Goal: Task Accomplishment & Management: Manage account settings

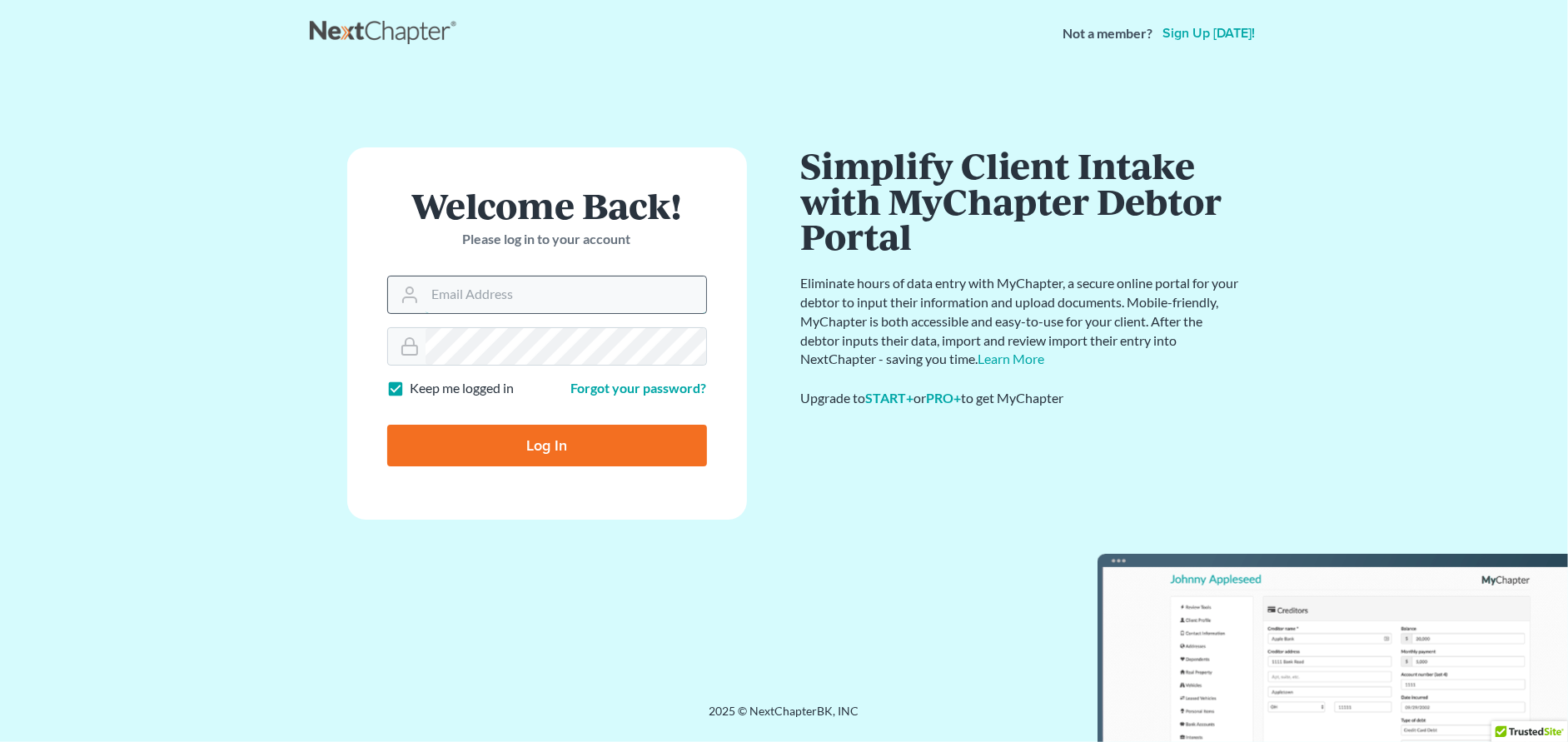
click at [474, 291] on input "Email Address" at bounding box center [566, 295] width 280 height 37
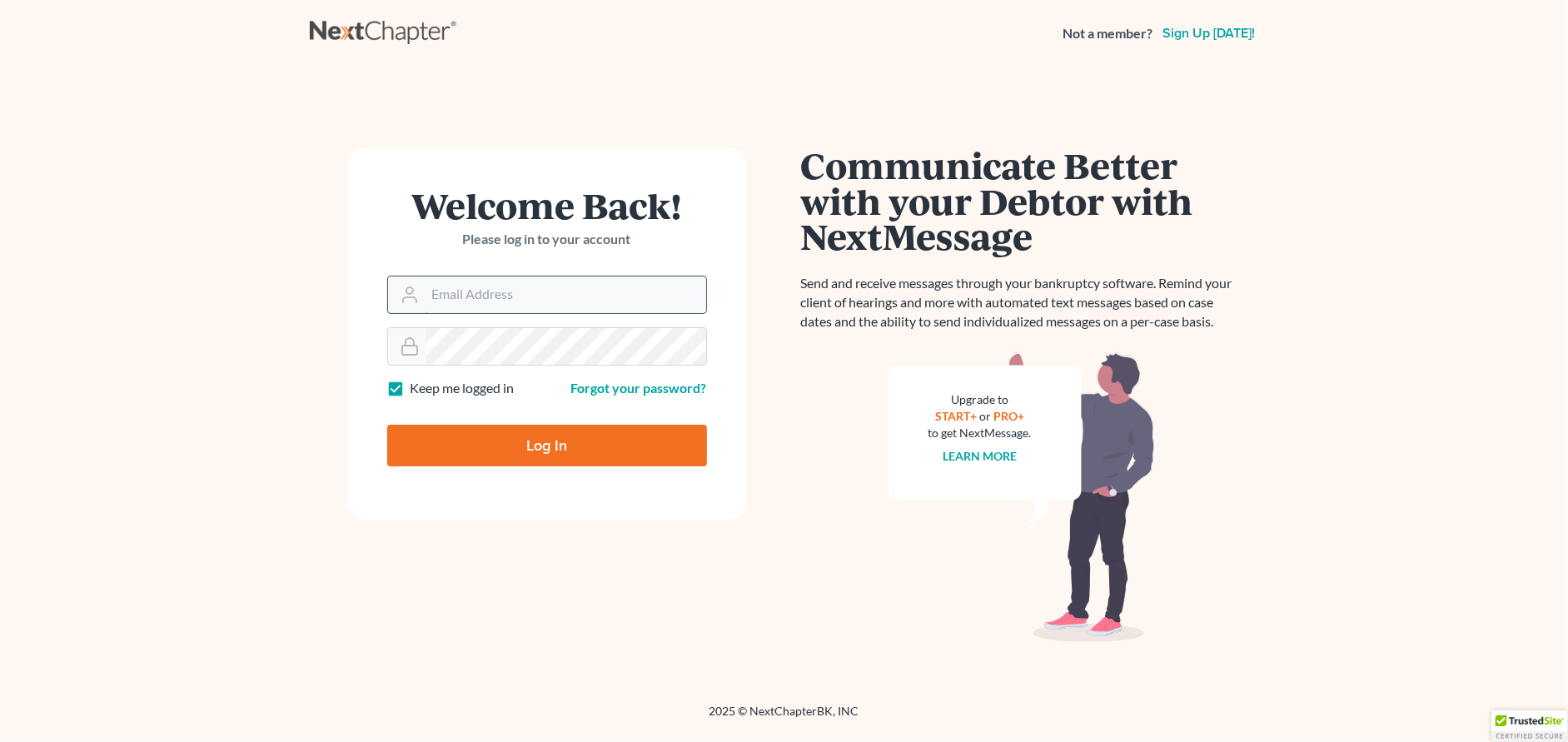
click at [541, 300] on input "Email Address" at bounding box center [566, 295] width 280 height 37
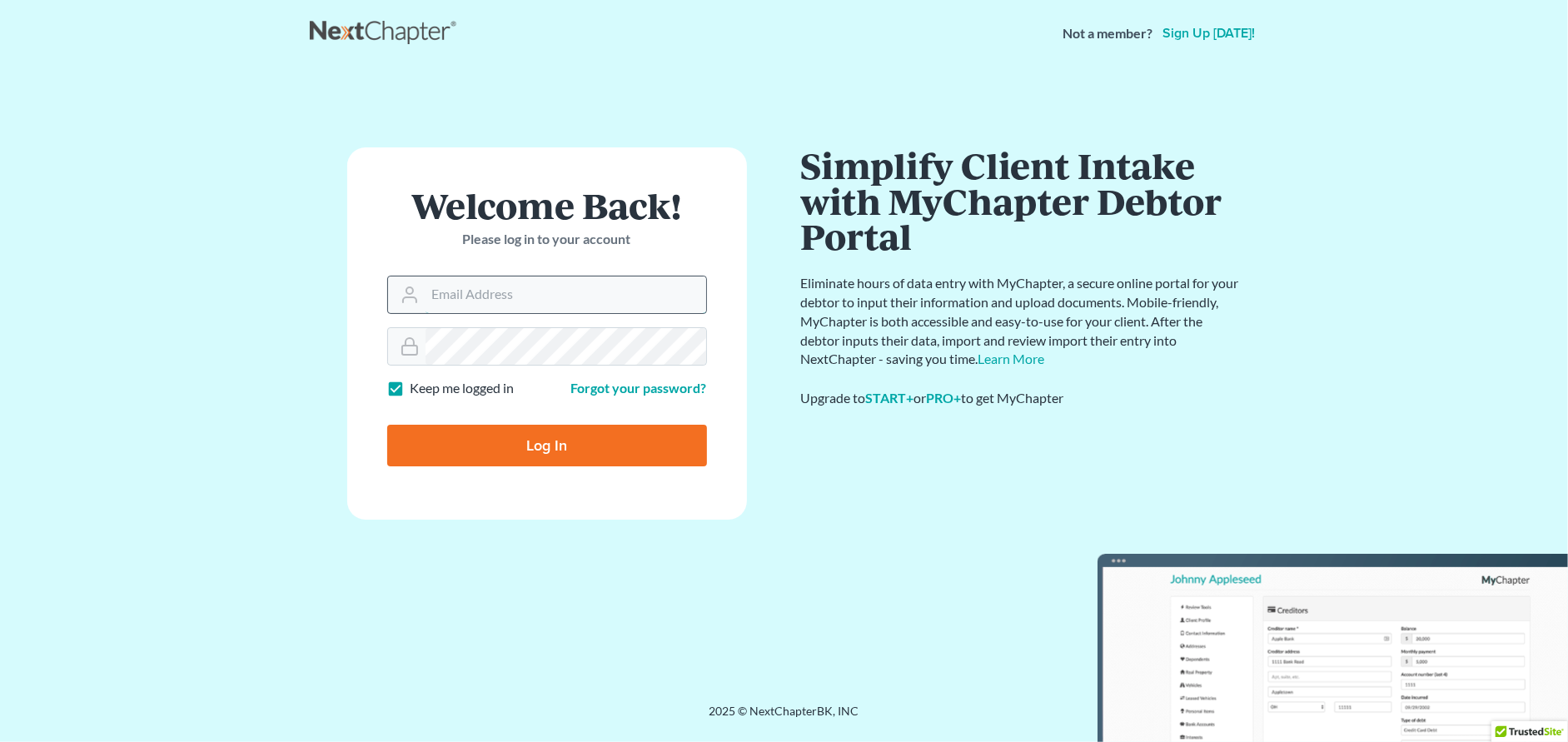
type input "swhite@805lawyer.com"
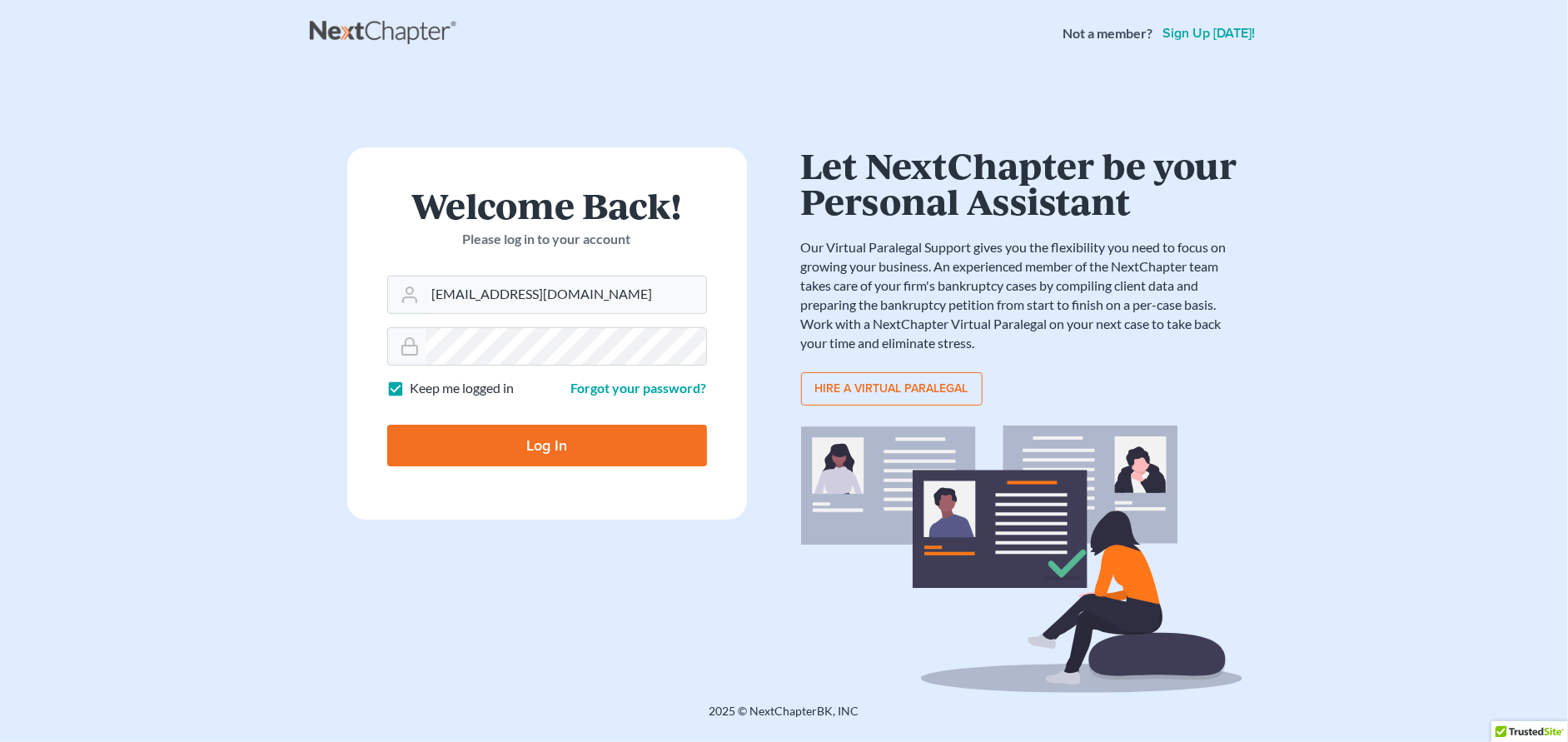
click at [591, 441] on input "Log In" at bounding box center [547, 445] width 320 height 42
type input "Thinking..."
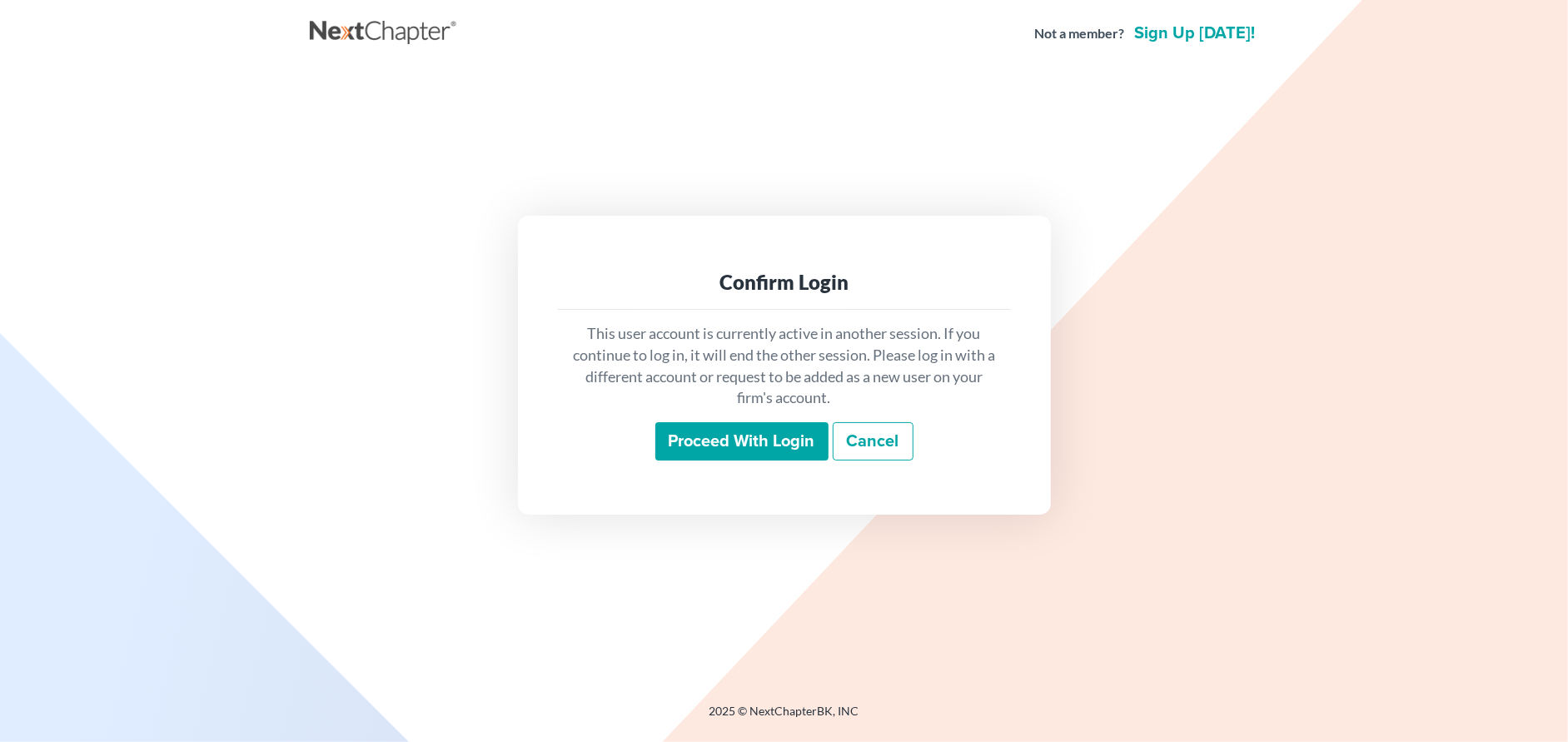
click at [704, 447] on input "Proceed with login" at bounding box center [741, 440] width 173 height 38
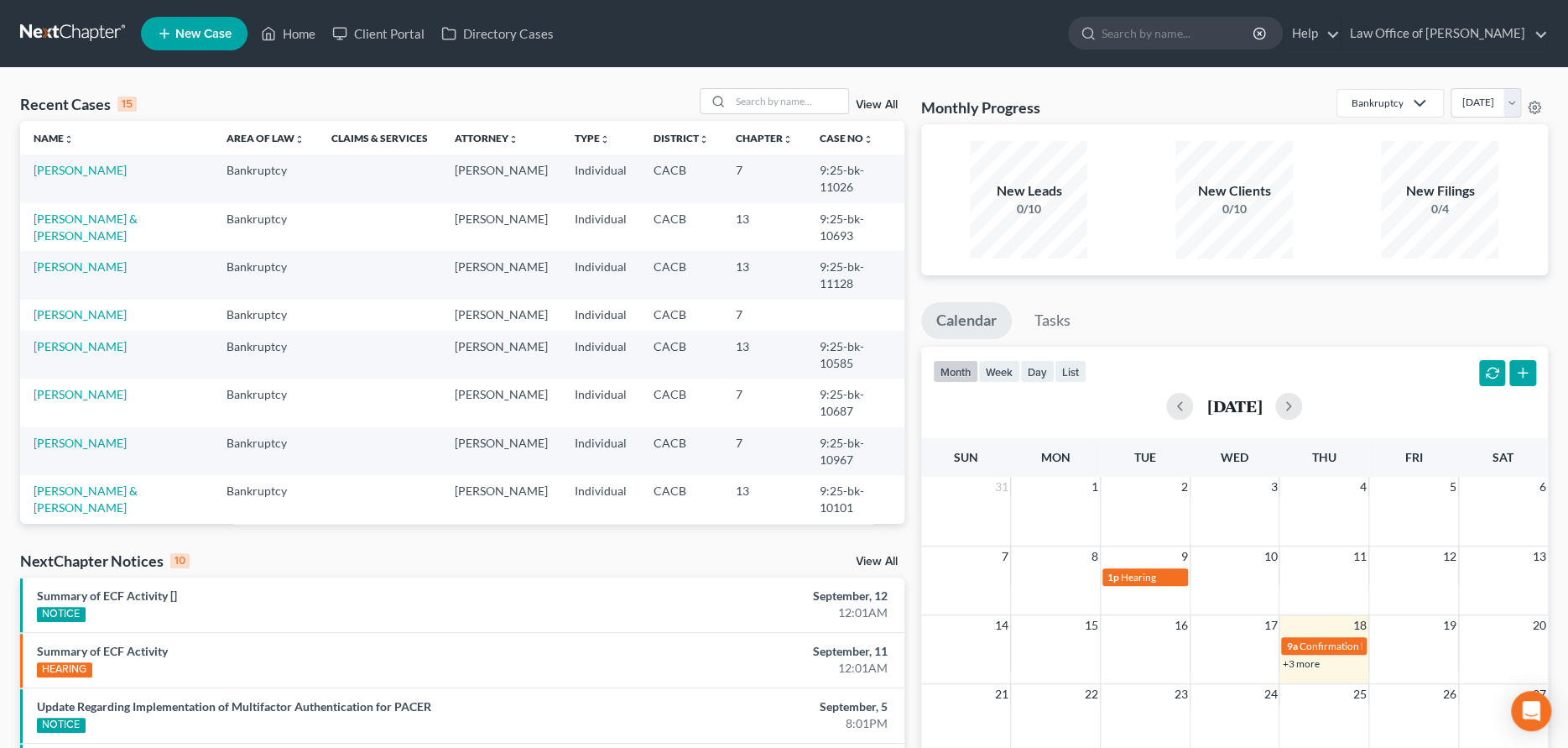
click at [877, 561] on link "View All" at bounding box center [876, 561] width 42 height 12
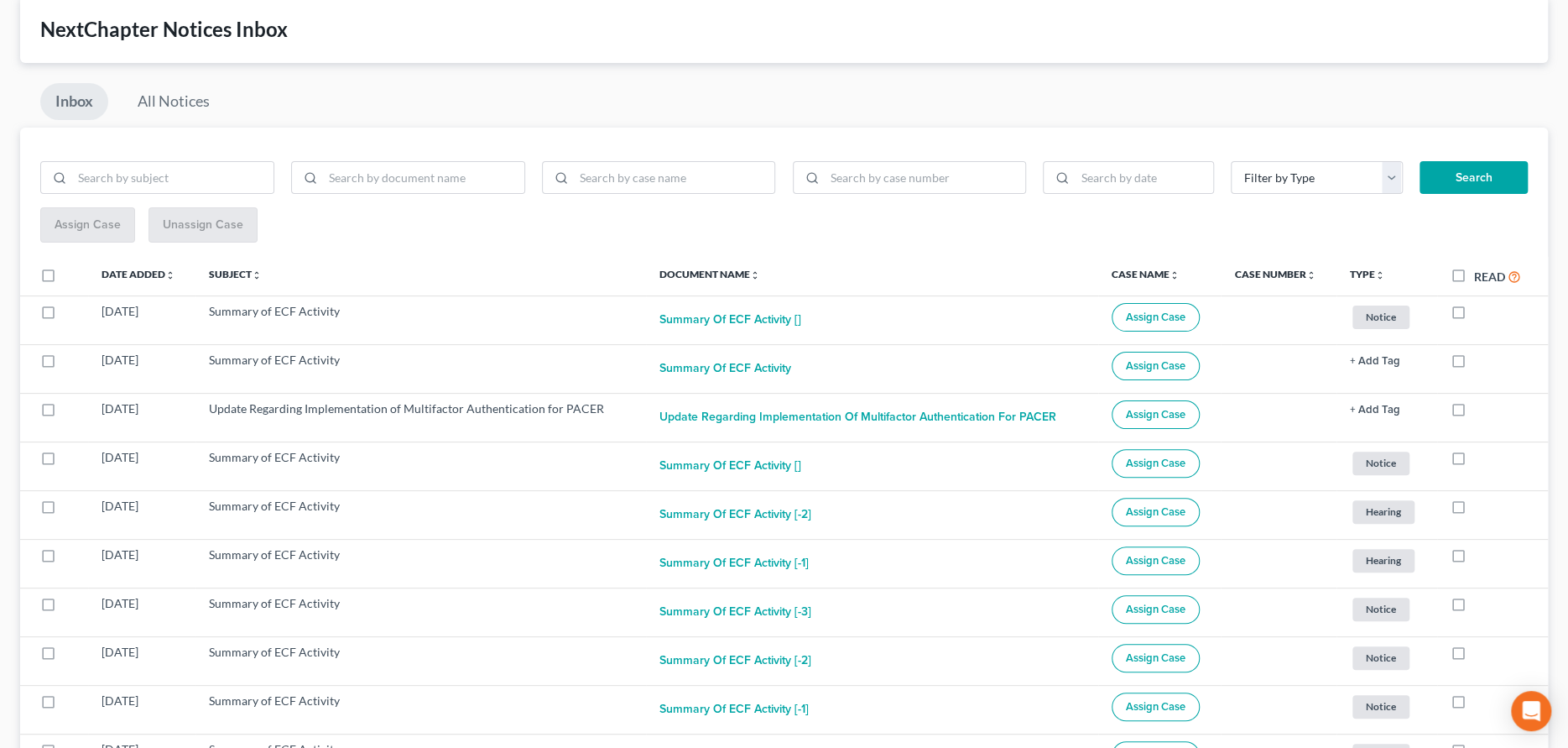
scroll to position [84, 0]
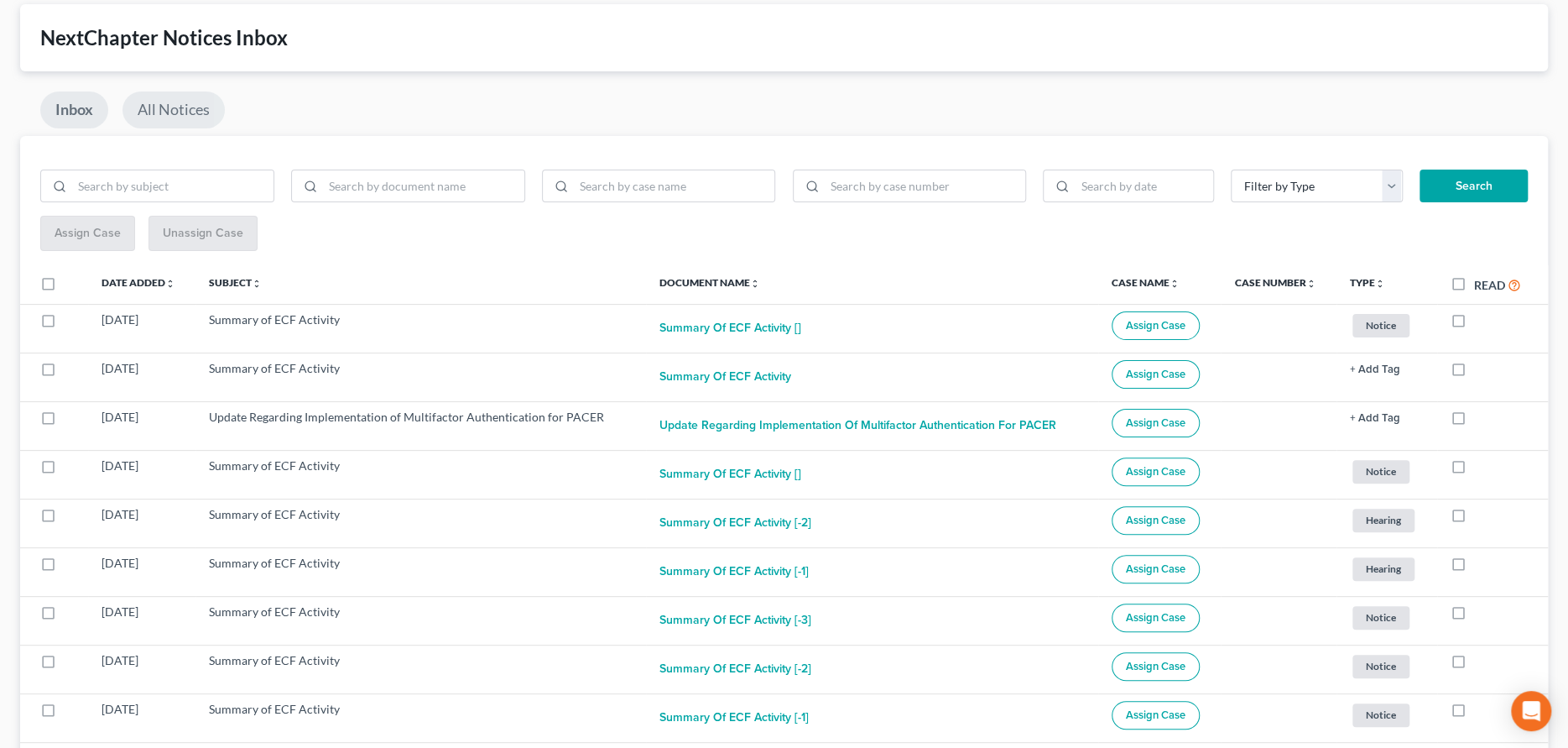
click at [172, 114] on link "All Notices" at bounding box center [173, 110] width 103 height 37
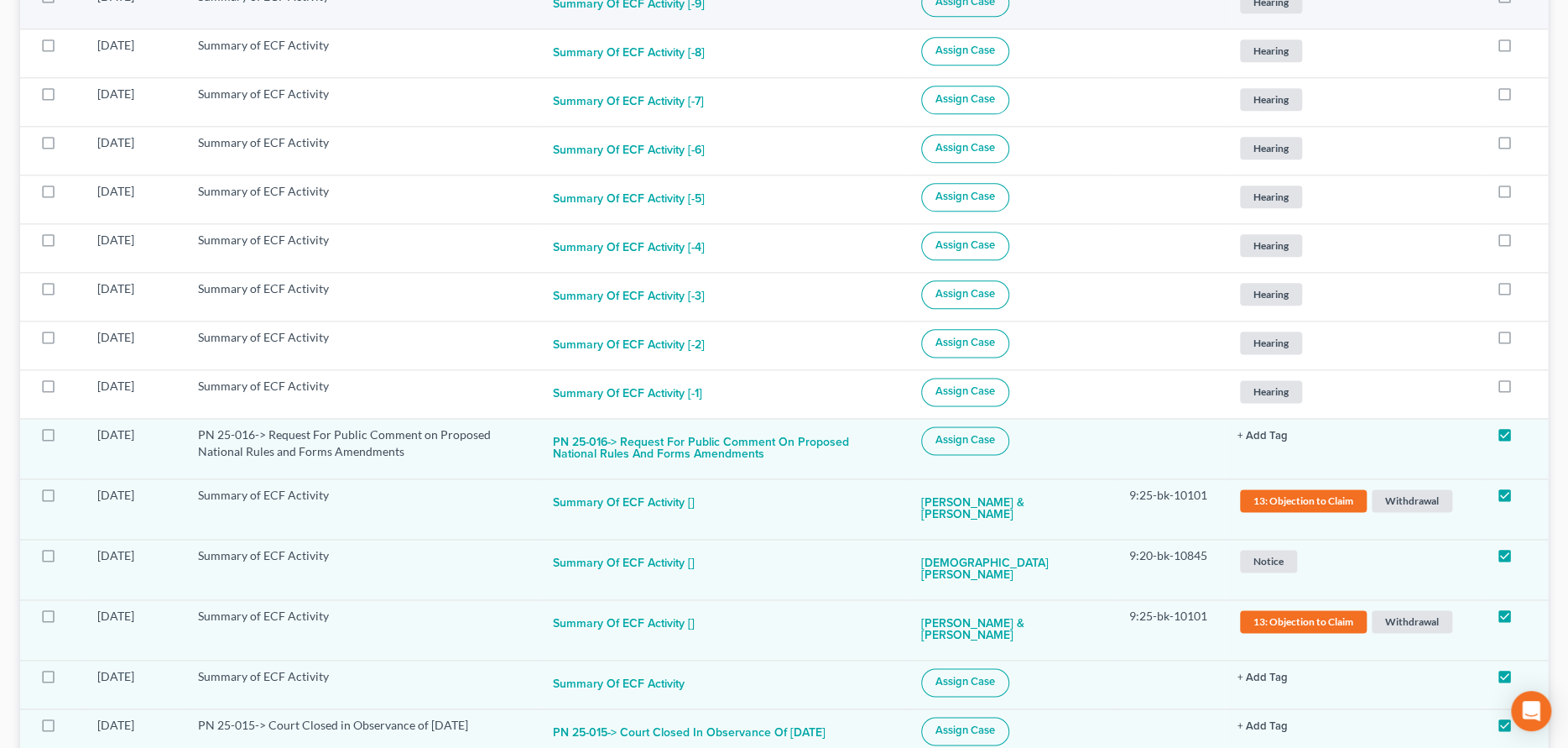
scroll to position [1259, 0]
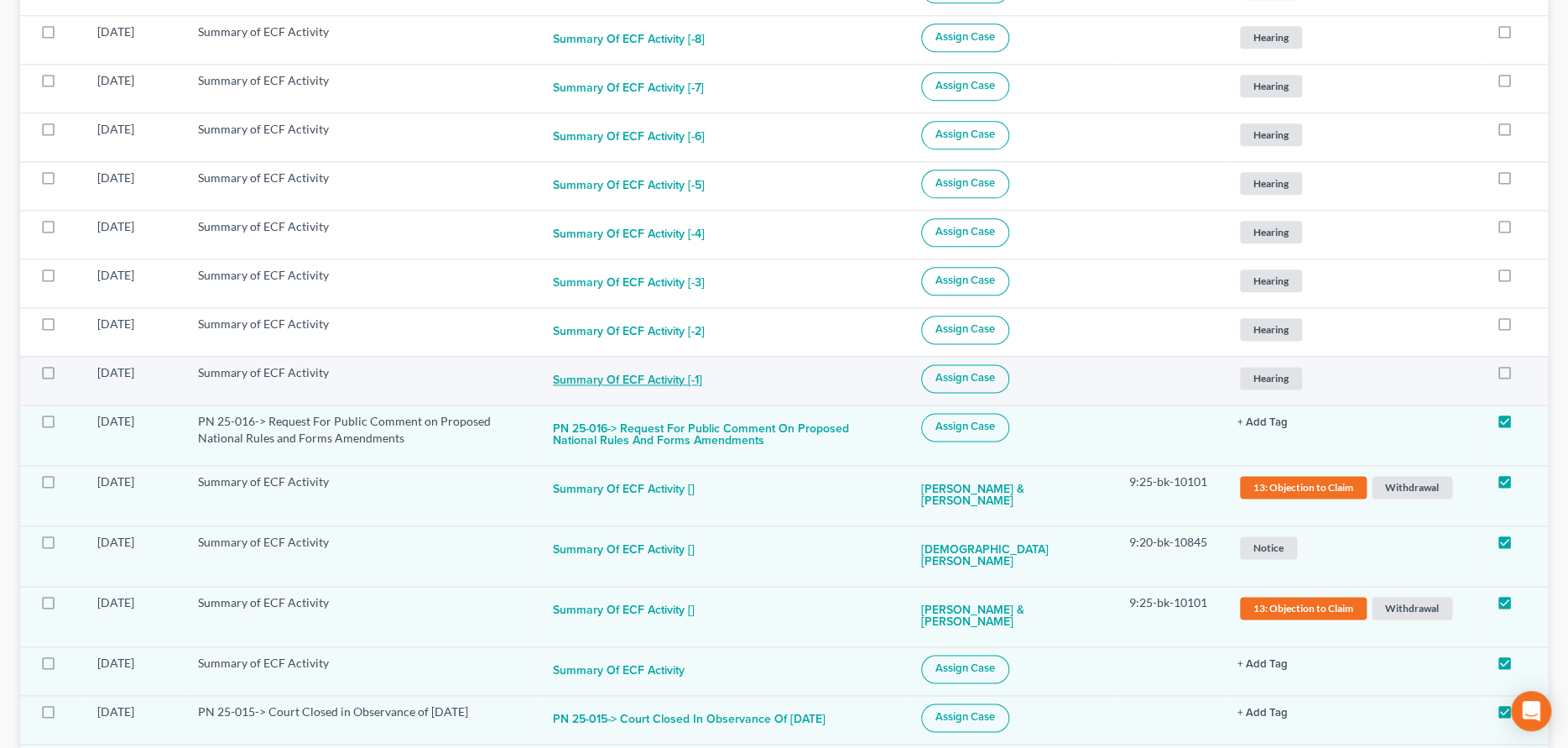
click at [601, 376] on button "Summary of ECF Activity [-1]" at bounding box center [627, 381] width 149 height 34
checkbox input "true"
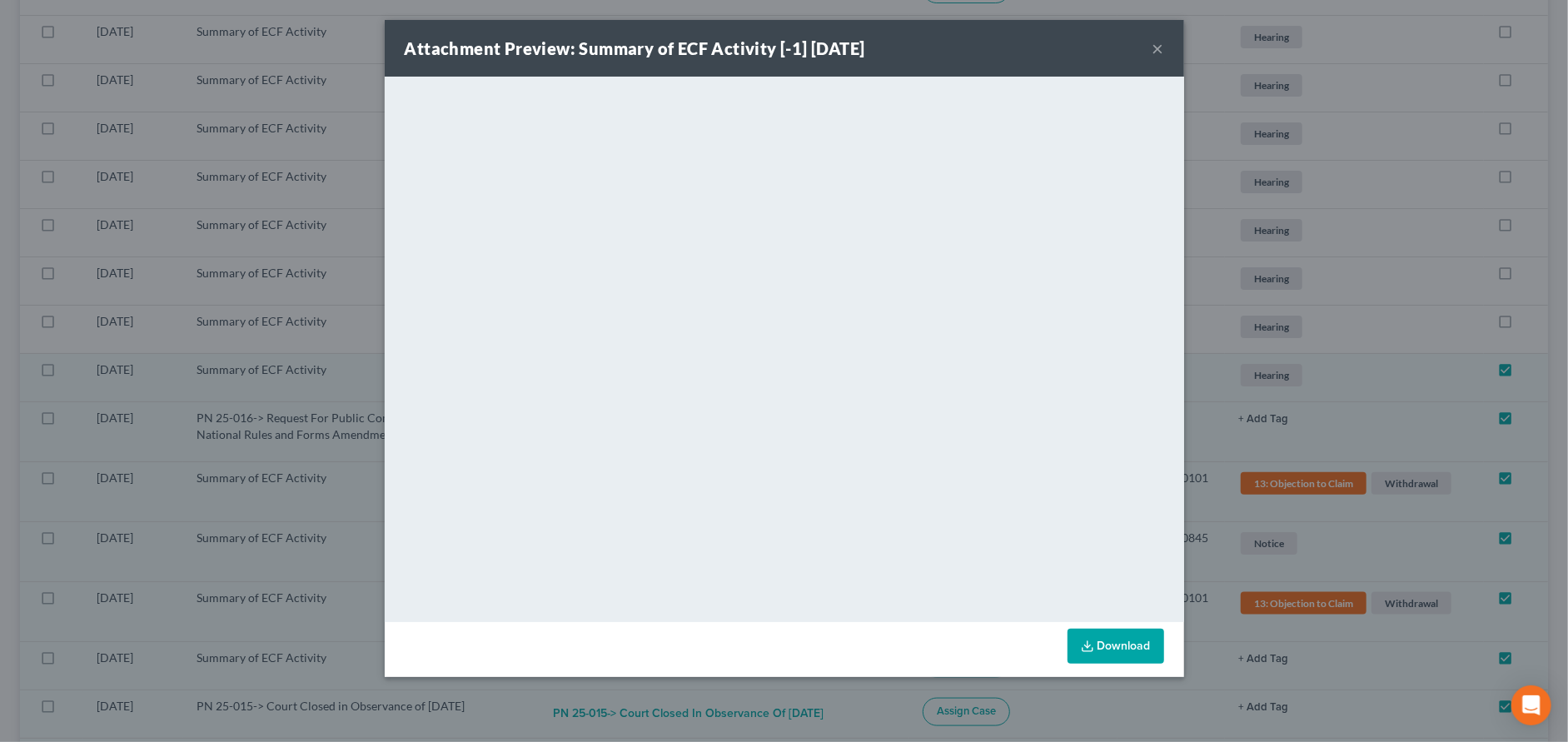
click at [1158, 45] on button "×" at bounding box center [1158, 48] width 12 height 20
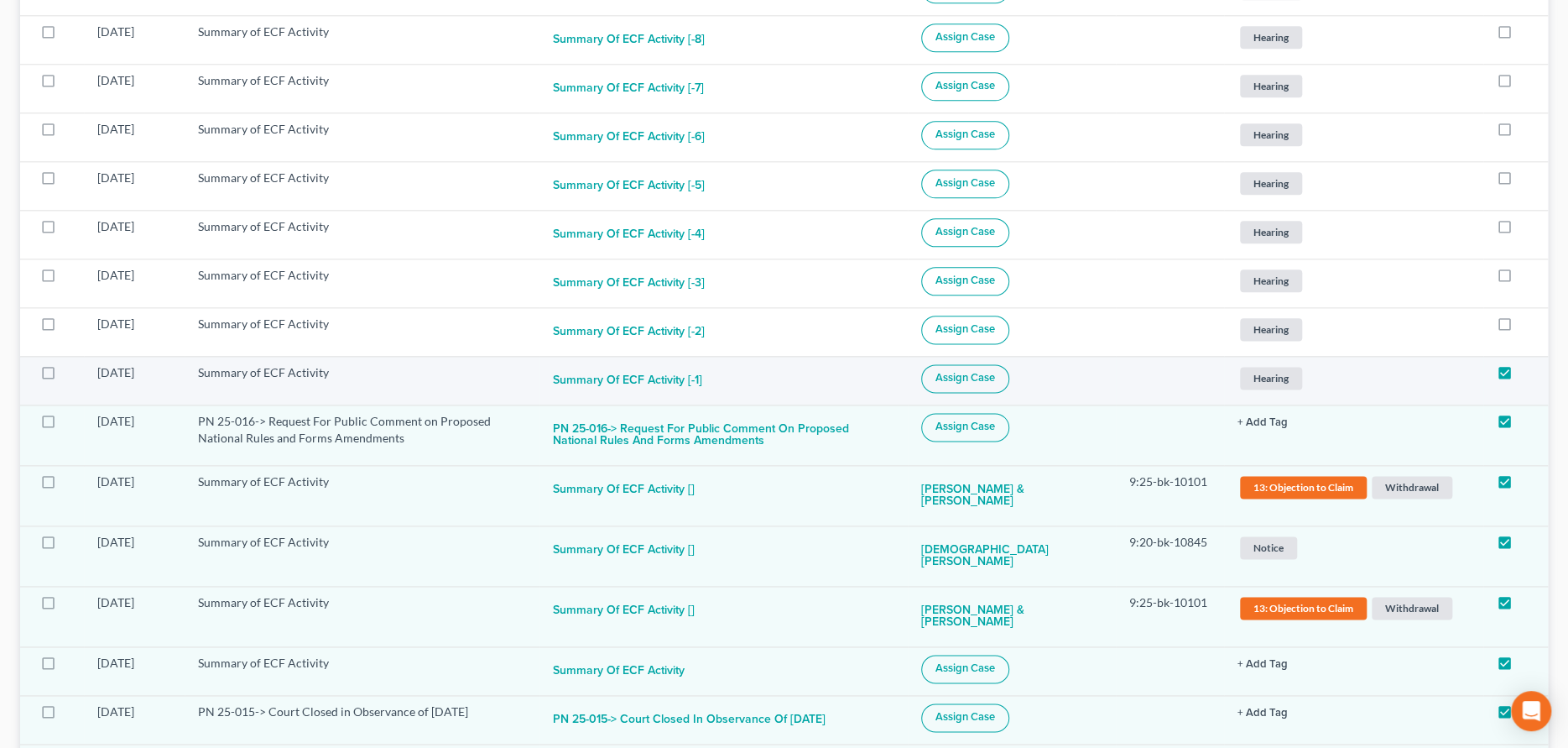
click at [983, 382] on button "Assign Case" at bounding box center [965, 379] width 88 height 29
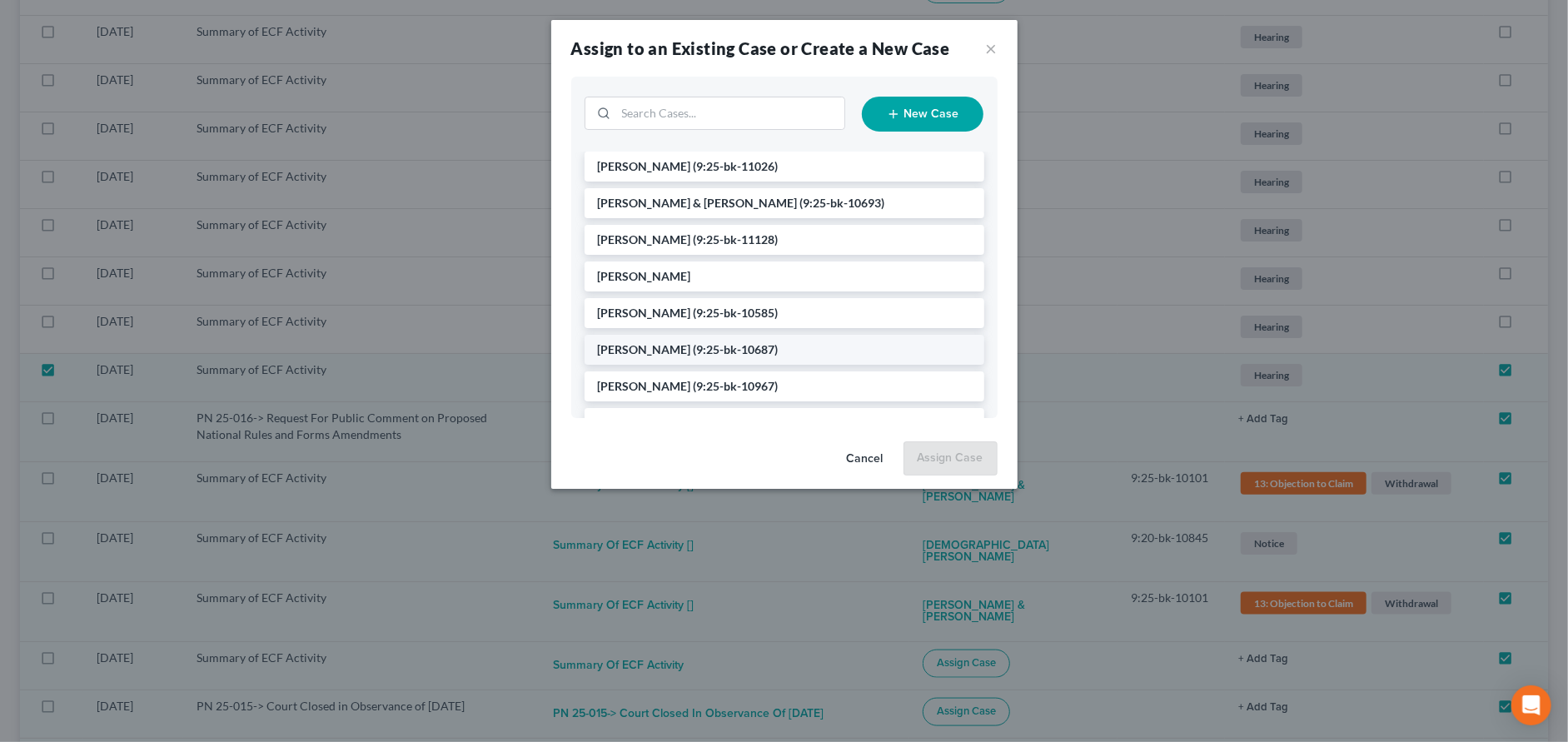
click at [839, 352] on li "[PERSON_NAME] (9:25-bk-10687)" at bounding box center [785, 350] width 400 height 30
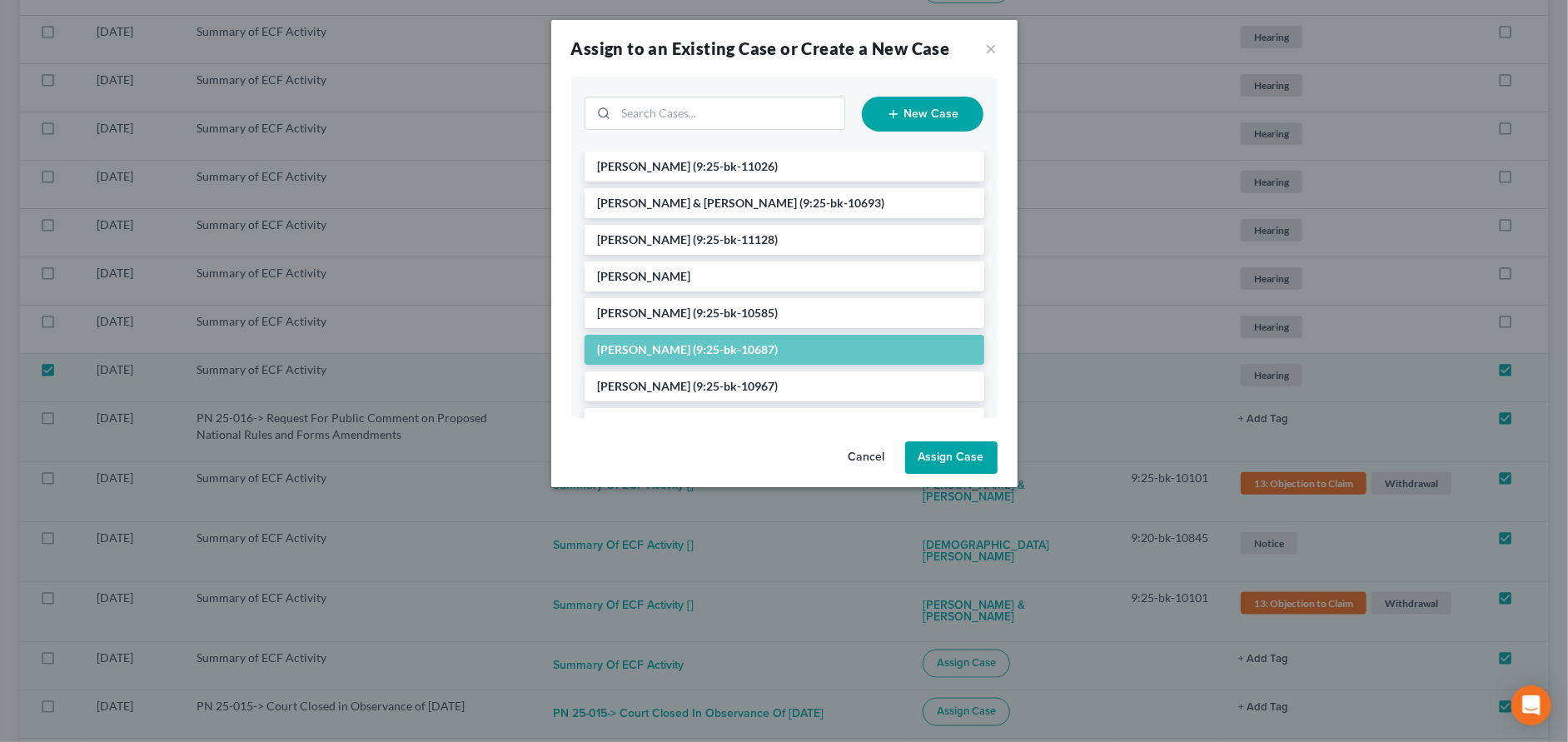
click at [967, 453] on button "Assign Case" at bounding box center [952, 458] width 93 height 33
checkbox input "false"
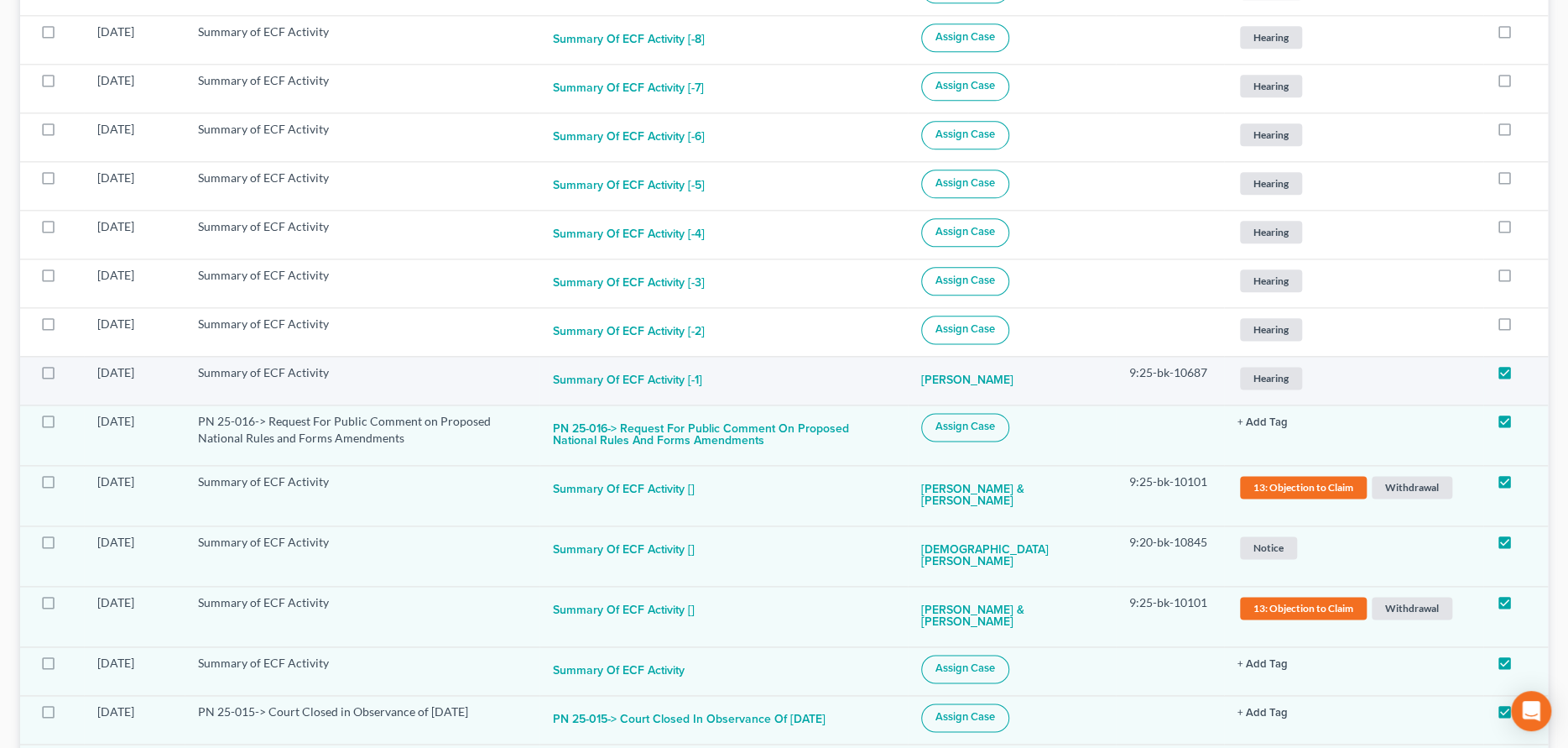
click at [1265, 378] on span "Hearing" at bounding box center [1271, 378] width 62 height 22
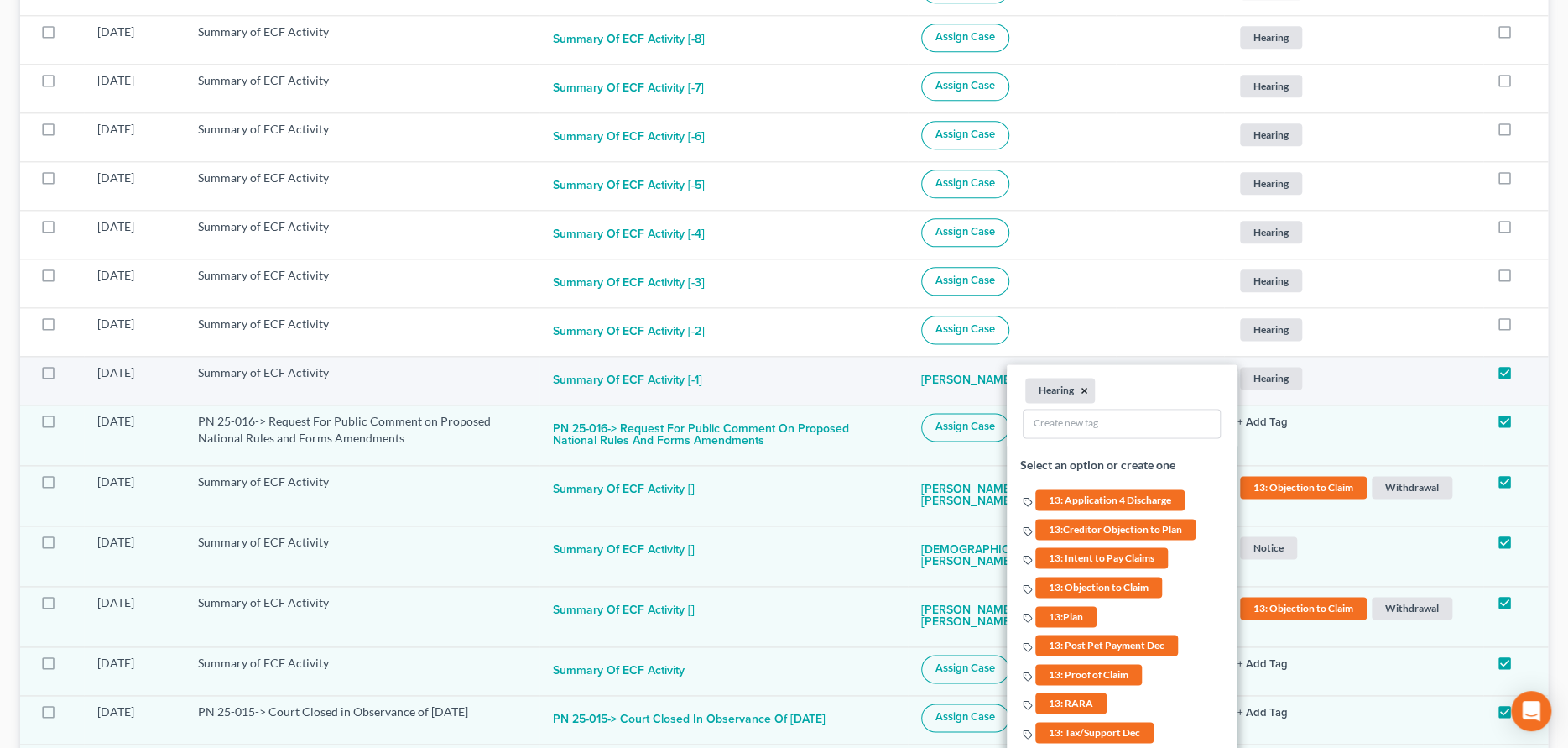
click at [1080, 388] on button "×" at bounding box center [1084, 390] width 7 height 15
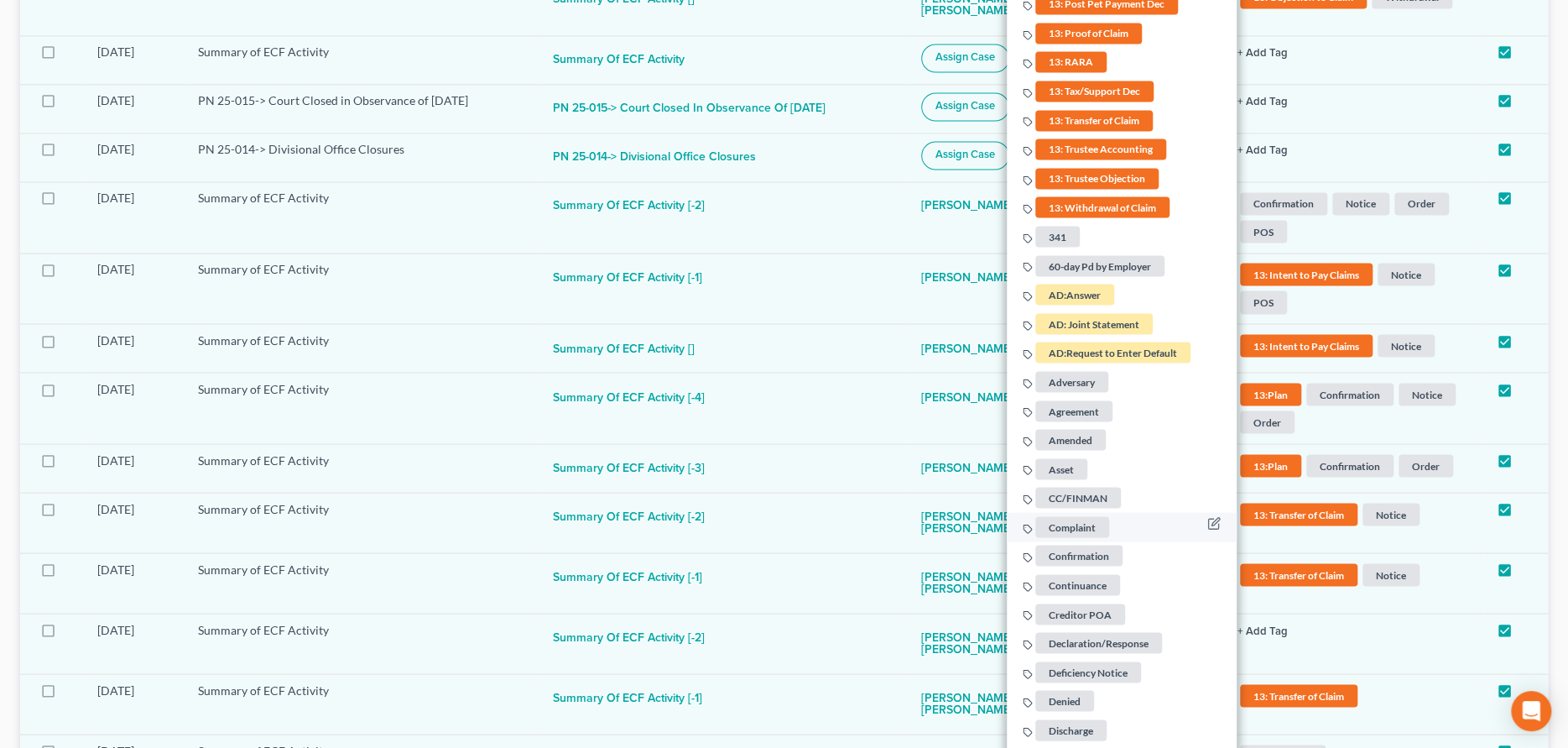
scroll to position [1931, 0]
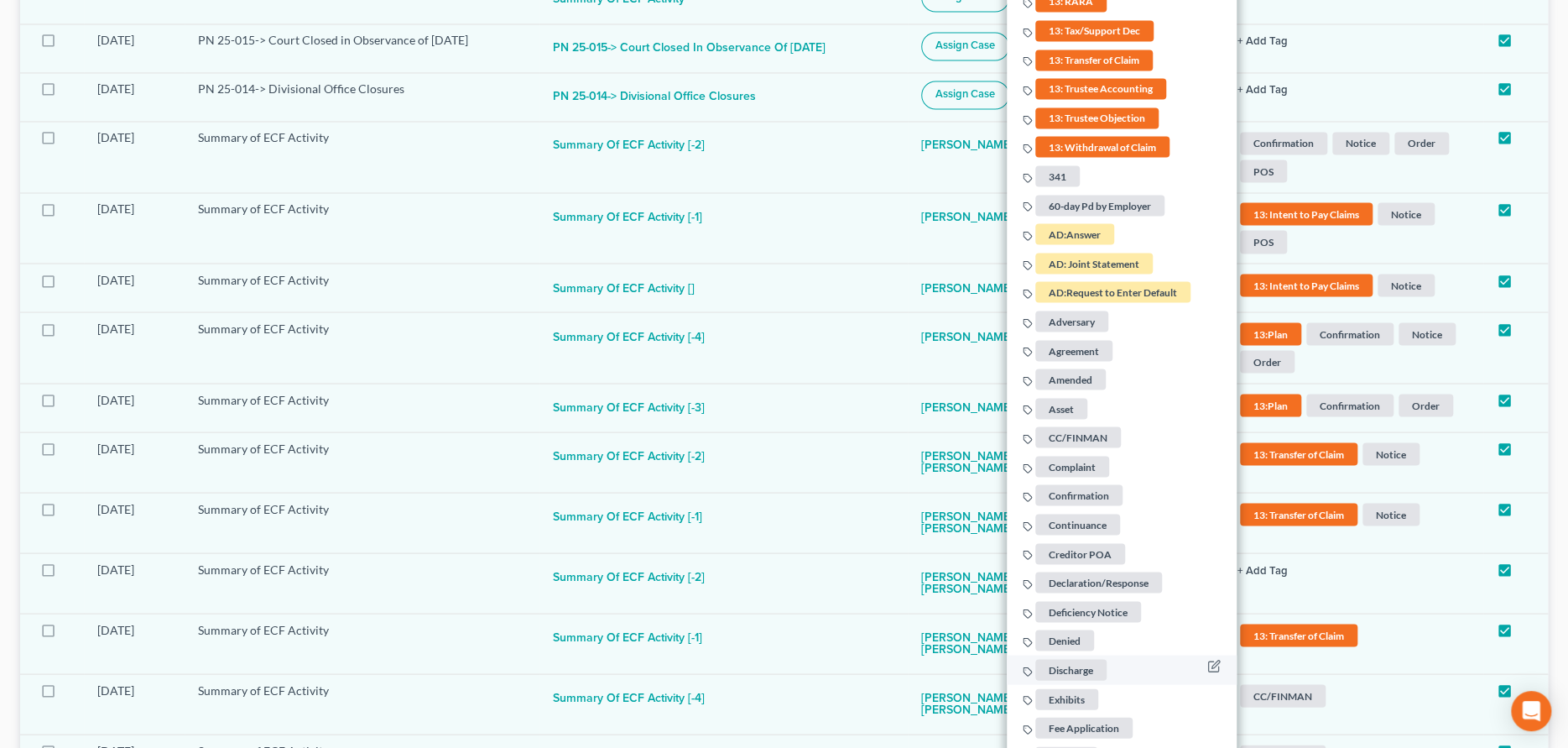
click at [1035, 667] on span "Discharge" at bounding box center [1070, 669] width 71 height 21
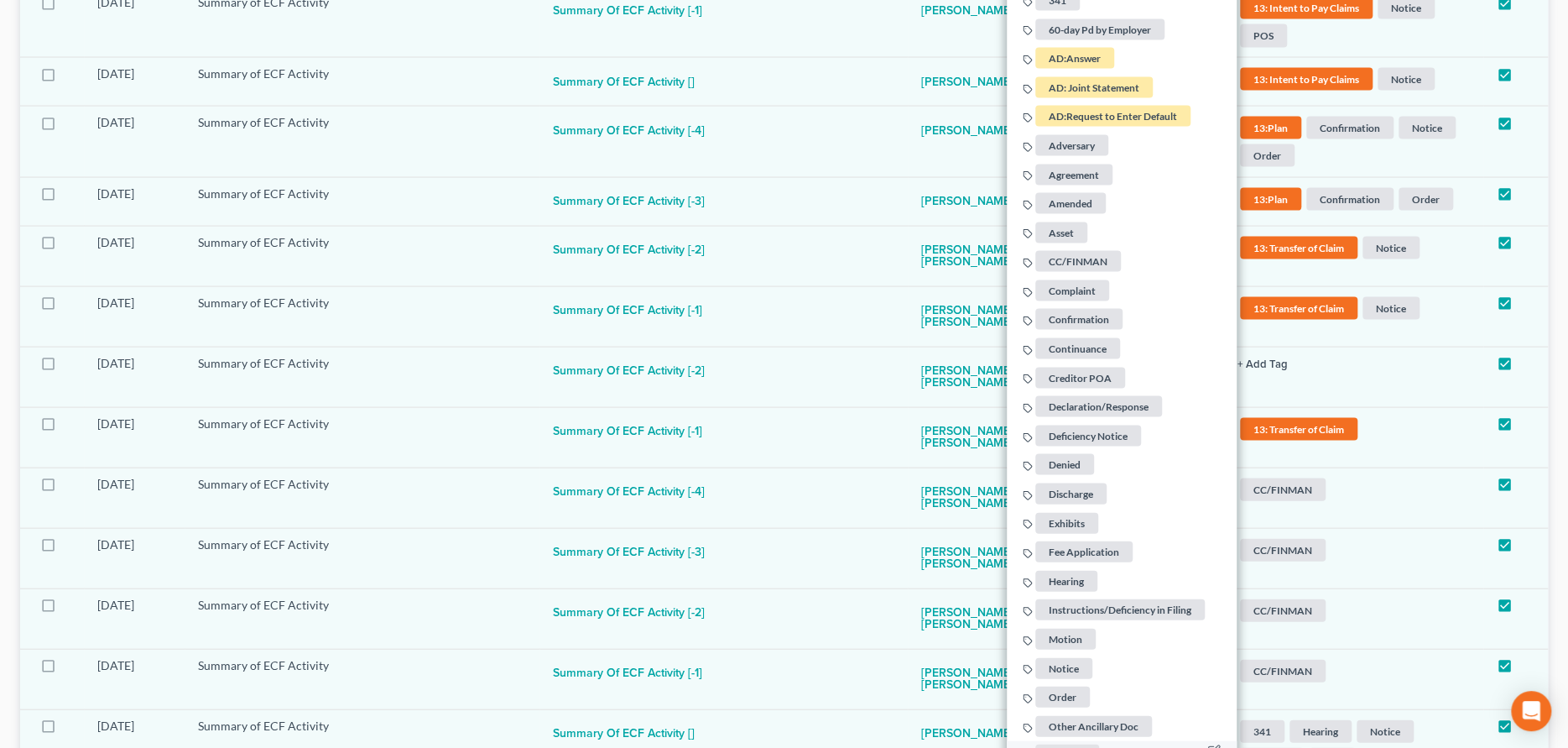
scroll to position [2266, 0]
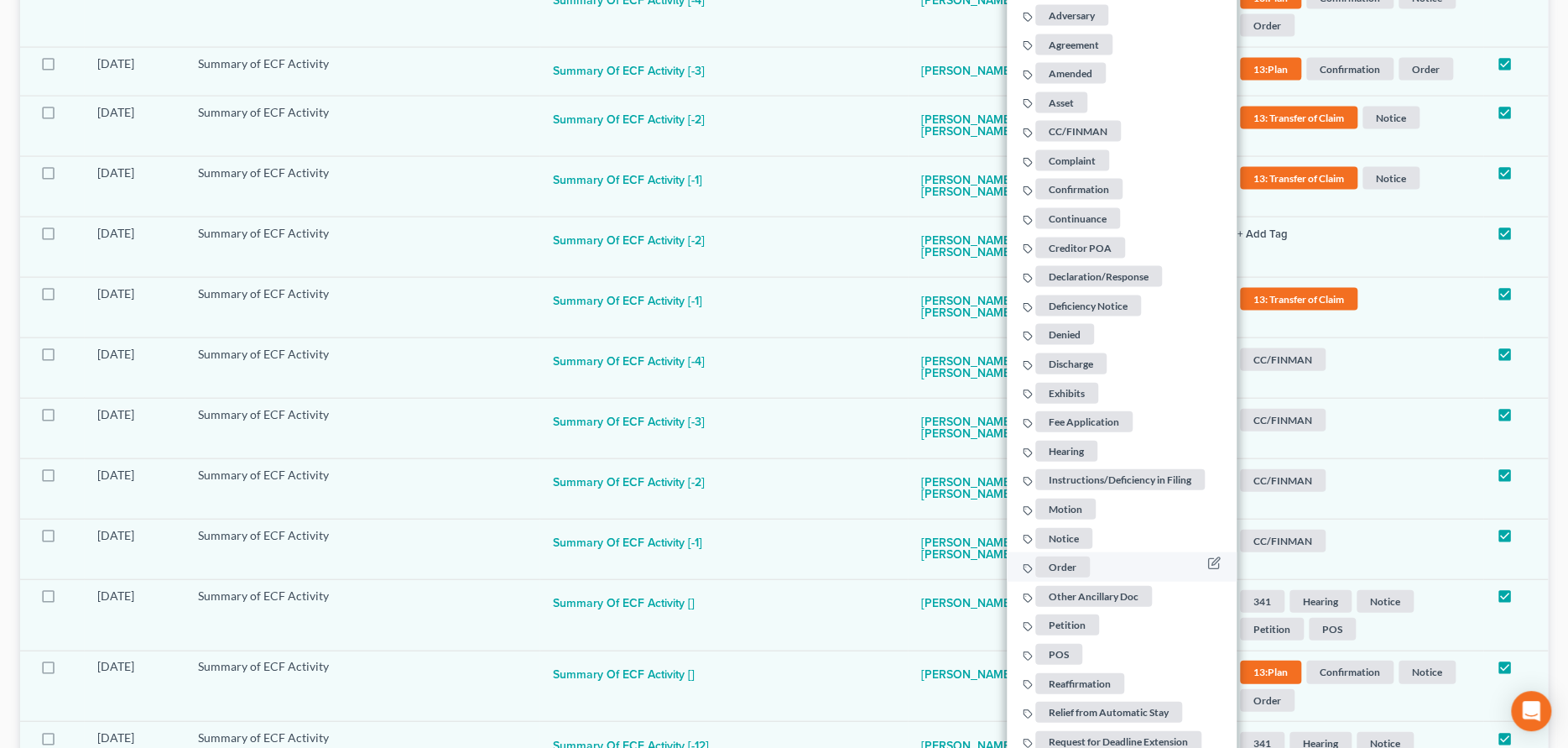
click at [1052, 559] on span "Order" at bounding box center [1062, 567] width 54 height 21
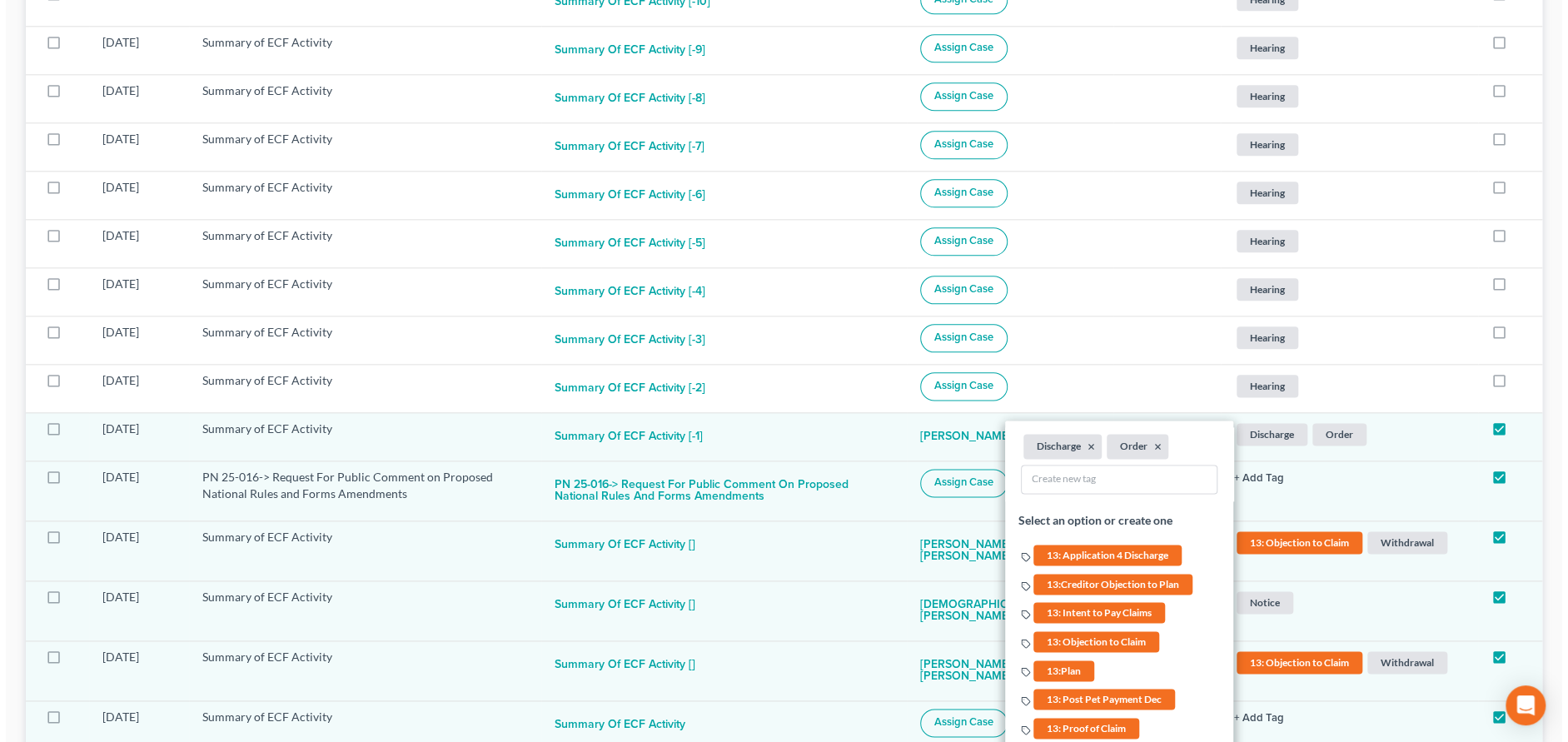
scroll to position [1166, 0]
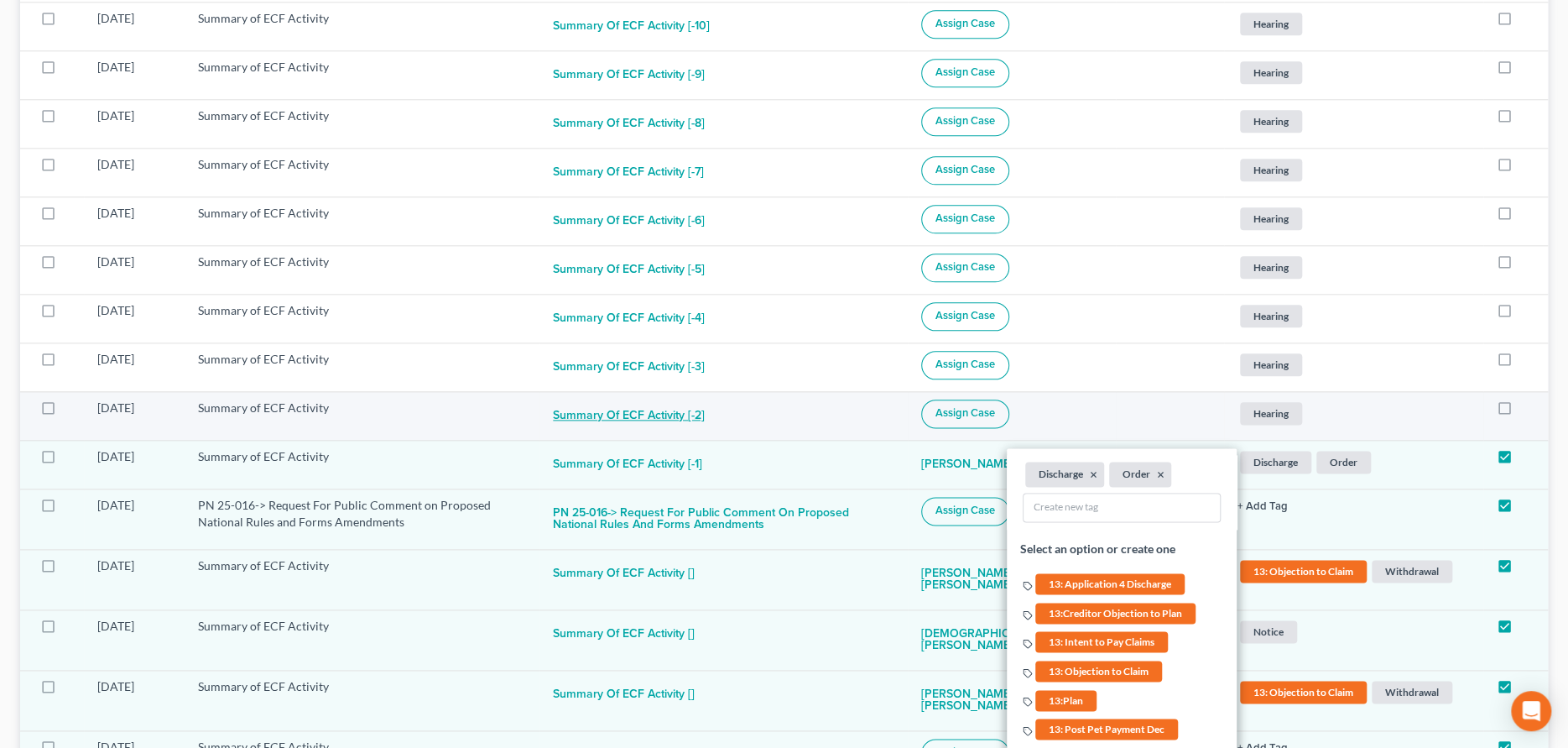
click at [668, 410] on button "Summary of ECF Activity [-2]" at bounding box center [628, 416] width 152 height 34
checkbox input "true"
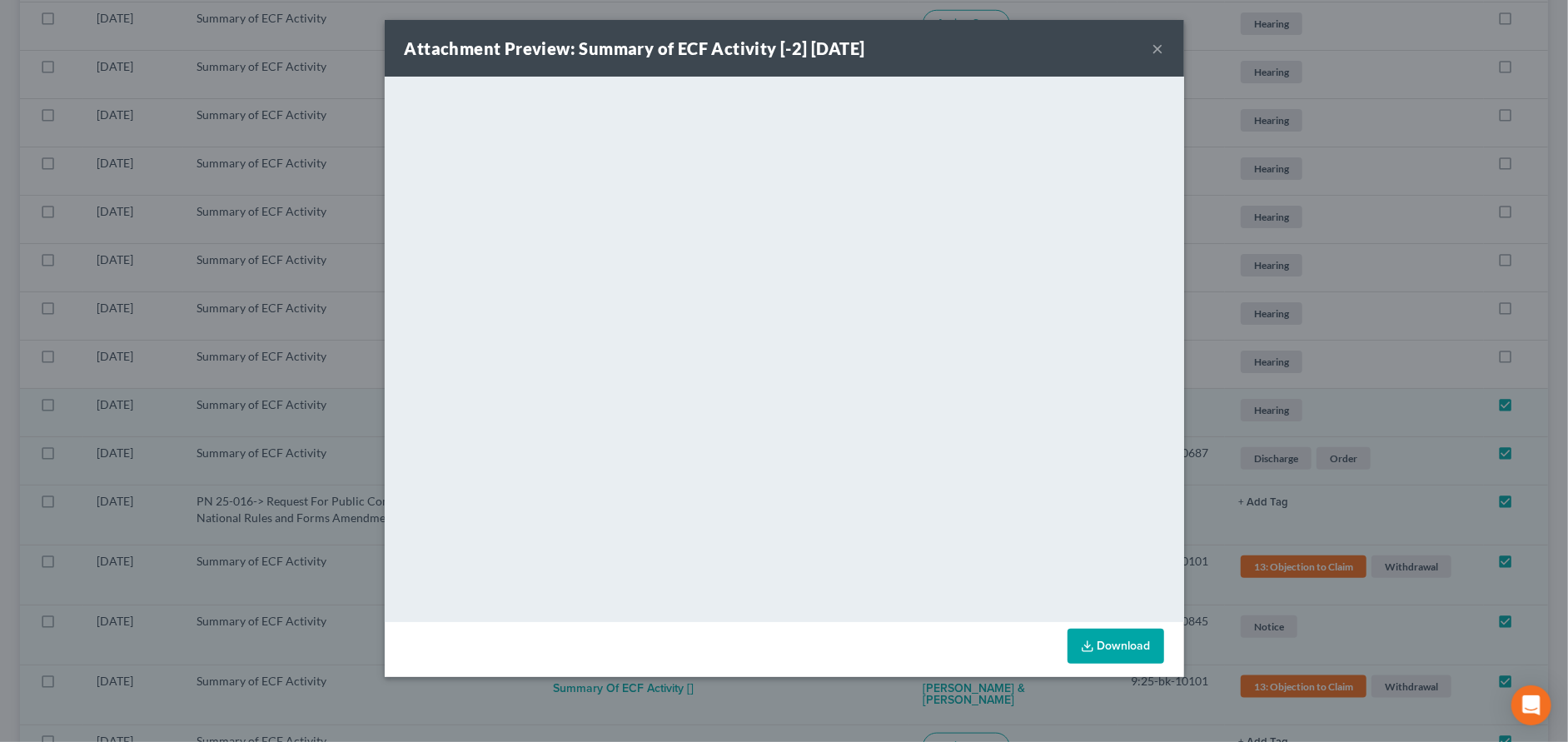
click at [1159, 41] on button "×" at bounding box center [1158, 48] width 12 height 20
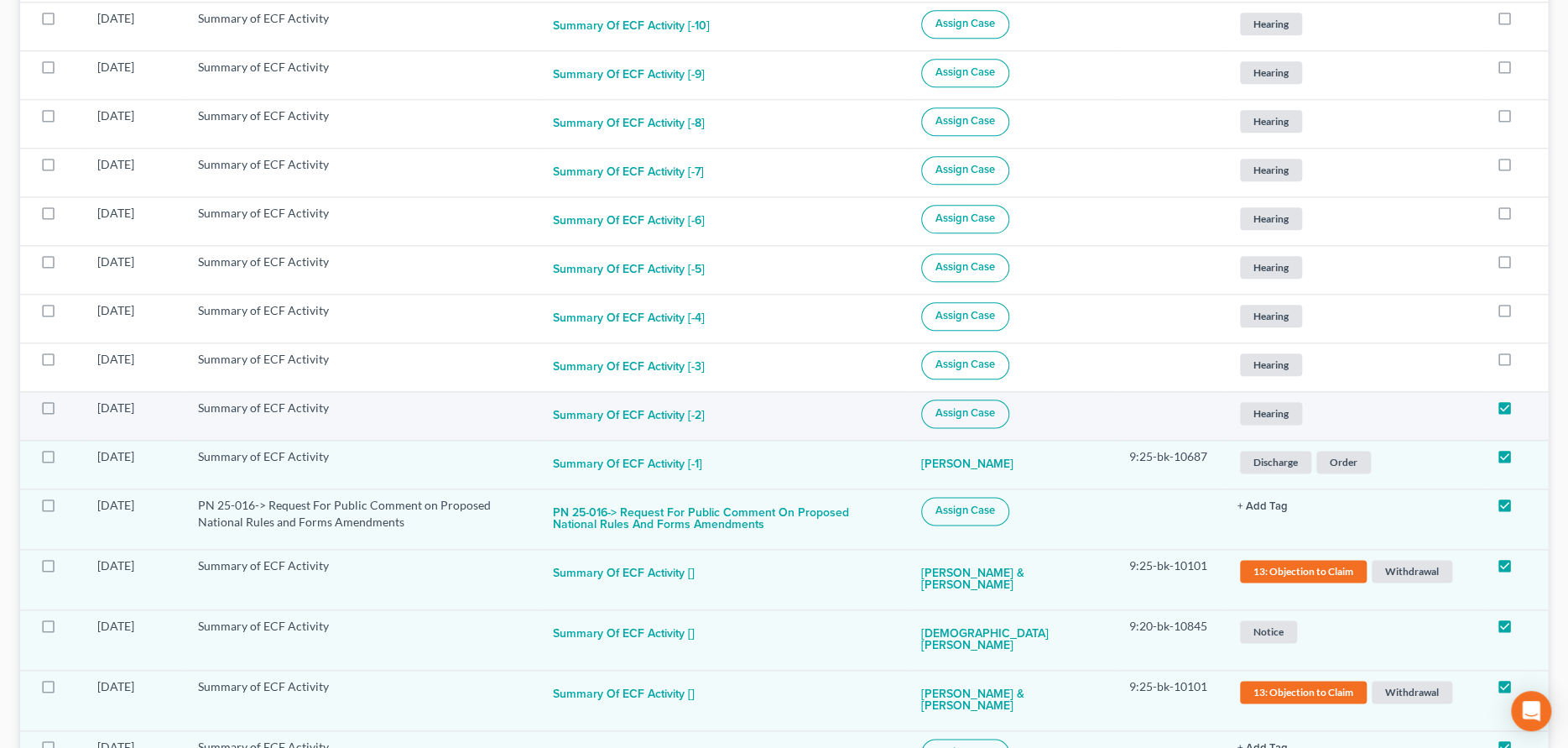
click at [963, 407] on span "Assign Case" at bounding box center [965, 413] width 60 height 13
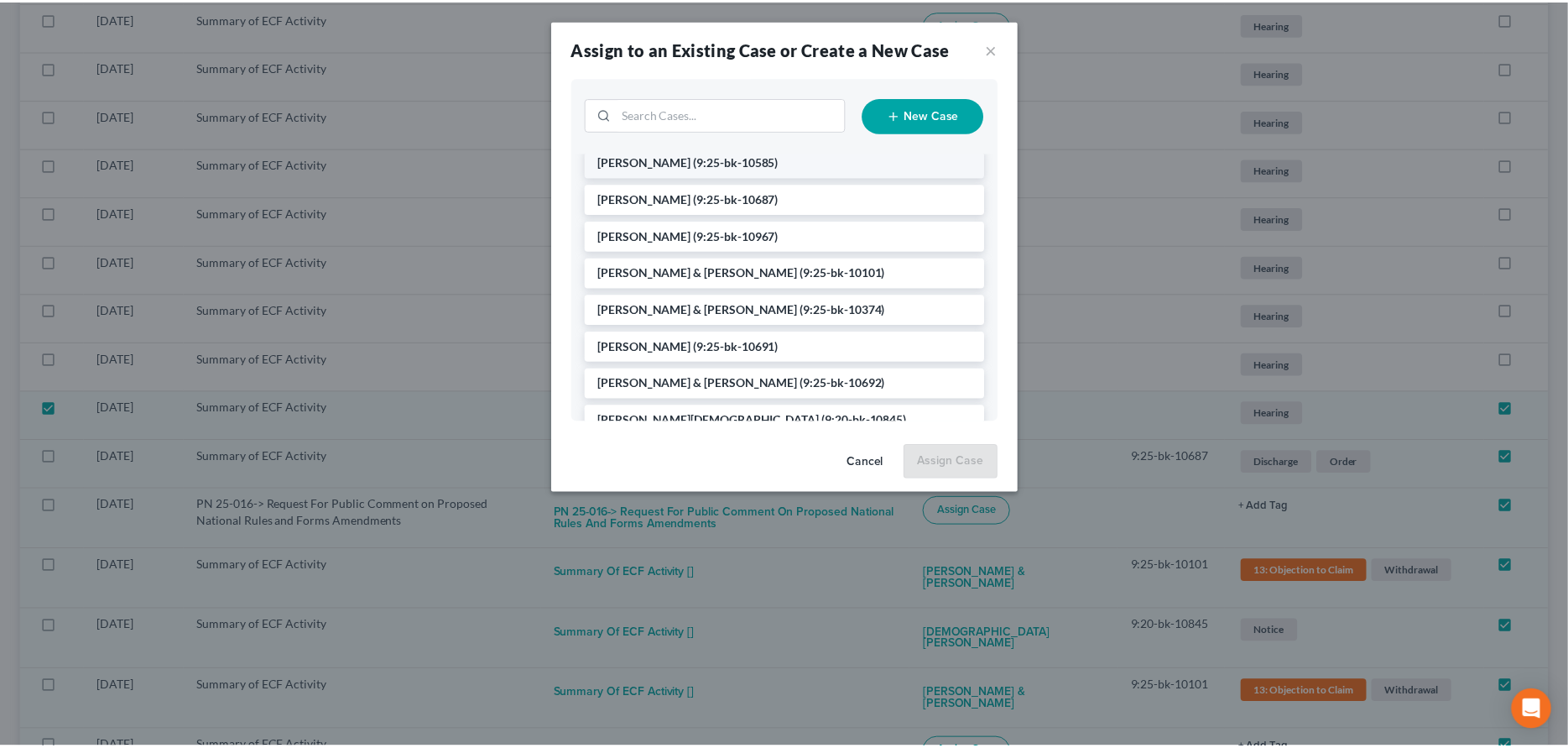
scroll to position [168, 0]
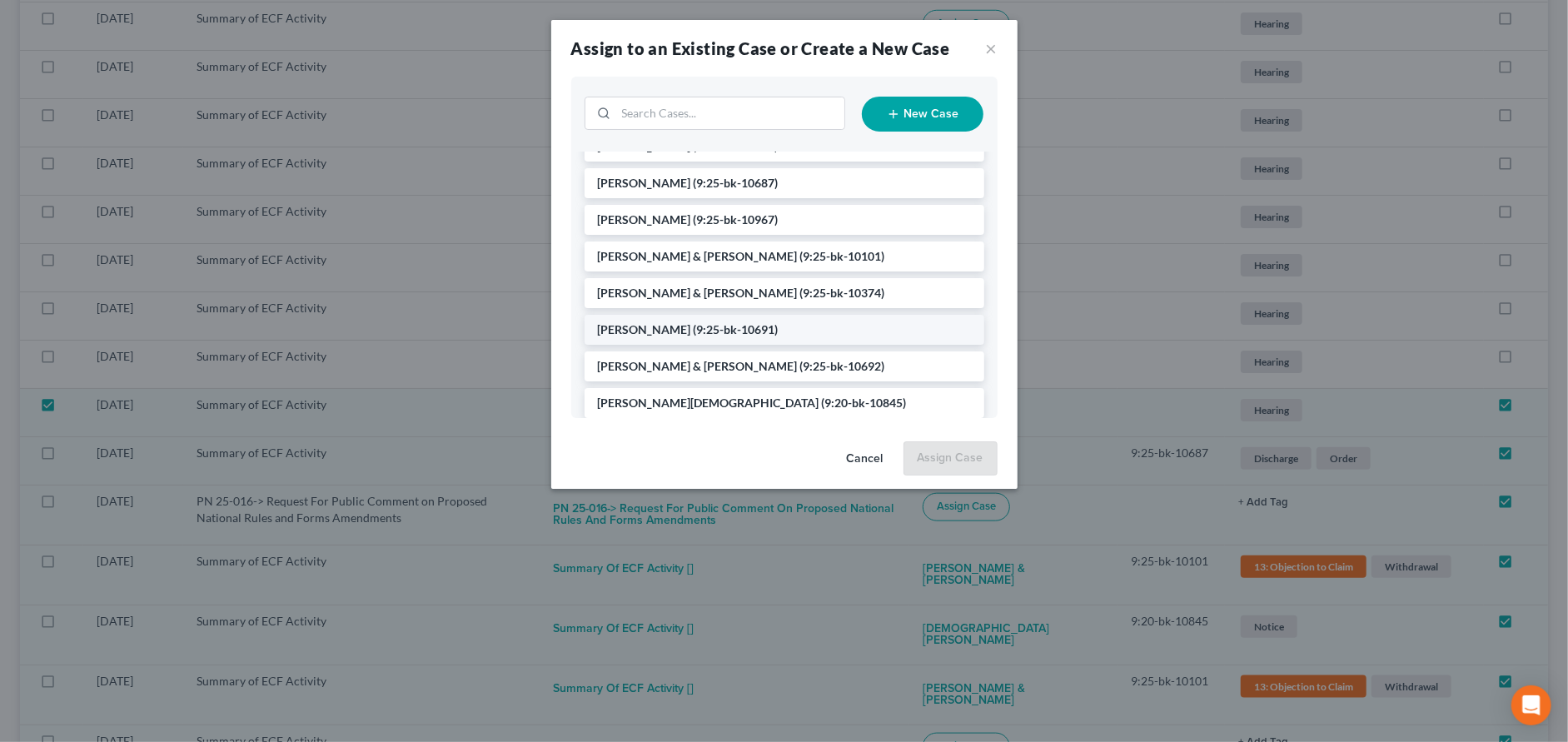
click at [635, 327] on span "[PERSON_NAME]" at bounding box center [644, 328] width 93 height 14
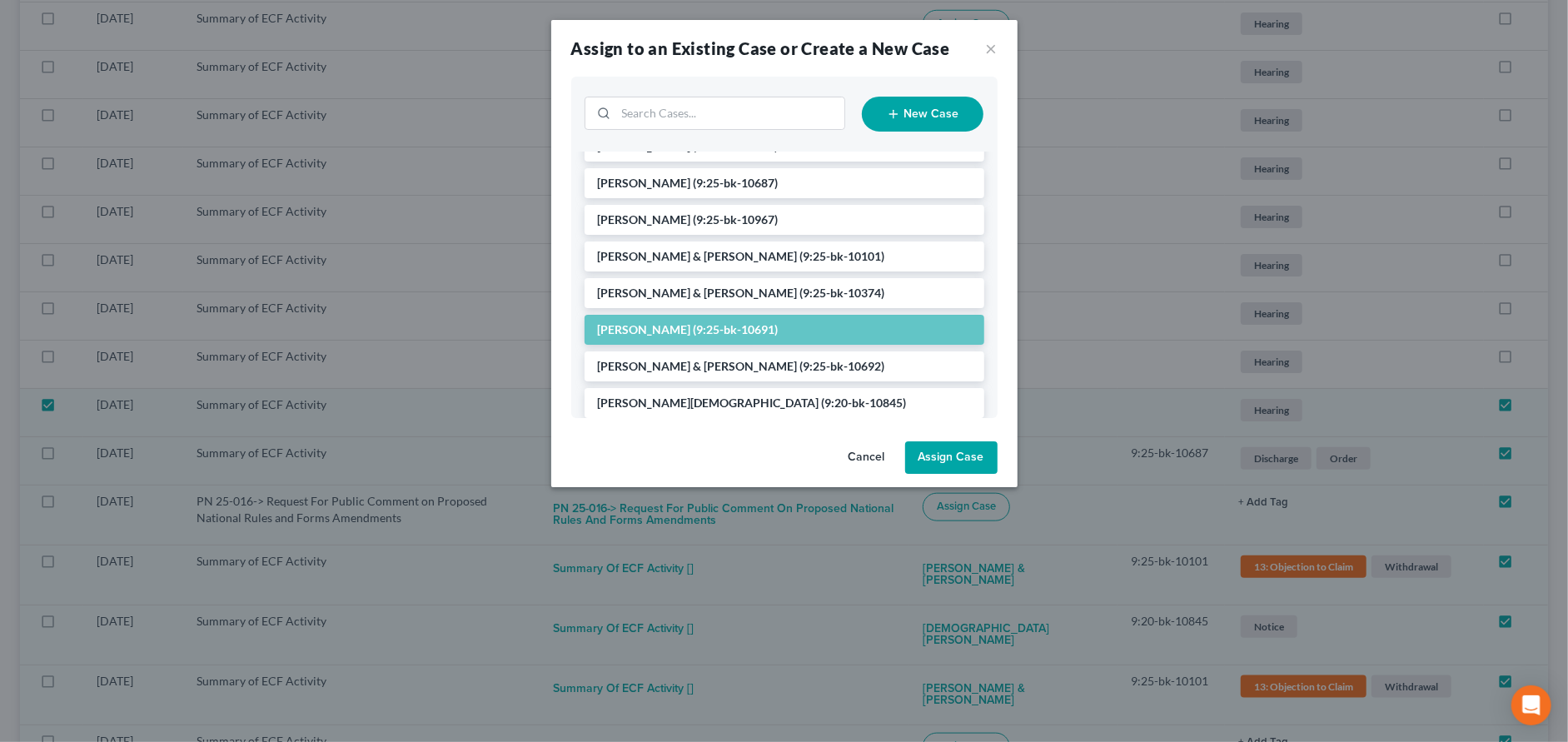
click at [945, 469] on button "Assign Case" at bounding box center [952, 458] width 93 height 33
checkbox input "false"
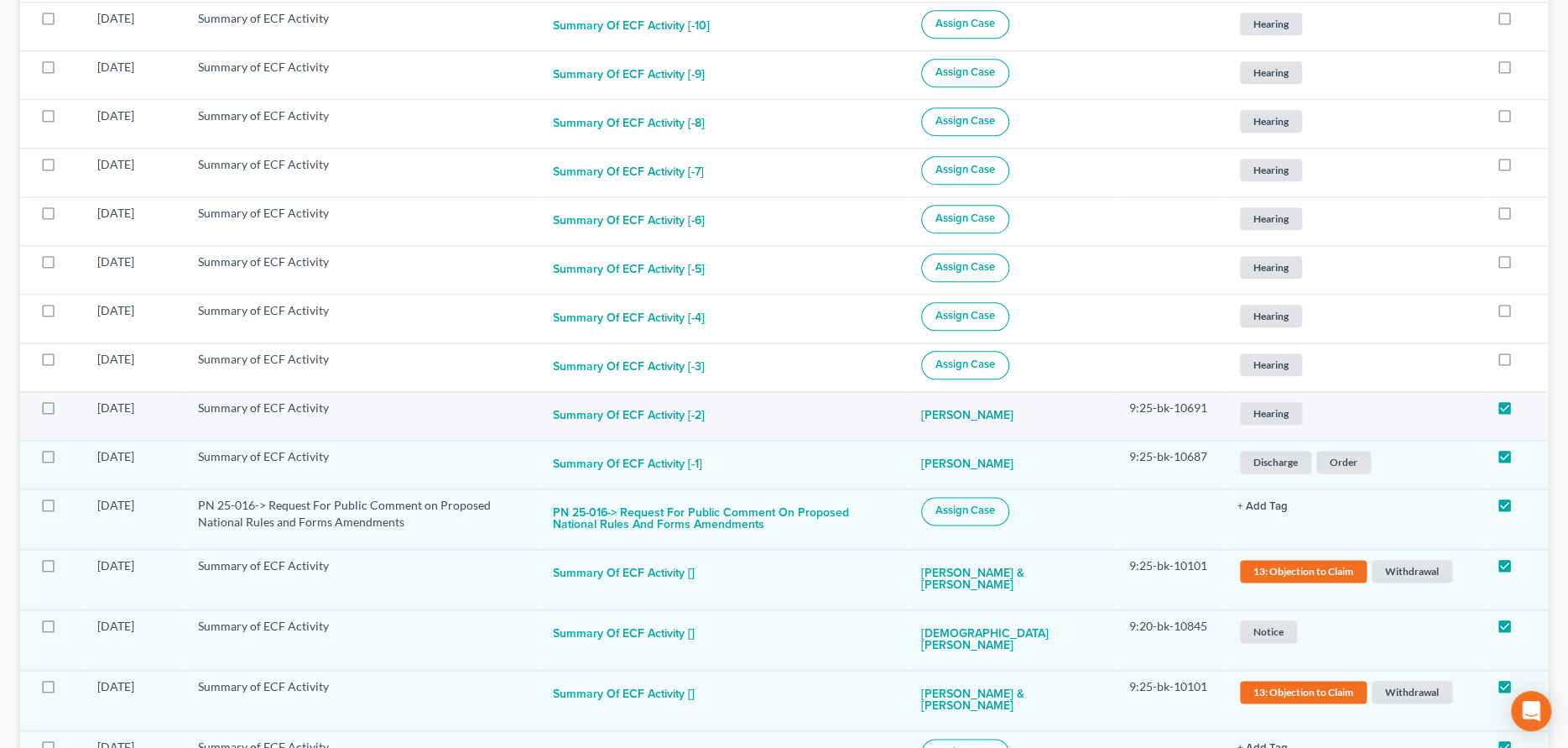
click at [1256, 407] on span "Hearing" at bounding box center [1271, 413] width 62 height 22
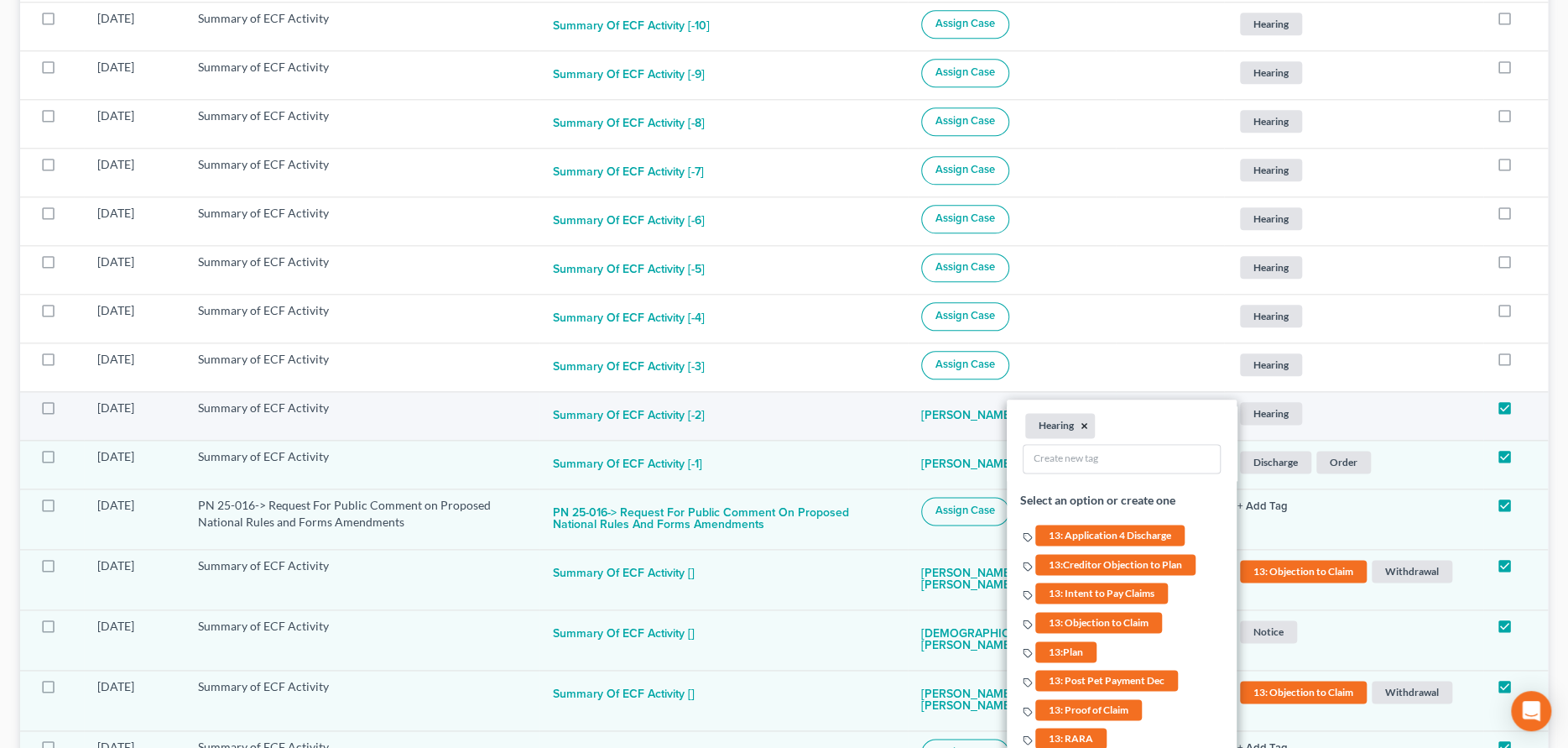
click at [1080, 423] on button "×" at bounding box center [1084, 425] width 7 height 15
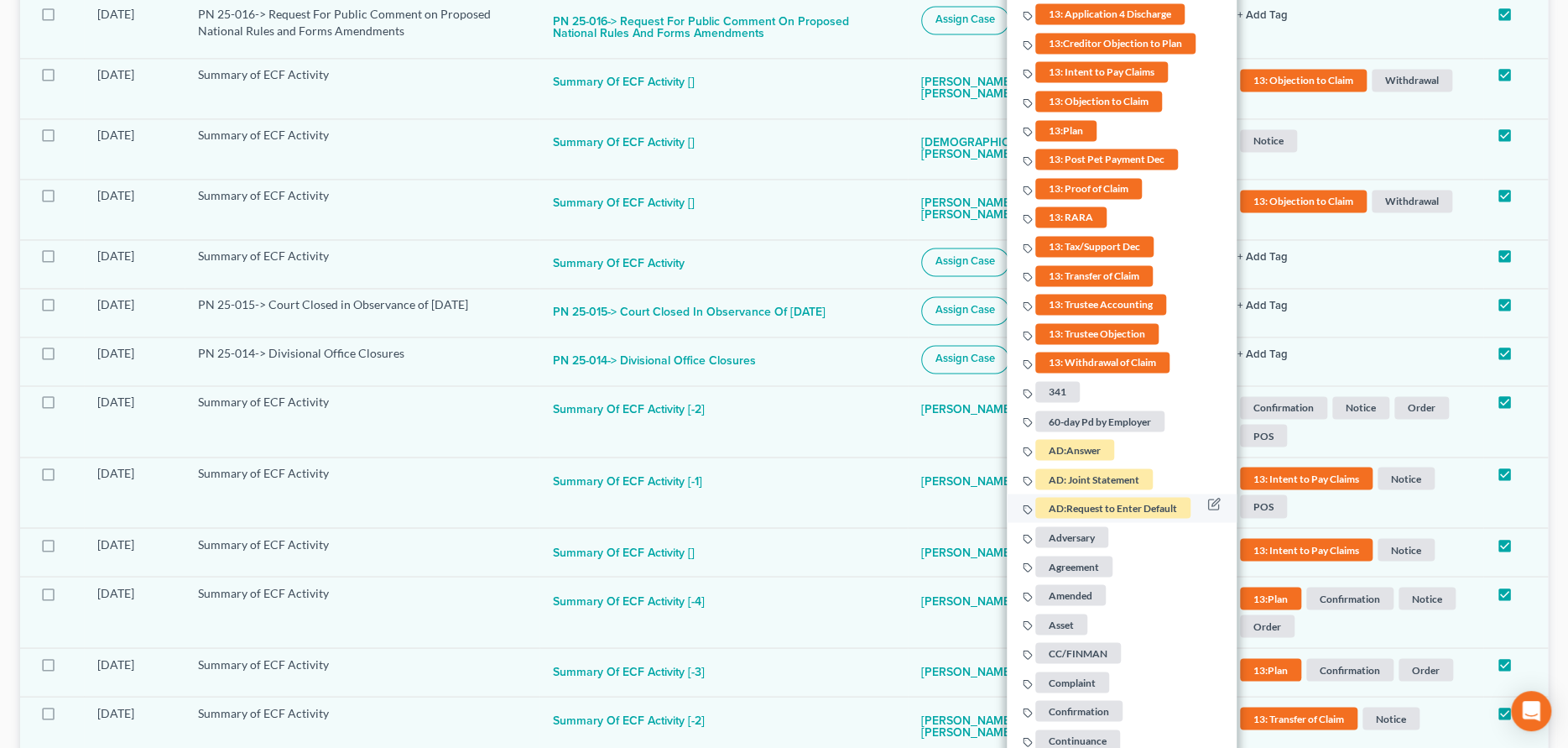
scroll to position [1847, 0]
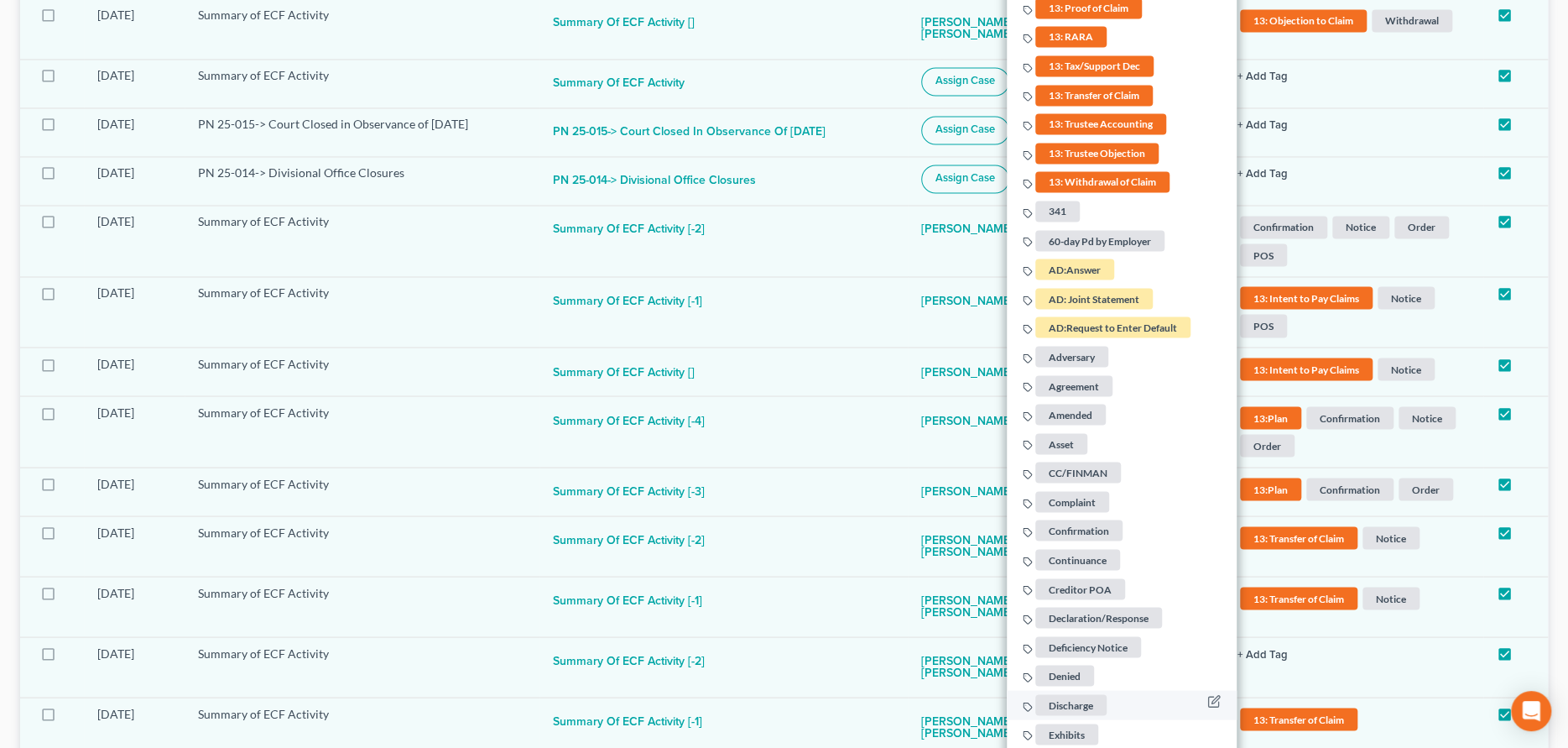
click at [1076, 704] on span "Discharge" at bounding box center [1070, 704] width 71 height 21
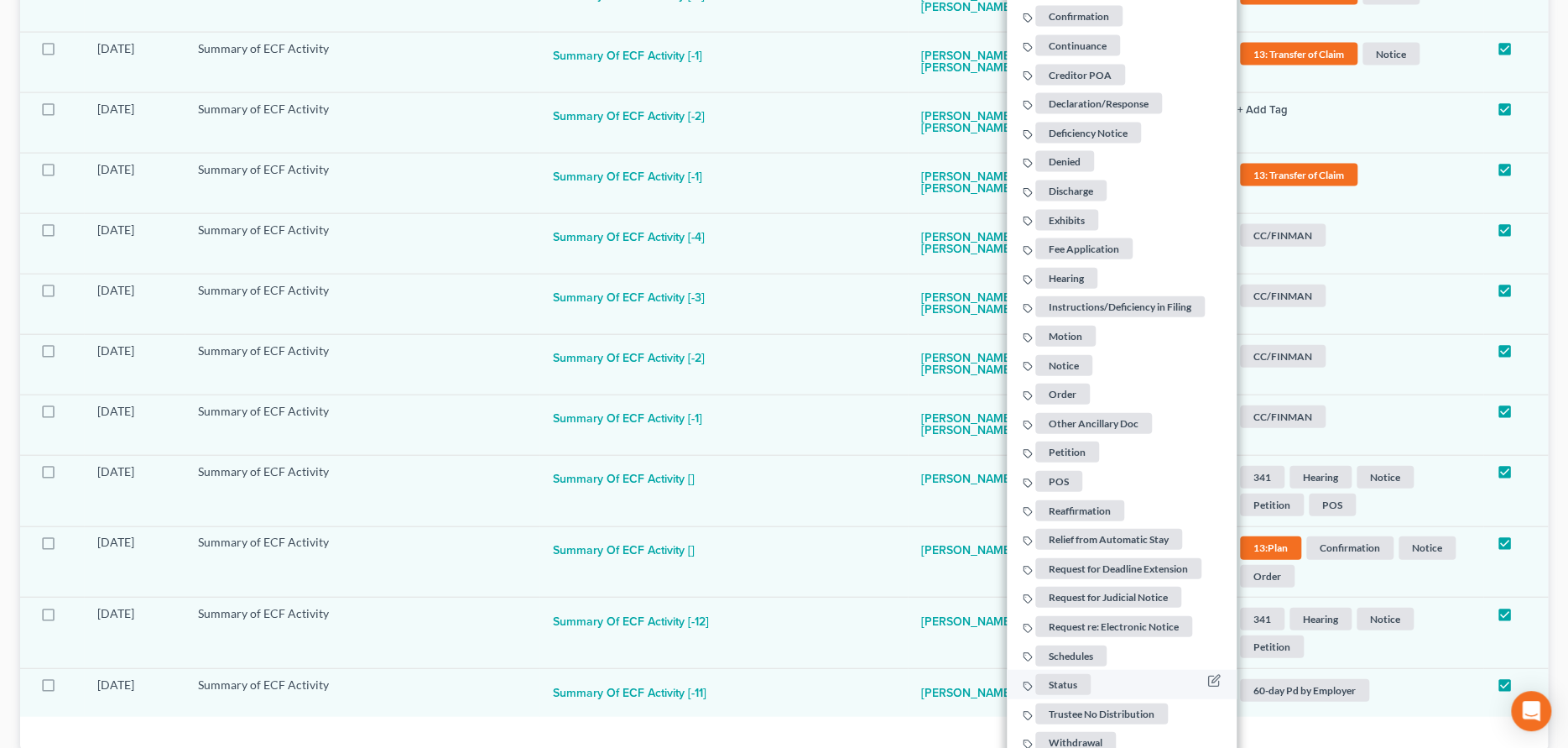
scroll to position [2429, 0]
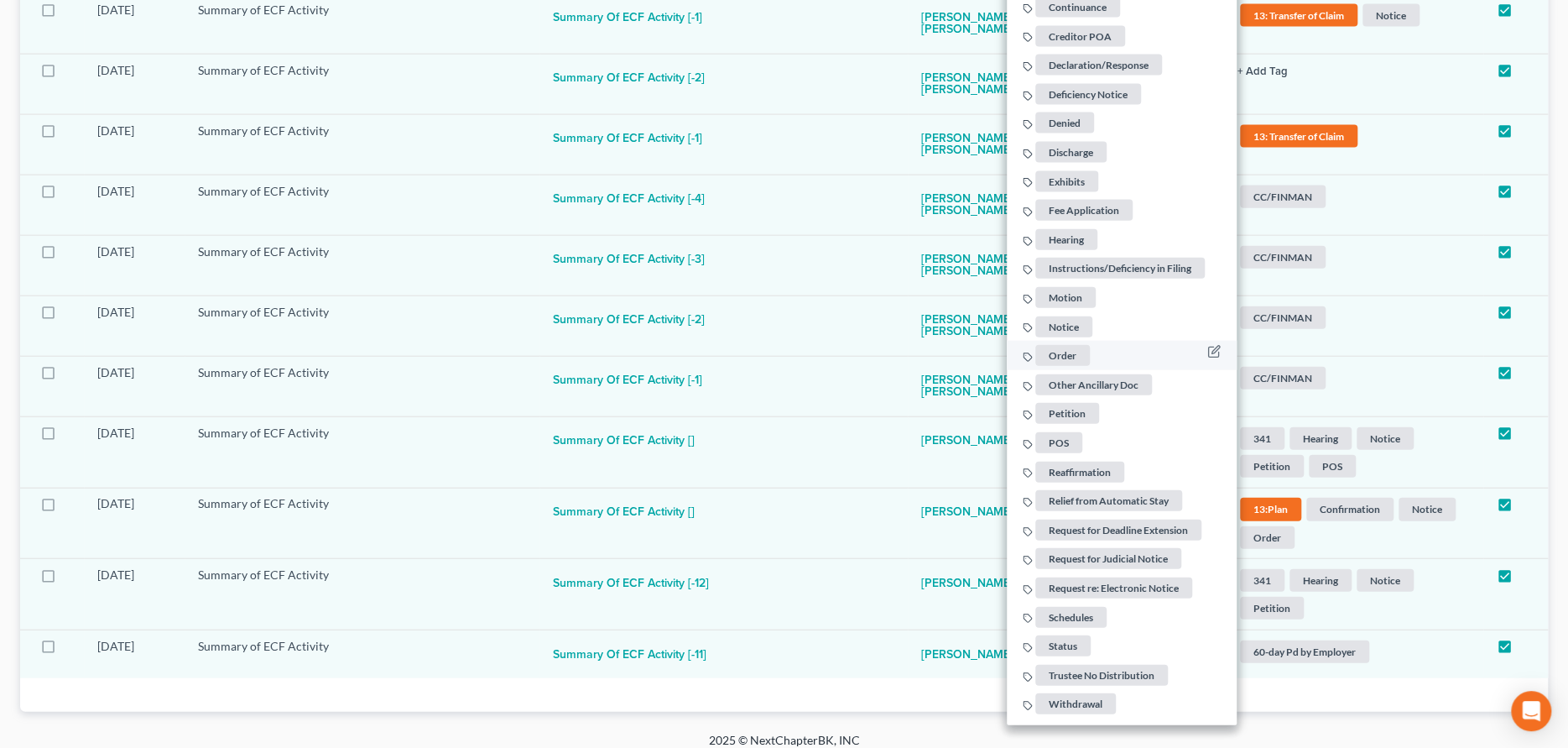
click at [1051, 356] on span "Order" at bounding box center [1062, 355] width 54 height 21
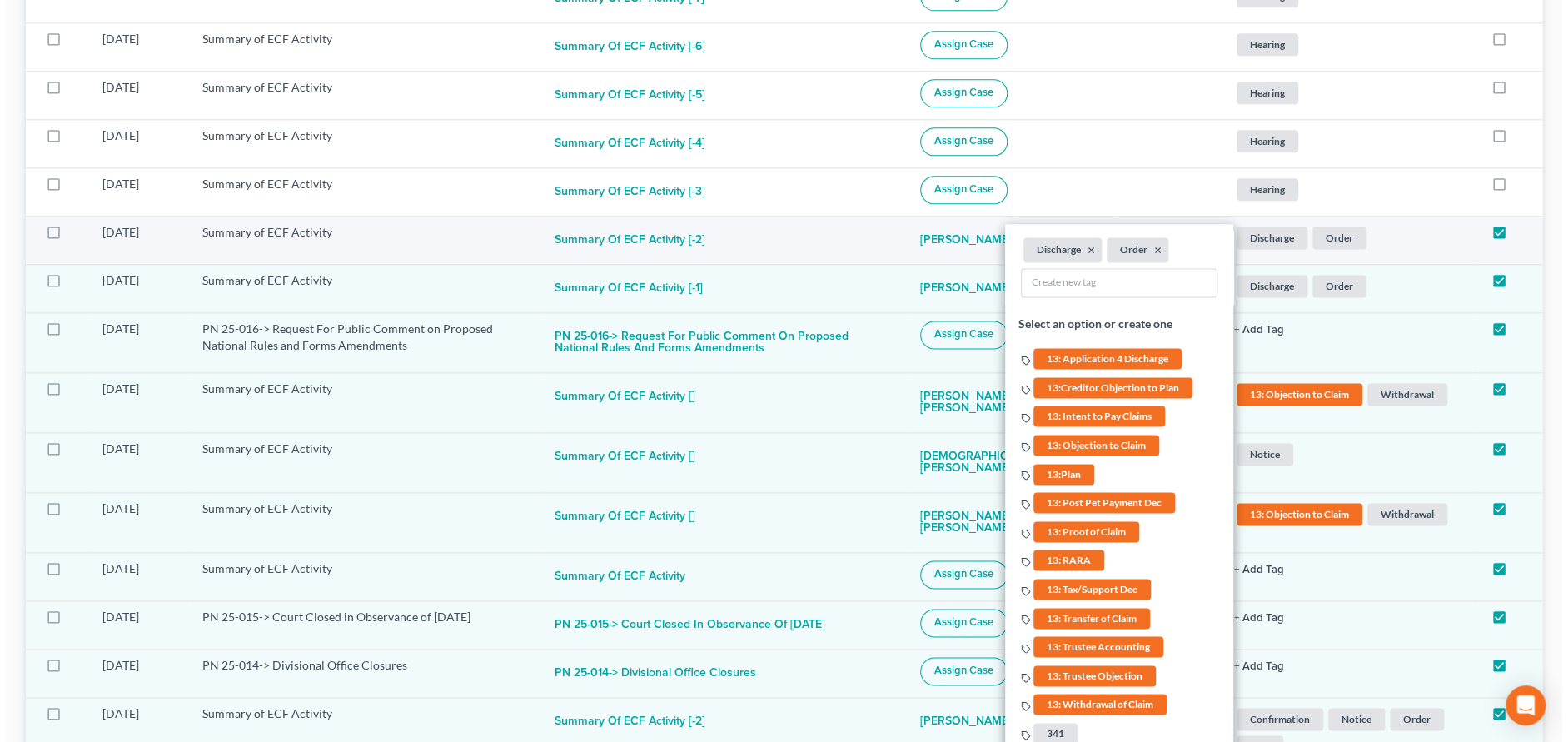
scroll to position [1327, 0]
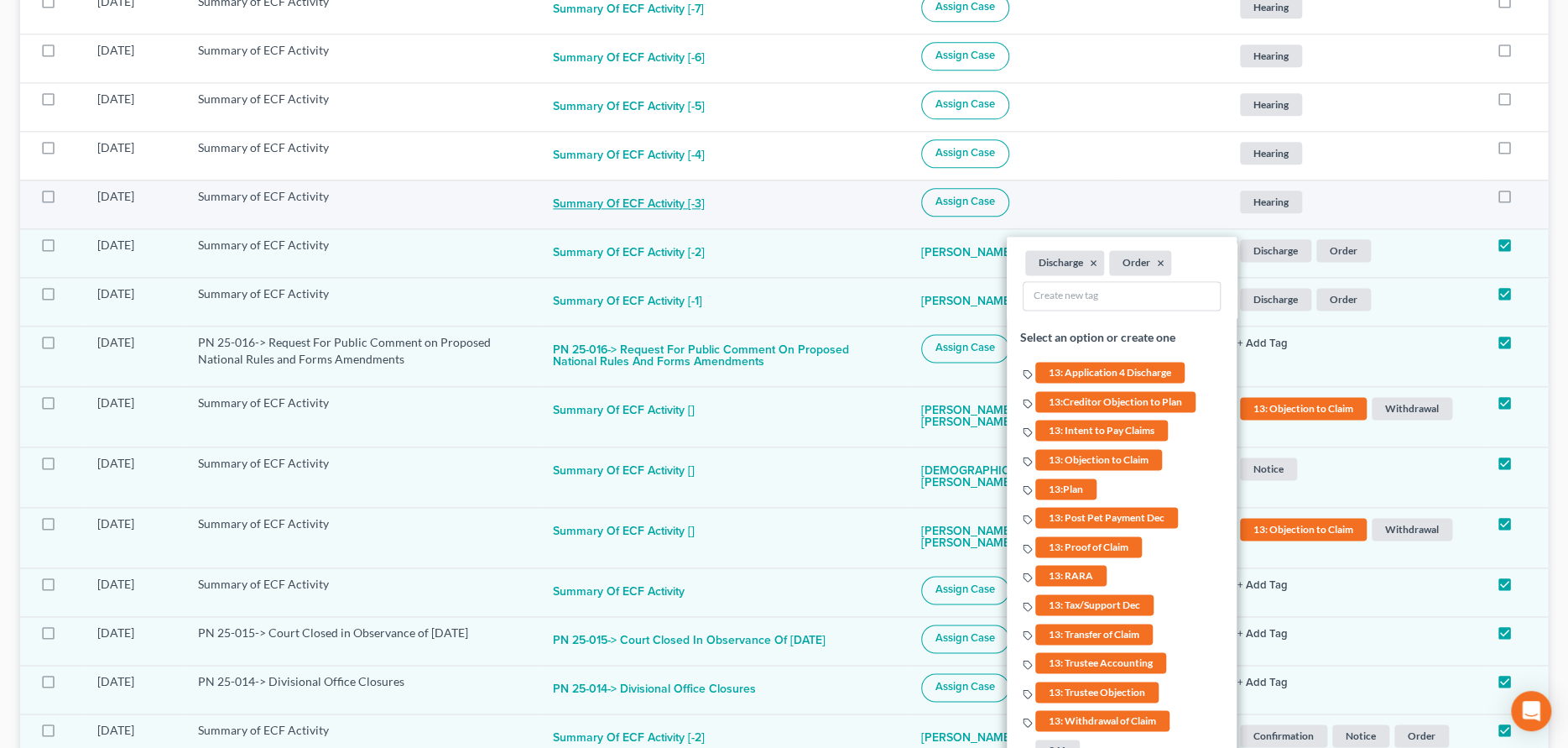
click at [614, 201] on button "Summary of ECF Activity [-3]" at bounding box center [628, 205] width 152 height 34
checkbox input "true"
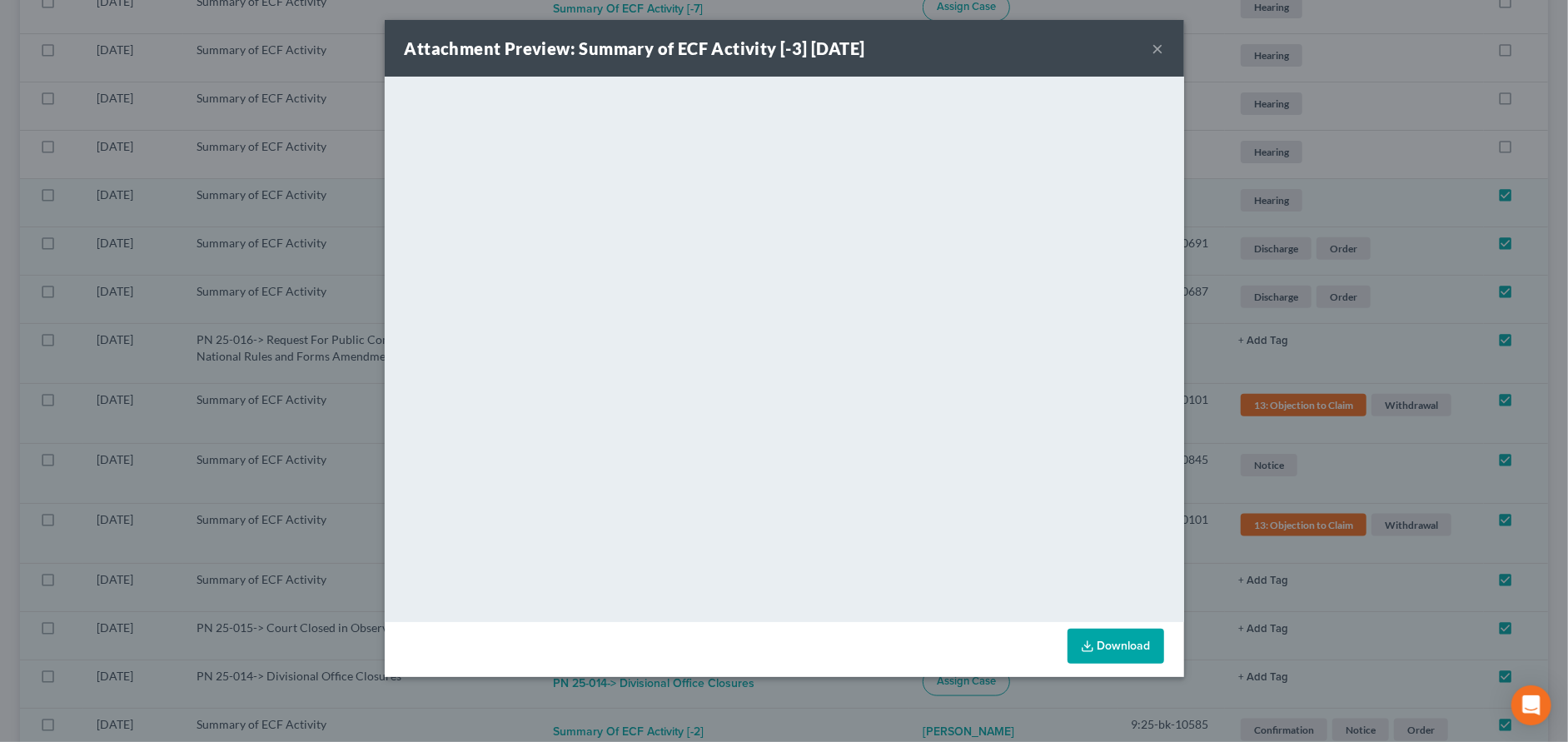
click at [1156, 44] on button "×" at bounding box center [1158, 48] width 12 height 20
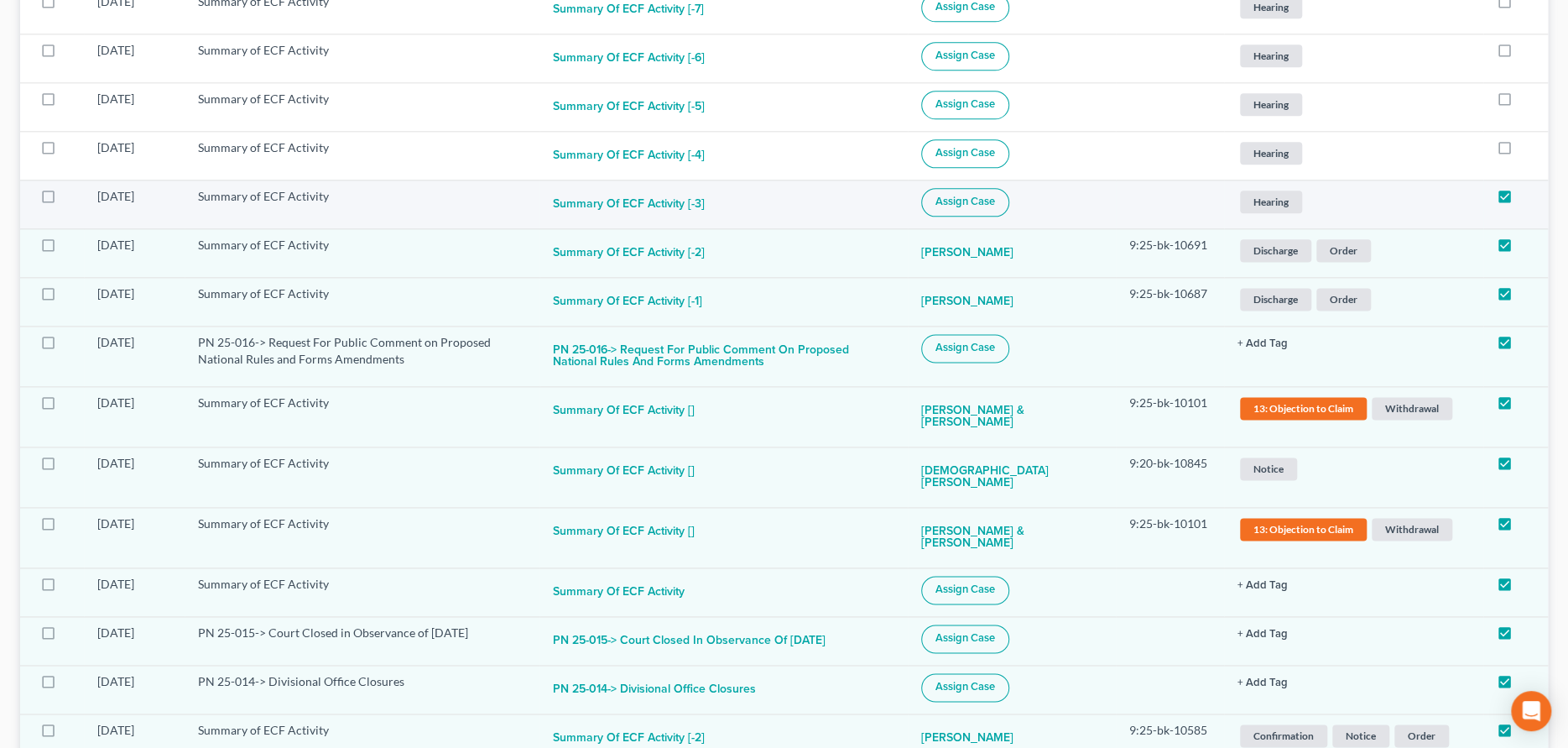
click at [995, 195] on span "Assign Case" at bounding box center [965, 201] width 60 height 13
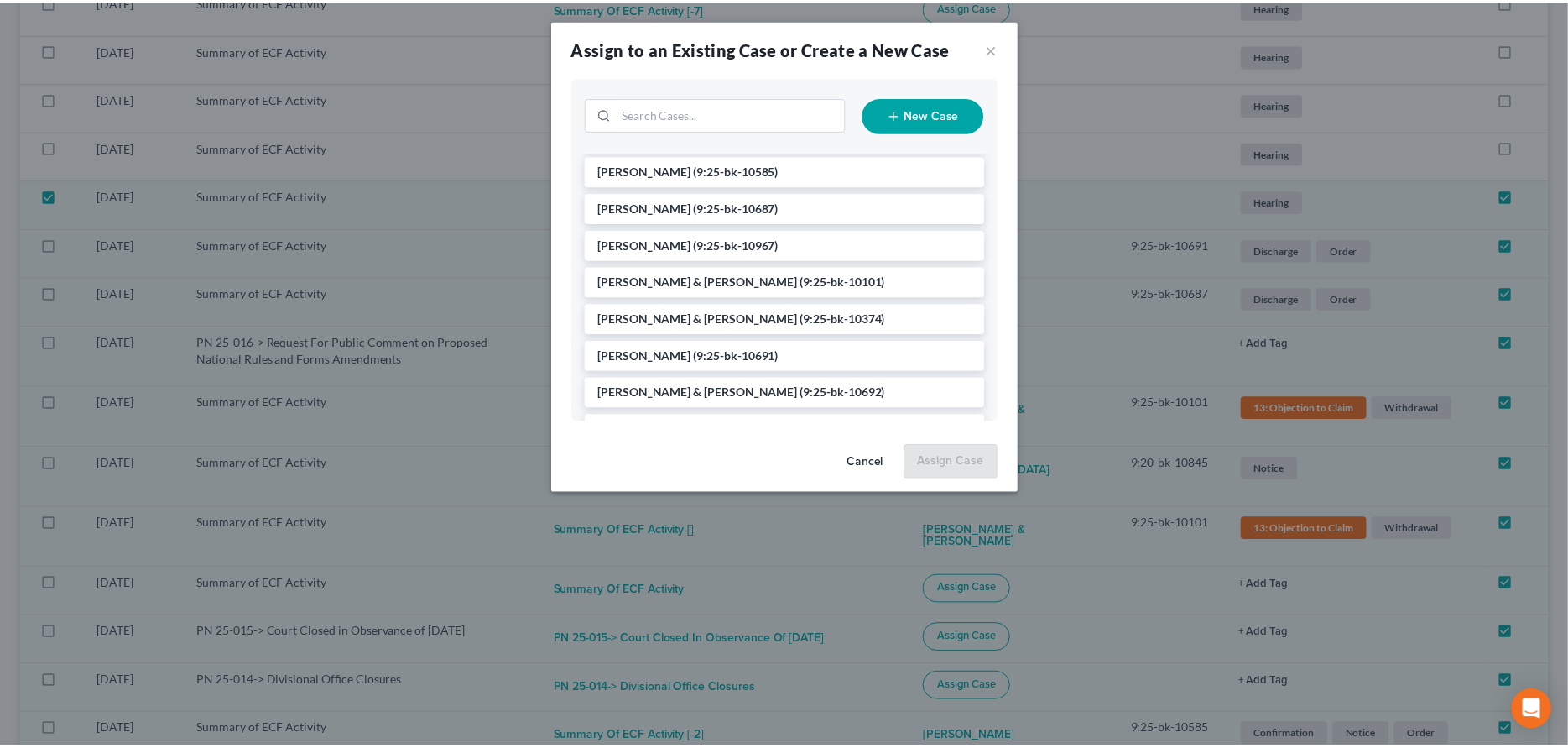
scroll to position [168, 0]
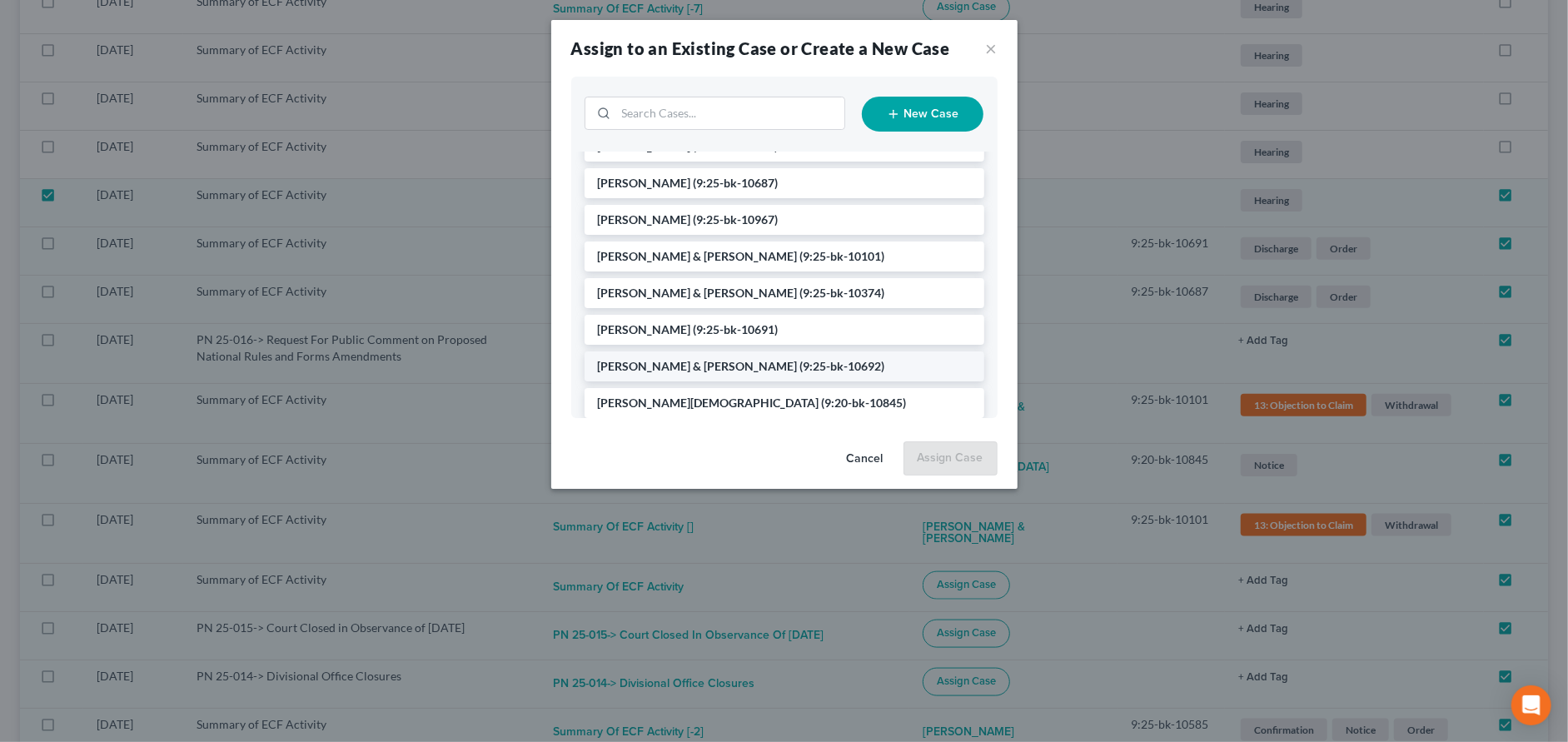
click at [682, 362] on span "[PERSON_NAME] & [PERSON_NAME]" at bounding box center [698, 365] width 200 height 14
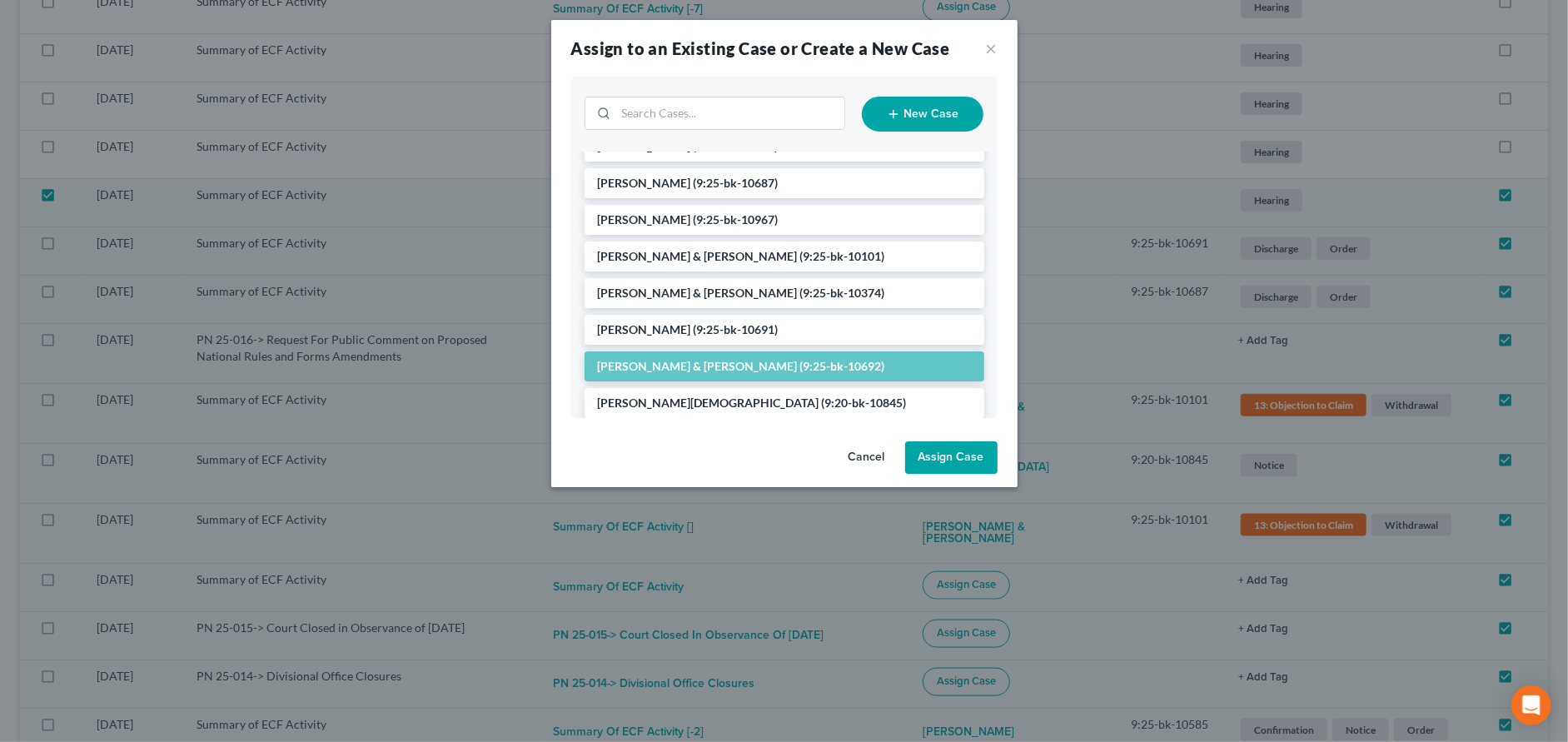
click at [951, 461] on button "Assign Case" at bounding box center [952, 458] width 93 height 33
checkbox input "false"
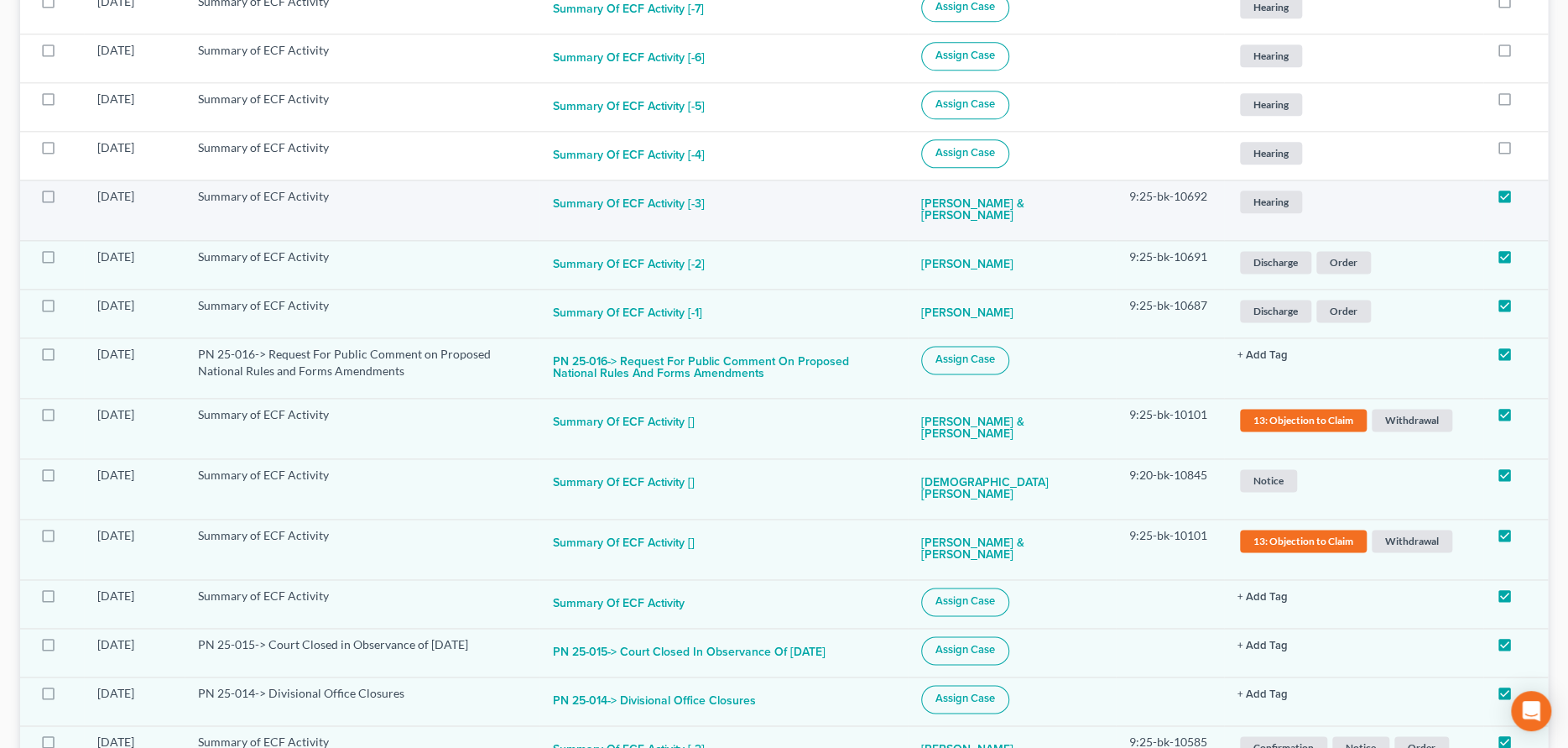
click at [1259, 203] on span "Hearing" at bounding box center [1271, 201] width 62 height 22
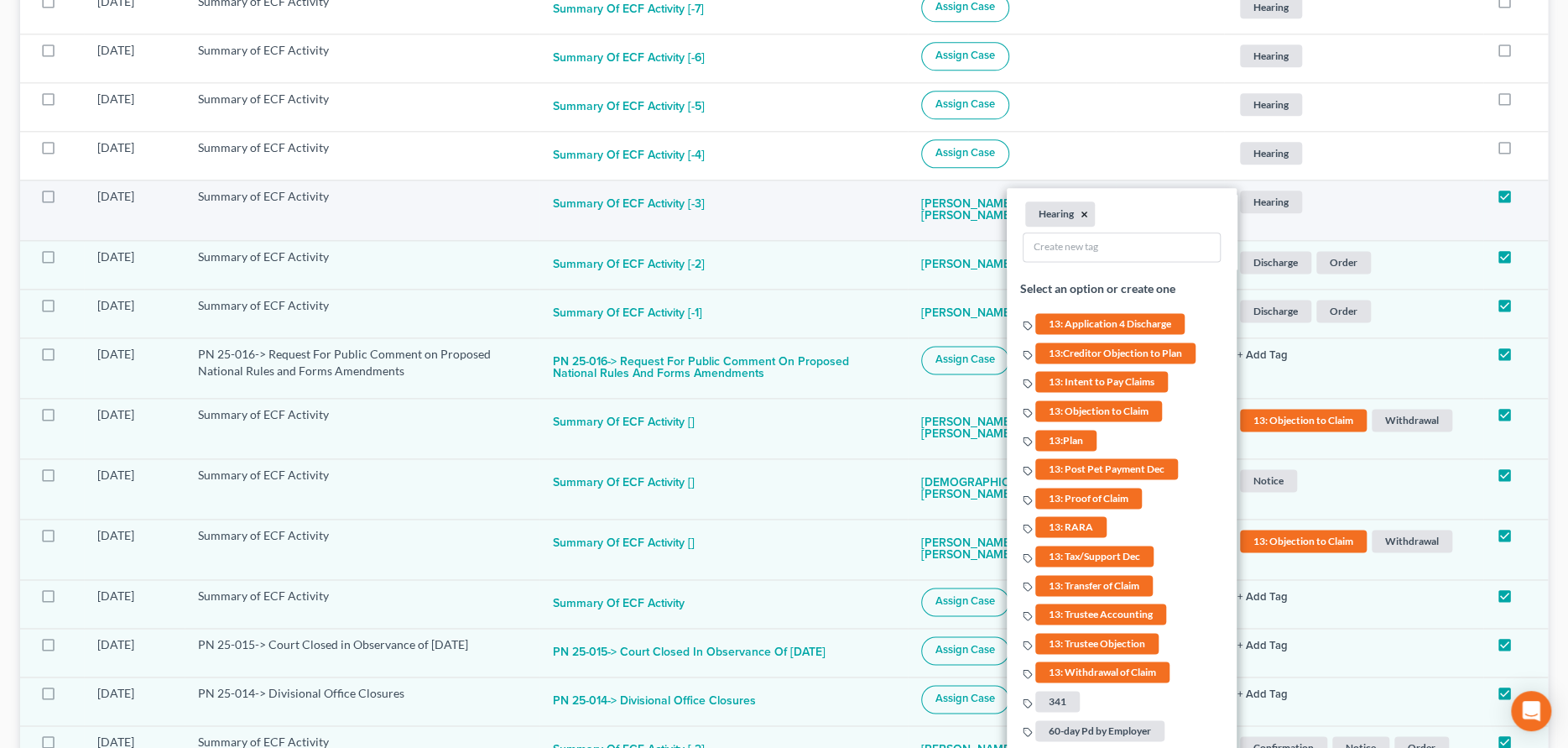
click at [1080, 215] on button "×" at bounding box center [1084, 214] width 7 height 15
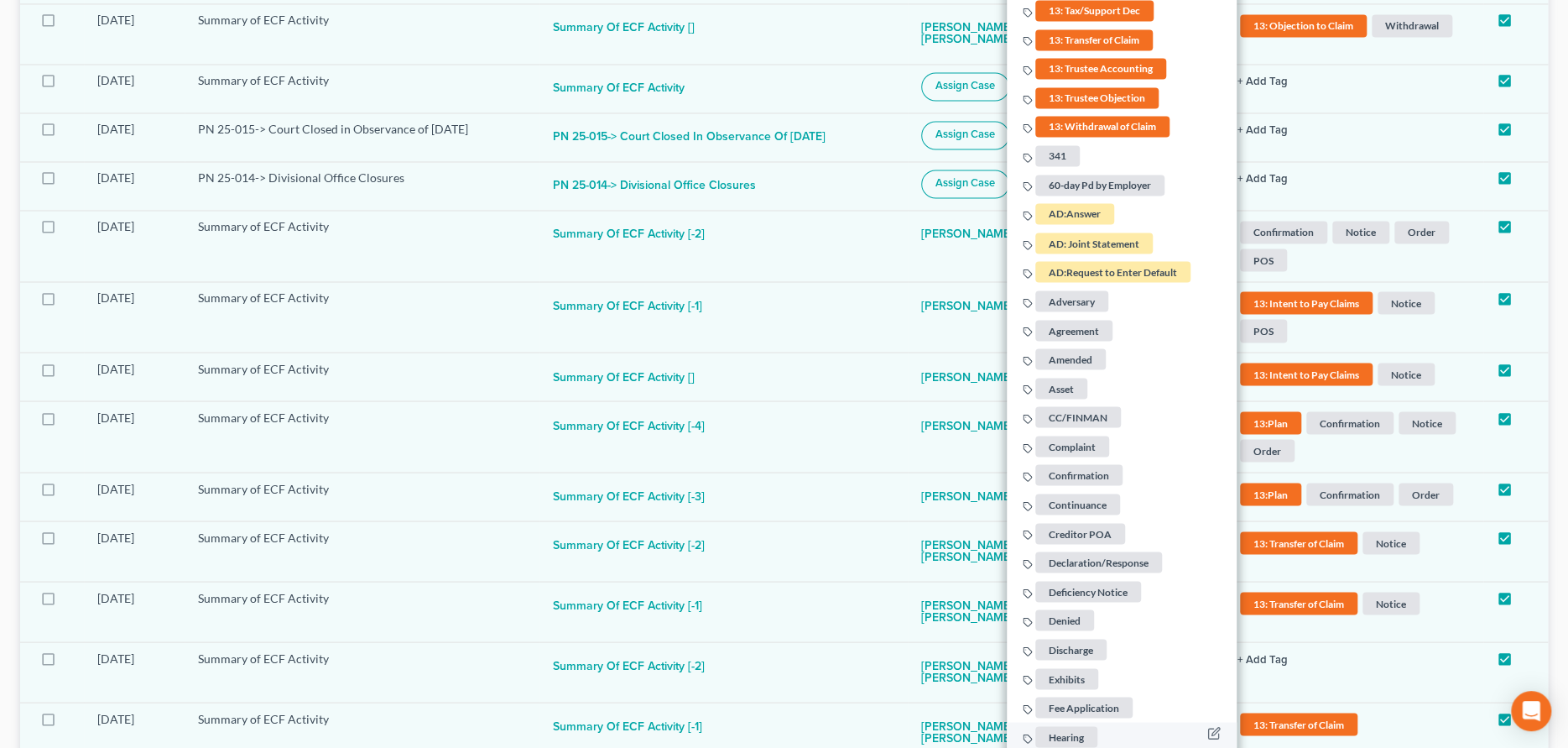
scroll to position [1925, 0]
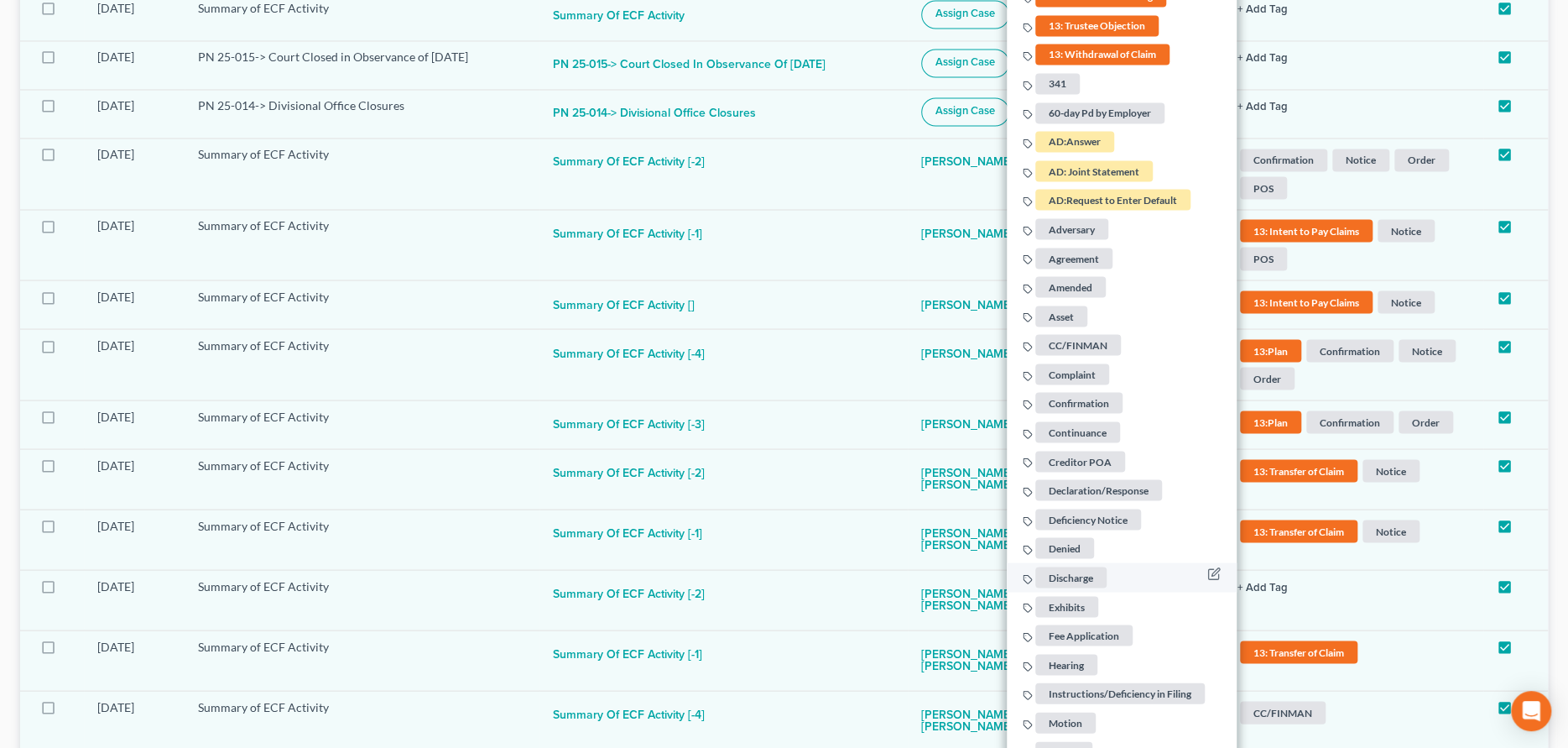
click at [1066, 578] on span "Discharge" at bounding box center [1070, 576] width 71 height 21
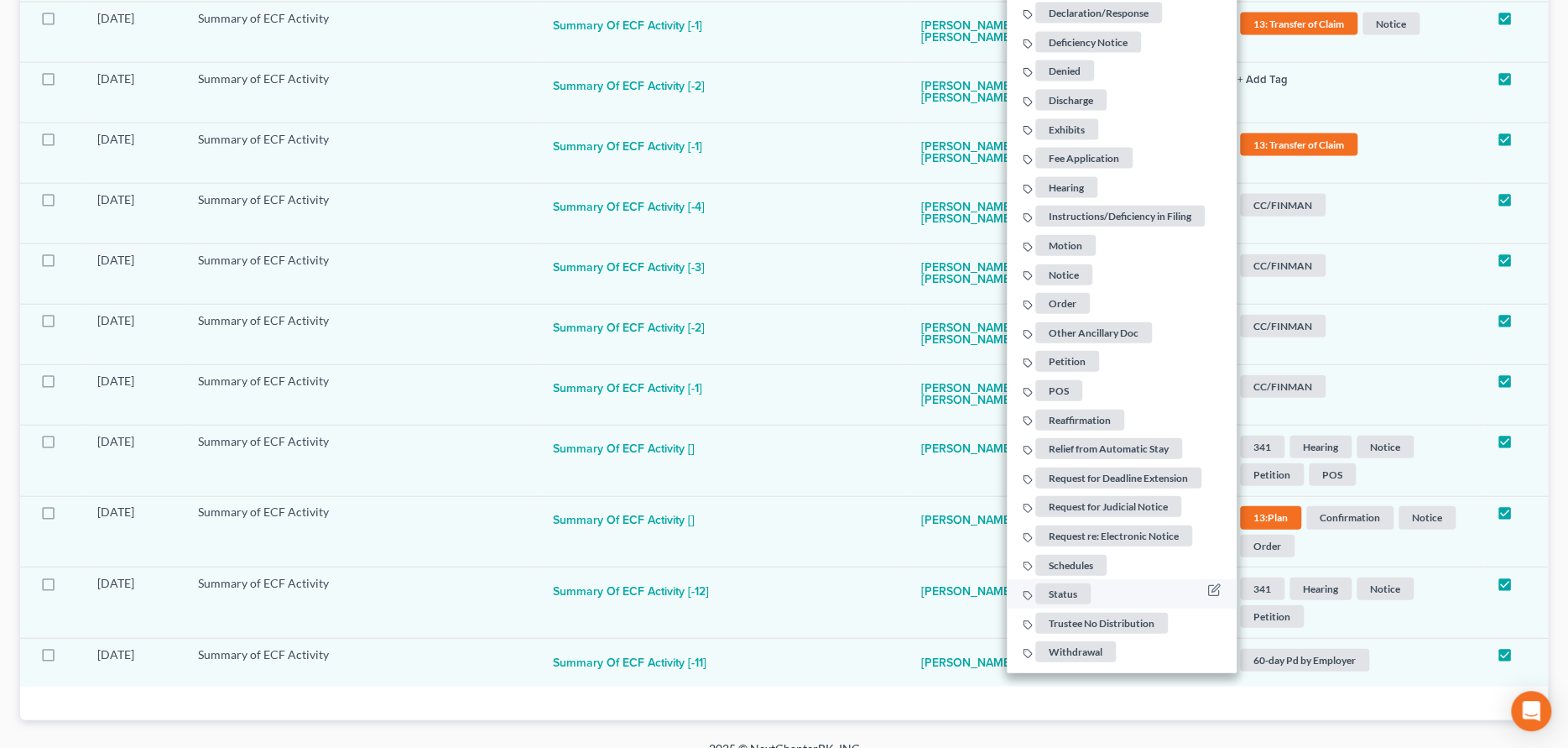
scroll to position [2441, 0]
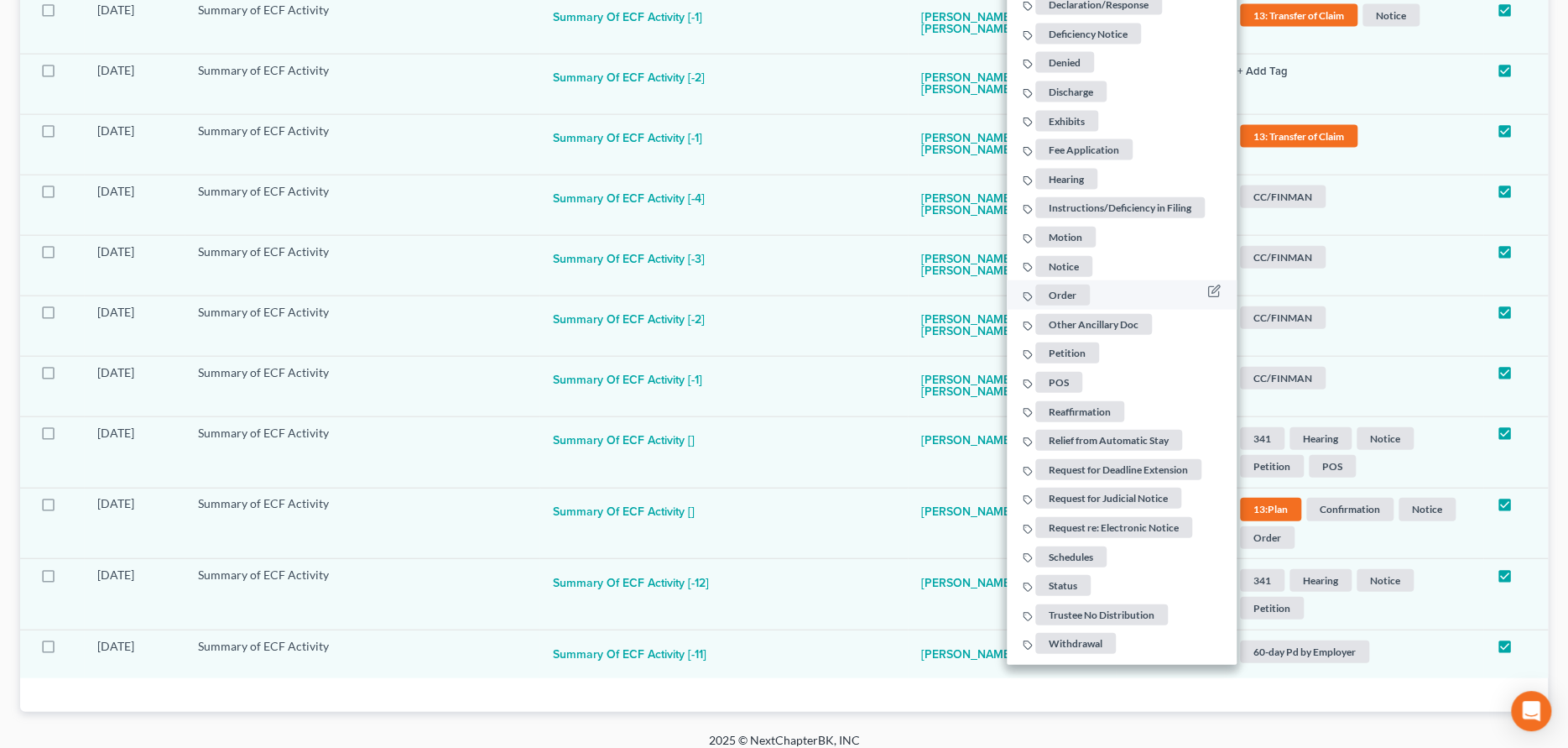
click at [1056, 294] on span "Order" at bounding box center [1062, 295] width 54 height 21
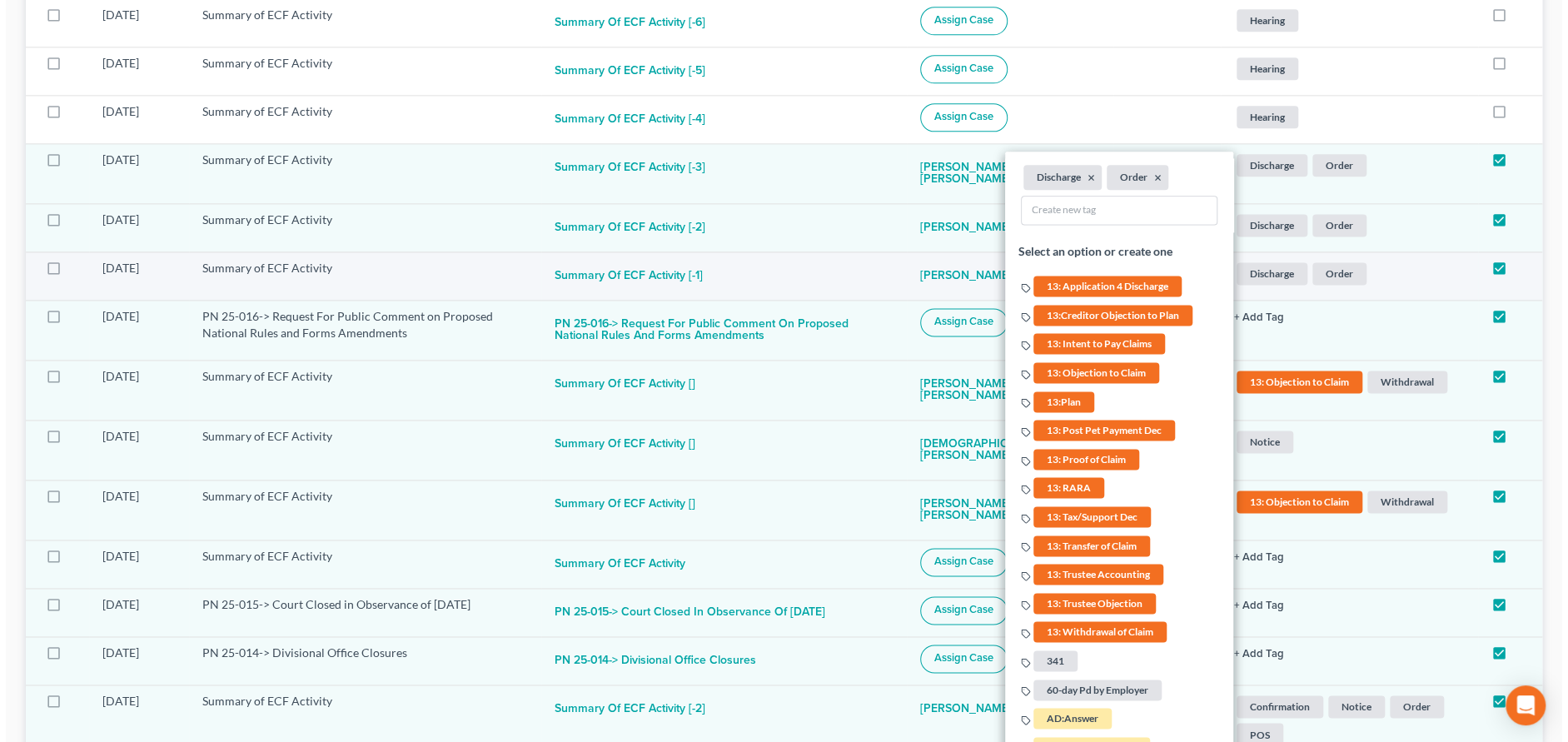
scroll to position [1339, 0]
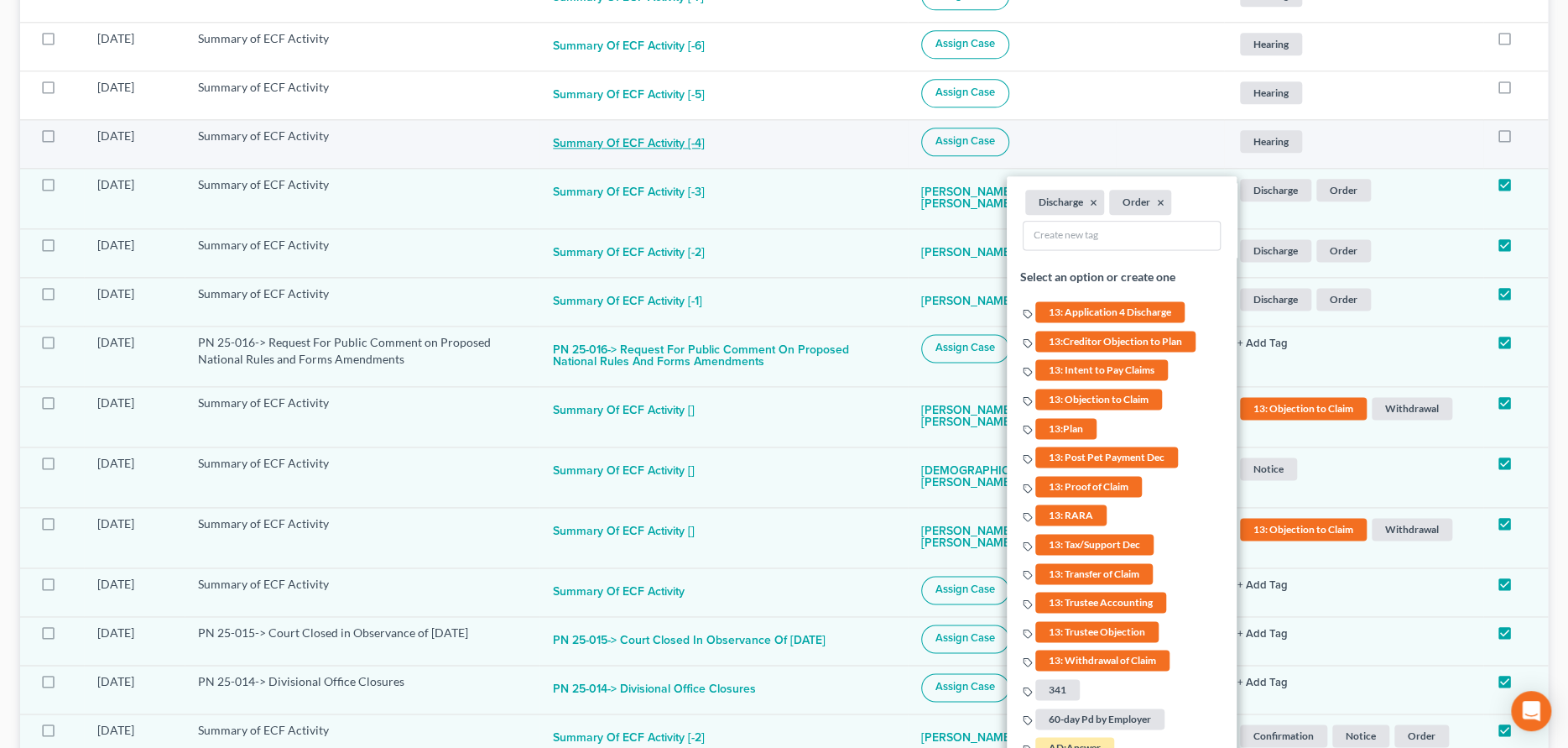
click at [606, 150] on button "Summary of ECF Activity [-4]" at bounding box center [628, 145] width 152 height 34
checkbox input "true"
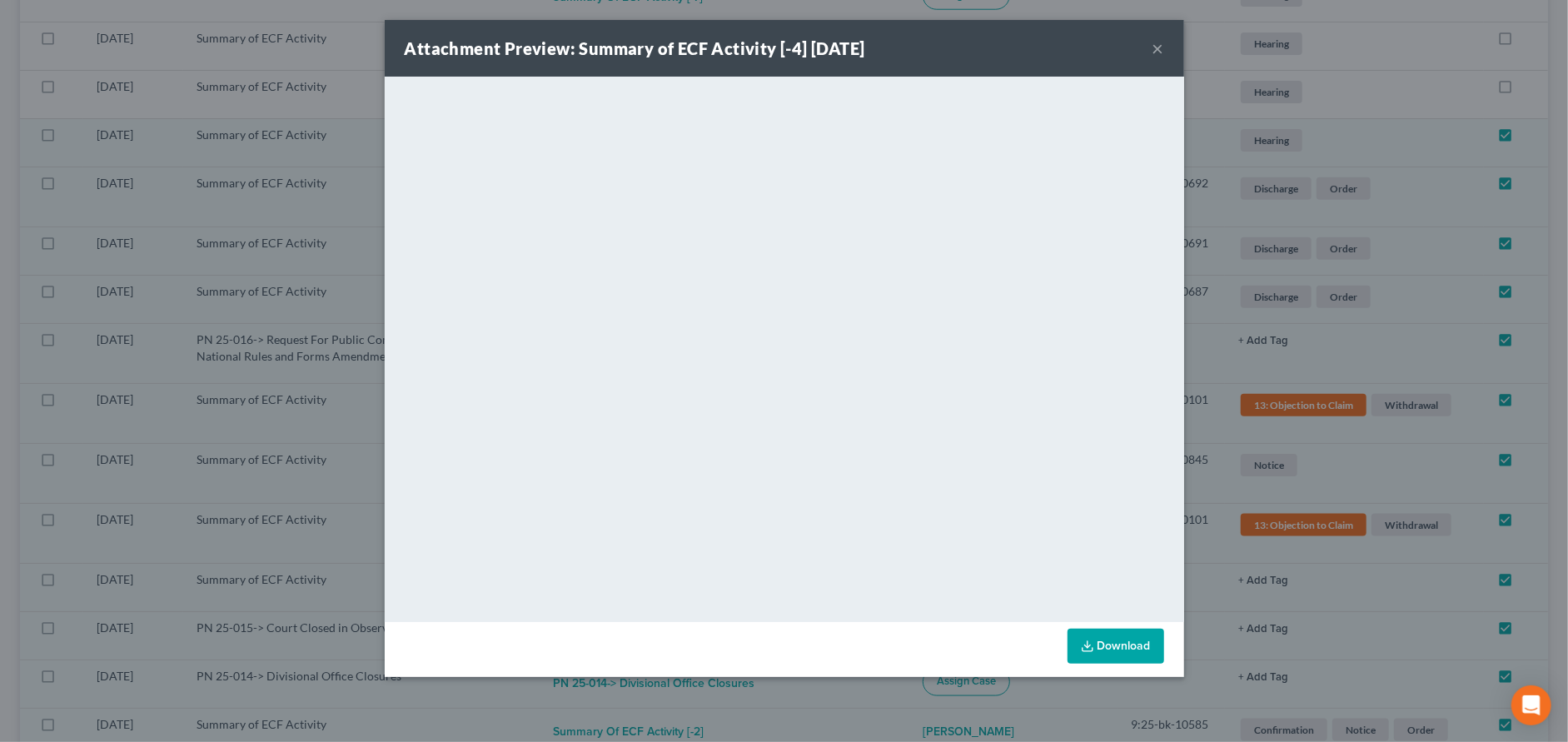
click at [1163, 49] on button "×" at bounding box center [1158, 48] width 12 height 20
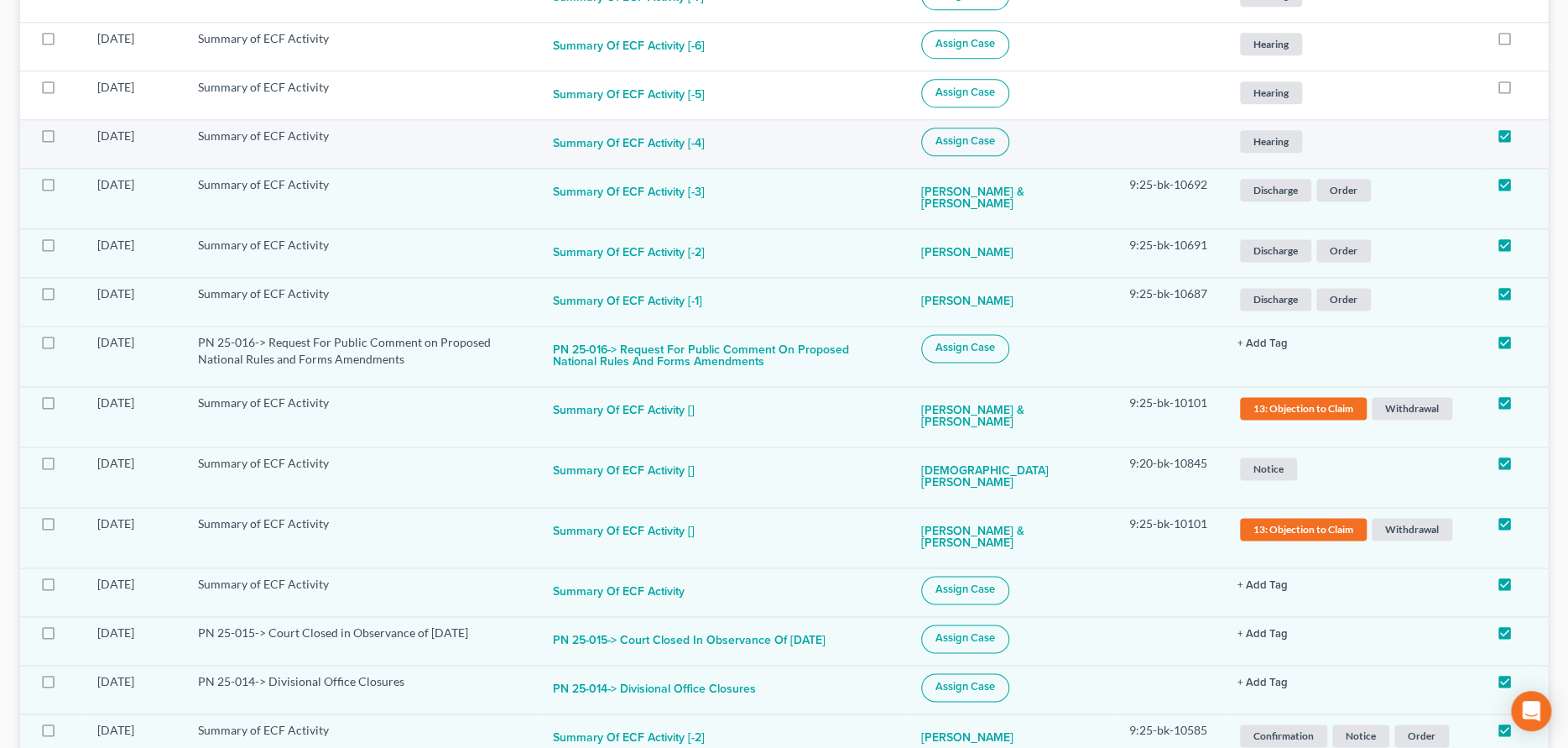
click at [972, 147] on button "Assign Case" at bounding box center [965, 142] width 88 height 29
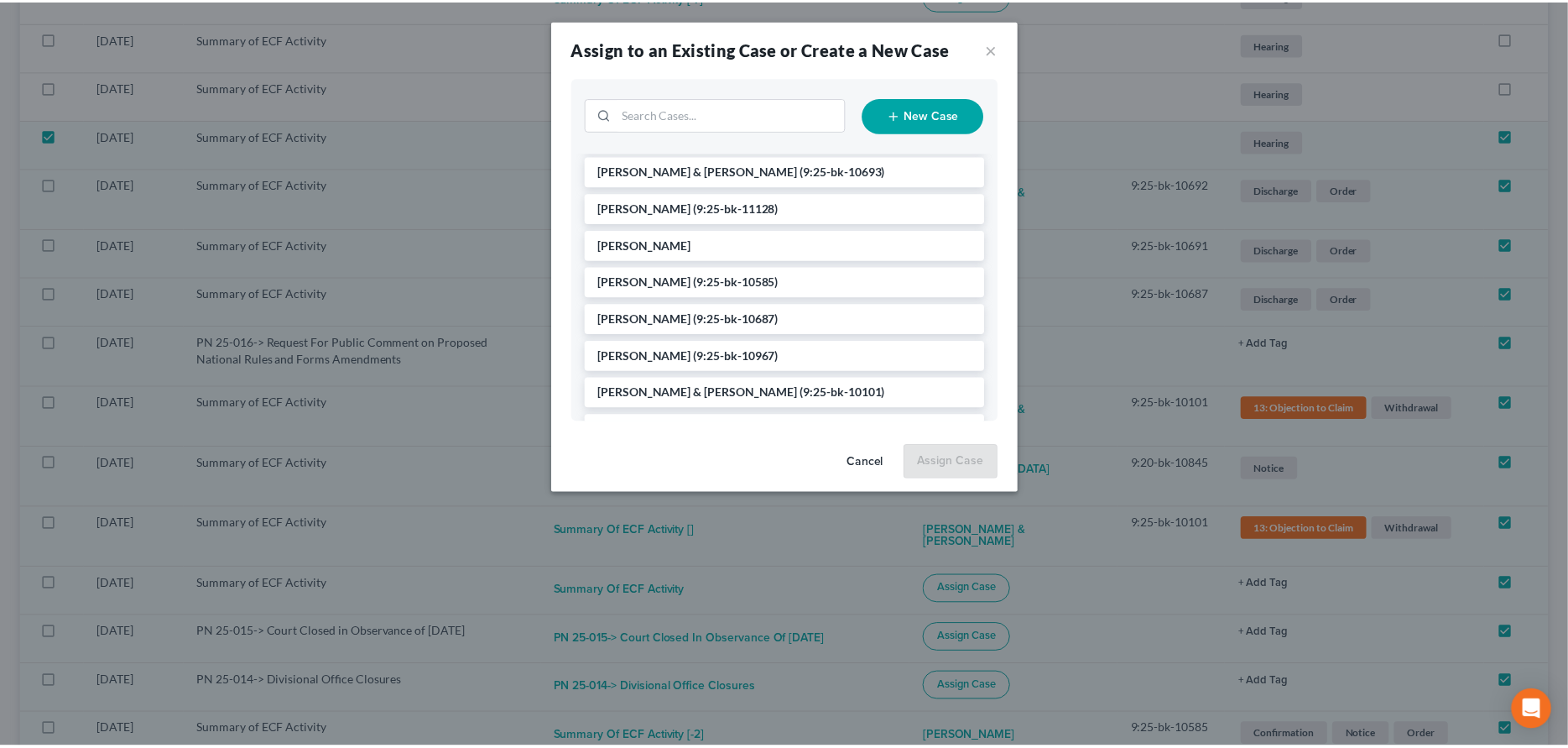
scroll to position [0, 0]
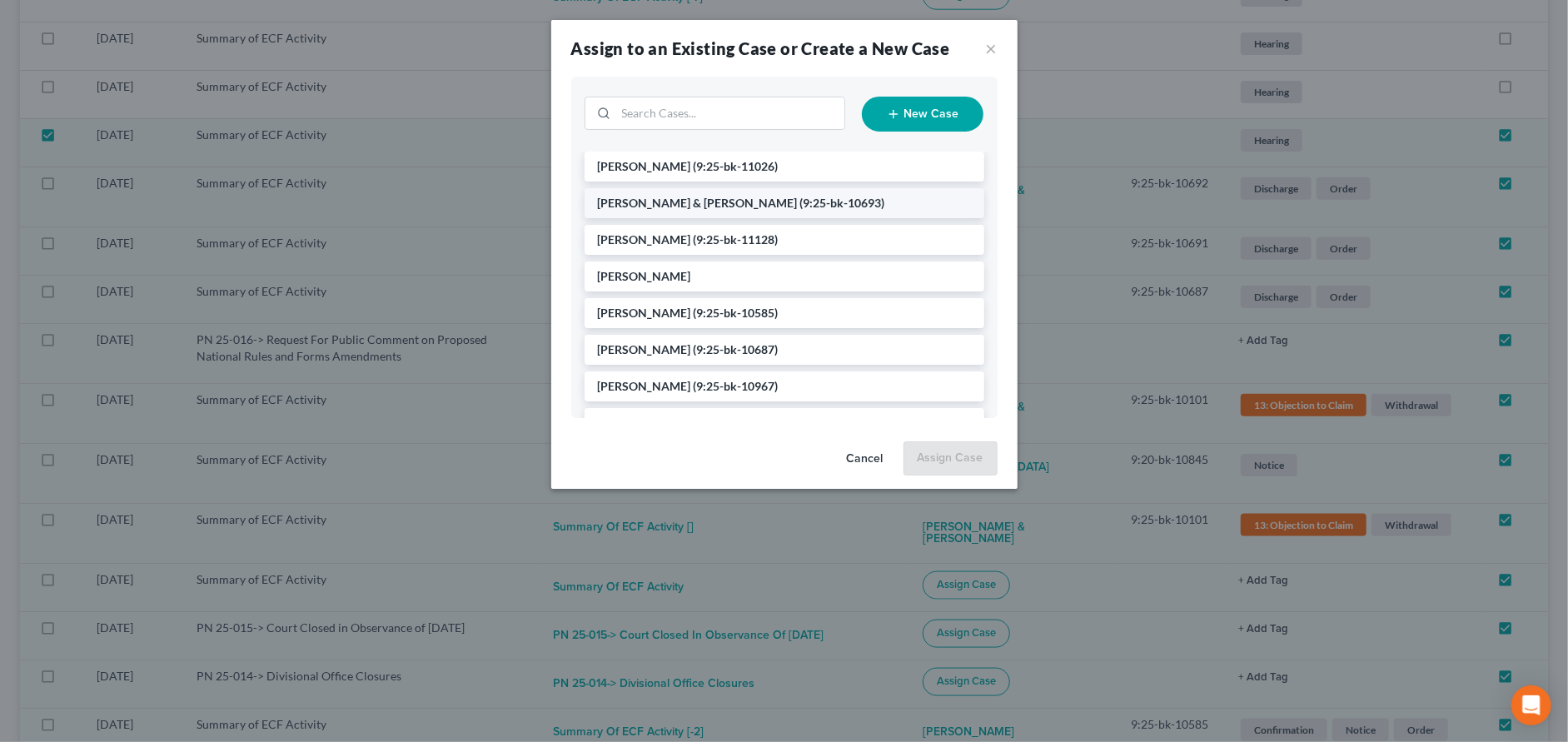
click at [801, 198] on span "(9:25-bk-10693)" at bounding box center [843, 202] width 85 height 14
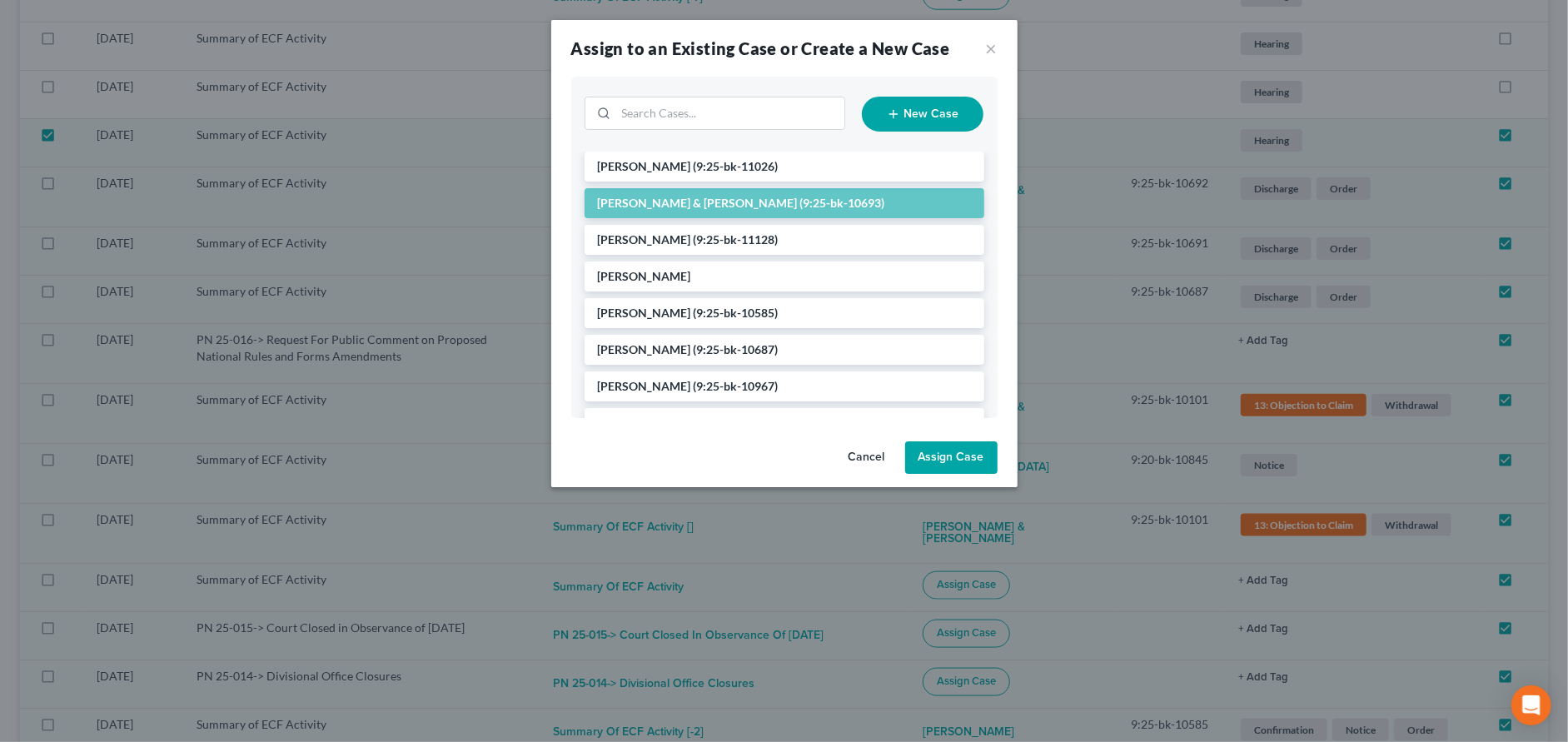
click at [949, 453] on button "Assign Case" at bounding box center [952, 458] width 93 height 33
checkbox input "false"
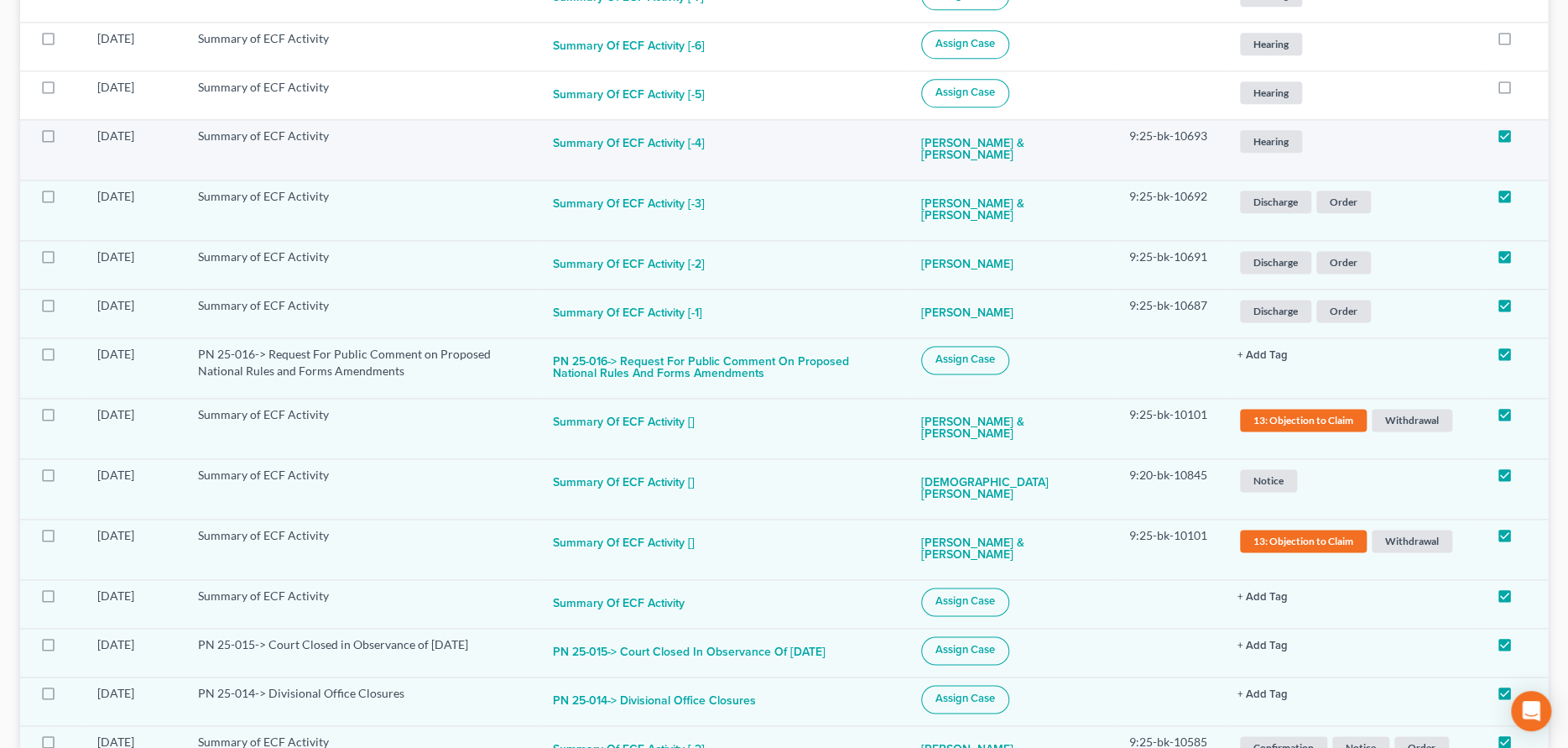
click at [1259, 139] on span "Hearing" at bounding box center [1271, 141] width 62 height 22
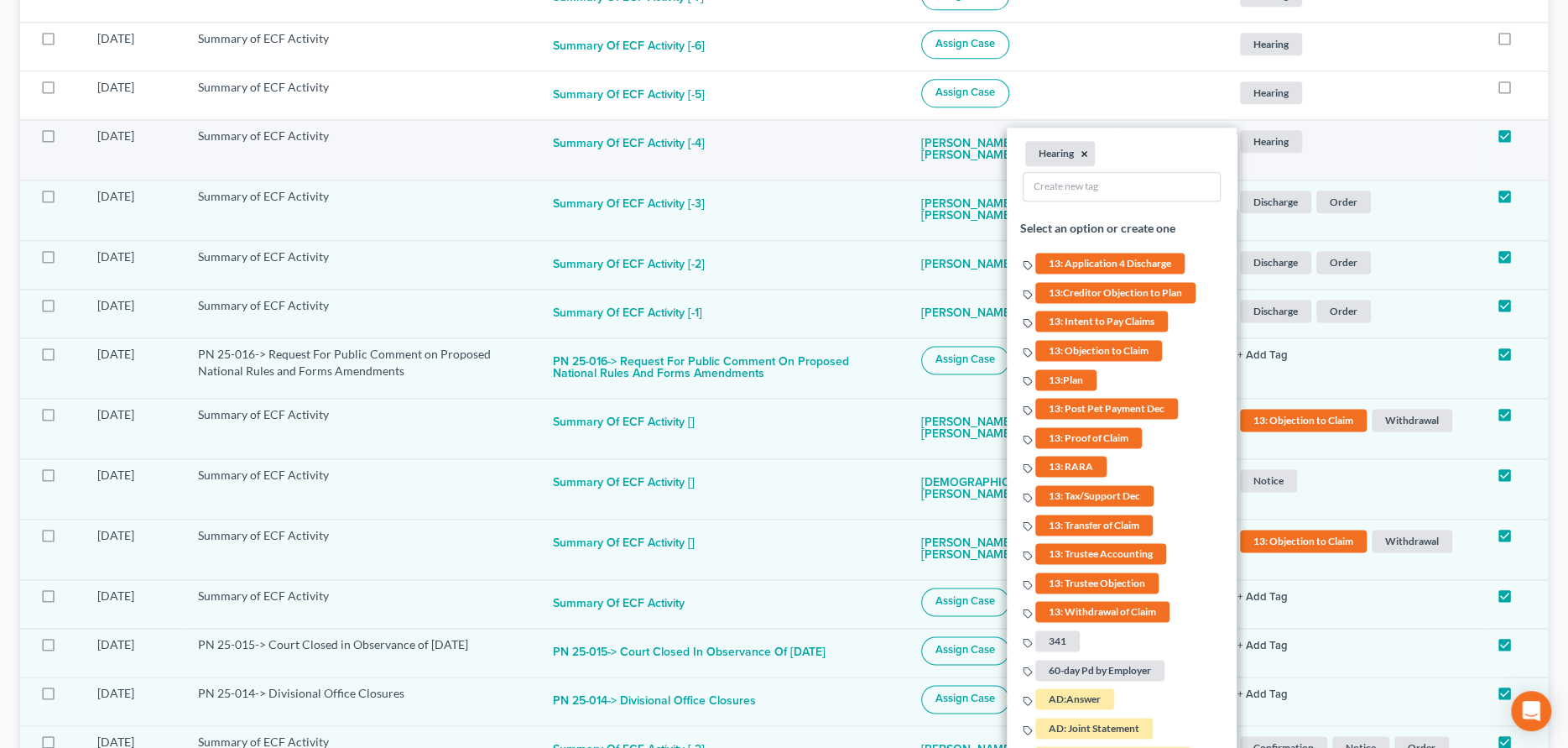
click at [1080, 151] on button "×" at bounding box center [1084, 154] width 7 height 15
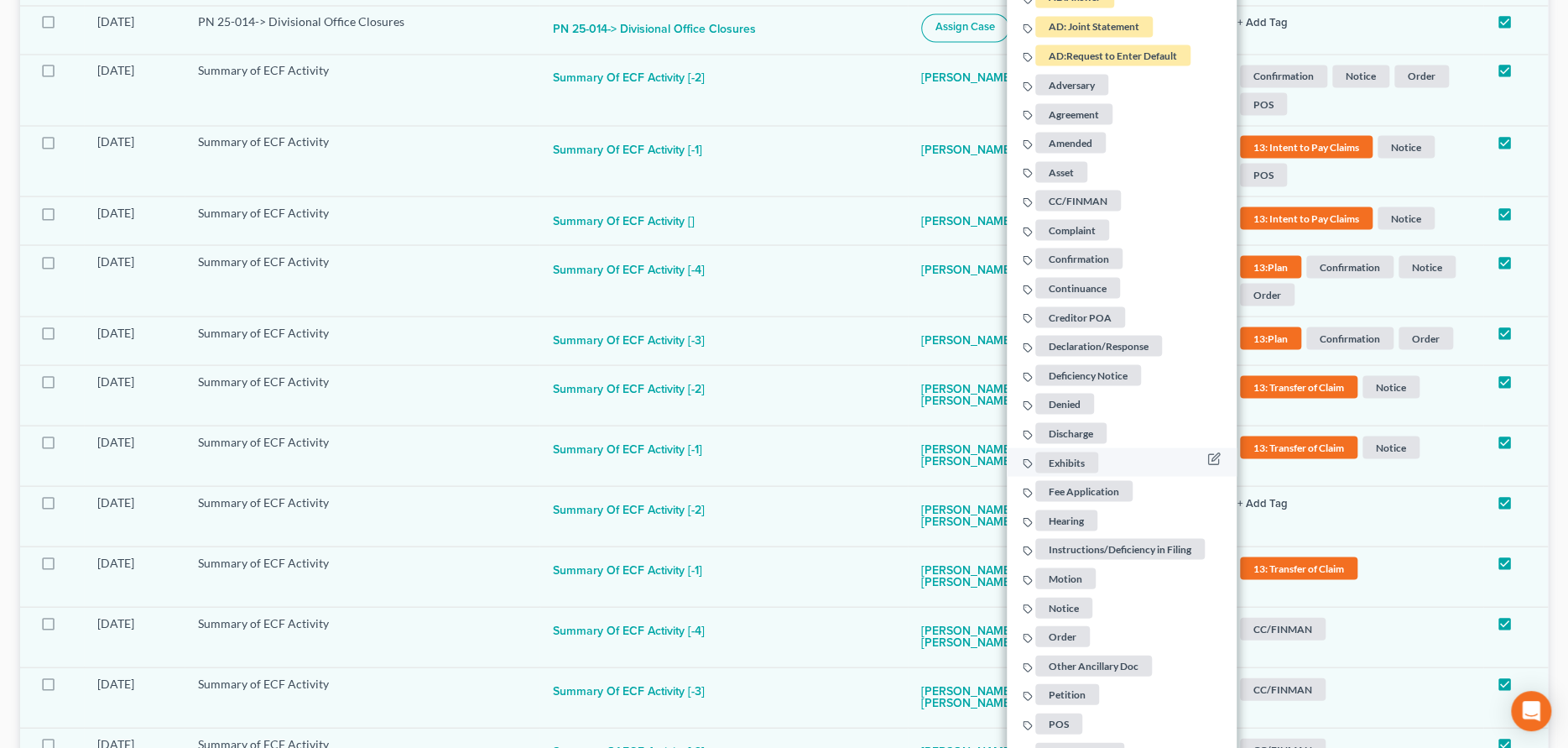
scroll to position [2189, 0]
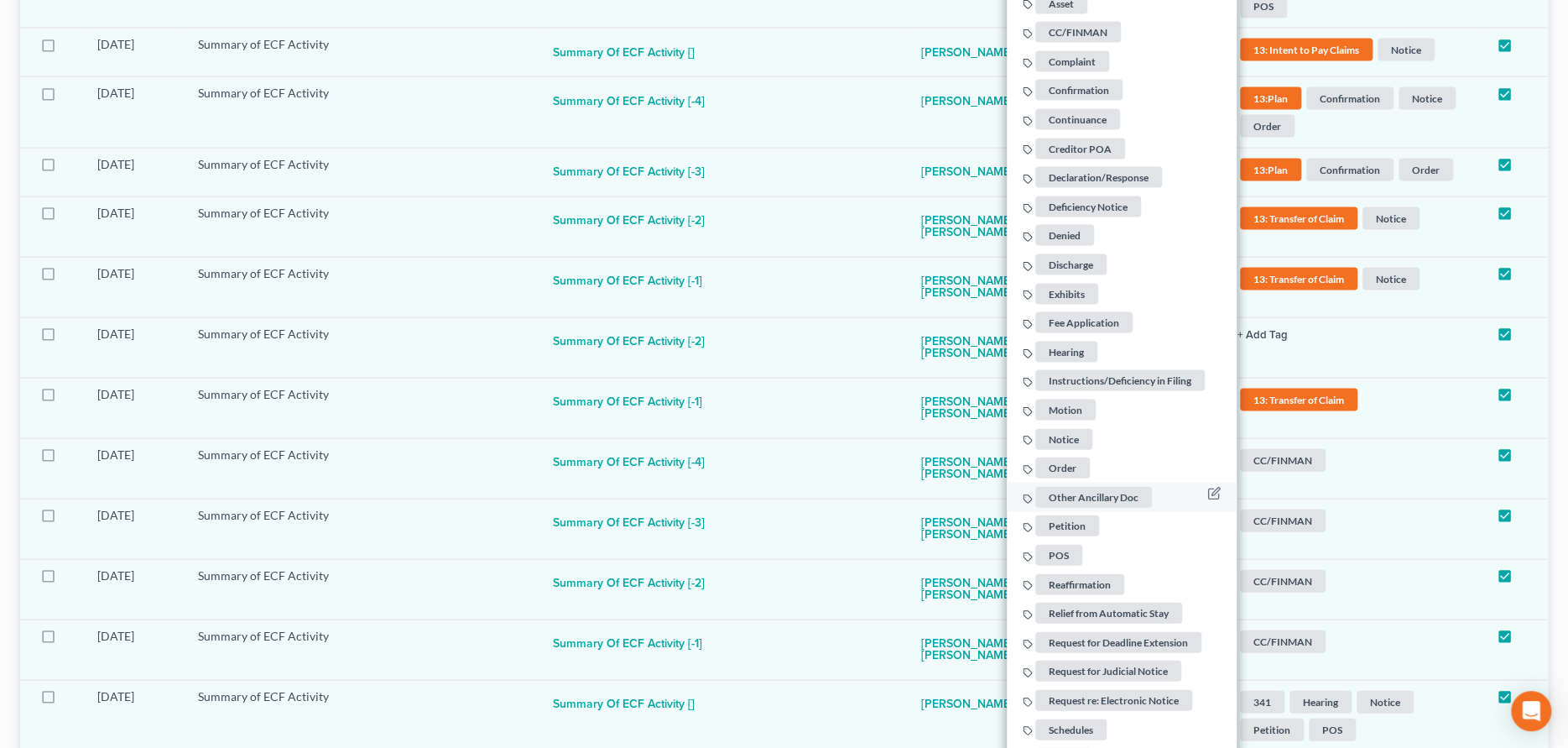
click at [1083, 492] on span "Other Ancillary Doc" at bounding box center [1093, 496] width 117 height 21
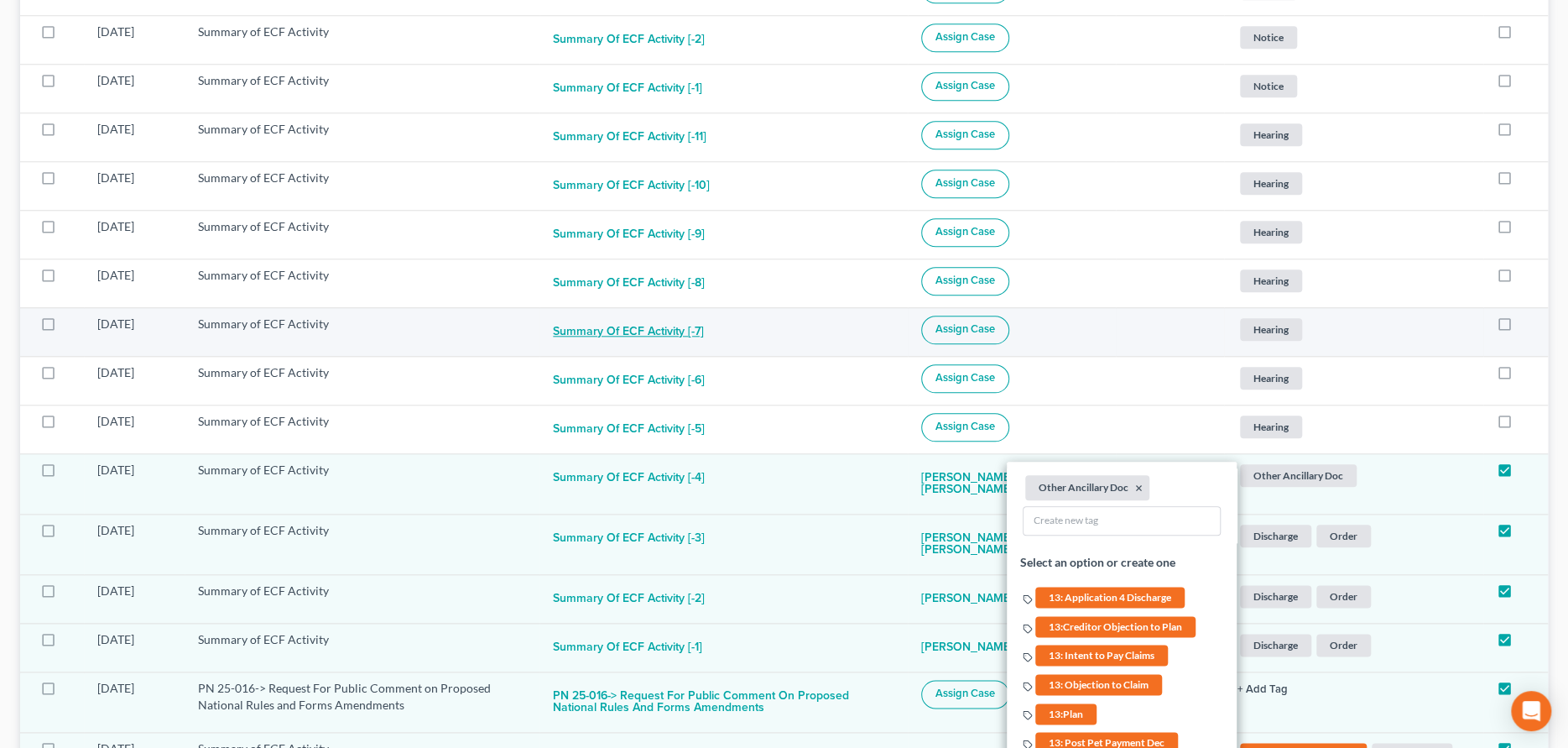
scroll to position [1014, 0]
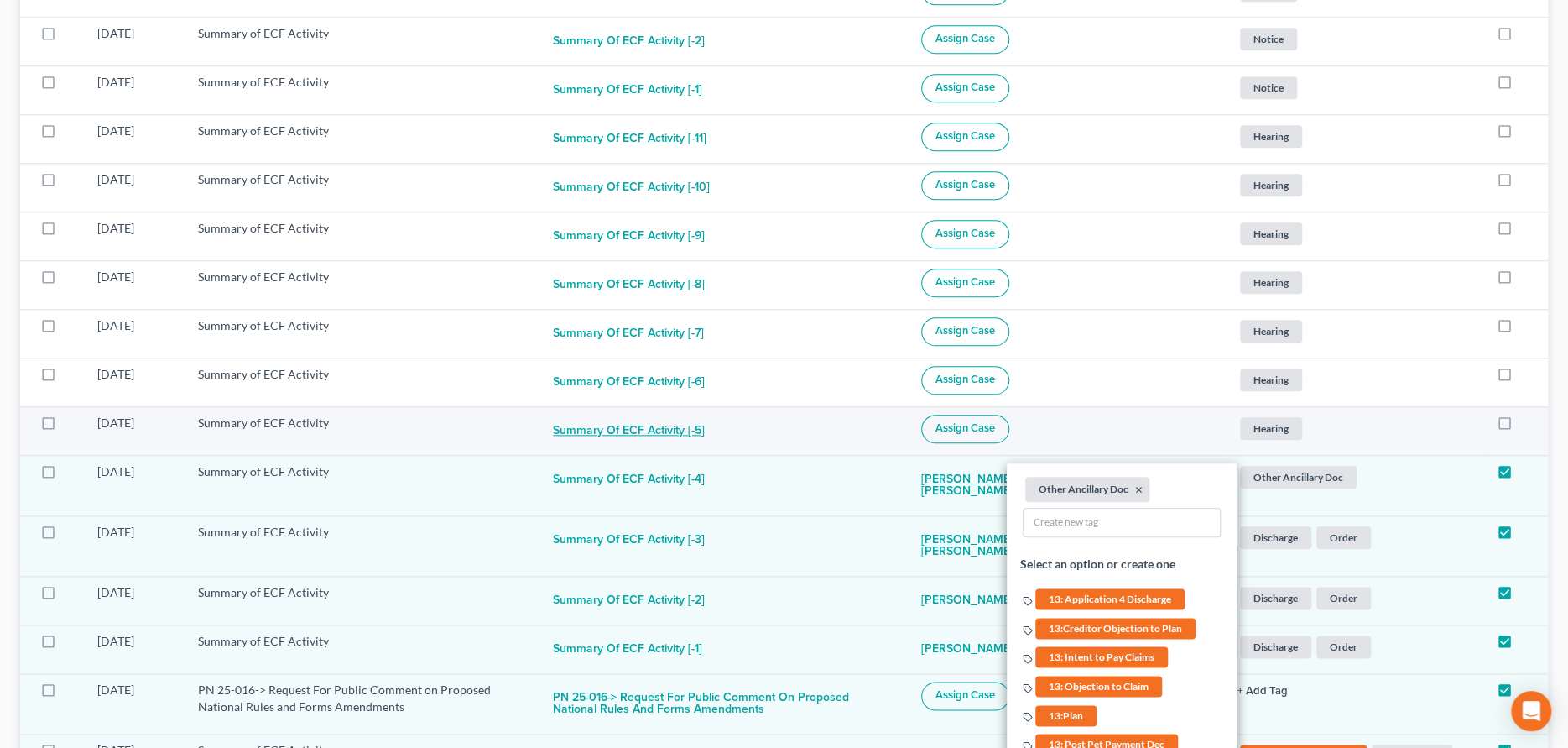
click at [690, 434] on button "Summary of ECF Activity [-5]" at bounding box center [628, 432] width 152 height 34
checkbox input "true"
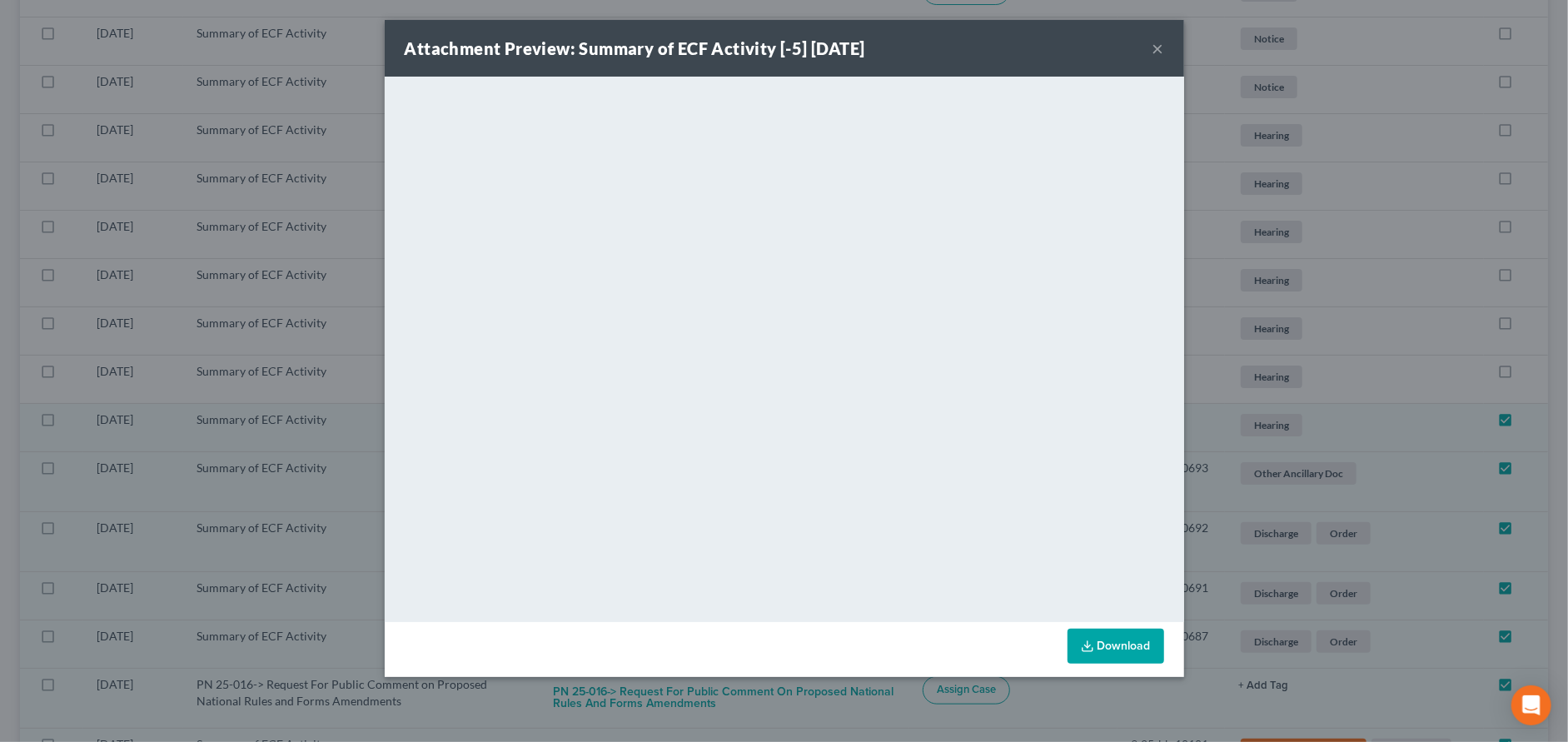
click at [1158, 43] on button "×" at bounding box center [1158, 48] width 12 height 20
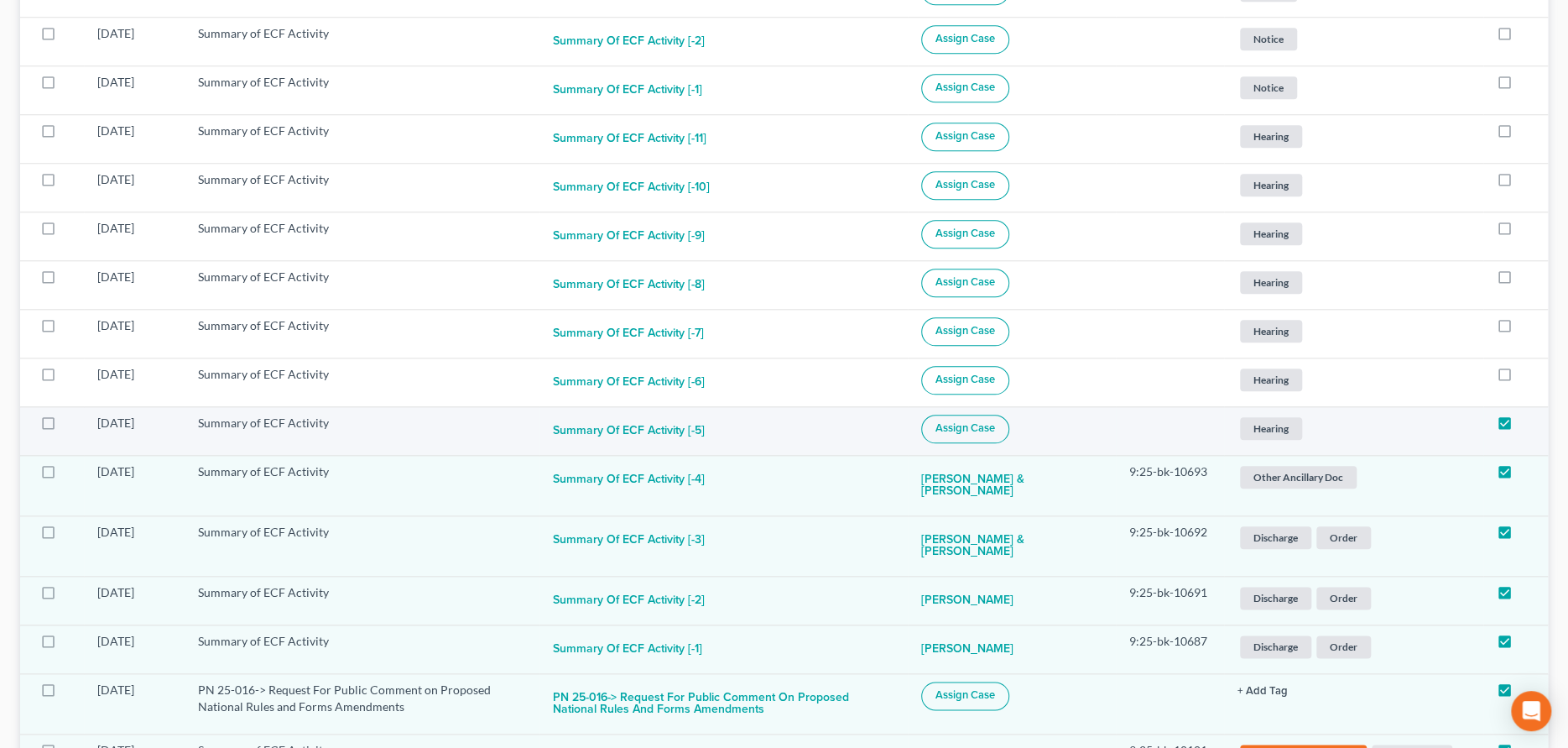
click at [985, 427] on span "Assign Case" at bounding box center [965, 428] width 60 height 13
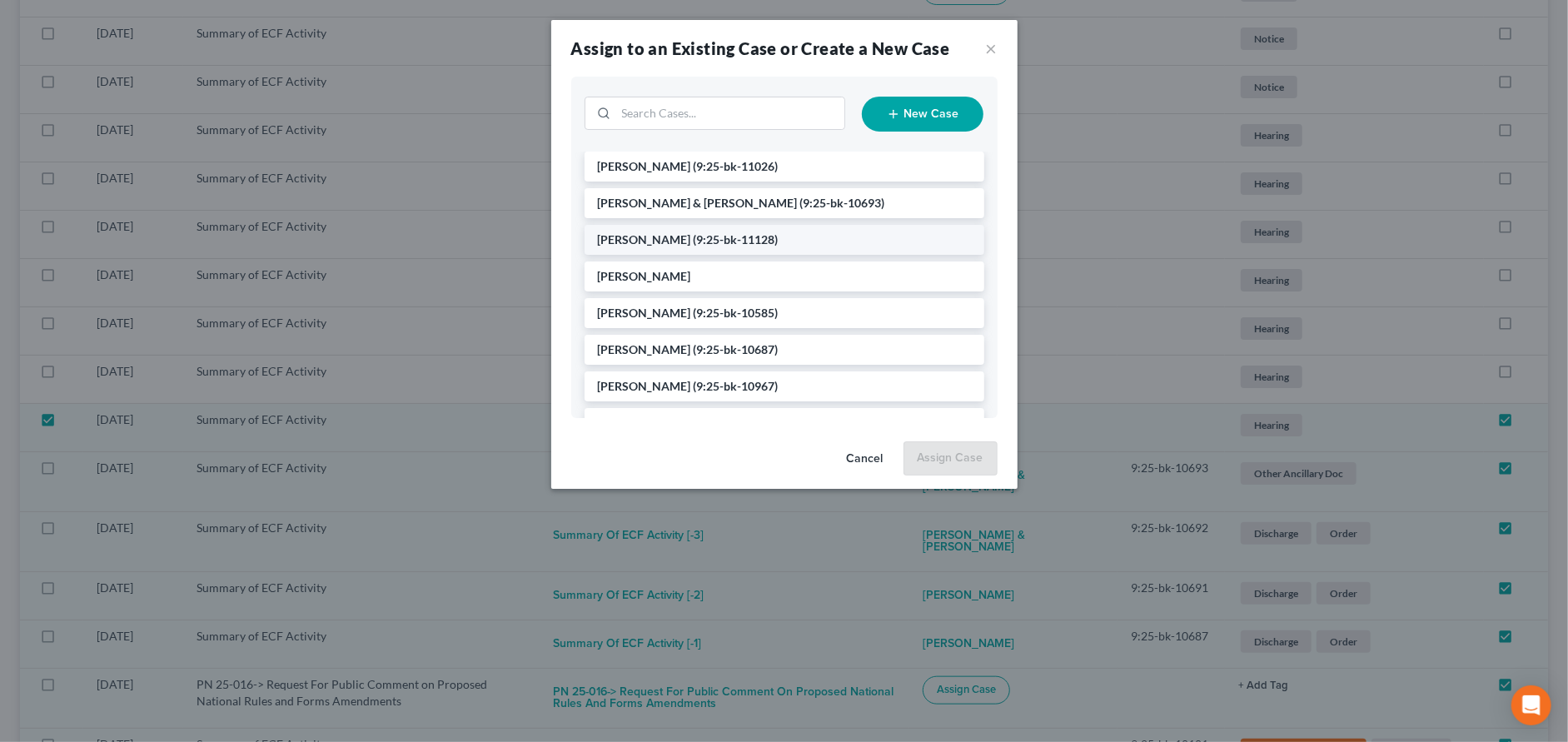
click at [694, 236] on span "(9:25-bk-11128)" at bounding box center [737, 239] width 85 height 14
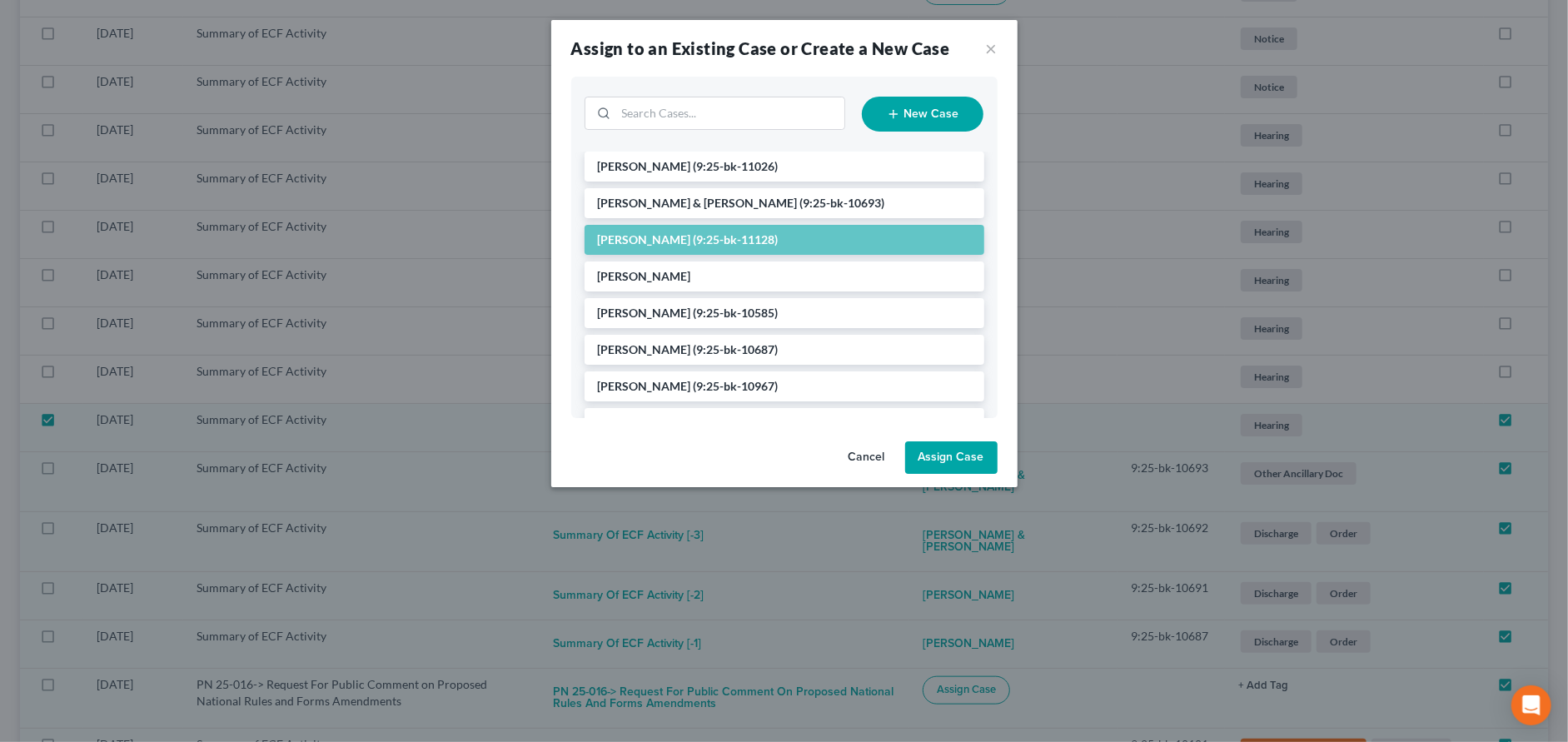
click at [933, 462] on button "Assign Case" at bounding box center [952, 458] width 93 height 33
checkbox input "false"
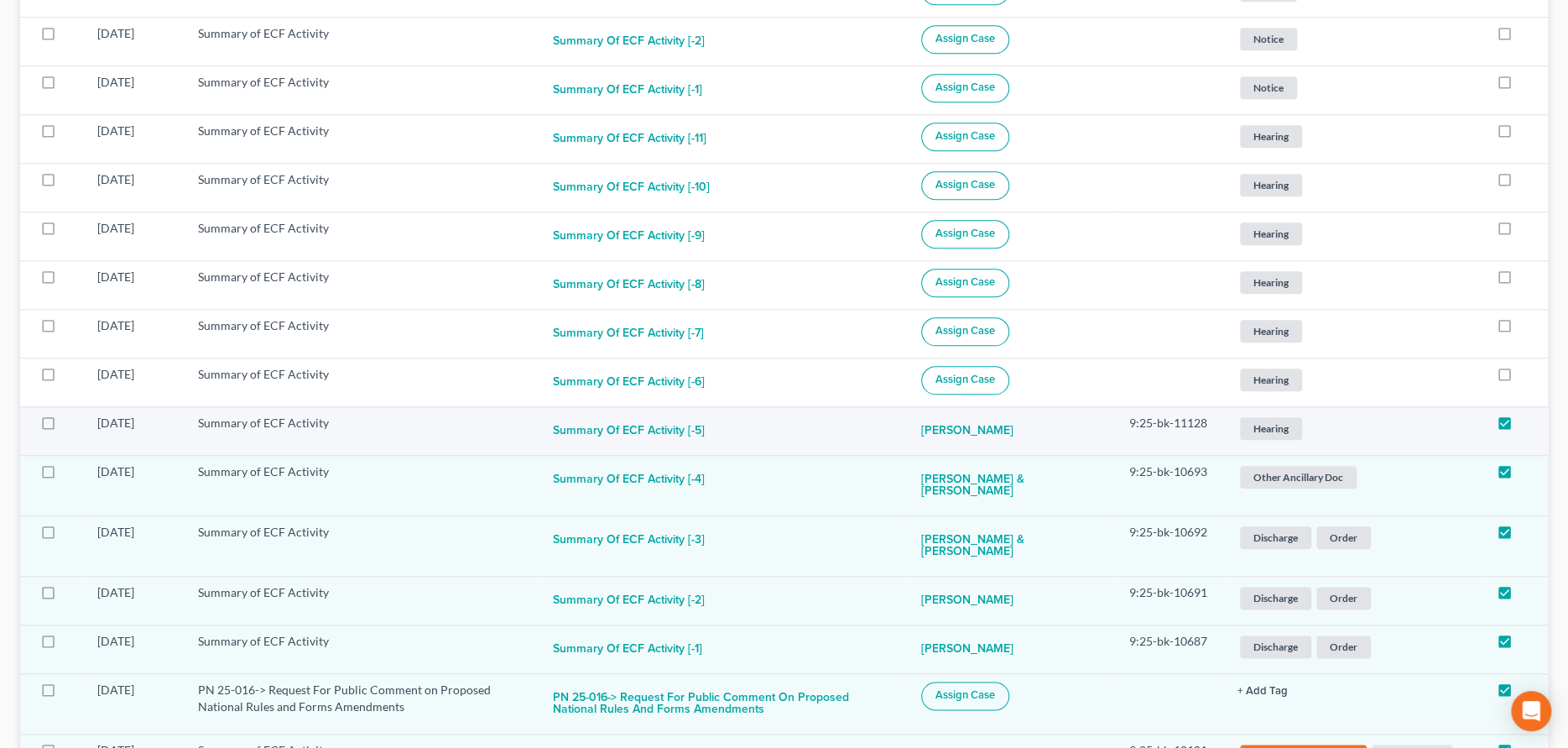
click at [1266, 429] on span "Hearing" at bounding box center [1271, 428] width 62 height 22
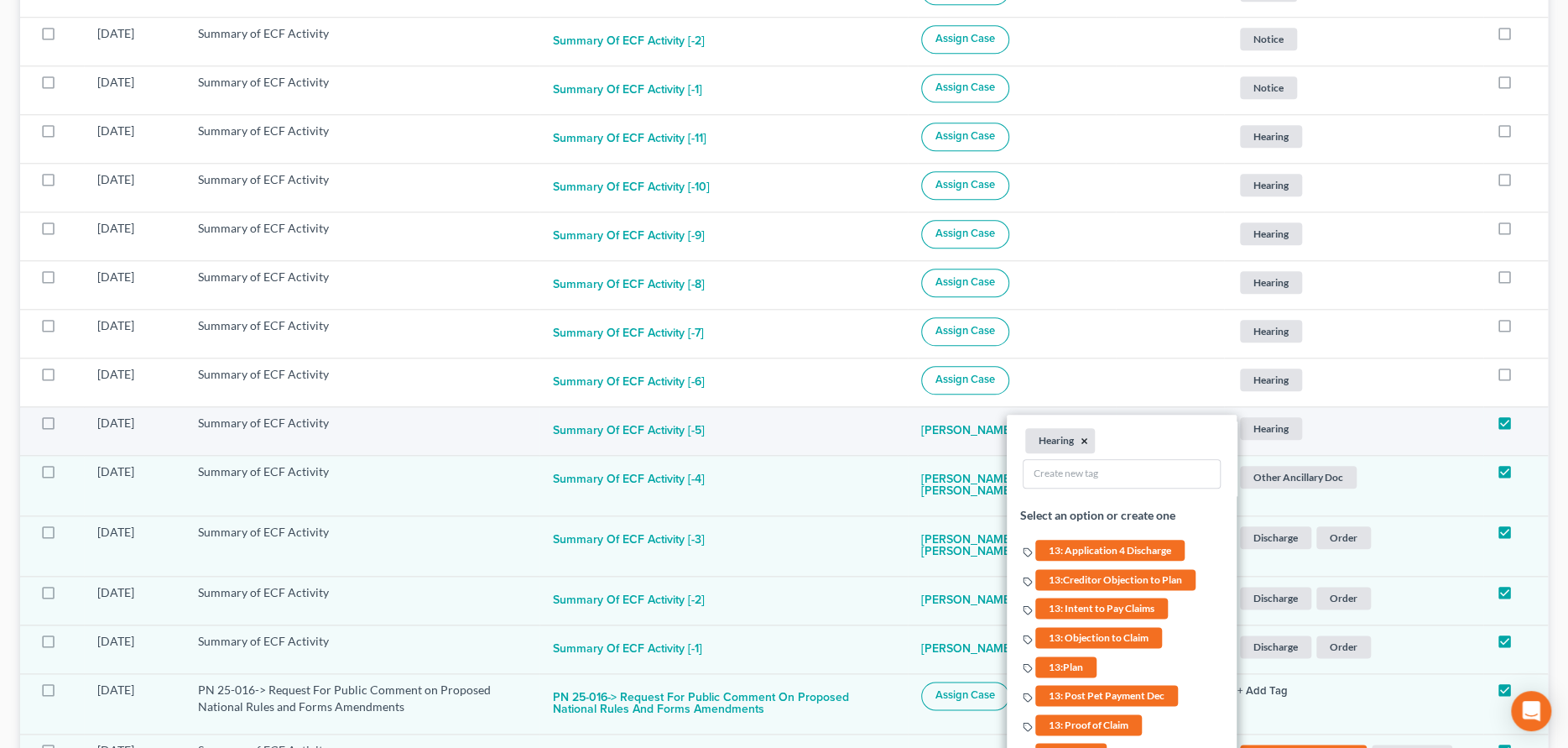
click at [1080, 439] on button "×" at bounding box center [1084, 440] width 7 height 15
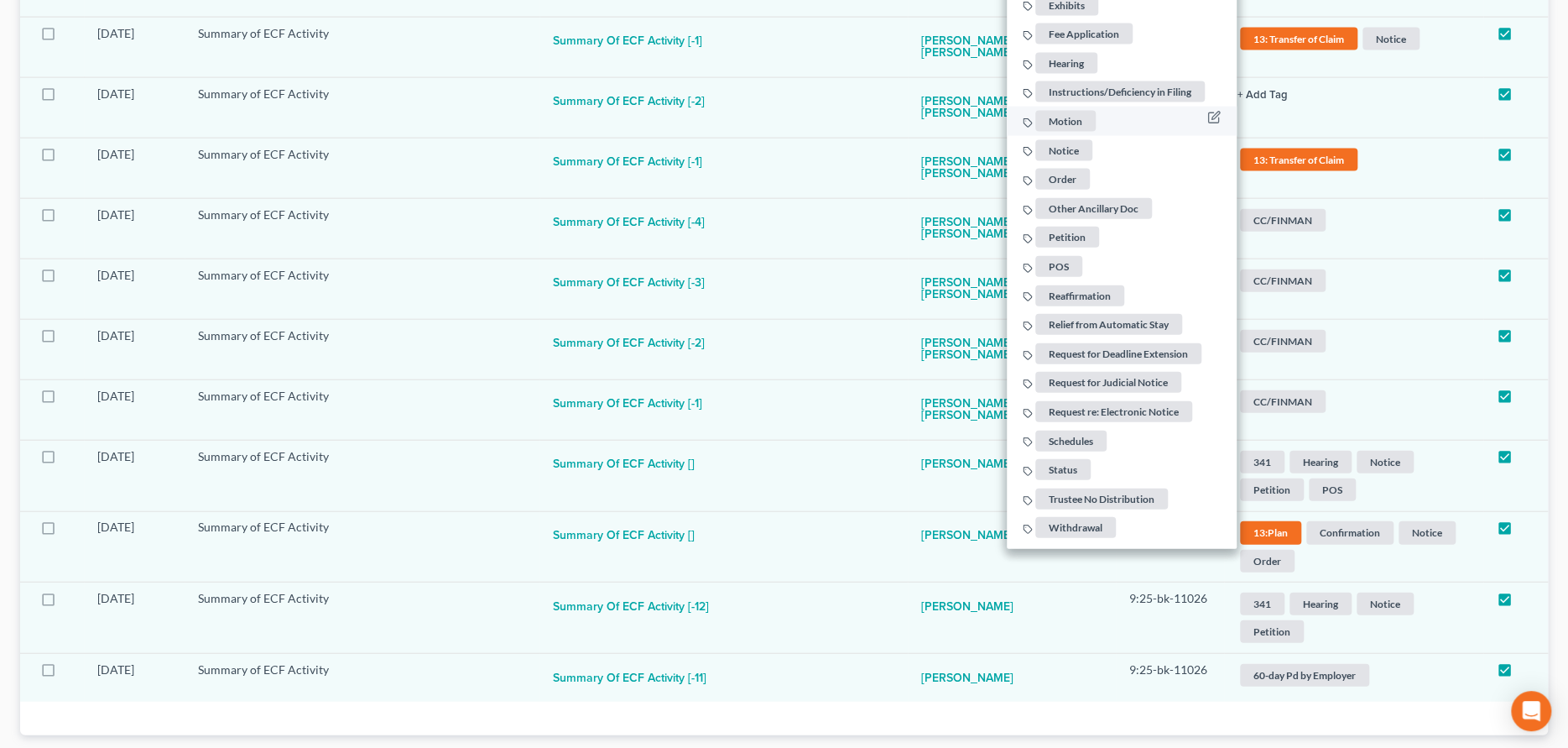
scroll to position [2441, 0]
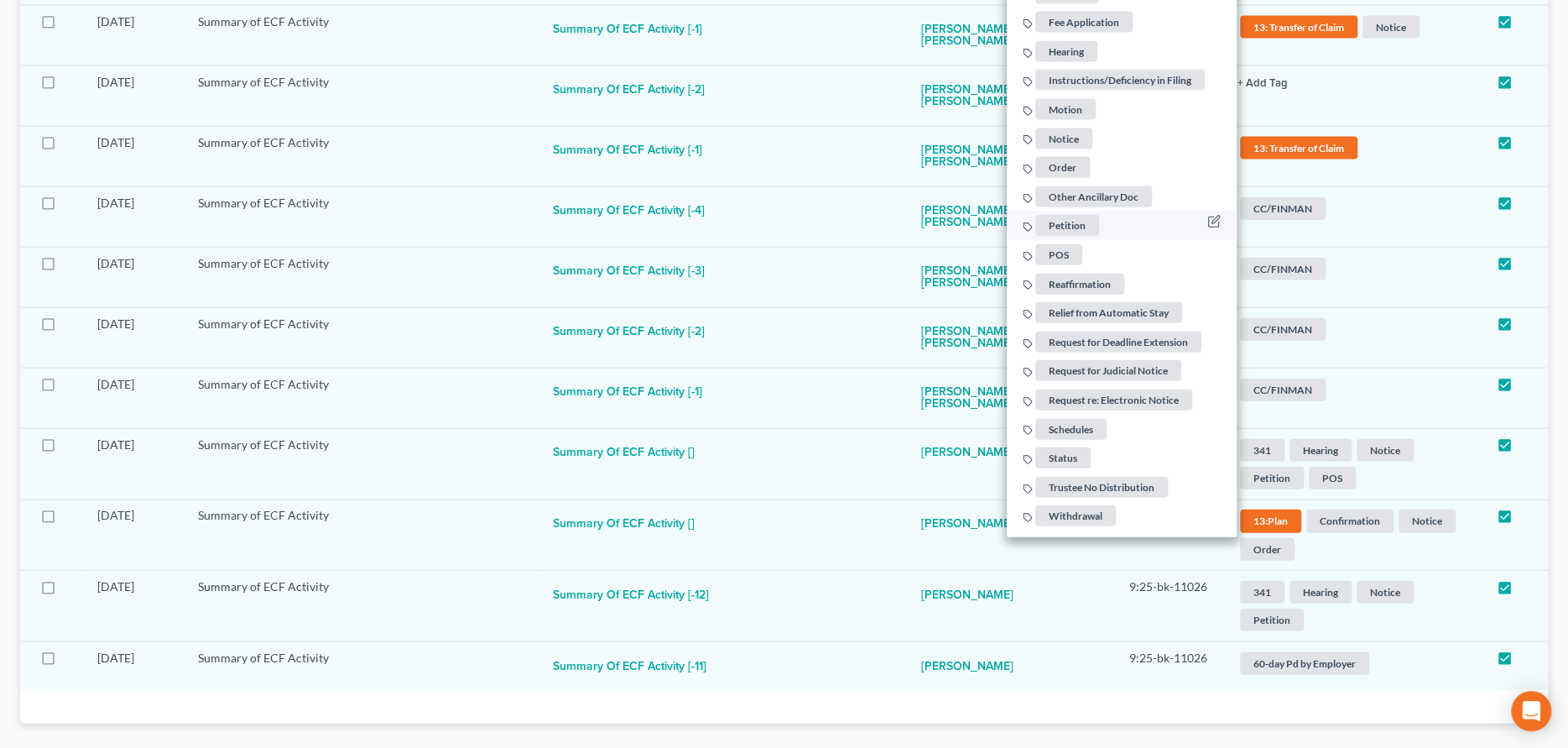
click at [1059, 229] on span "Petition" at bounding box center [1066, 225] width 63 height 21
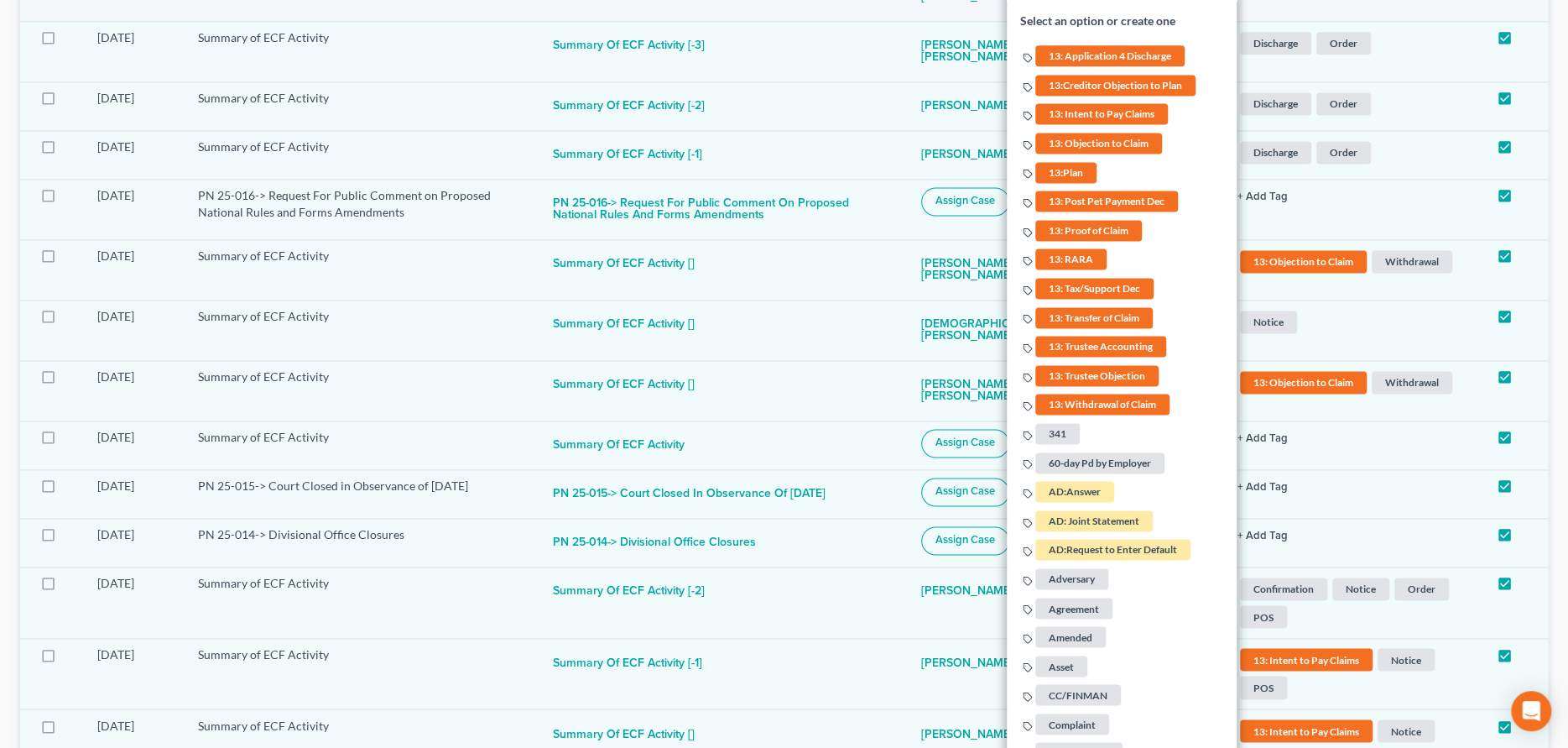
scroll to position [1266, 0]
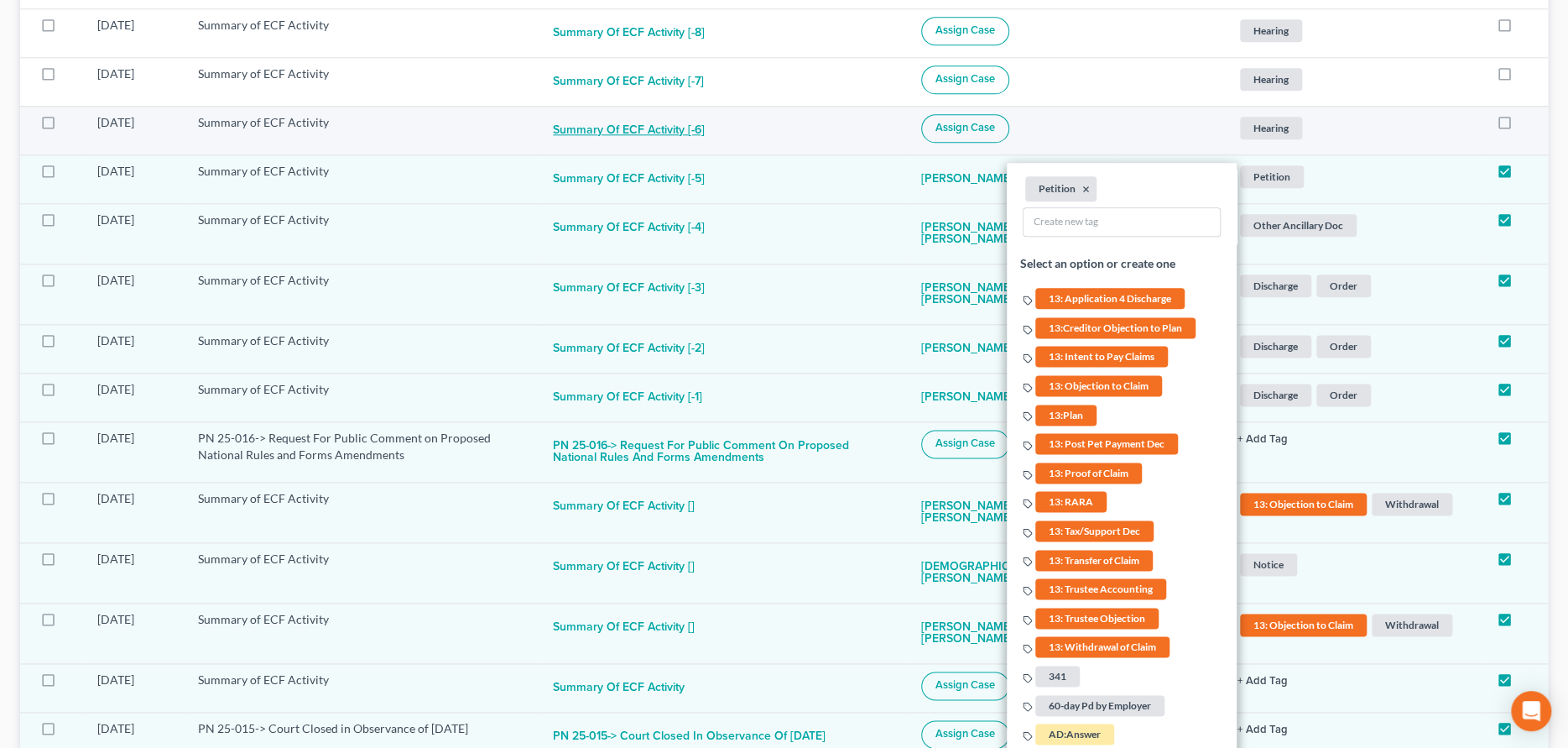
click at [659, 130] on button "Summary of ECF Activity [-6]" at bounding box center [628, 131] width 152 height 34
checkbox input "true"
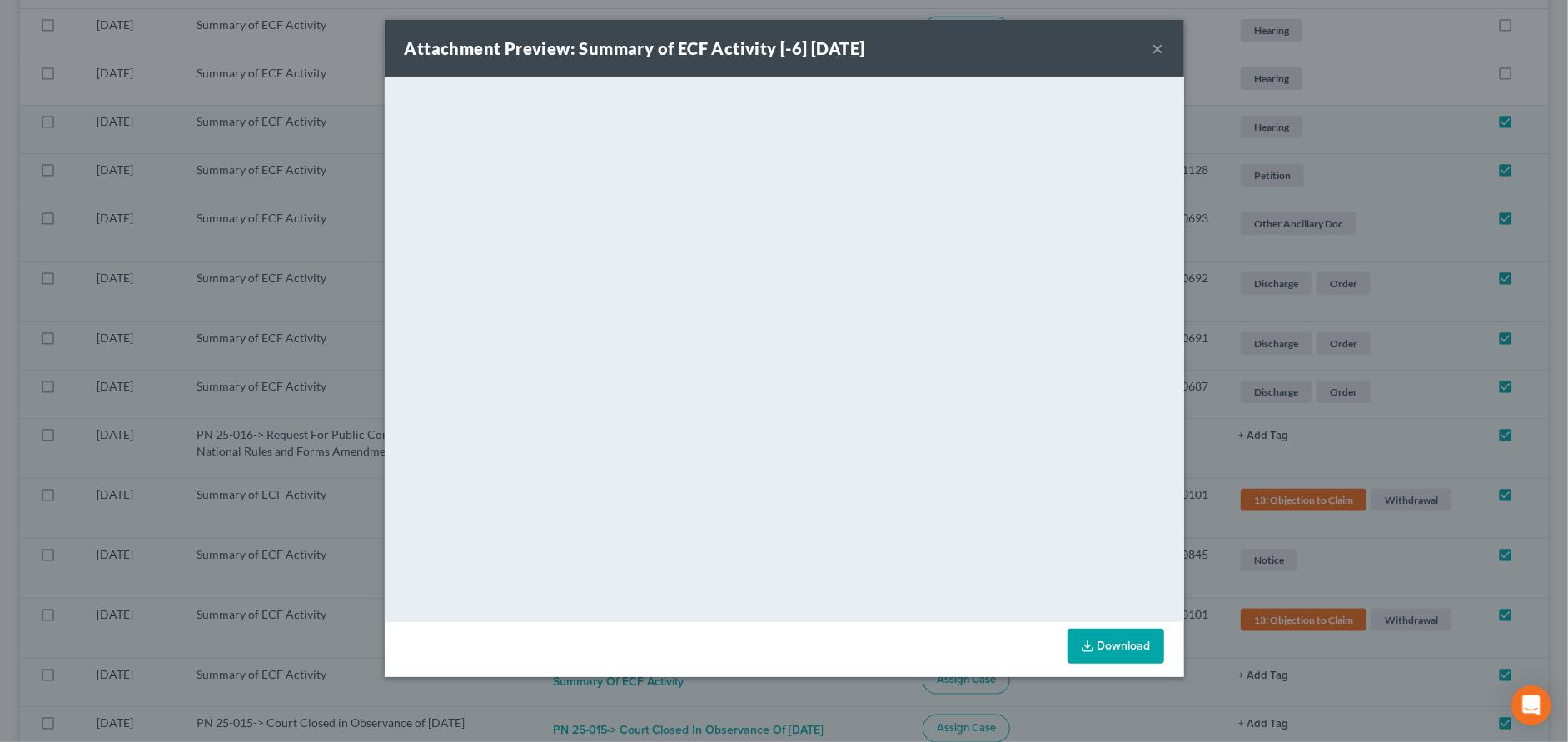
click at [1160, 47] on button "×" at bounding box center [1158, 48] width 12 height 20
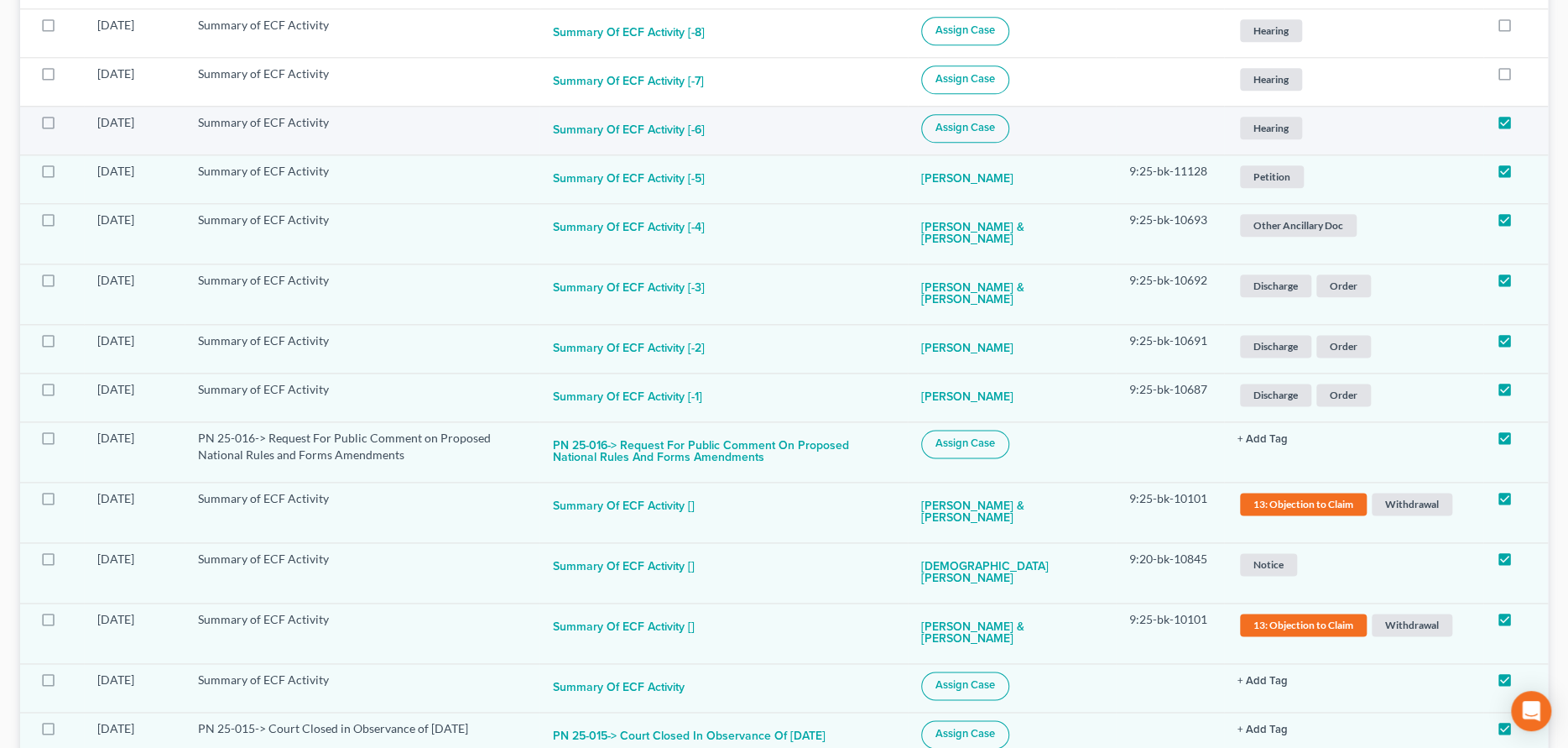
click at [983, 137] on button "Assign Case" at bounding box center [965, 128] width 88 height 29
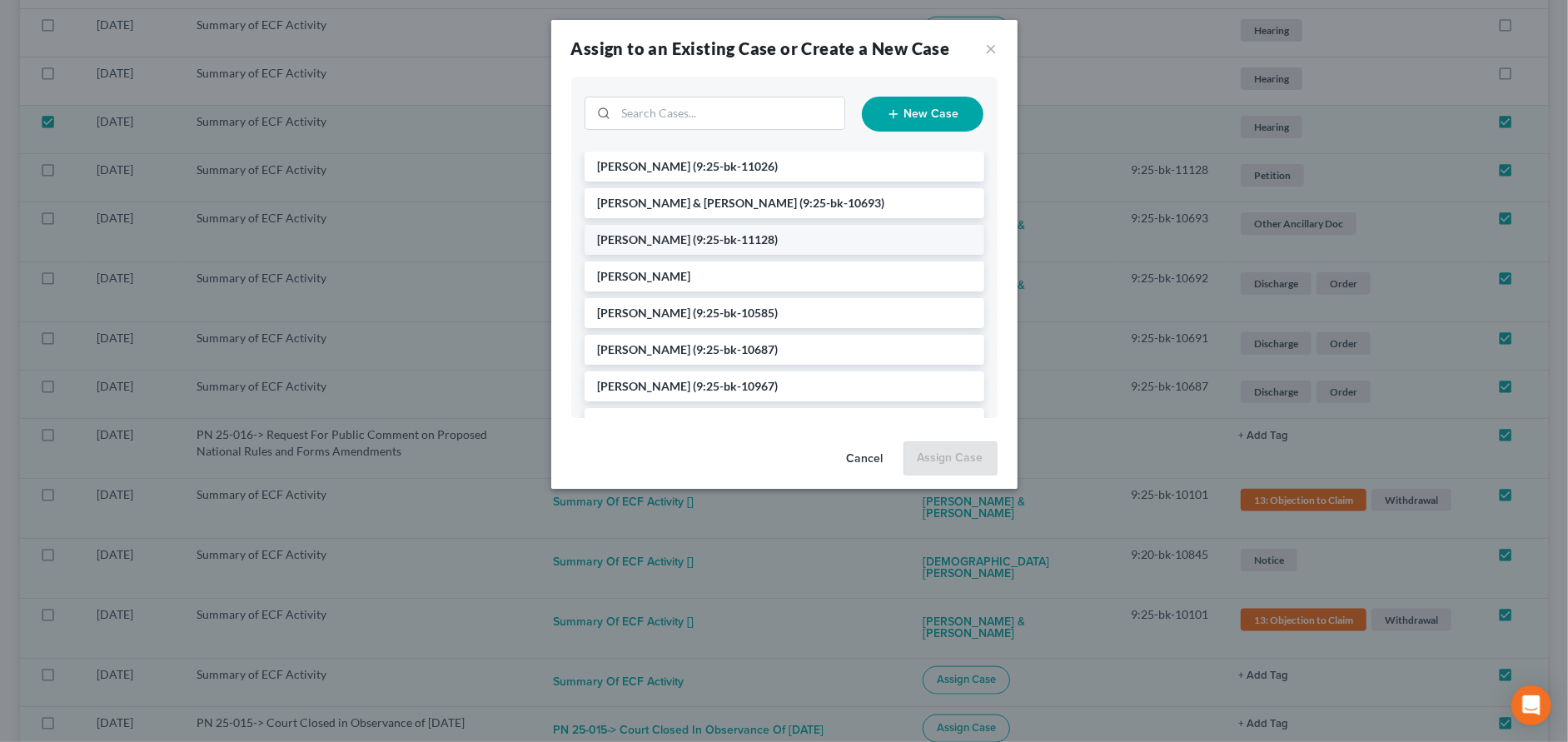
click at [759, 237] on span "(9:25-bk-11128)" at bounding box center [737, 239] width 85 height 14
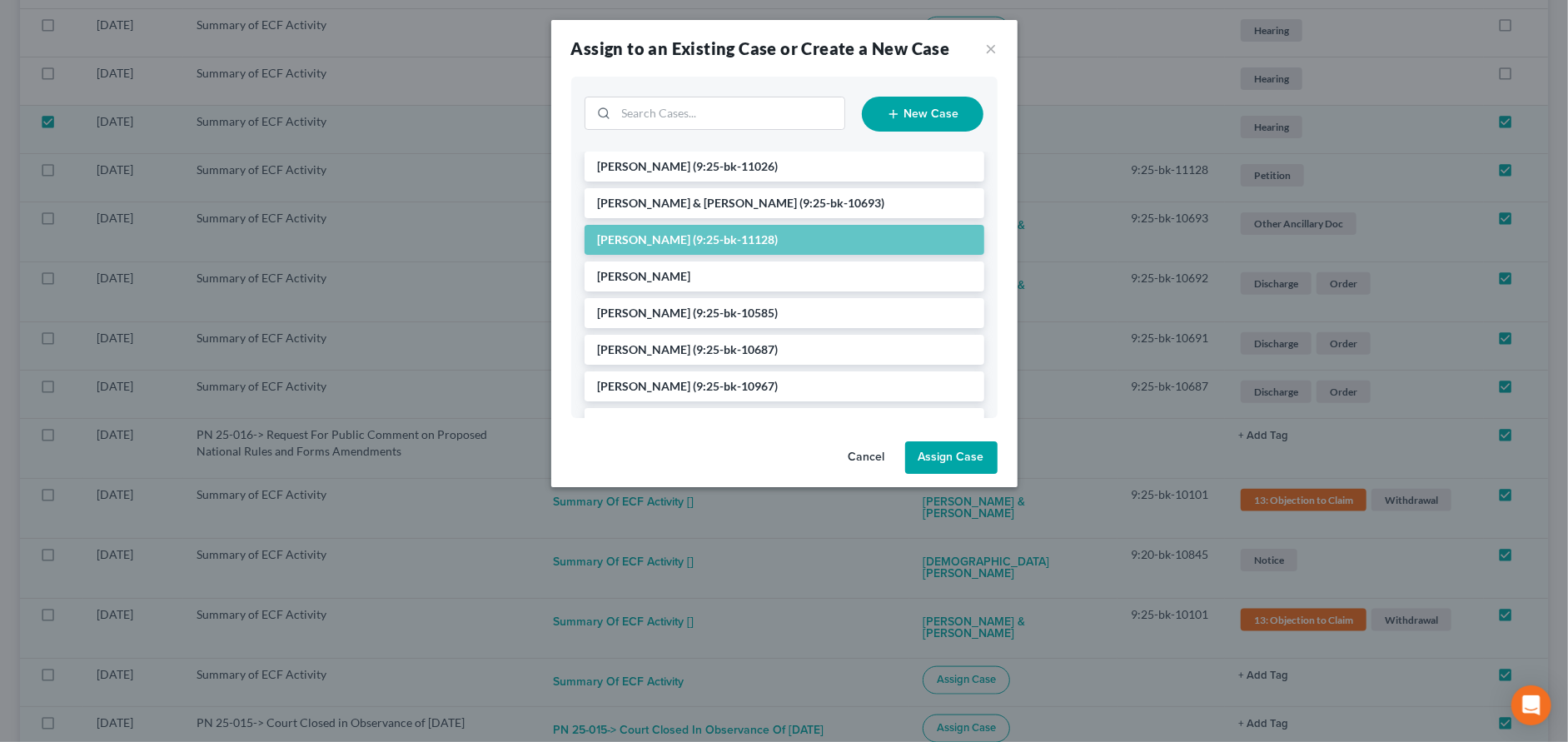
click at [938, 462] on button "Assign Case" at bounding box center [952, 458] width 93 height 33
checkbox input "false"
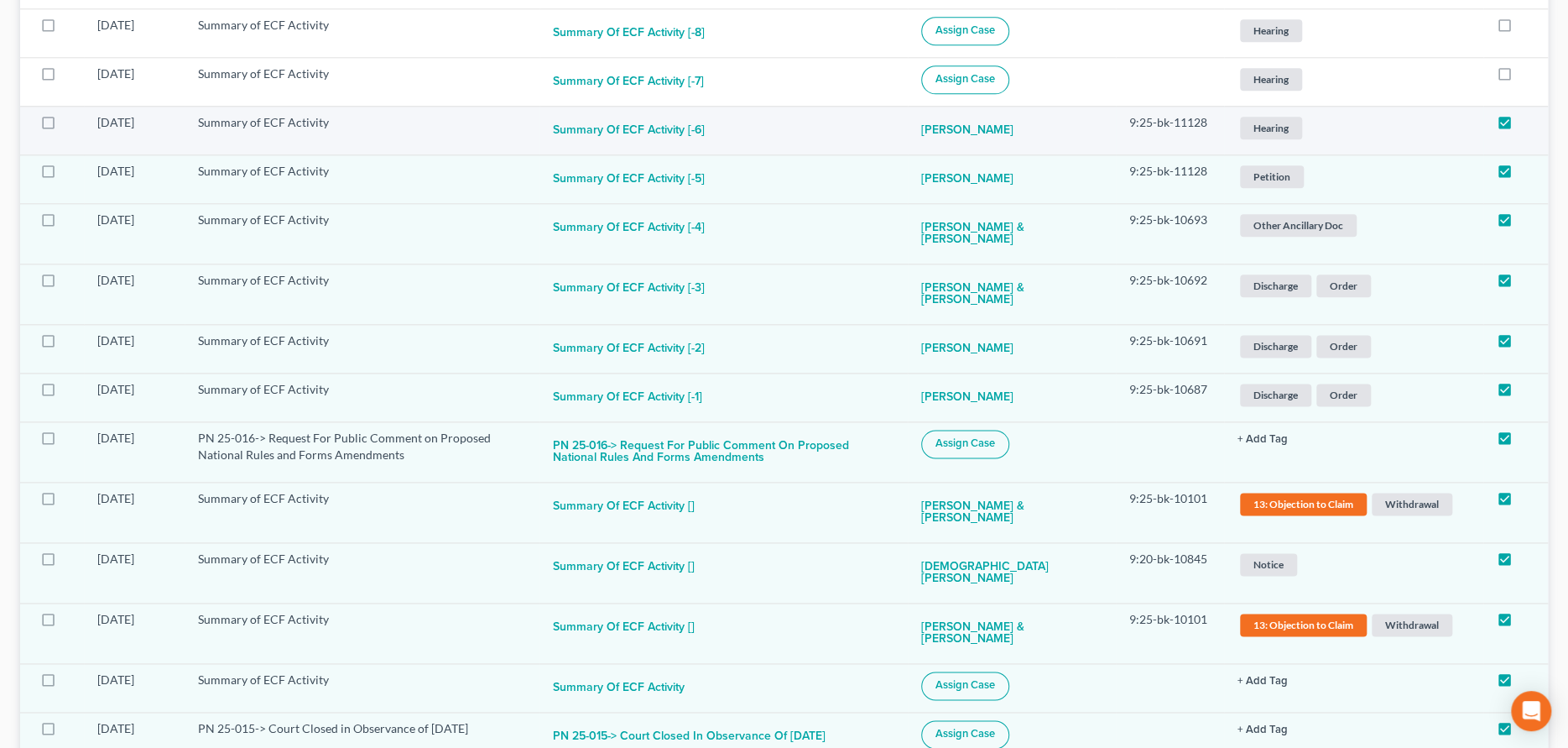
click at [1260, 130] on span "Hearing" at bounding box center [1271, 128] width 62 height 22
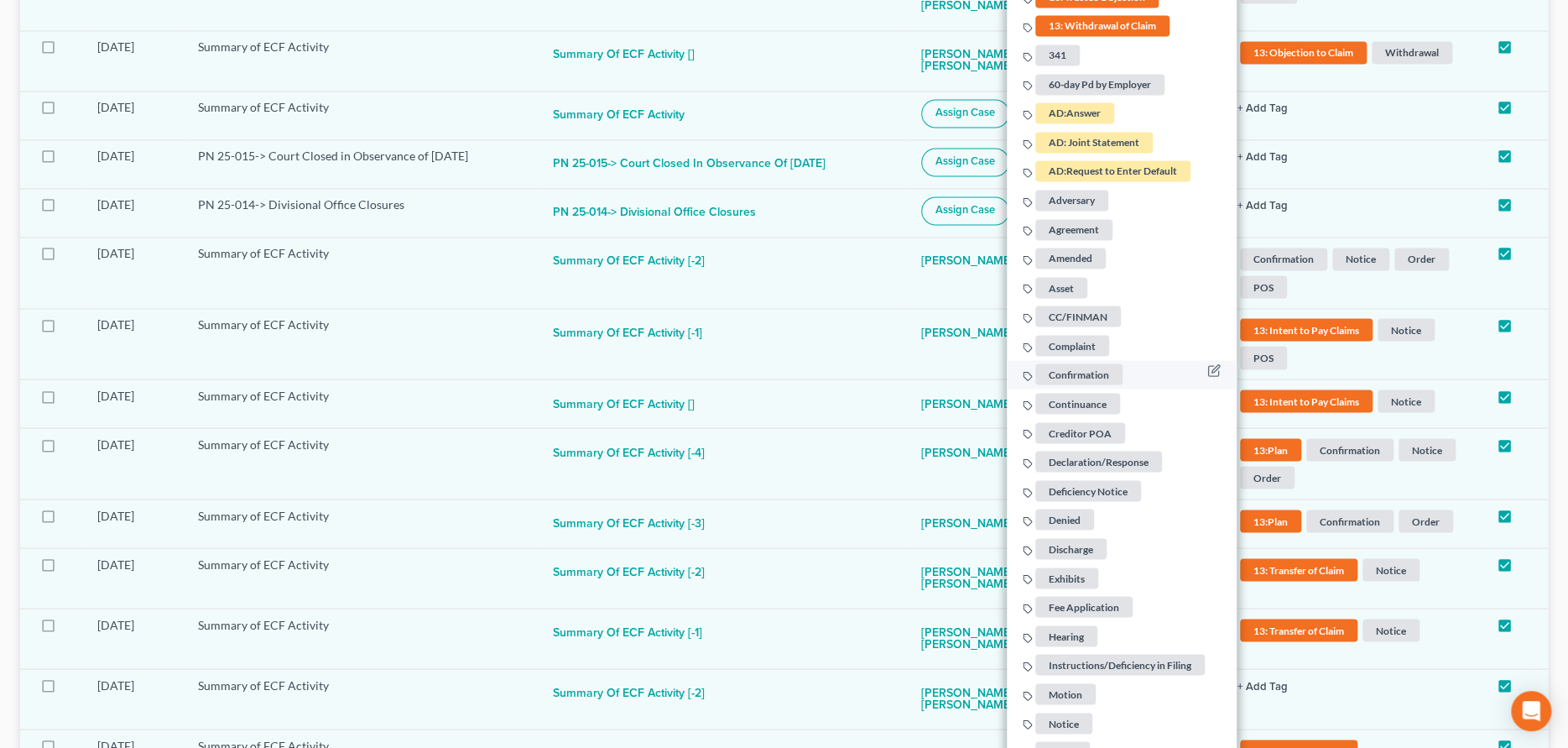
scroll to position [1853, 0]
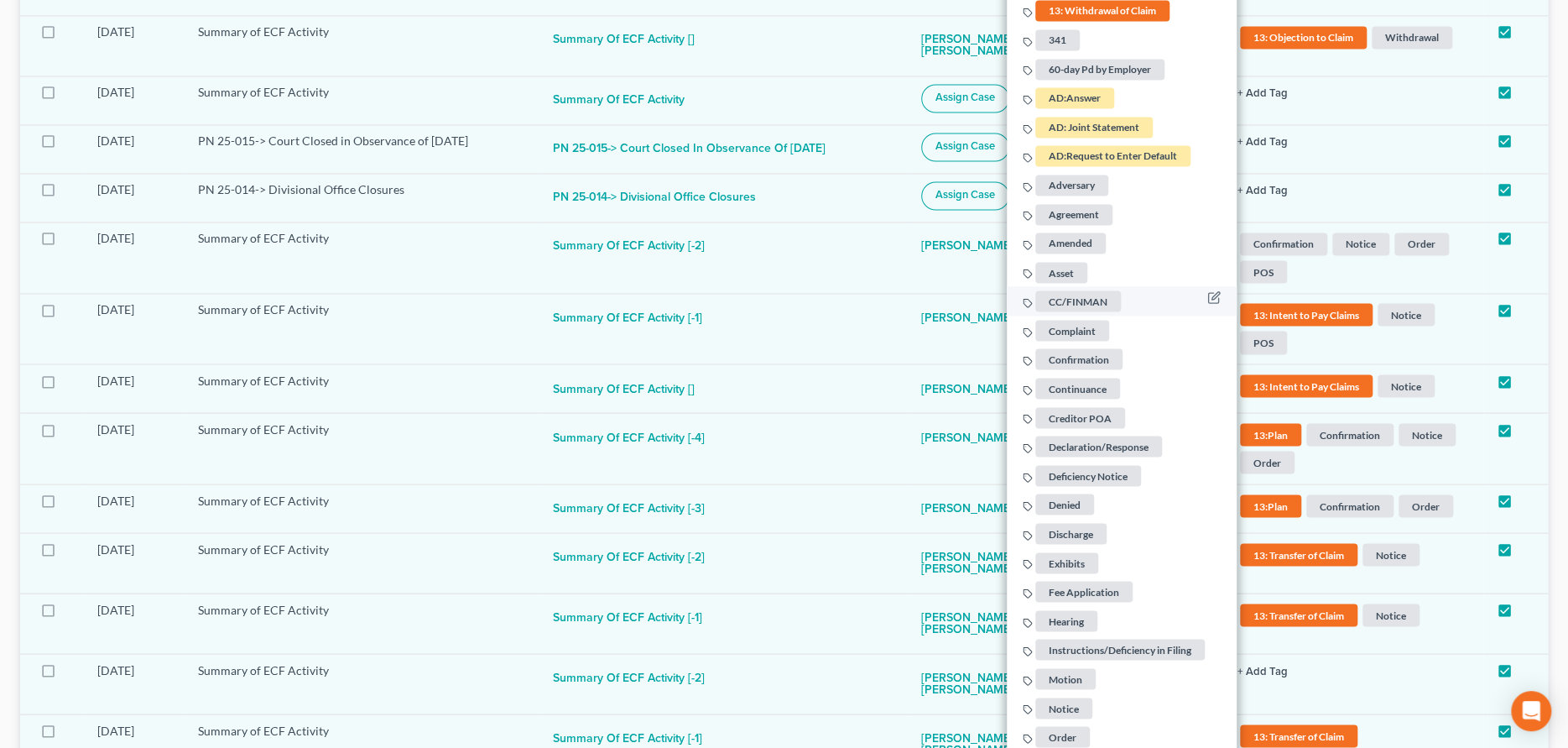
click at [1074, 298] on span "CC/FINMAN" at bounding box center [1078, 300] width 86 height 21
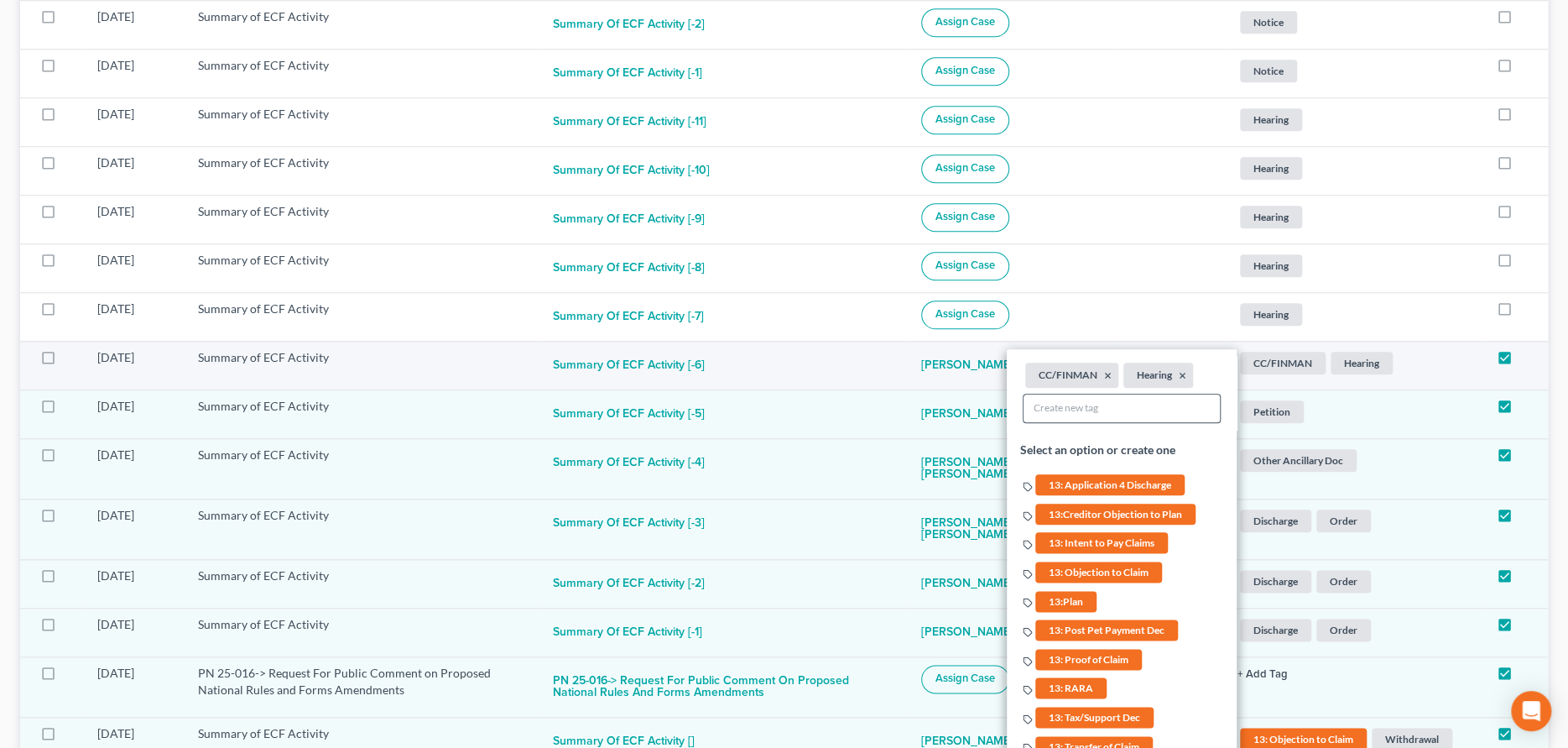
scroll to position [1014, 0]
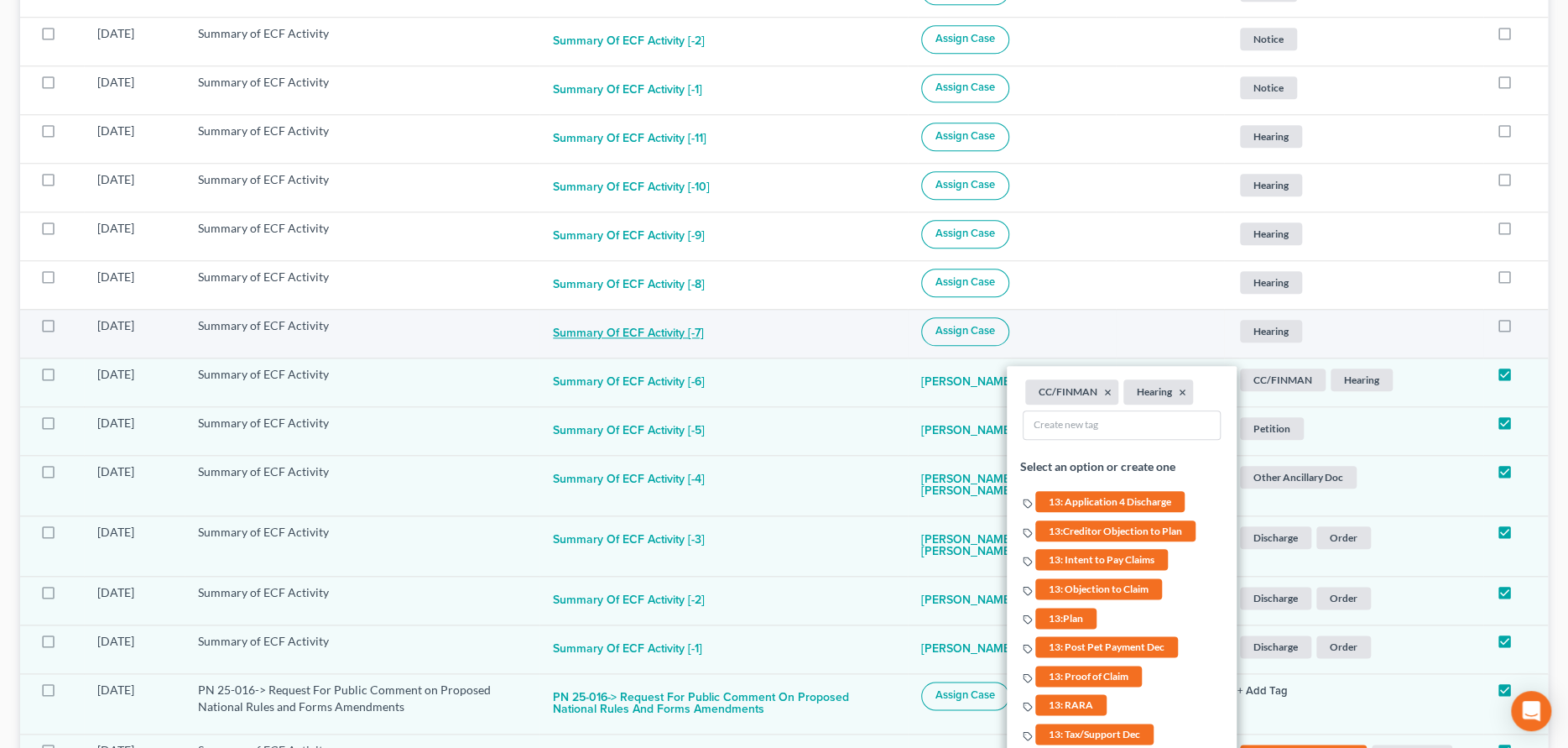
click at [669, 332] on button "Summary of ECF Activity [-7]" at bounding box center [628, 334] width 151 height 34
checkbox input "true"
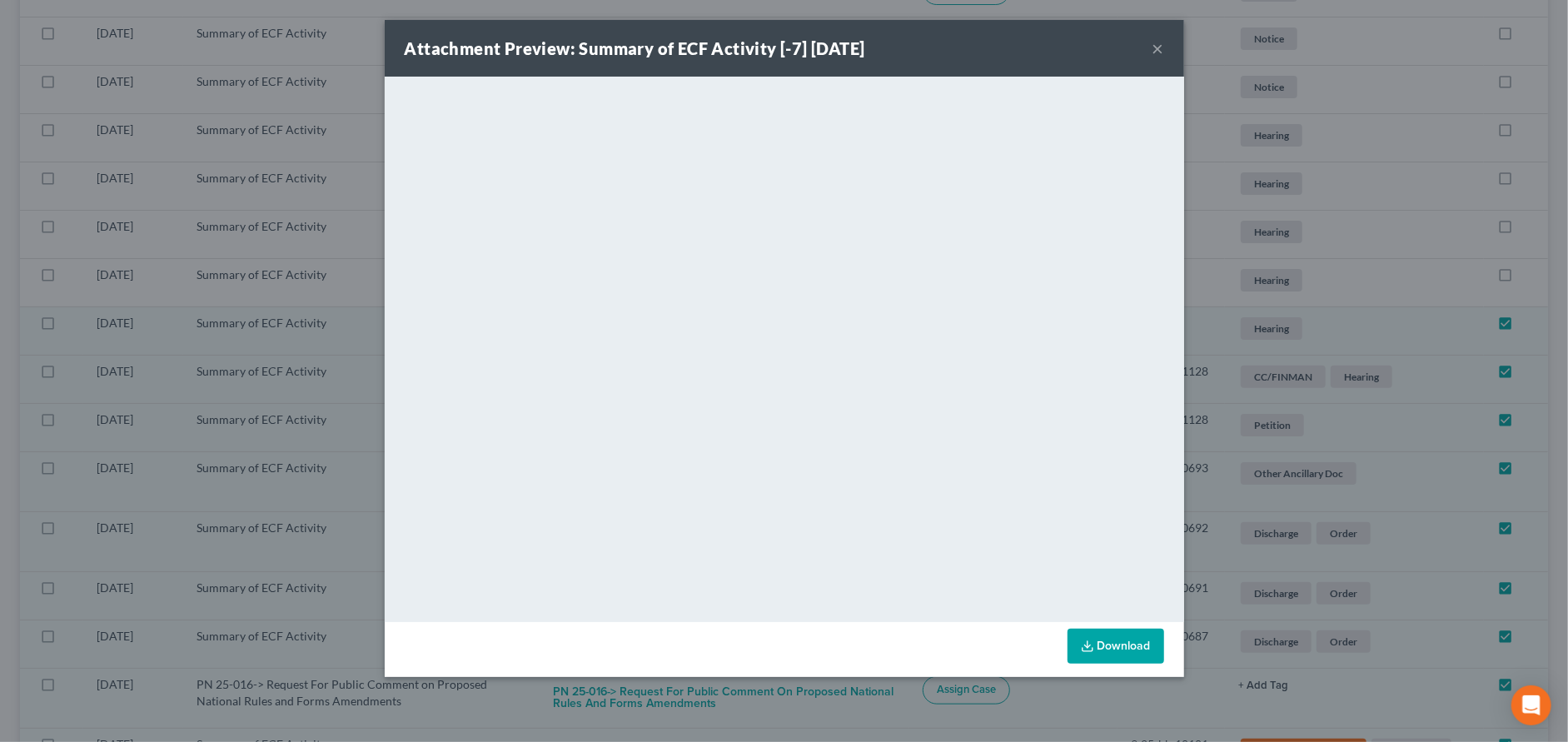
click at [1161, 45] on button "×" at bounding box center [1158, 48] width 12 height 20
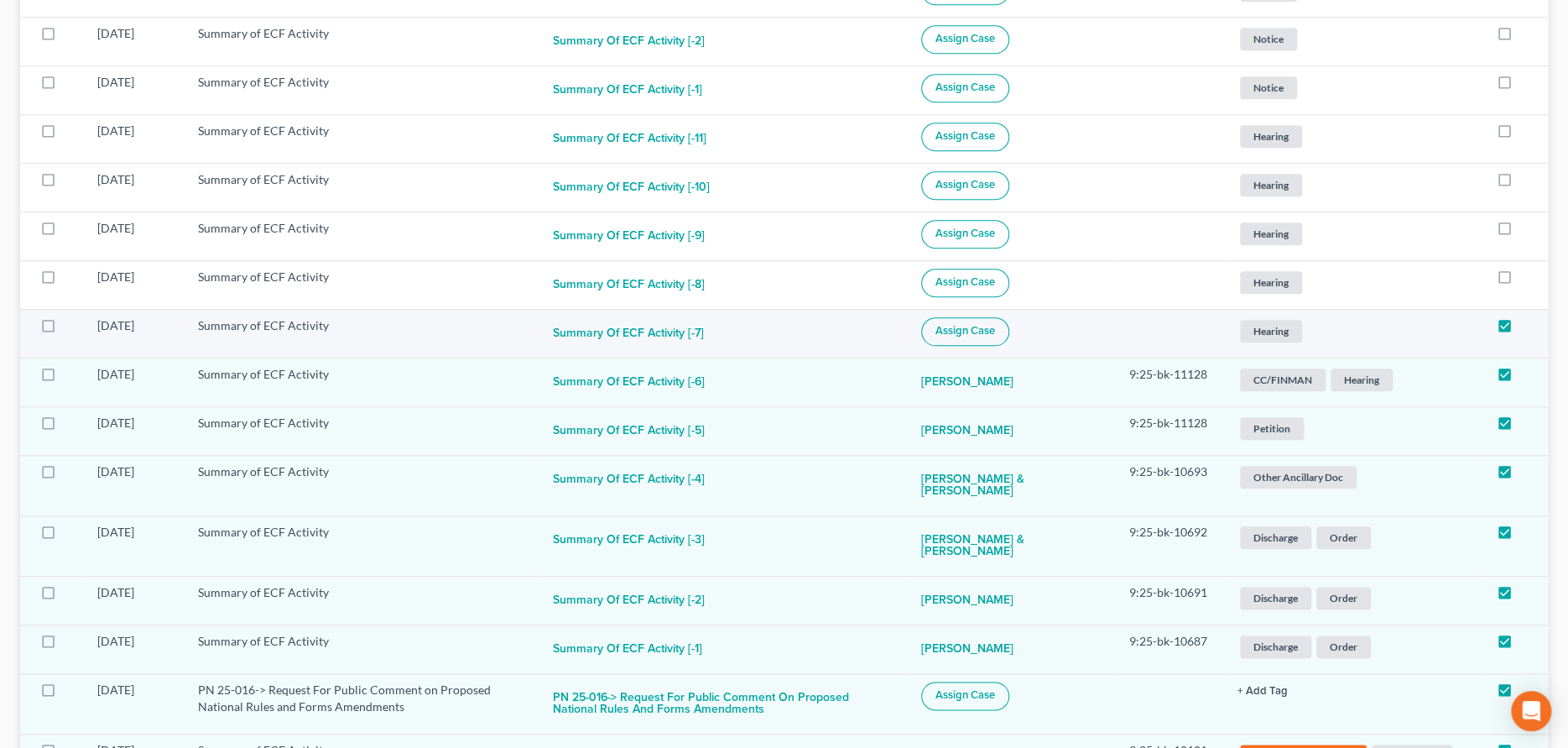
click at [995, 333] on span "Assign Case" at bounding box center [965, 330] width 60 height 13
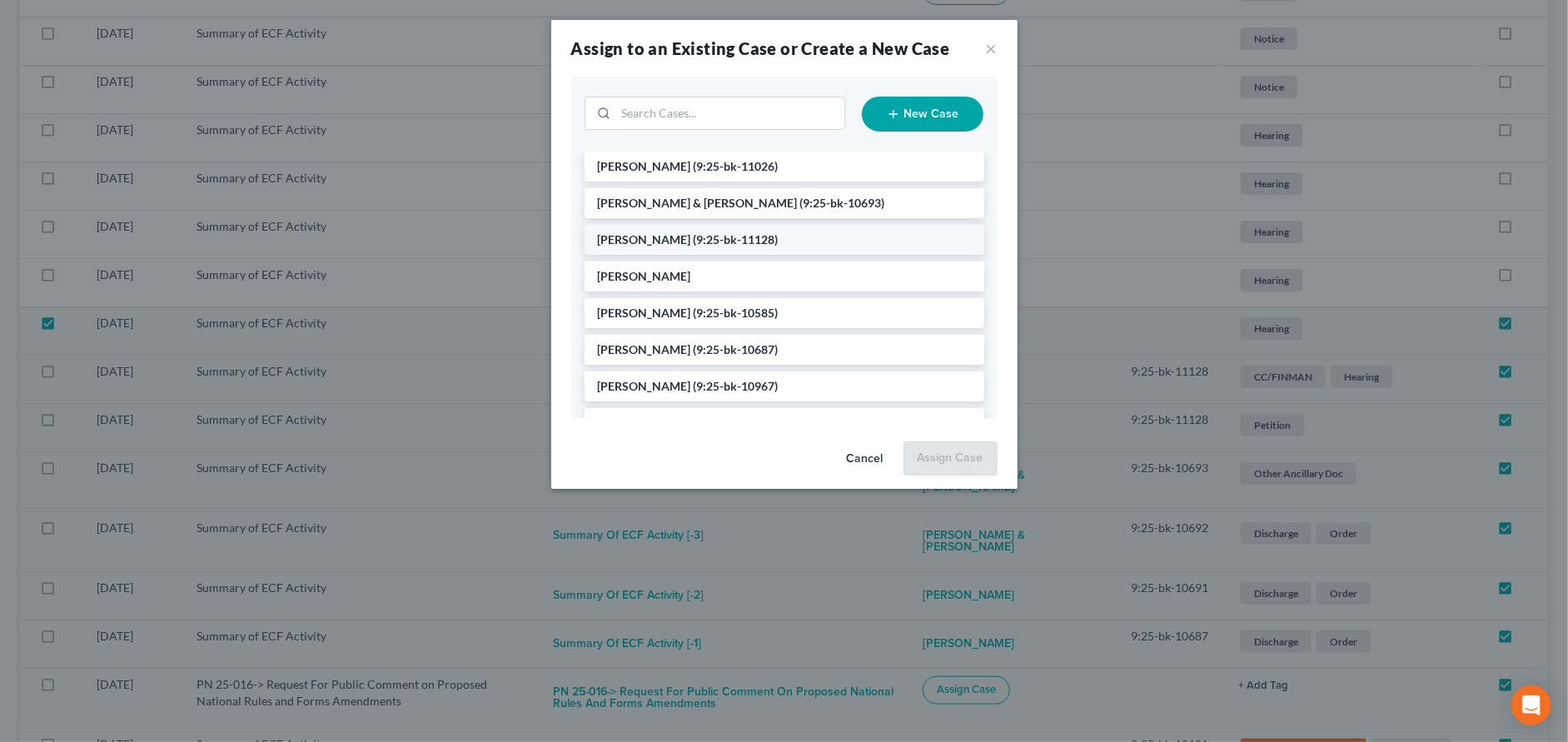
click at [680, 242] on li "[PERSON_NAME] (9:25-bk-11128)" at bounding box center [785, 240] width 400 height 30
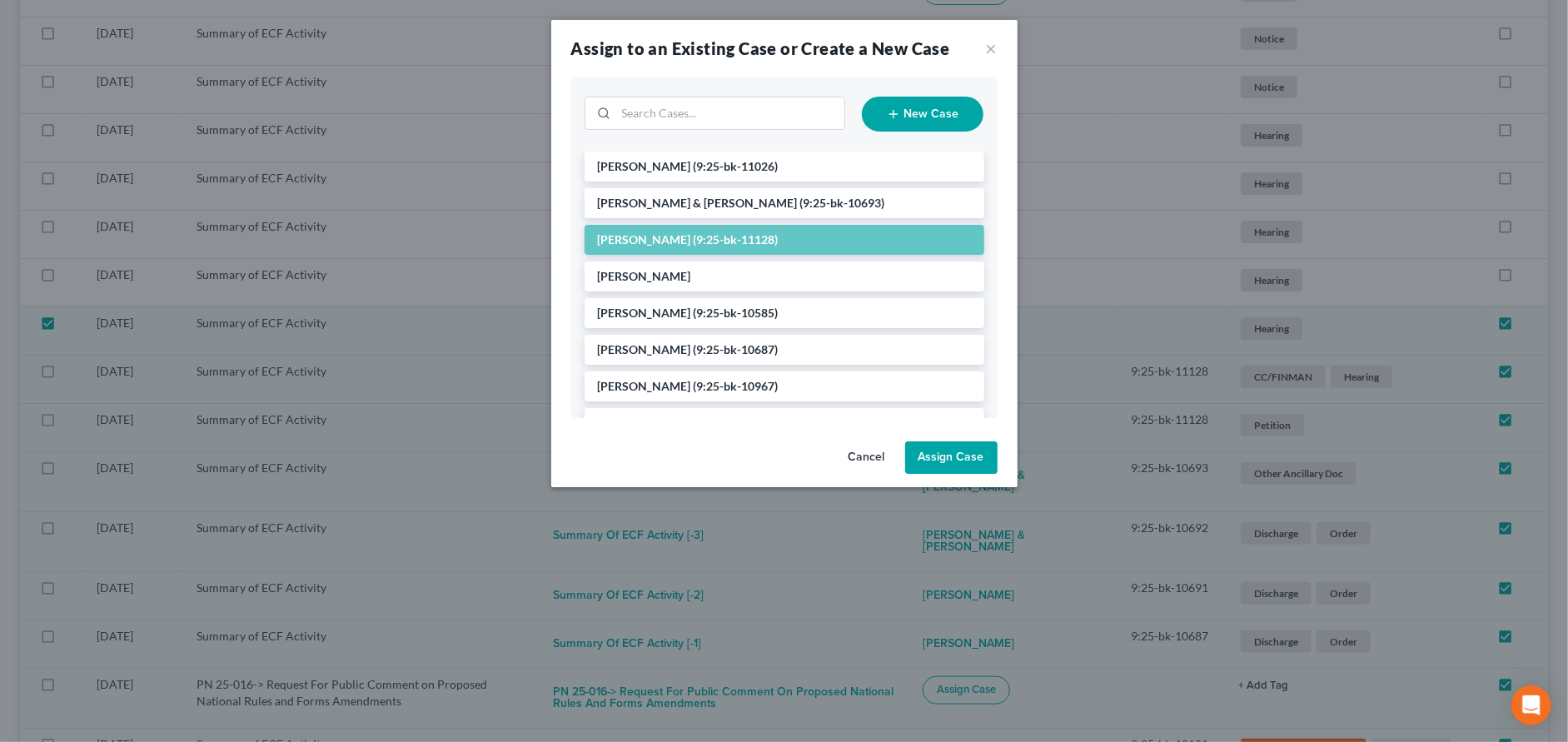
click at [954, 463] on button "Assign Case" at bounding box center [952, 458] width 93 height 33
checkbox input "false"
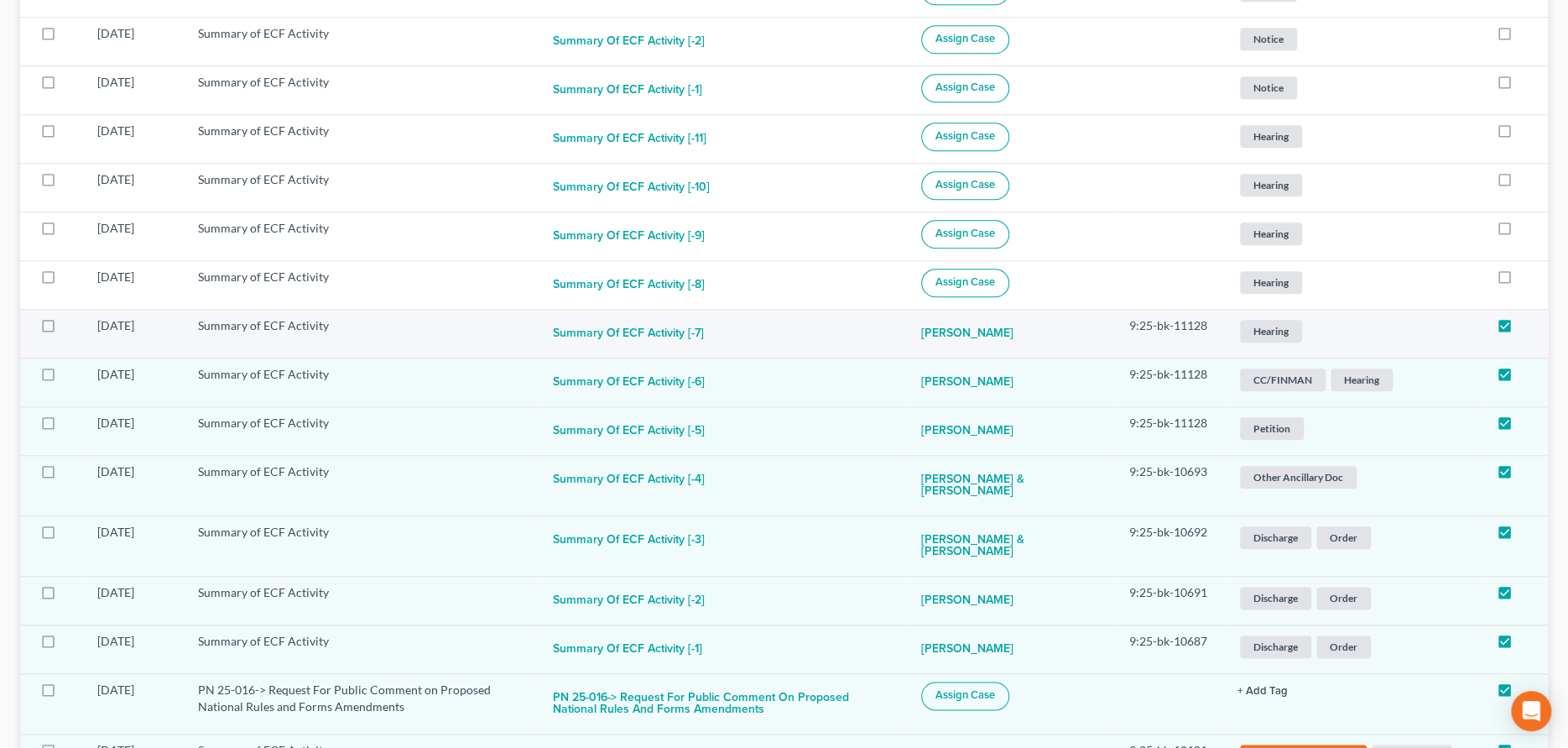
click at [1272, 332] on span "Hearing" at bounding box center [1271, 331] width 62 height 22
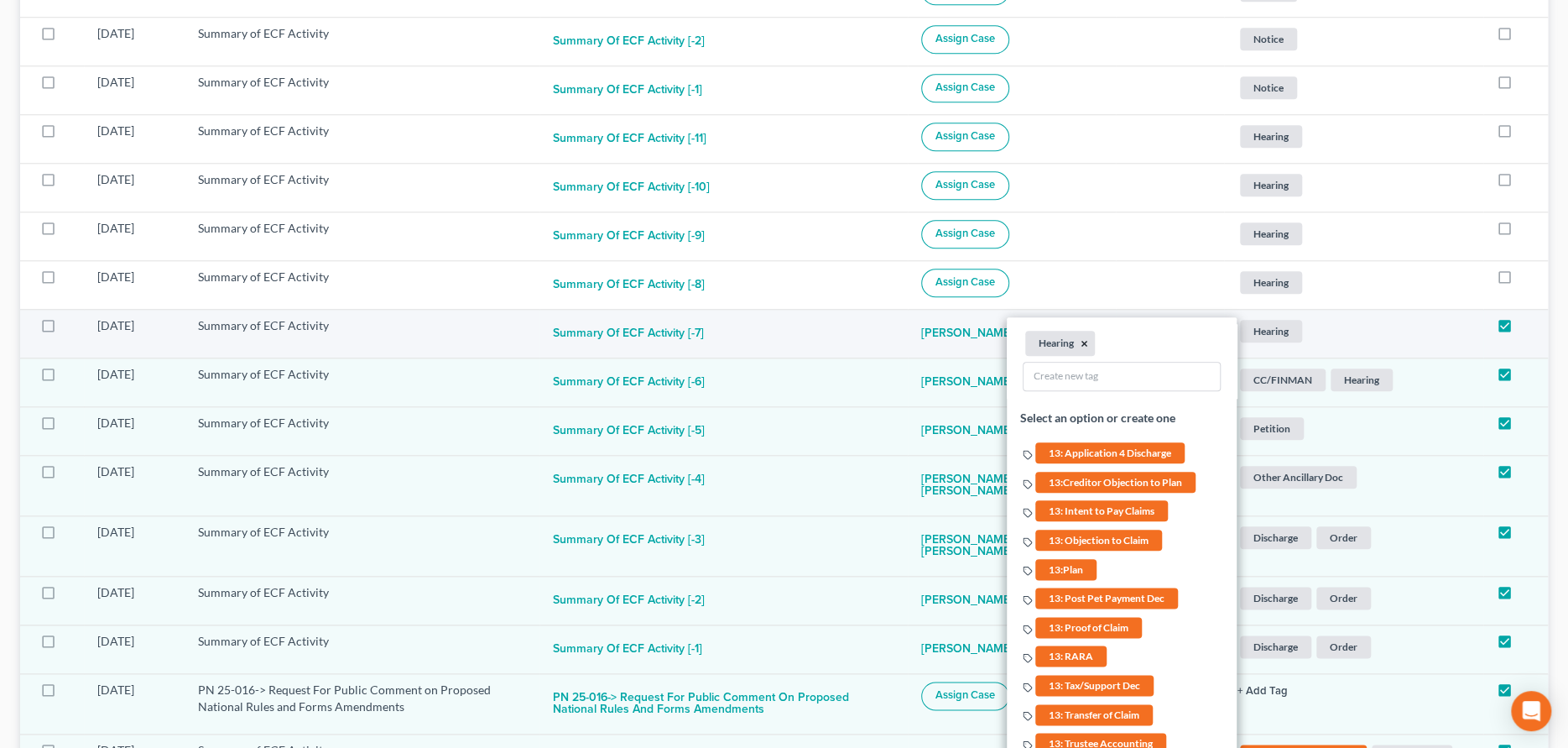
click at [1080, 339] on button "×" at bounding box center [1084, 343] width 7 height 15
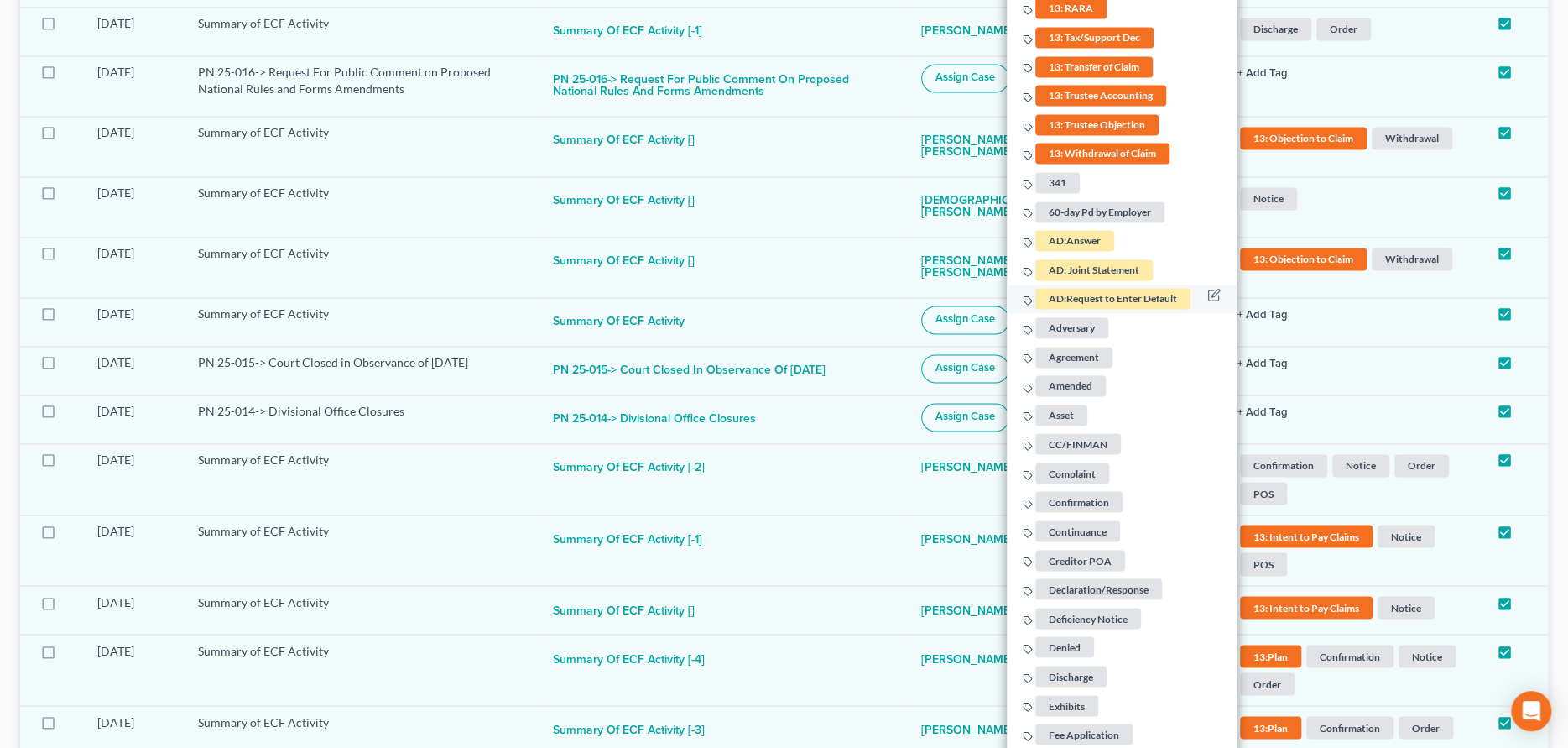
scroll to position [1601, 0]
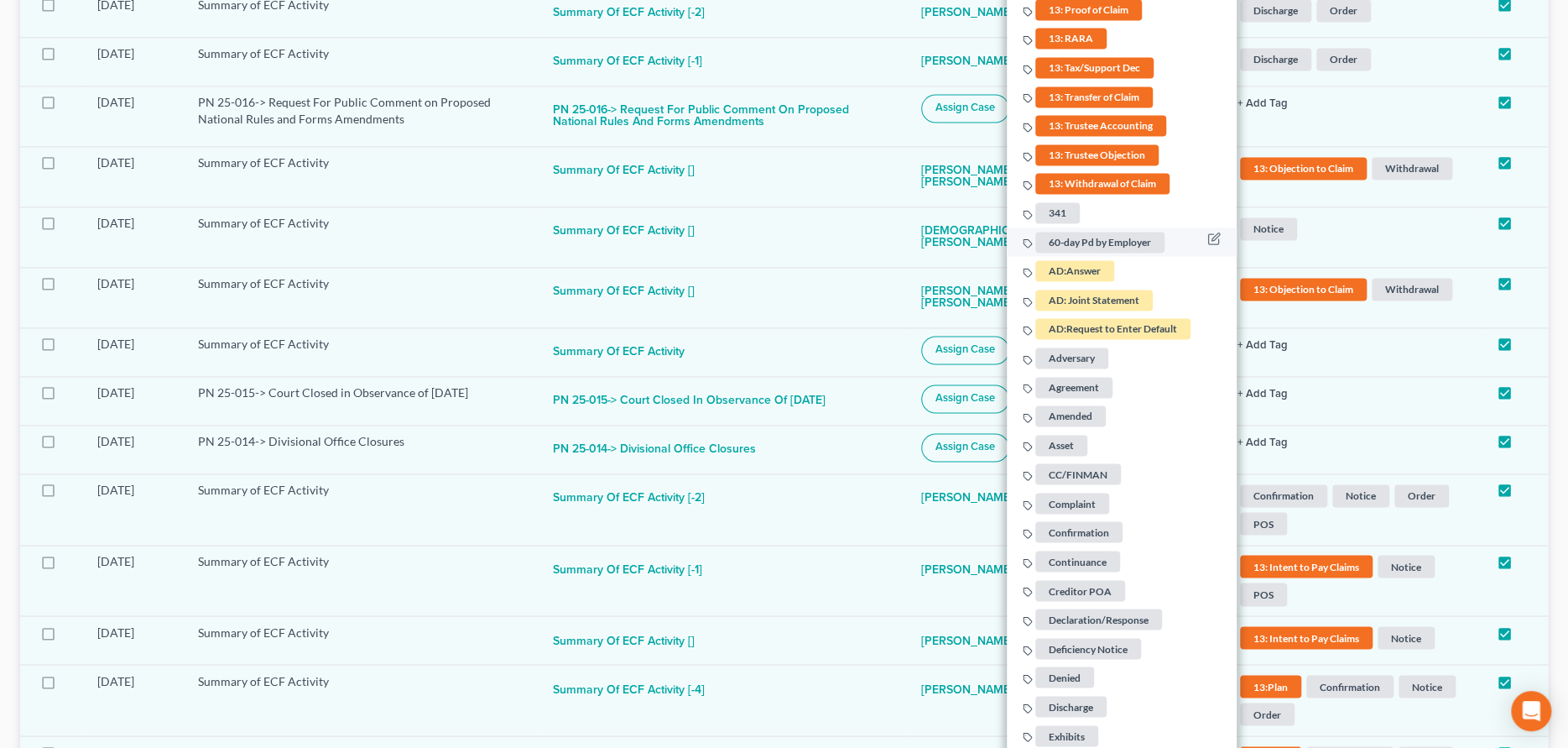
click at [1090, 242] on span "60-day Pd by Employer" at bounding box center [1099, 241] width 130 height 21
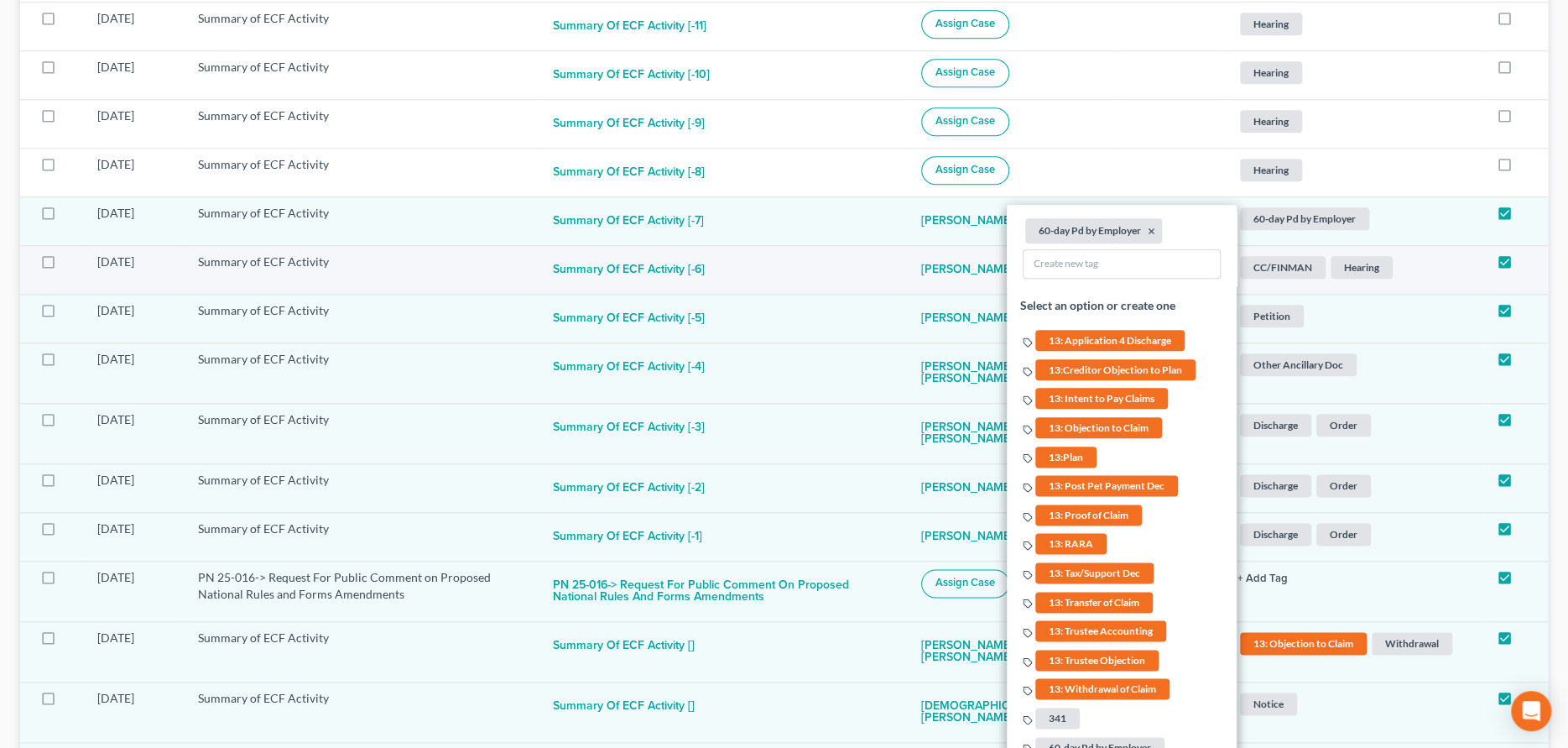
scroll to position [1098, 0]
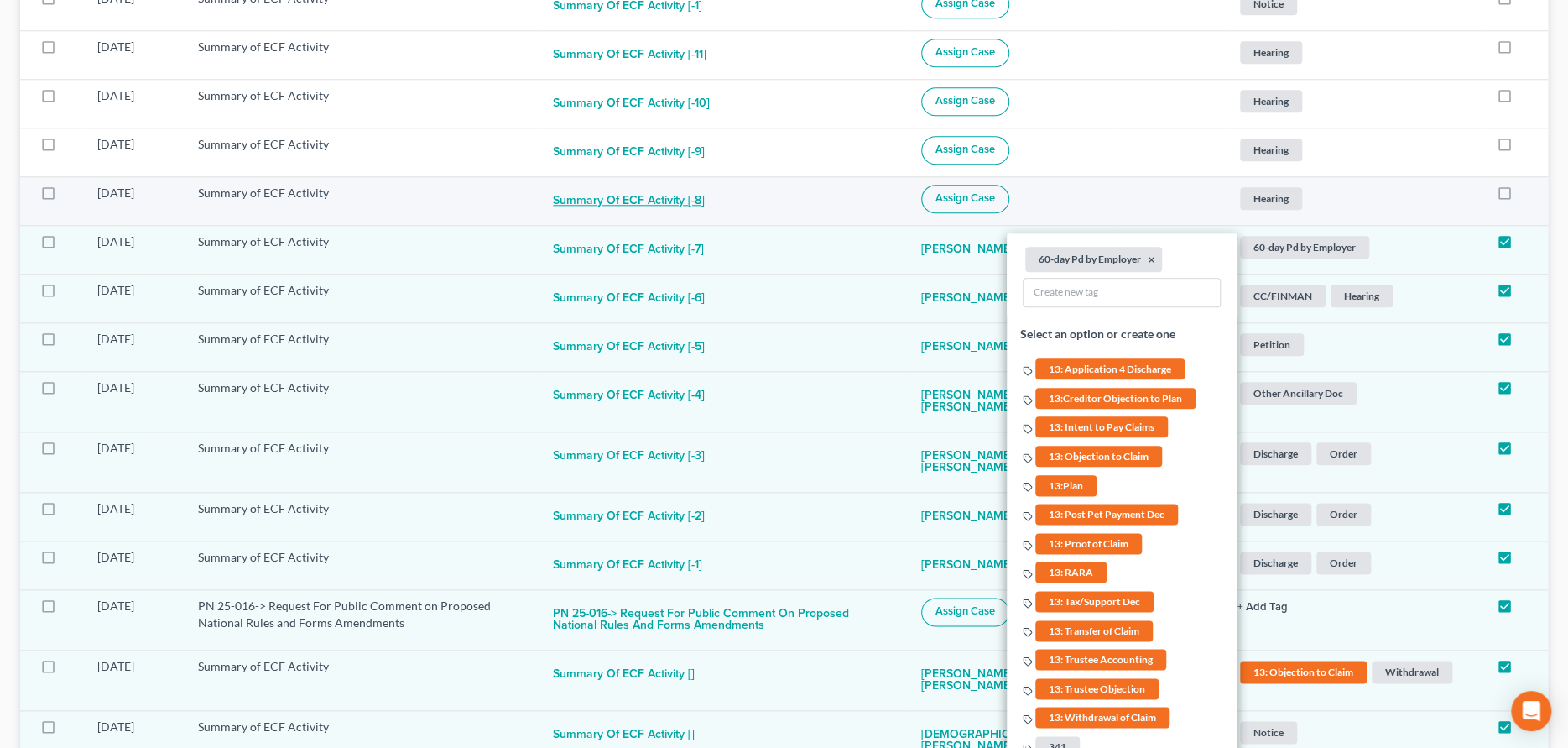
click at [668, 199] on button "Summary of ECF Activity [-8]" at bounding box center [628, 201] width 152 height 34
checkbox input "true"
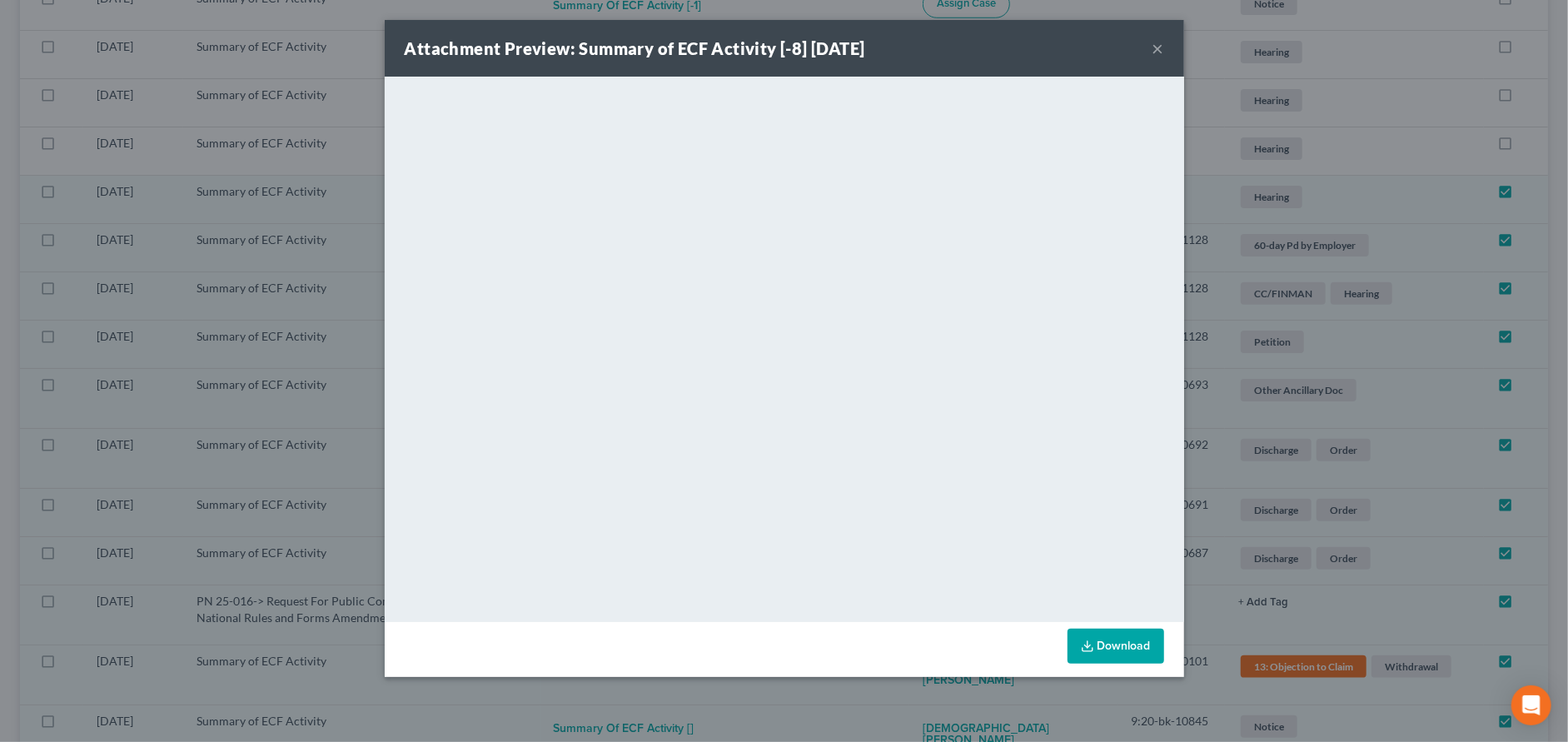
click at [1160, 48] on button "×" at bounding box center [1158, 48] width 12 height 20
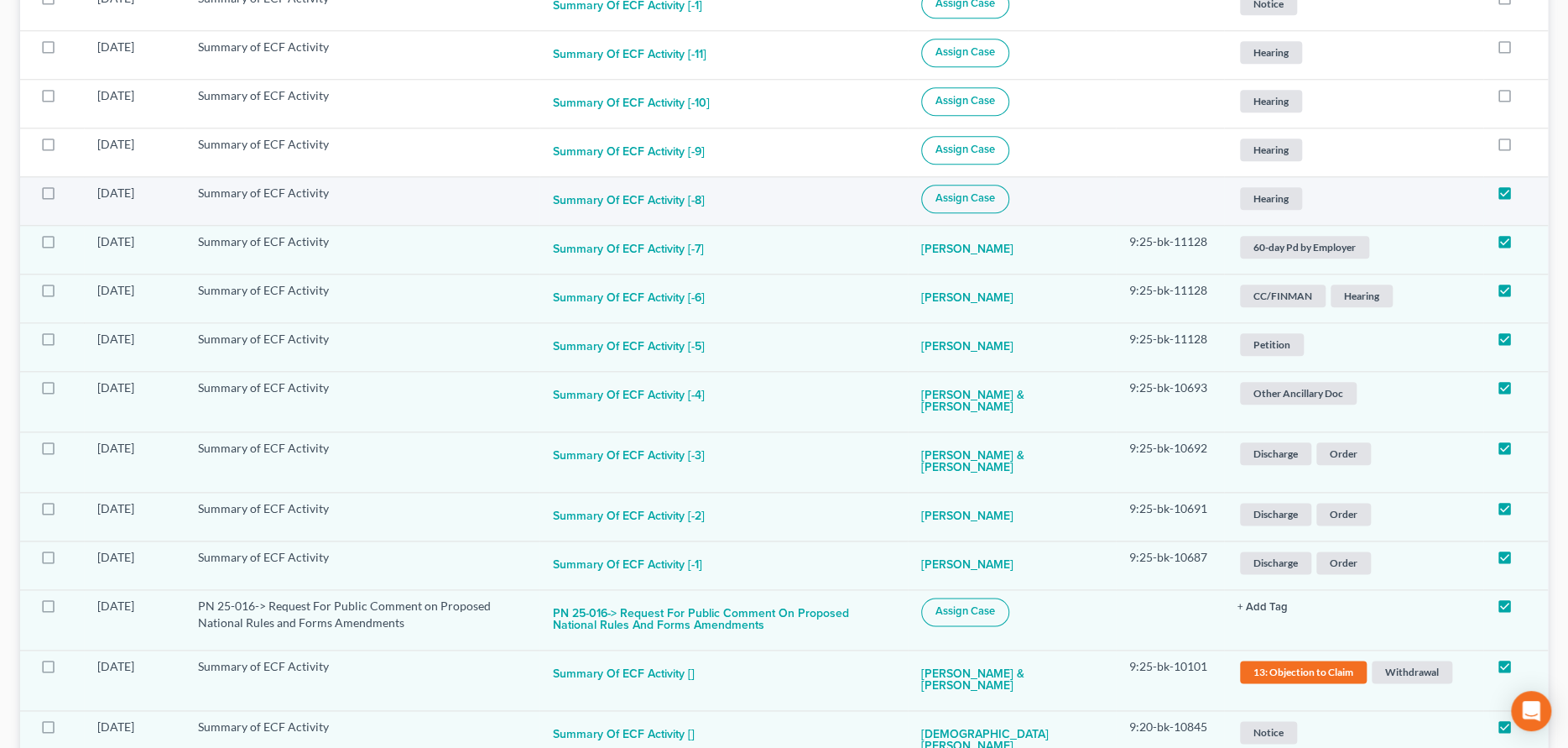
click at [995, 202] on span "Assign Case" at bounding box center [965, 198] width 60 height 13
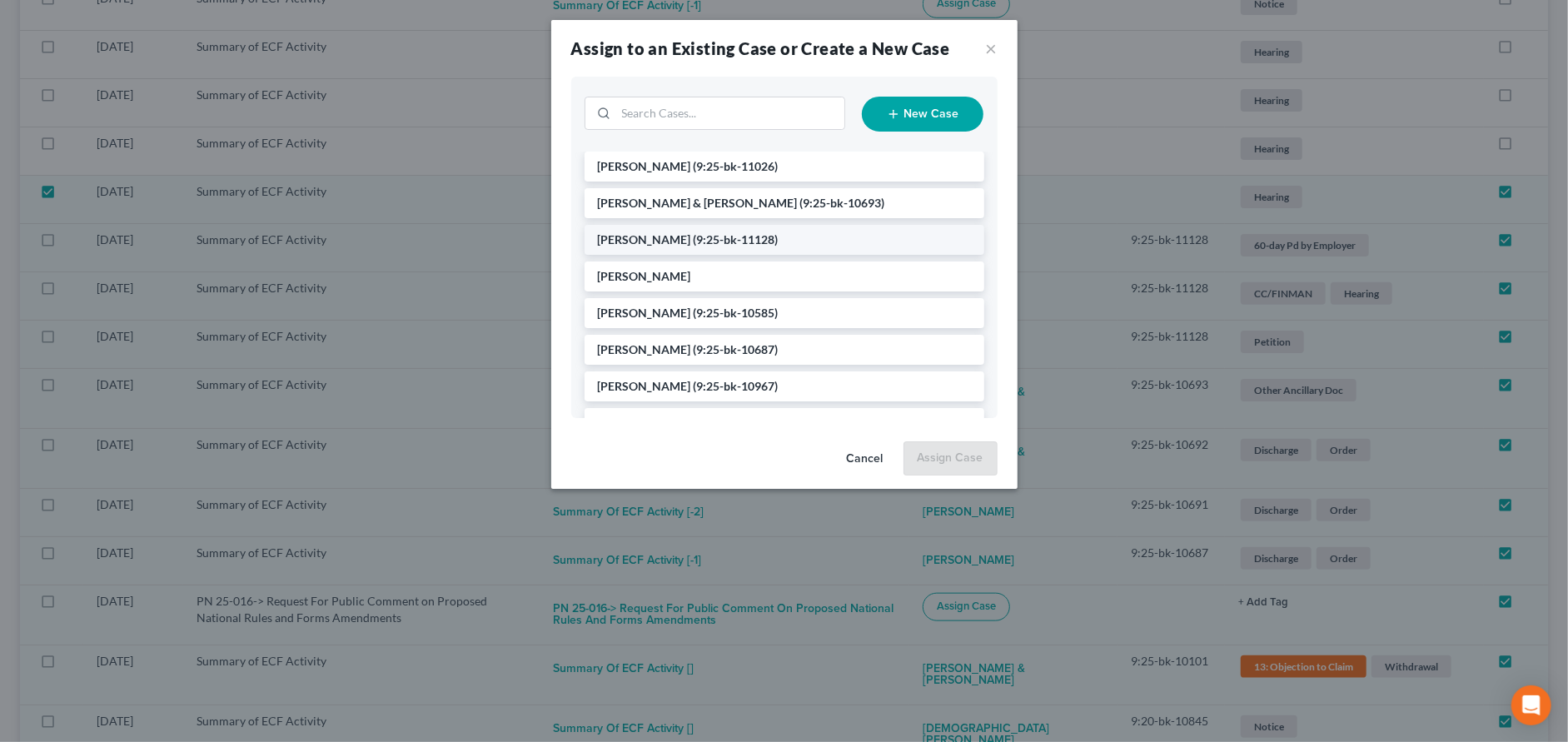
click at [716, 241] on span "(9:25-bk-11128)" at bounding box center [737, 239] width 85 height 14
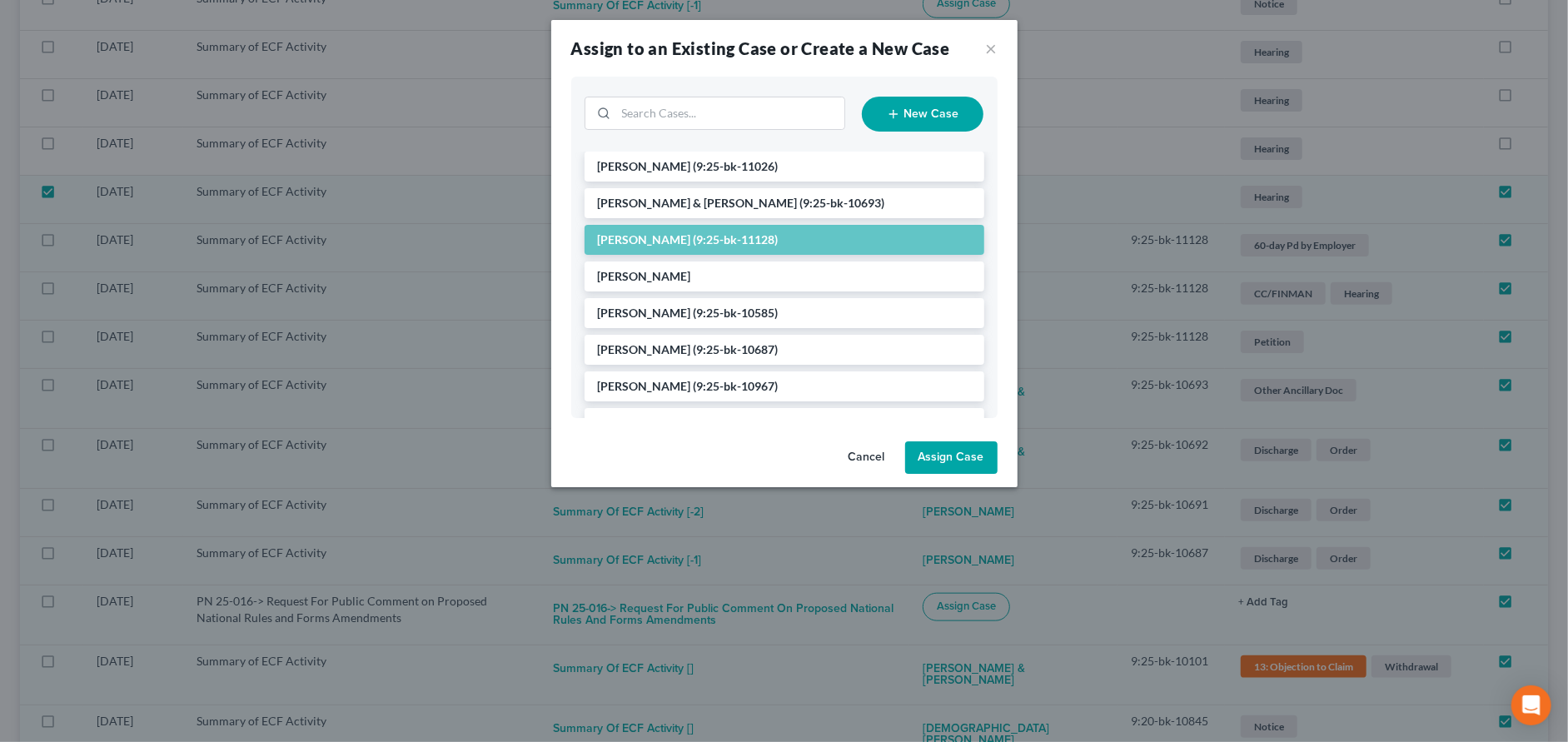
click at [939, 462] on button "Assign Case" at bounding box center [952, 458] width 93 height 33
checkbox input "false"
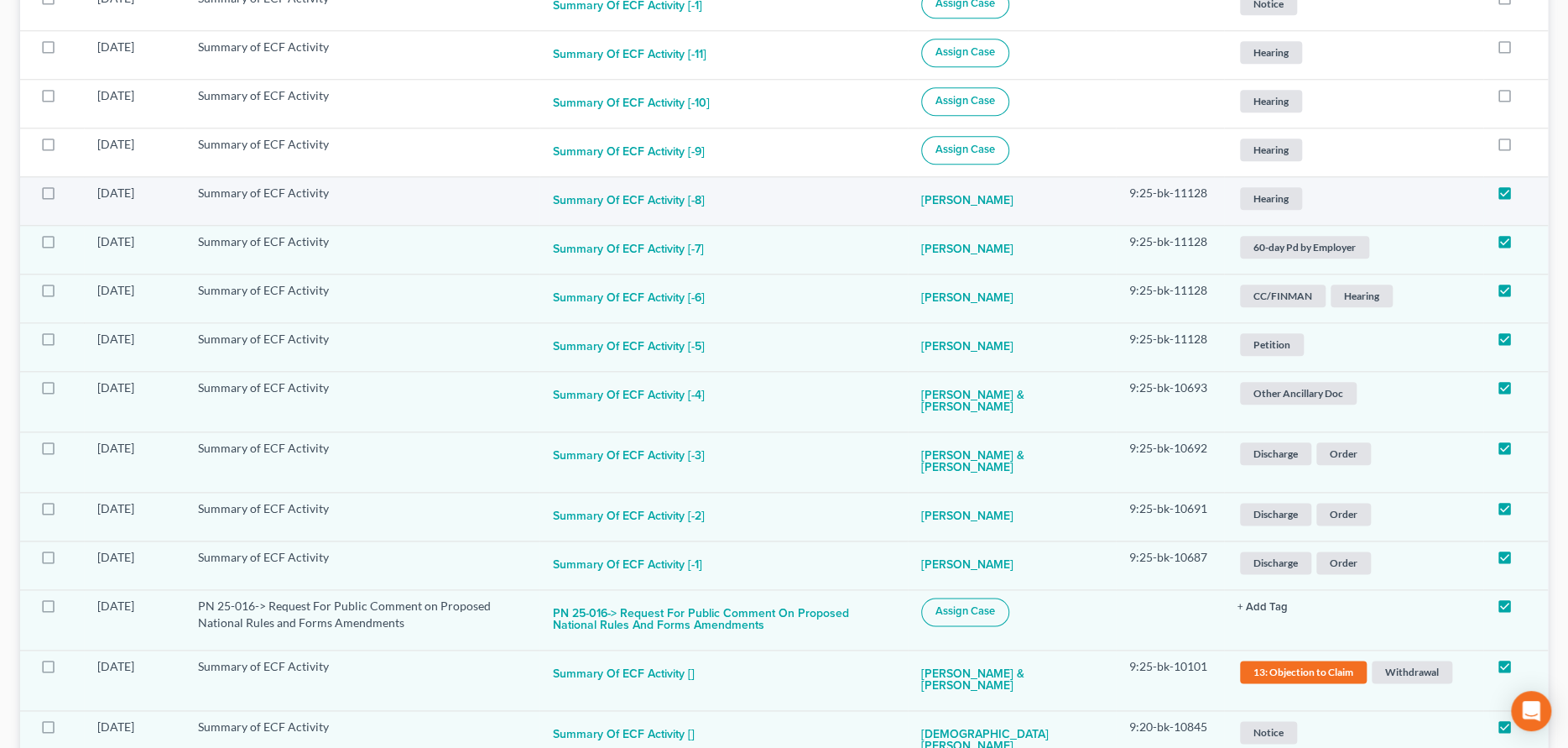
click at [1280, 192] on span "Hearing" at bounding box center [1271, 199] width 62 height 22
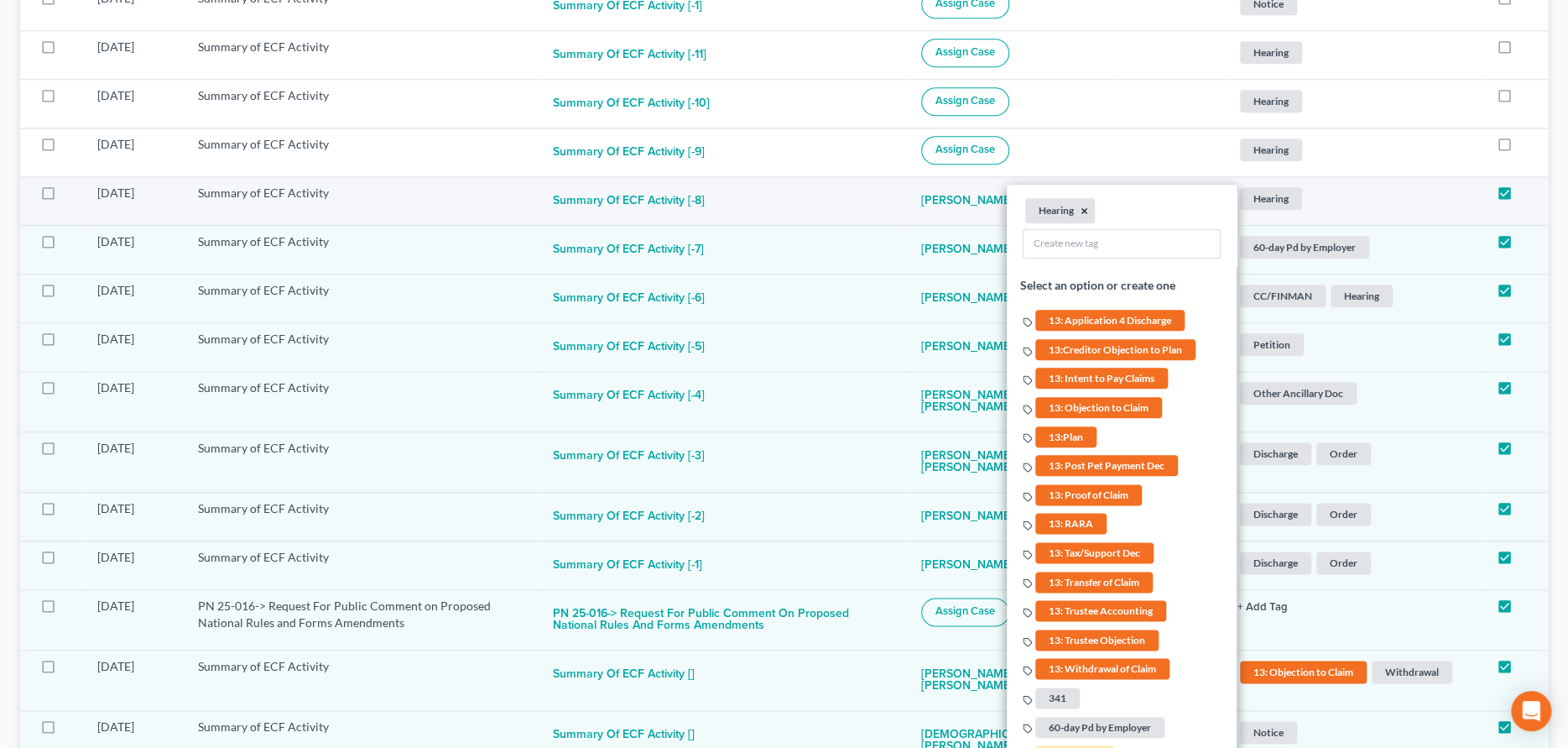
click at [1080, 209] on button "×" at bounding box center [1084, 211] width 7 height 15
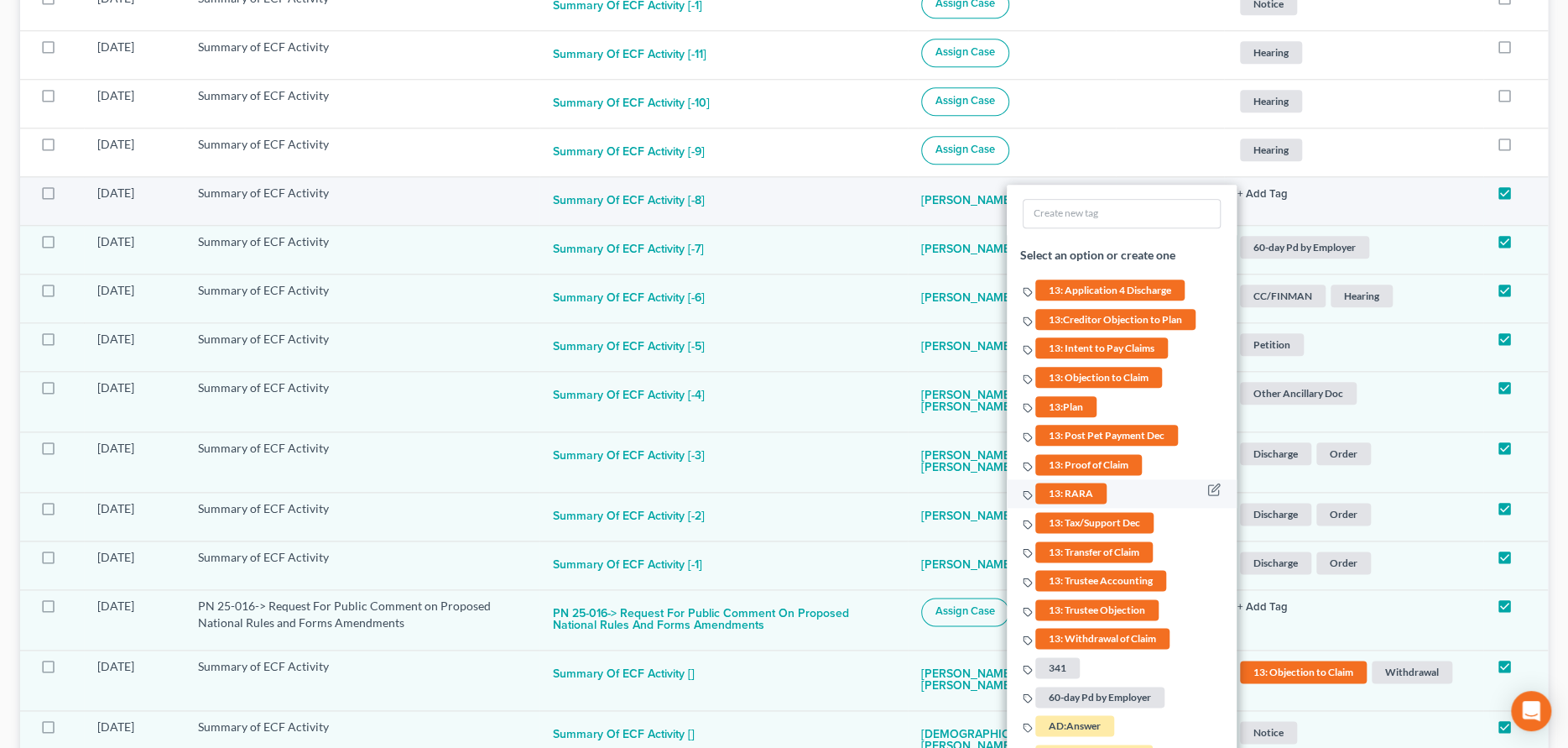
click at [1079, 486] on span "13: RARA" at bounding box center [1070, 492] width 71 height 21
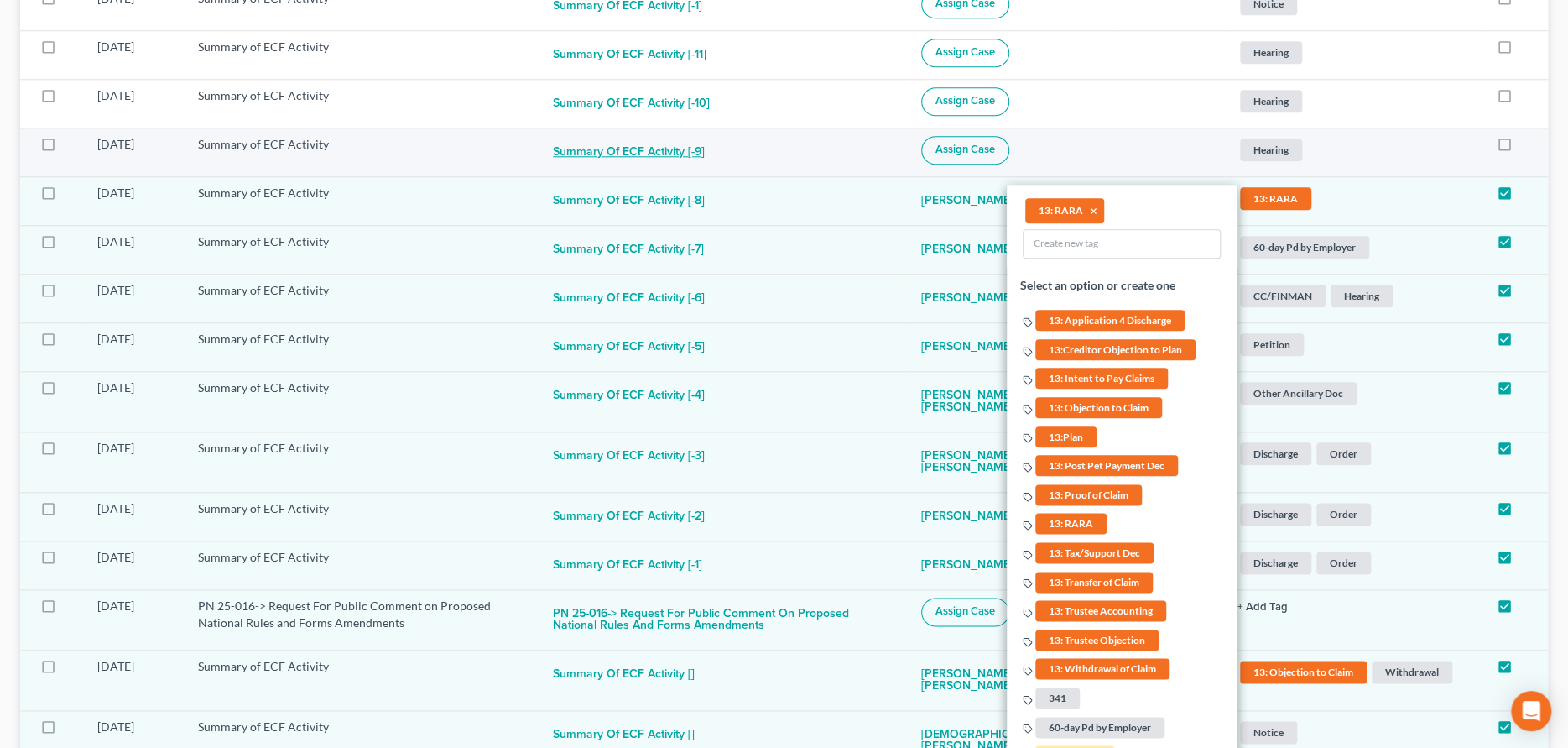
click at [692, 153] on button "Summary of ECF Activity [-9]" at bounding box center [628, 153] width 152 height 34
checkbox input "true"
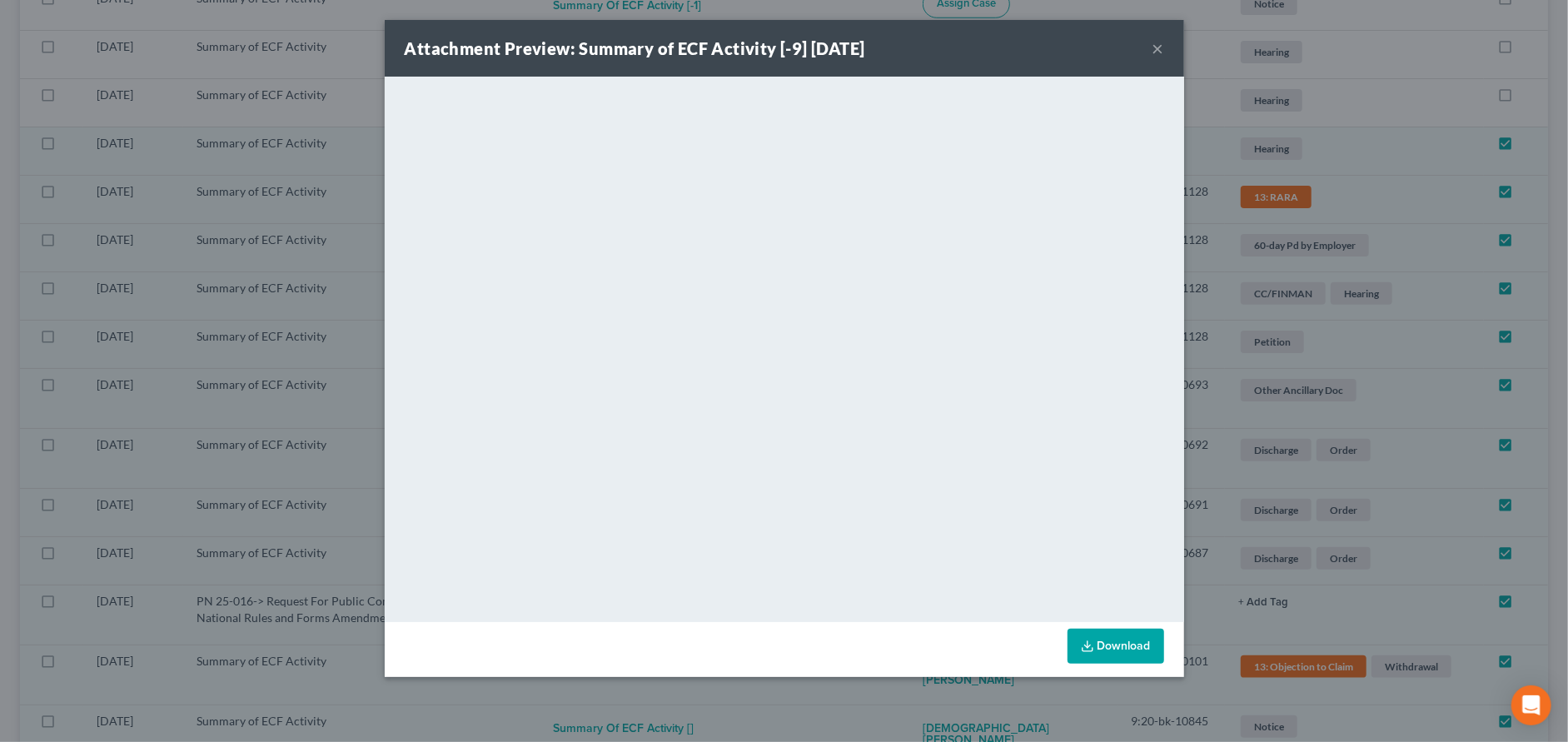
click at [1160, 45] on button "×" at bounding box center [1158, 48] width 12 height 20
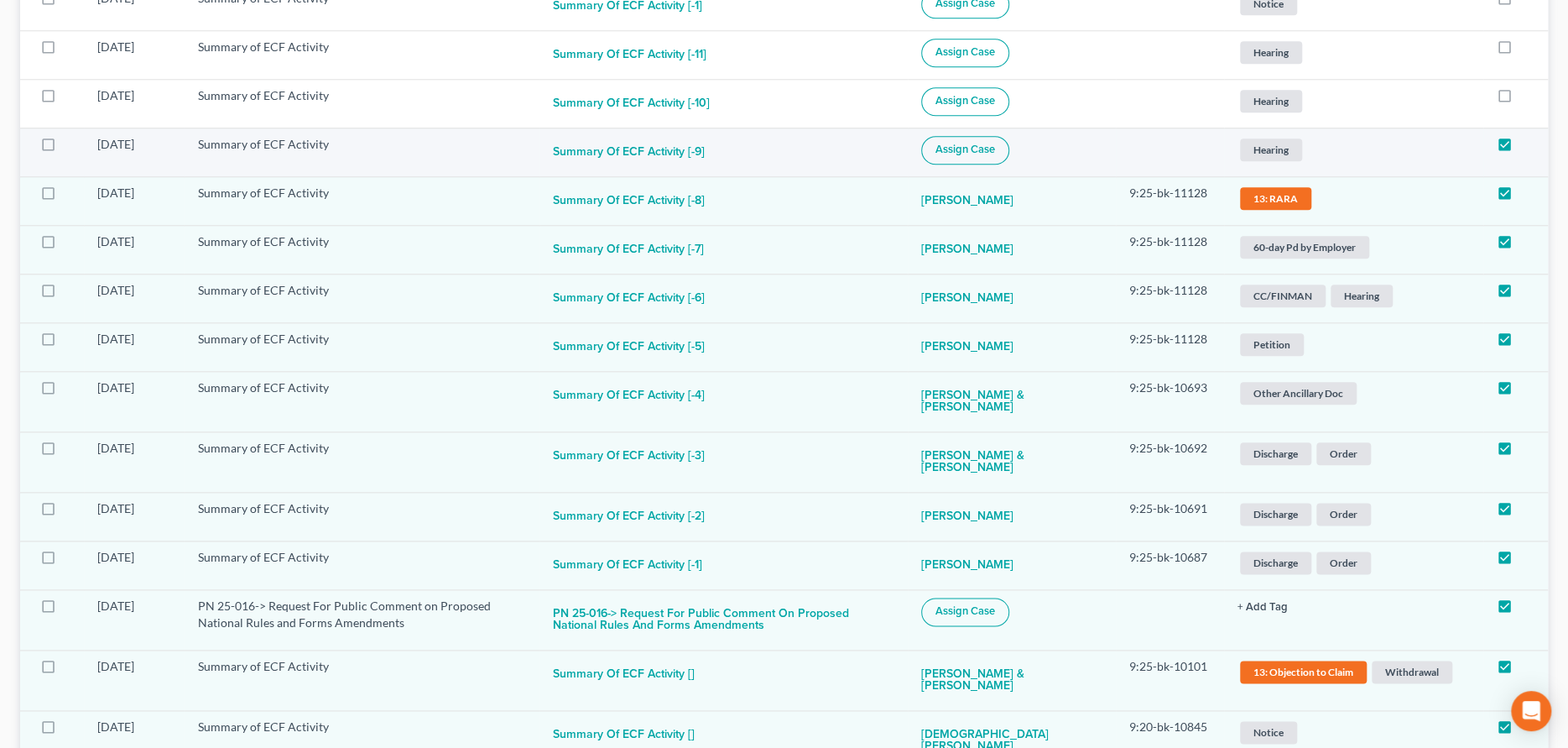
click at [981, 145] on span "Assign Case" at bounding box center [965, 149] width 60 height 13
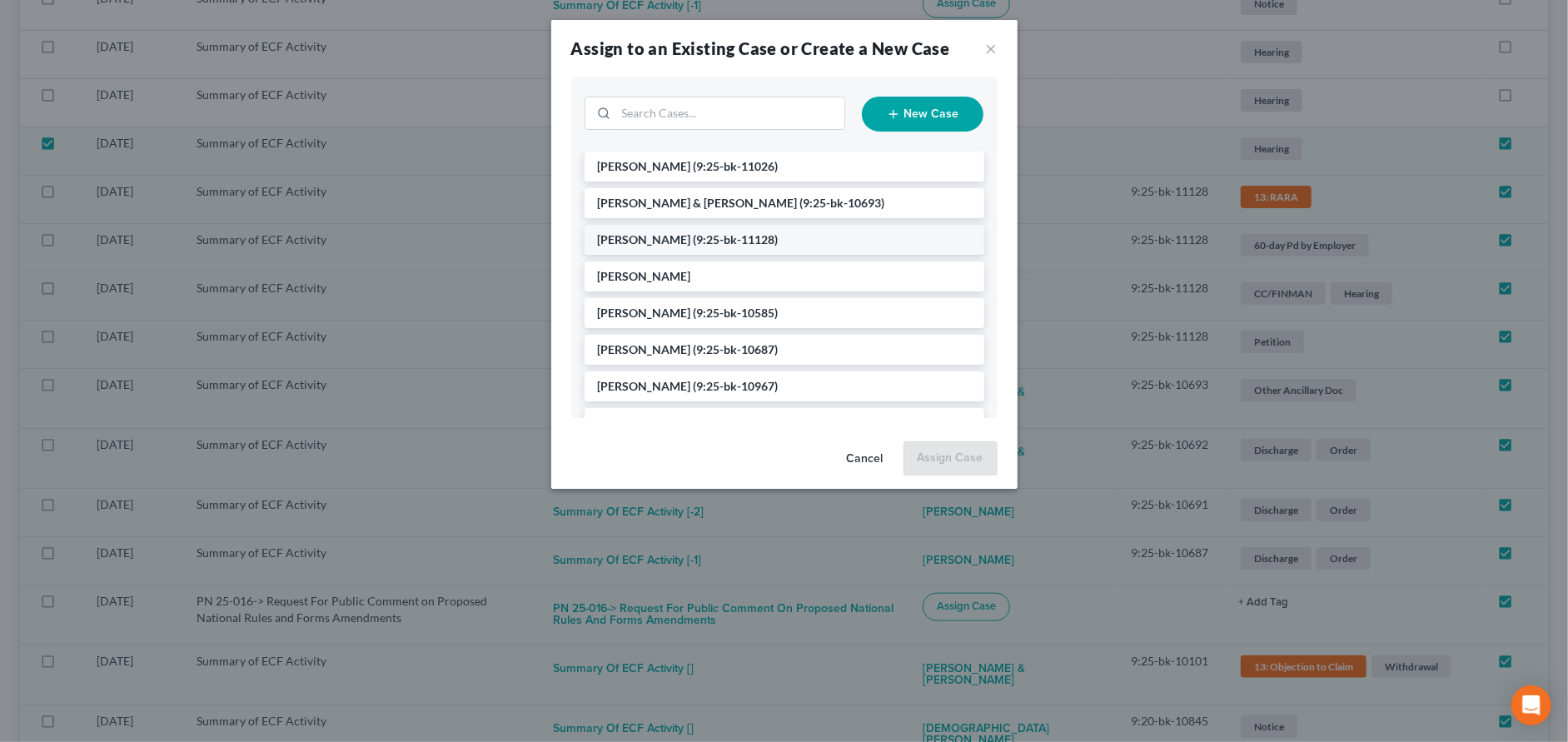
click at [694, 237] on span "(9:25-bk-11128)" at bounding box center [737, 239] width 85 height 14
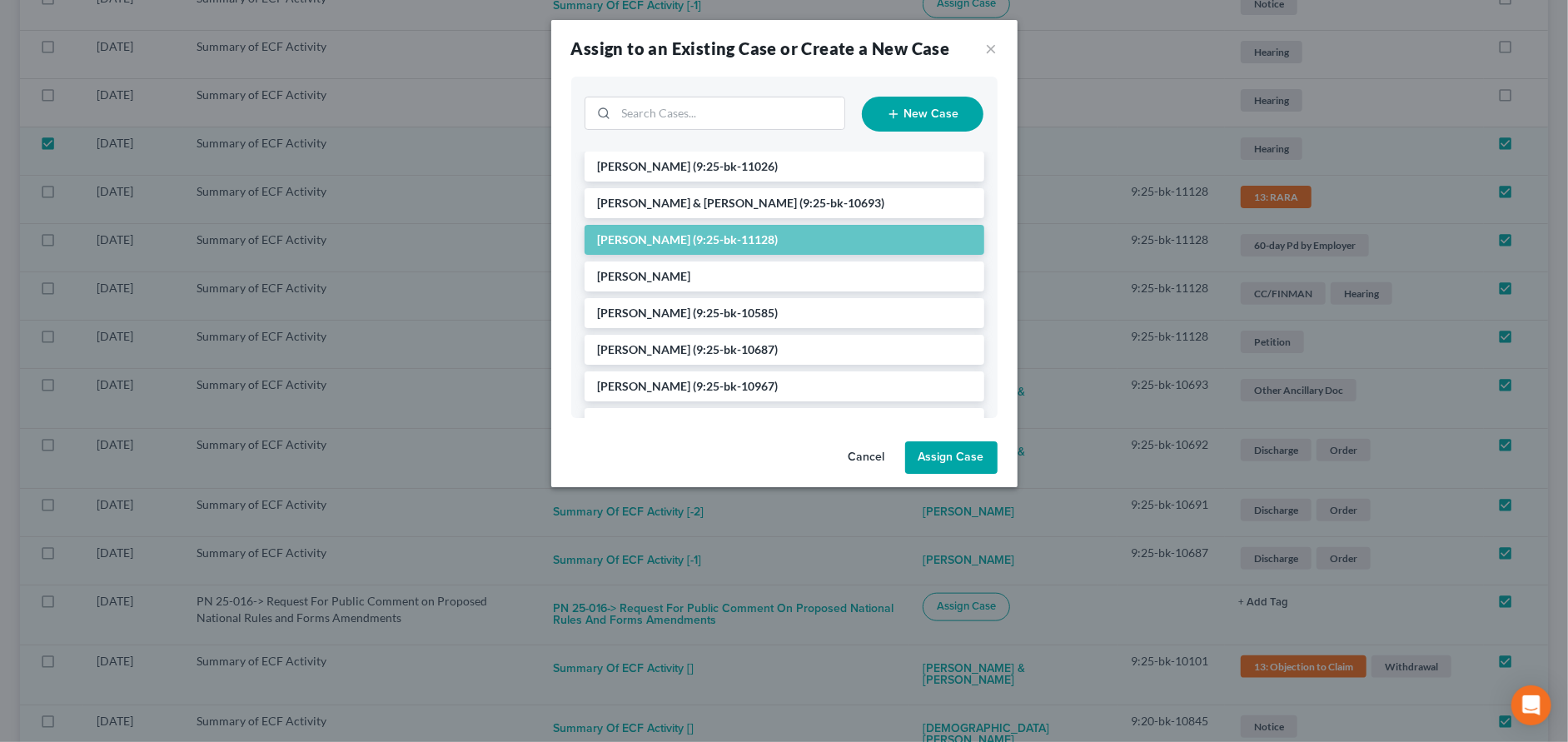
click at [940, 458] on button "Assign Case" at bounding box center [952, 458] width 93 height 33
checkbox input "false"
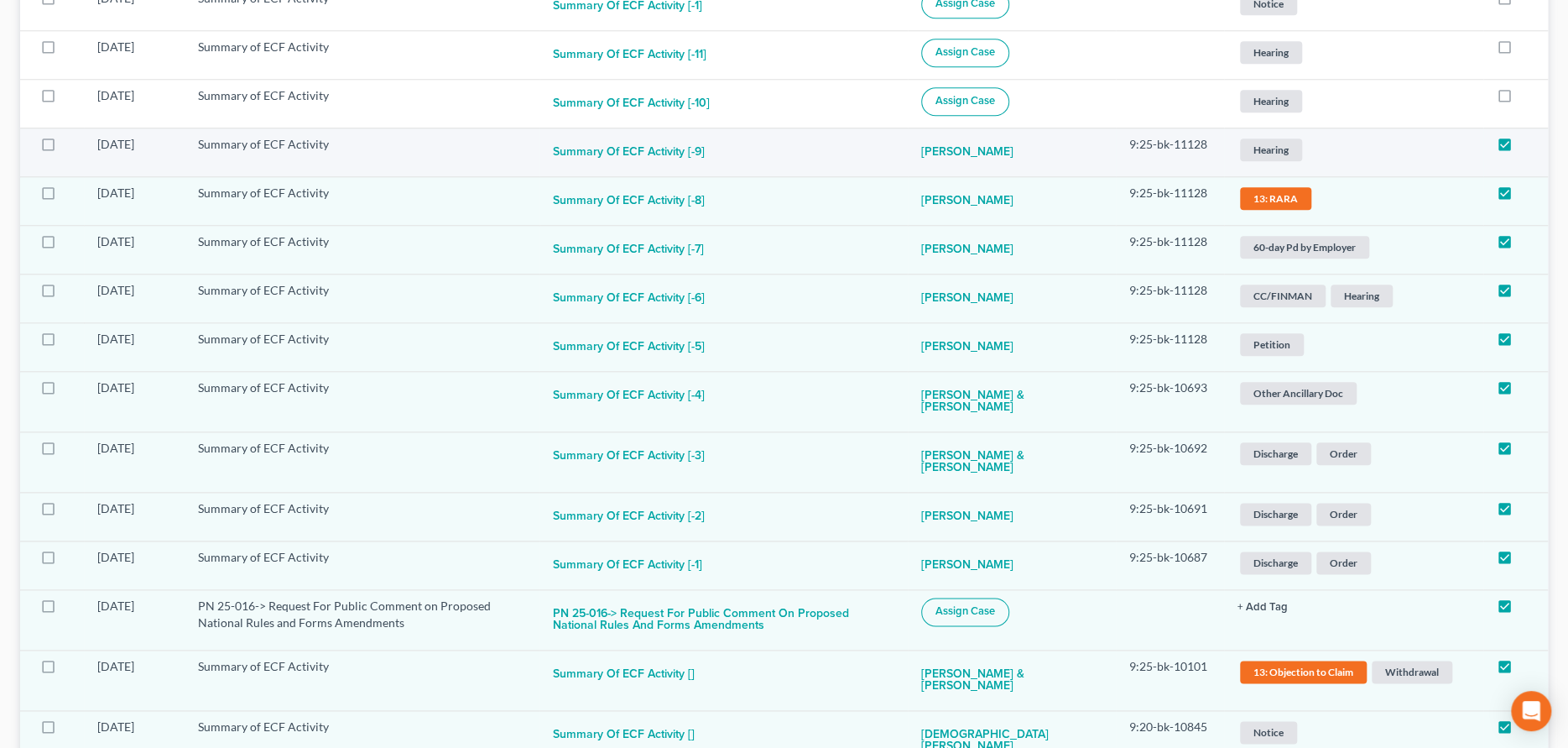
click at [1273, 140] on span "Hearing" at bounding box center [1271, 149] width 62 height 22
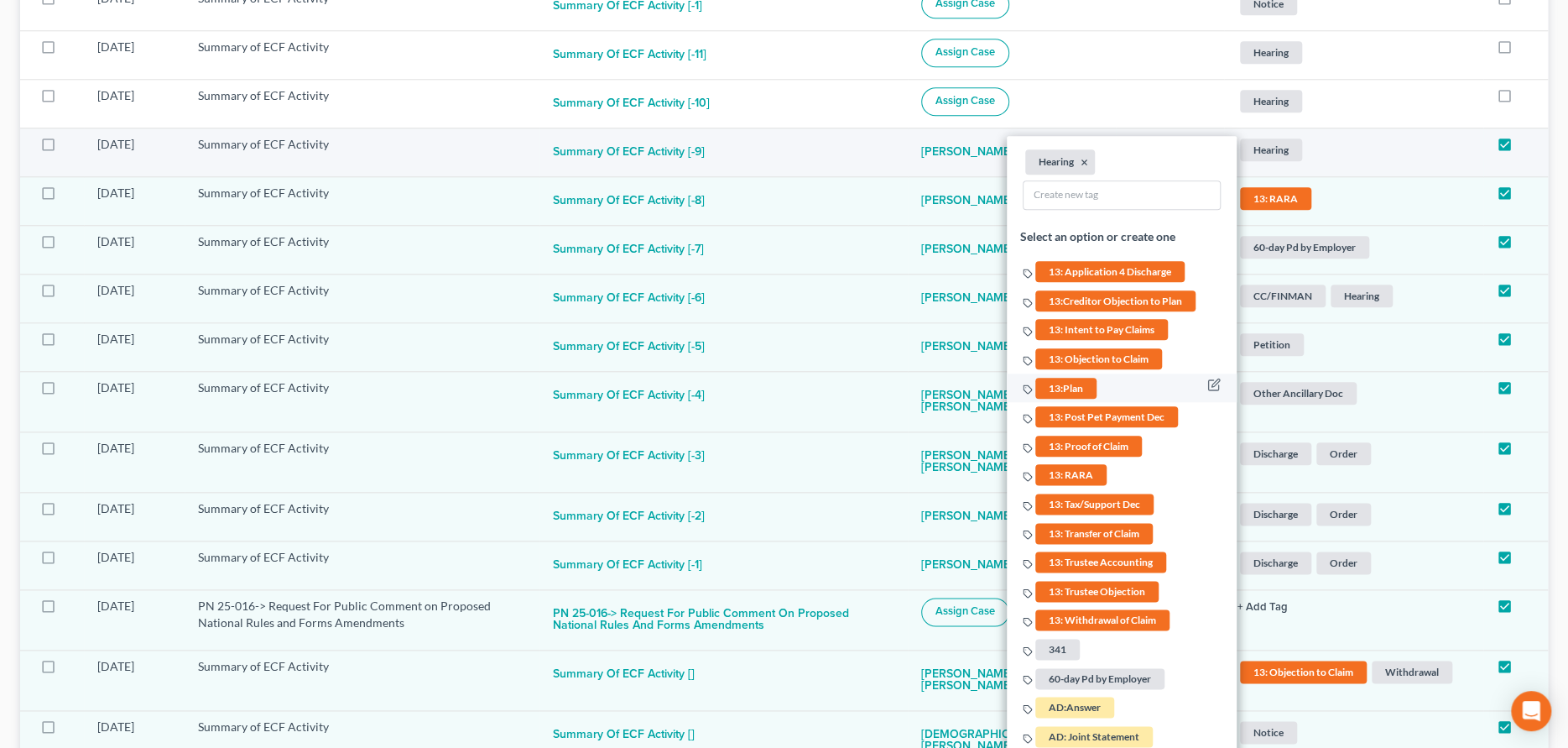
click at [1058, 387] on span "13:Plan" at bounding box center [1066, 387] width 62 height 21
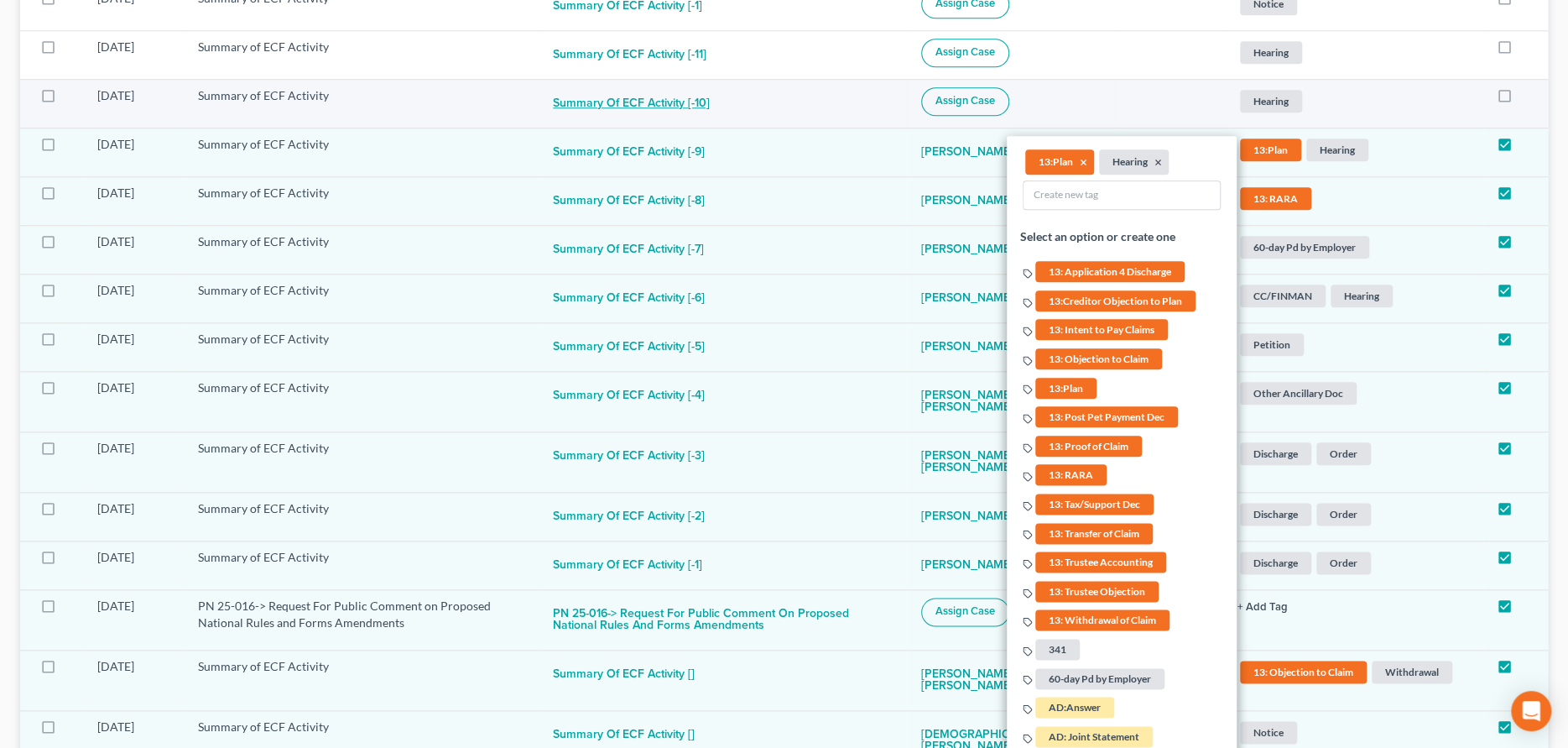
click at [695, 110] on button "Summary of ECF Activity [-10]" at bounding box center [631, 104] width 157 height 34
checkbox input "true"
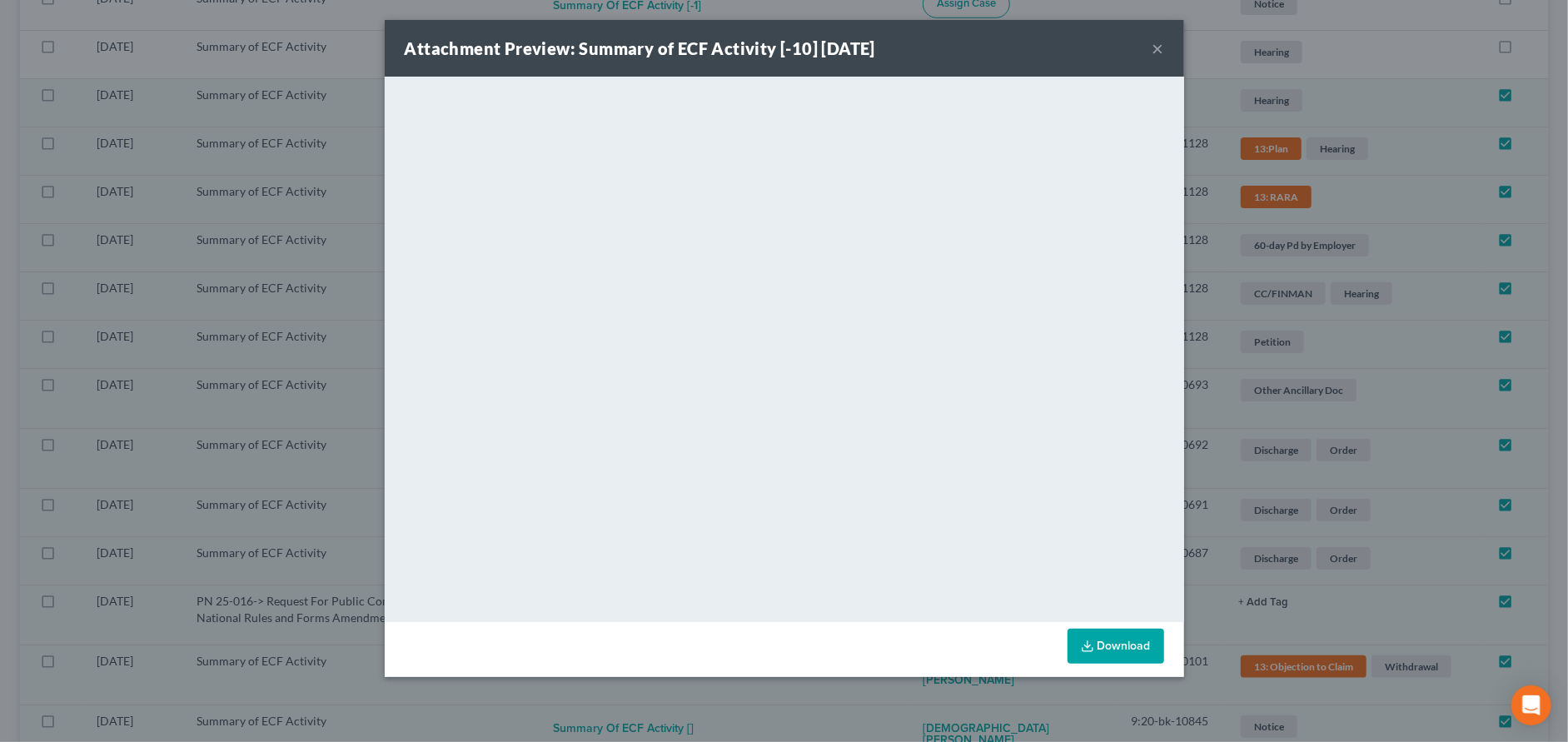
click at [1152, 48] on button "×" at bounding box center [1158, 48] width 12 height 20
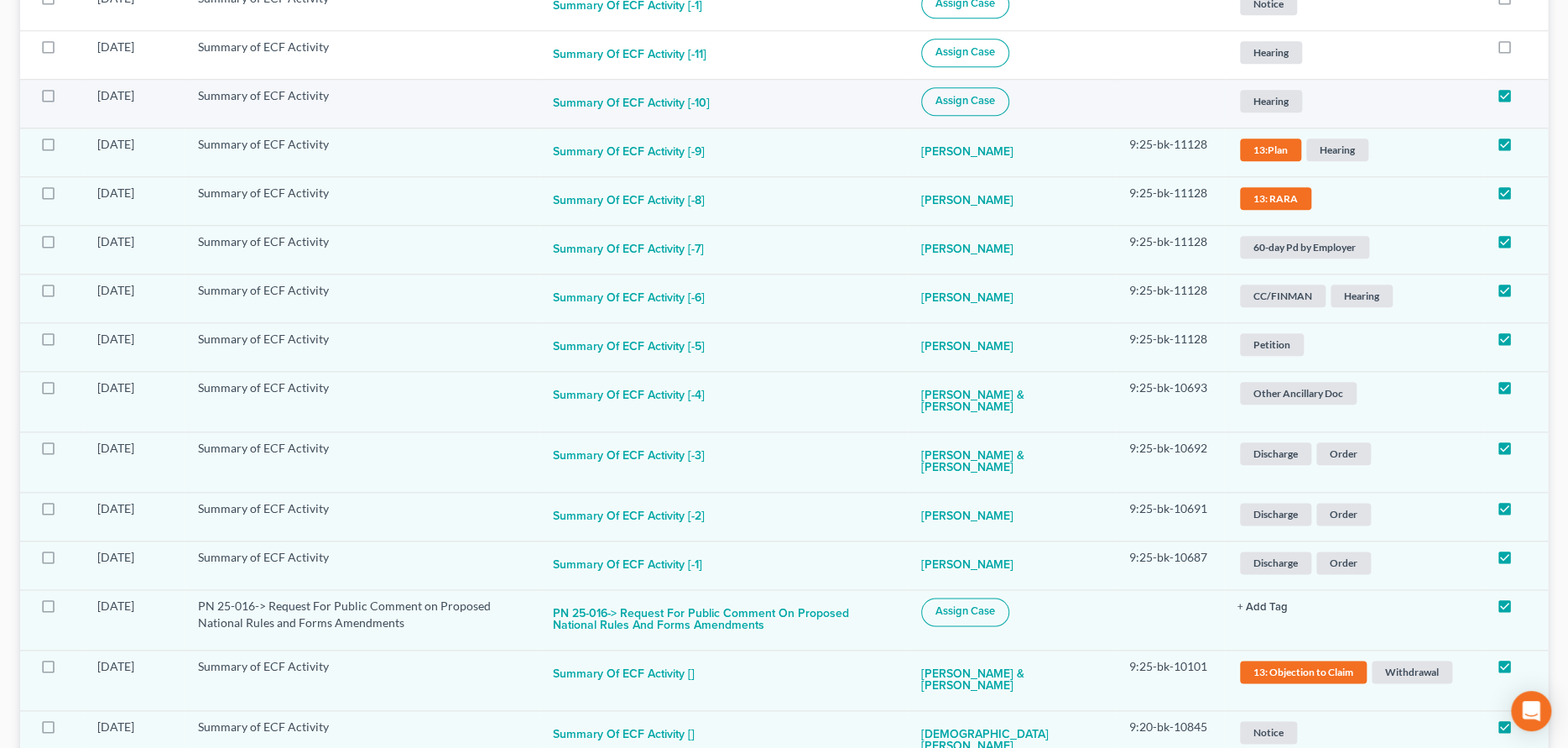
click at [990, 105] on span "Assign Case" at bounding box center [965, 101] width 60 height 13
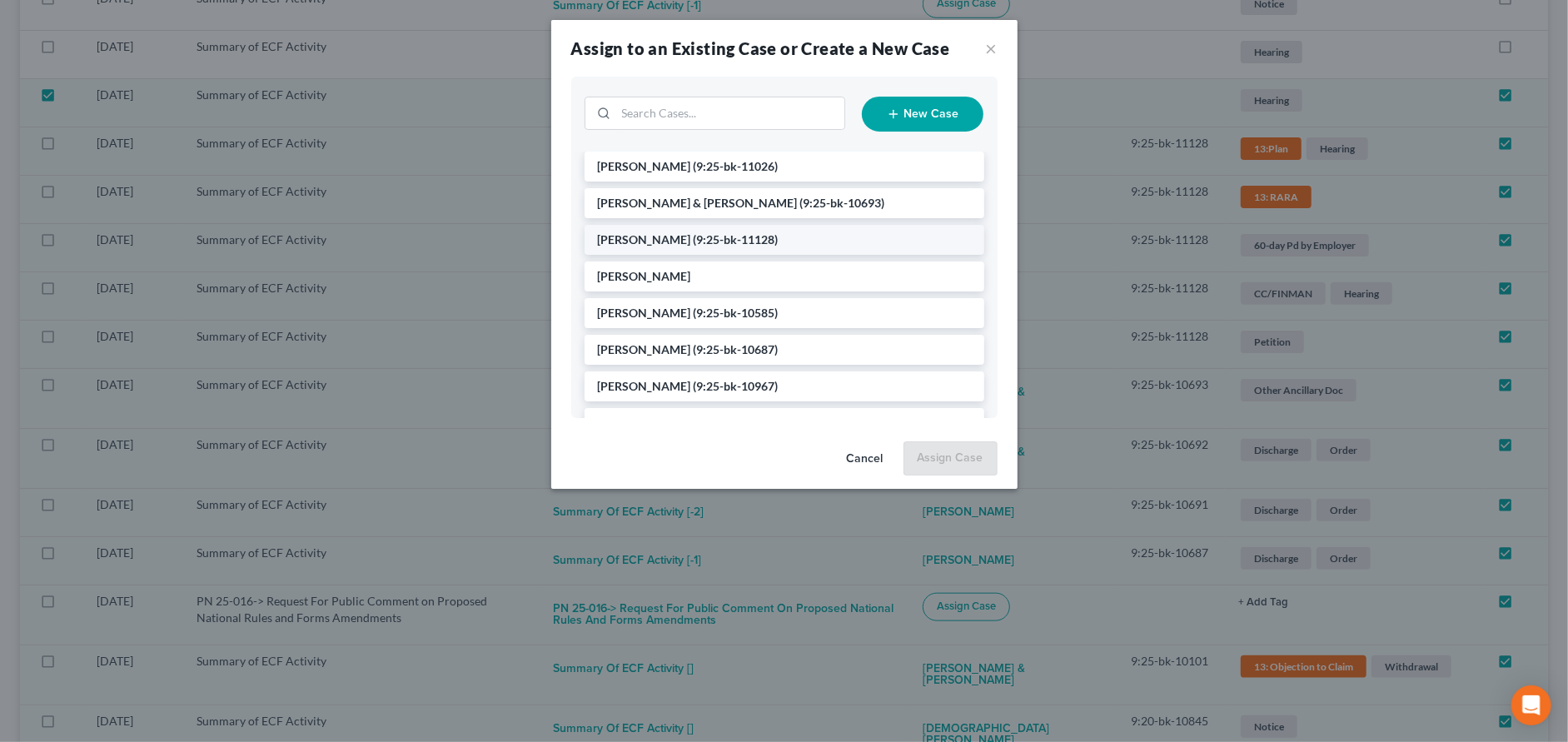
click at [717, 233] on span "(9:25-bk-11128)" at bounding box center [737, 239] width 85 height 14
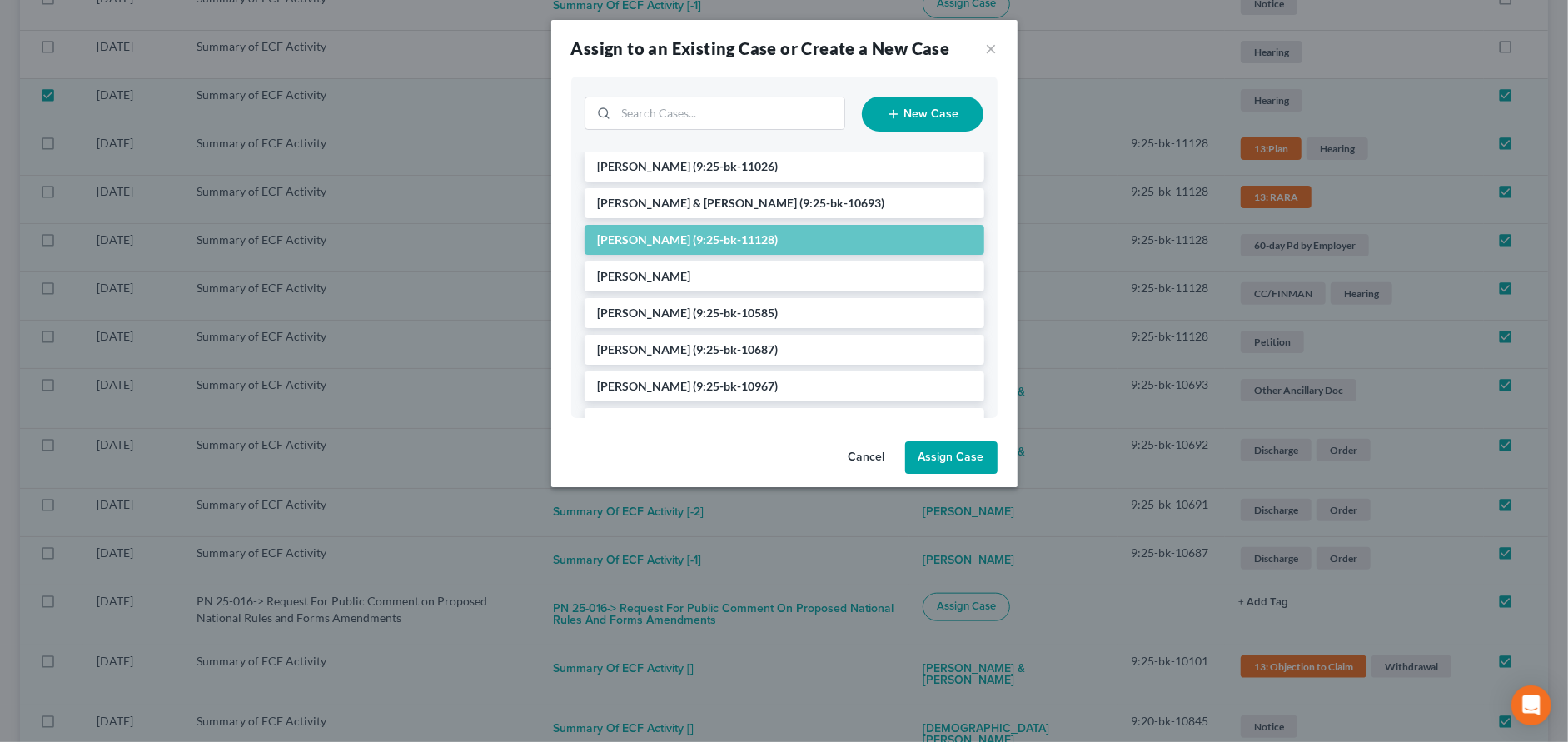
click at [929, 449] on button "Assign Case" at bounding box center [952, 458] width 93 height 33
checkbox input "false"
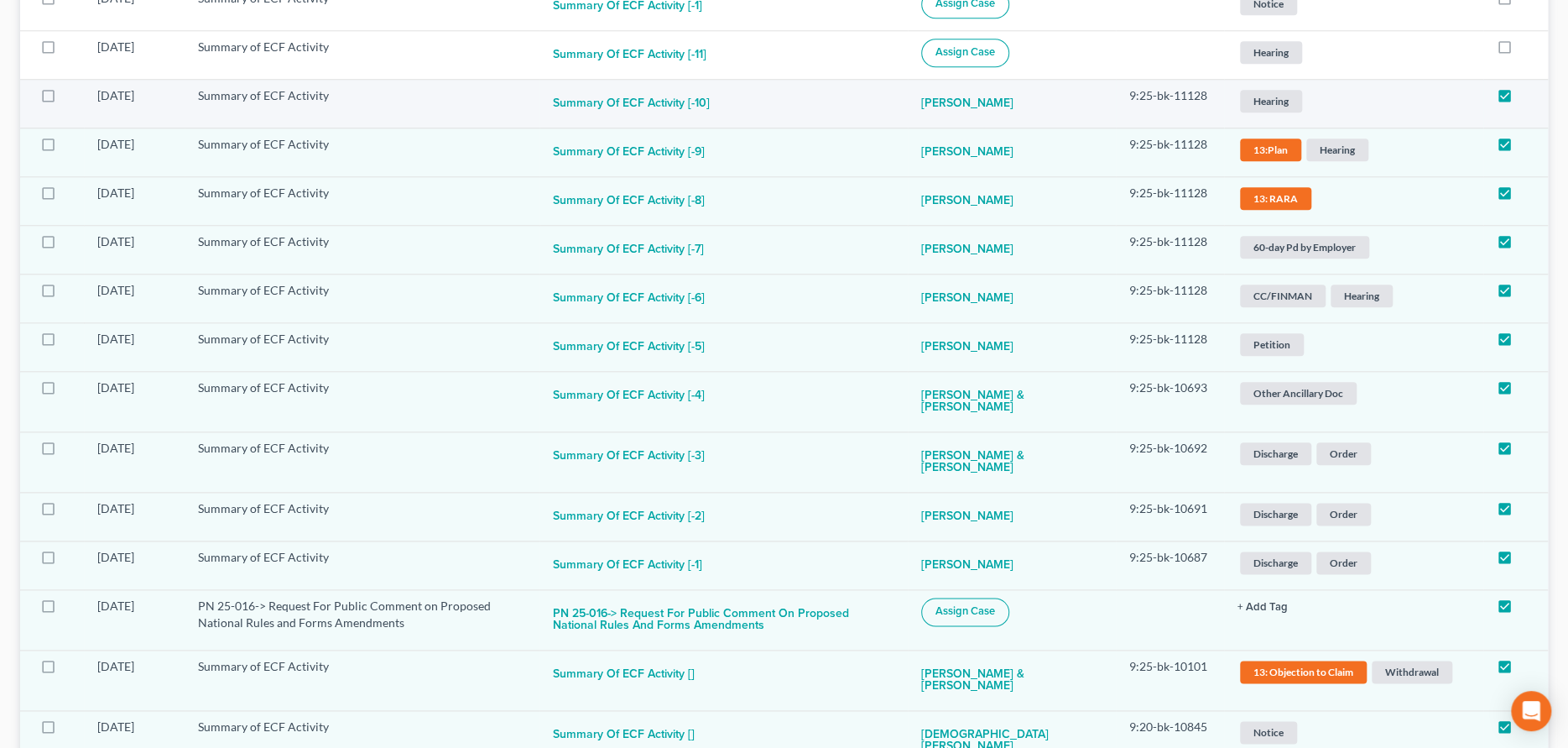
click at [1260, 99] on span "Hearing" at bounding box center [1271, 101] width 62 height 22
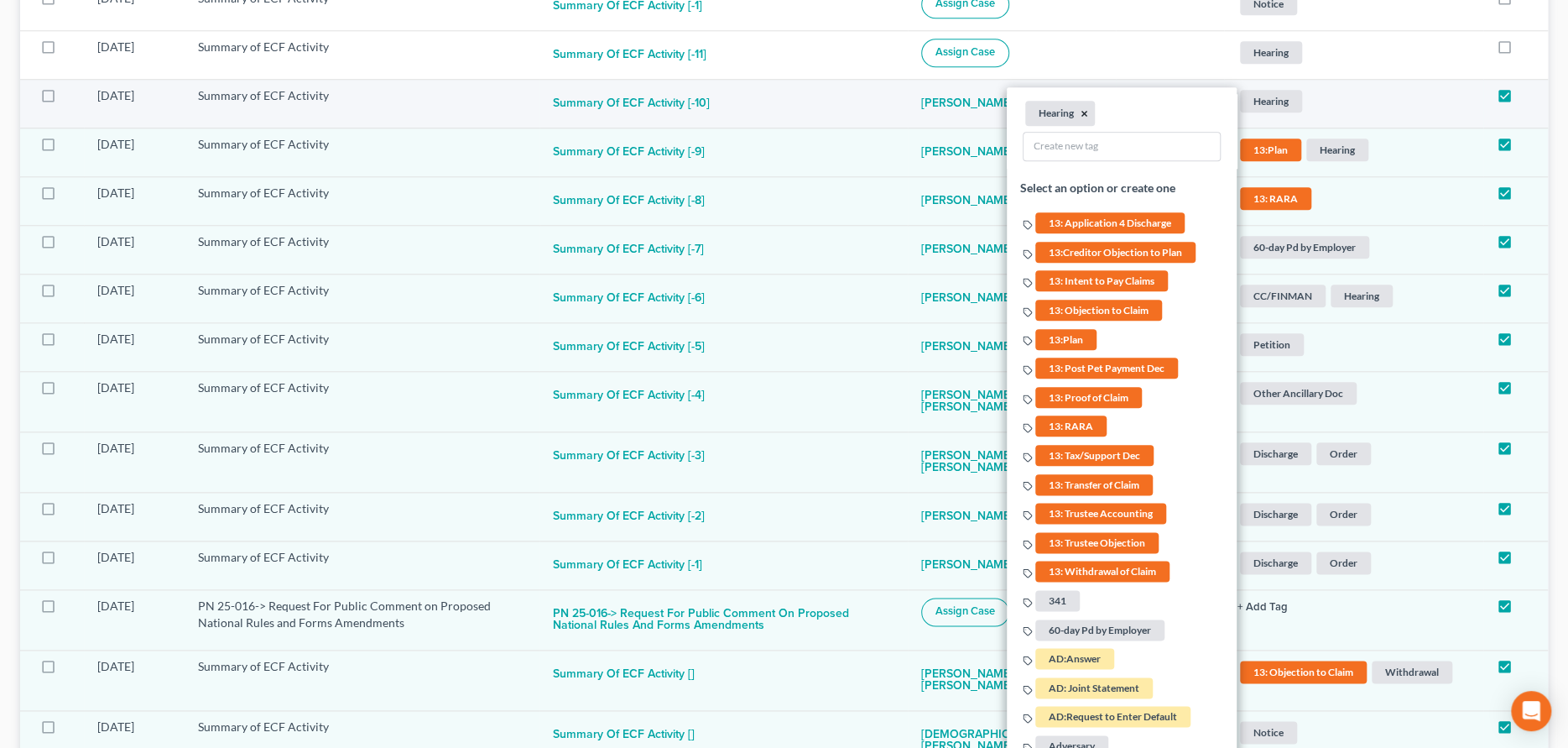
click at [1080, 108] on button "×" at bounding box center [1084, 113] width 7 height 15
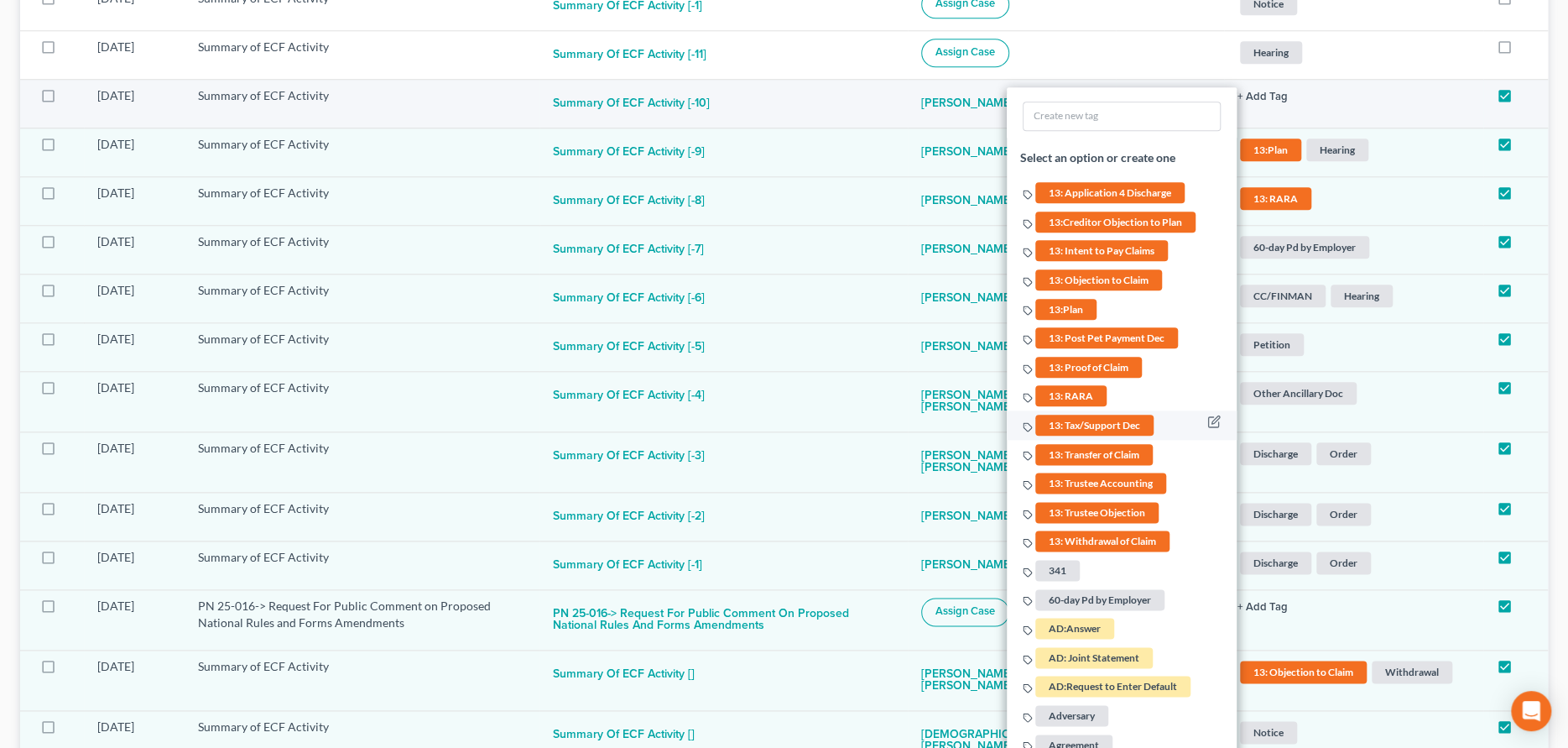
click at [1101, 423] on span "13: Tax/Support Dec" at bounding box center [1093, 425] width 118 height 21
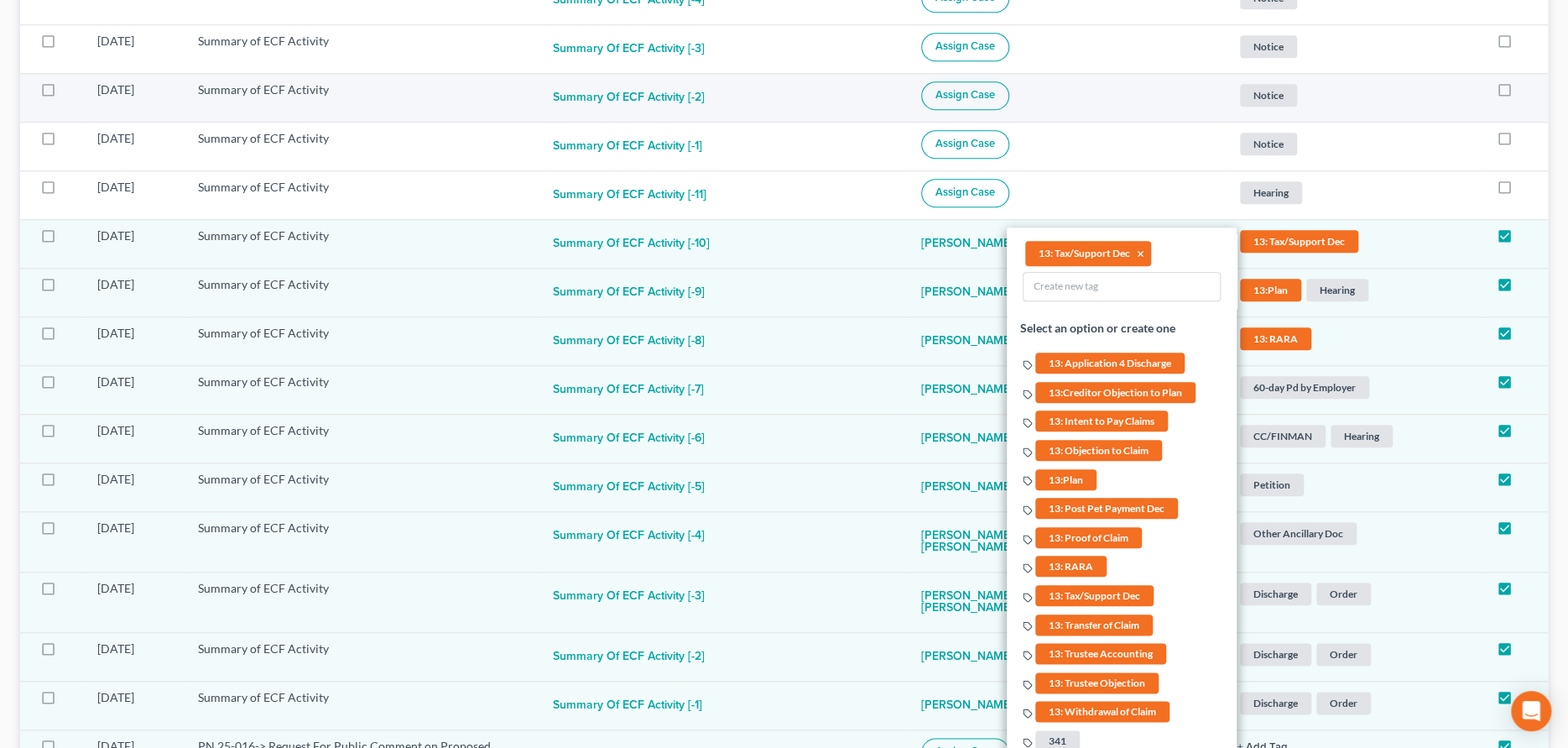
scroll to position [762, 0]
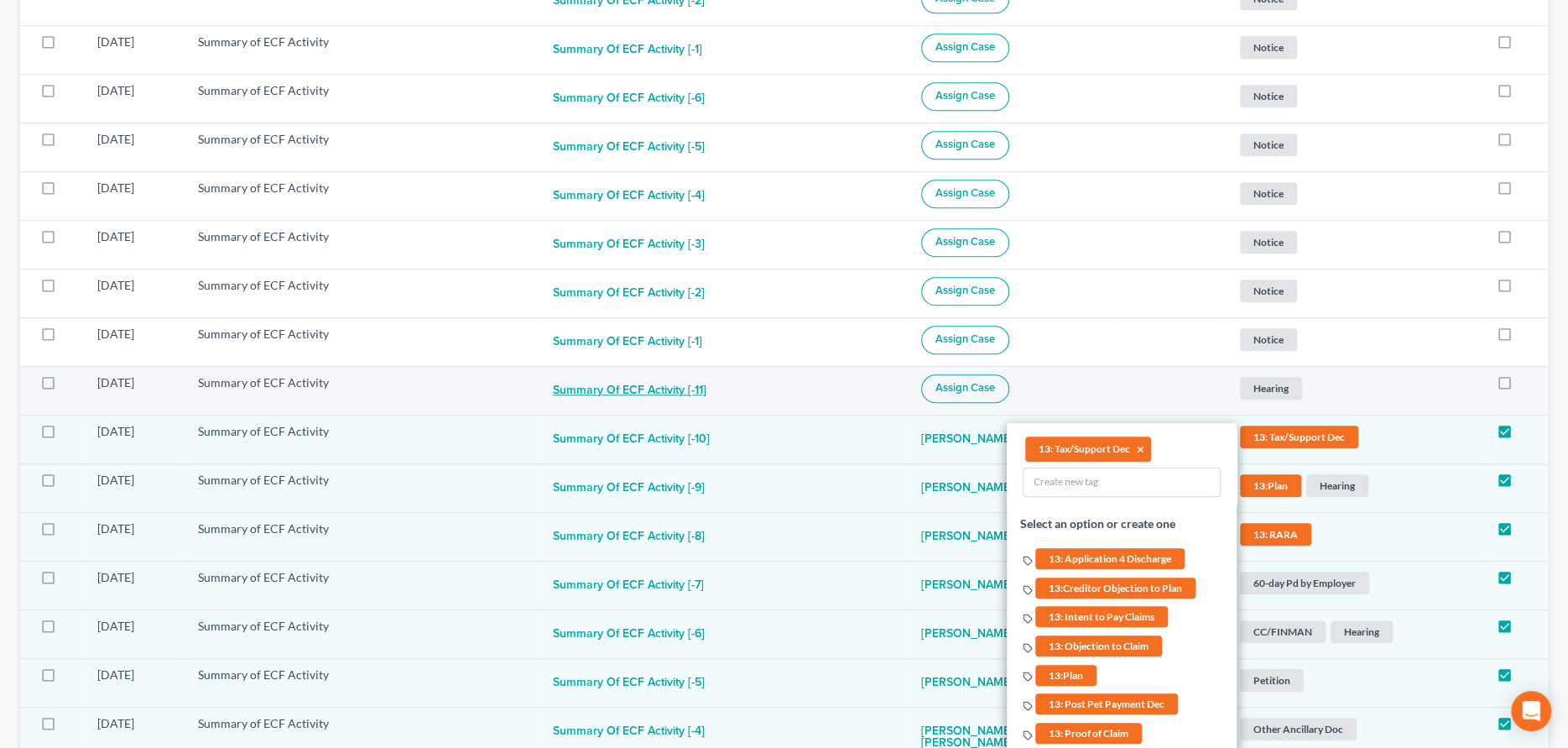
click at [682, 392] on button "Summary of ECF Activity [-11]" at bounding box center [629, 391] width 154 height 34
checkbox input "true"
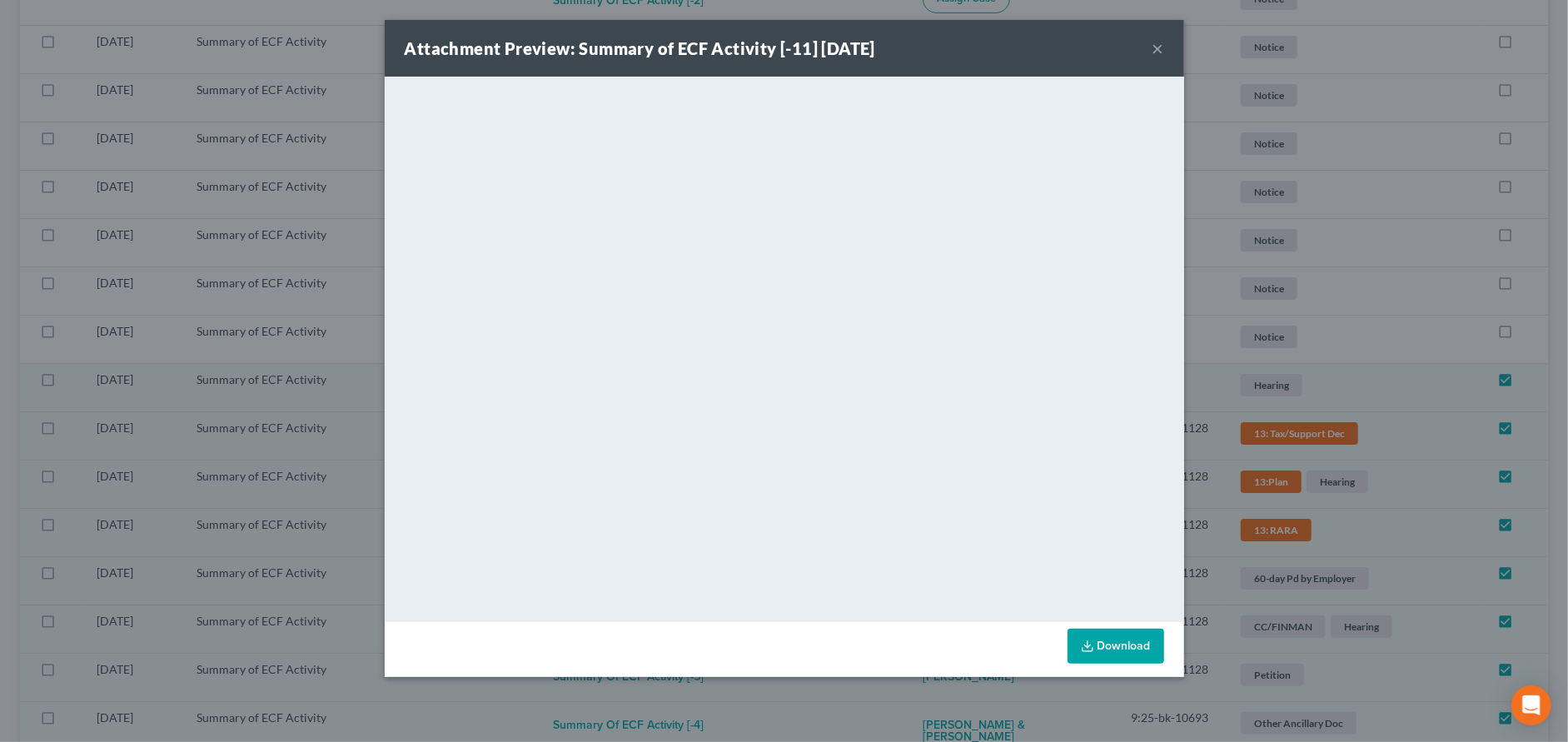
click at [1155, 50] on button "×" at bounding box center [1158, 48] width 12 height 20
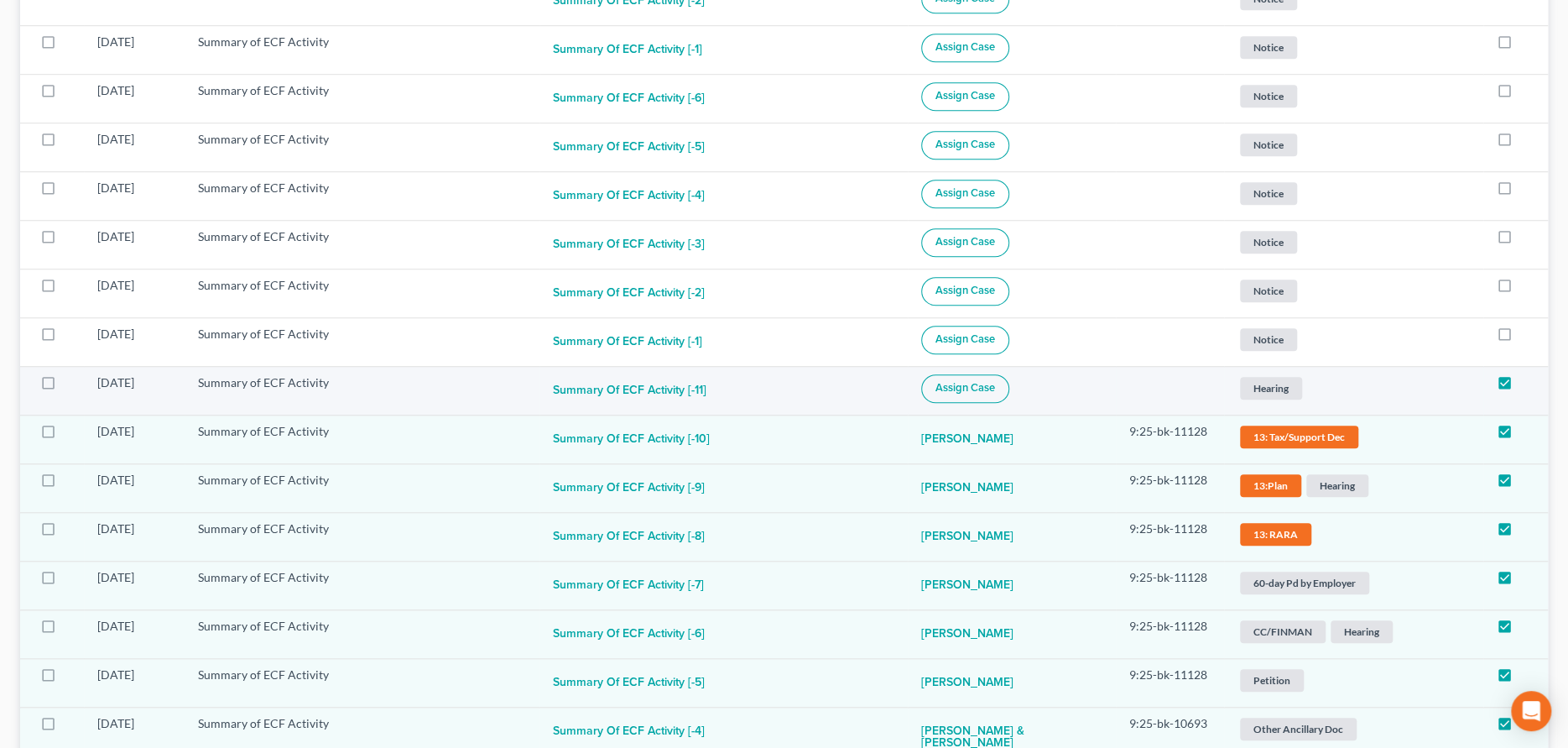
click at [984, 385] on span "Assign Case" at bounding box center [965, 388] width 60 height 13
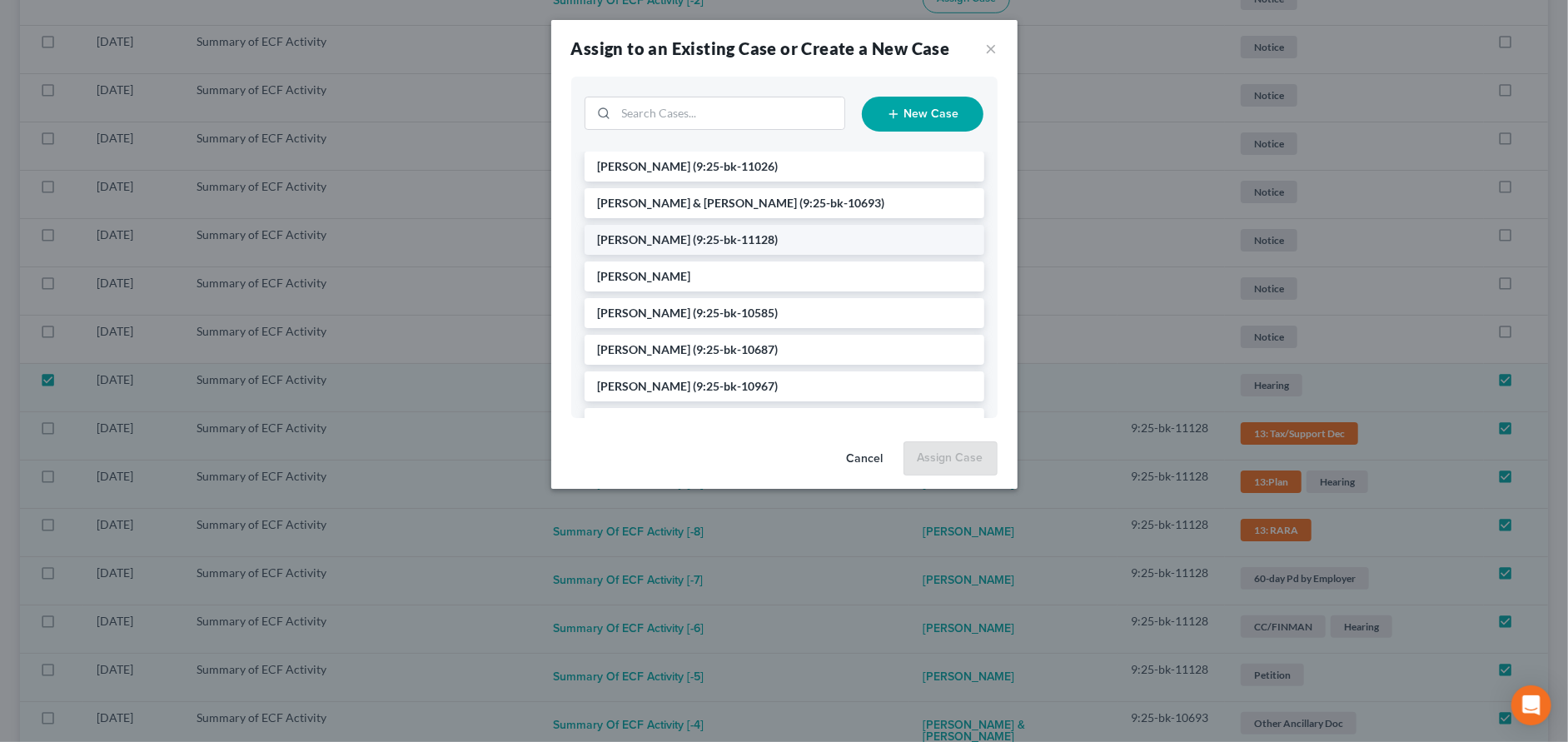
click at [694, 237] on span "(9:25-bk-11128)" at bounding box center [737, 239] width 85 height 14
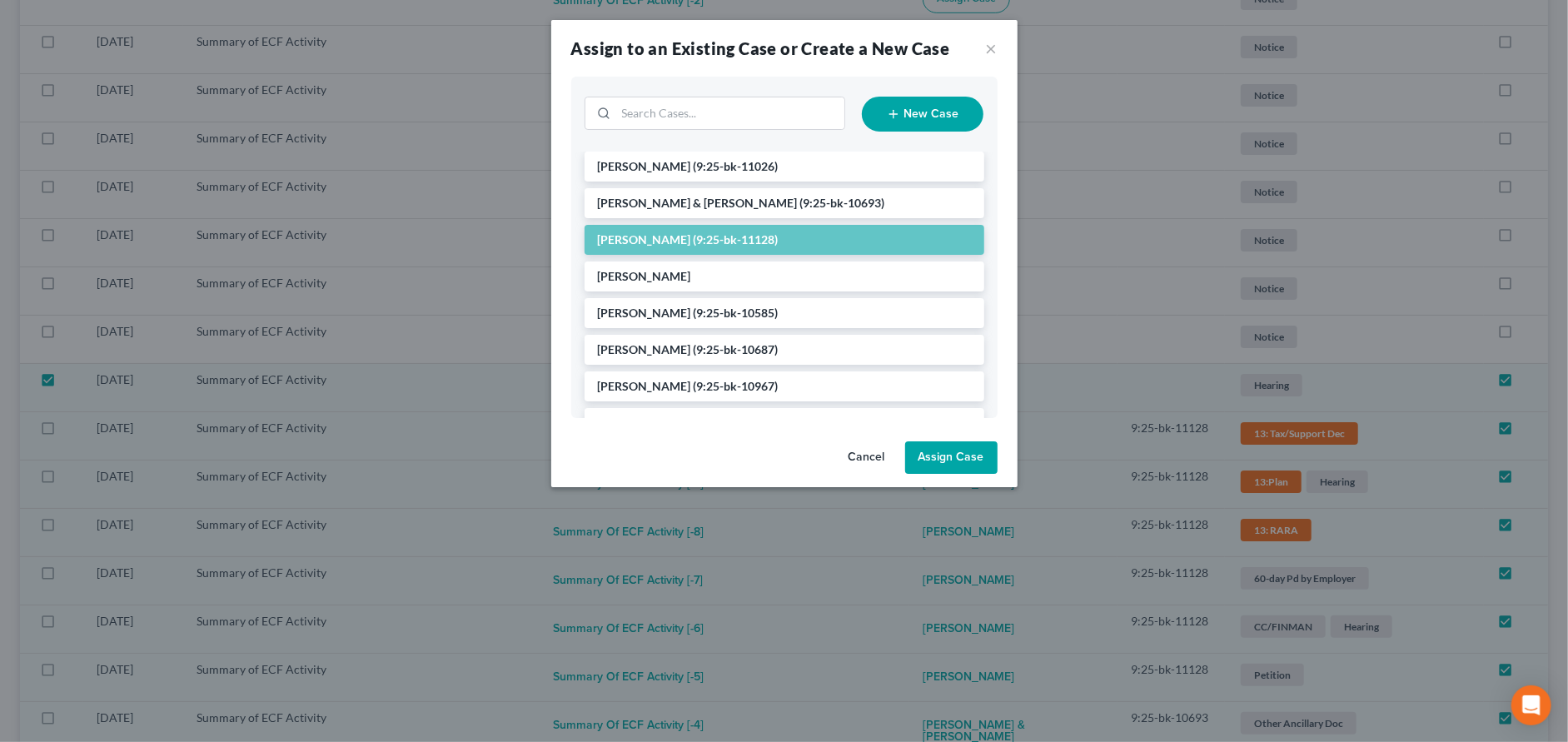
click at [949, 470] on button "Assign Case" at bounding box center [952, 458] width 93 height 33
checkbox input "false"
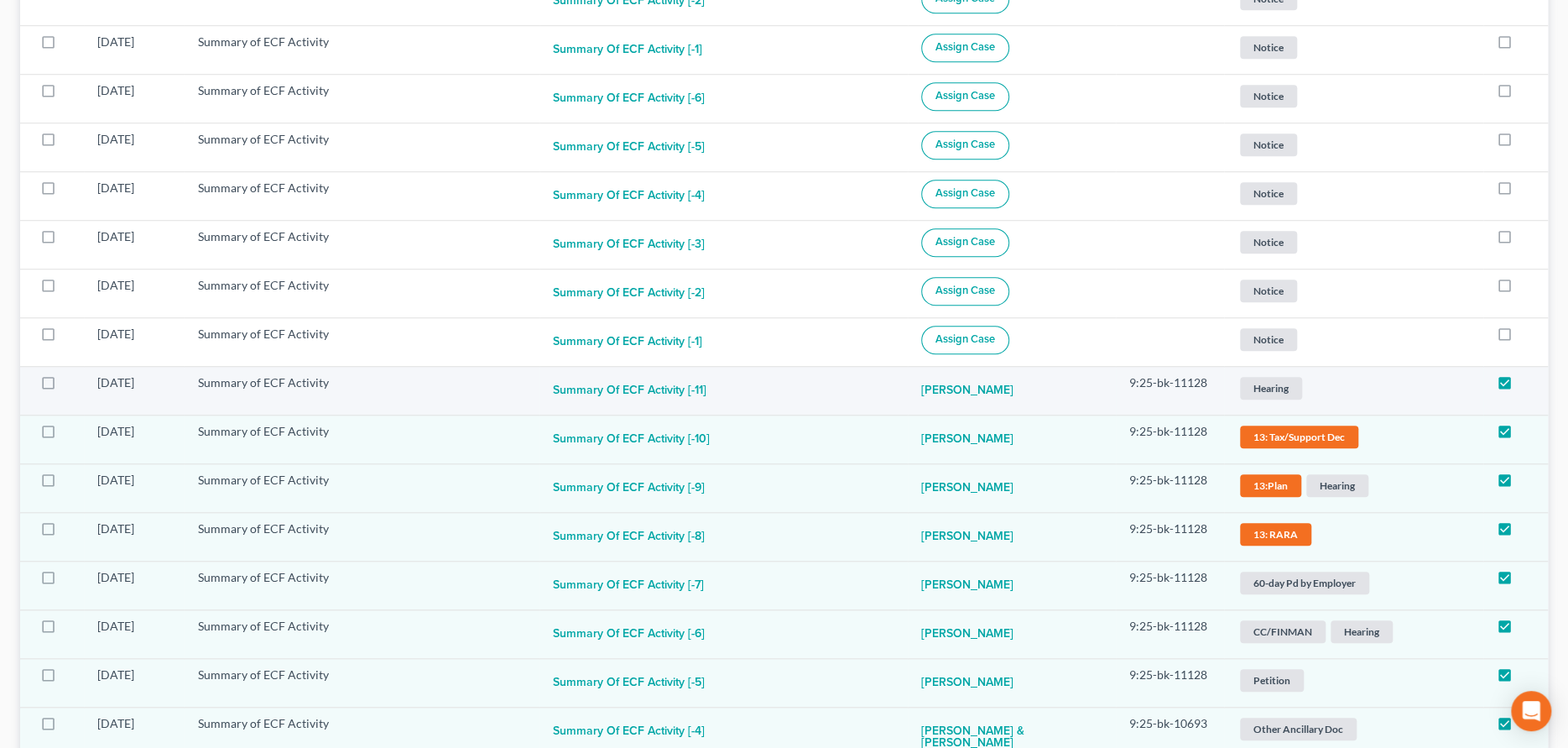
click at [1270, 390] on span "Hearing" at bounding box center [1271, 388] width 62 height 22
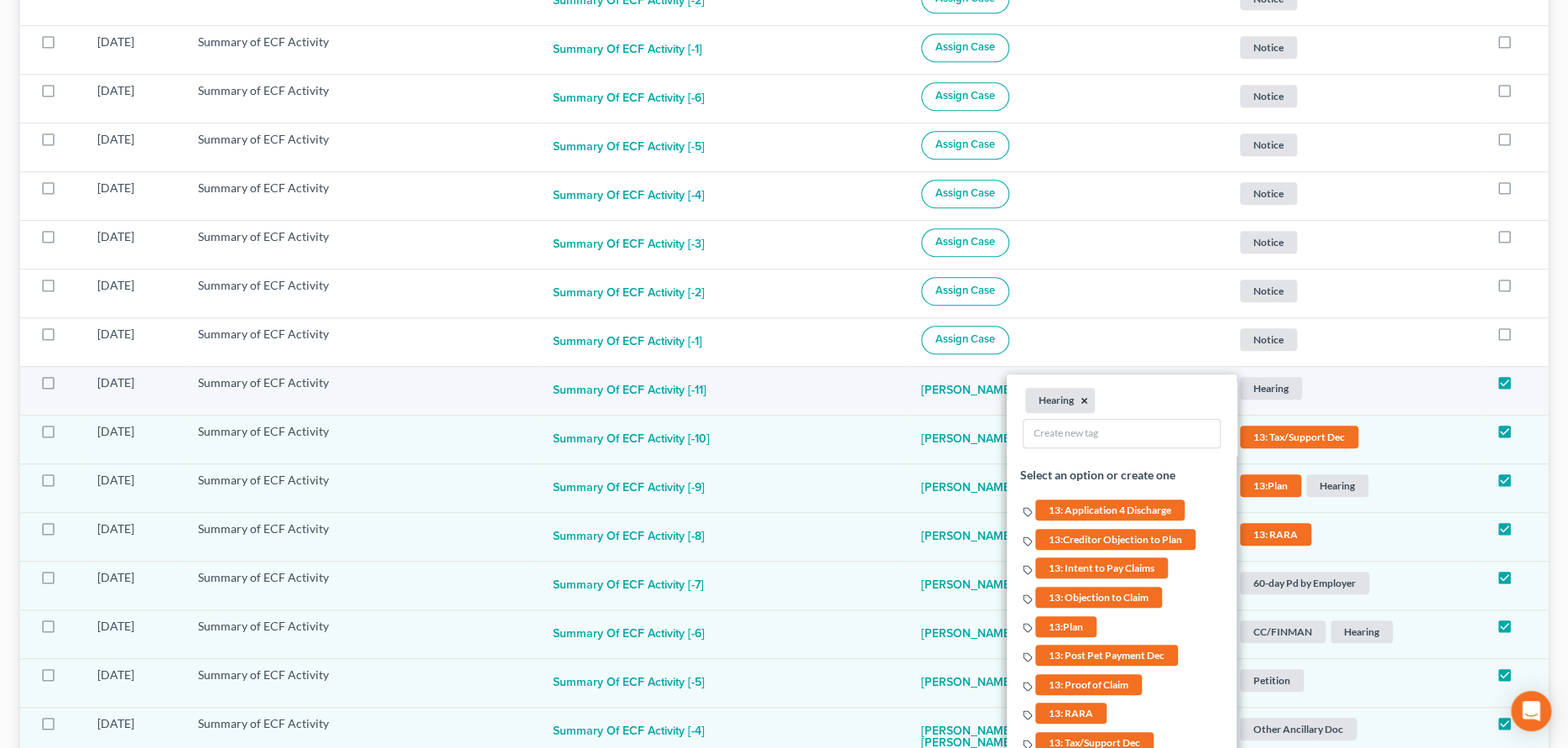
click at [1080, 400] on button "×" at bounding box center [1084, 400] width 7 height 15
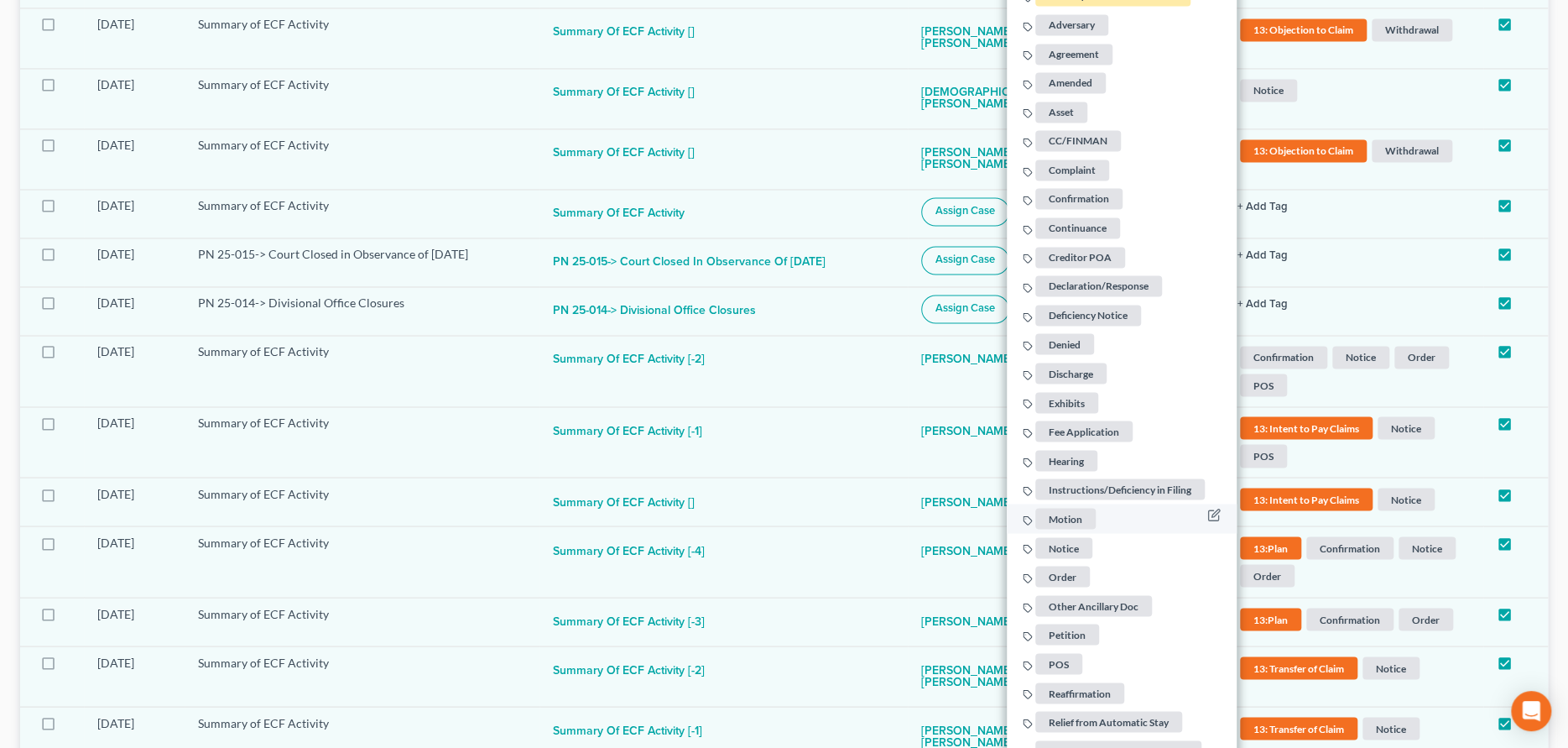
scroll to position [1769, 0]
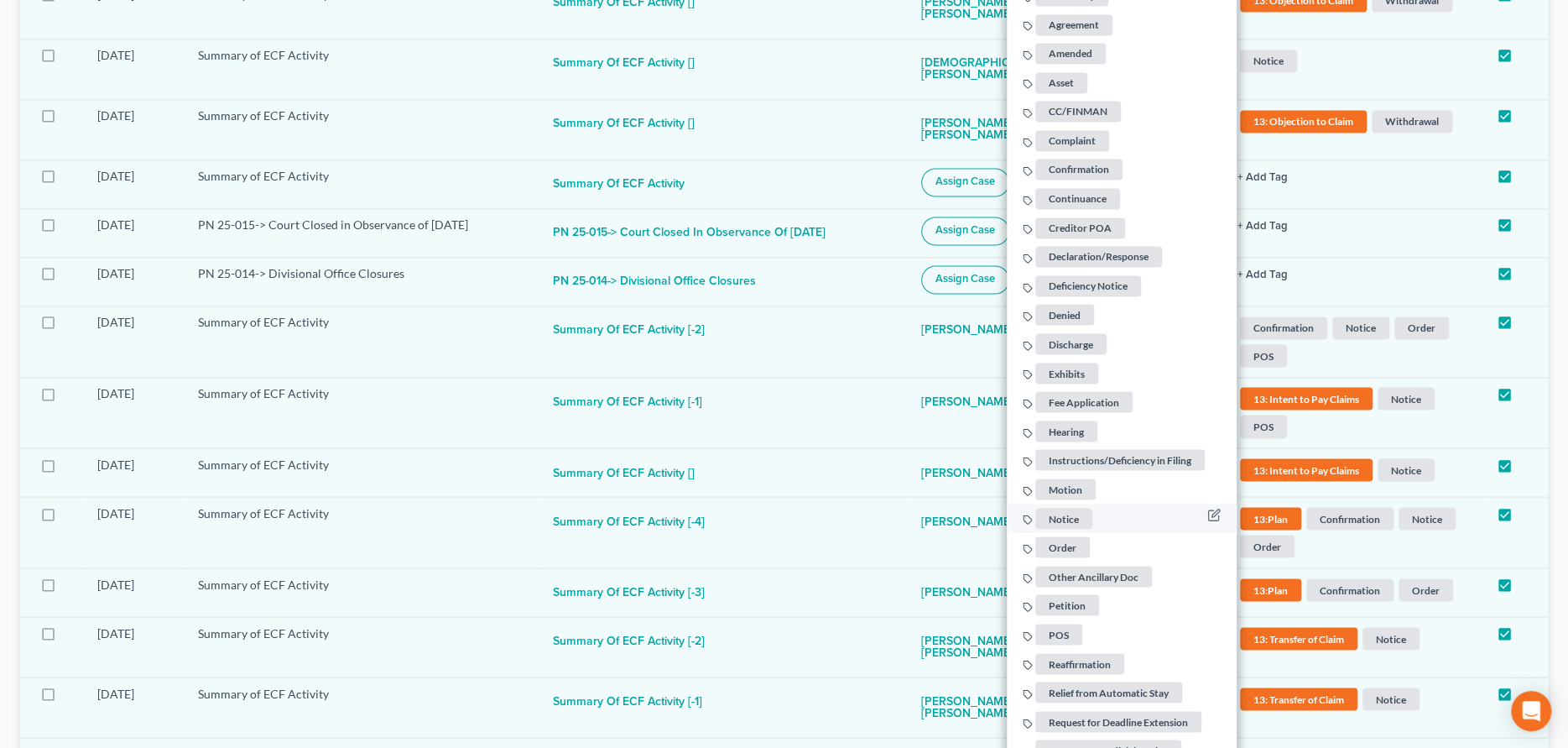
click at [1058, 509] on span "Notice" at bounding box center [1063, 517] width 57 height 21
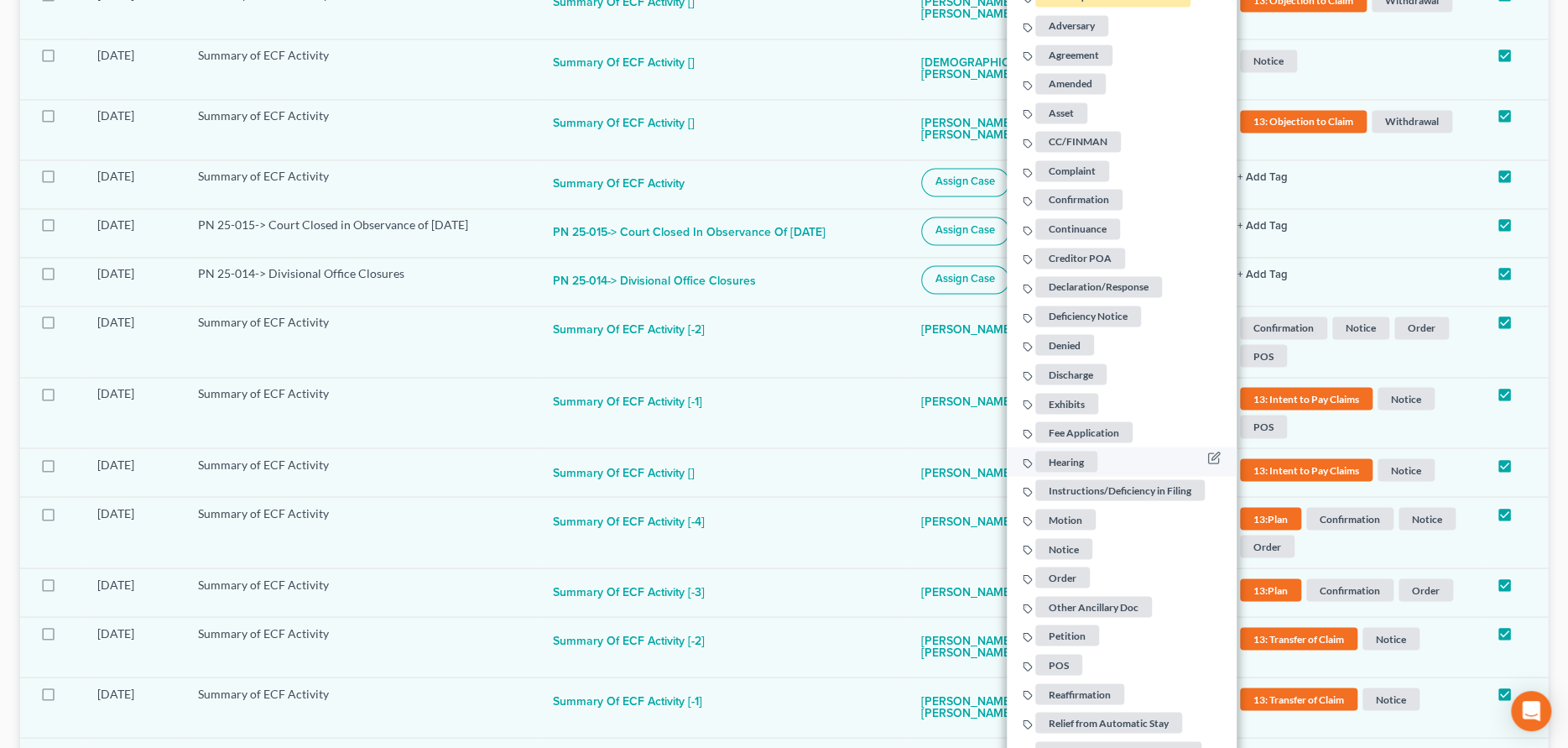
click at [1068, 456] on span "Hearing" at bounding box center [1066, 460] width 62 height 21
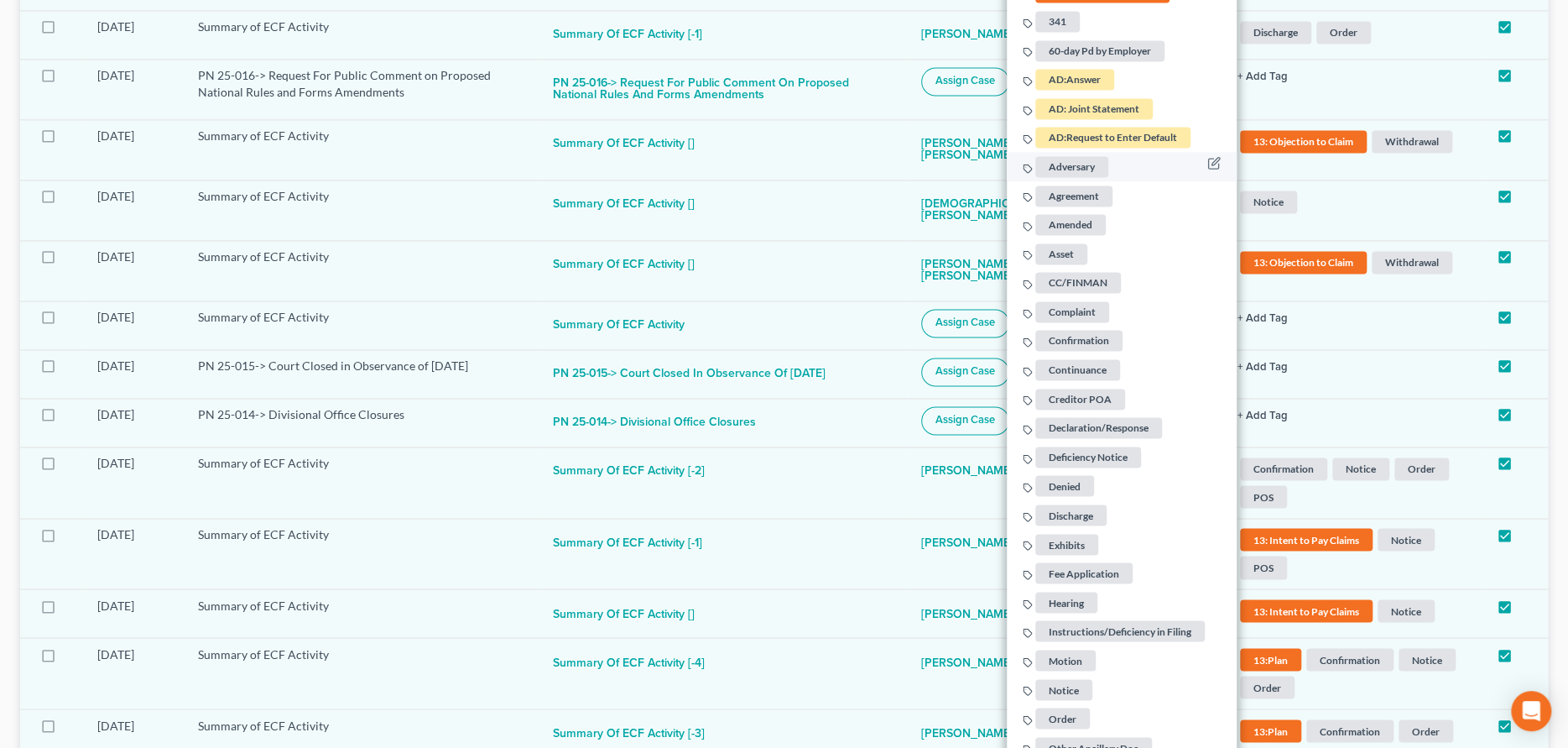
scroll to position [1517, 0]
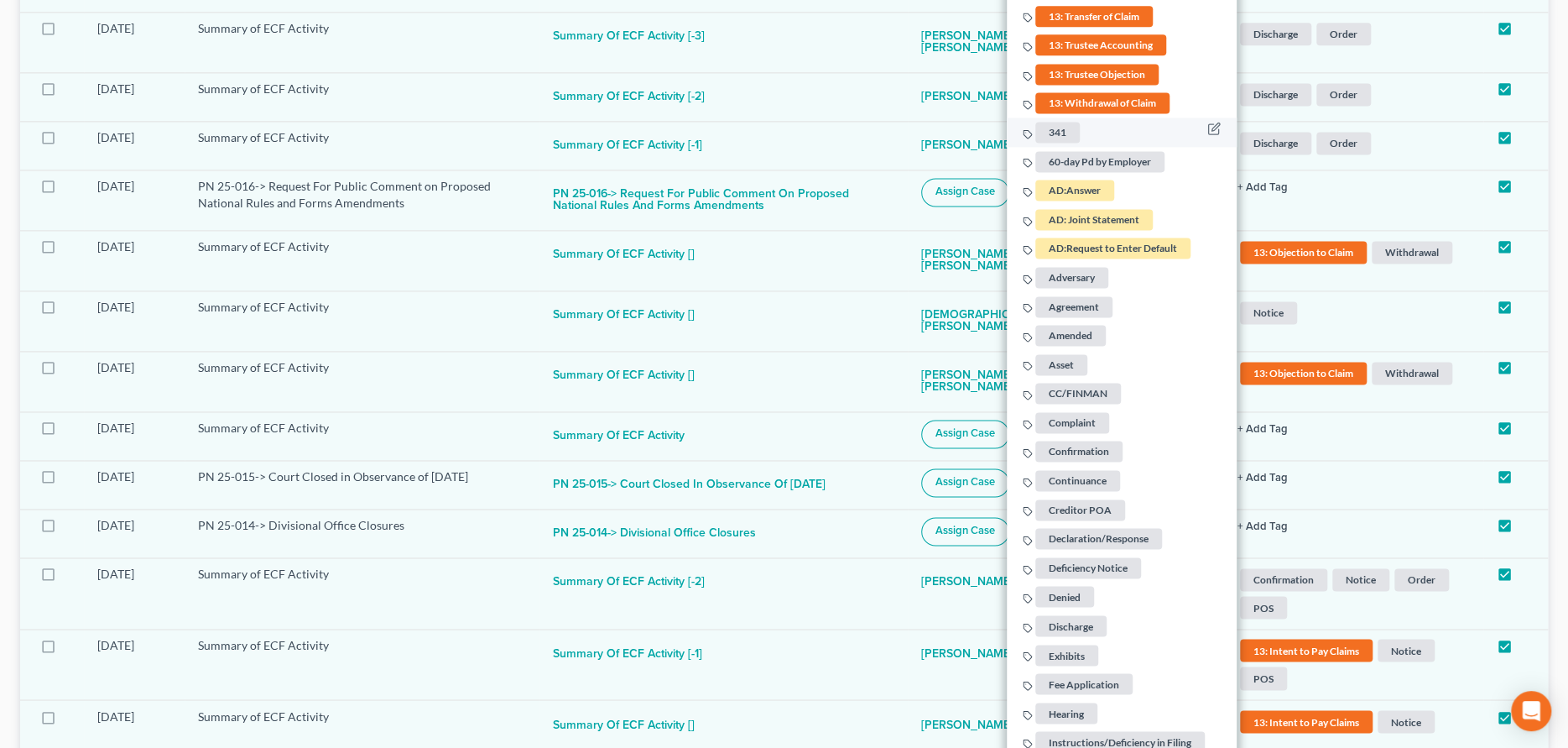
click at [1048, 129] on span "341" at bounding box center [1057, 132] width 45 height 21
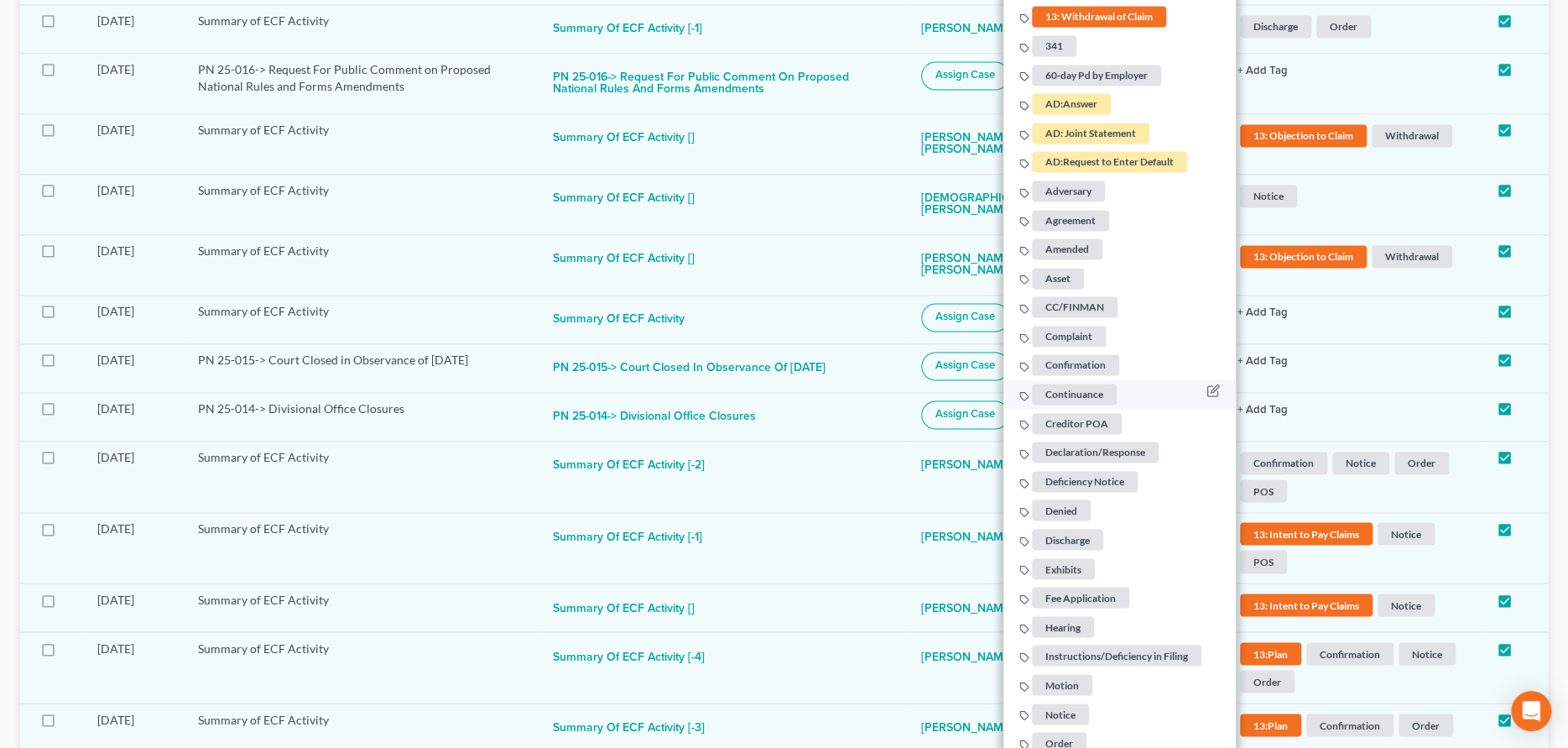
scroll to position [1853, 0]
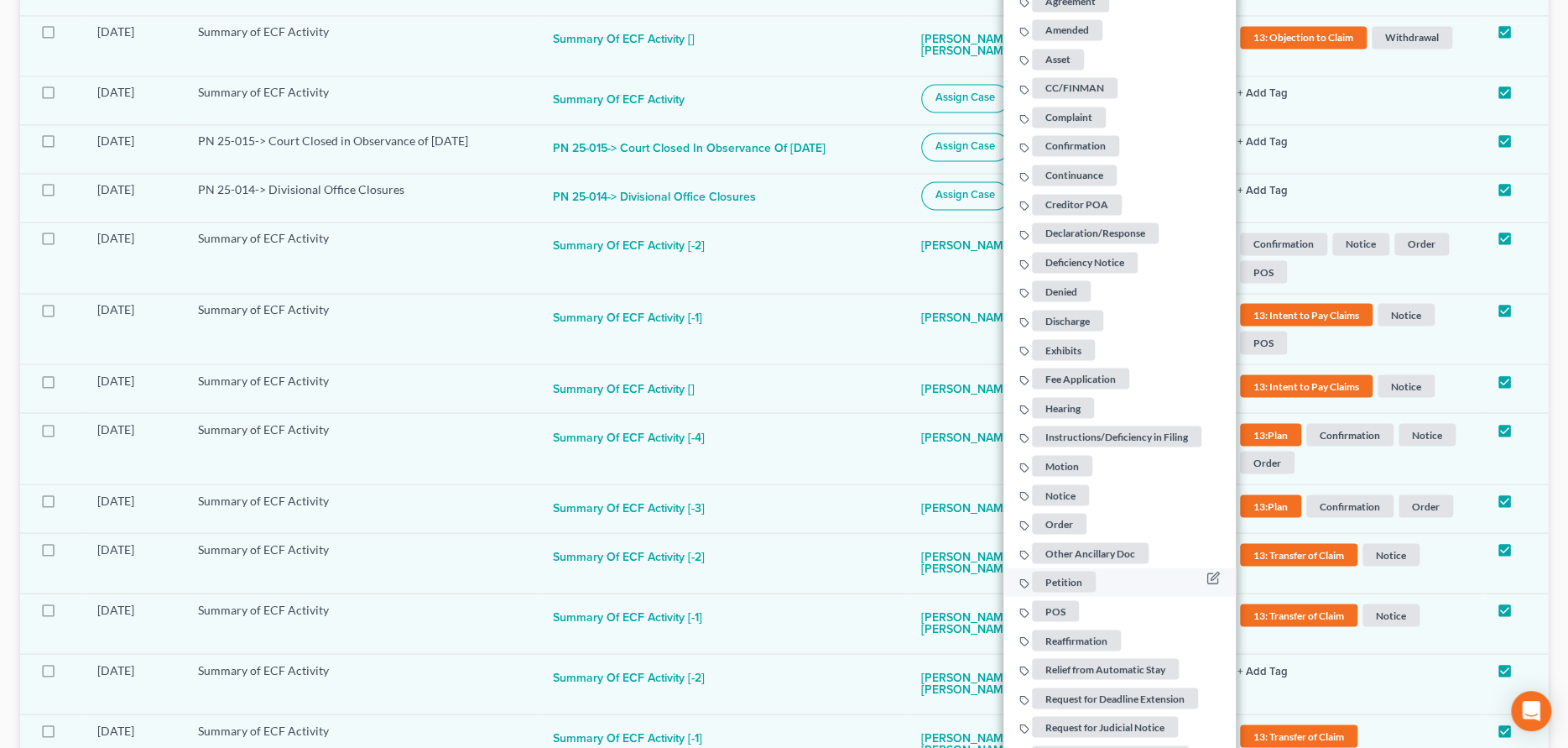
click at [1062, 571] on span "Petition" at bounding box center [1064, 581] width 63 height 21
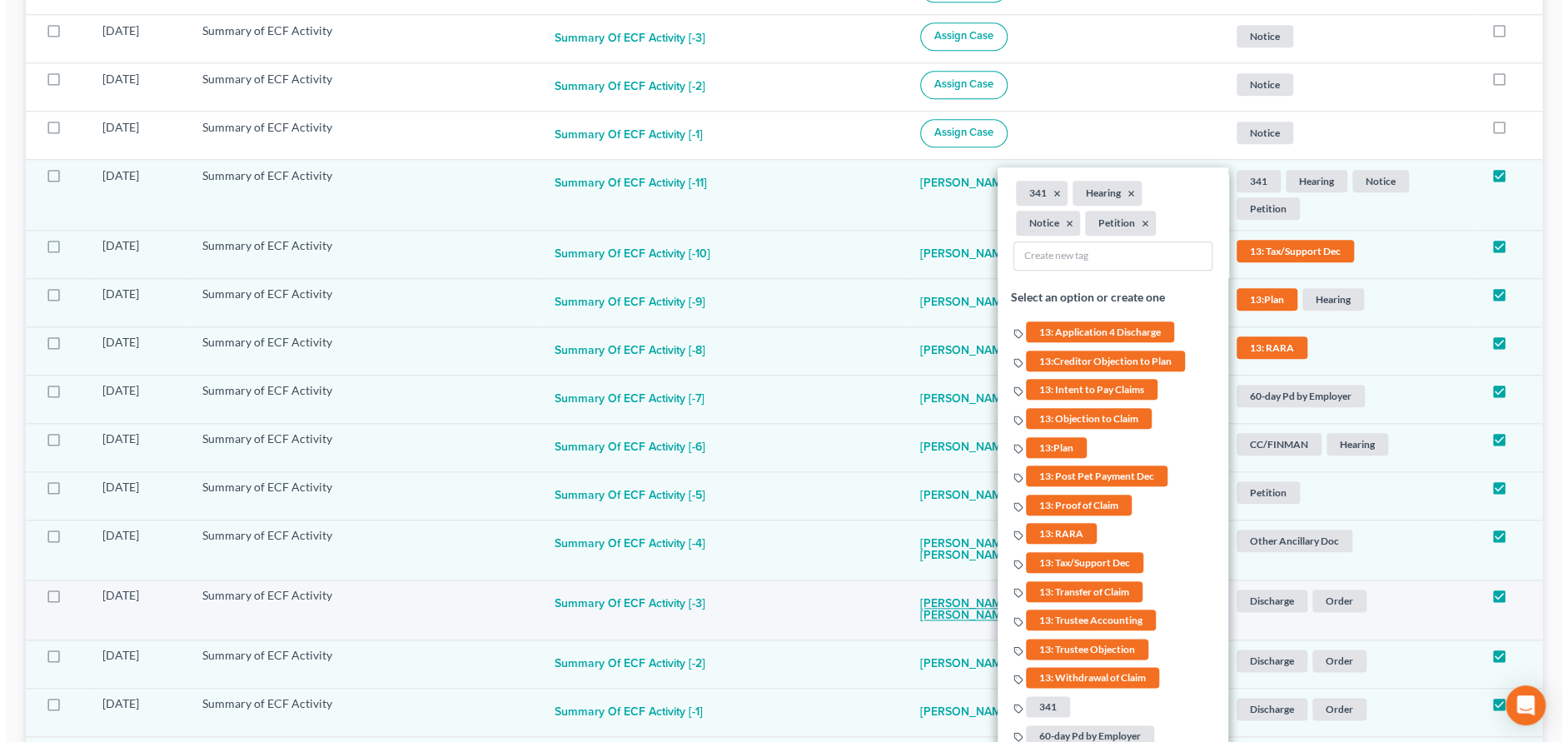
scroll to position [922, 0]
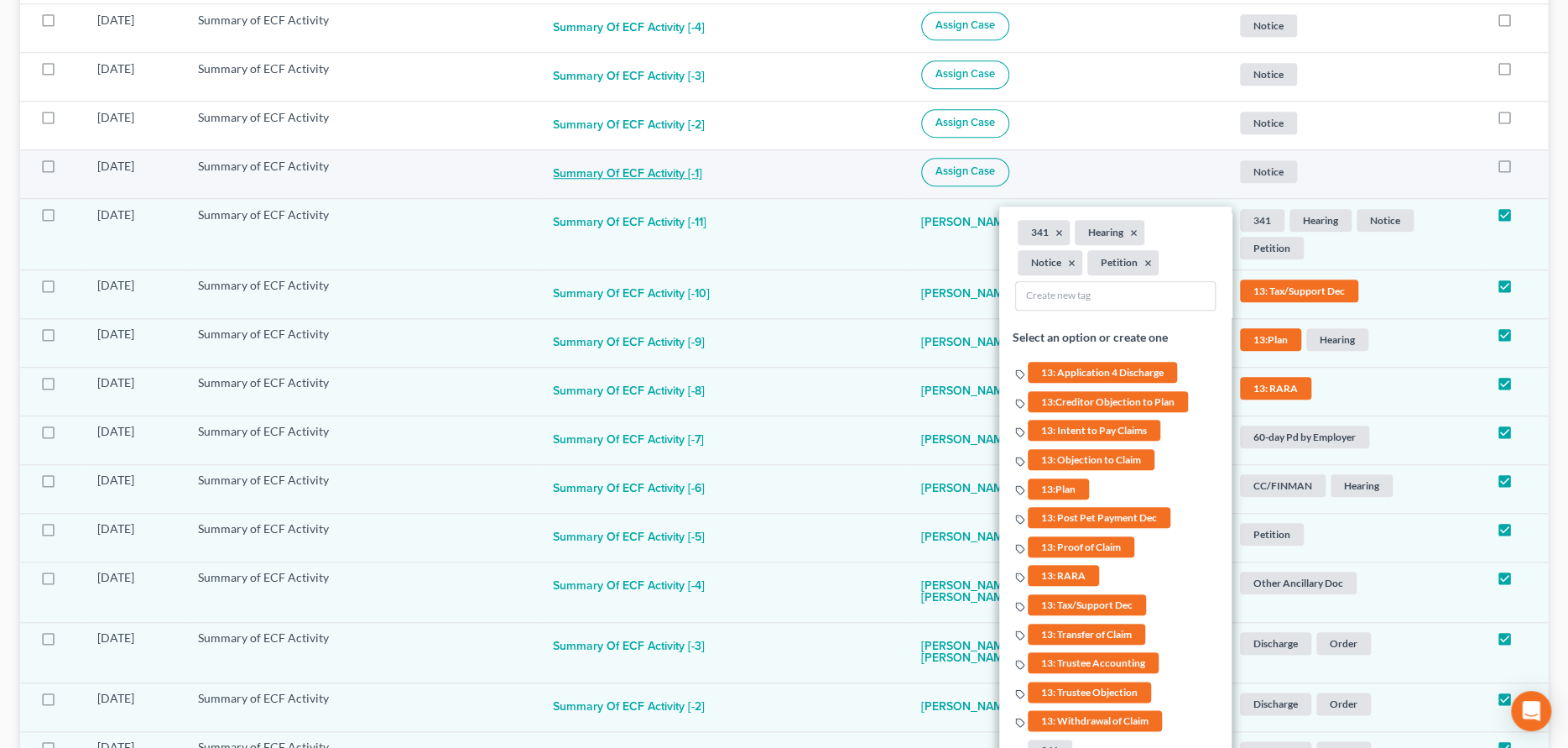
click at [656, 166] on button "Summary of ECF Activity [-1]" at bounding box center [627, 174] width 149 height 34
checkbox input "true"
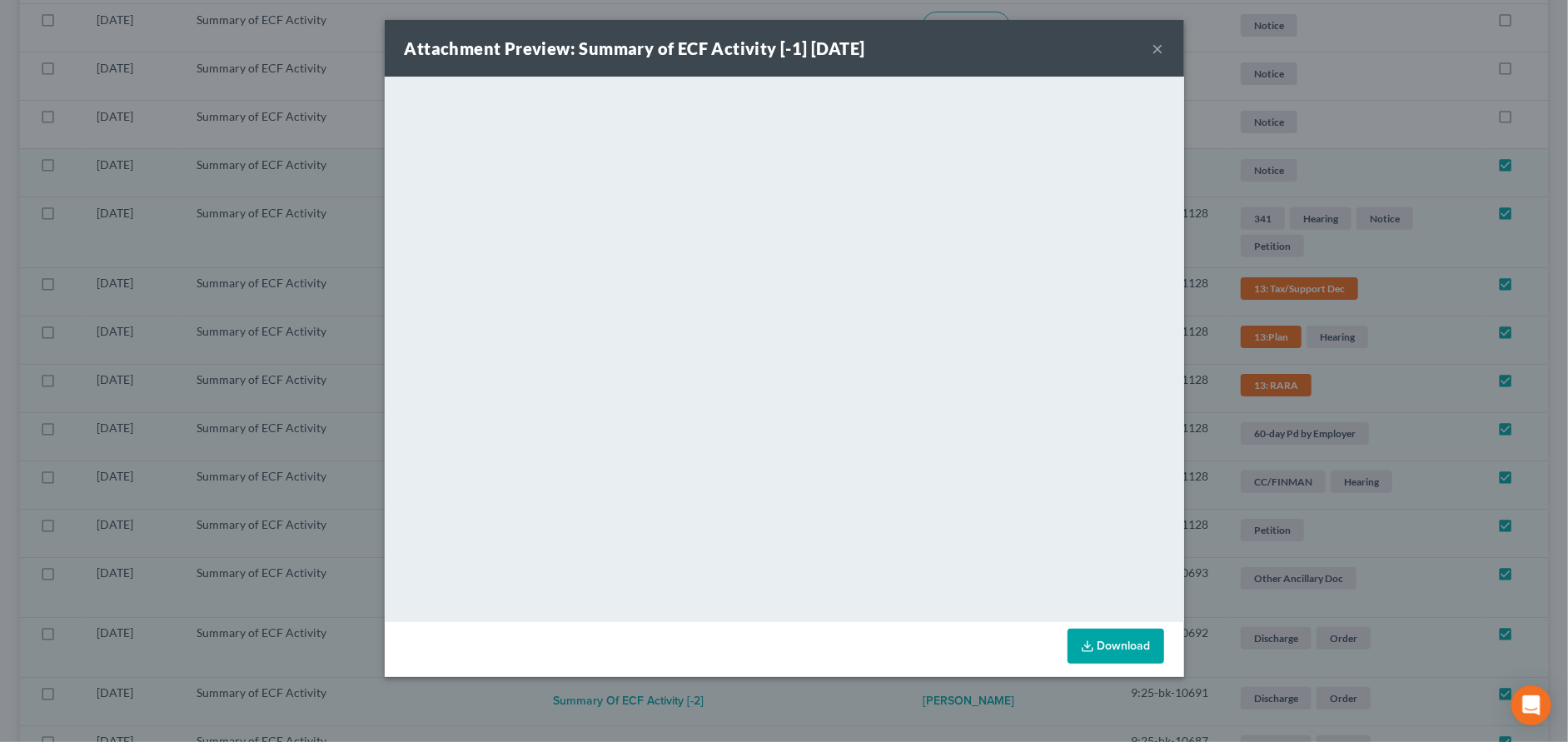
click at [1152, 47] on button "×" at bounding box center [1158, 48] width 12 height 20
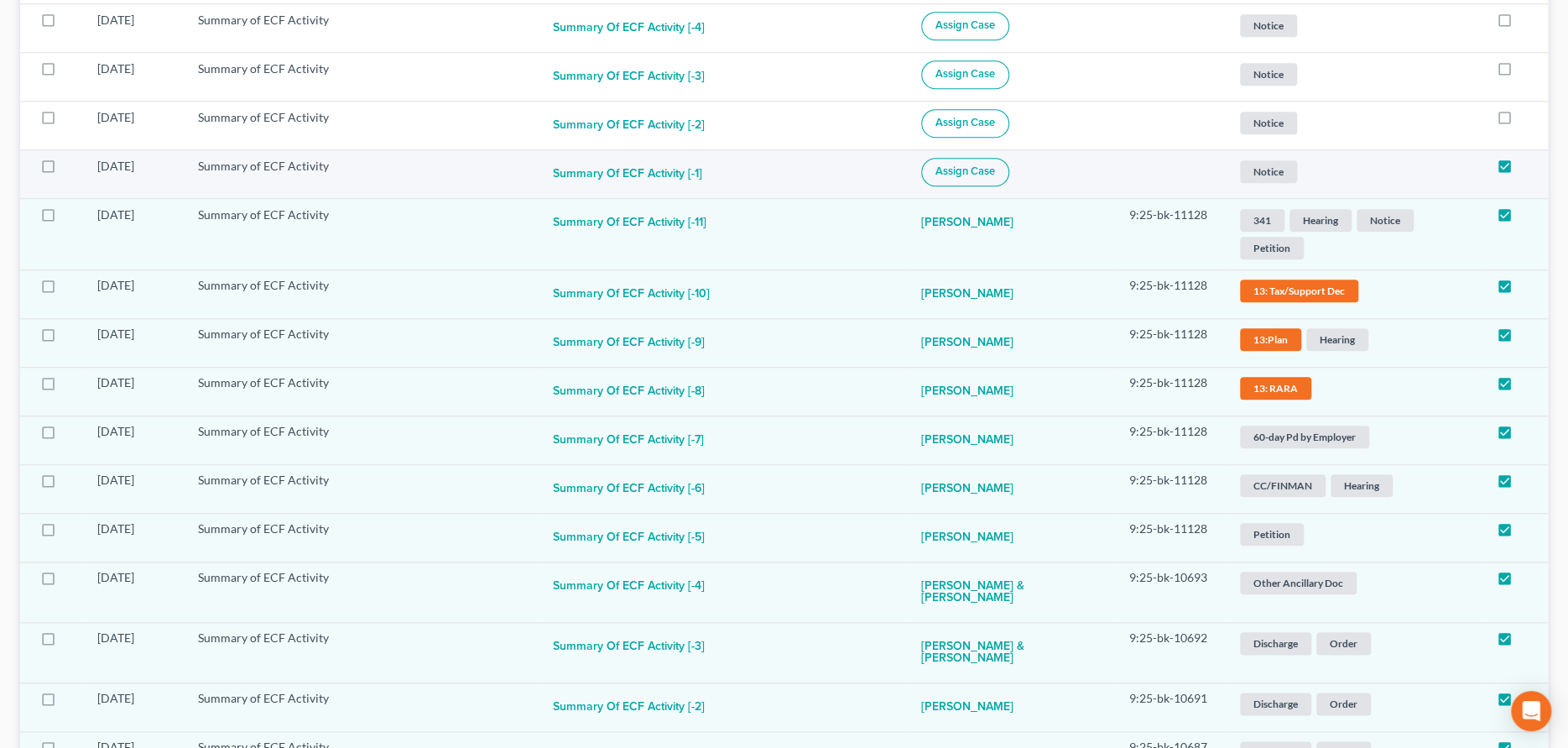
click at [982, 180] on button "Assign Case" at bounding box center [965, 172] width 88 height 29
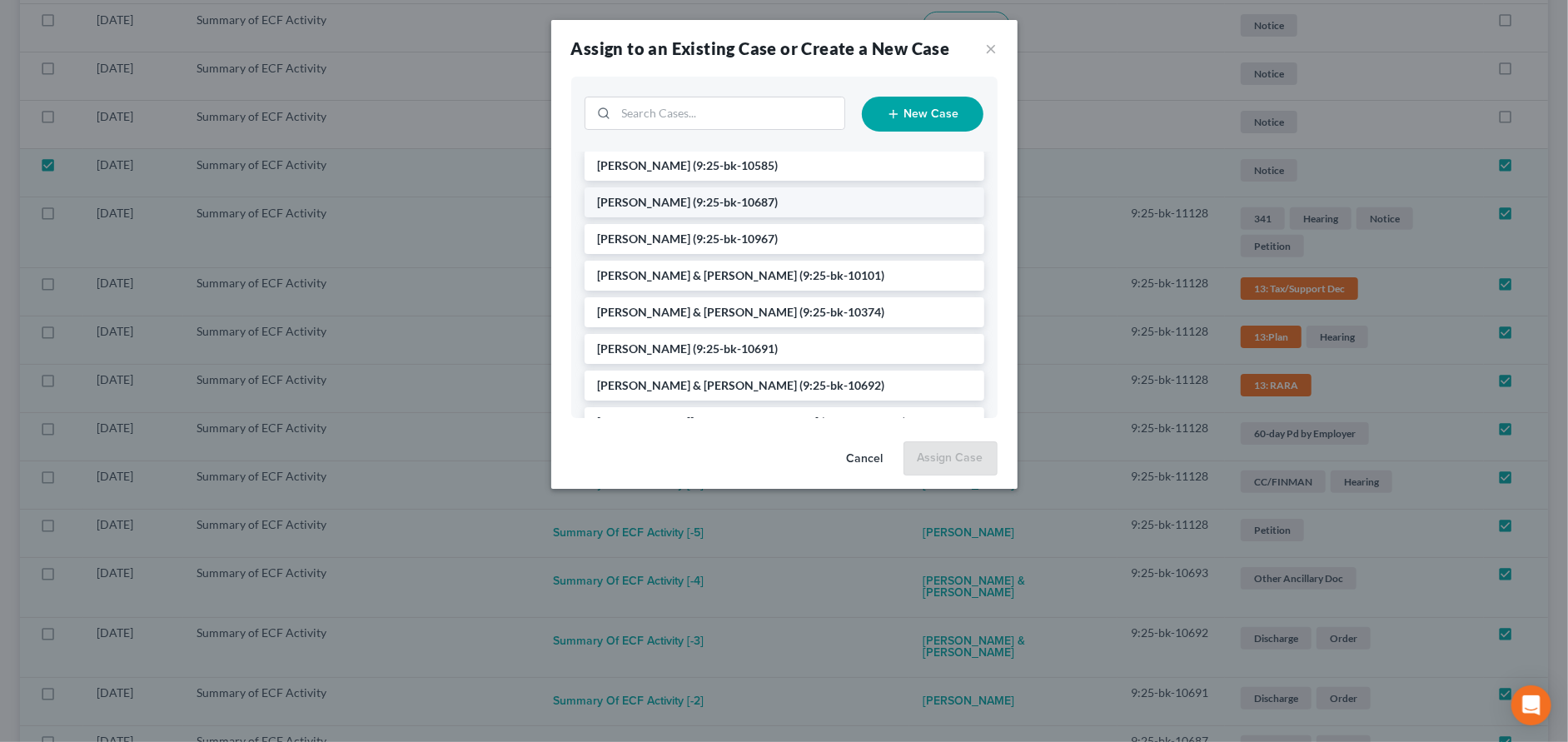
scroll to position [167, 0]
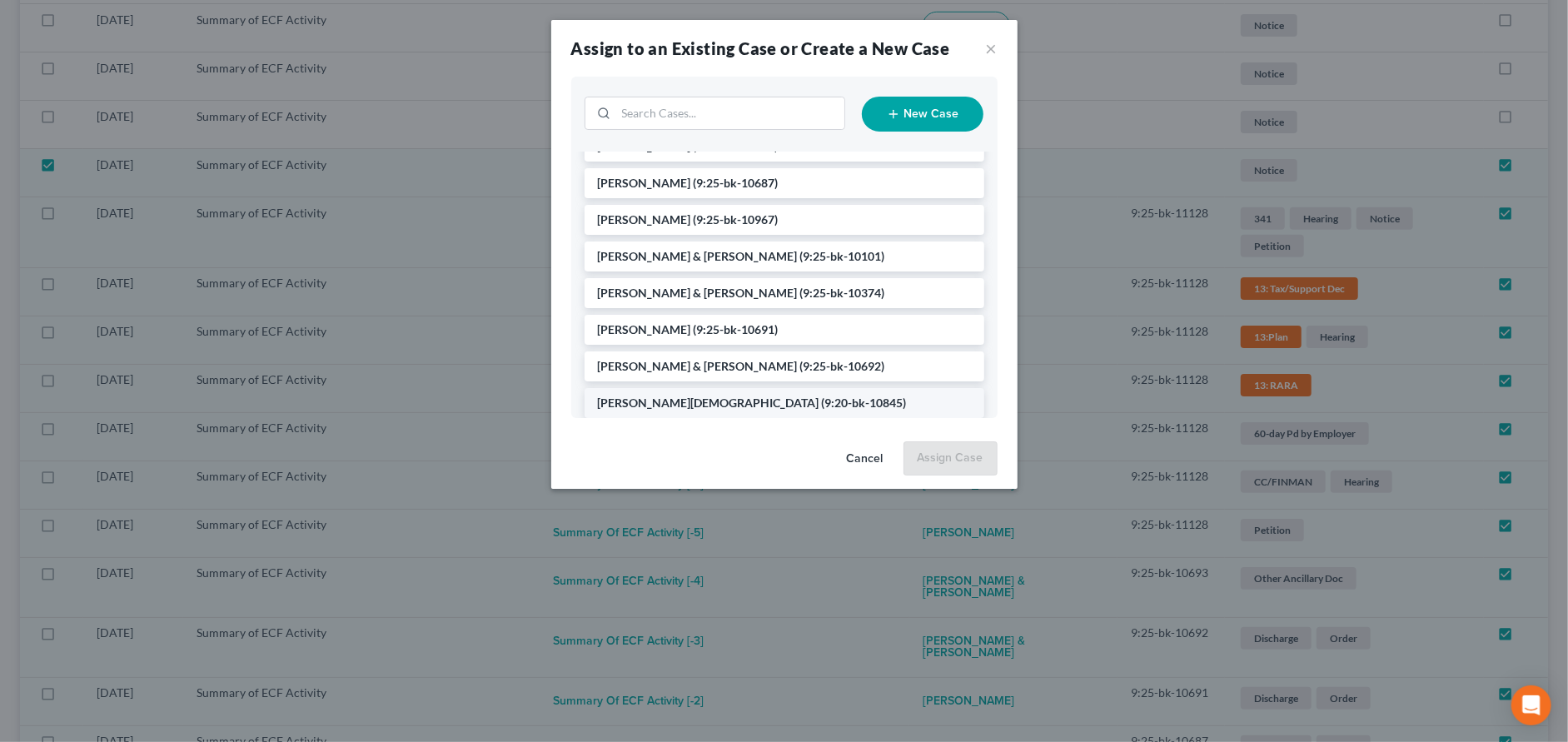
click at [657, 402] on span "[PERSON_NAME][DEMOGRAPHIC_DATA]" at bounding box center [708, 402] width 221 height 14
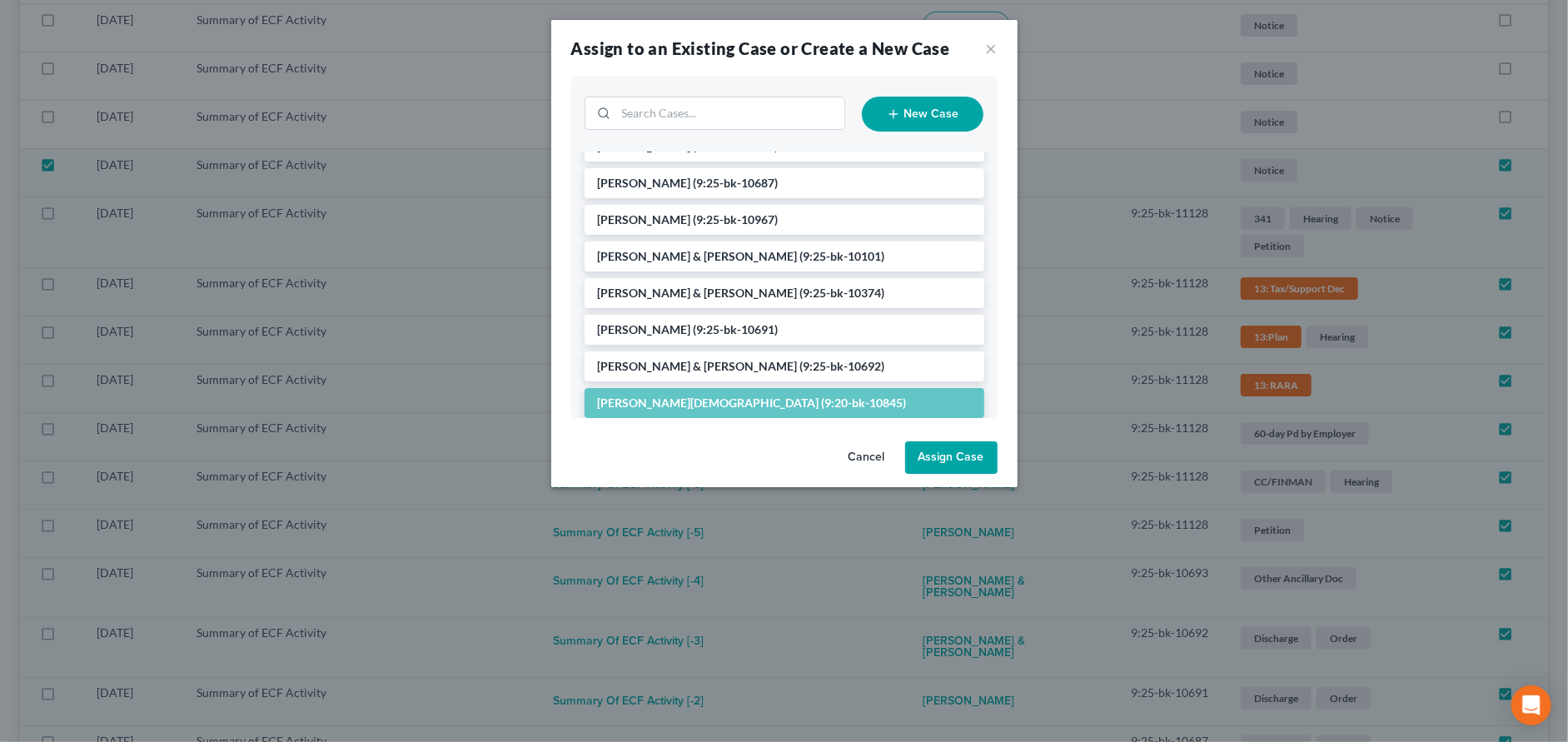
click at [918, 457] on button "Assign Case" at bounding box center [952, 458] width 93 height 33
checkbox input "false"
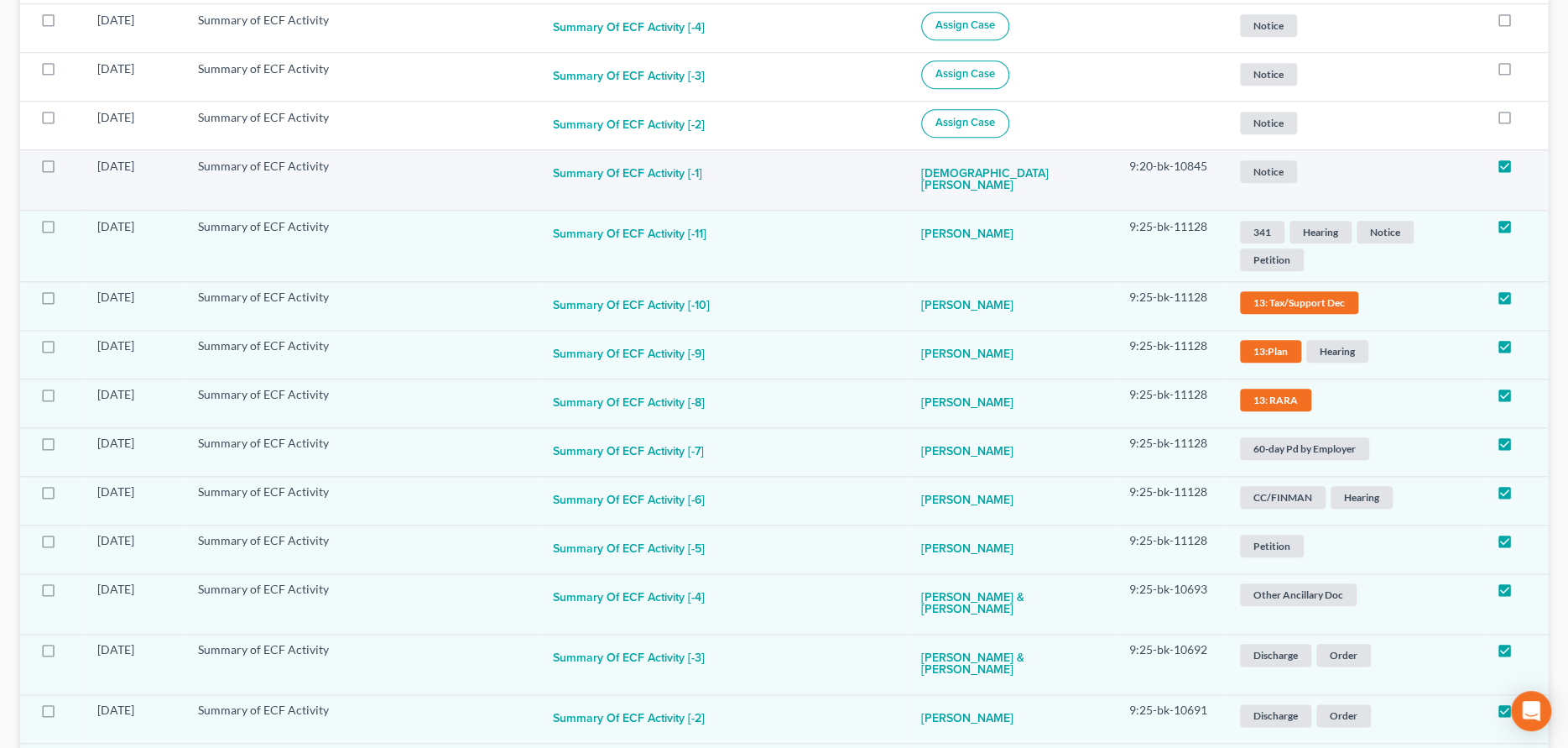
click at [1268, 172] on span "Notice" at bounding box center [1268, 172] width 57 height 22
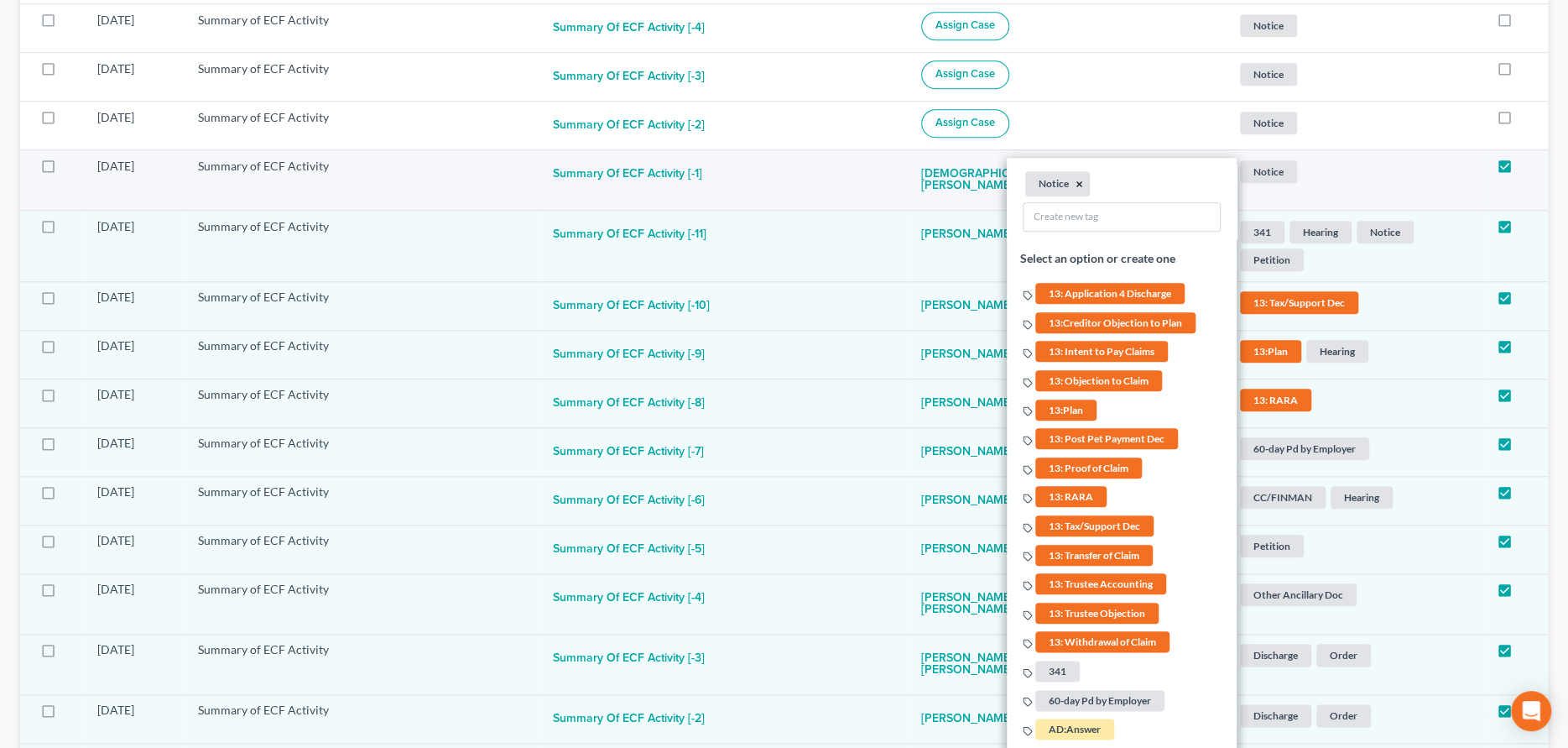
click at [1076, 183] on button "×" at bounding box center [1080, 184] width 7 height 15
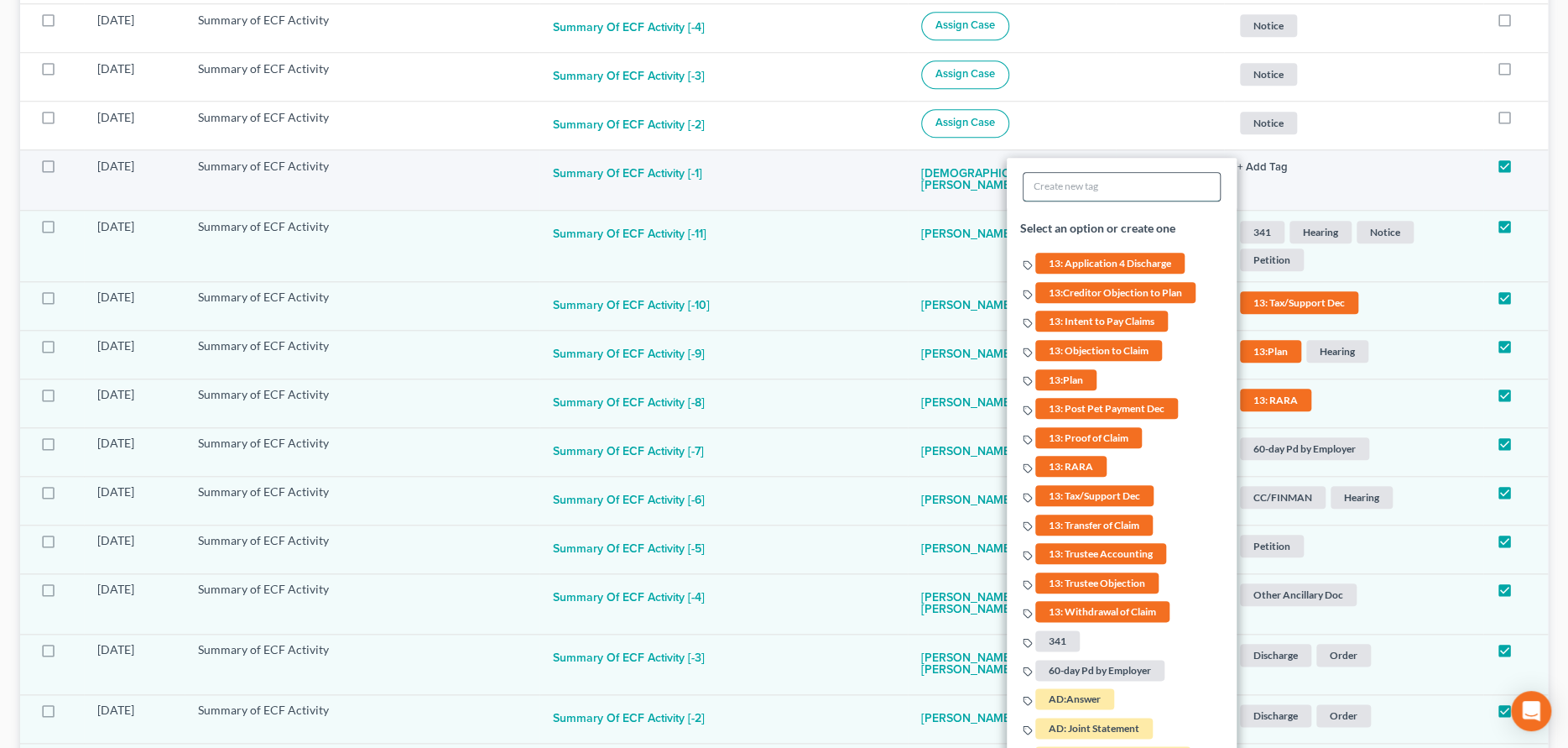
click at [1049, 185] on input "text" at bounding box center [1121, 186] width 197 height 28
type input "13:Status Report/Accounting"
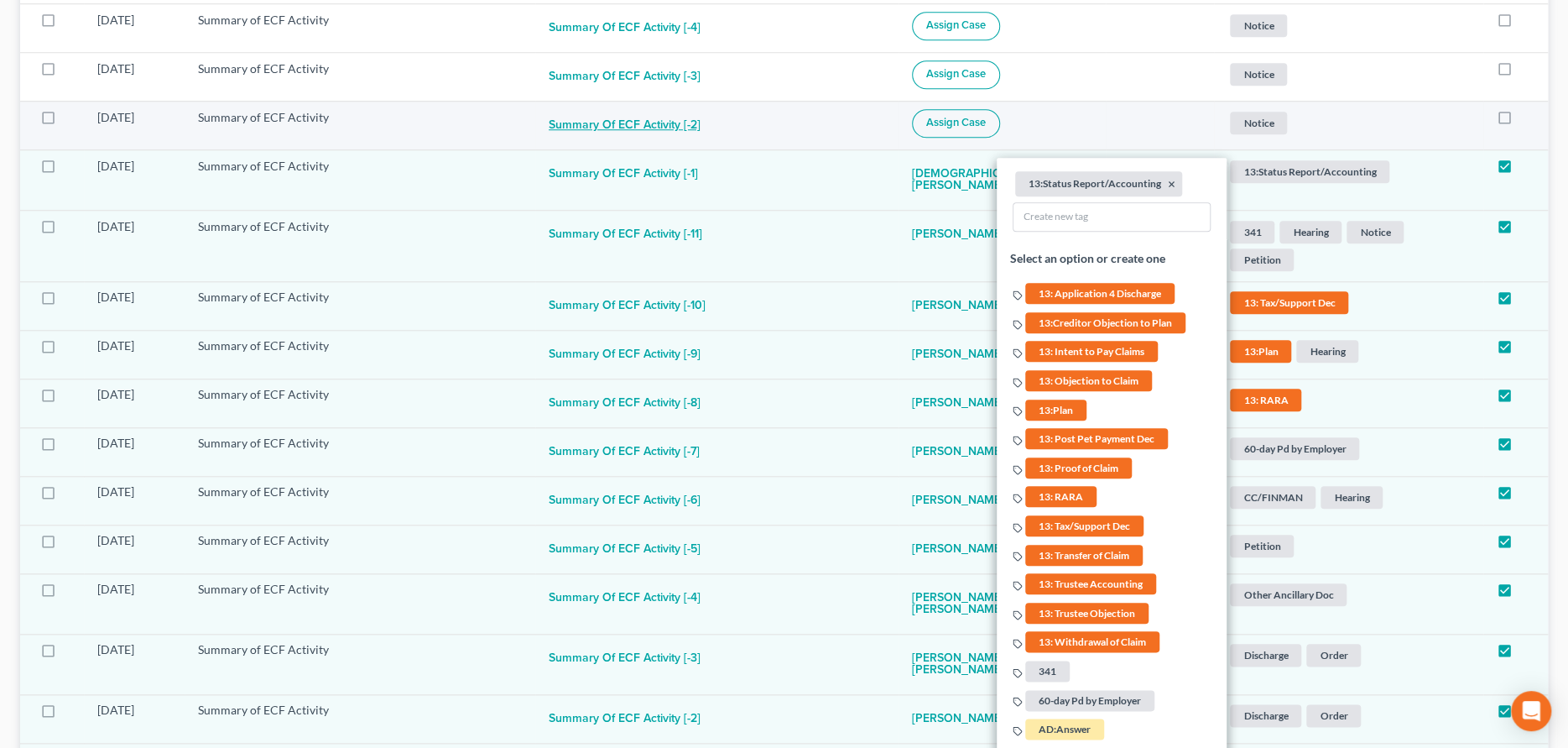
click at [693, 123] on button "Summary of ECF Activity [-2]" at bounding box center [624, 126] width 152 height 34
checkbox input "true"
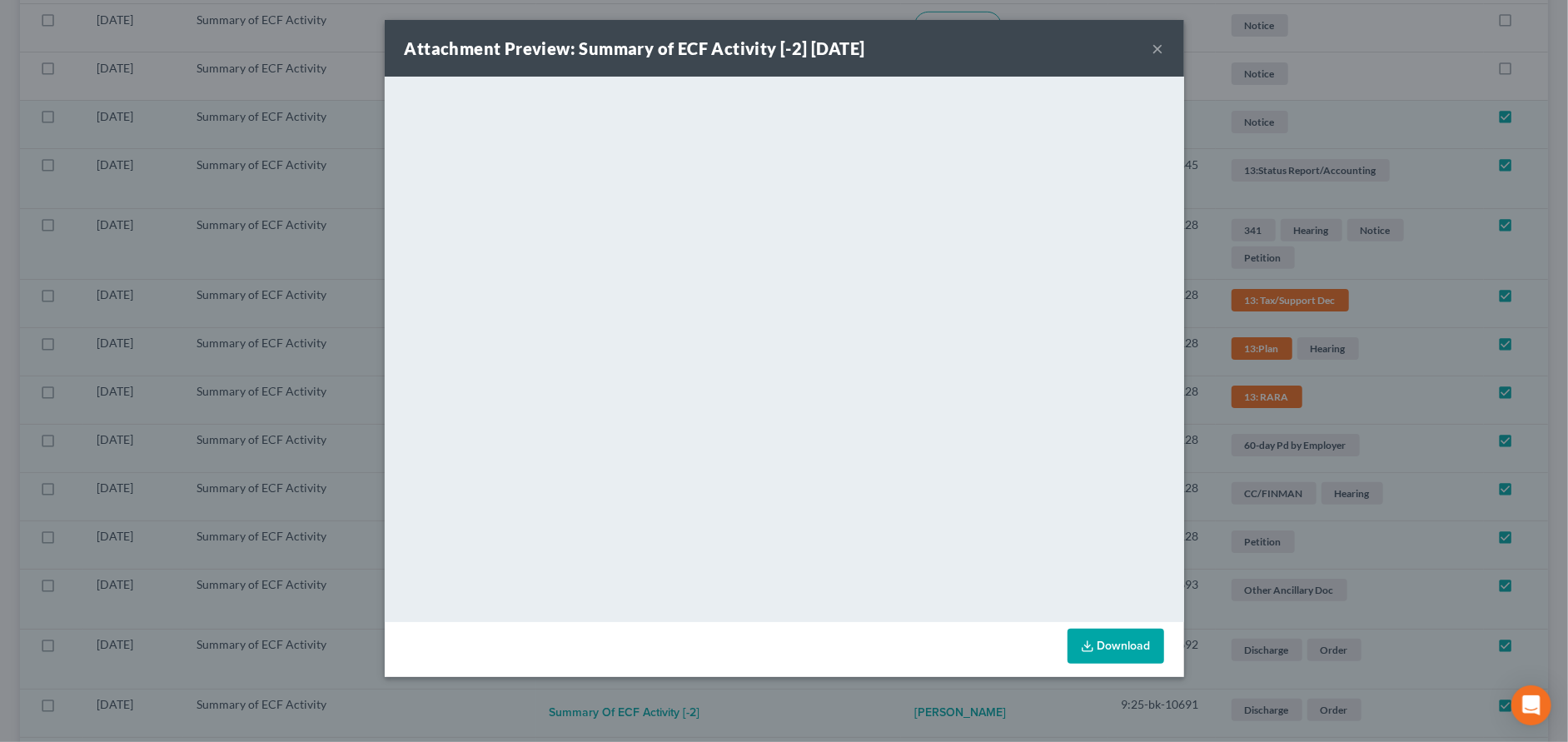
click at [1160, 50] on button "×" at bounding box center [1158, 48] width 12 height 20
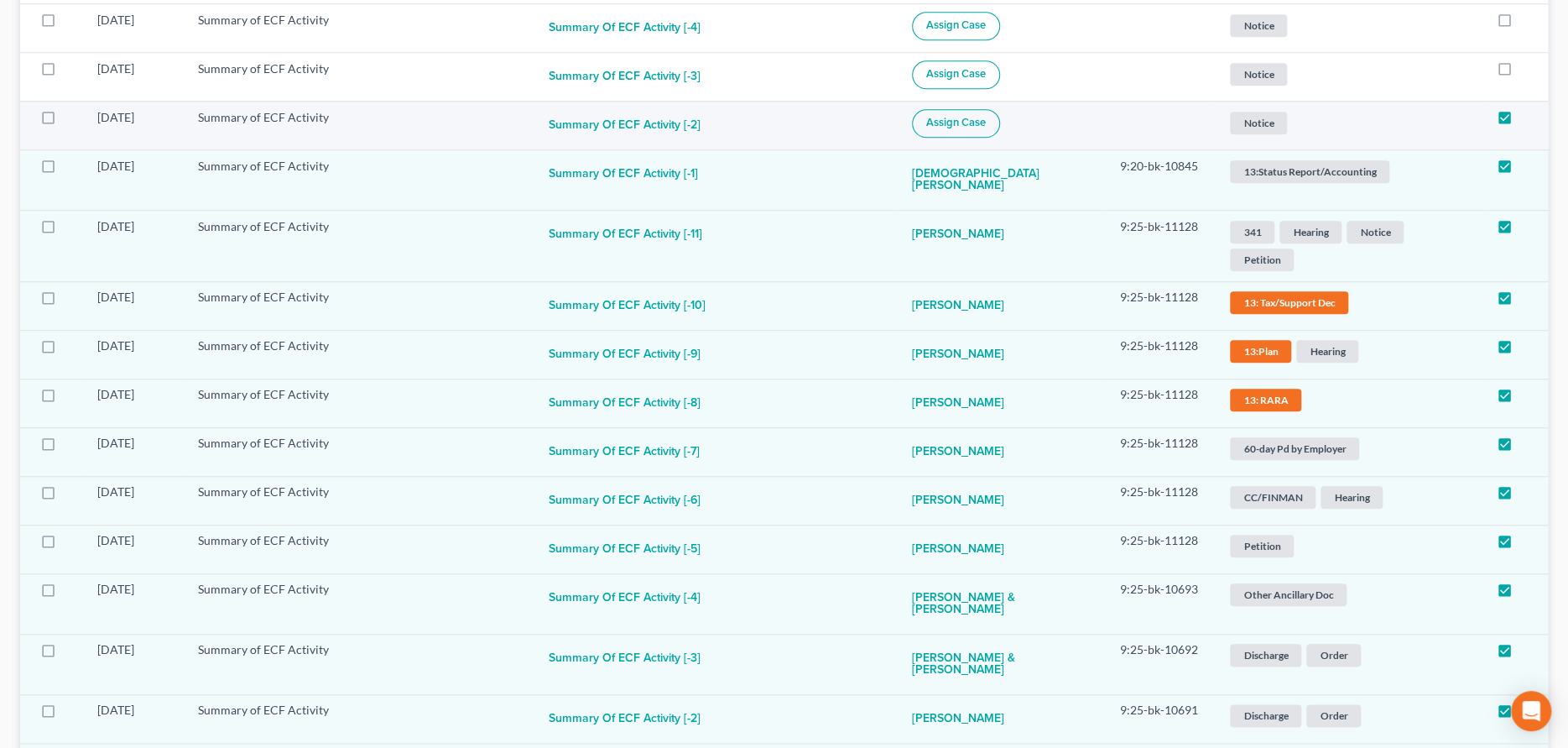
click at [979, 122] on span "Assign Case" at bounding box center [956, 122] width 60 height 13
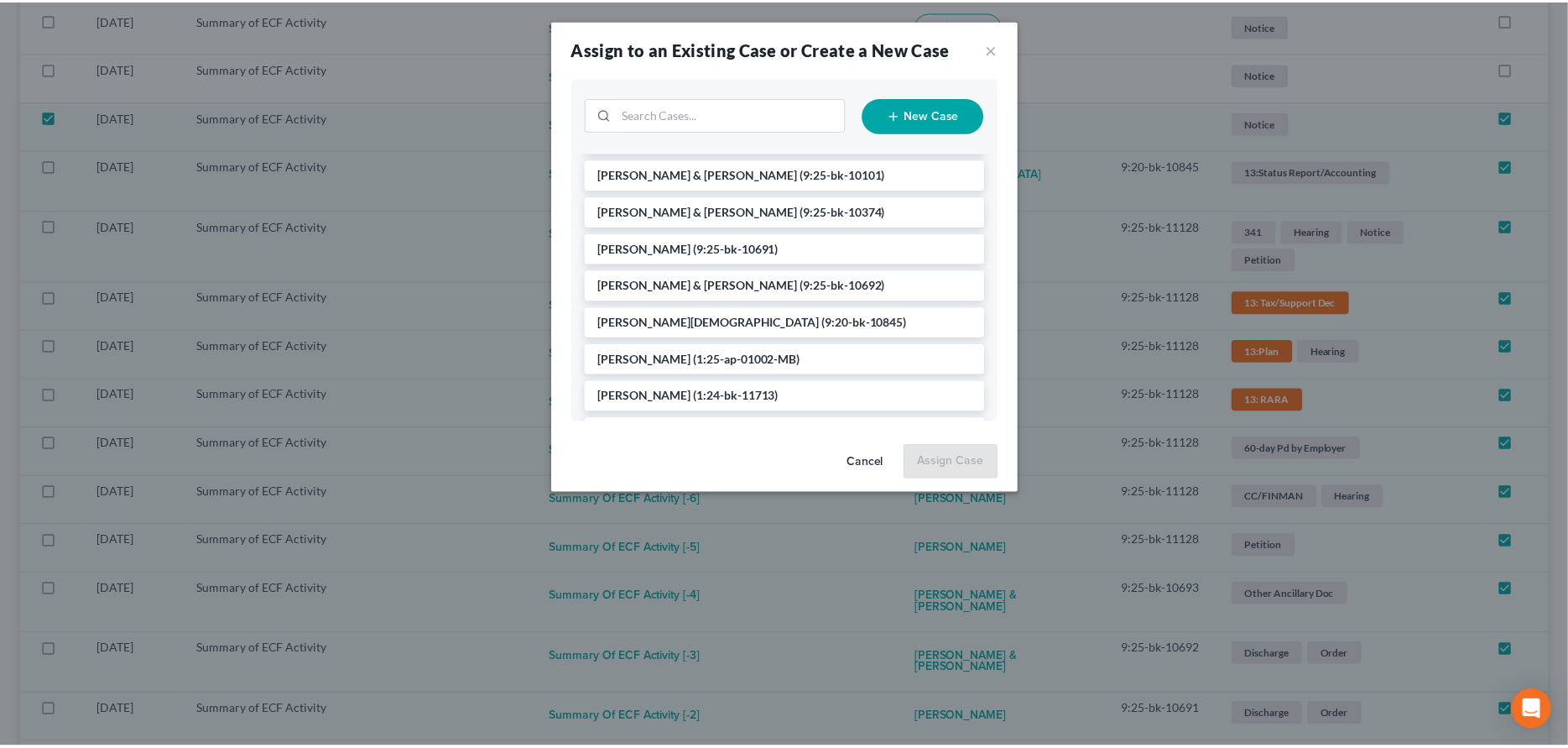
scroll to position [305, 0]
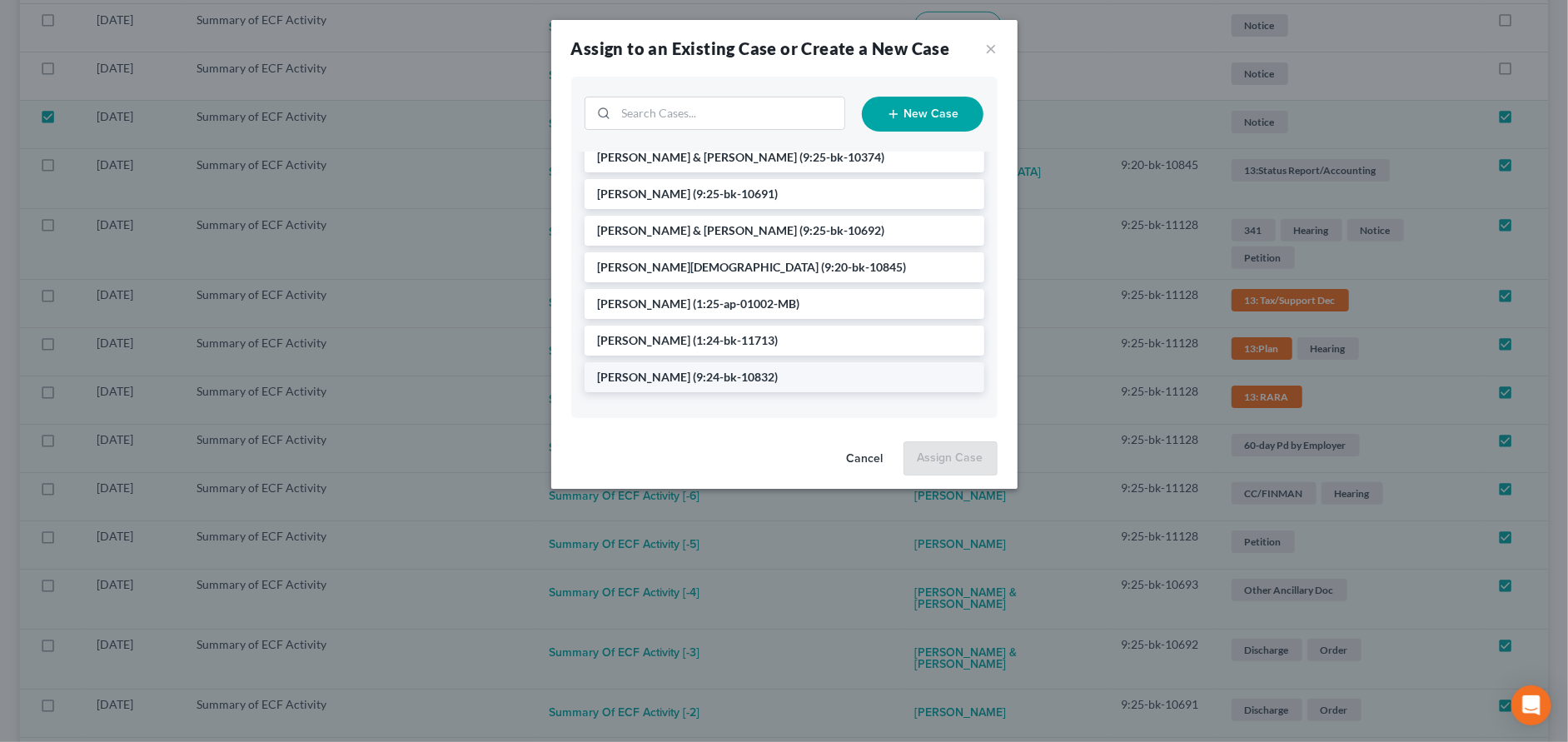
click at [694, 378] on span "(9:24-bk-10832)" at bounding box center [737, 377] width 85 height 14
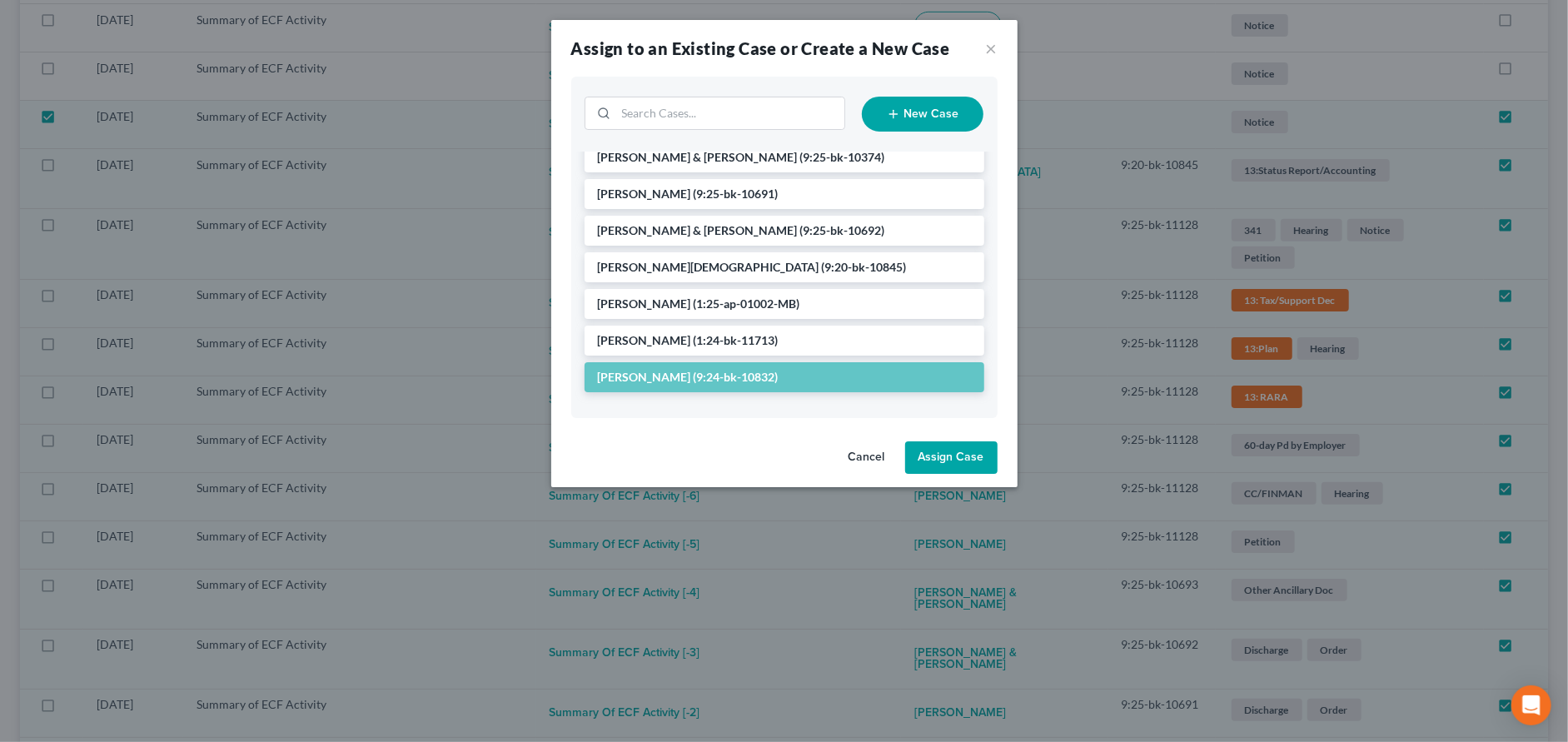
click at [952, 458] on button "Assign Case" at bounding box center [952, 458] width 93 height 33
checkbox input "false"
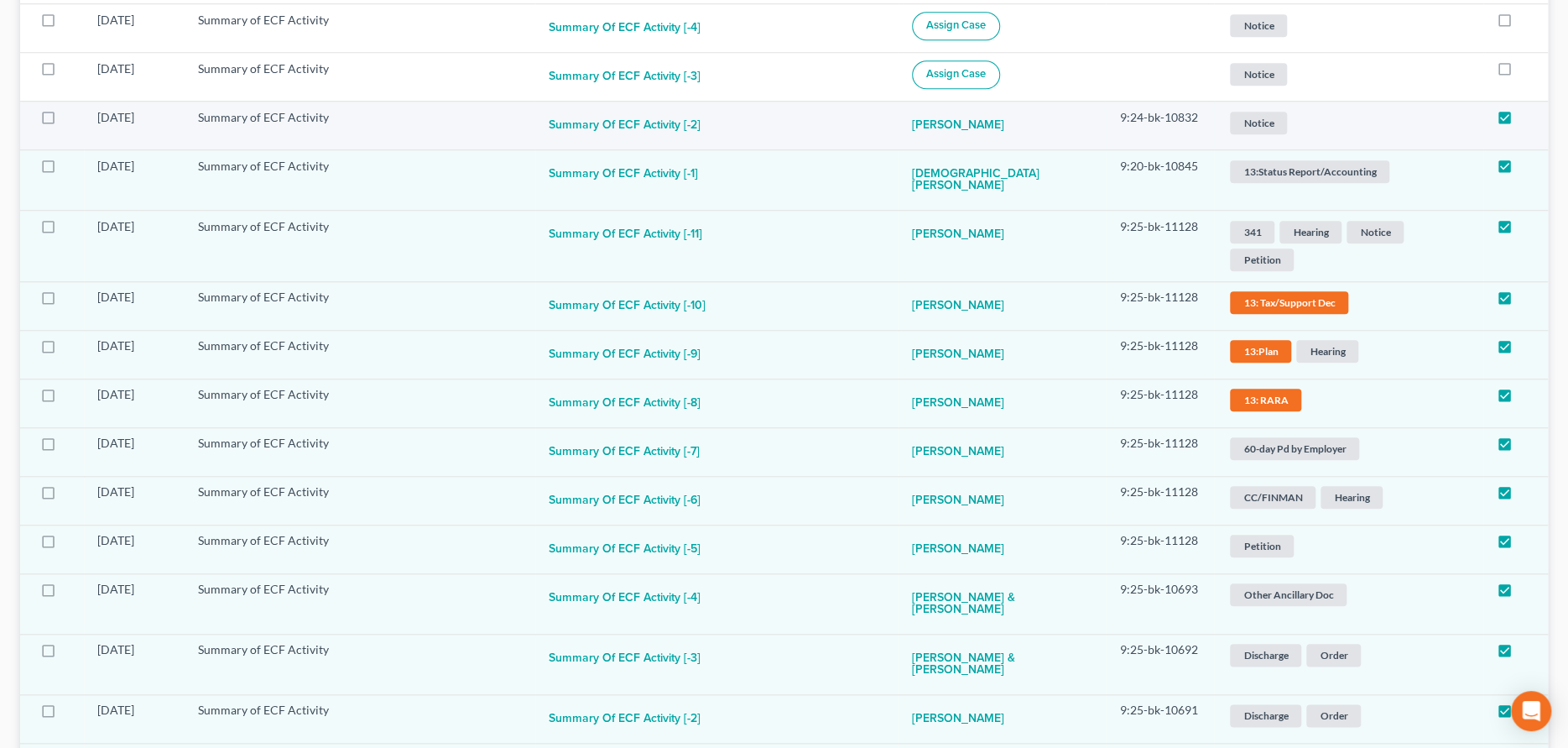
click at [1259, 122] on span "Notice" at bounding box center [1258, 123] width 57 height 22
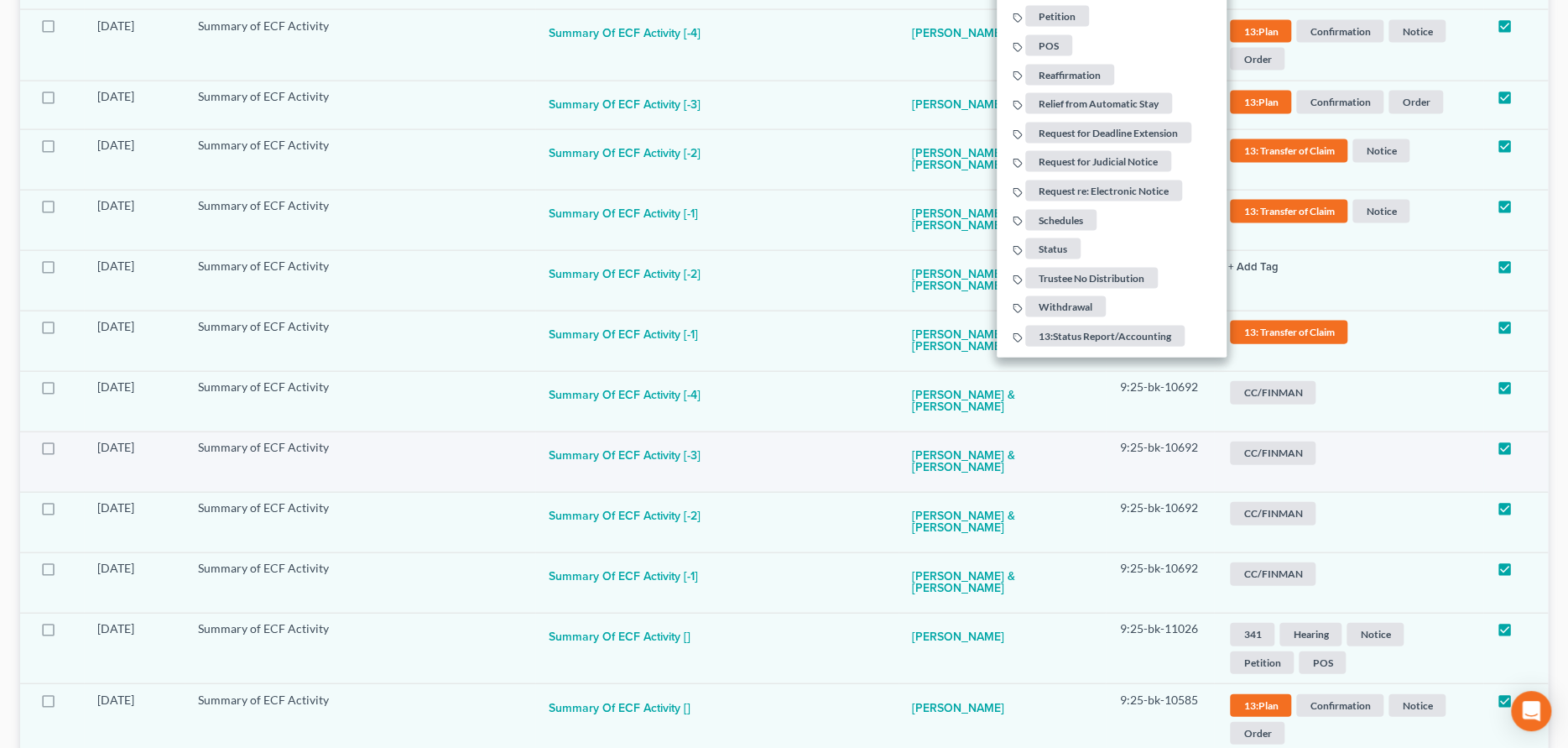
scroll to position [2463, 0]
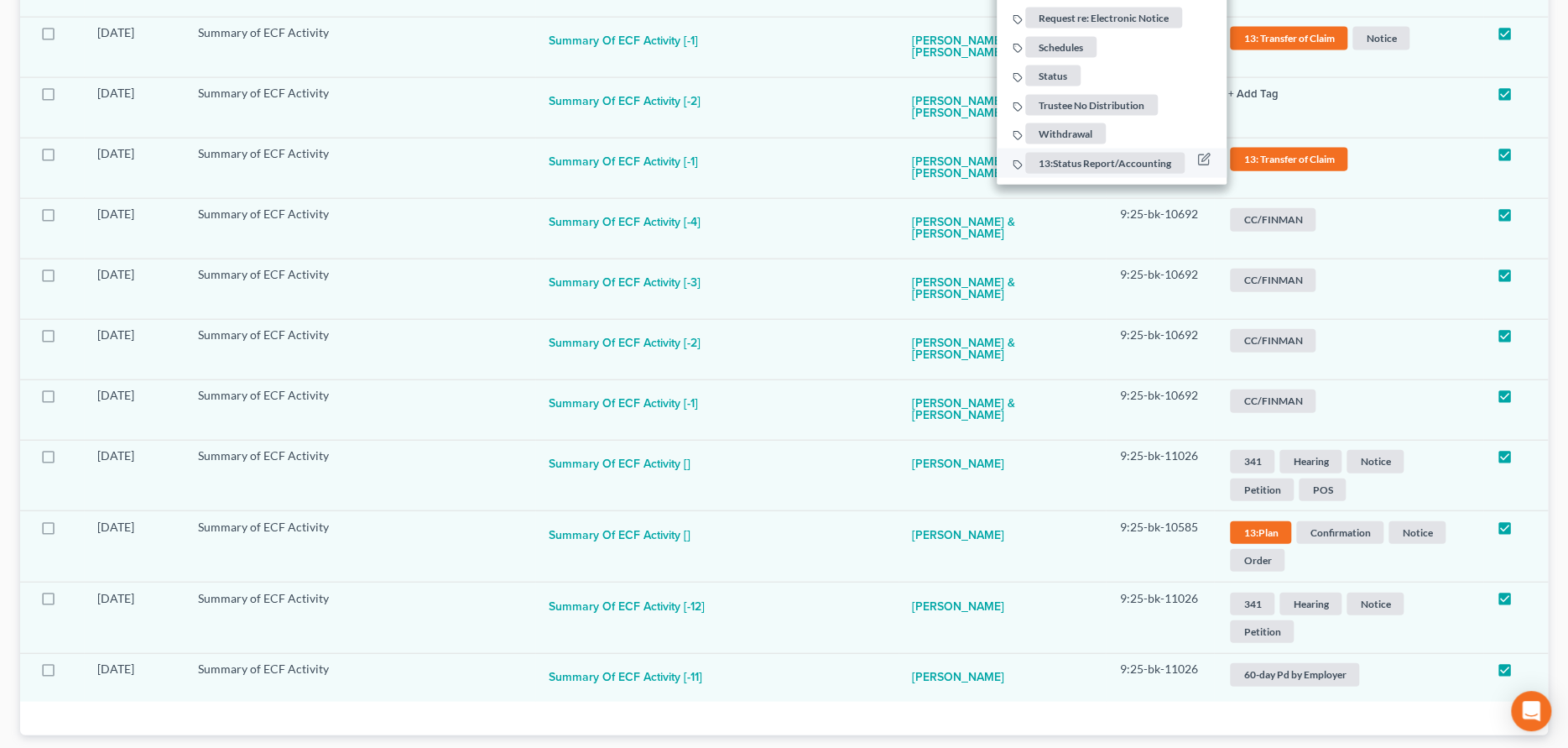
click at [1086, 162] on span "13:Status Report/Accounting" at bounding box center [1105, 163] width 159 height 21
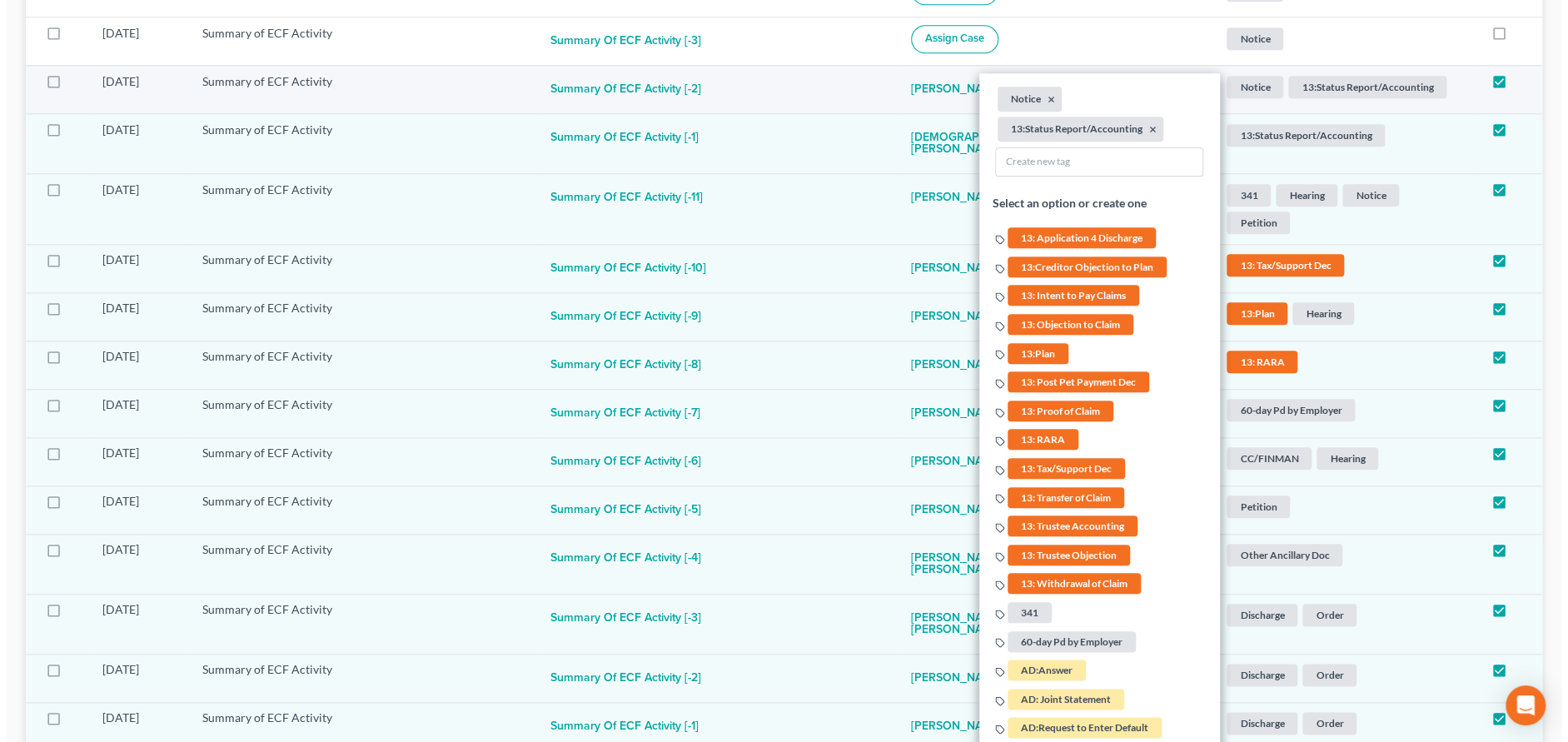
scroll to position [945, 0]
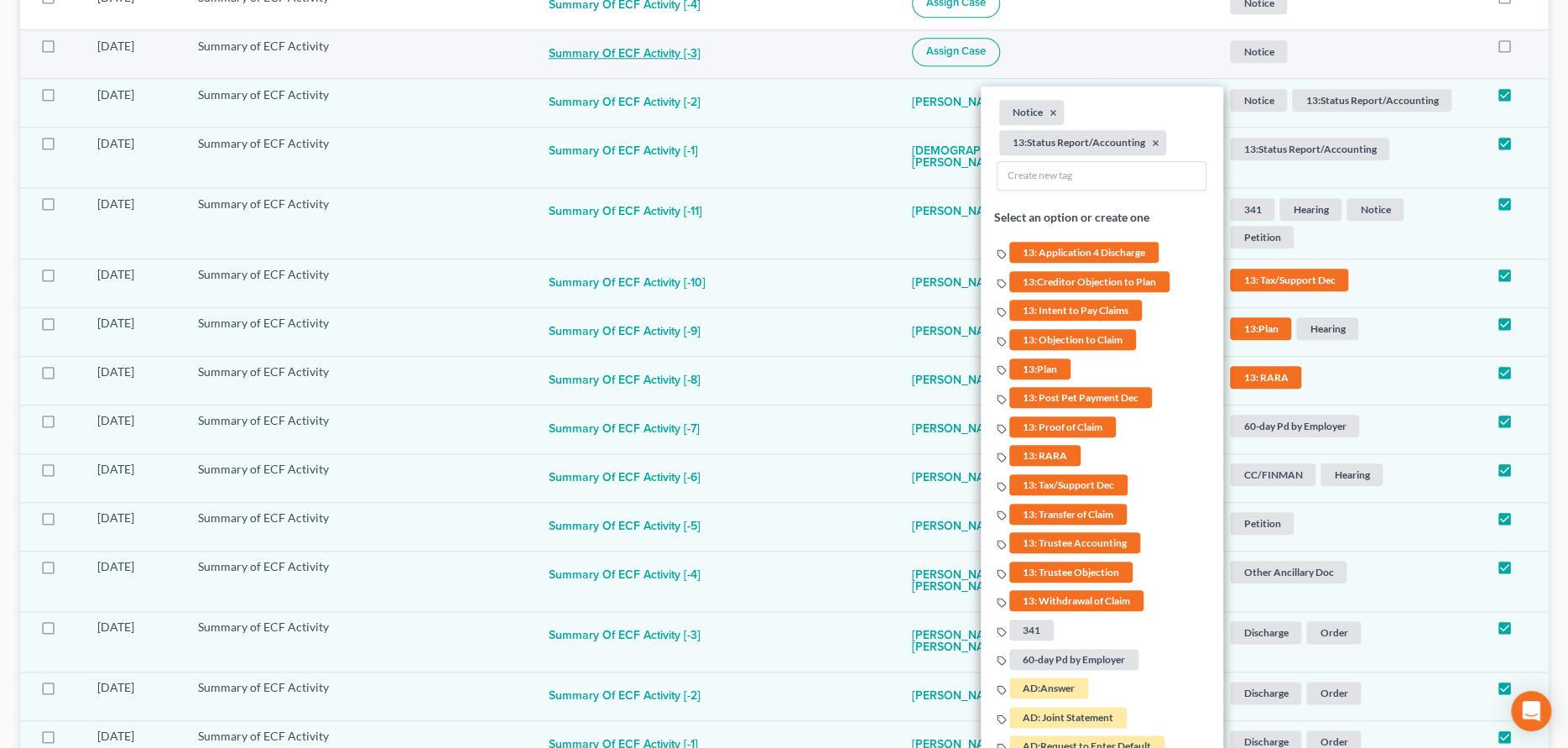
click at [674, 51] on button "Summary of ECF Activity [-3]" at bounding box center [624, 54] width 152 height 34
checkbox input "true"
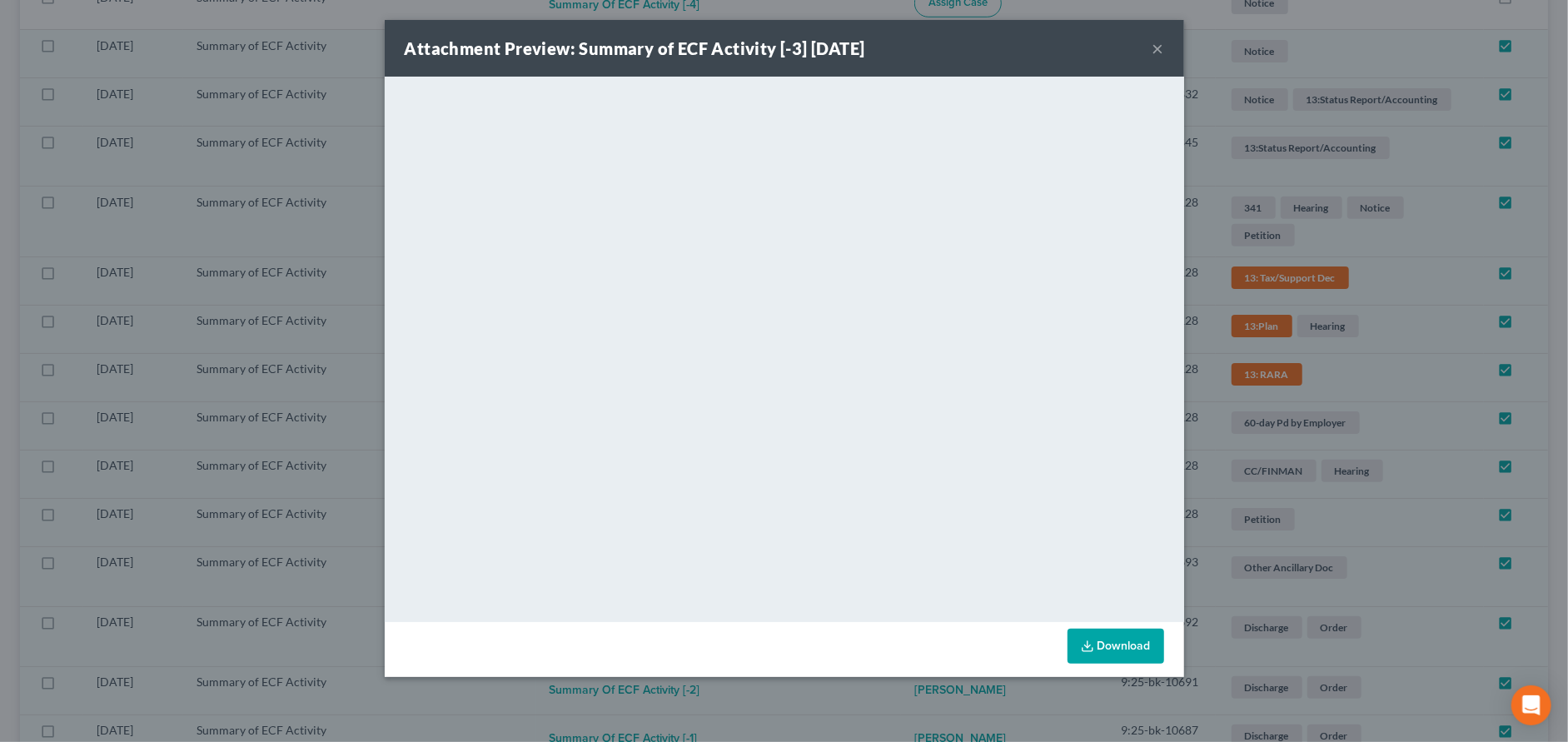
click at [1154, 47] on button "×" at bounding box center [1158, 48] width 12 height 20
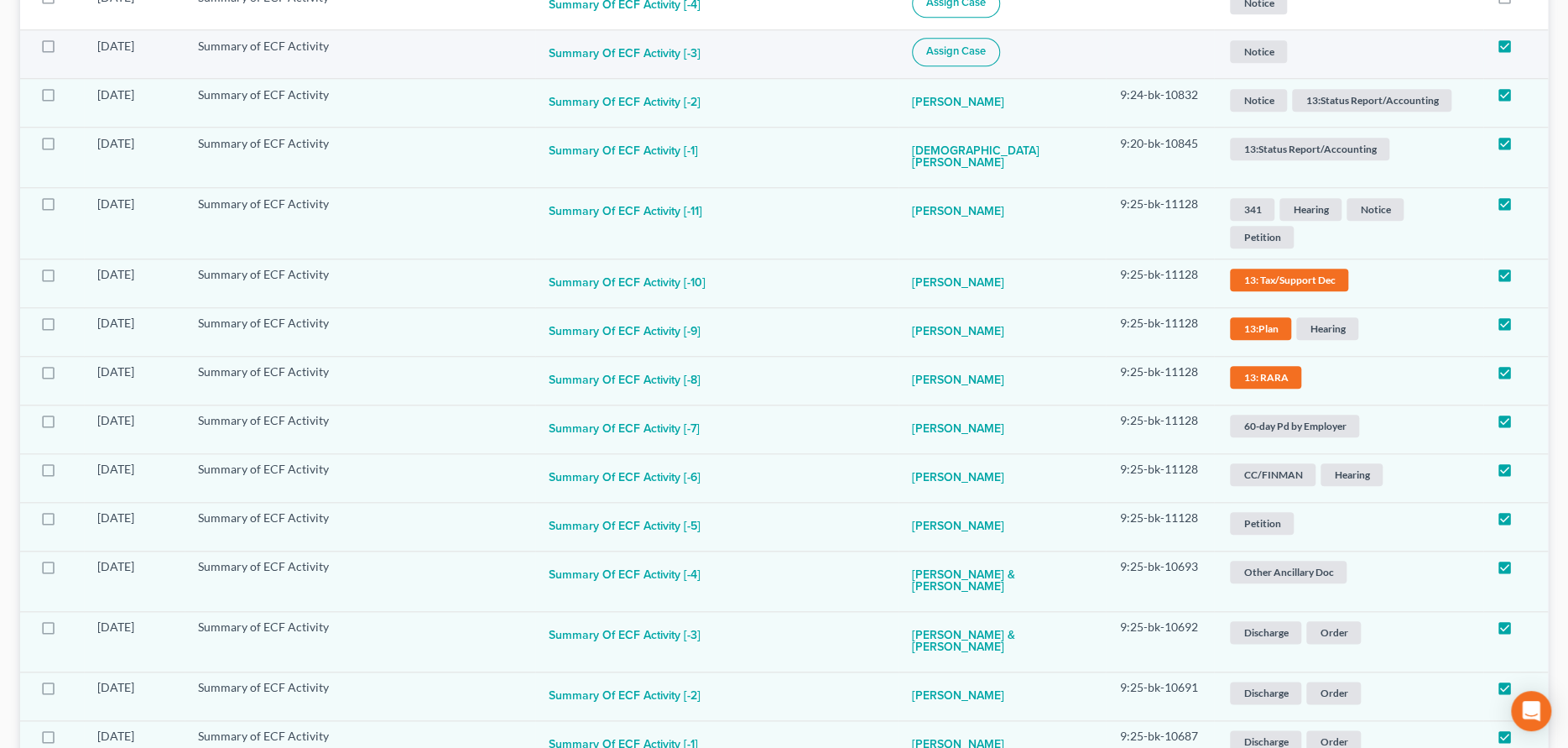
click at [992, 58] on button "Assign Case" at bounding box center [956, 51] width 88 height 29
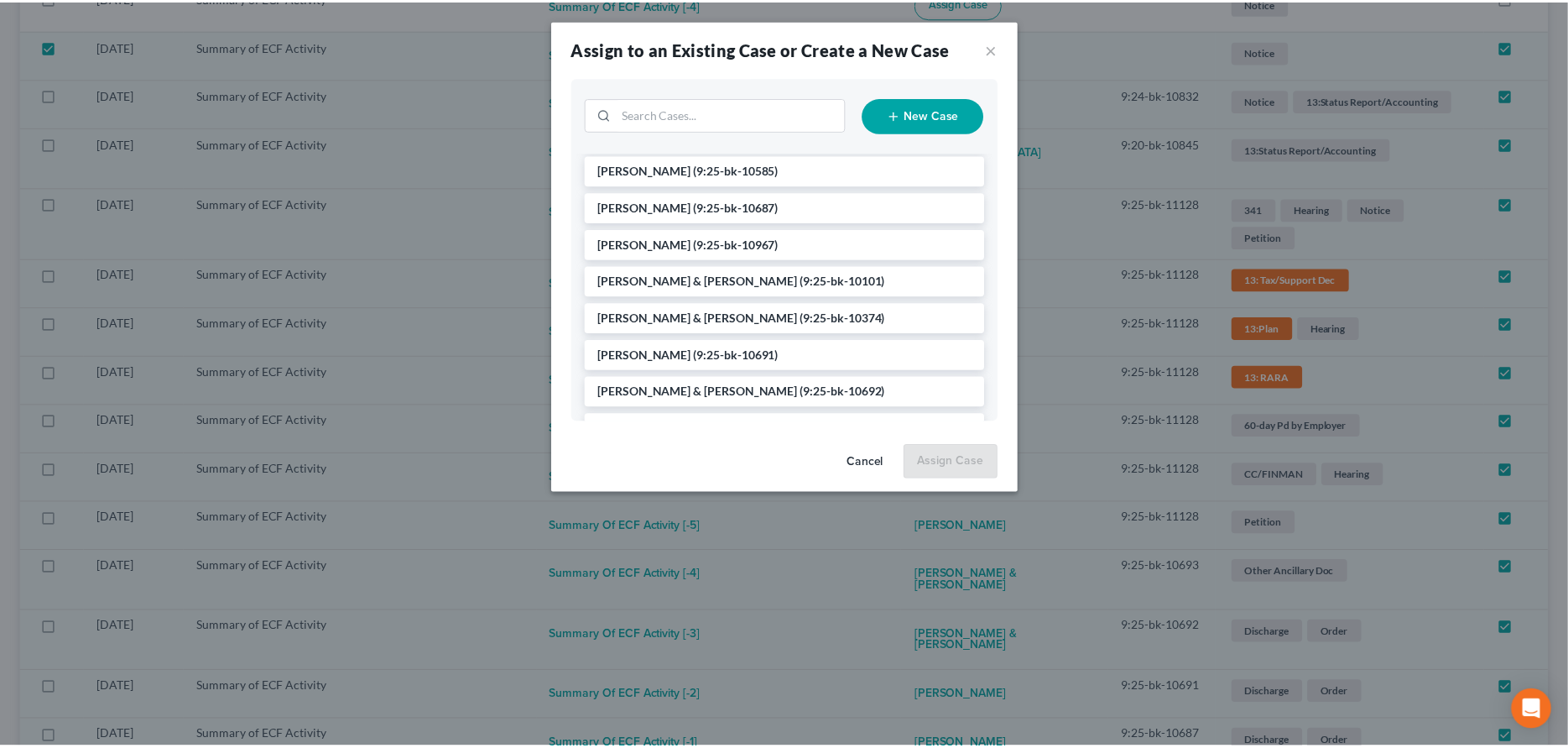
scroll to position [168, 0]
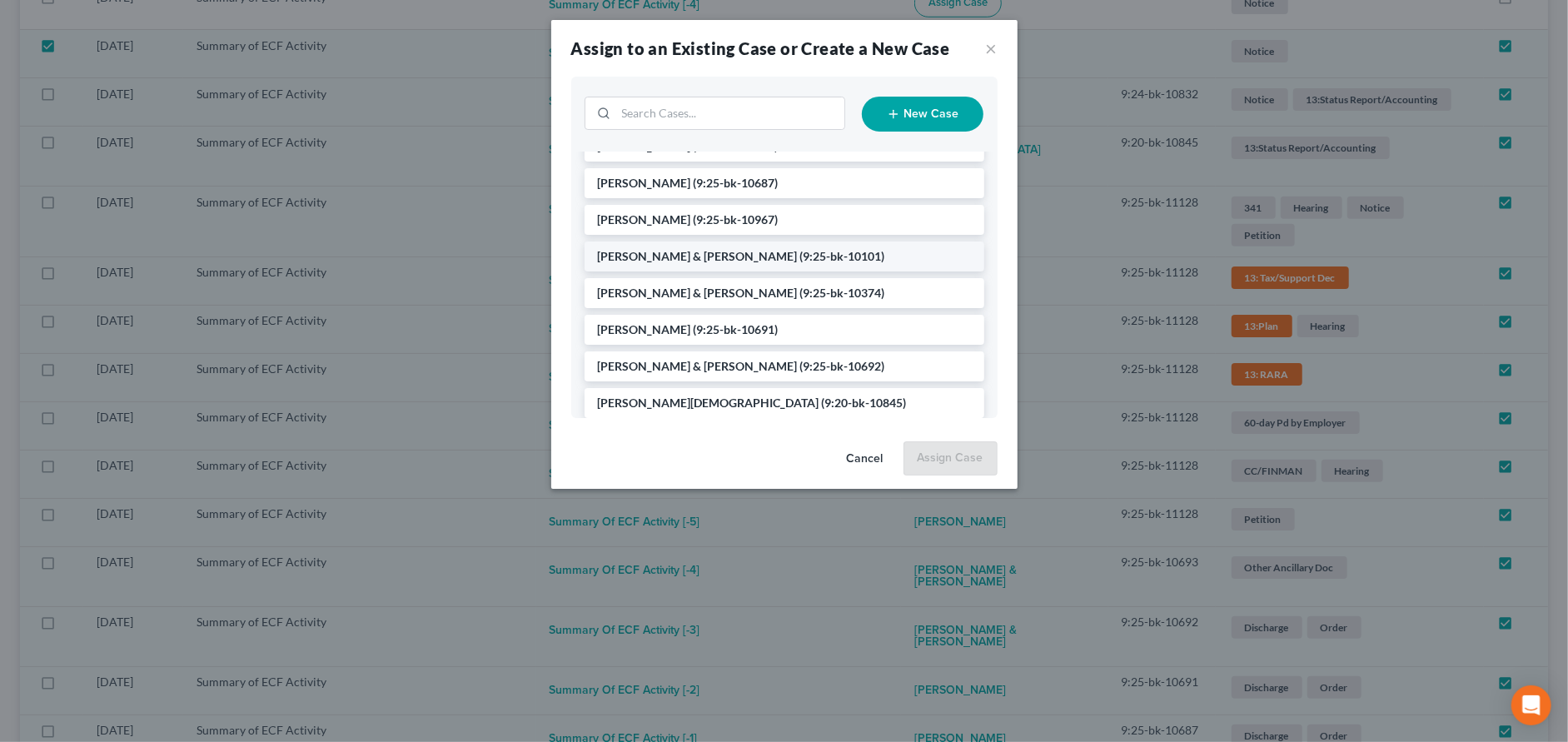
click at [670, 261] on span "[PERSON_NAME] & [PERSON_NAME]" at bounding box center [698, 255] width 200 height 14
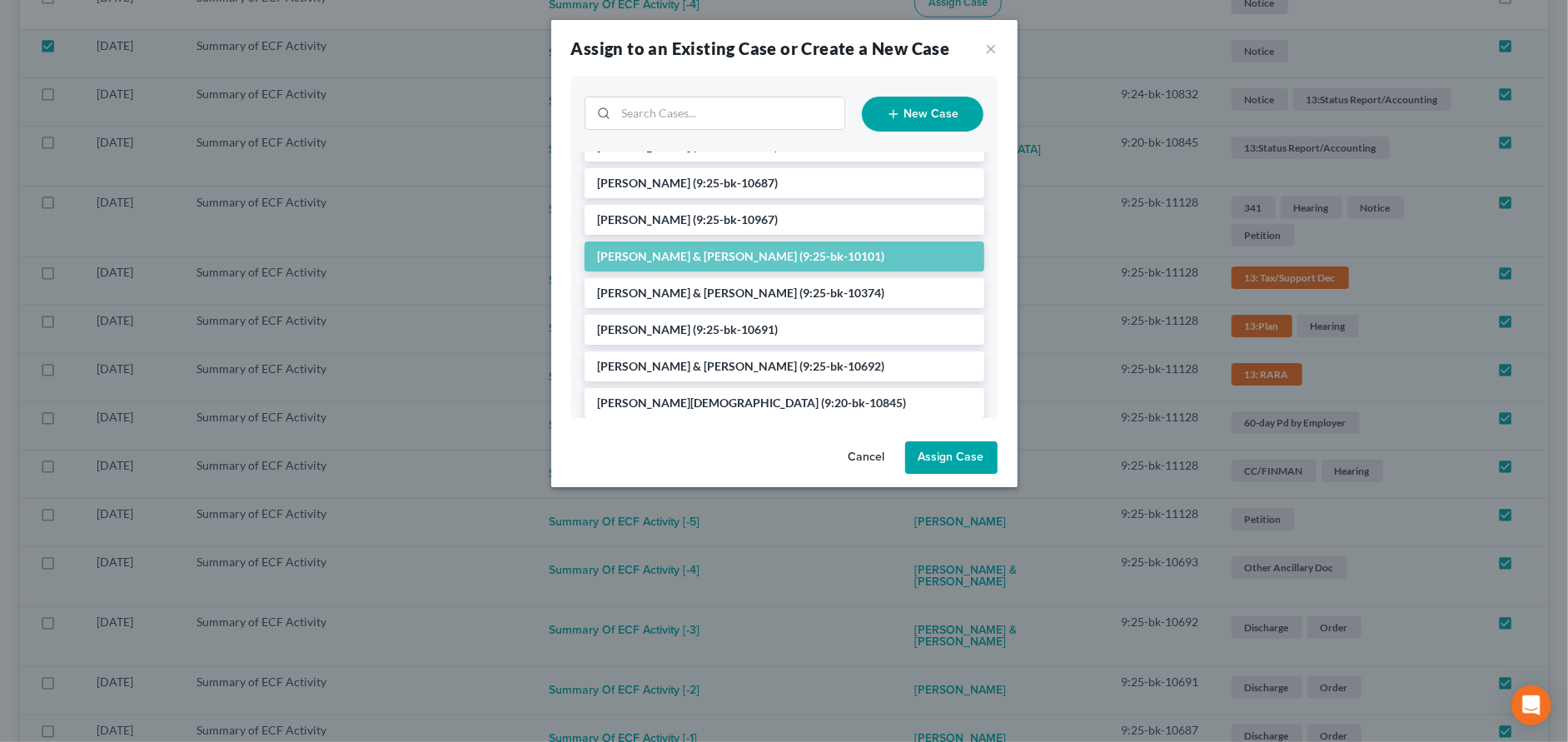
click at [940, 451] on button "Assign Case" at bounding box center [952, 458] width 93 height 33
checkbox input "false"
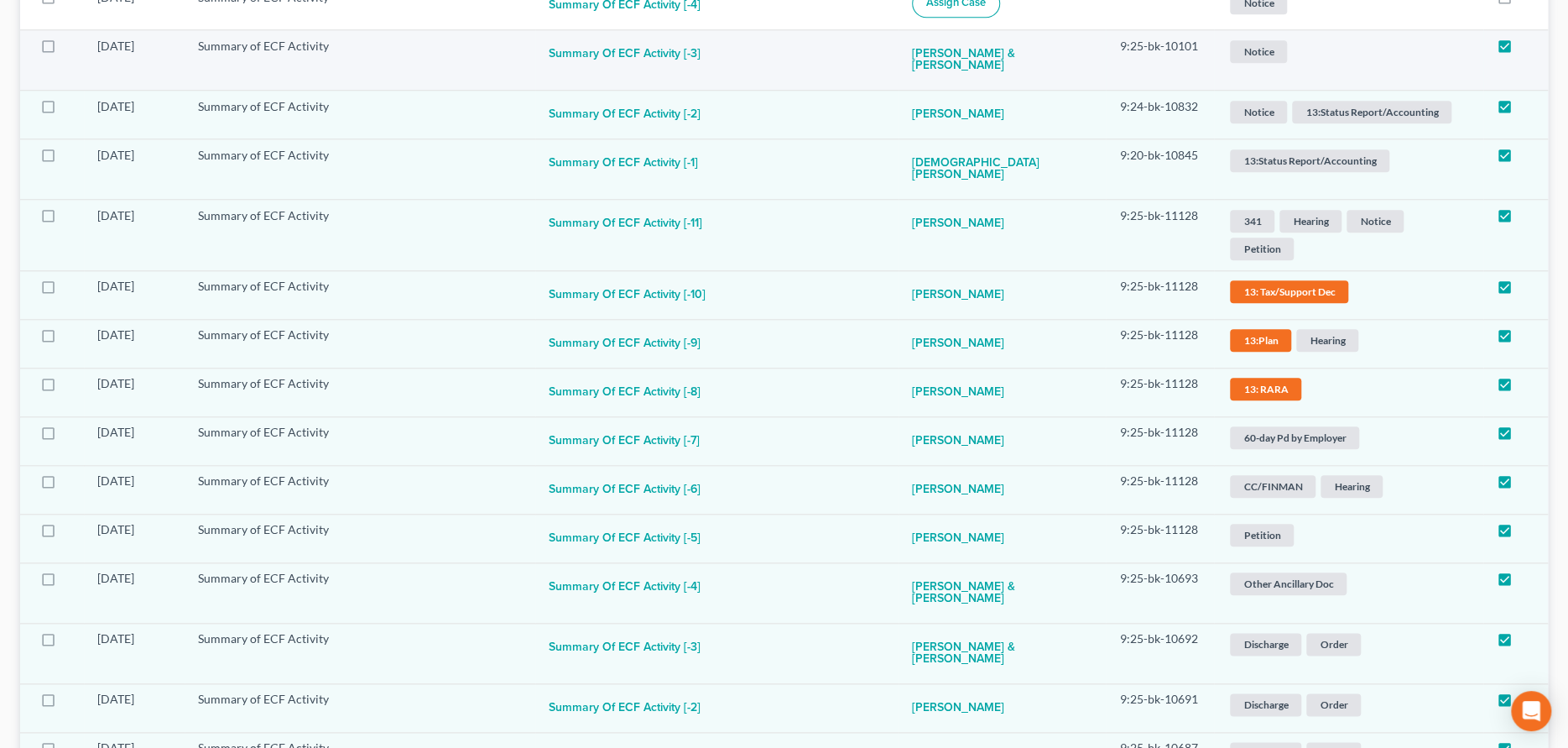
click at [1253, 48] on span "Notice" at bounding box center [1258, 51] width 57 height 22
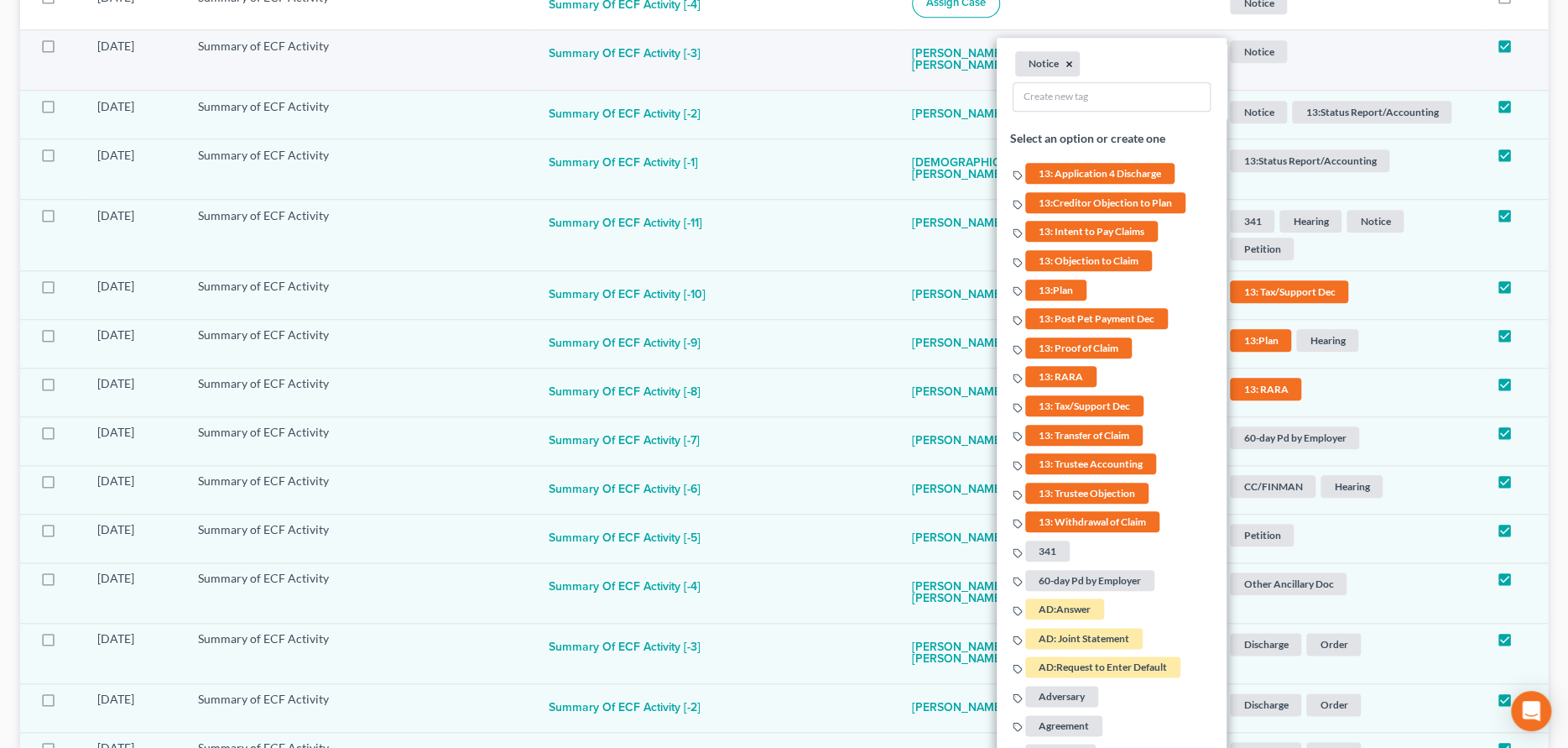
click at [1066, 61] on button "×" at bounding box center [1070, 63] width 7 height 15
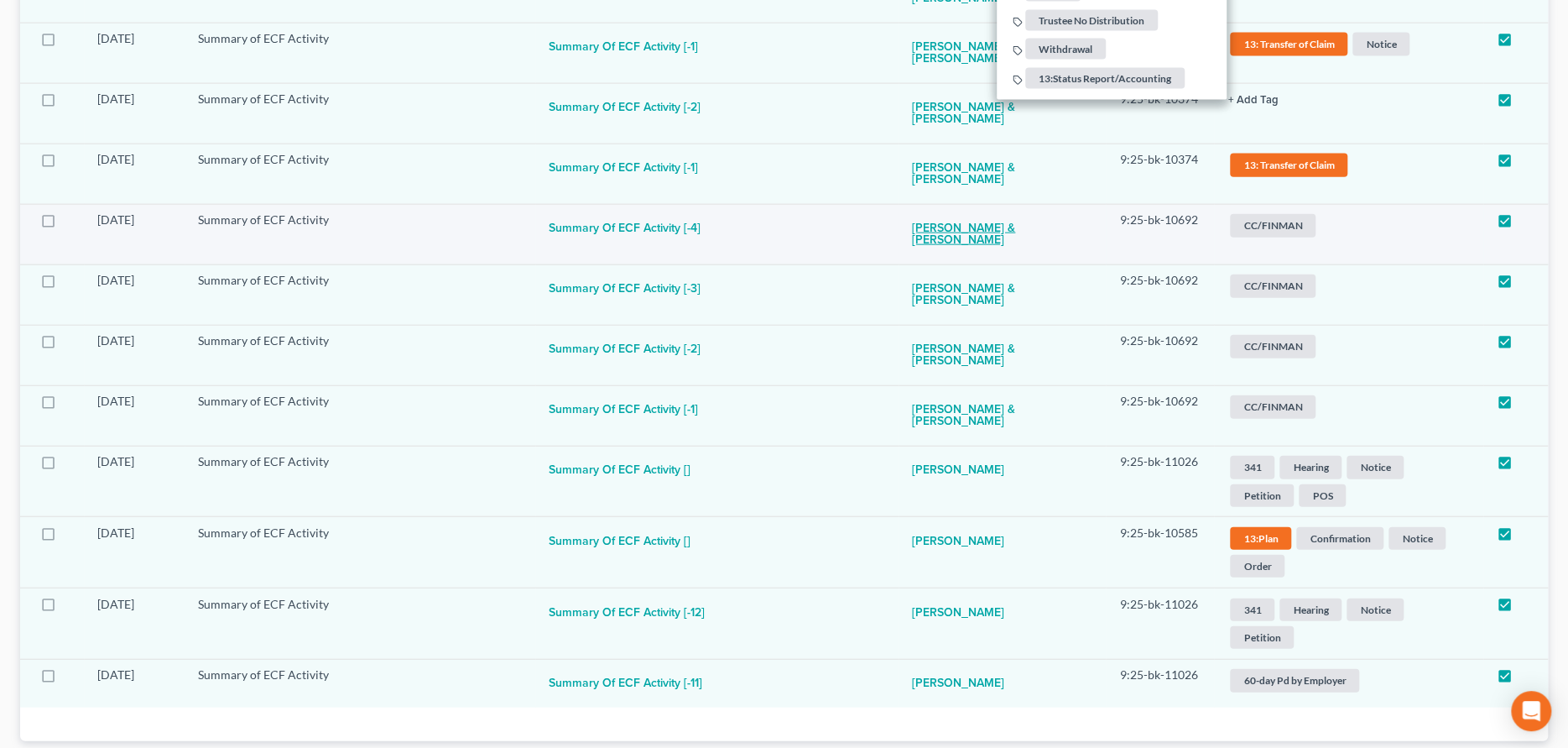
scroll to position [2475, 0]
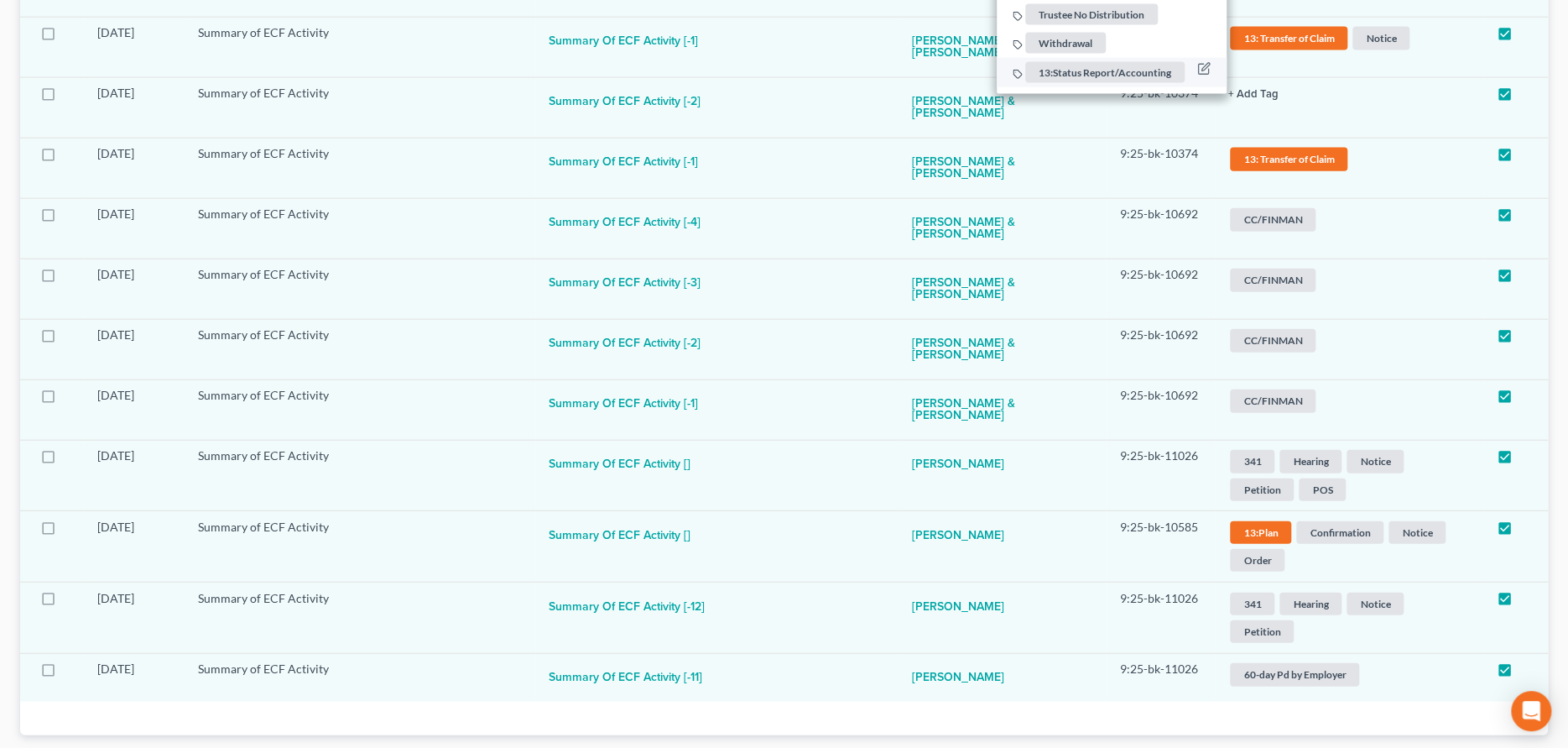
click at [1052, 66] on span "13:Status Report/Accounting" at bounding box center [1105, 73] width 159 height 21
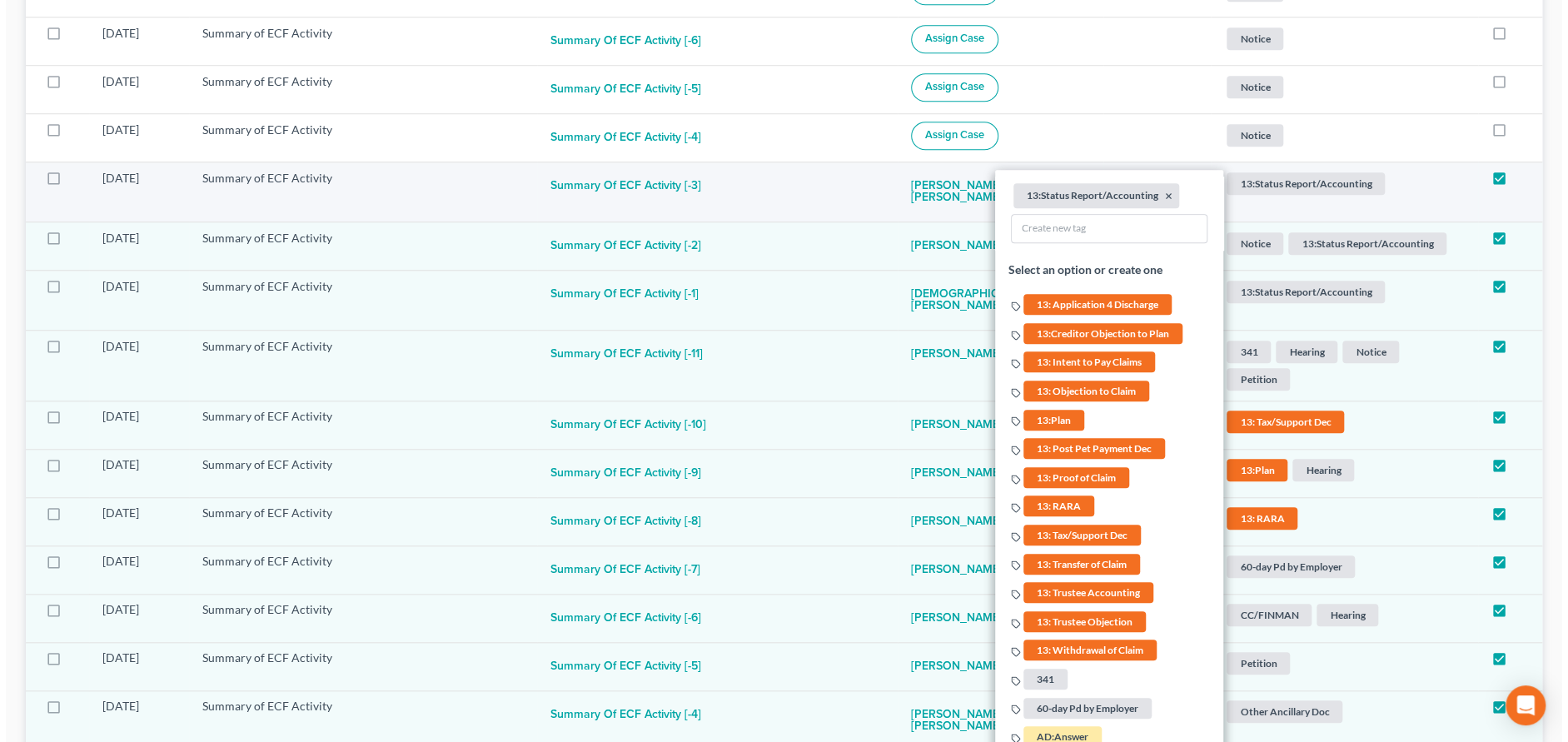
scroll to position [790, 0]
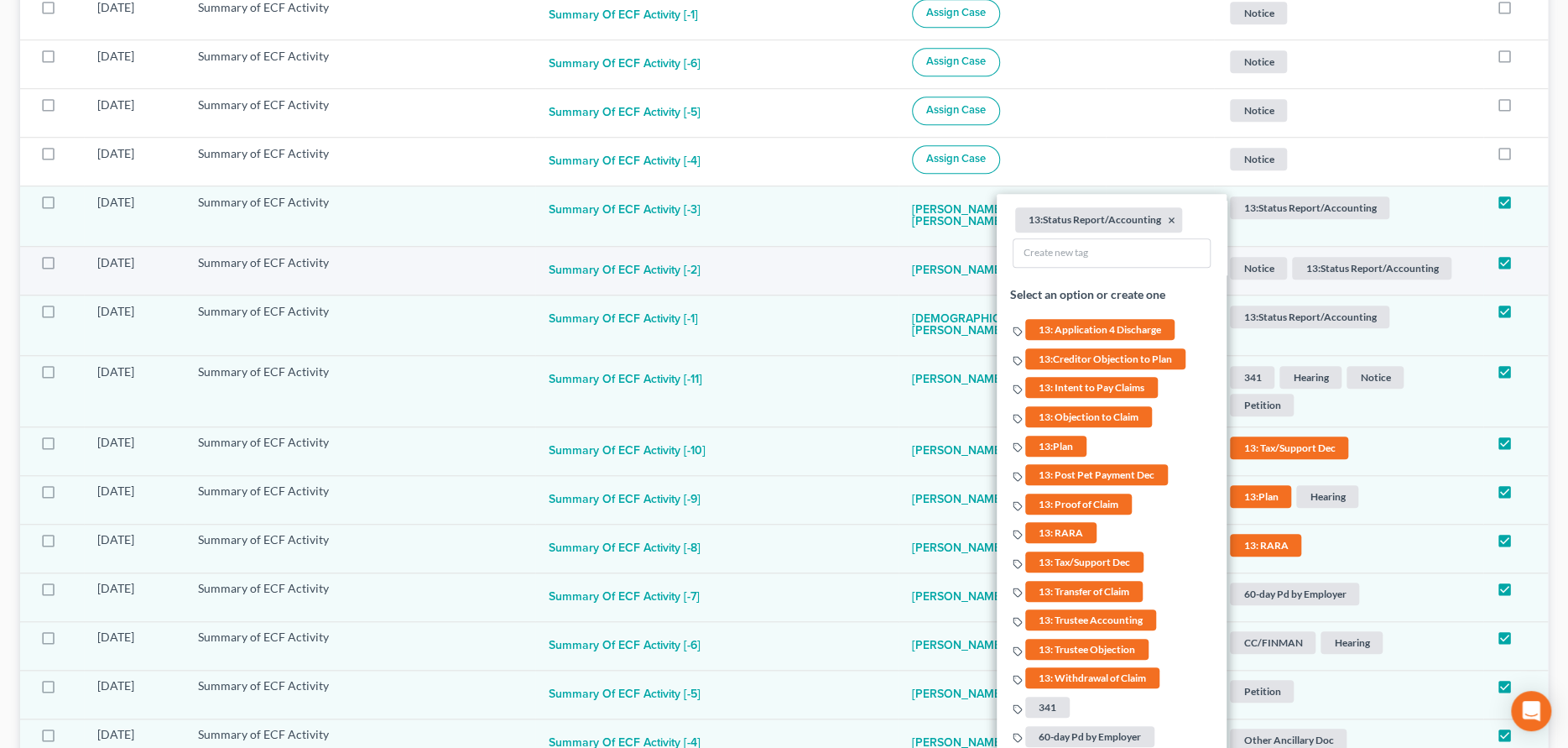
click at [1270, 264] on span "Notice" at bounding box center [1258, 268] width 57 height 22
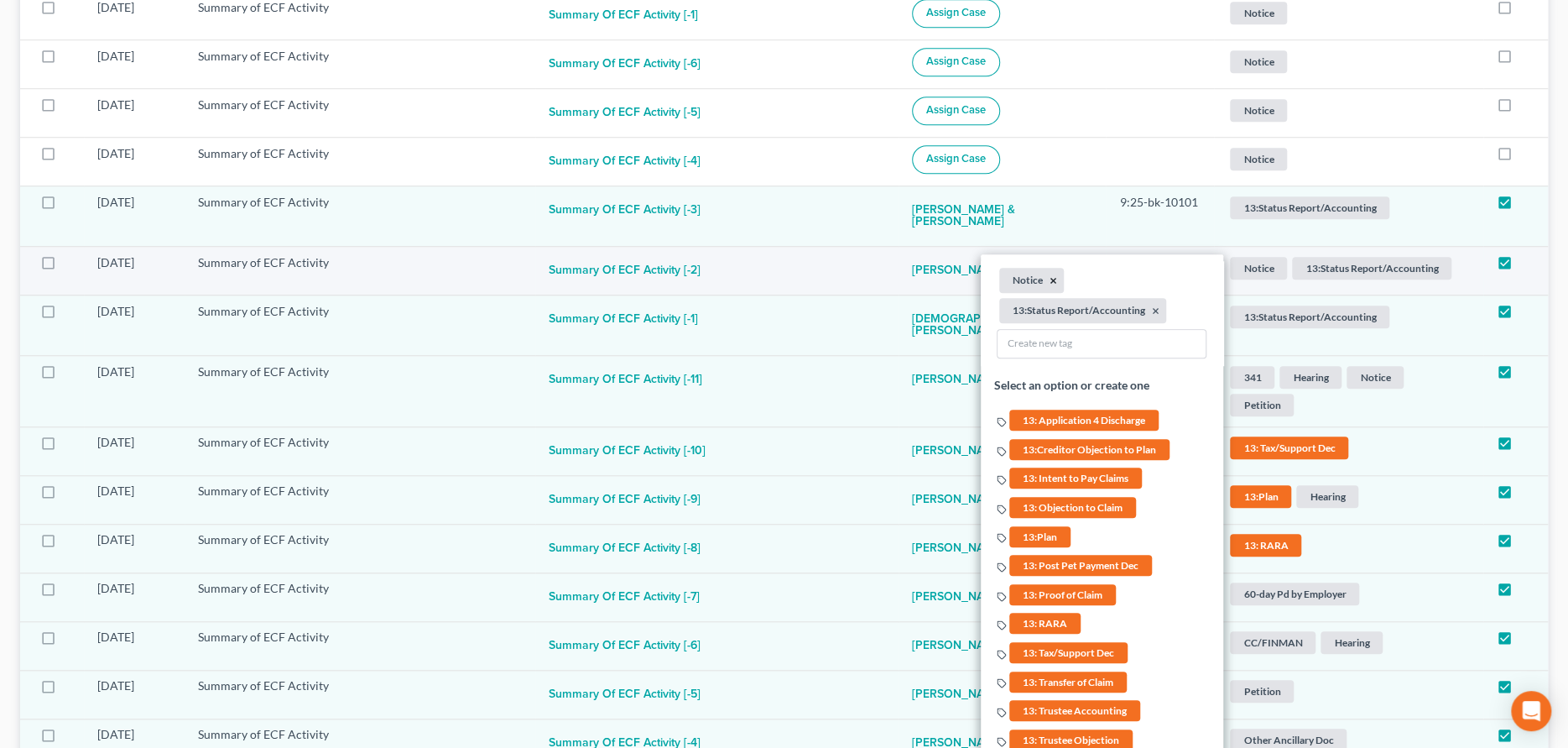
click at [1051, 279] on button "×" at bounding box center [1054, 280] width 7 height 15
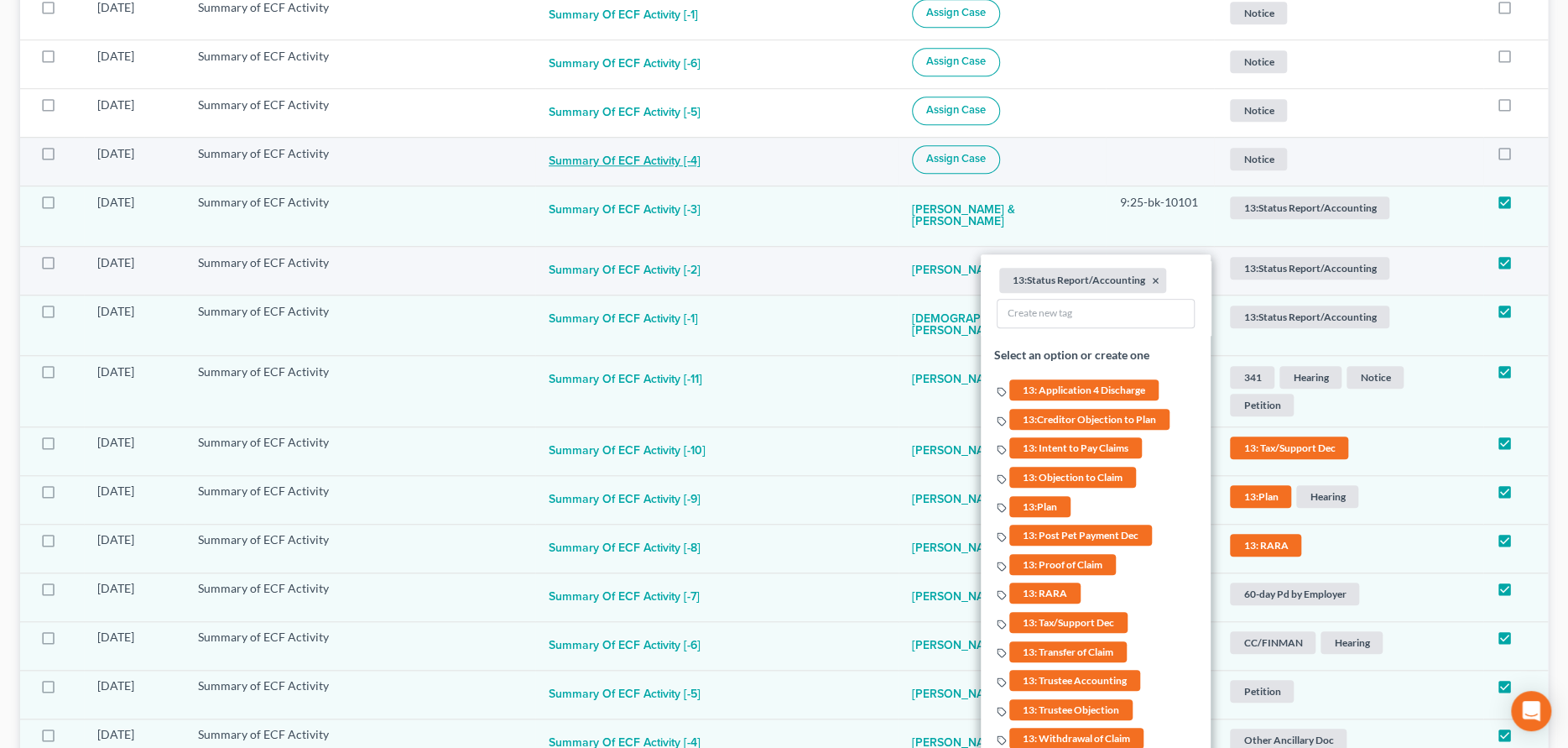
click at [676, 166] on button "Summary of ECF Activity [-4]" at bounding box center [624, 162] width 152 height 34
checkbox input "true"
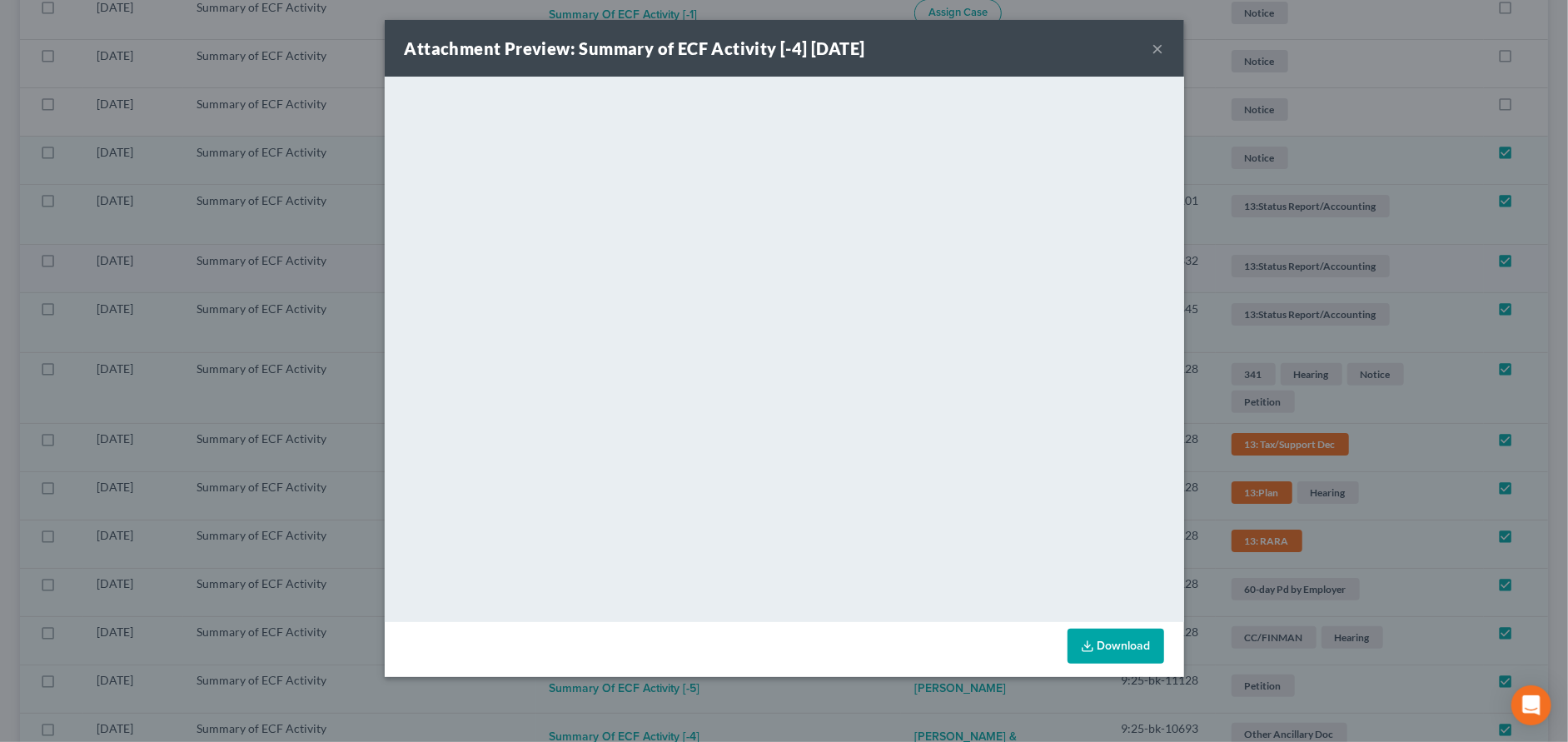
click at [1161, 48] on button "×" at bounding box center [1158, 48] width 12 height 20
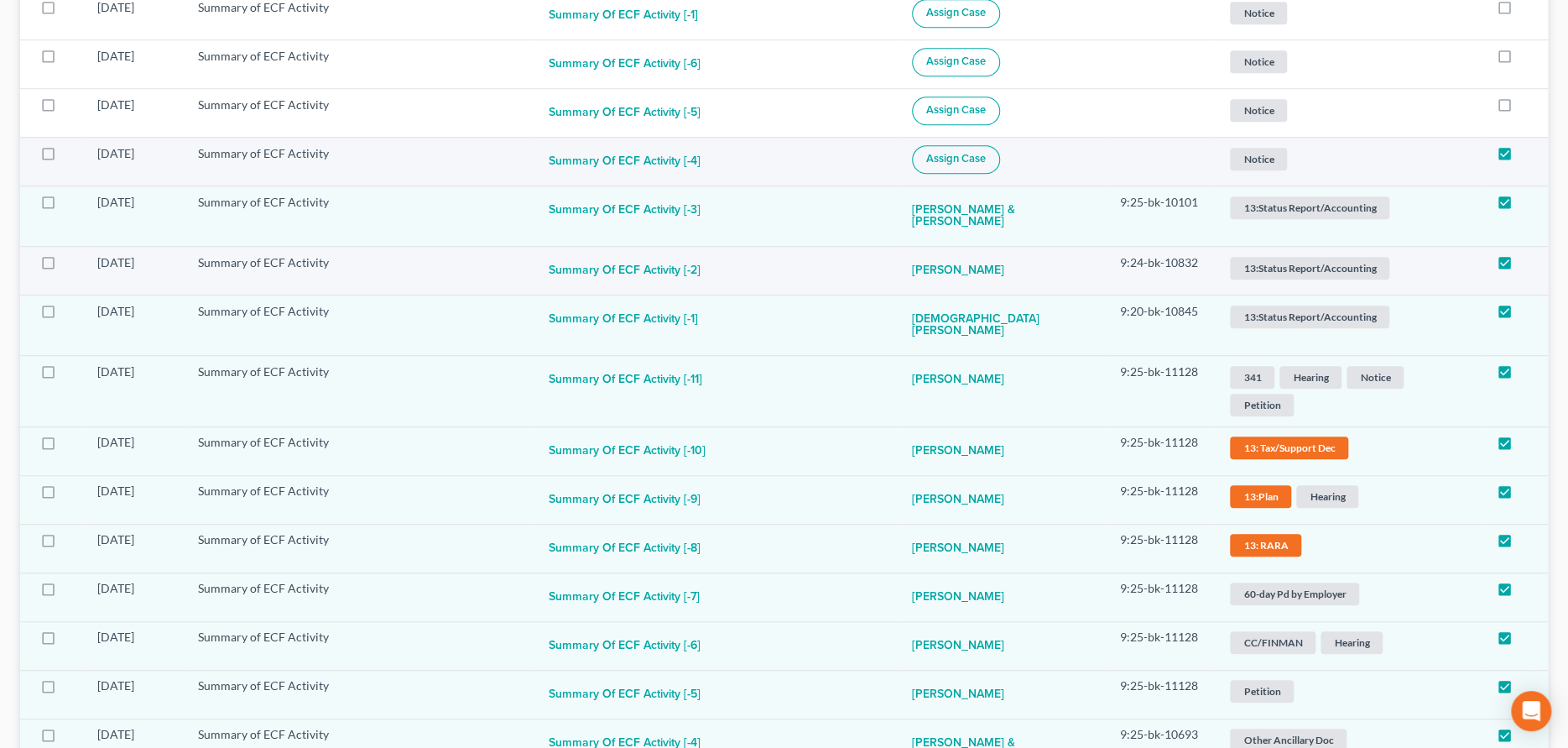
click at [983, 160] on span "Assign Case" at bounding box center [956, 159] width 60 height 13
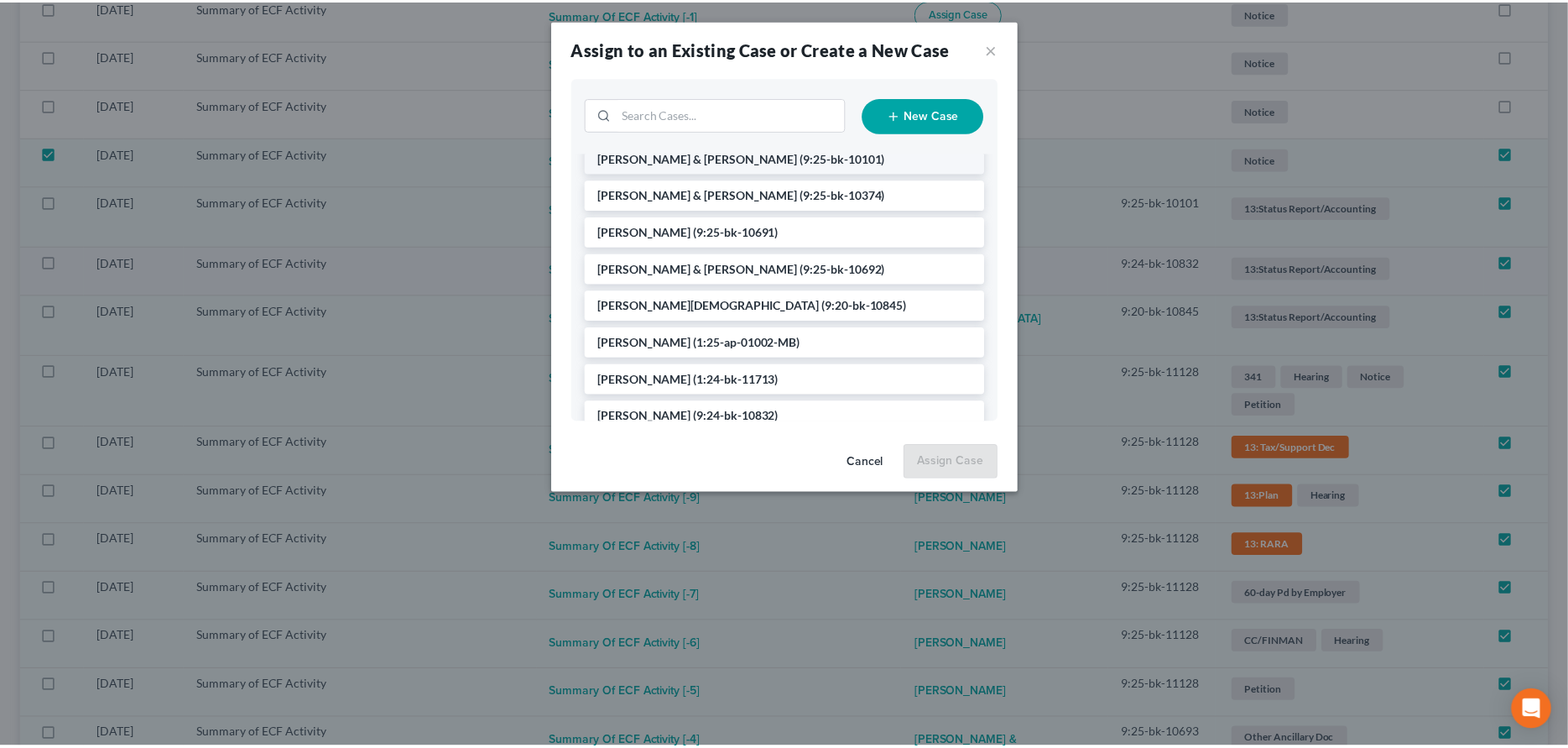
scroll to position [305, 0]
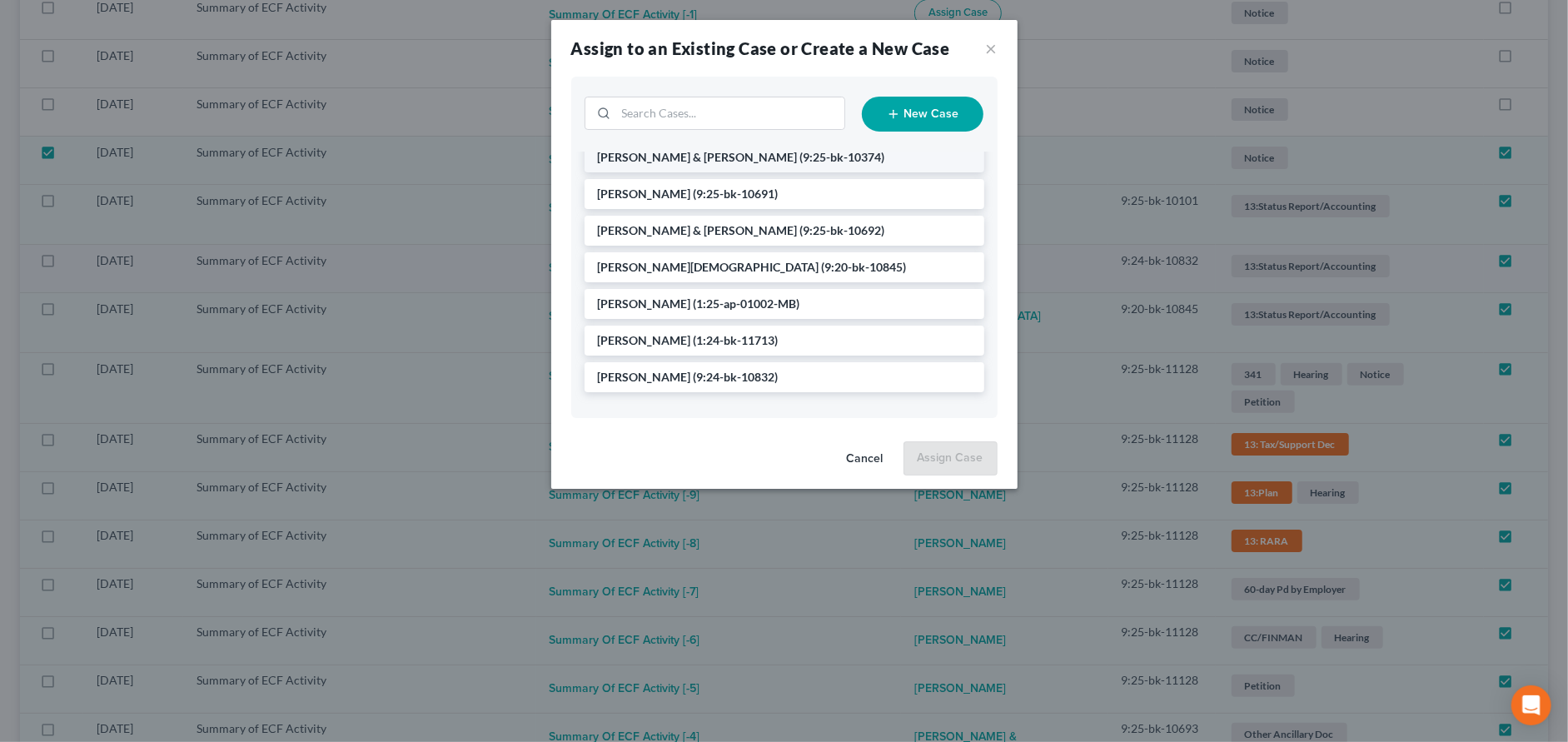
click at [664, 158] on span "[PERSON_NAME] & [PERSON_NAME]" at bounding box center [698, 156] width 200 height 14
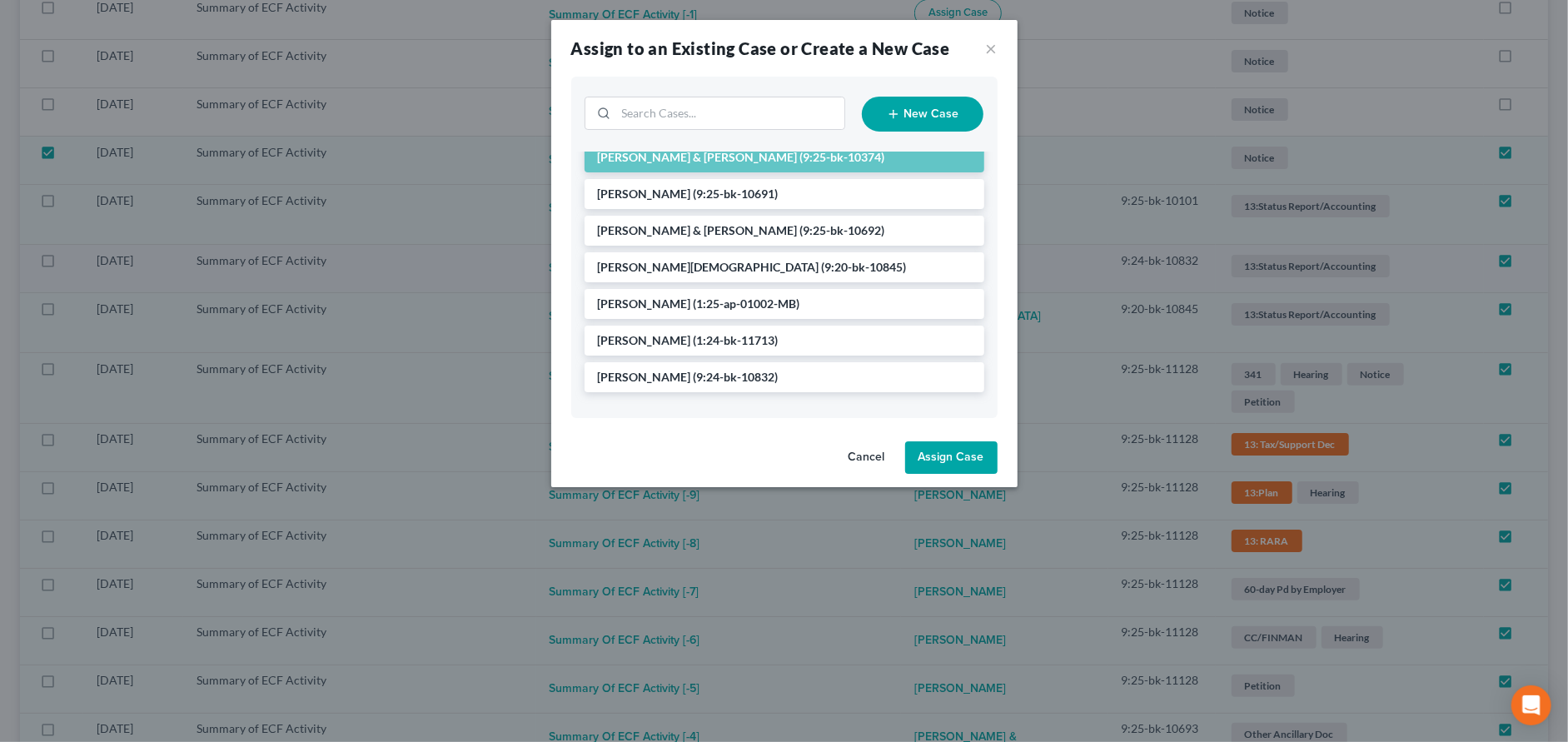
click at [949, 453] on button "Assign Case" at bounding box center [952, 458] width 93 height 33
checkbox input "false"
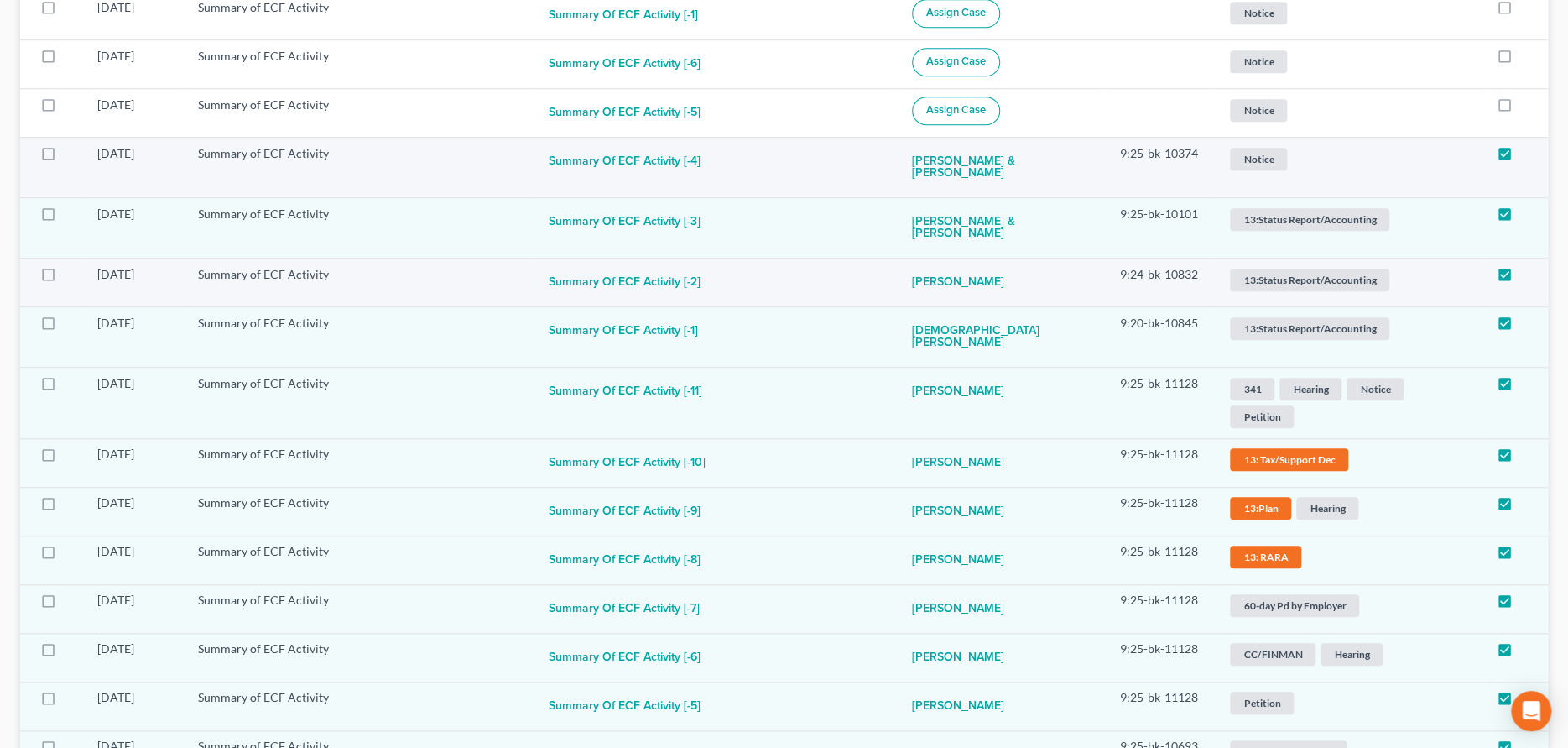
click at [1265, 155] on span "Notice" at bounding box center [1258, 159] width 57 height 22
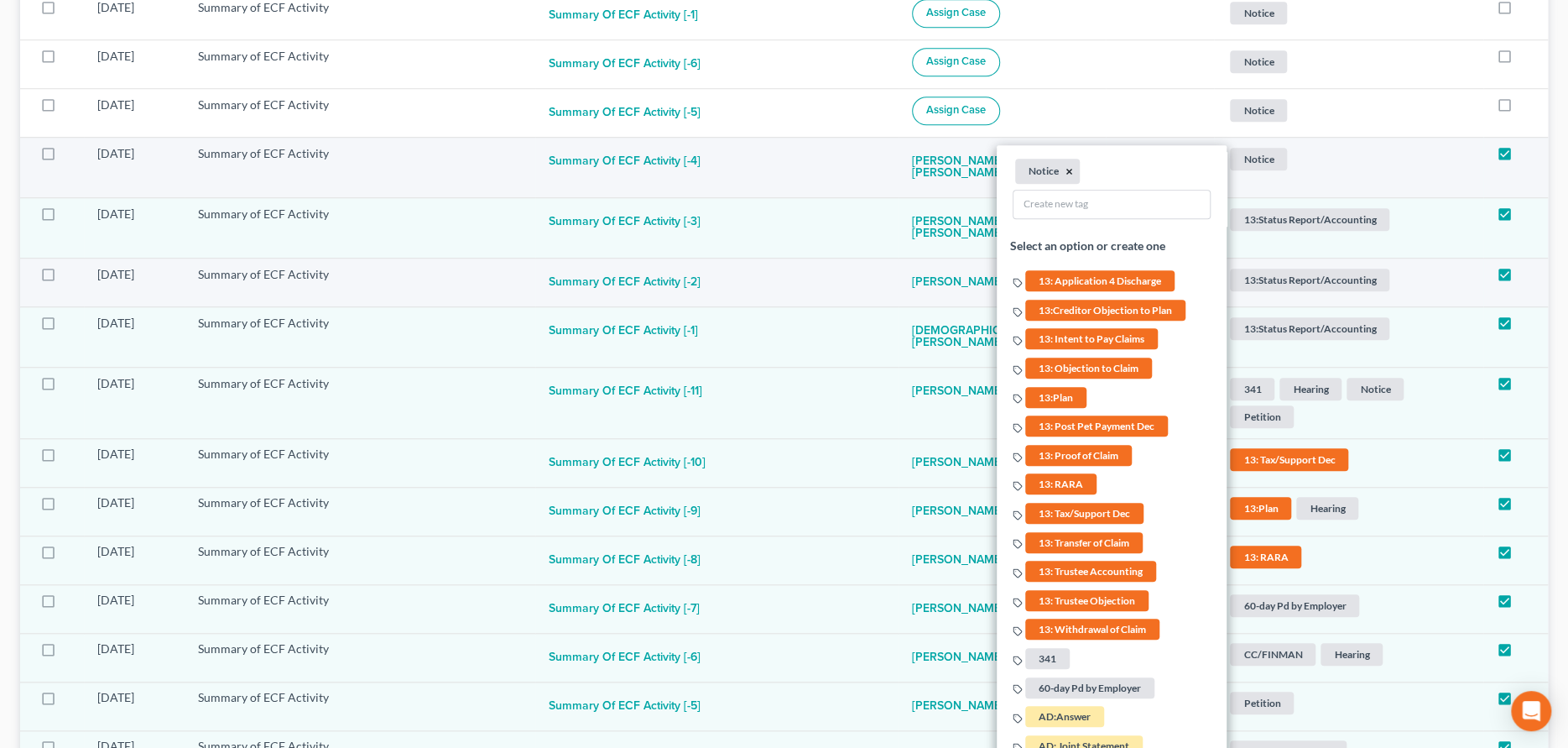
click at [1066, 169] on button "×" at bounding box center [1070, 171] width 7 height 15
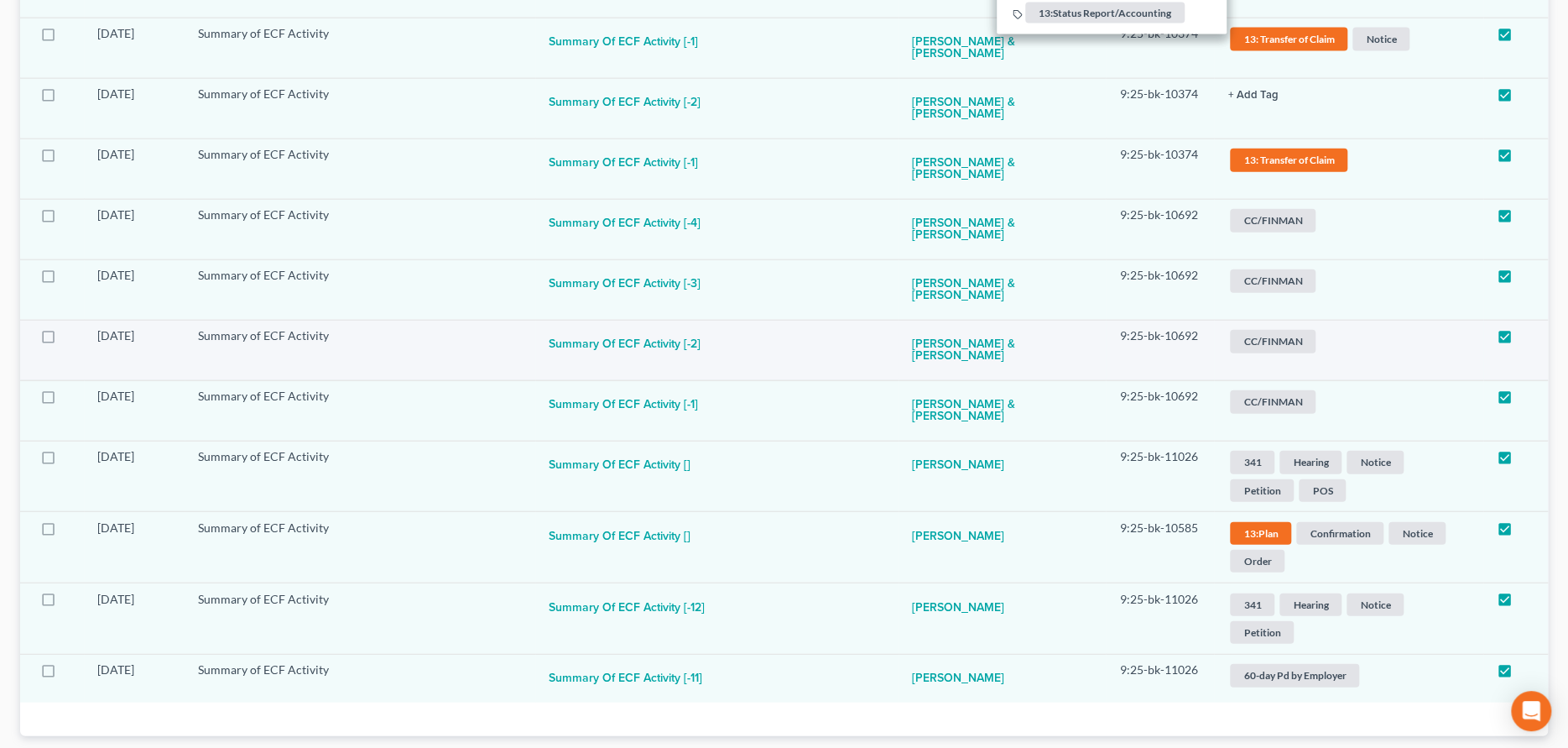
scroll to position [2402, 0]
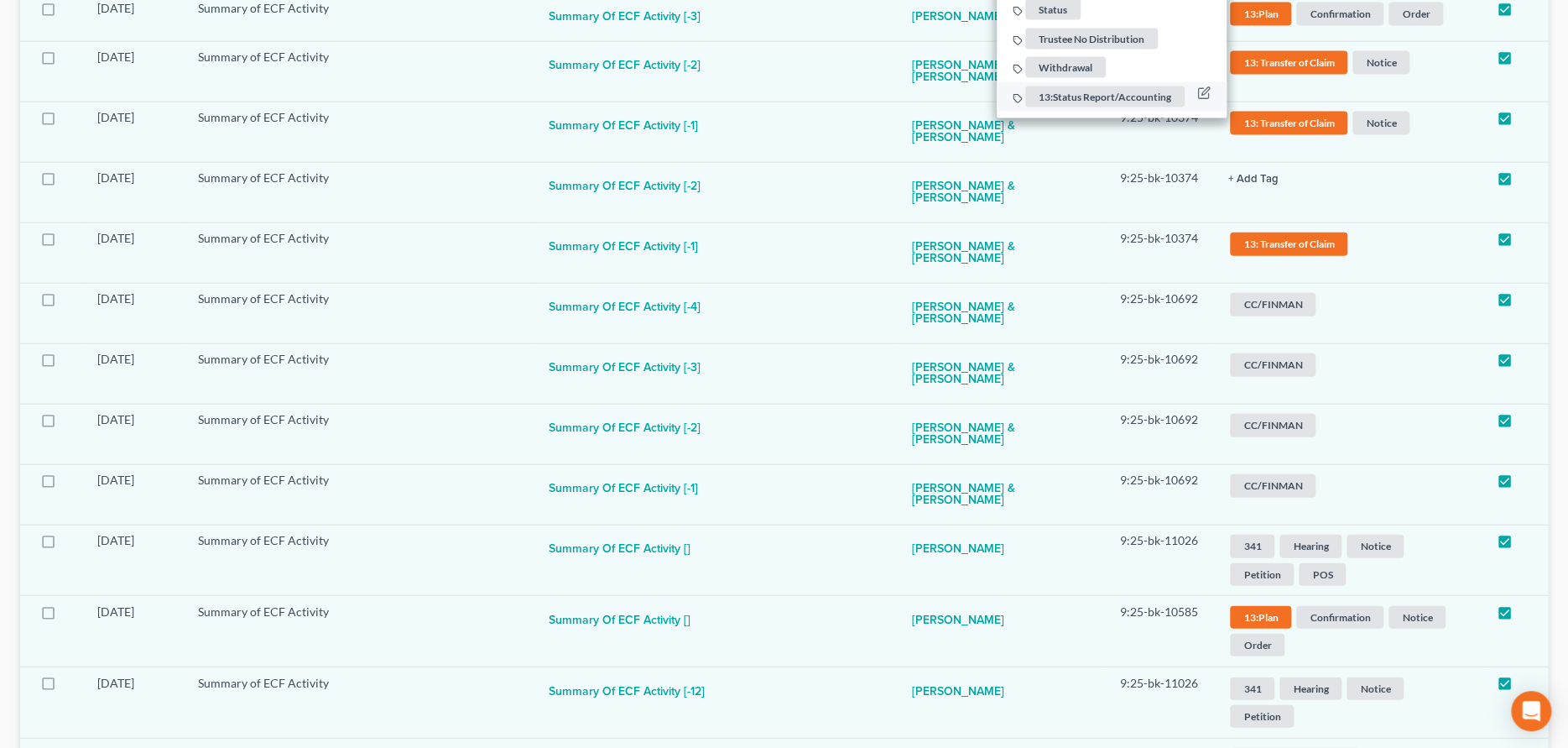
click at [1091, 94] on span "13:Status Report/Accounting" at bounding box center [1105, 97] width 159 height 21
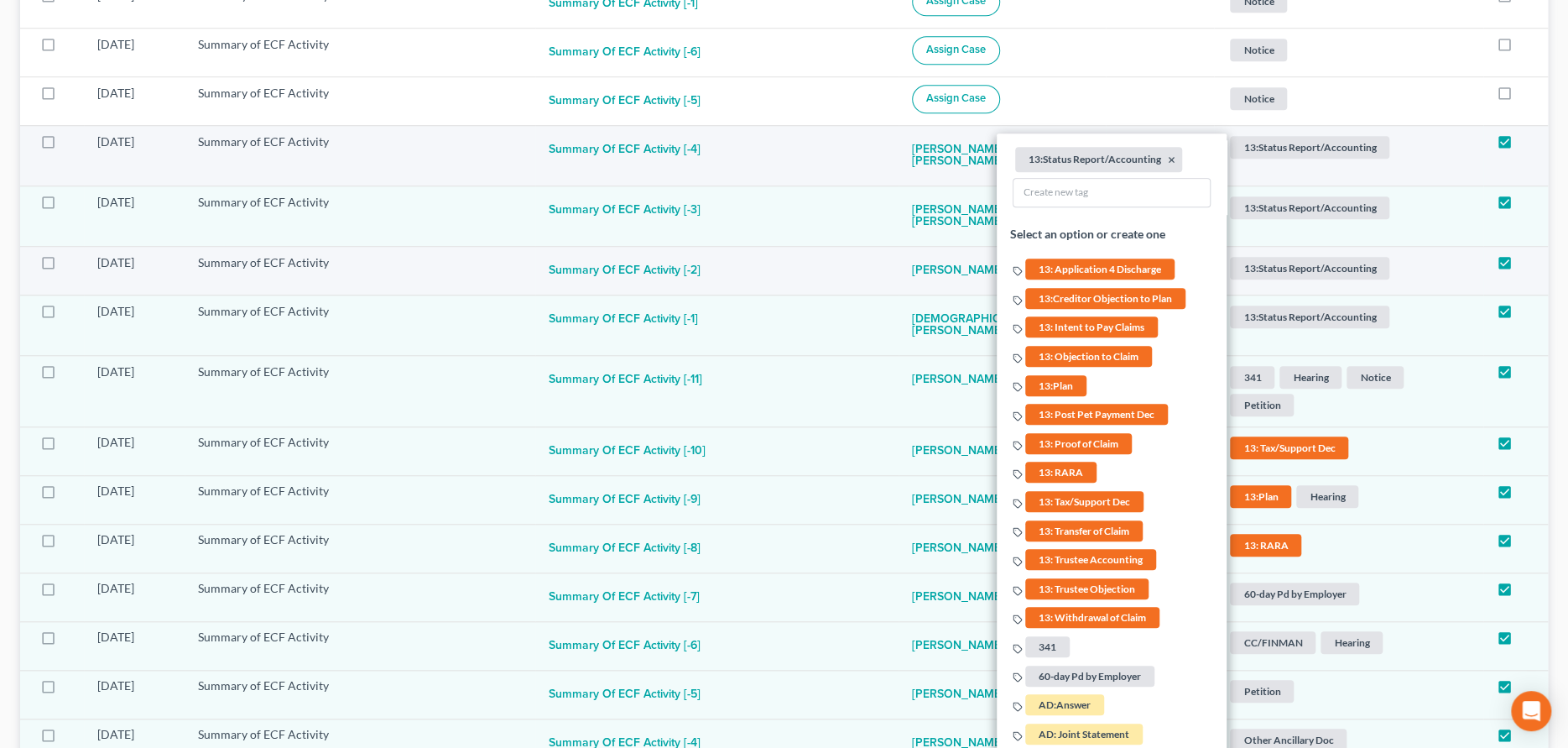
scroll to position [808, 0]
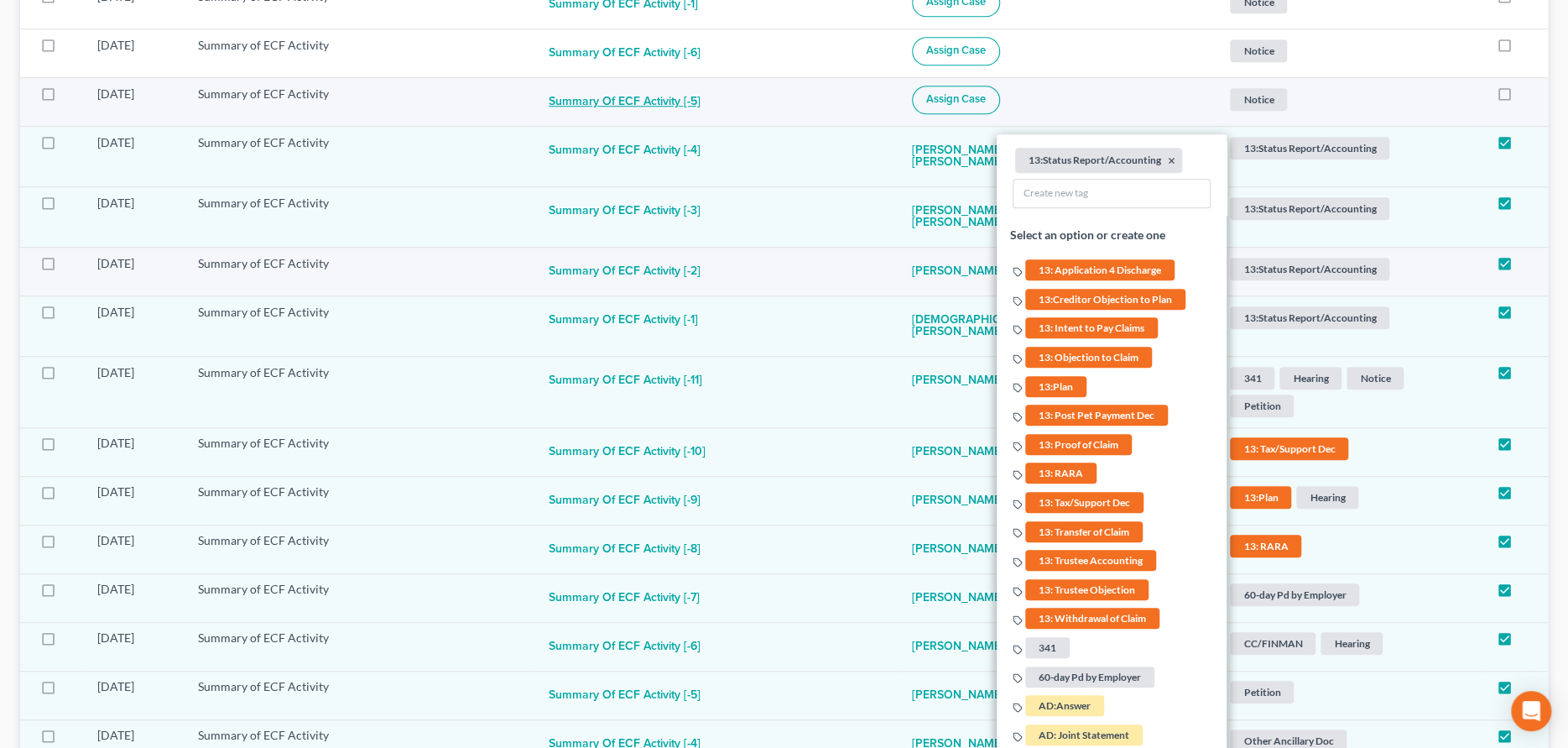
click at [685, 103] on button "Summary of ECF Activity [-5]" at bounding box center [624, 103] width 152 height 34
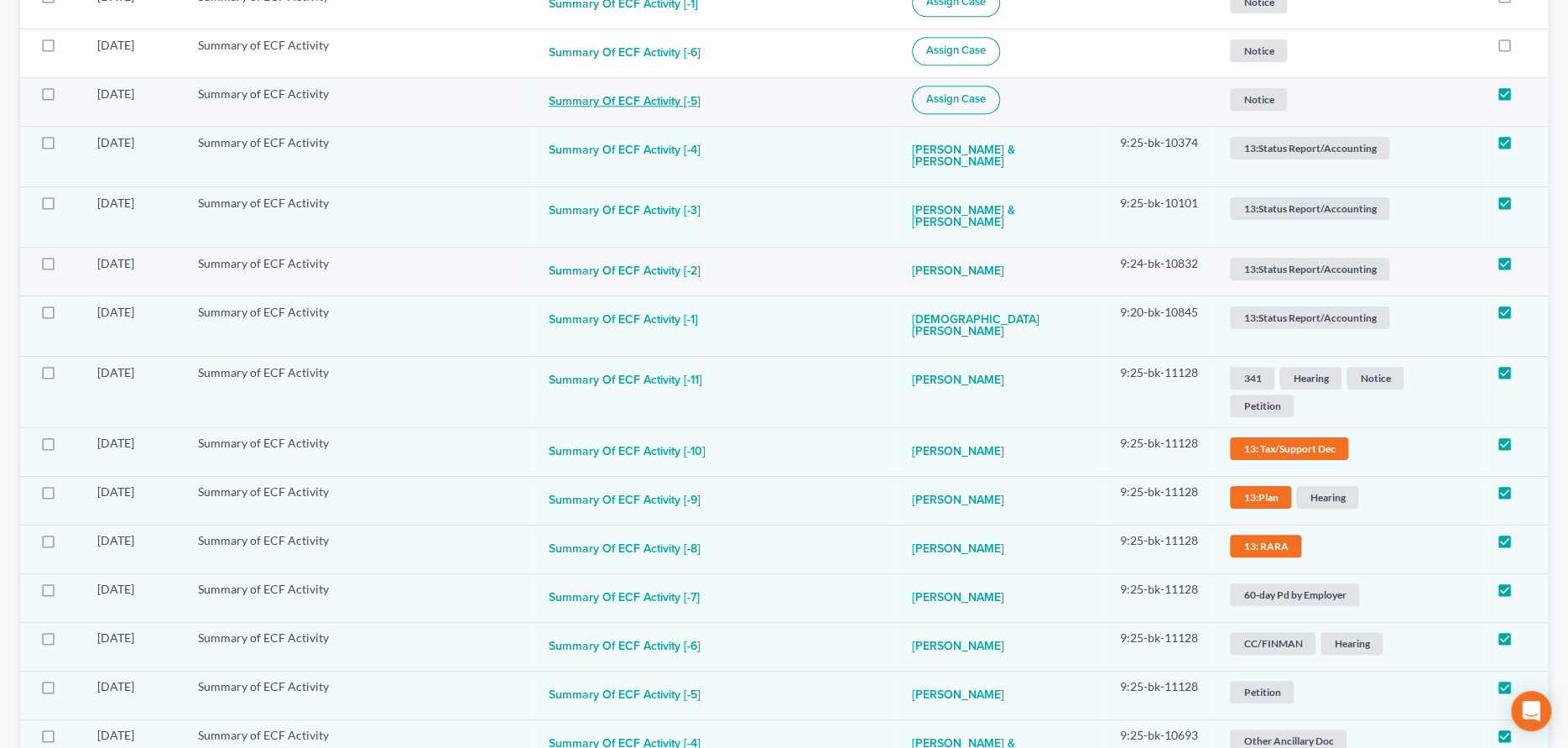
checkbox input "true"
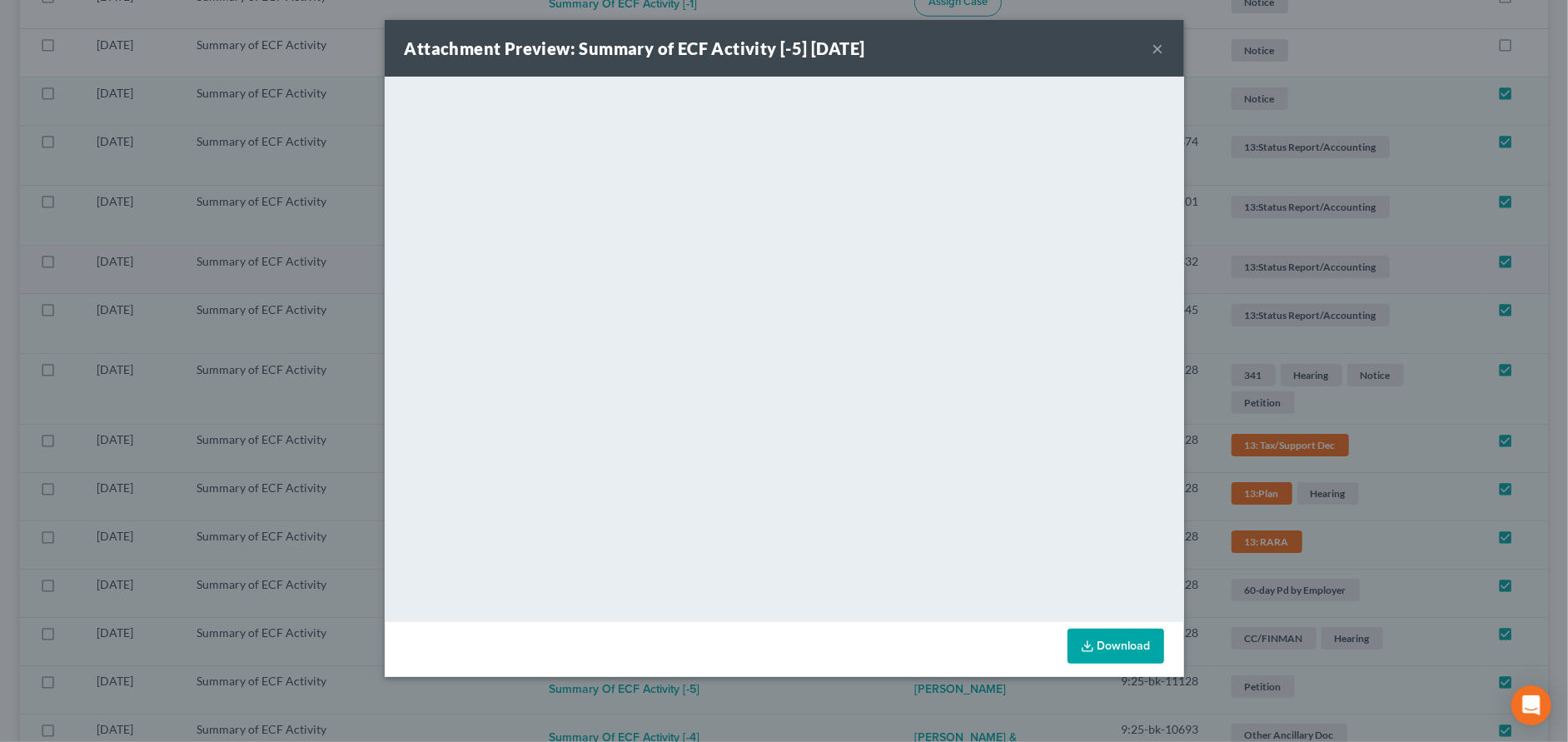
click at [1162, 43] on button "×" at bounding box center [1158, 48] width 12 height 20
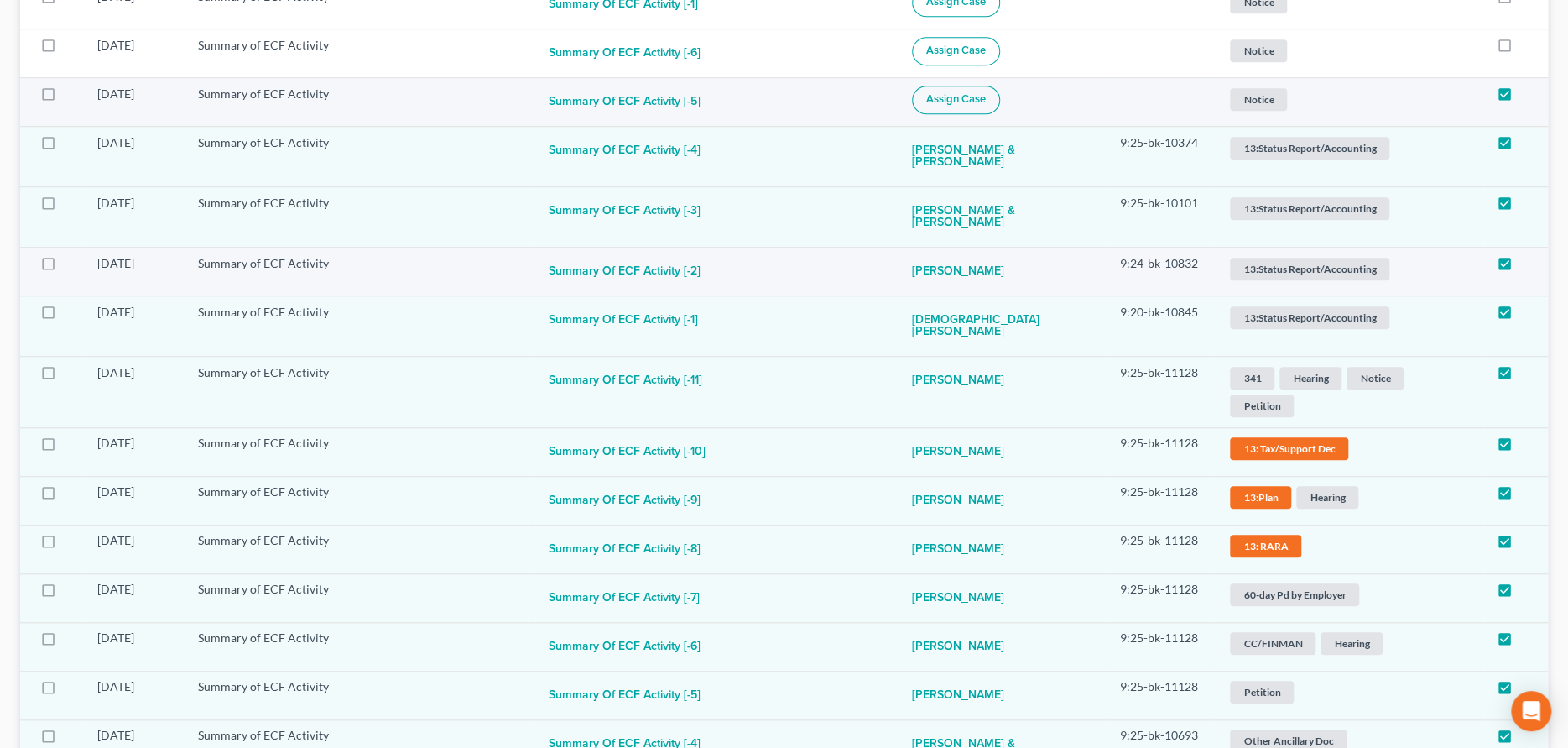
click at [985, 92] on span "Assign Case" at bounding box center [956, 99] width 60 height 13
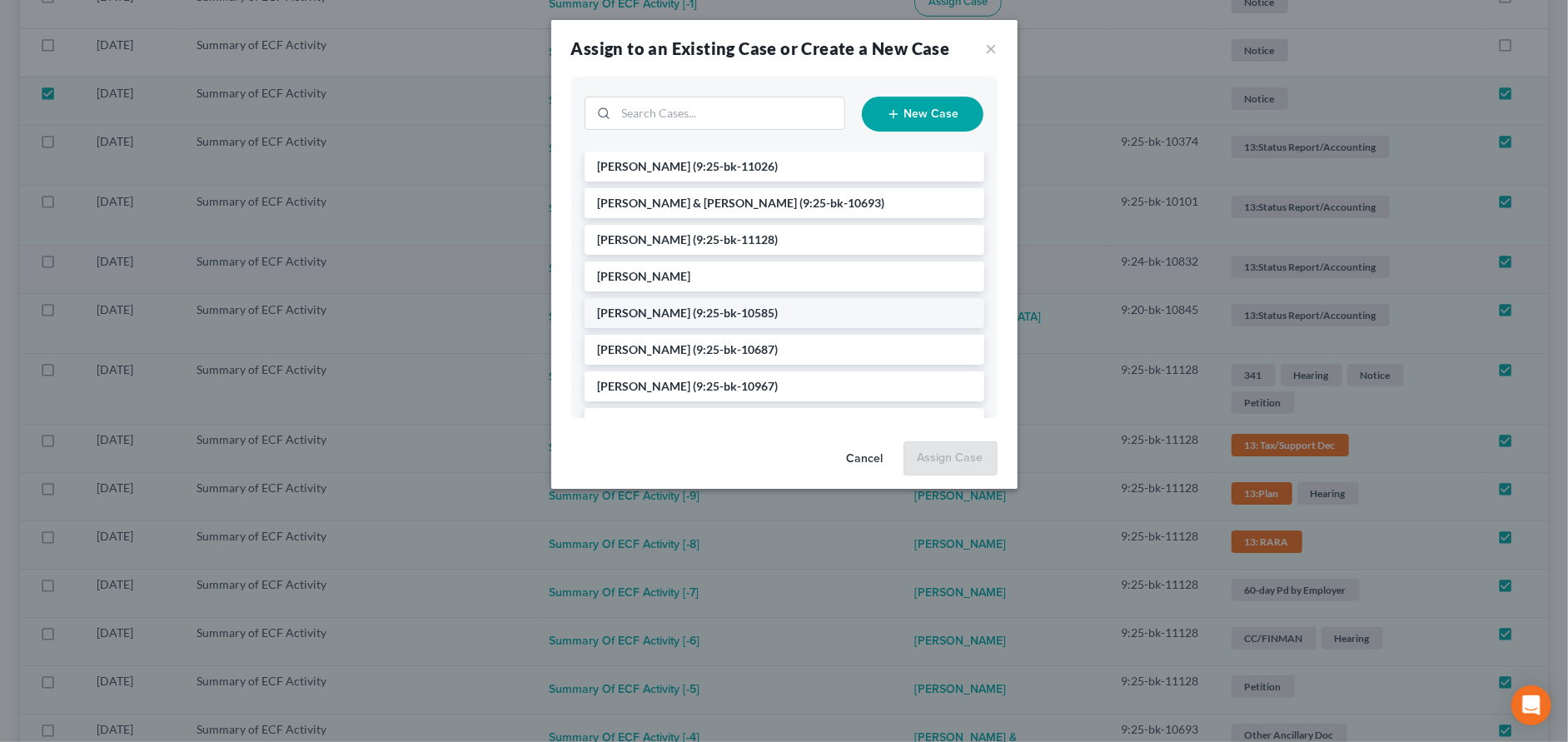
click at [679, 303] on li "[PERSON_NAME] (9:25-bk-10585)" at bounding box center [785, 313] width 400 height 30
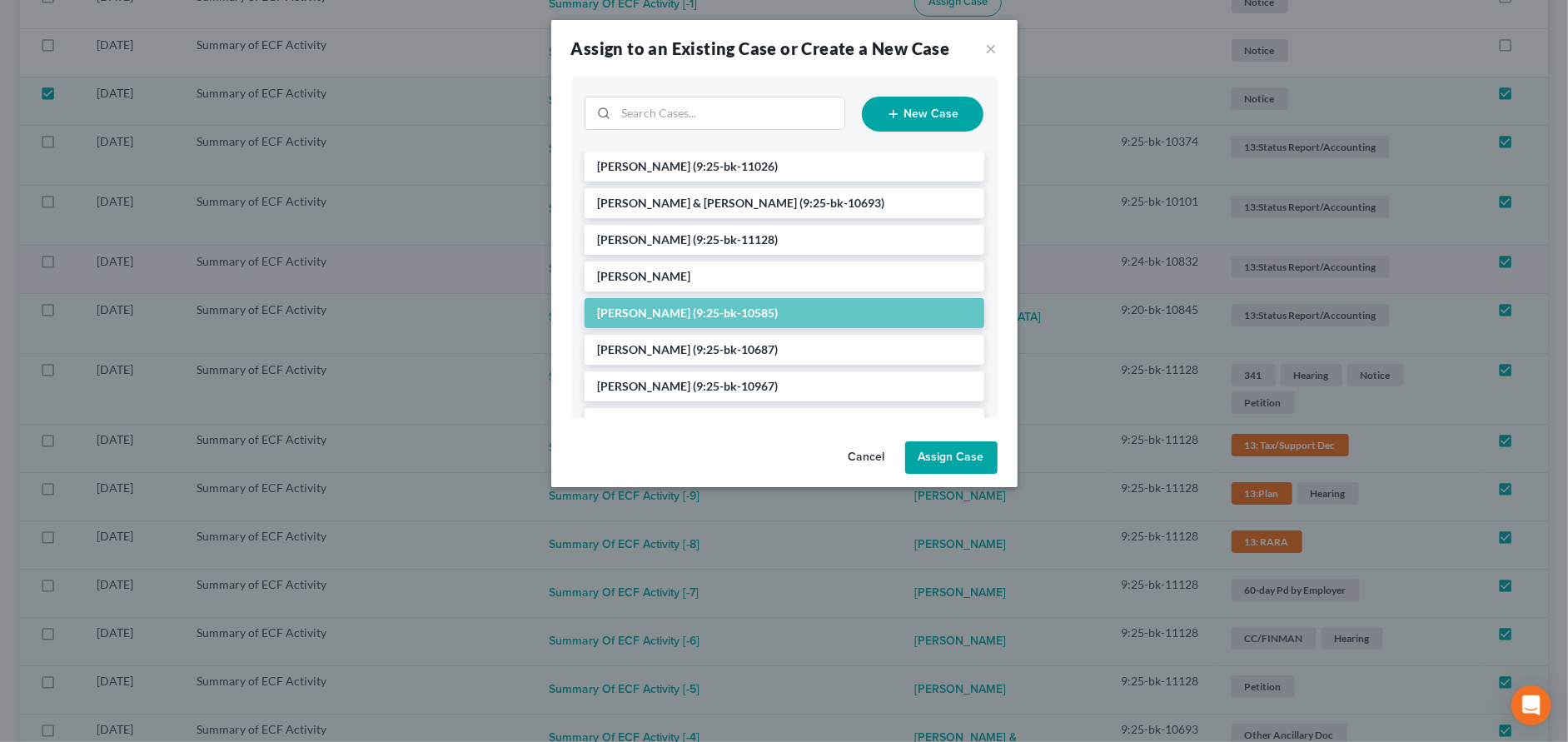
click at [940, 453] on button "Assign Case" at bounding box center [952, 458] width 93 height 33
checkbox input "false"
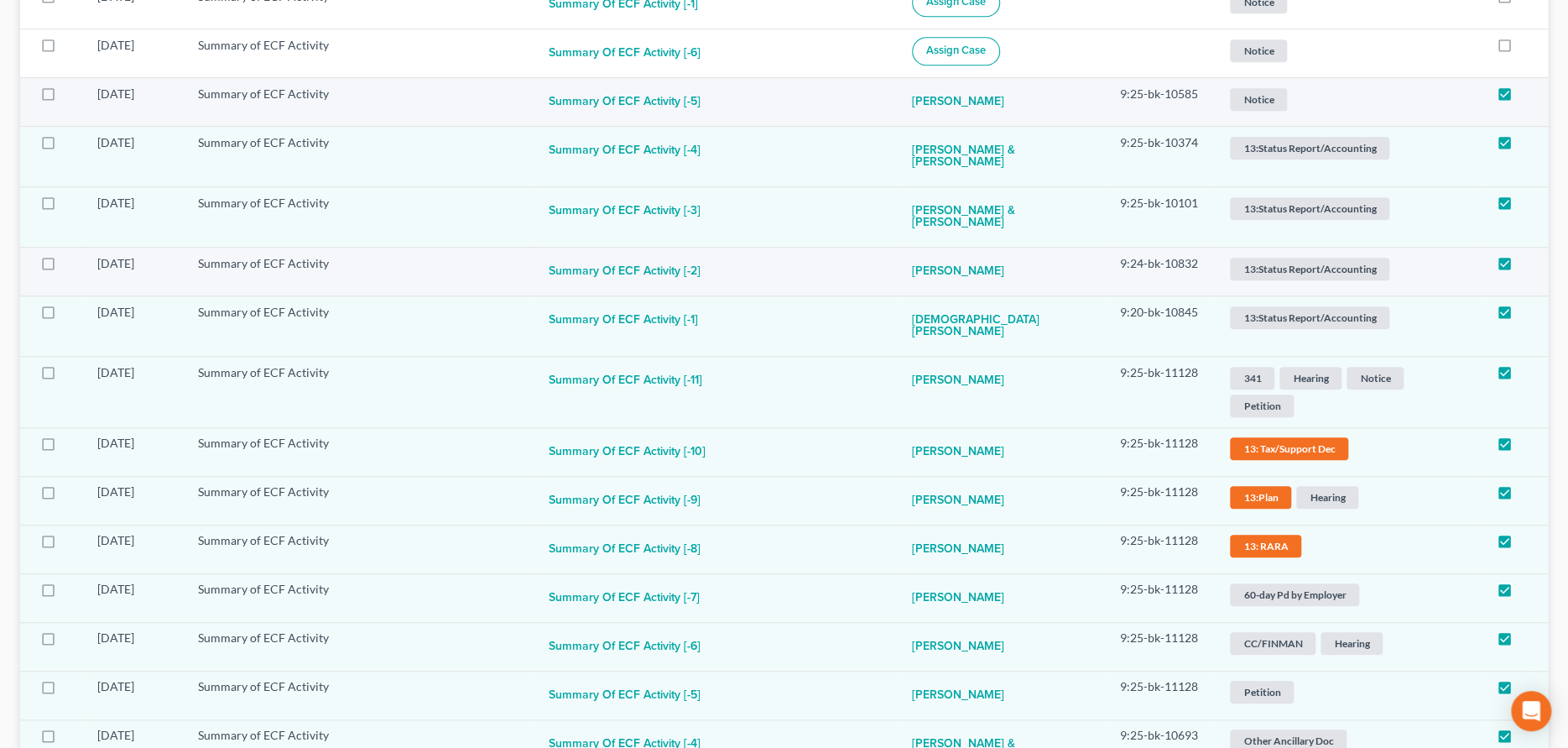
click at [1256, 96] on span "Notice" at bounding box center [1258, 99] width 57 height 22
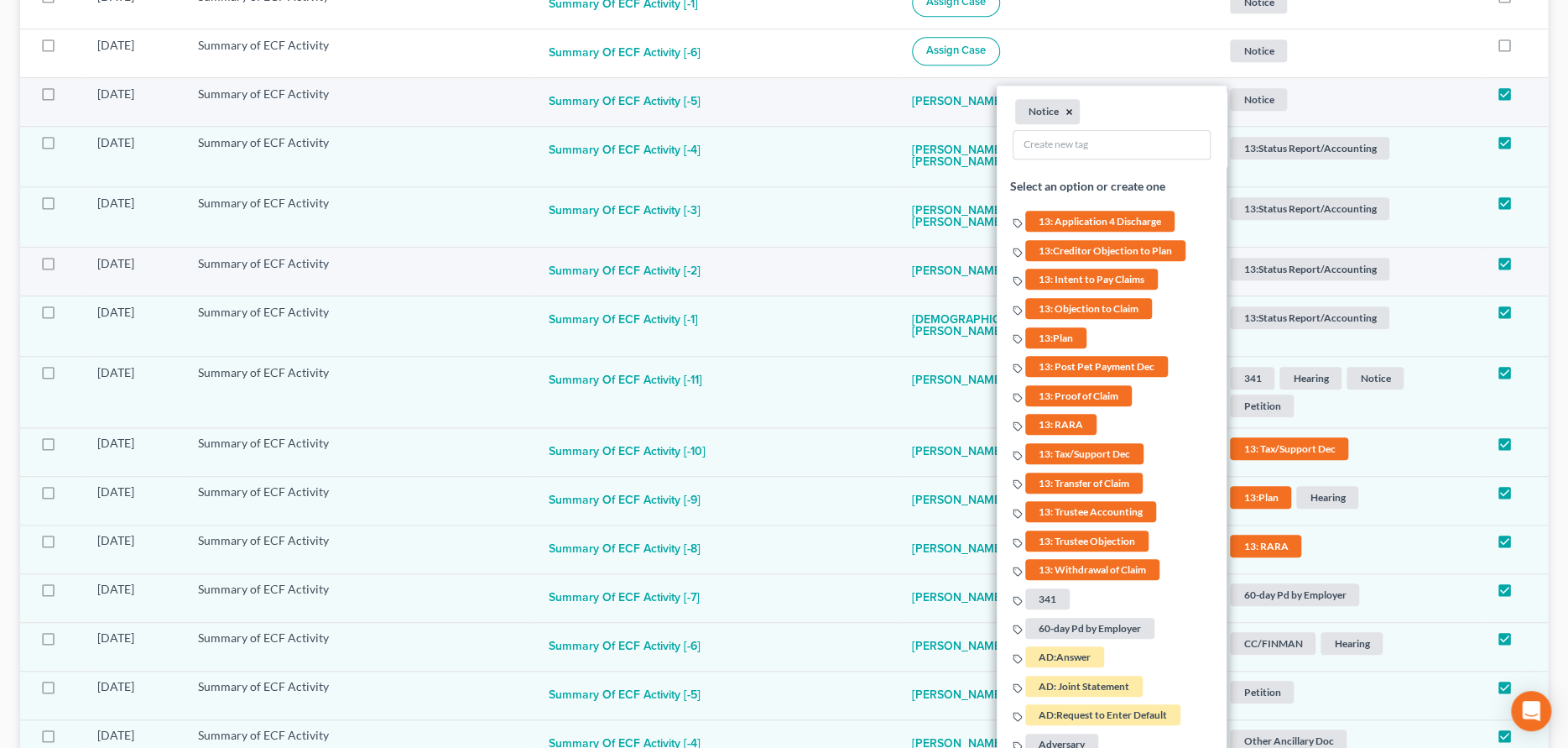
click at [1066, 108] on button "×" at bounding box center [1070, 112] width 7 height 15
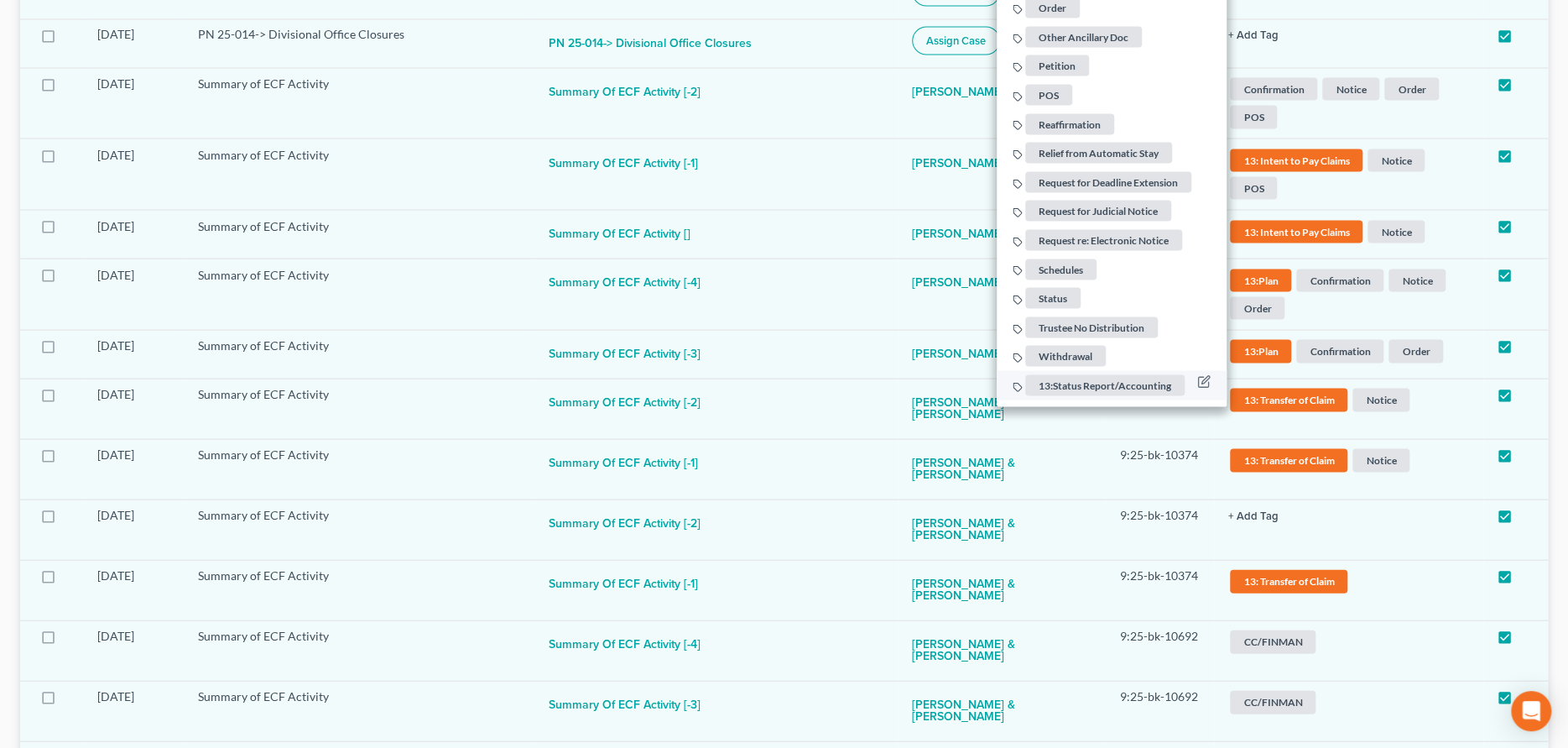
scroll to position [2066, 0]
click at [1036, 382] on span "13:Status Report/Accounting" at bounding box center [1105, 383] width 159 height 21
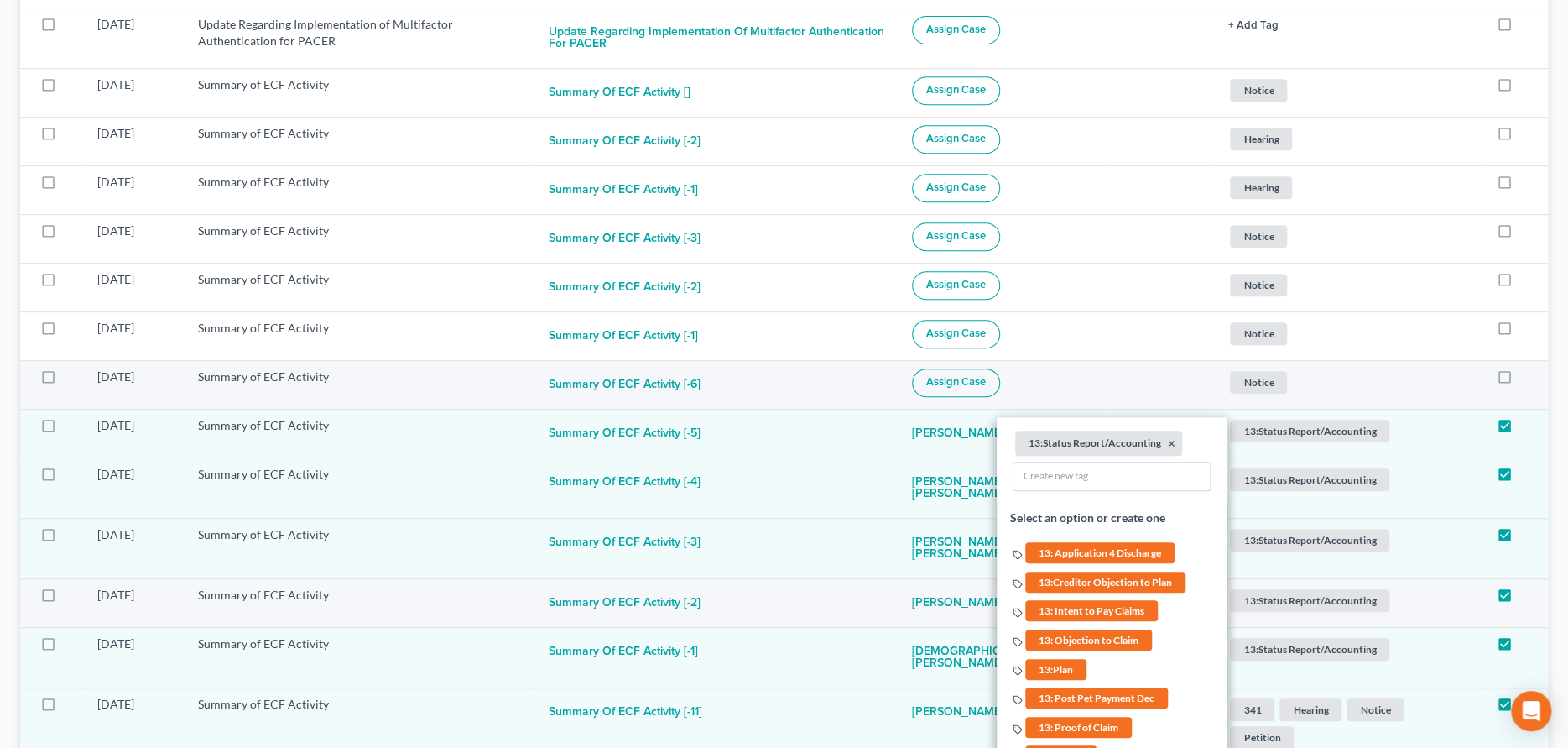
scroll to position [472, 0]
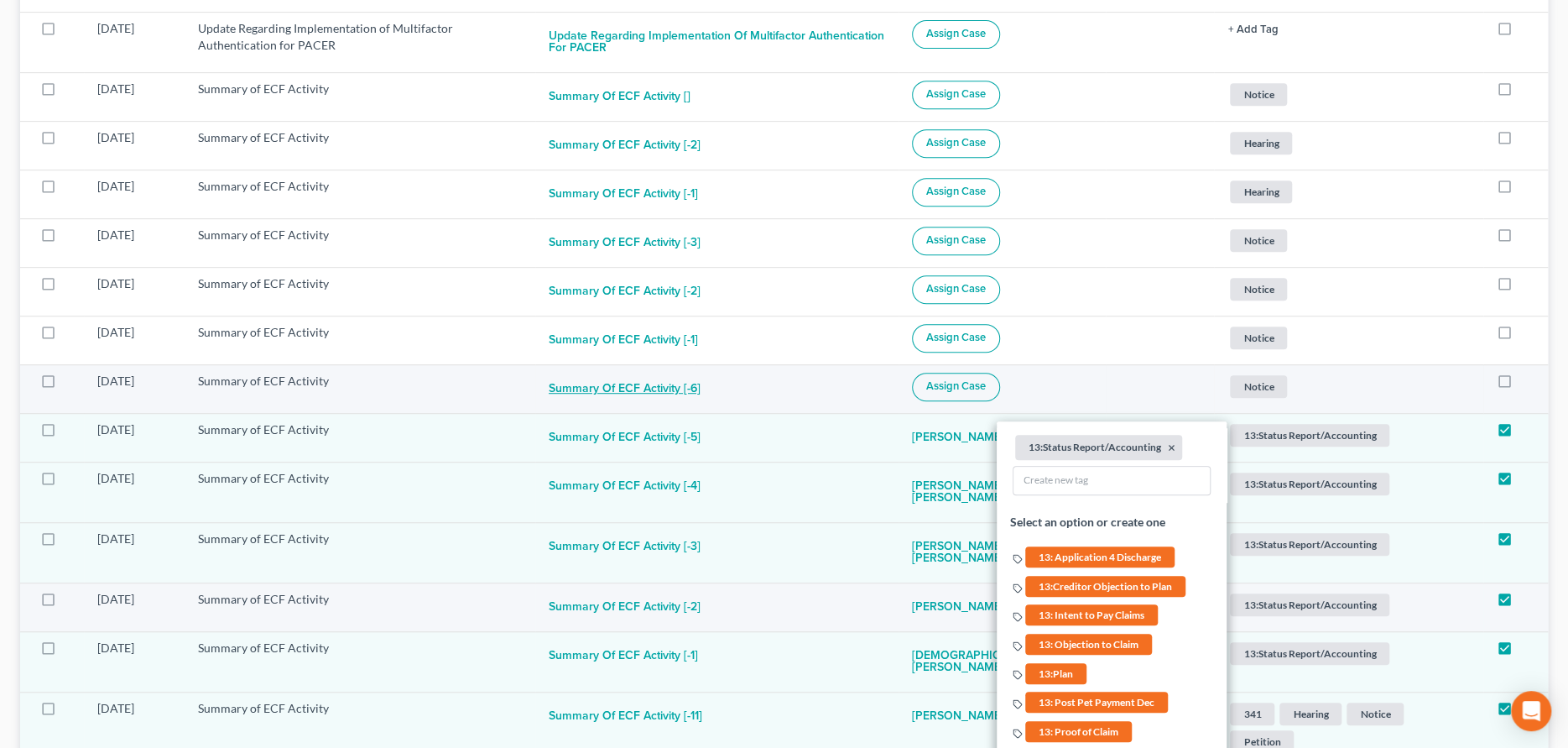
click at [699, 390] on button "Summary of ECF Activity [-6]" at bounding box center [624, 390] width 152 height 34
checkbox input "true"
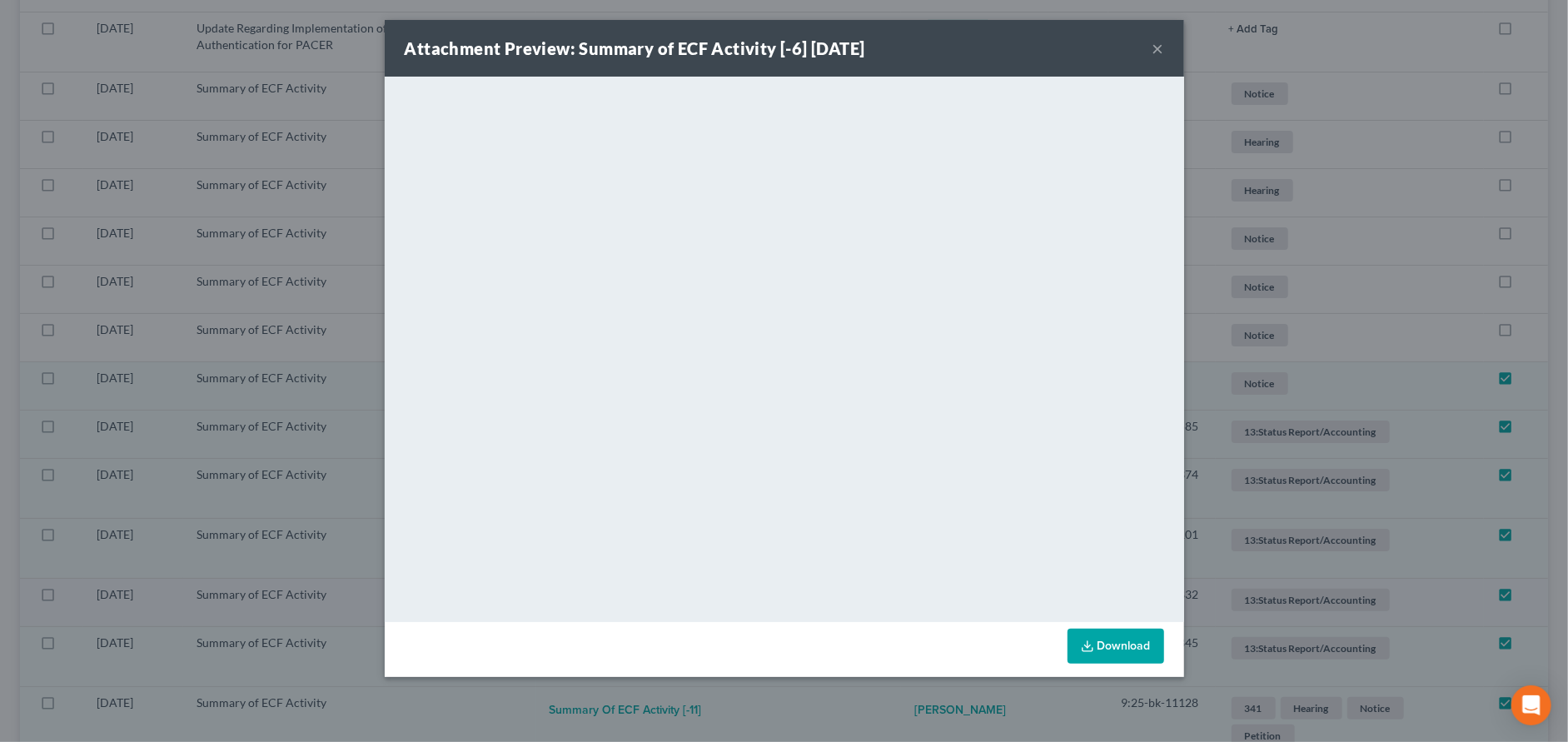
click at [1156, 41] on button "×" at bounding box center [1158, 48] width 12 height 20
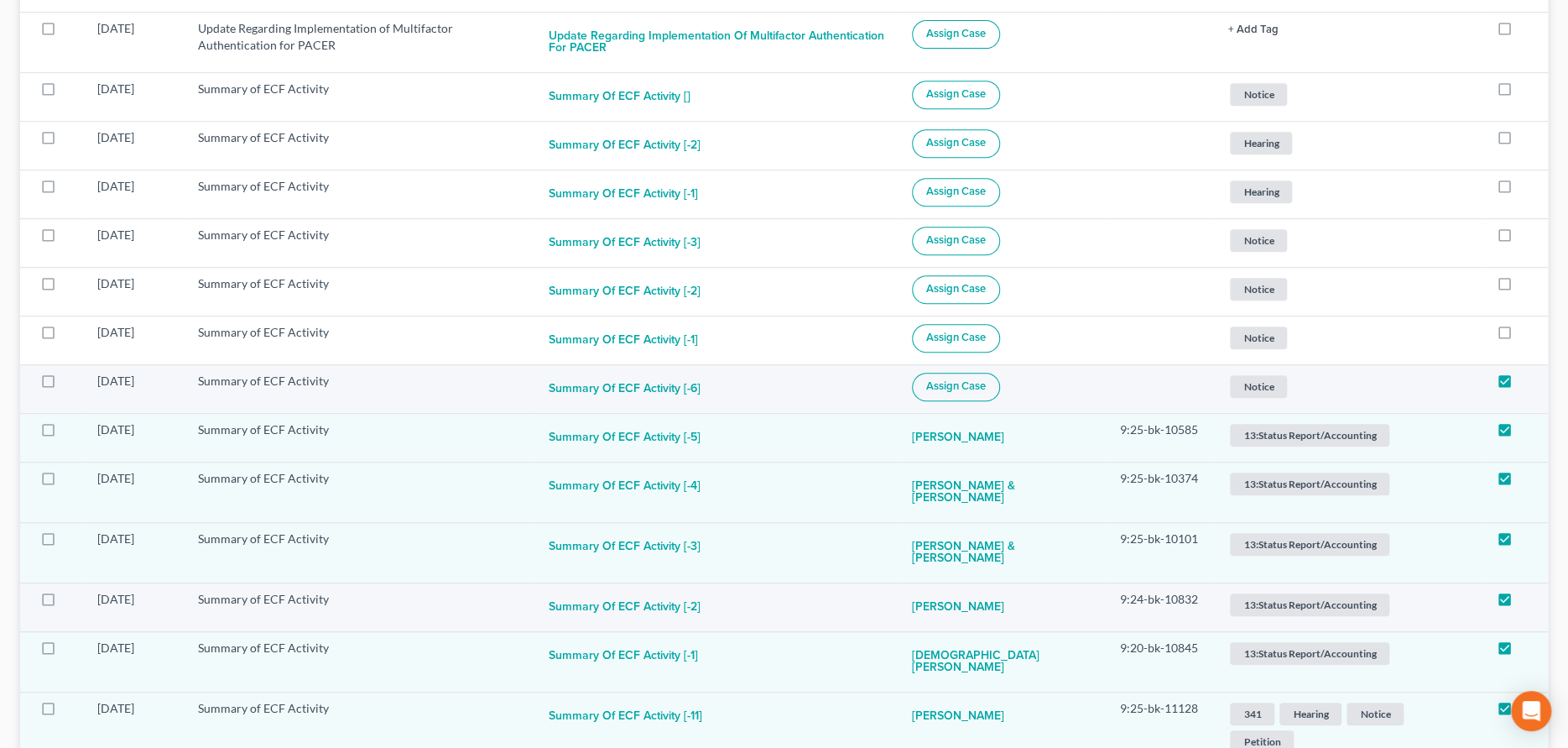
click at [978, 381] on span "Assign Case" at bounding box center [956, 386] width 60 height 13
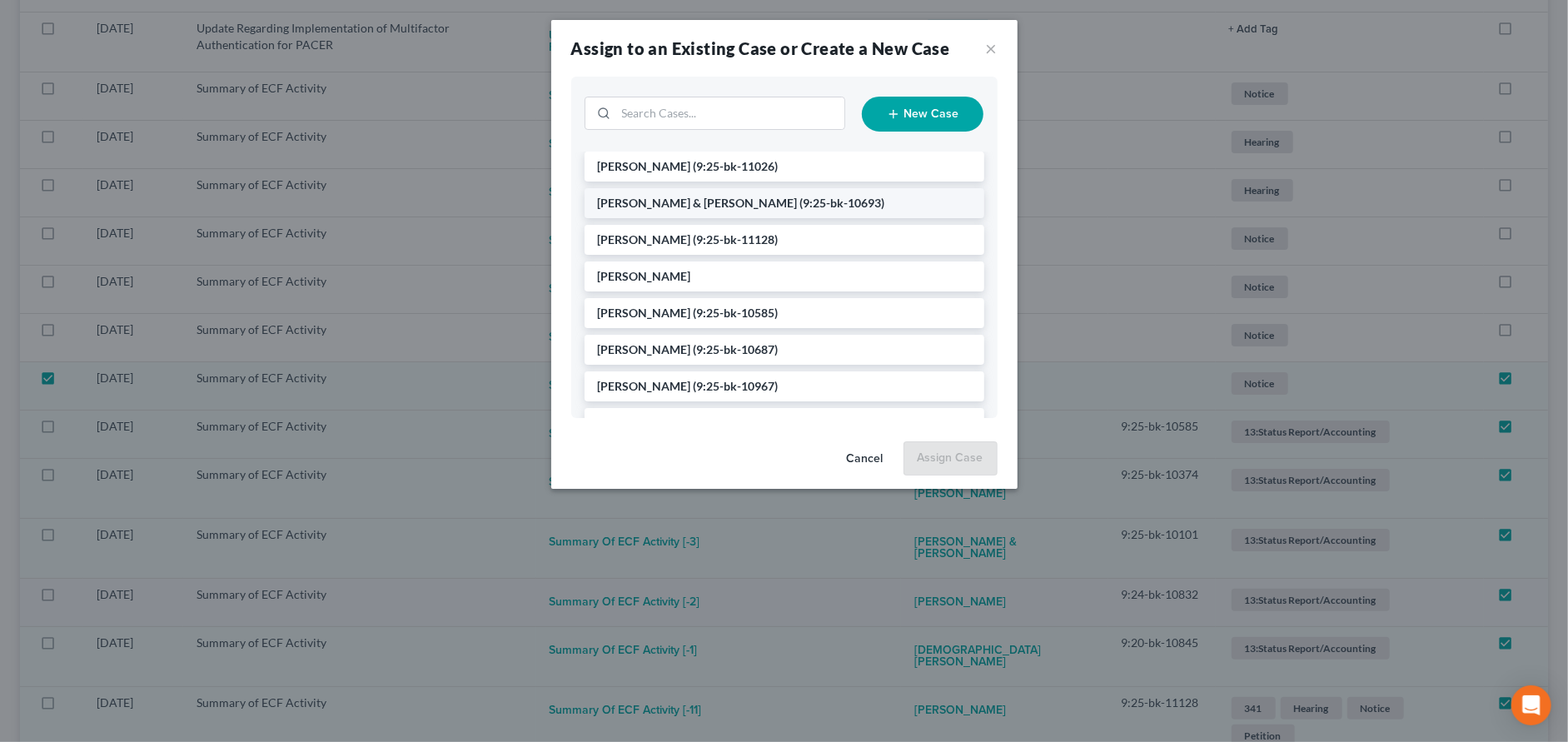
click at [697, 204] on span "[PERSON_NAME] & [PERSON_NAME]" at bounding box center [698, 202] width 200 height 14
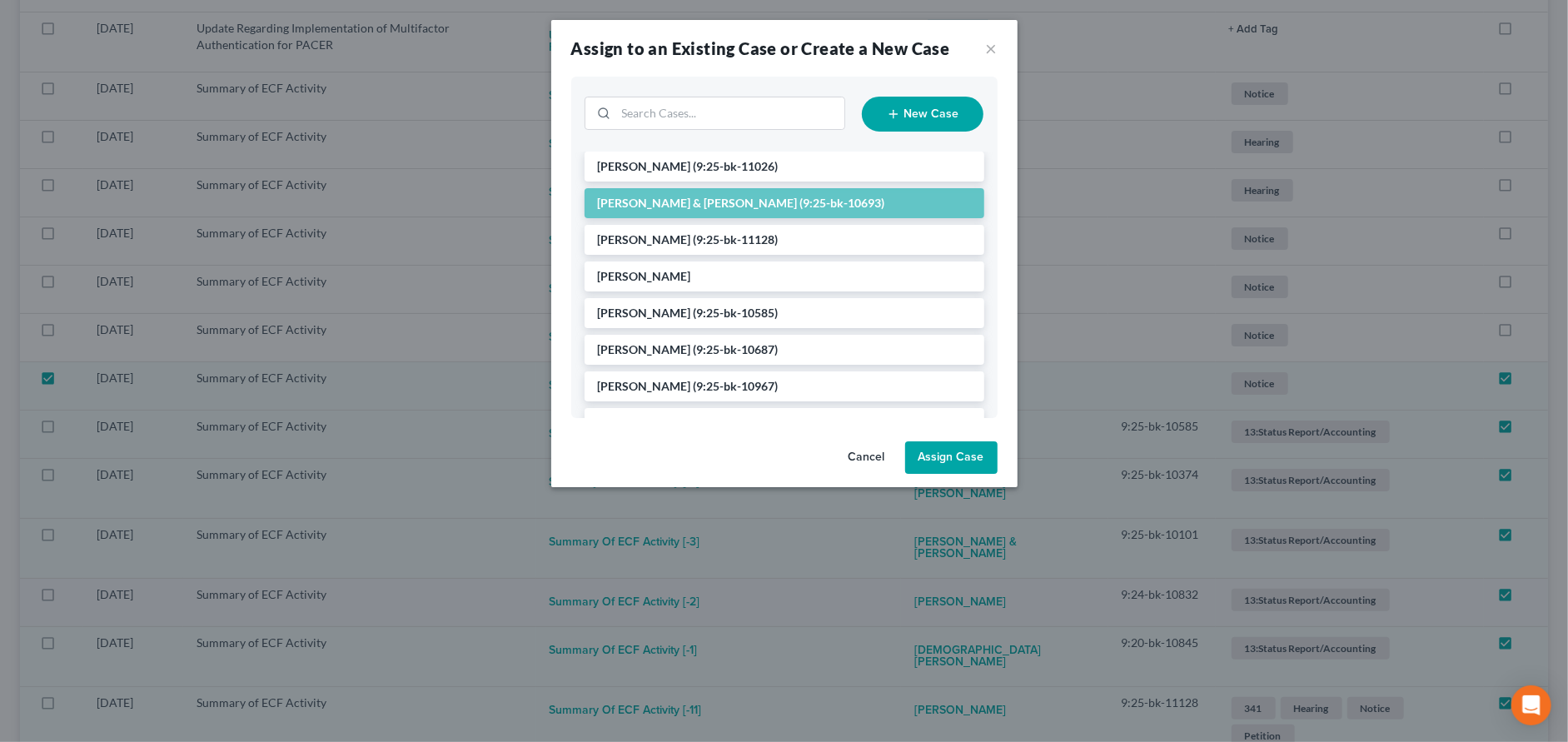
click at [932, 460] on button "Assign Case" at bounding box center [952, 458] width 93 height 33
checkbox input "false"
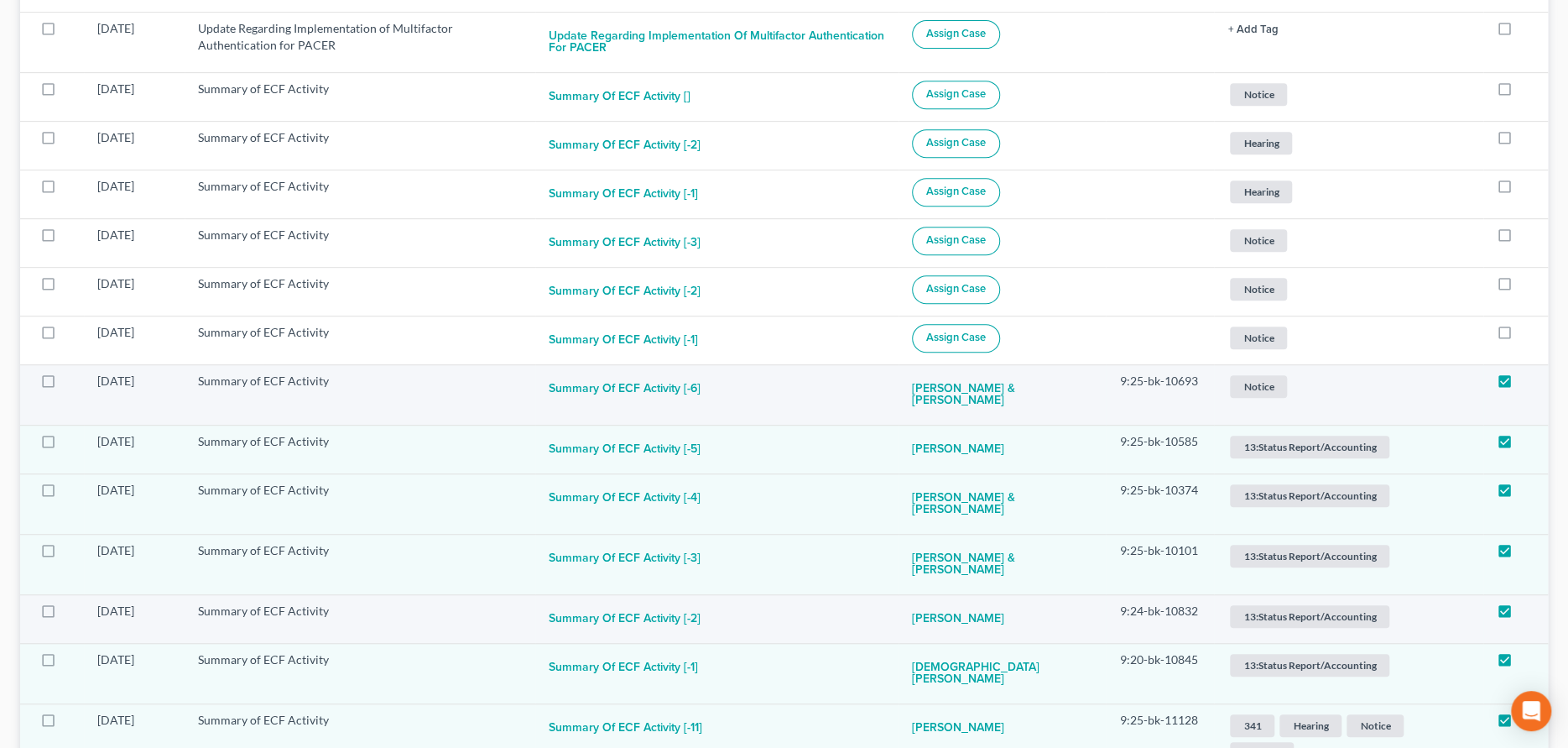
click at [1251, 384] on span "Notice" at bounding box center [1258, 386] width 57 height 22
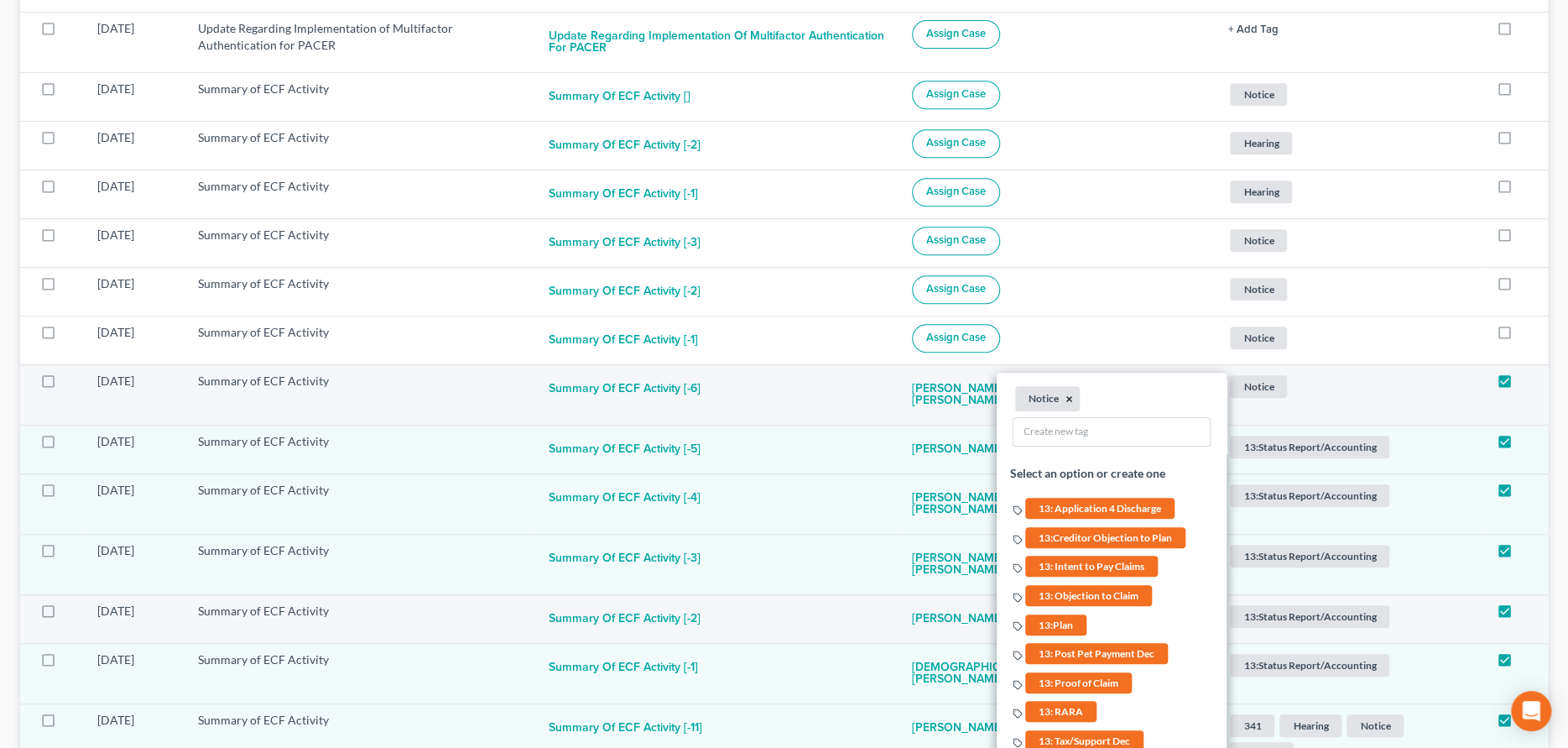
click at [1066, 394] on button "×" at bounding box center [1070, 398] width 7 height 15
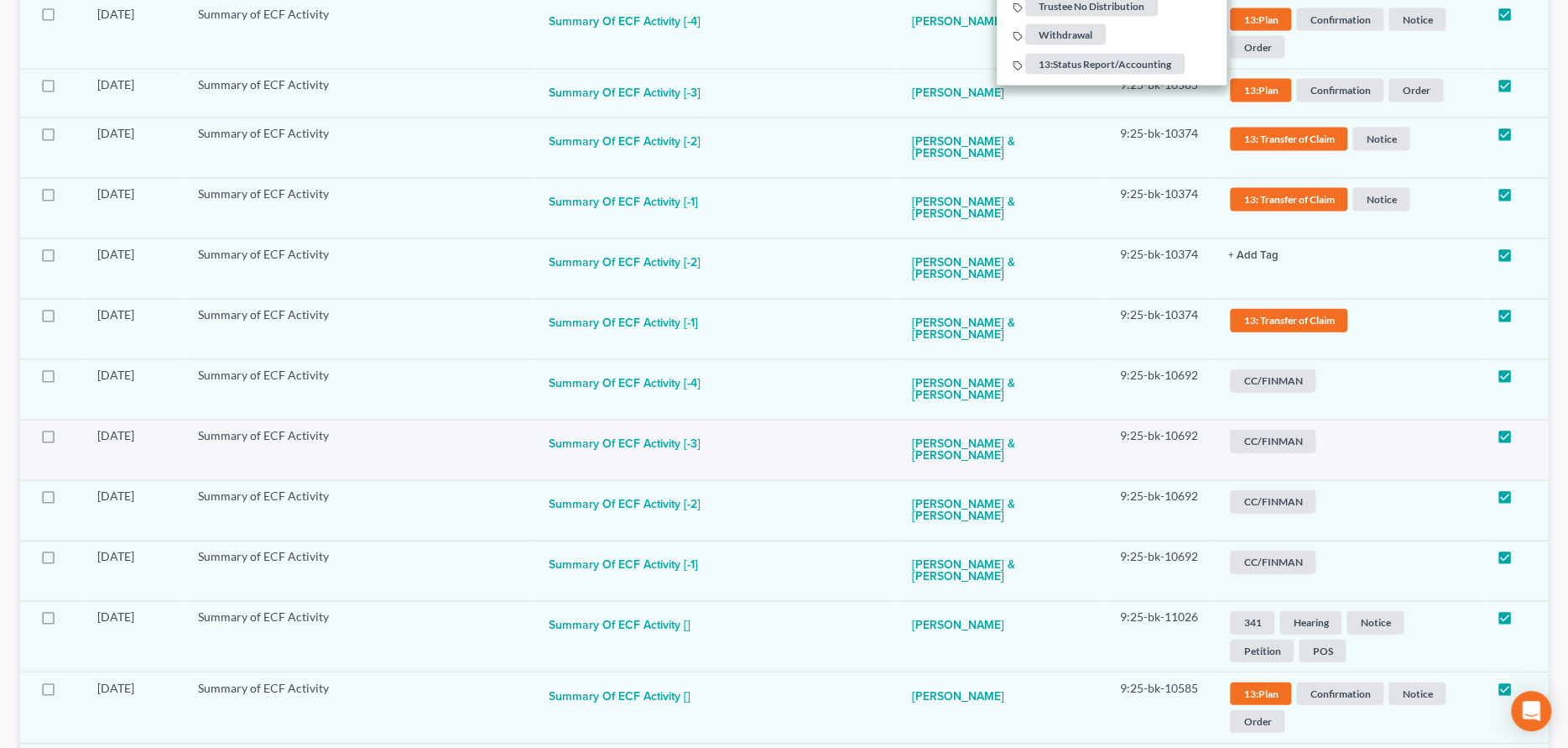
scroll to position [2234, 0]
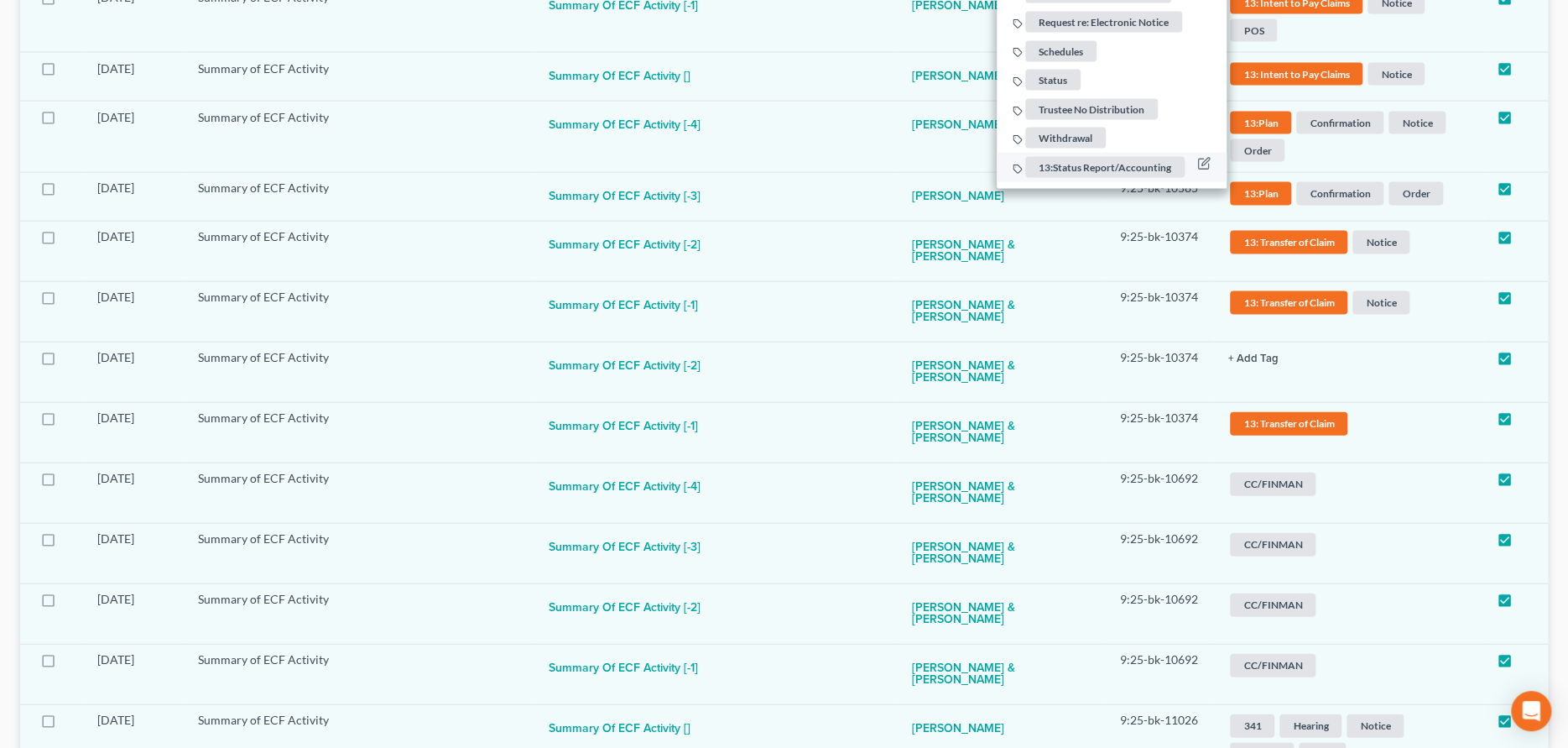
click at [1064, 168] on span "13:Status Report/Accounting" at bounding box center [1105, 167] width 159 height 21
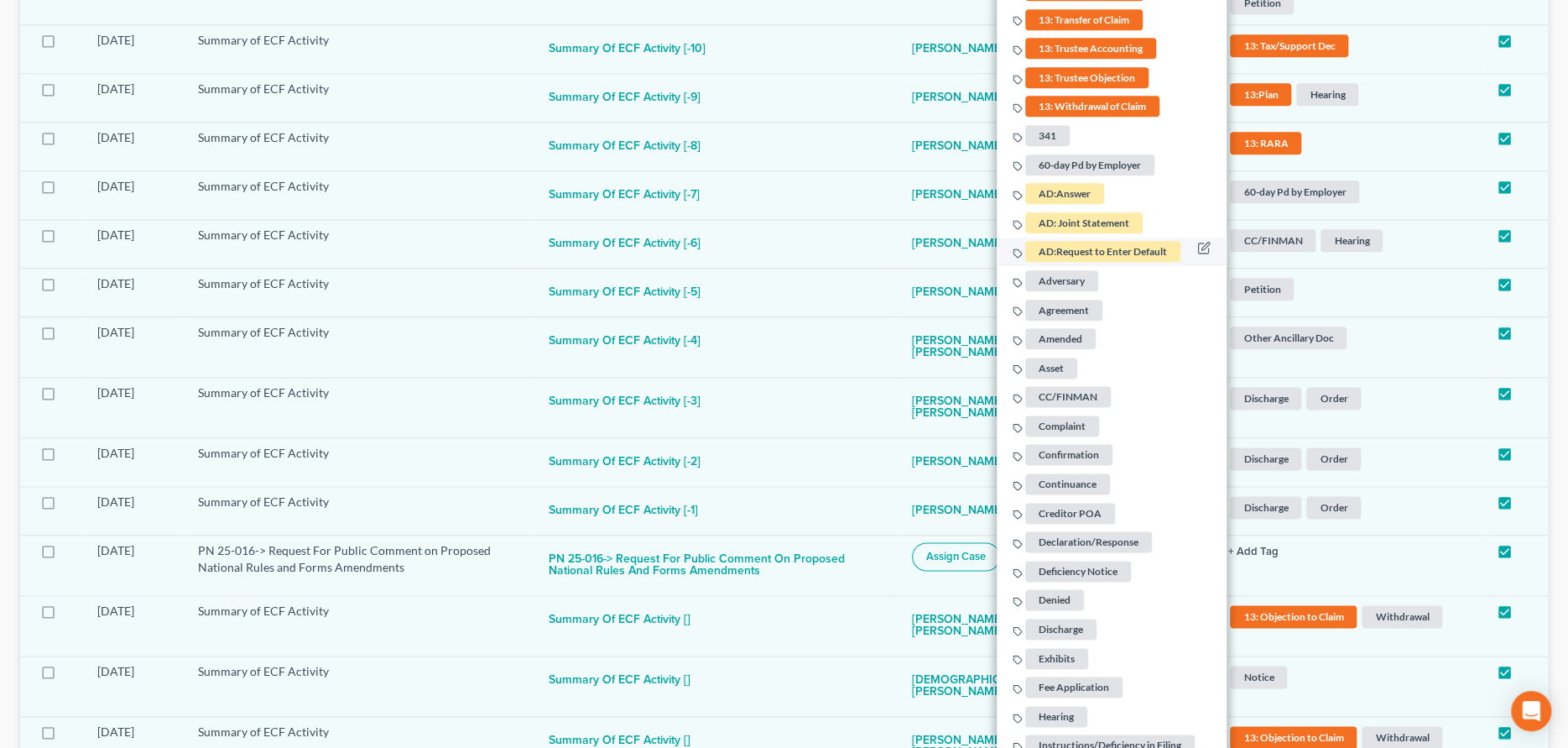
scroll to position [724, 0]
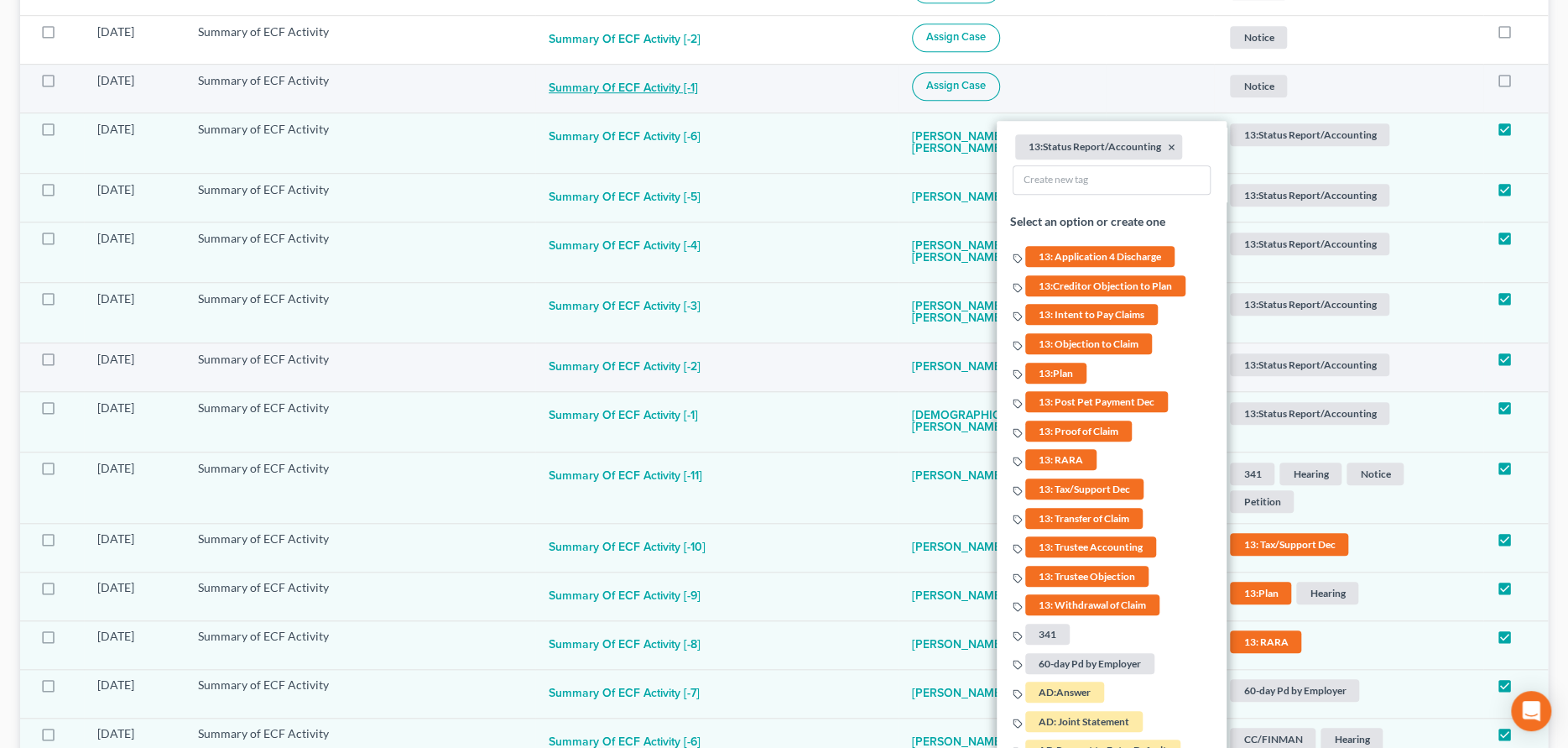
click at [641, 82] on button "Summary of ECF Activity [-1]" at bounding box center [623, 89] width 149 height 34
checkbox input "true"
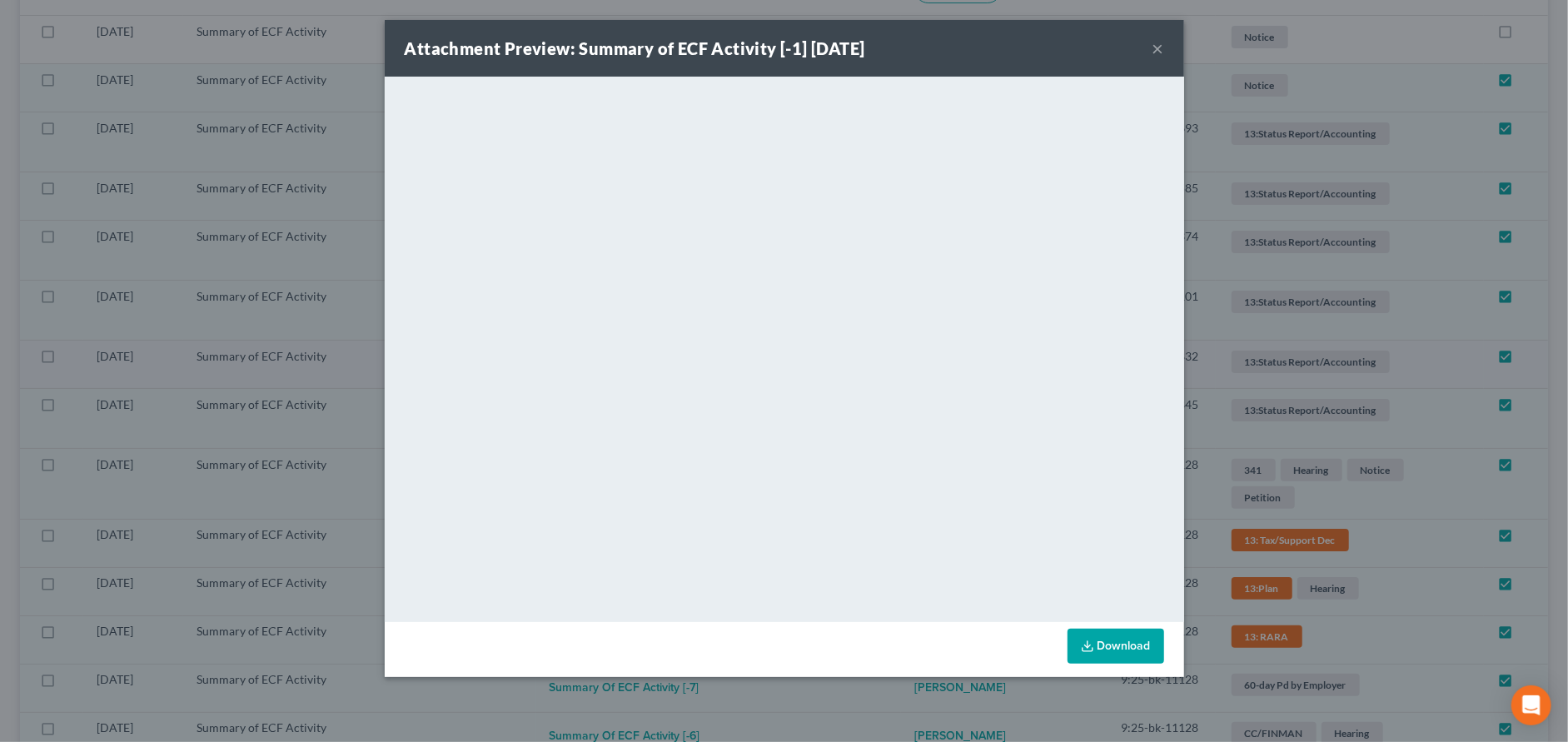
click at [1158, 51] on button "×" at bounding box center [1158, 48] width 12 height 20
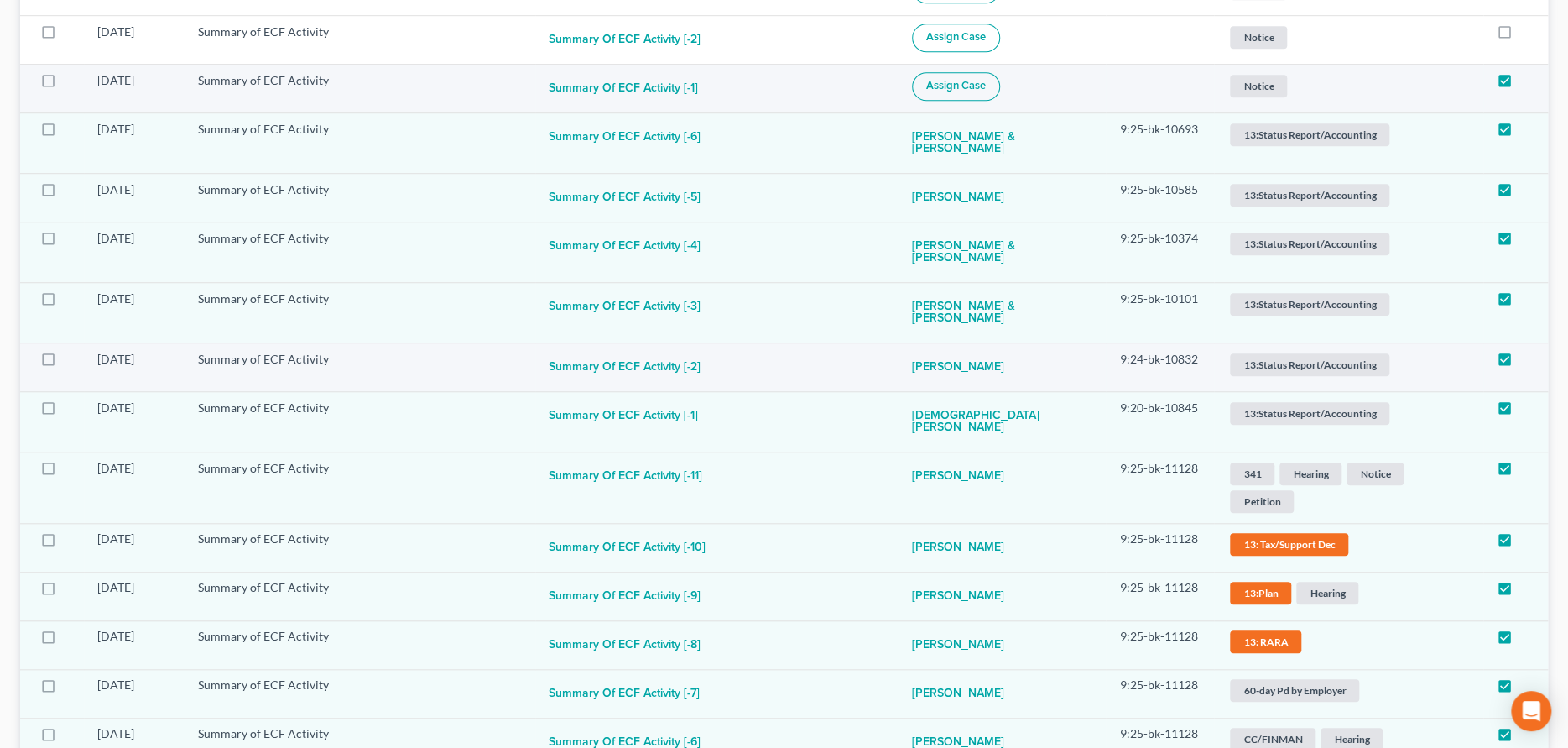
click at [985, 83] on span "Assign Case" at bounding box center [956, 86] width 60 height 13
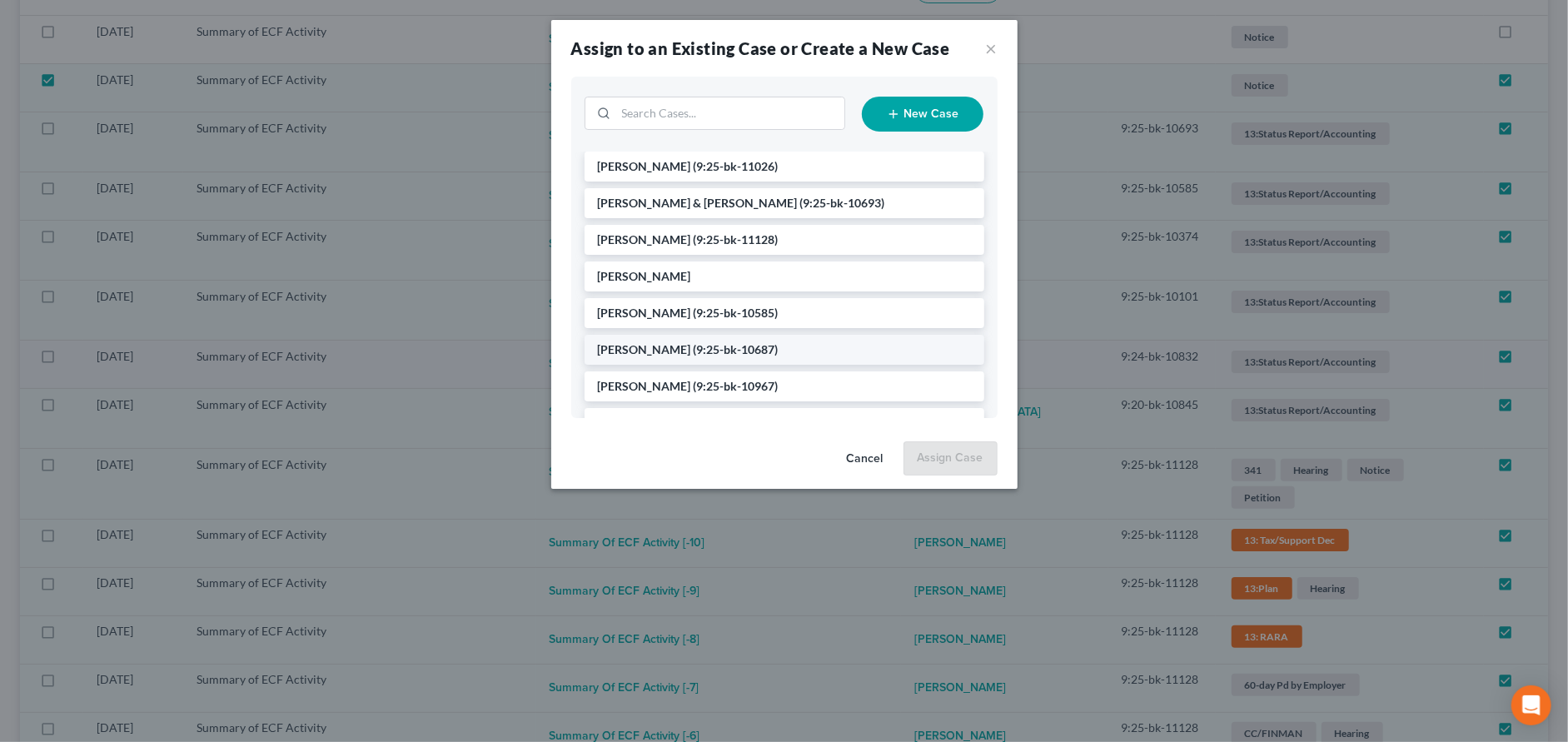
click at [681, 353] on span "[PERSON_NAME]" at bounding box center [644, 349] width 93 height 14
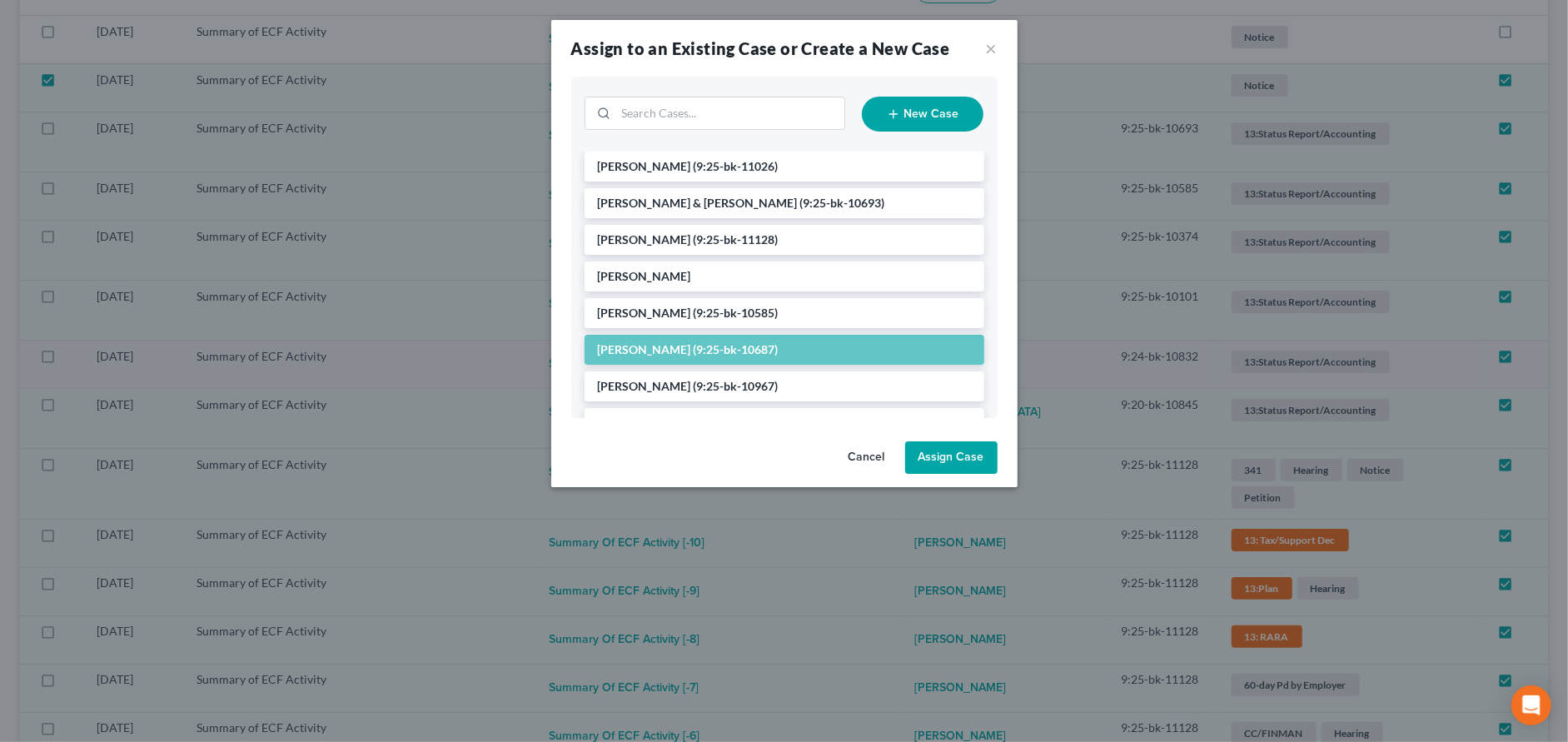
click at [933, 452] on button "Assign Case" at bounding box center [952, 458] width 93 height 33
checkbox input "false"
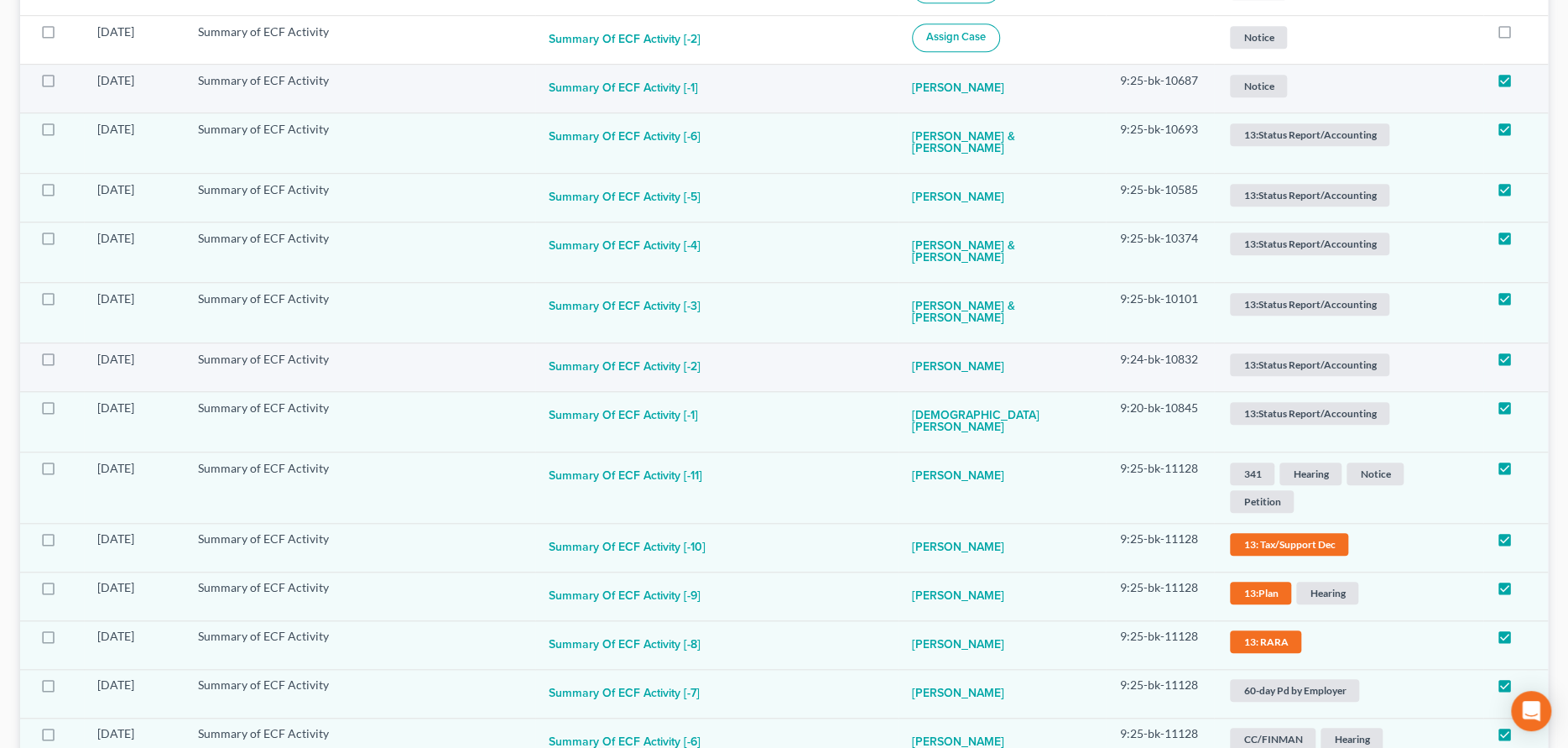
click at [1277, 85] on span "Notice" at bounding box center [1258, 86] width 57 height 22
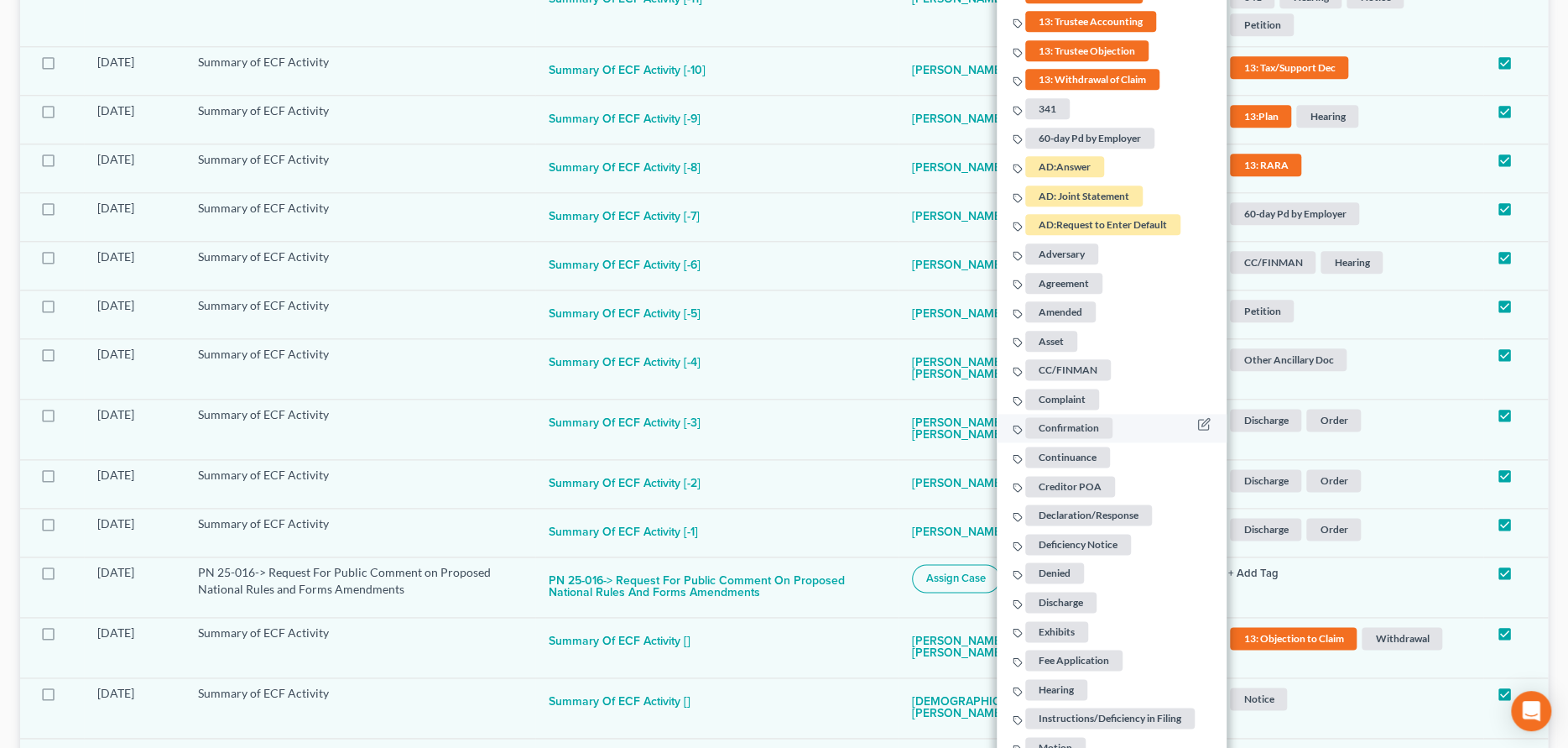
scroll to position [1227, 0]
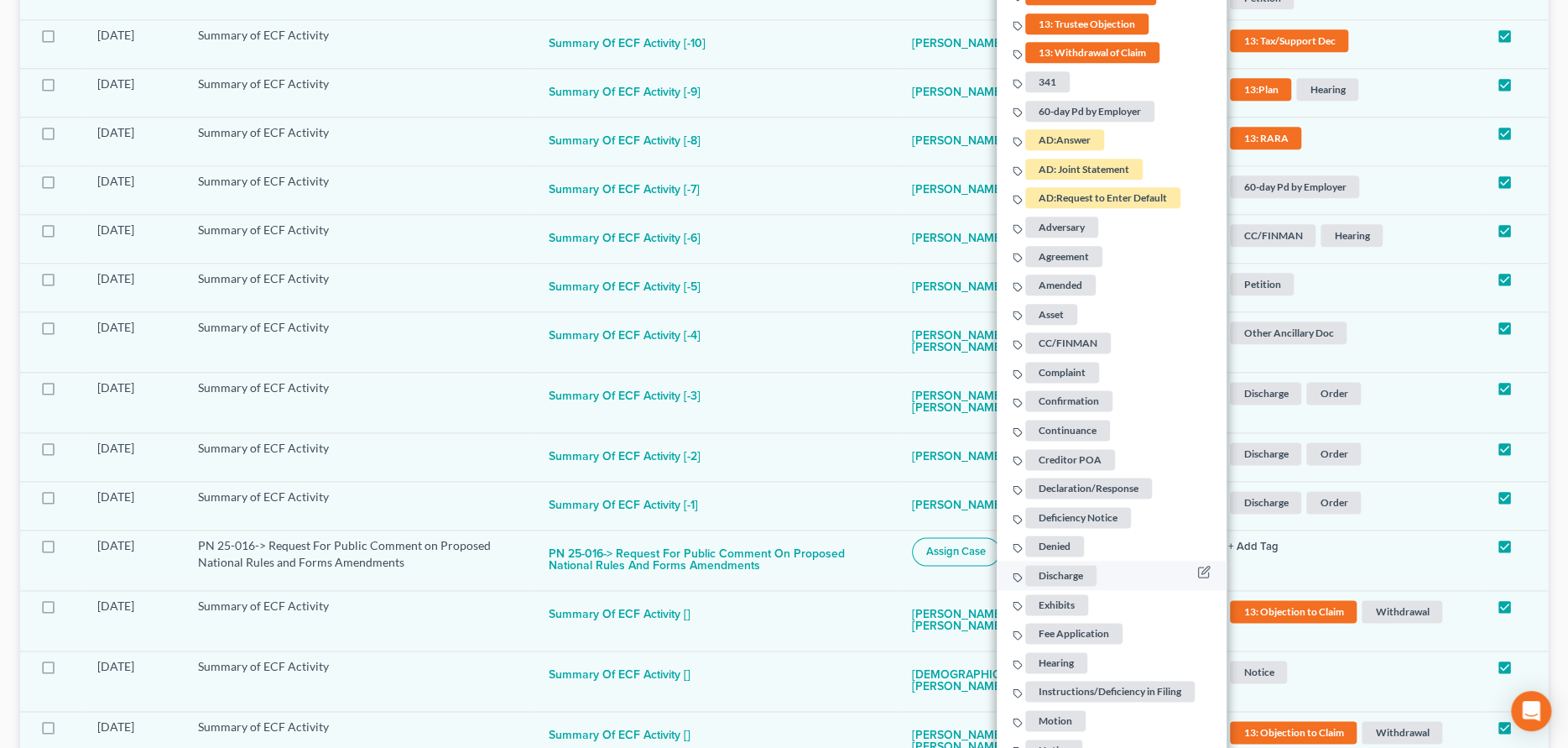
click at [1052, 574] on span "Discharge" at bounding box center [1061, 575] width 71 height 21
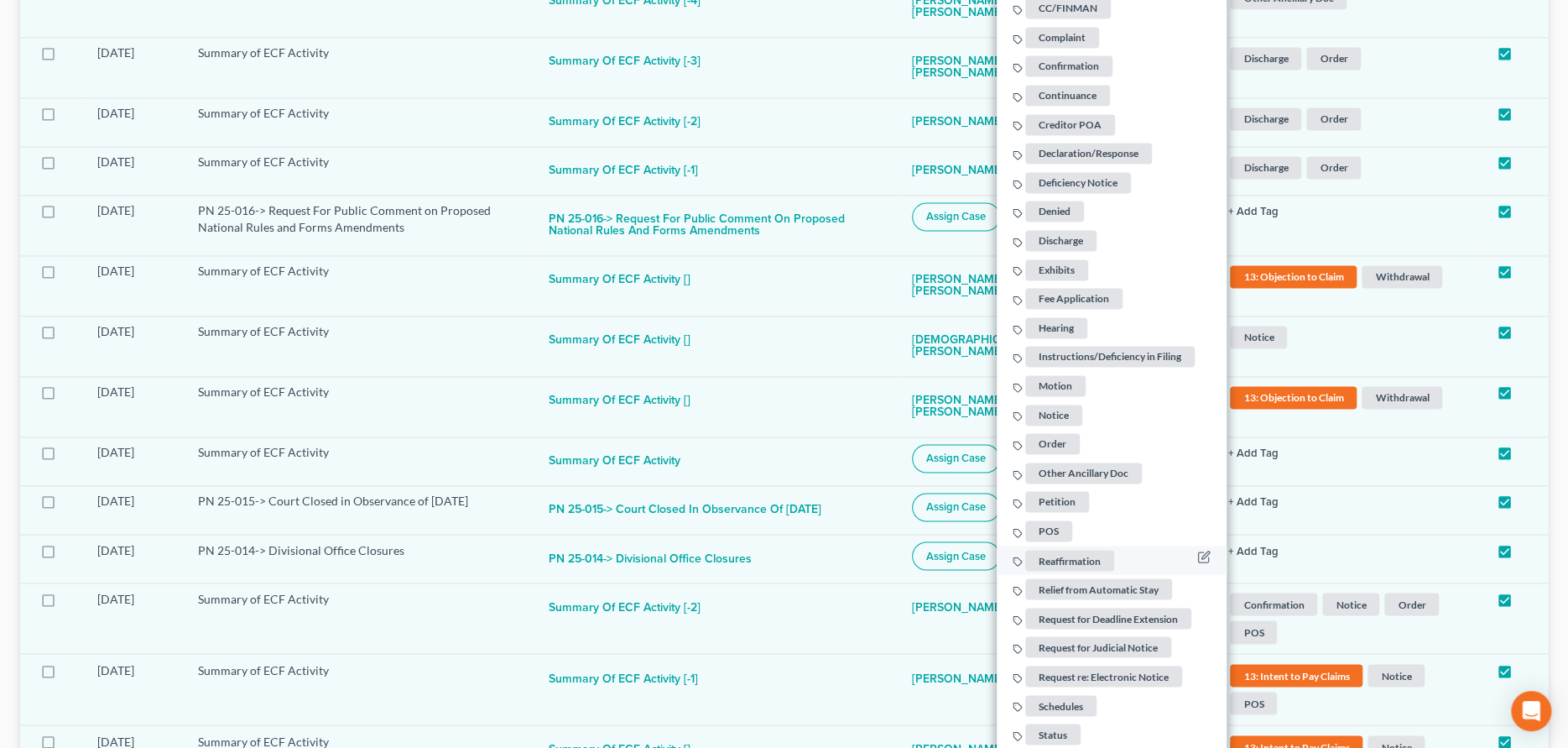
scroll to position [1562, 0]
click at [1049, 442] on span "Order" at bounding box center [1052, 442] width 54 height 21
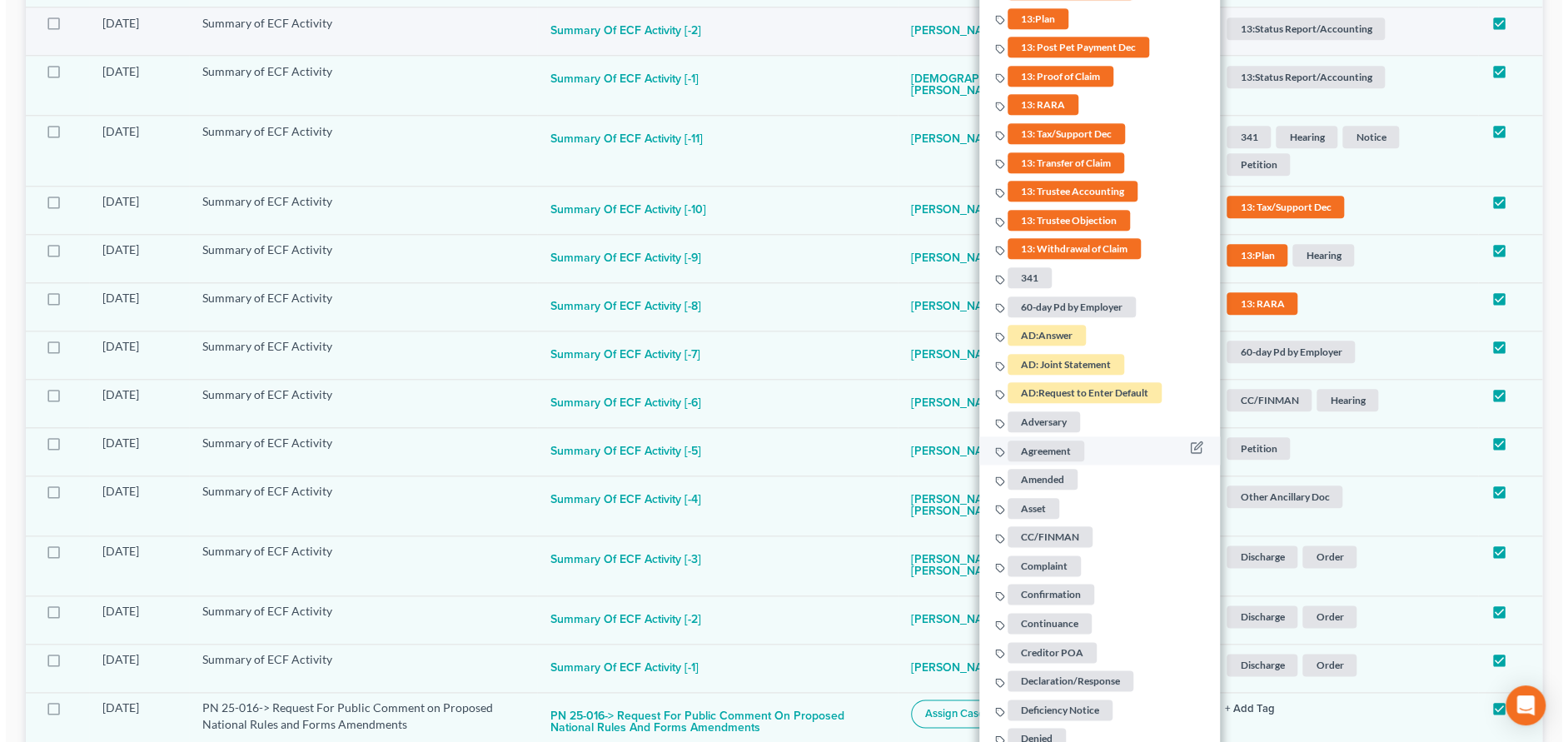
scroll to position [551, 0]
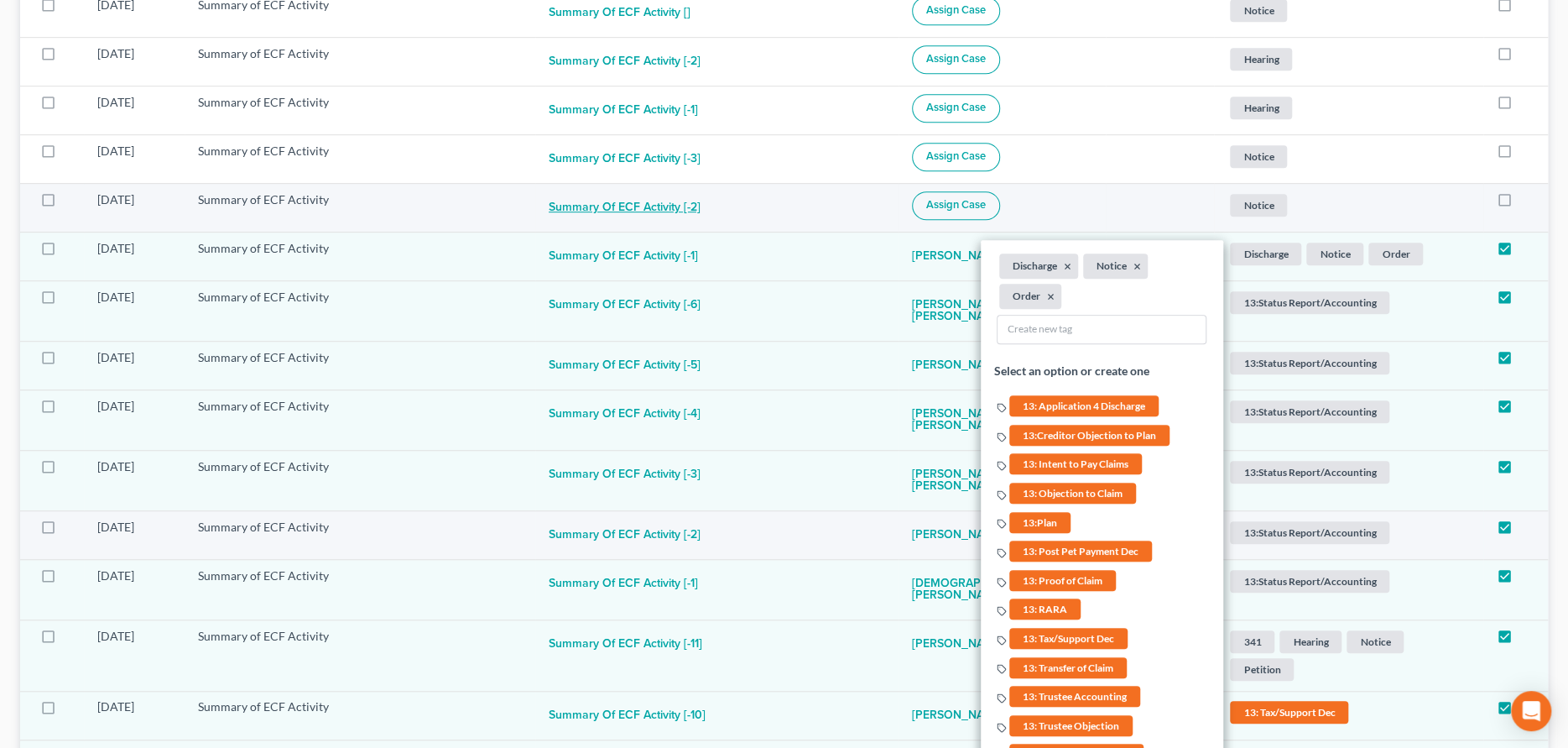
click at [663, 205] on button "Summary of ECF Activity [-2]" at bounding box center [624, 208] width 152 height 34
checkbox input "true"
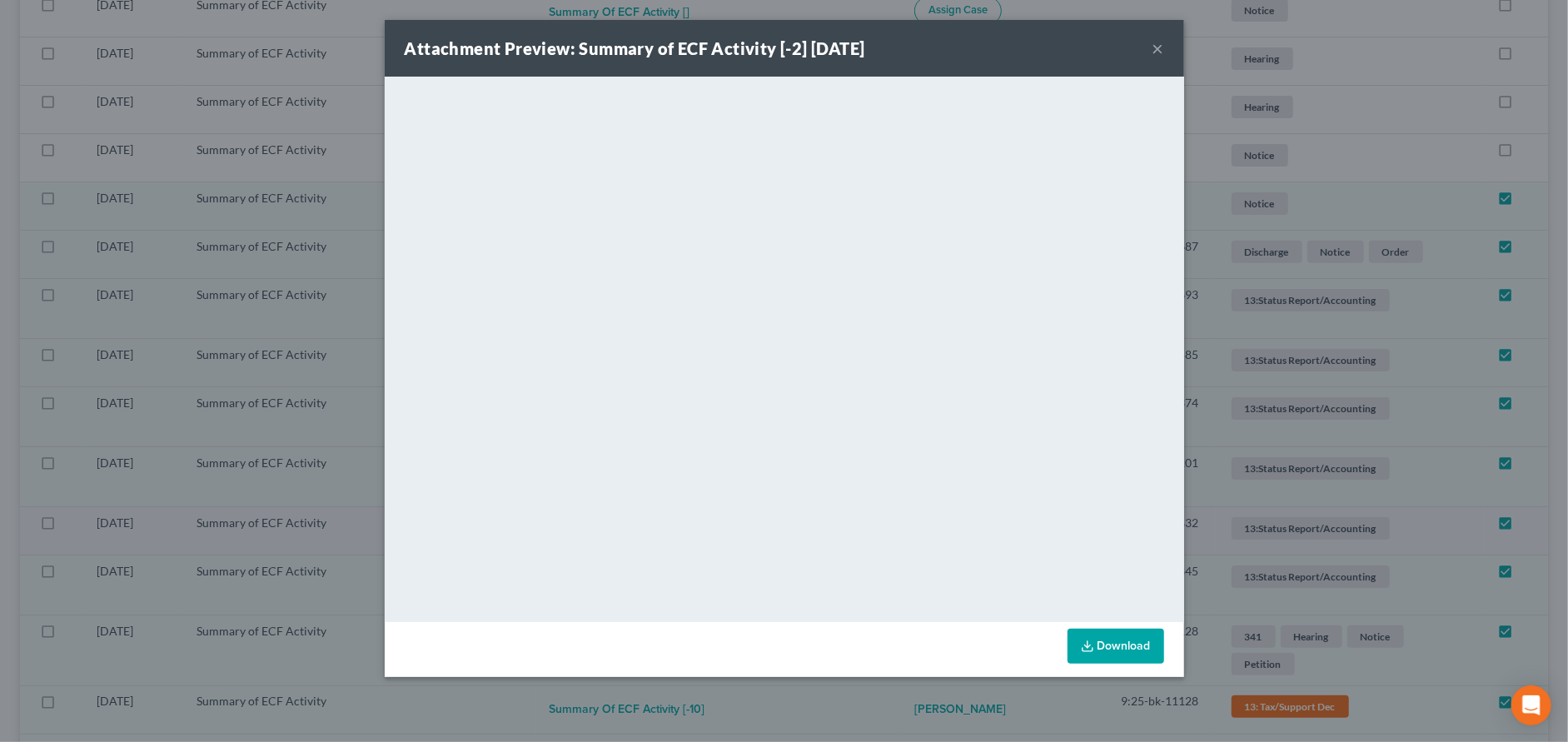
click at [1158, 40] on button "×" at bounding box center [1158, 48] width 12 height 20
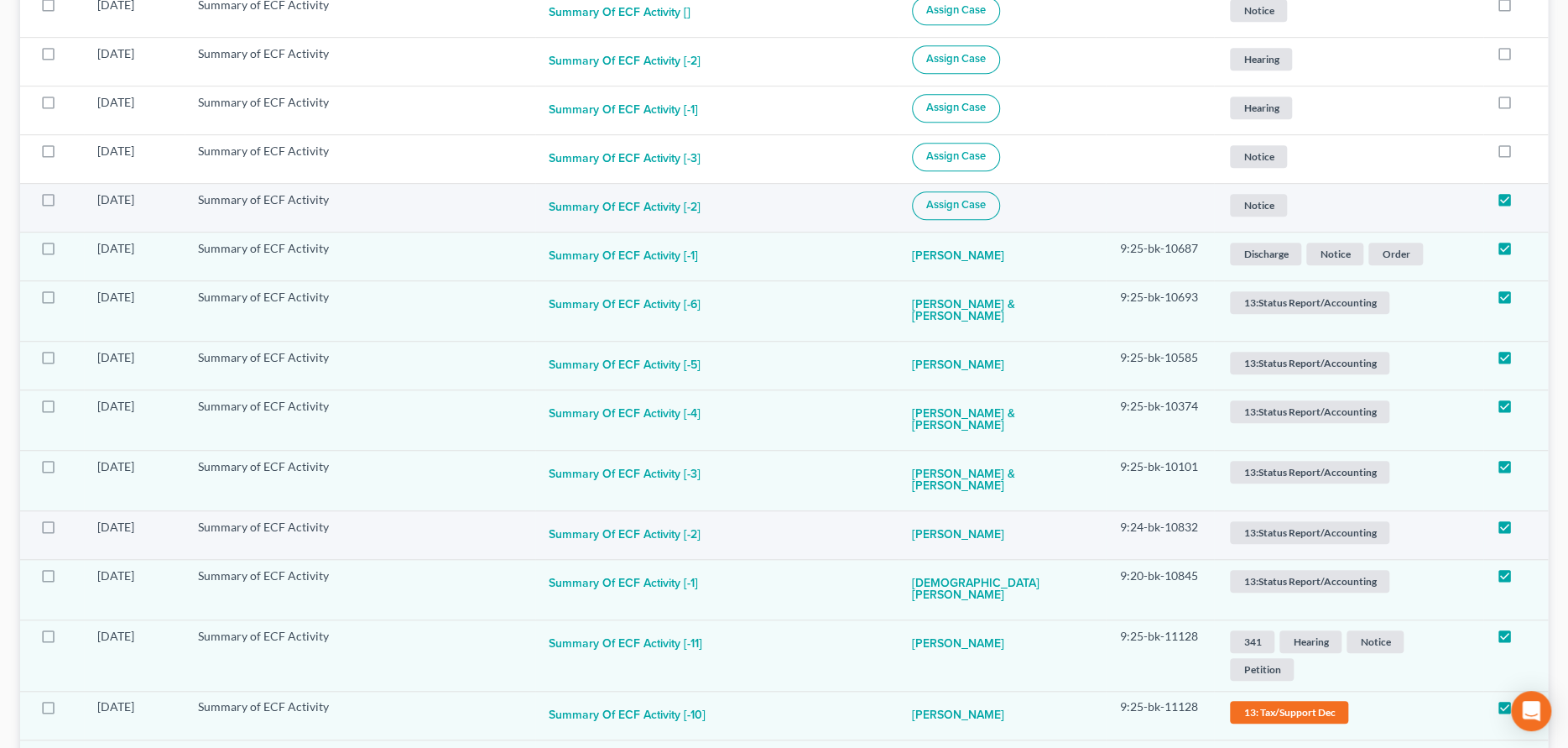
click at [975, 211] on button "Assign Case" at bounding box center [956, 205] width 88 height 29
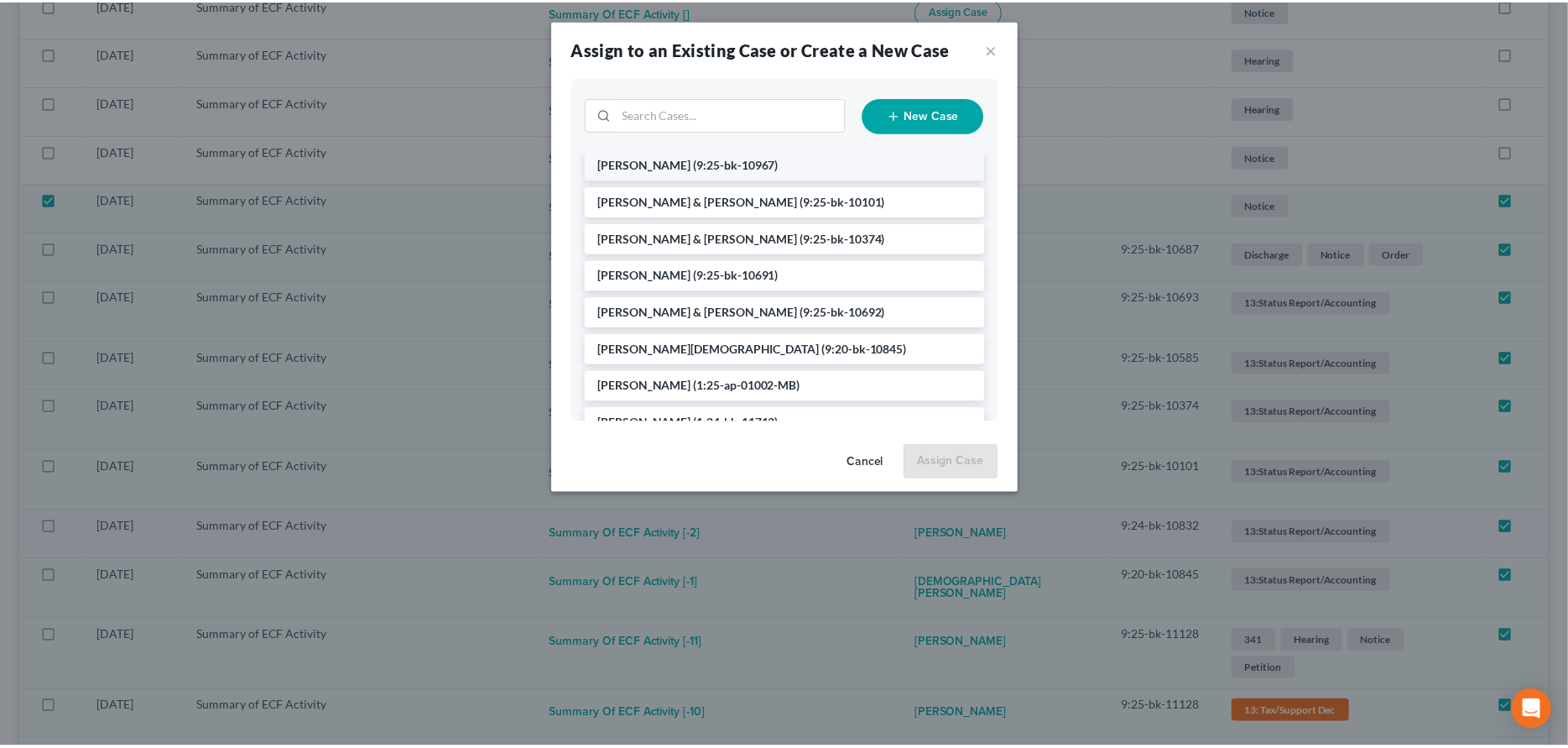
scroll to position [252, 0]
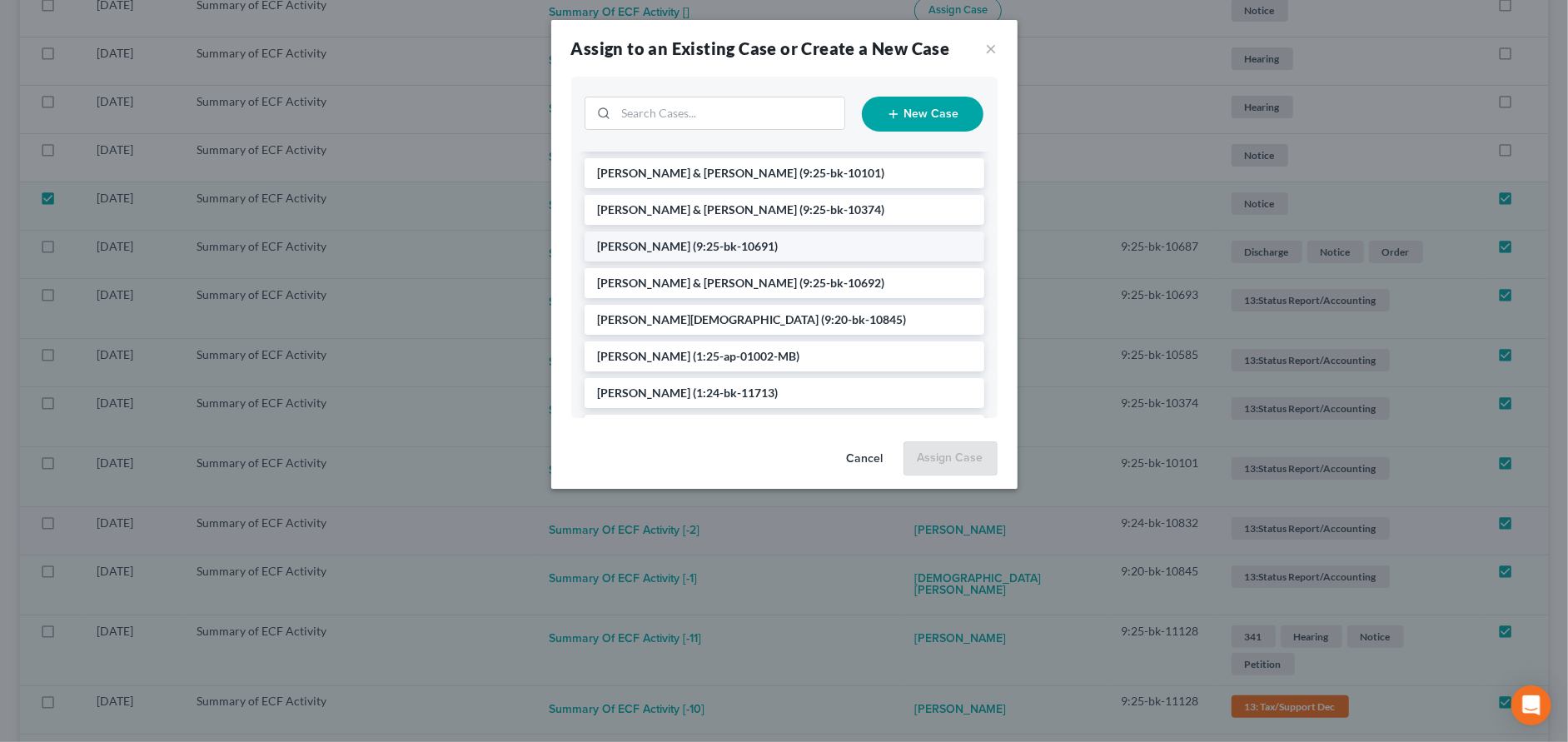
click at [653, 243] on span "[PERSON_NAME]" at bounding box center [644, 245] width 93 height 14
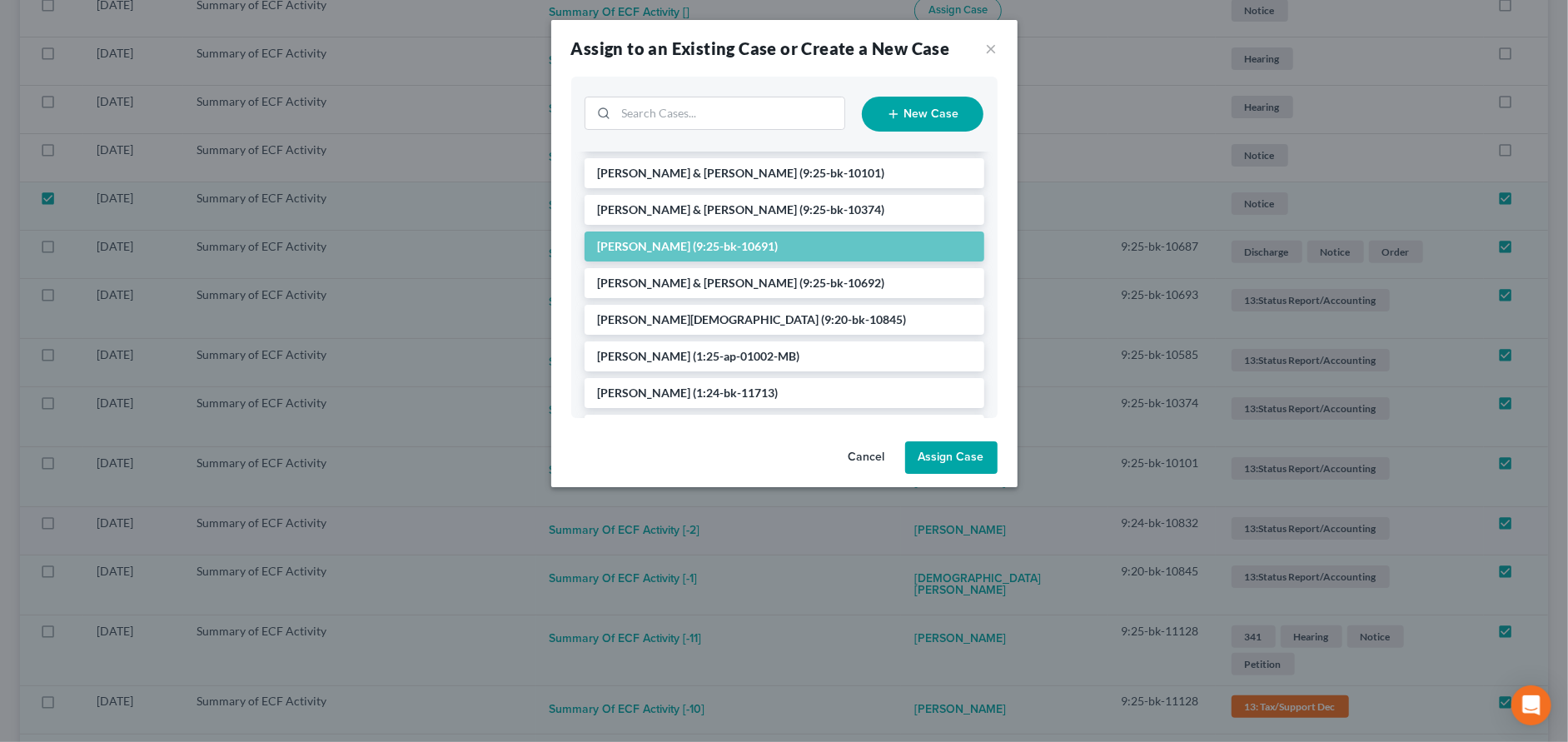
click at [942, 453] on button "Assign Case" at bounding box center [952, 458] width 93 height 33
checkbox input "false"
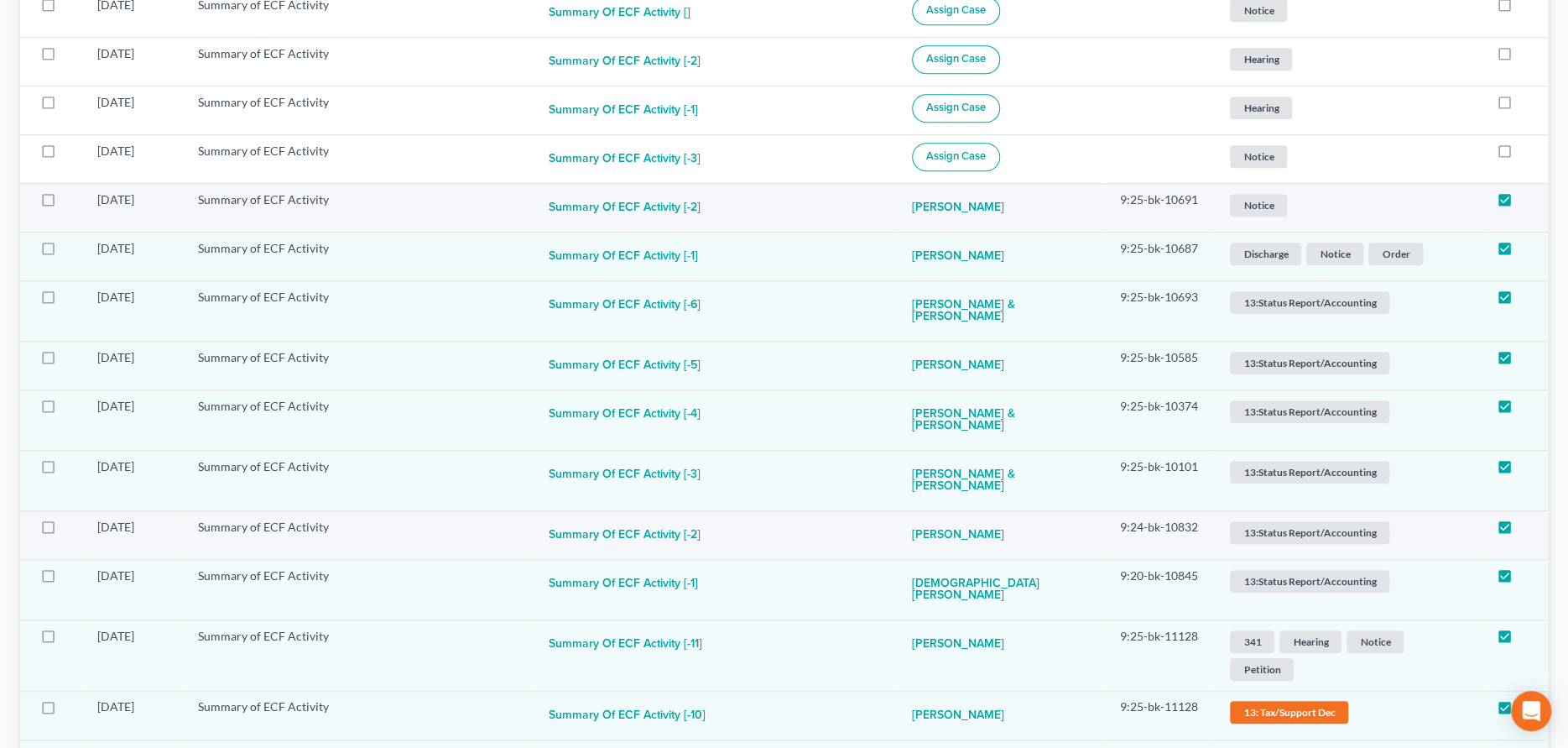
click at [1250, 205] on span "Notice" at bounding box center [1258, 205] width 57 height 22
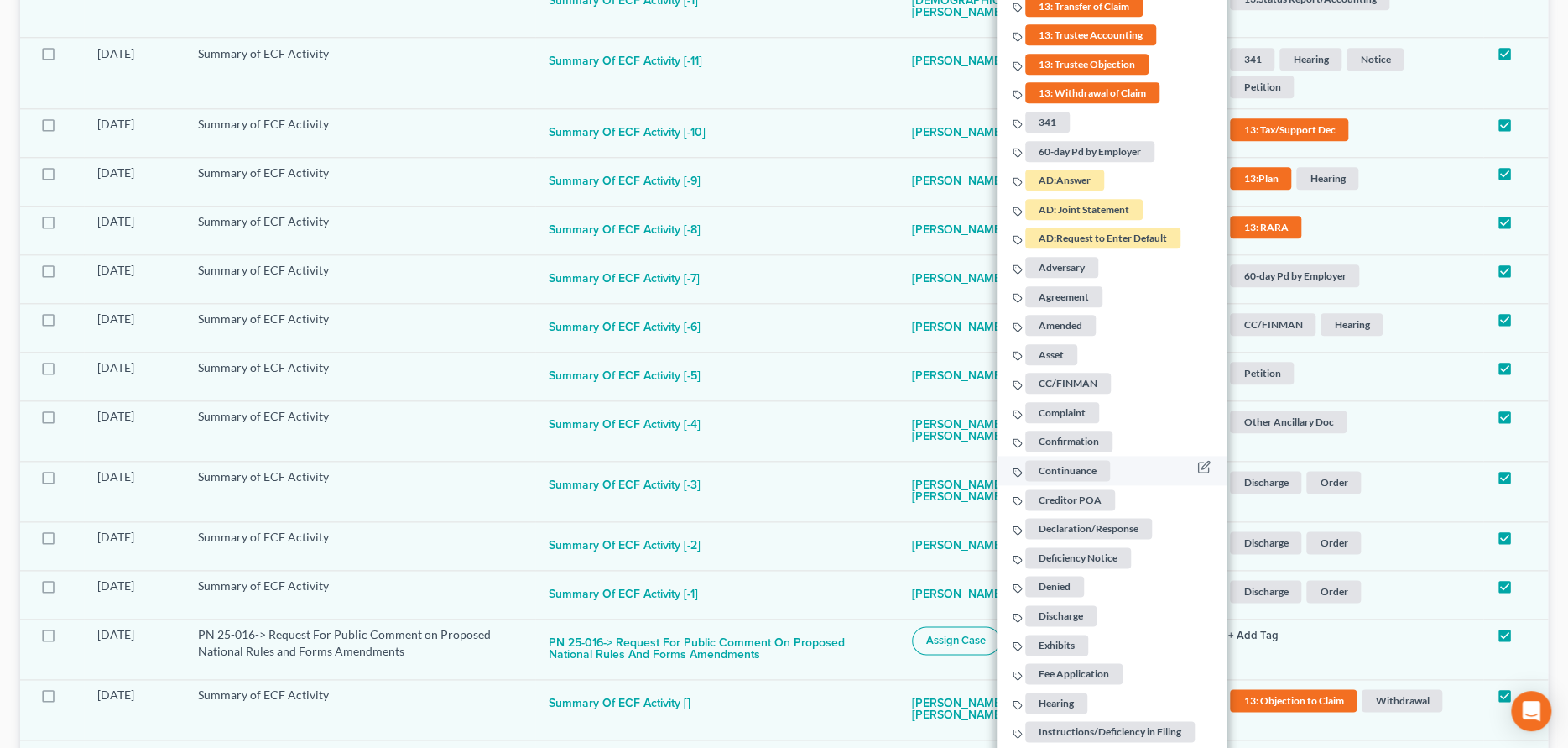
scroll to position [1143, 0]
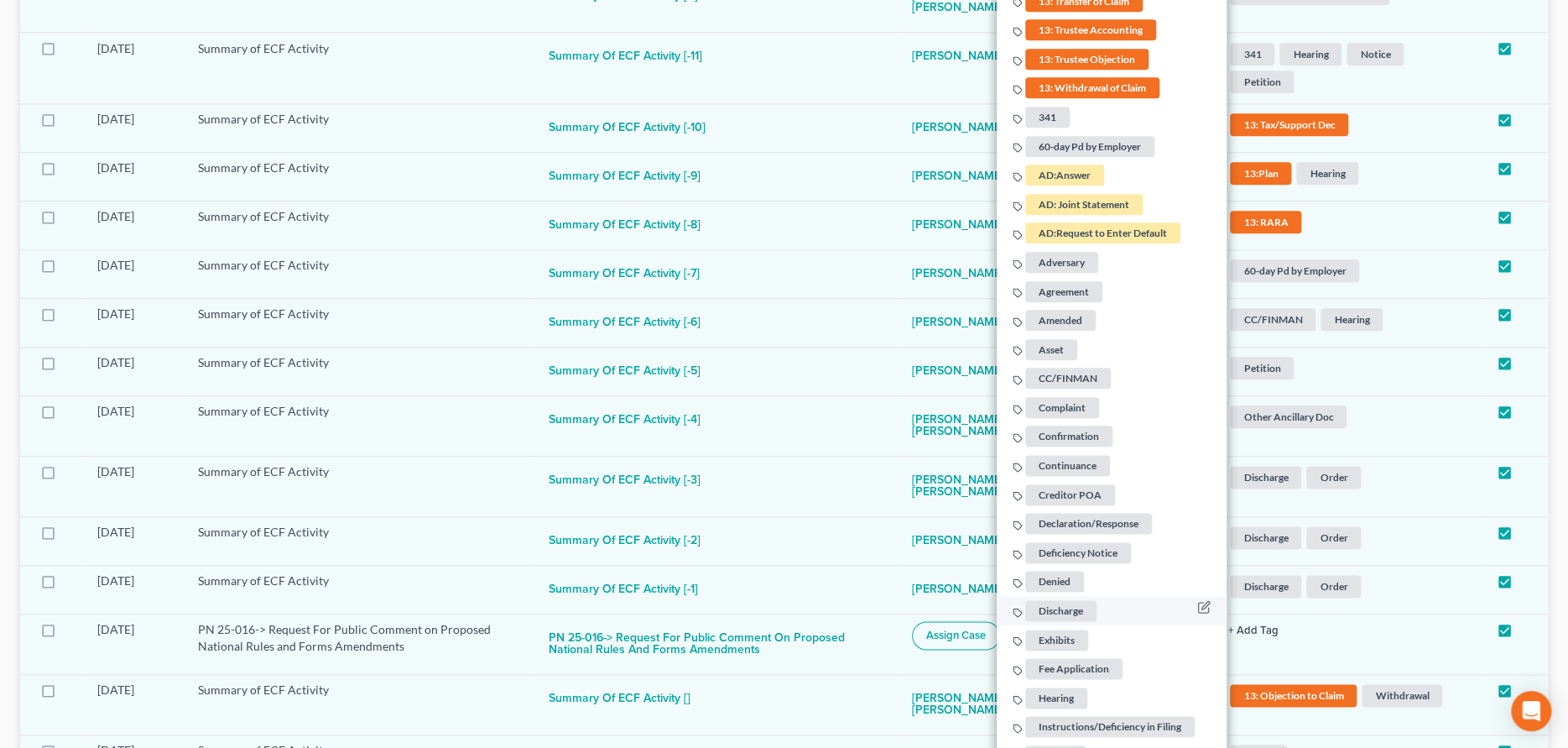
click at [1065, 603] on span "Discharge" at bounding box center [1061, 610] width 71 height 21
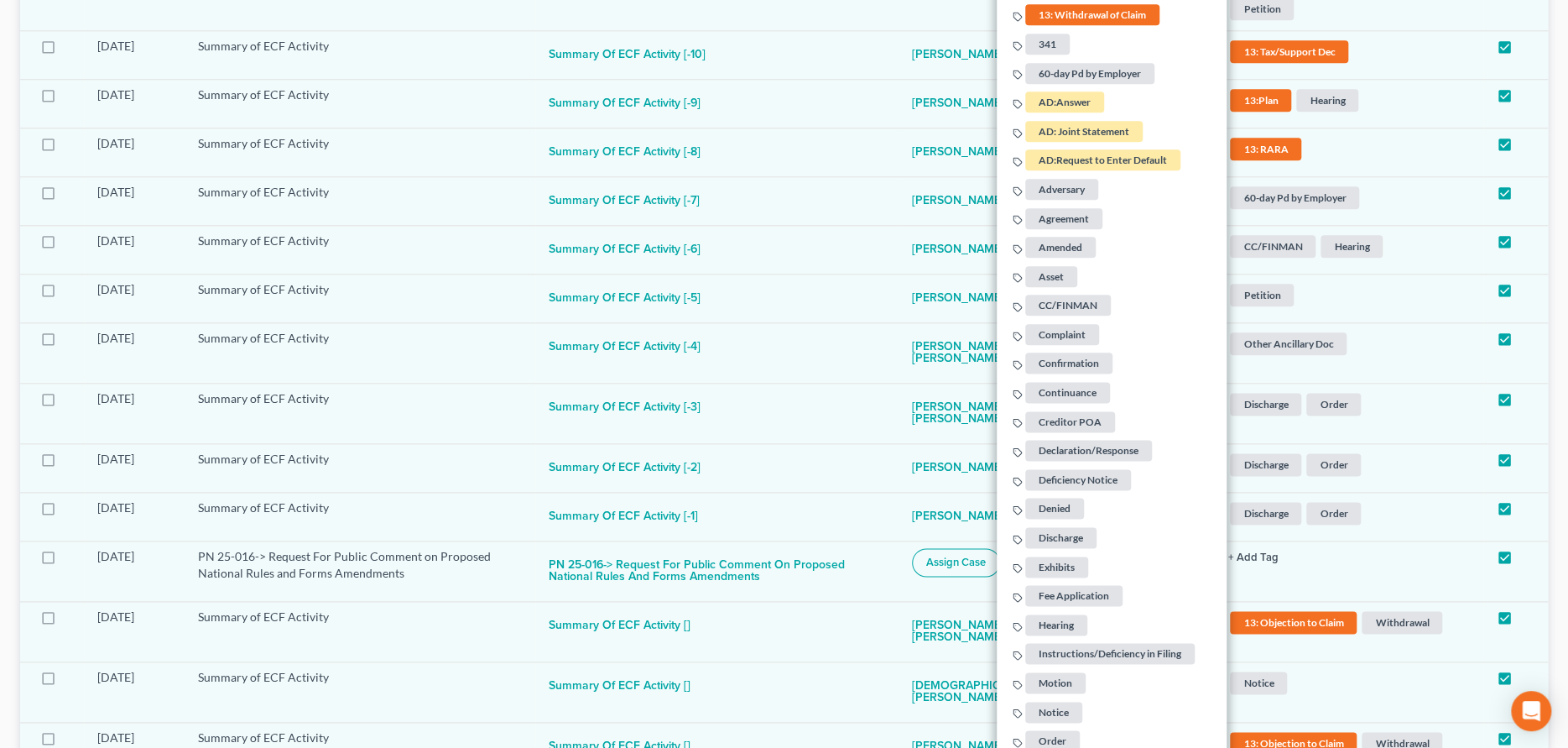
scroll to position [1478, 0]
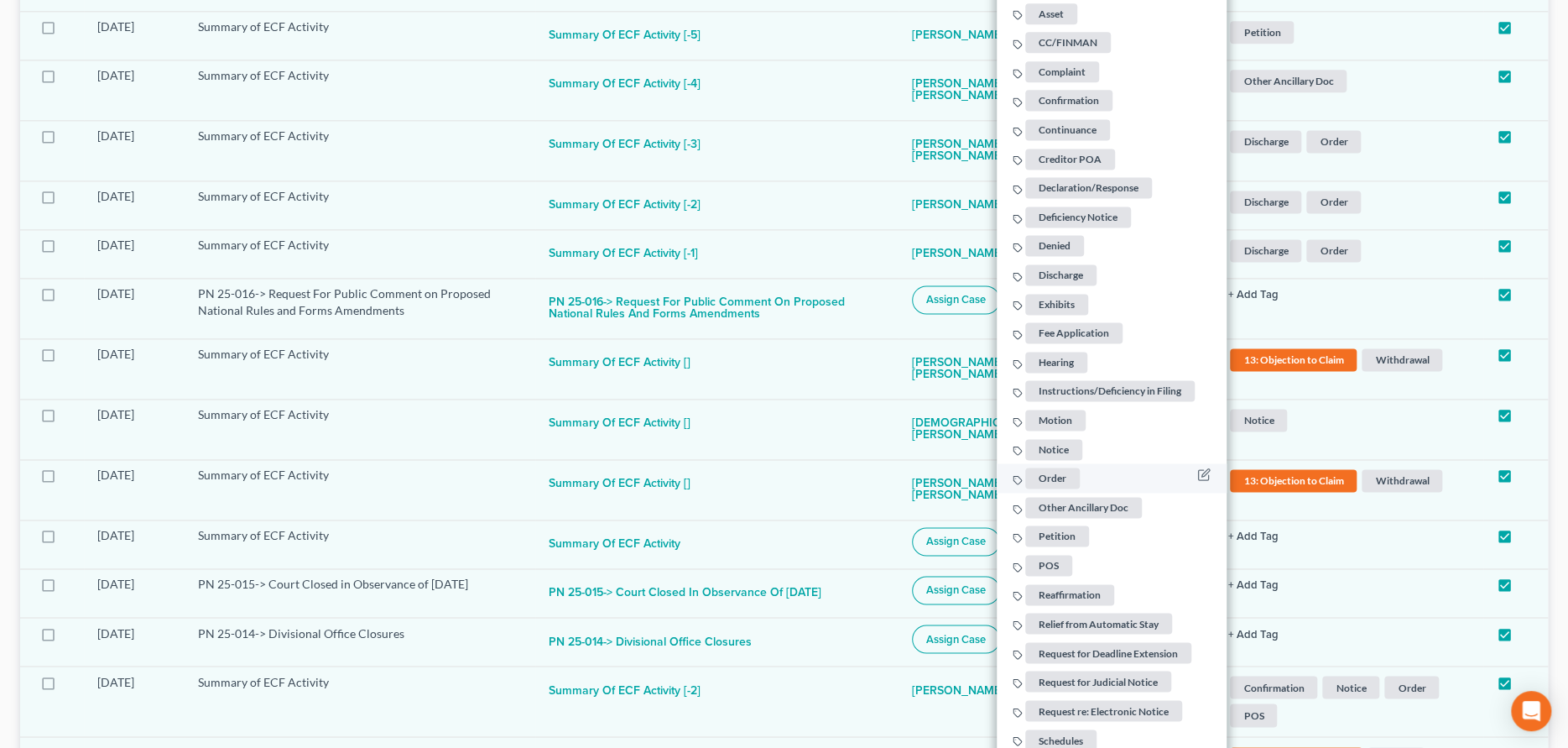
click at [1050, 477] on span "Order" at bounding box center [1052, 478] width 54 height 21
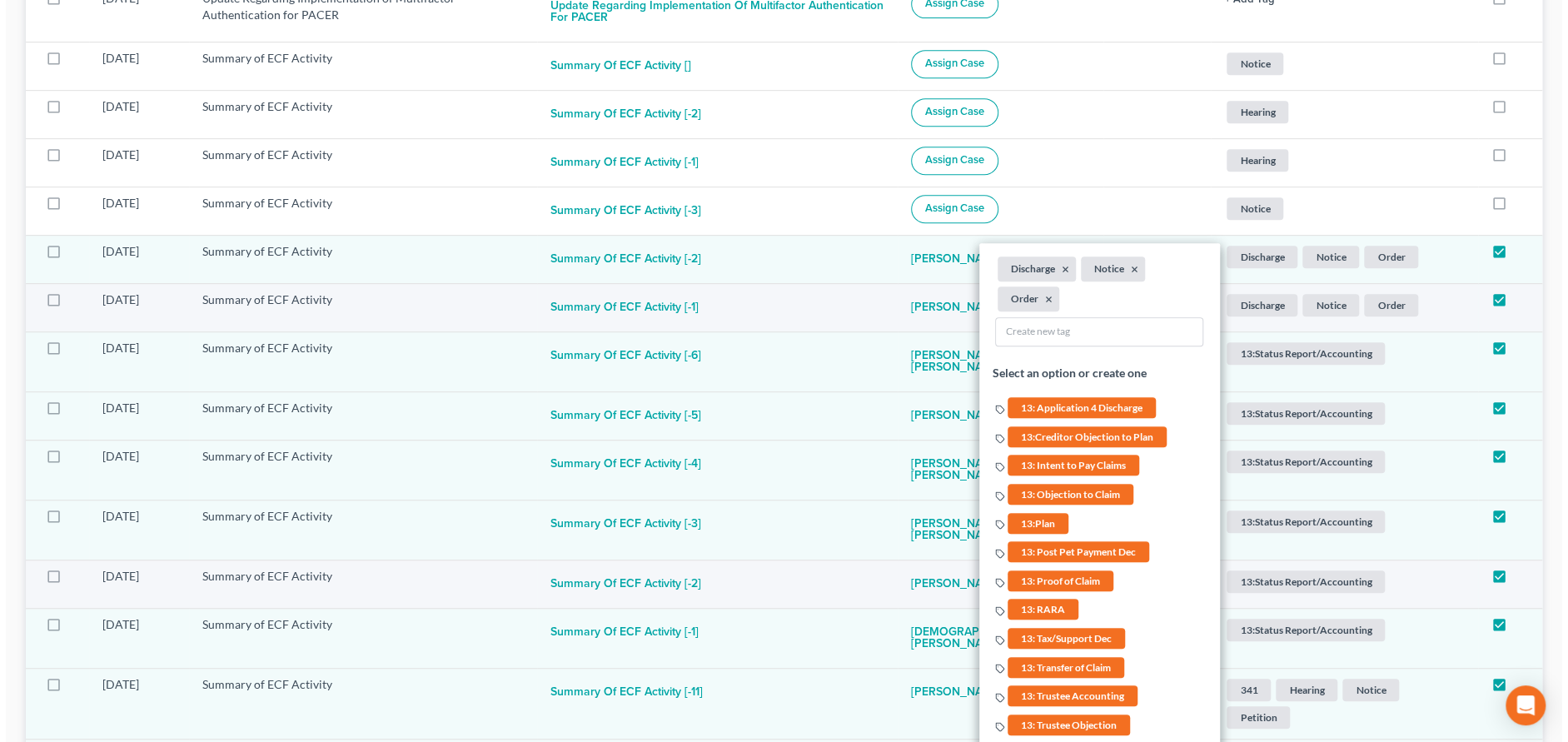
scroll to position [468, 0]
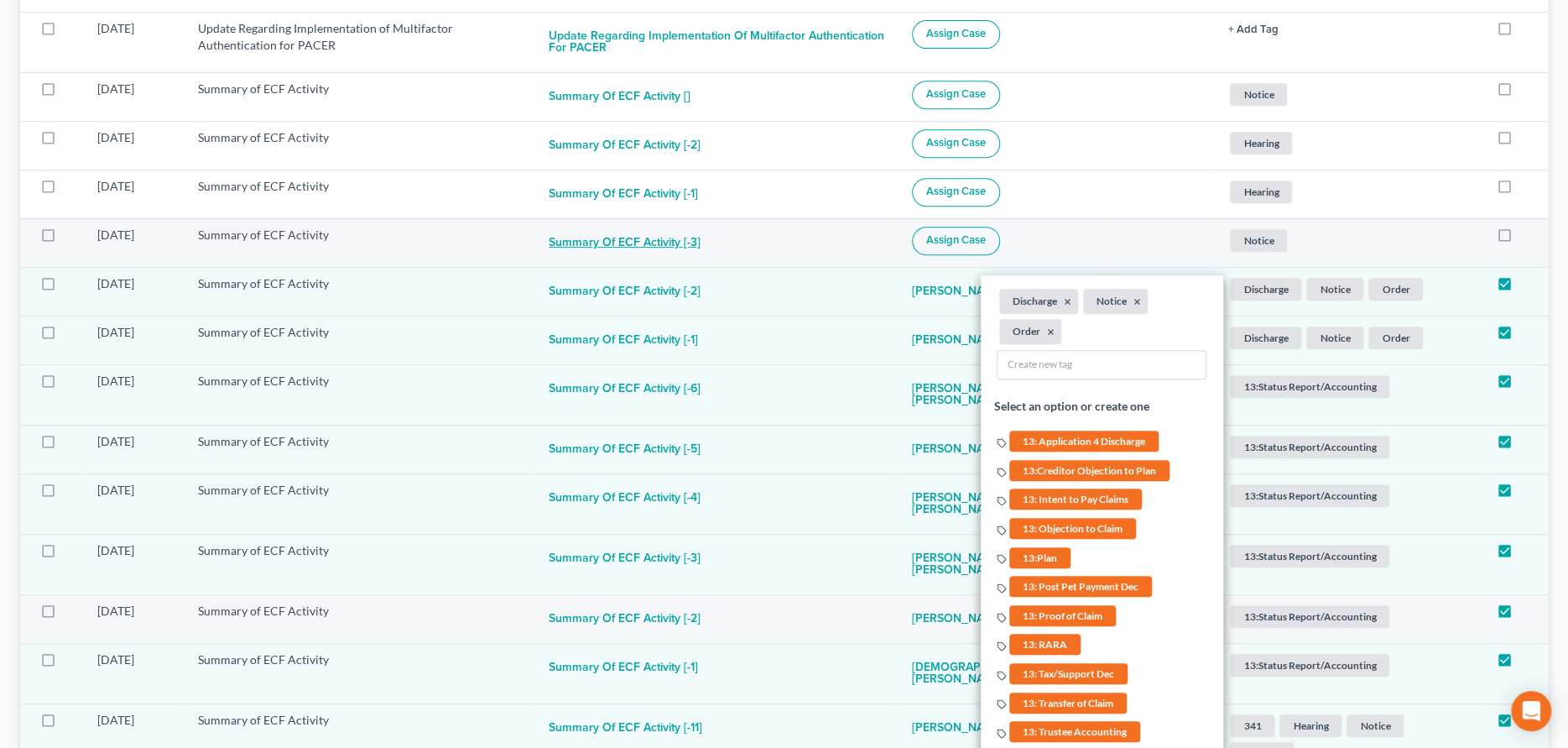
click at [634, 238] on button "Summary of ECF Activity [-3]" at bounding box center [624, 243] width 152 height 34
checkbox input "true"
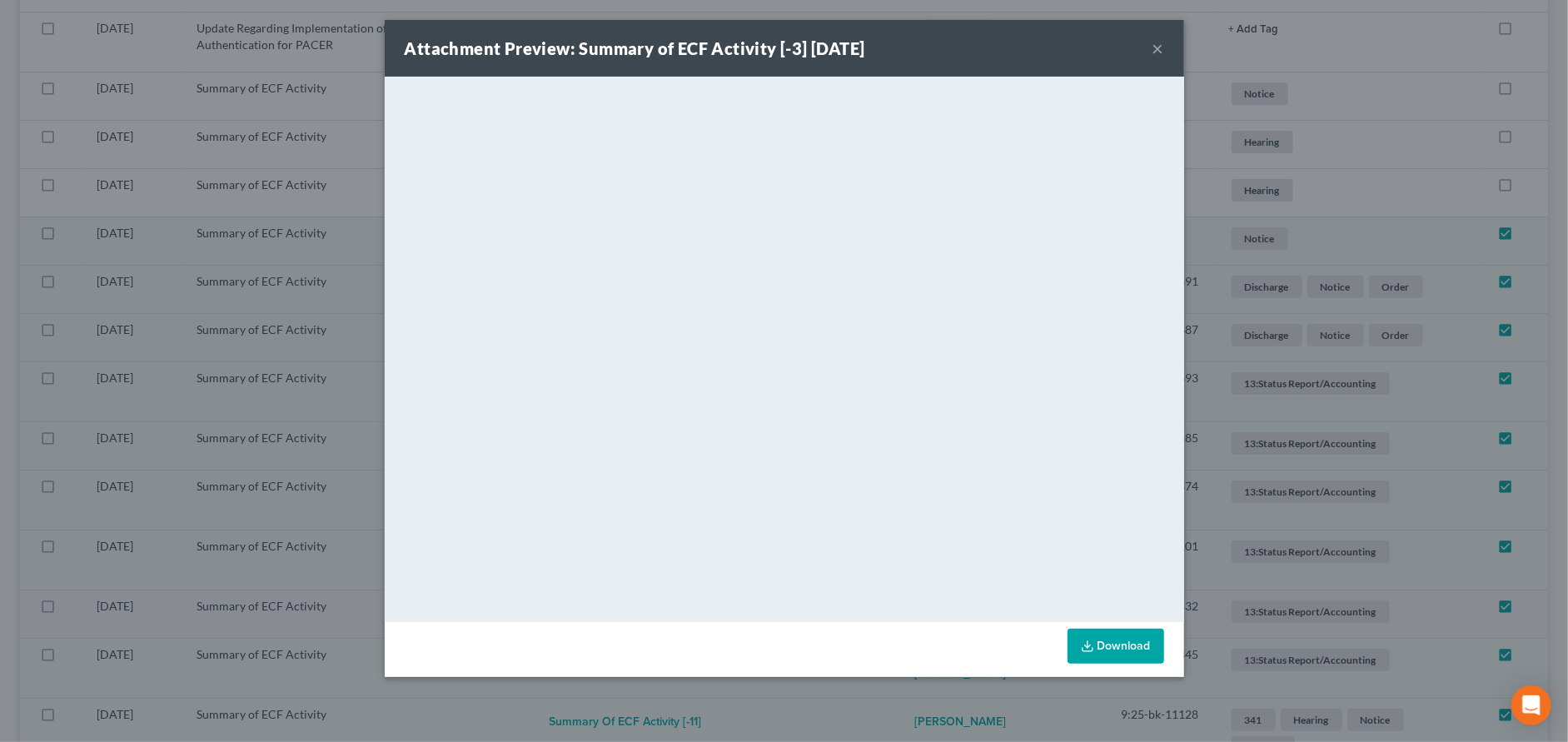
click at [1160, 47] on button "×" at bounding box center [1158, 48] width 12 height 20
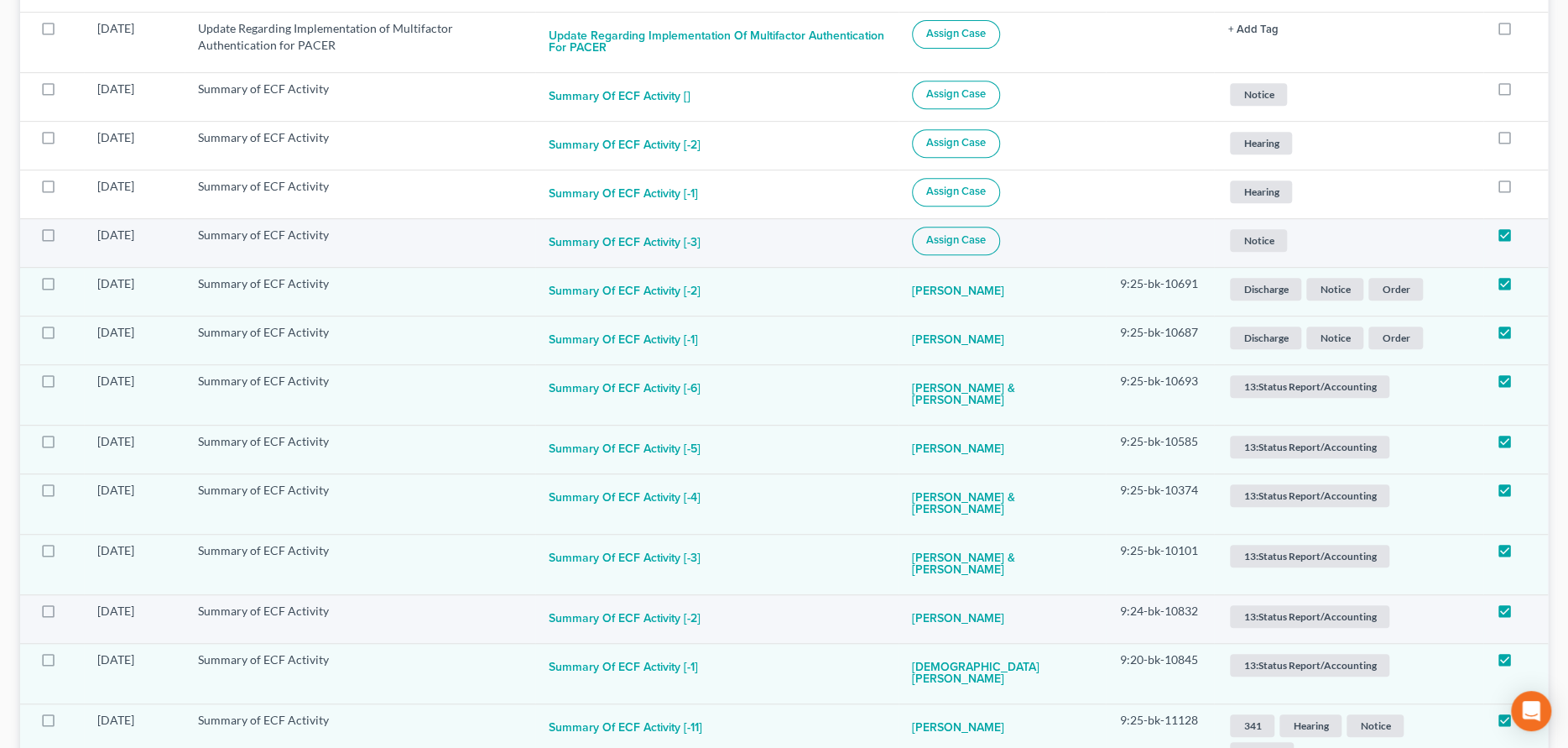
click at [1000, 240] on button "Assign Case" at bounding box center [956, 241] width 88 height 29
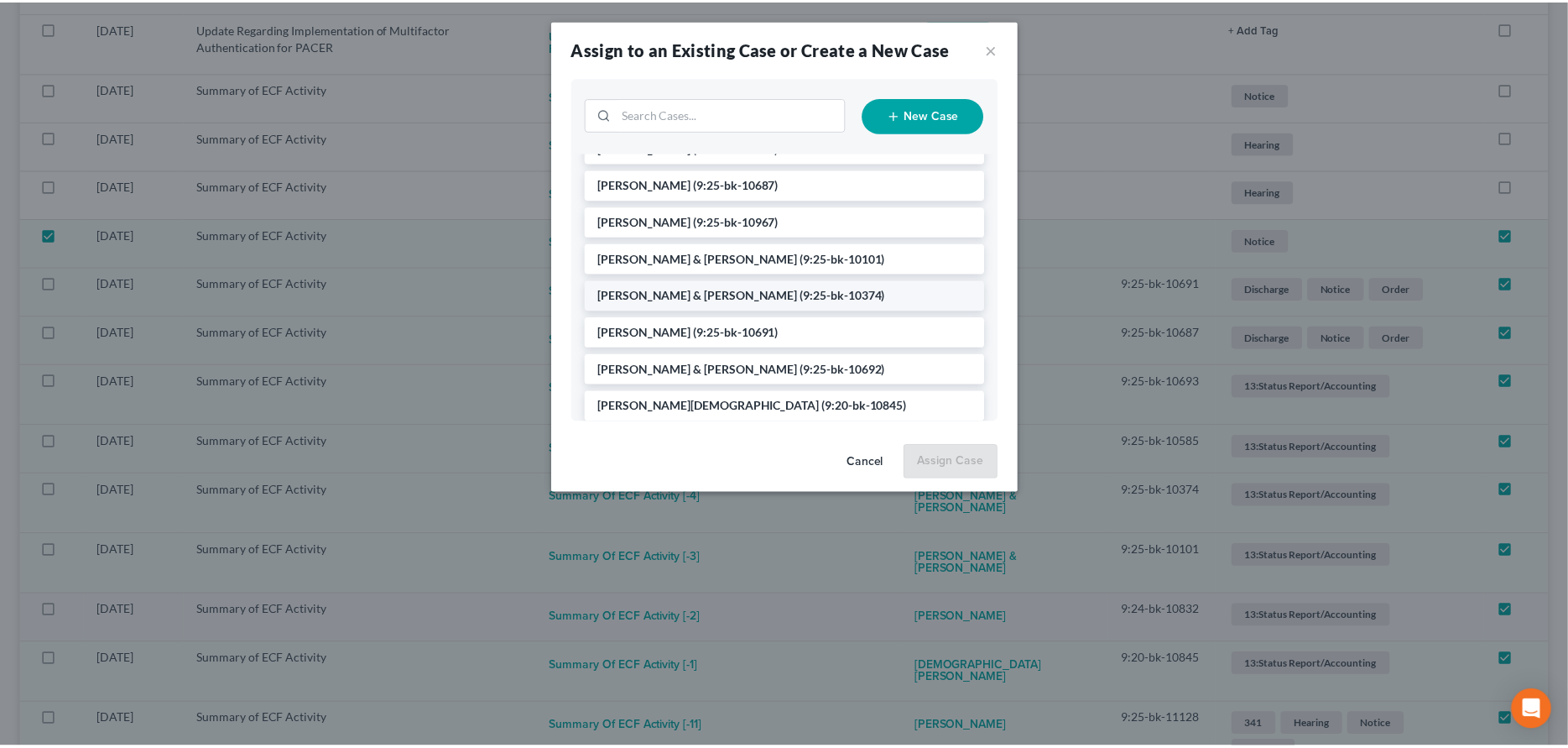
scroll to position [252, 0]
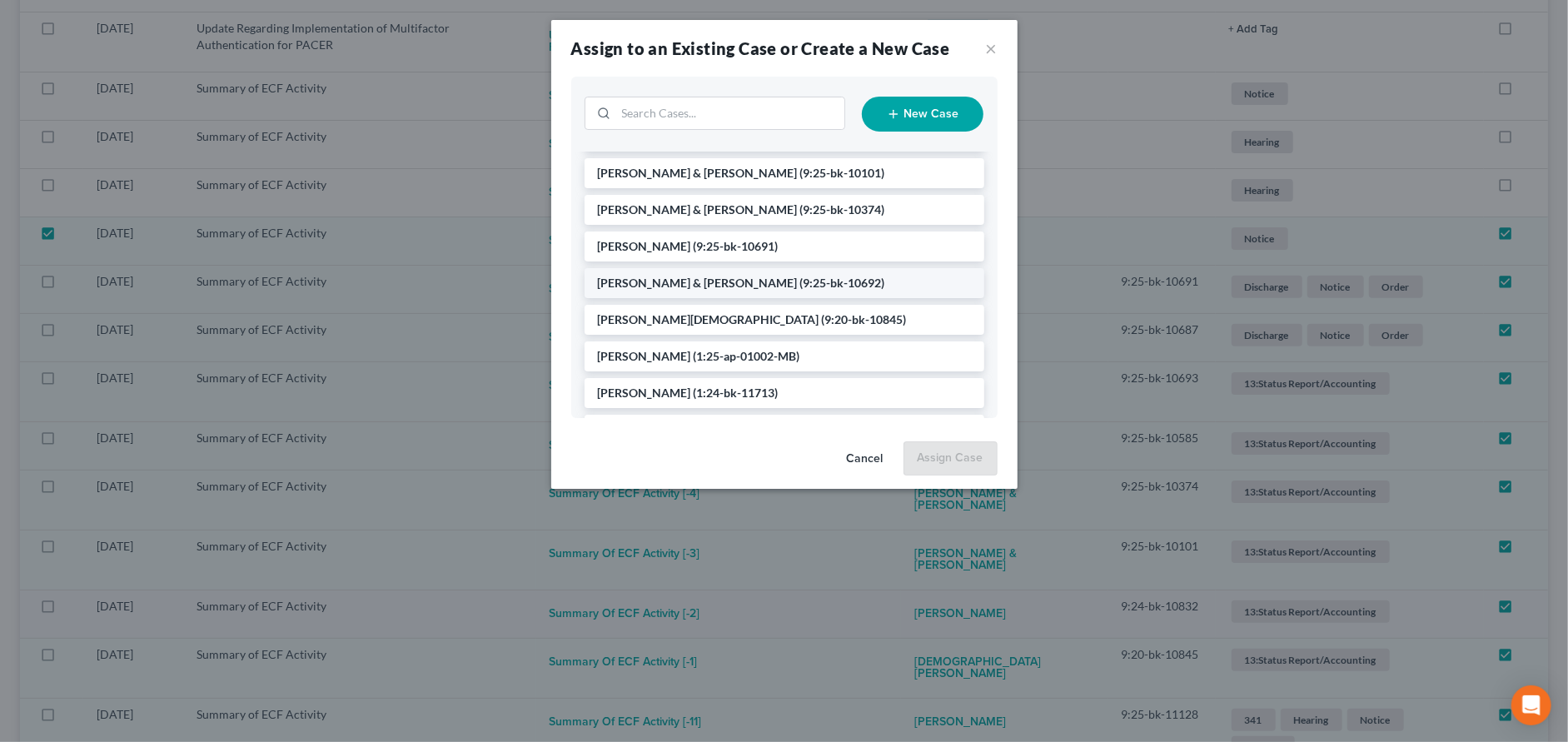
click at [668, 276] on span "[PERSON_NAME] & [PERSON_NAME]" at bounding box center [698, 282] width 200 height 14
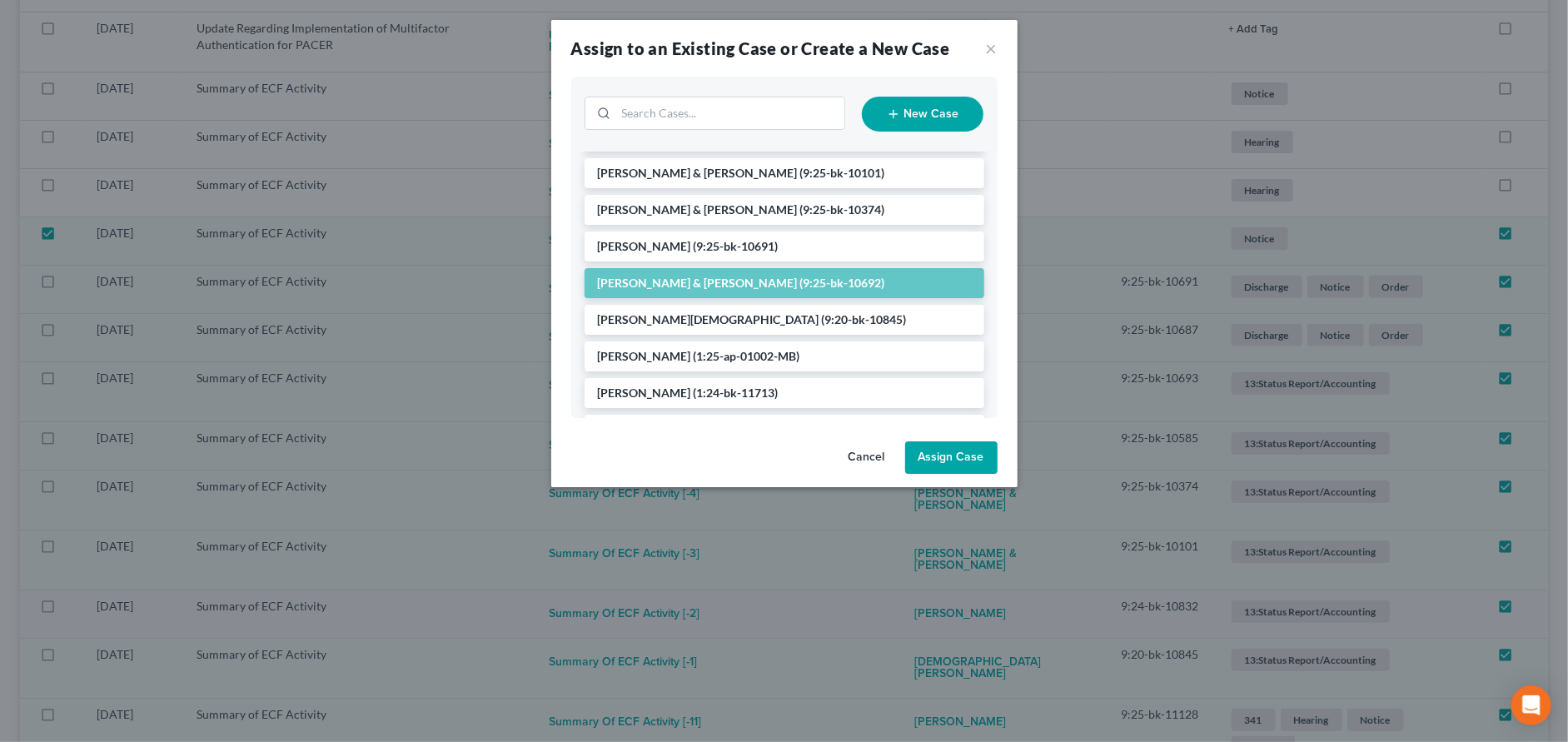
click at [958, 456] on button "Assign Case" at bounding box center [952, 458] width 93 height 33
checkbox input "false"
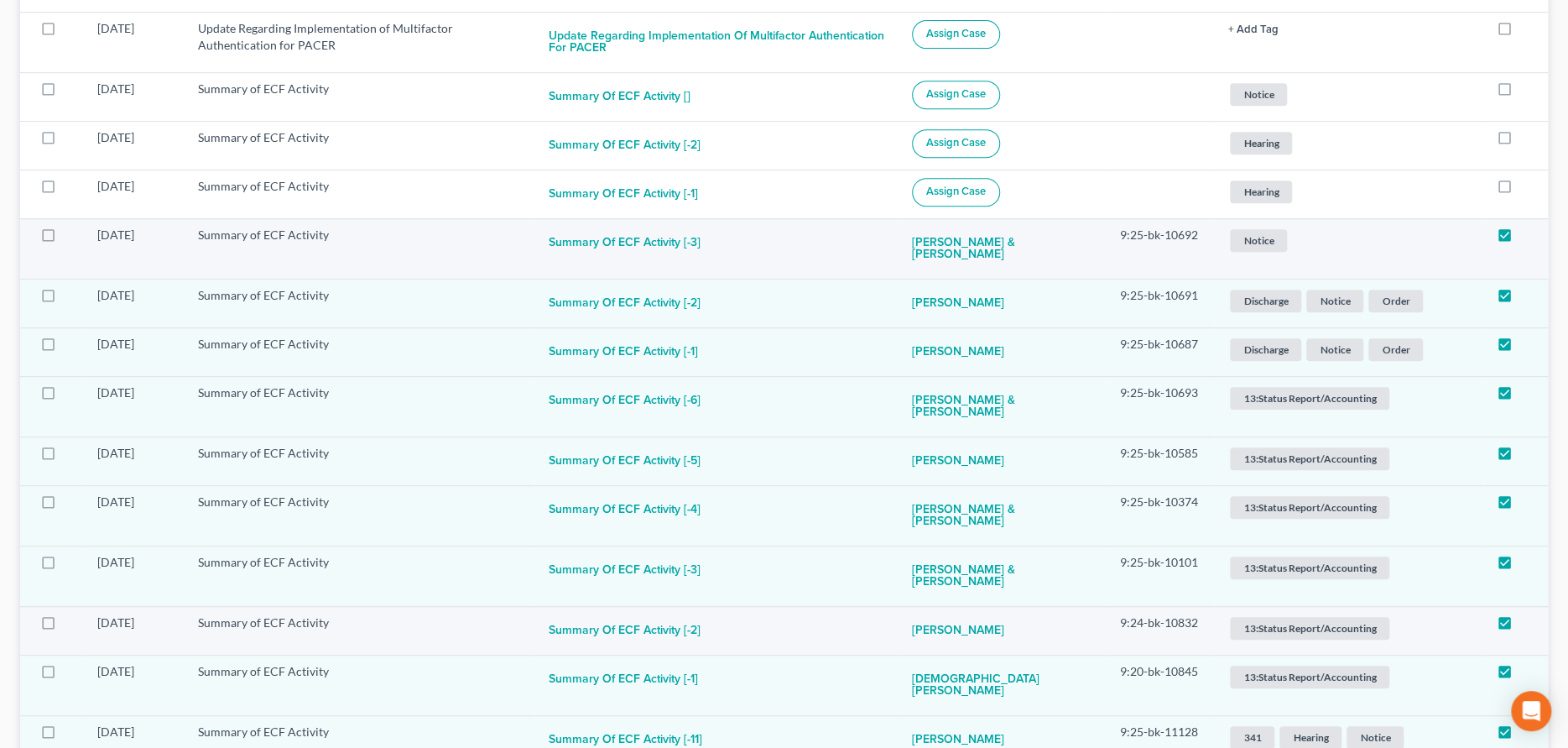
click at [1259, 237] on span "Notice" at bounding box center [1258, 241] width 57 height 22
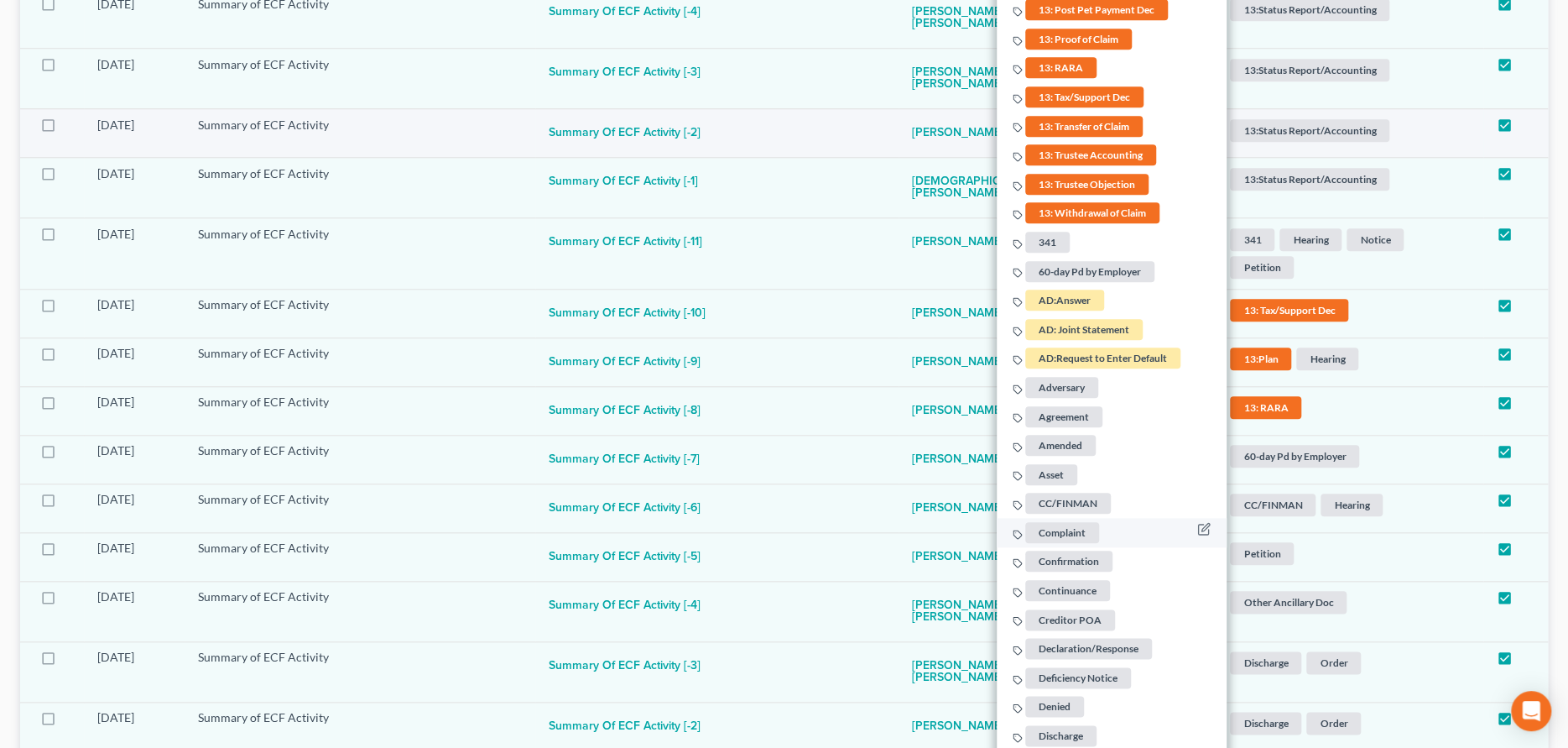
scroll to position [976, 0]
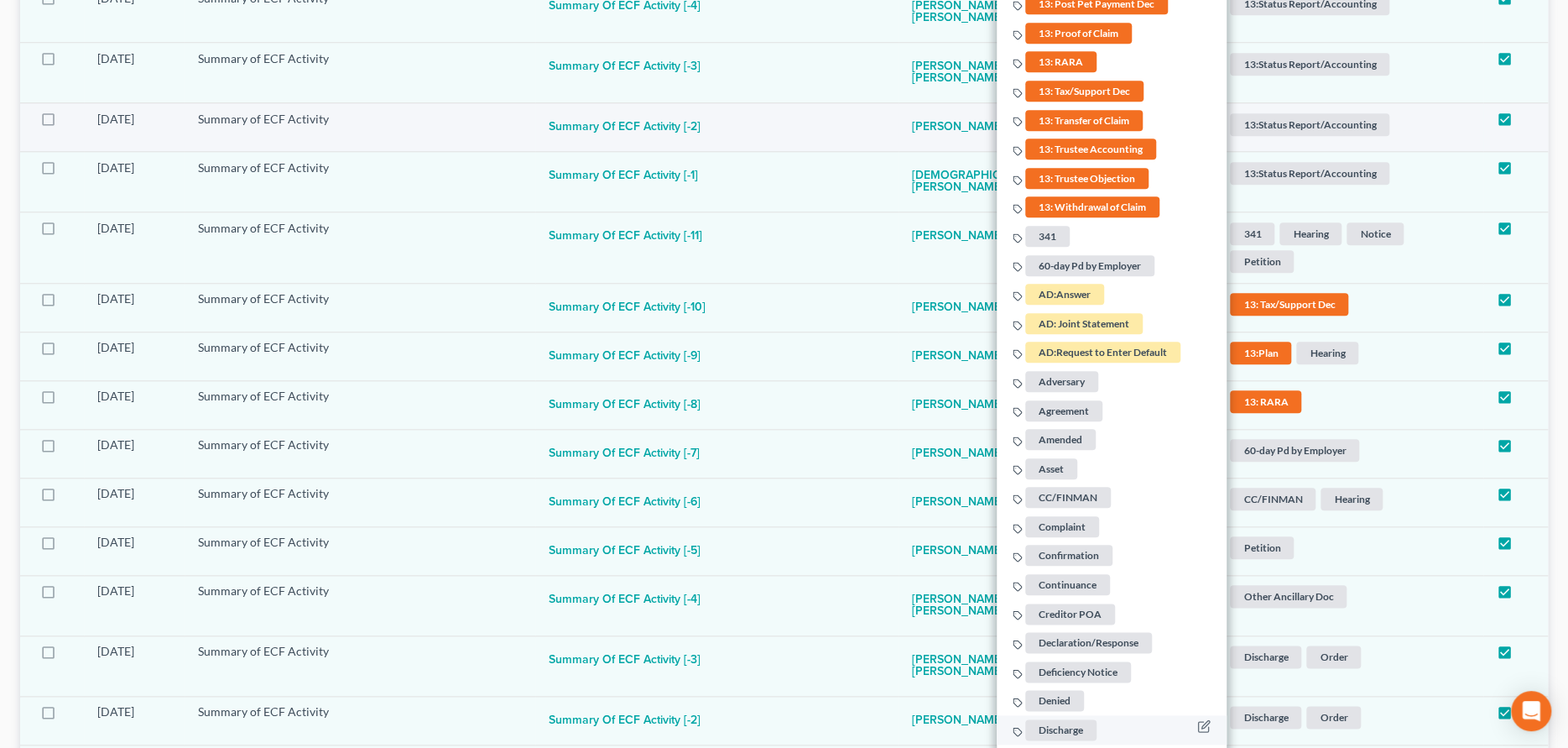
click at [1056, 726] on span "Discharge" at bounding box center [1061, 729] width 71 height 21
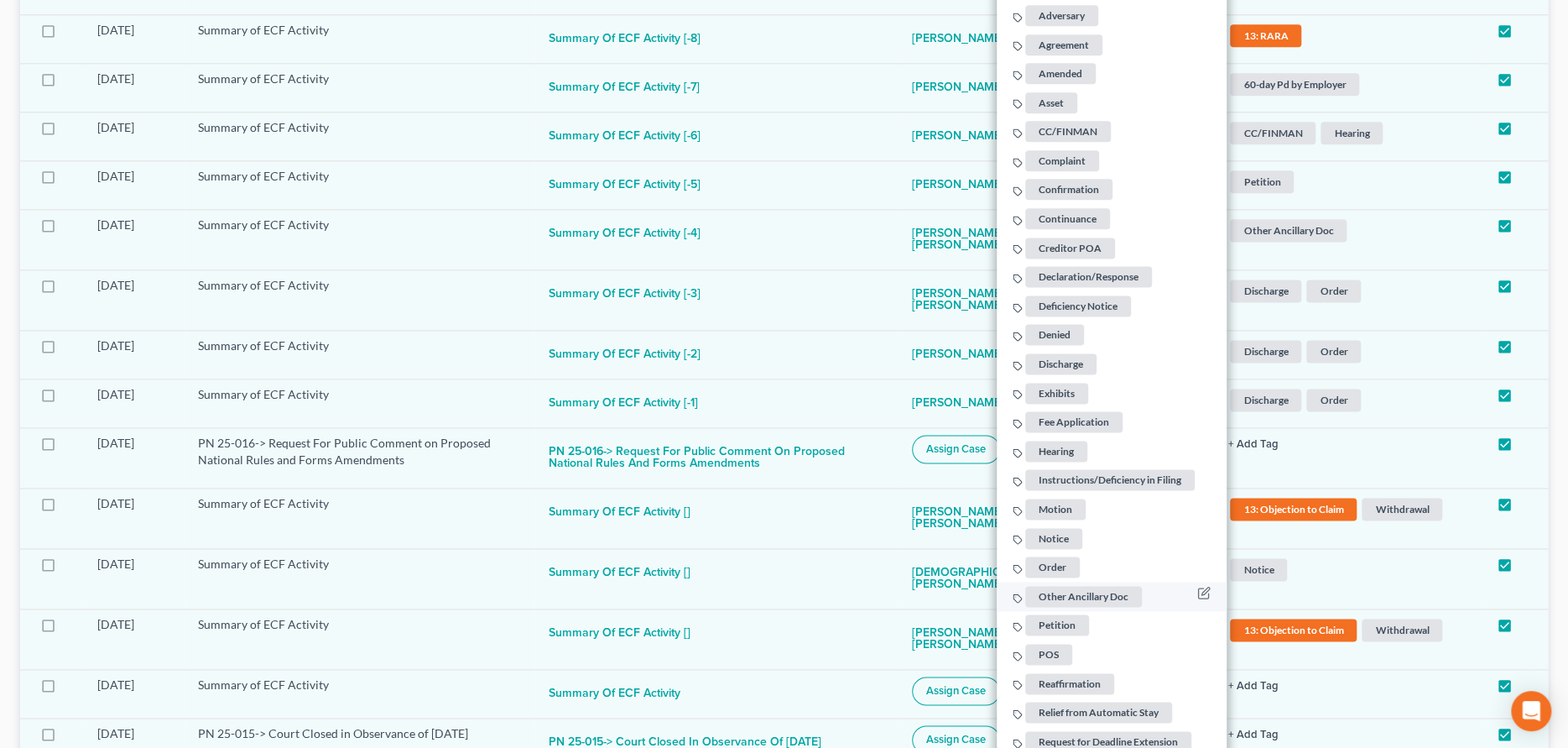
scroll to position [1311, 0]
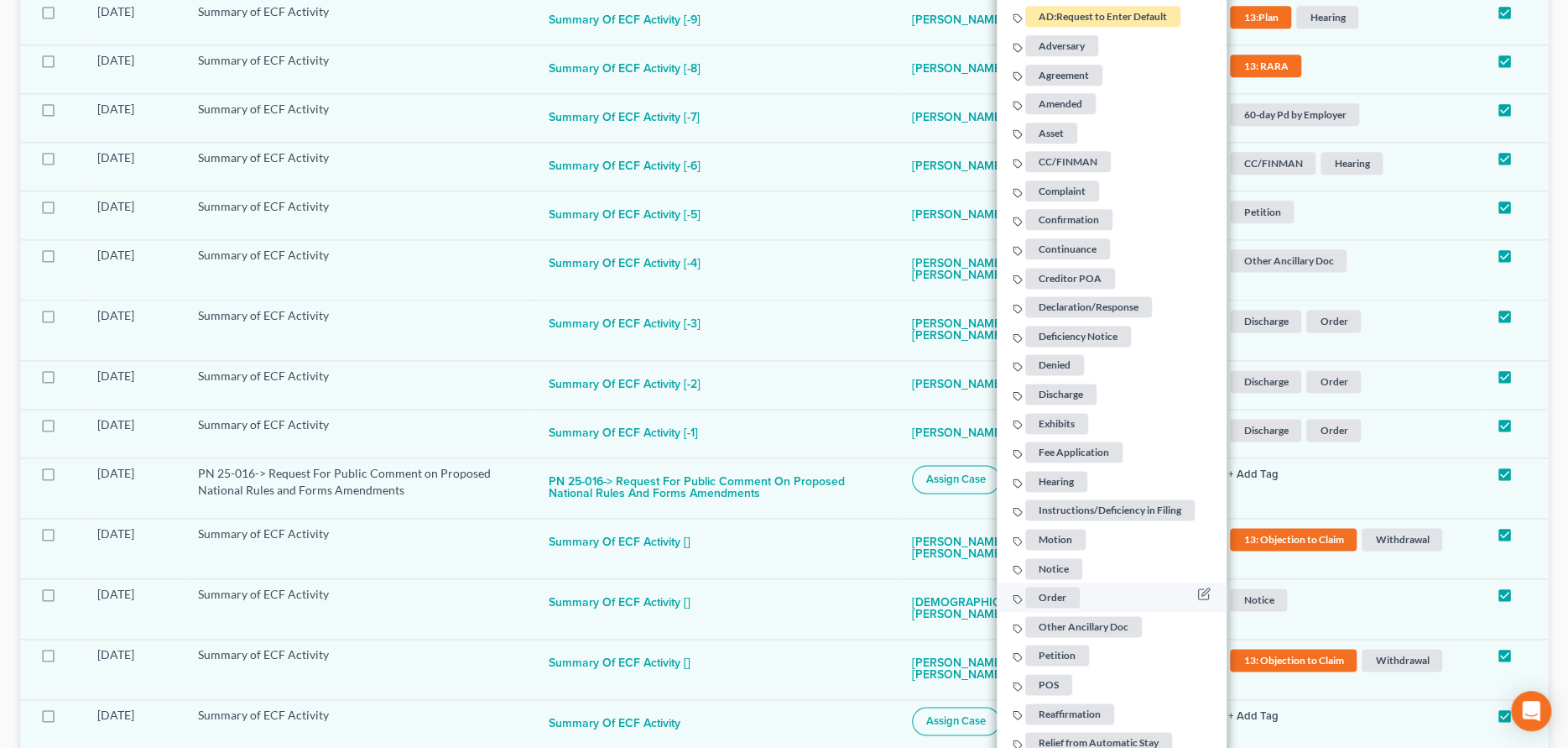
click at [1056, 600] on span "Order" at bounding box center [1052, 597] width 54 height 21
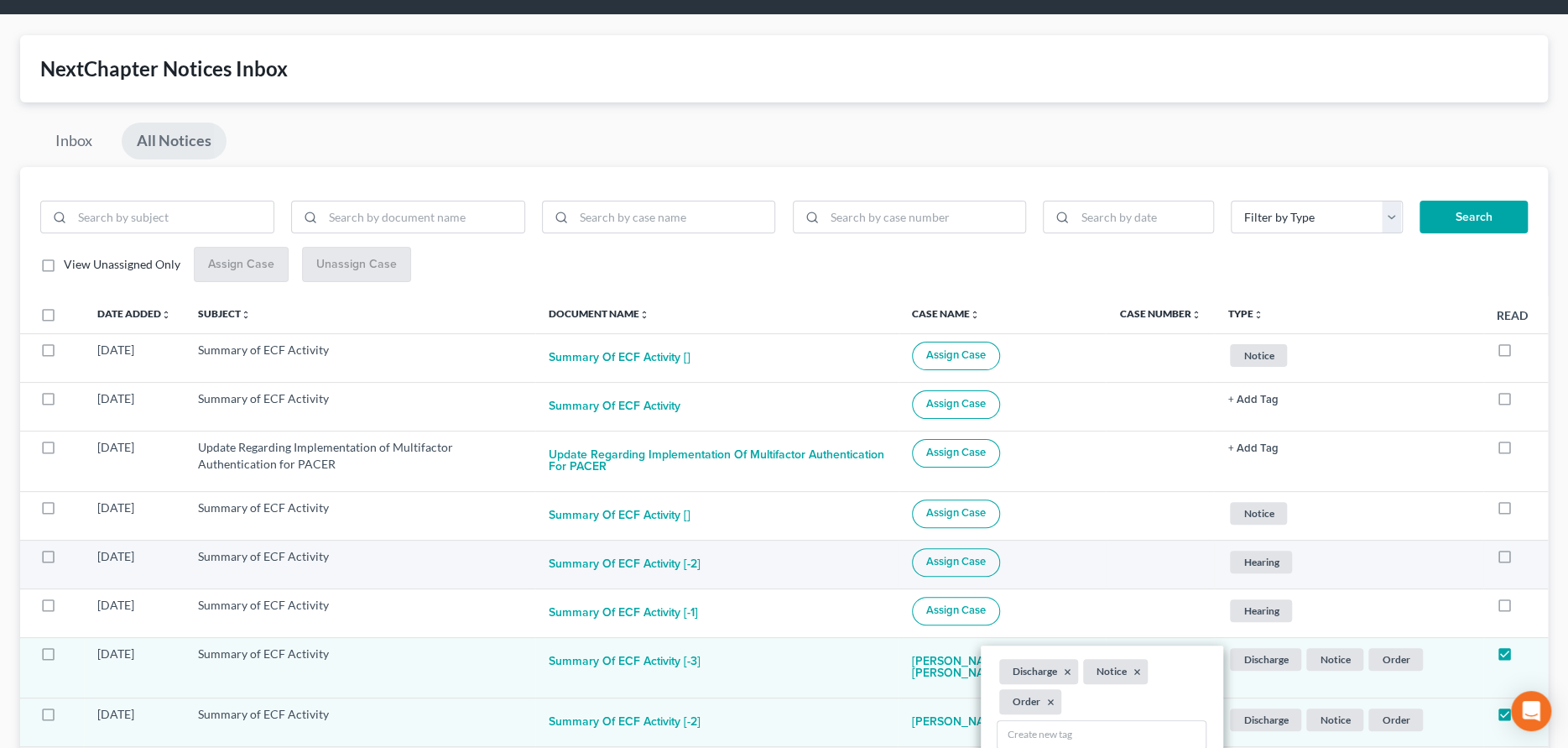
scroll to position [52, 0]
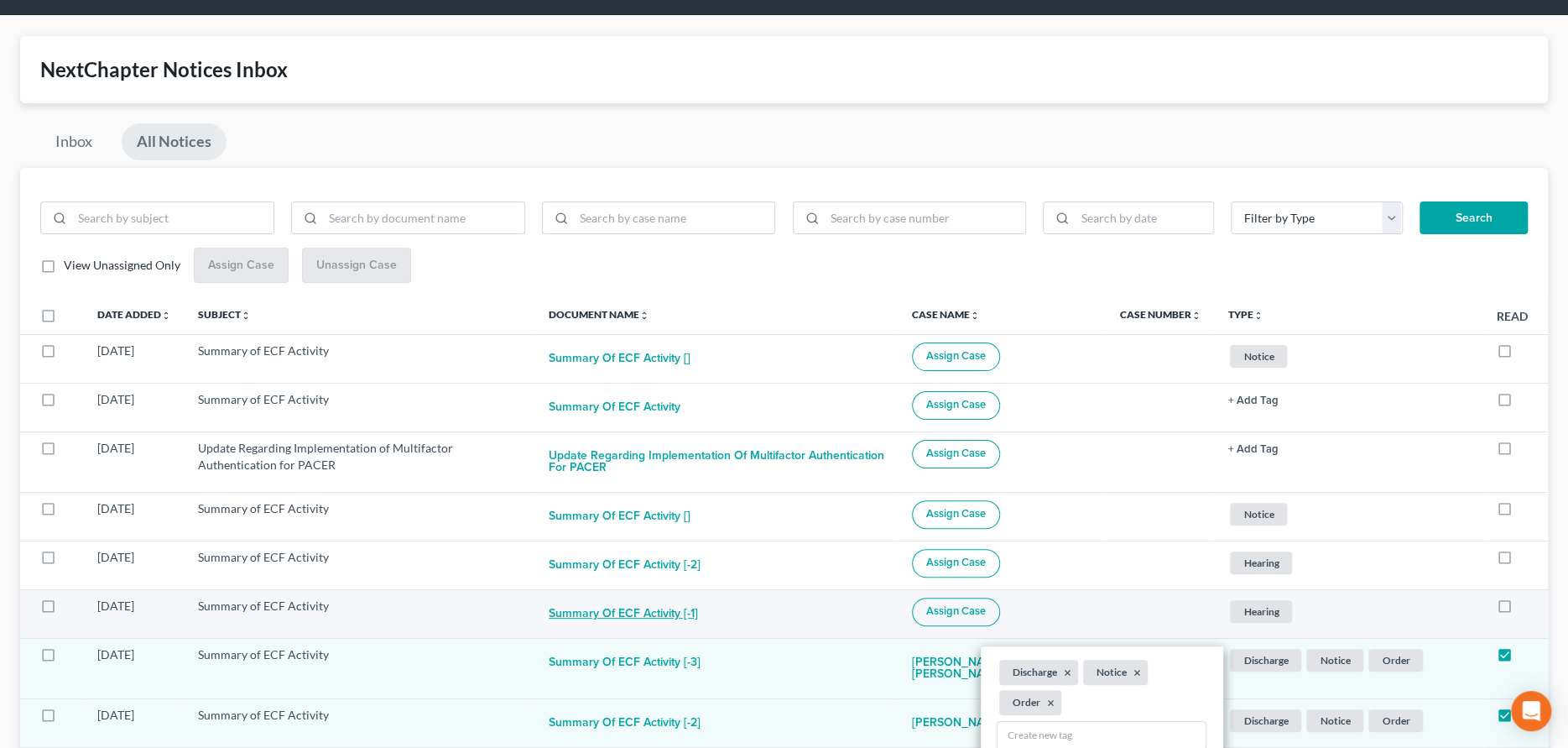
click at [659, 616] on button "Summary of ECF Activity [-1]" at bounding box center [623, 615] width 149 height 34
checkbox input "true"
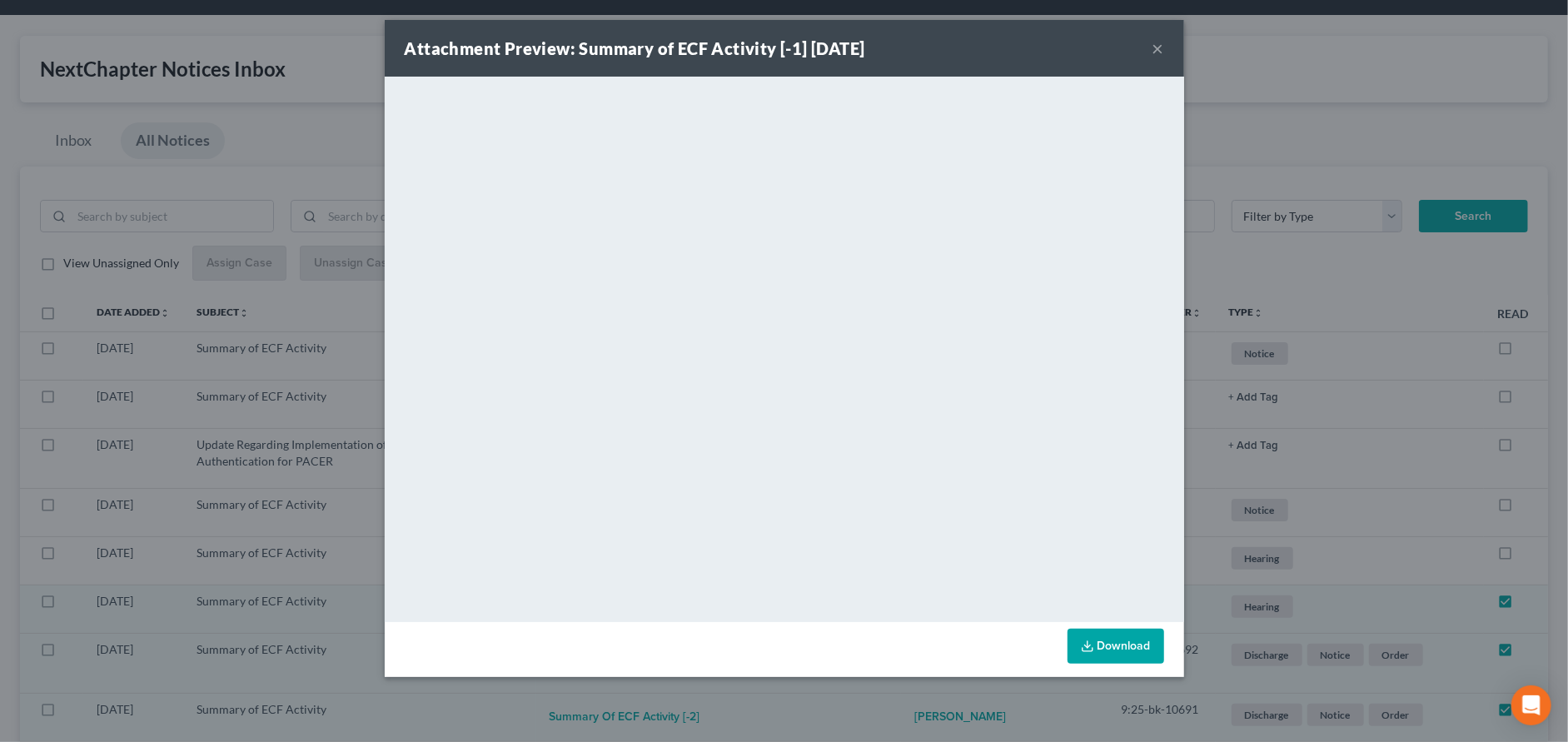
click at [1161, 49] on button "×" at bounding box center [1158, 48] width 12 height 20
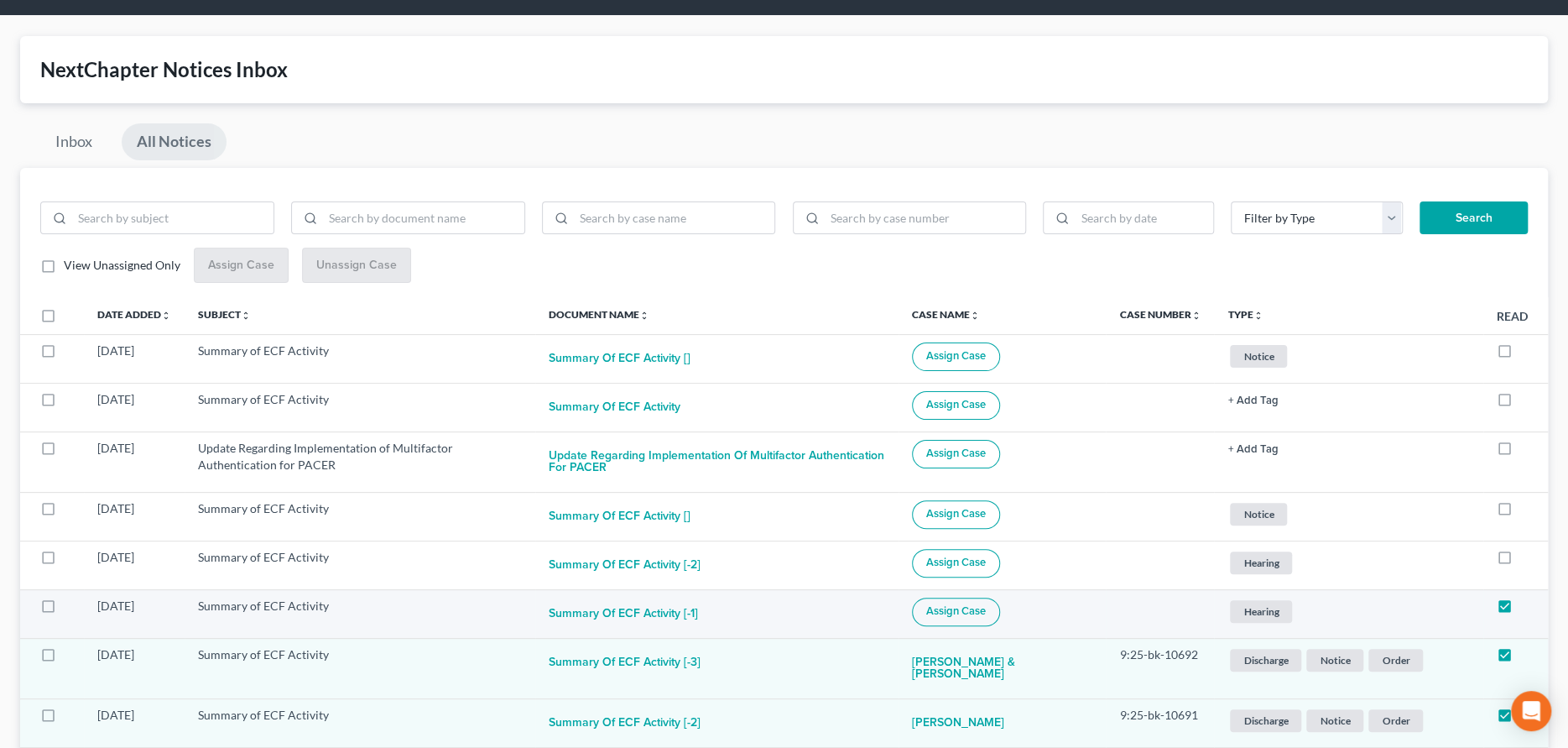
click at [975, 609] on span "Assign Case" at bounding box center [956, 611] width 60 height 13
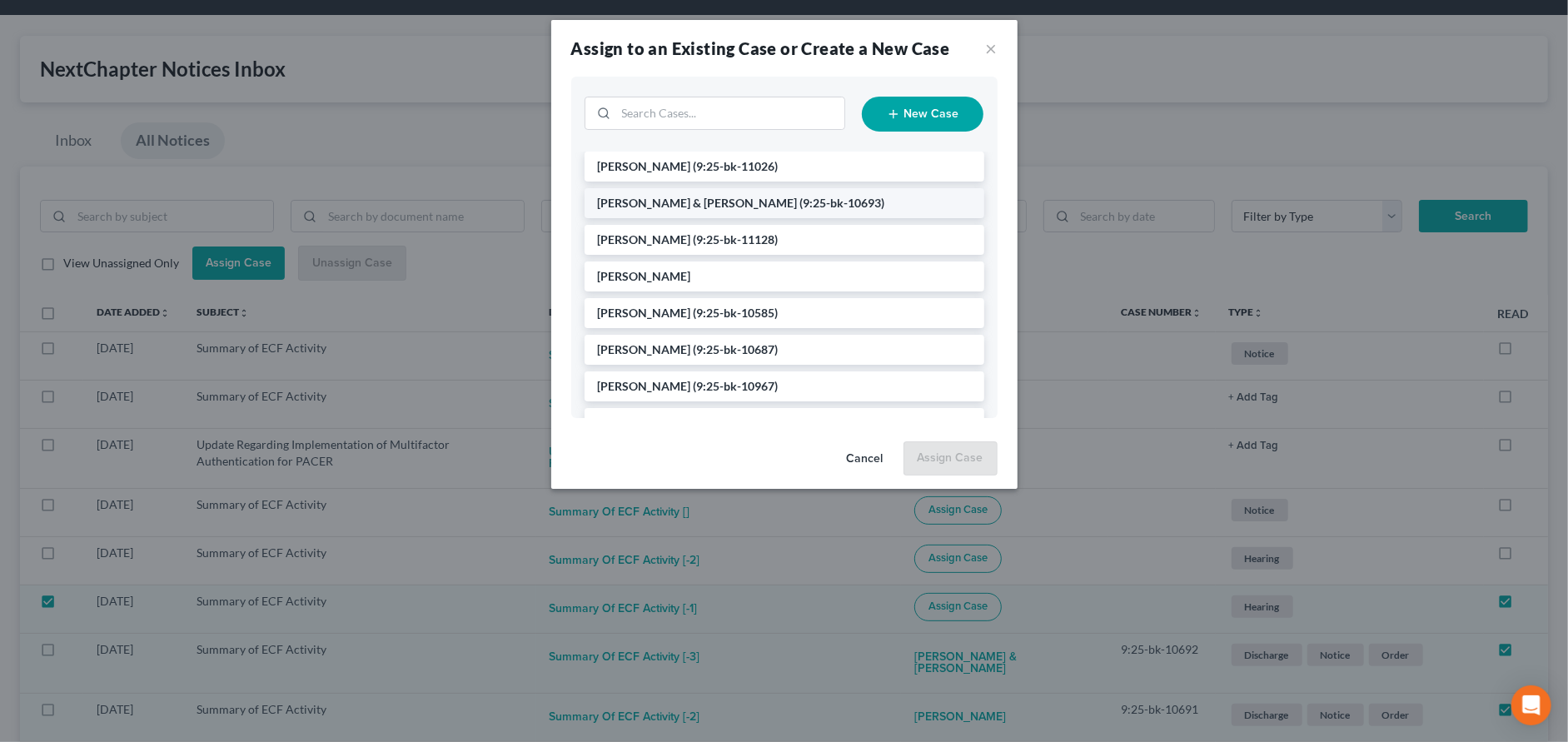
click at [669, 203] on span "[PERSON_NAME] & [PERSON_NAME]" at bounding box center [698, 202] width 200 height 14
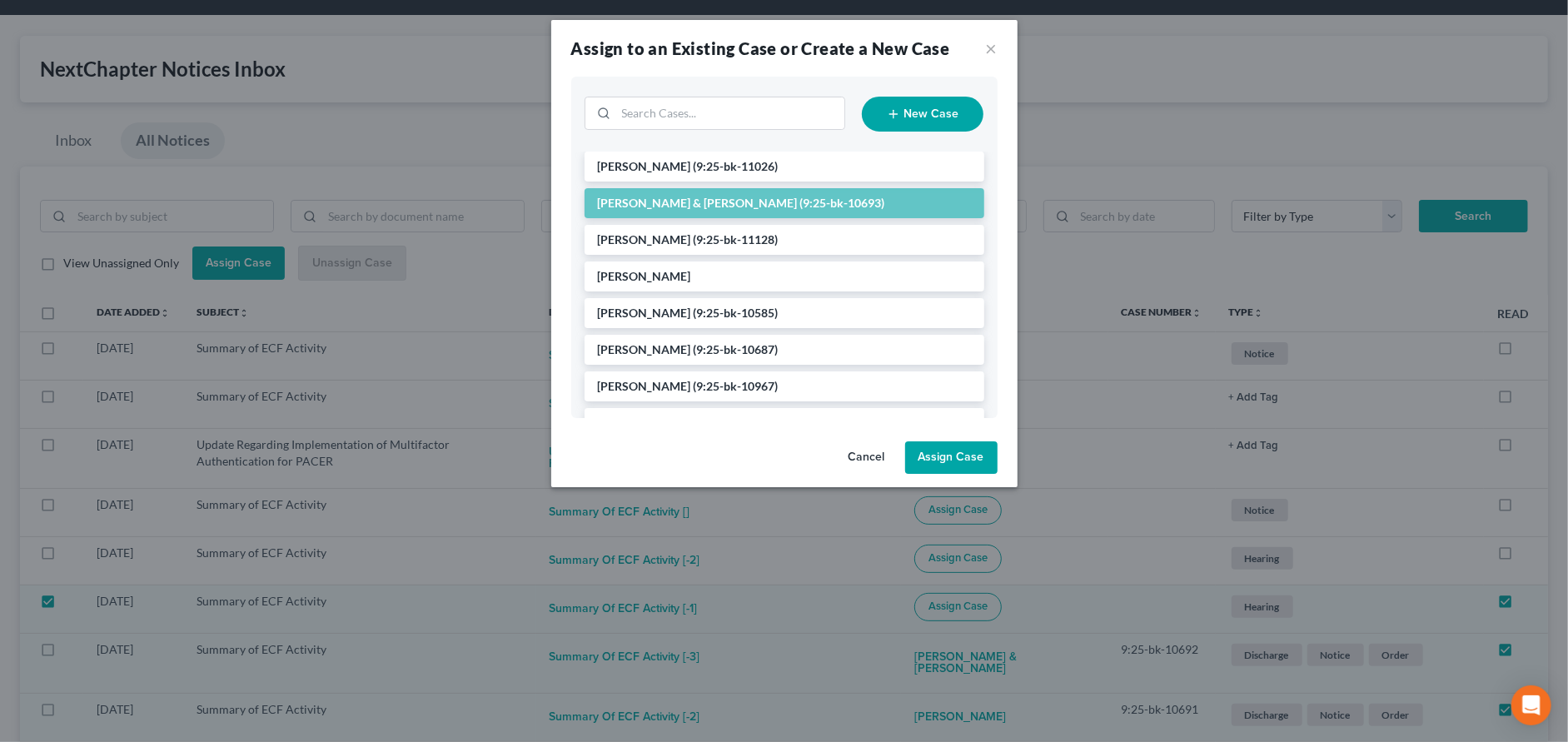
click at [952, 460] on button "Assign Case" at bounding box center [952, 458] width 93 height 33
checkbox input "false"
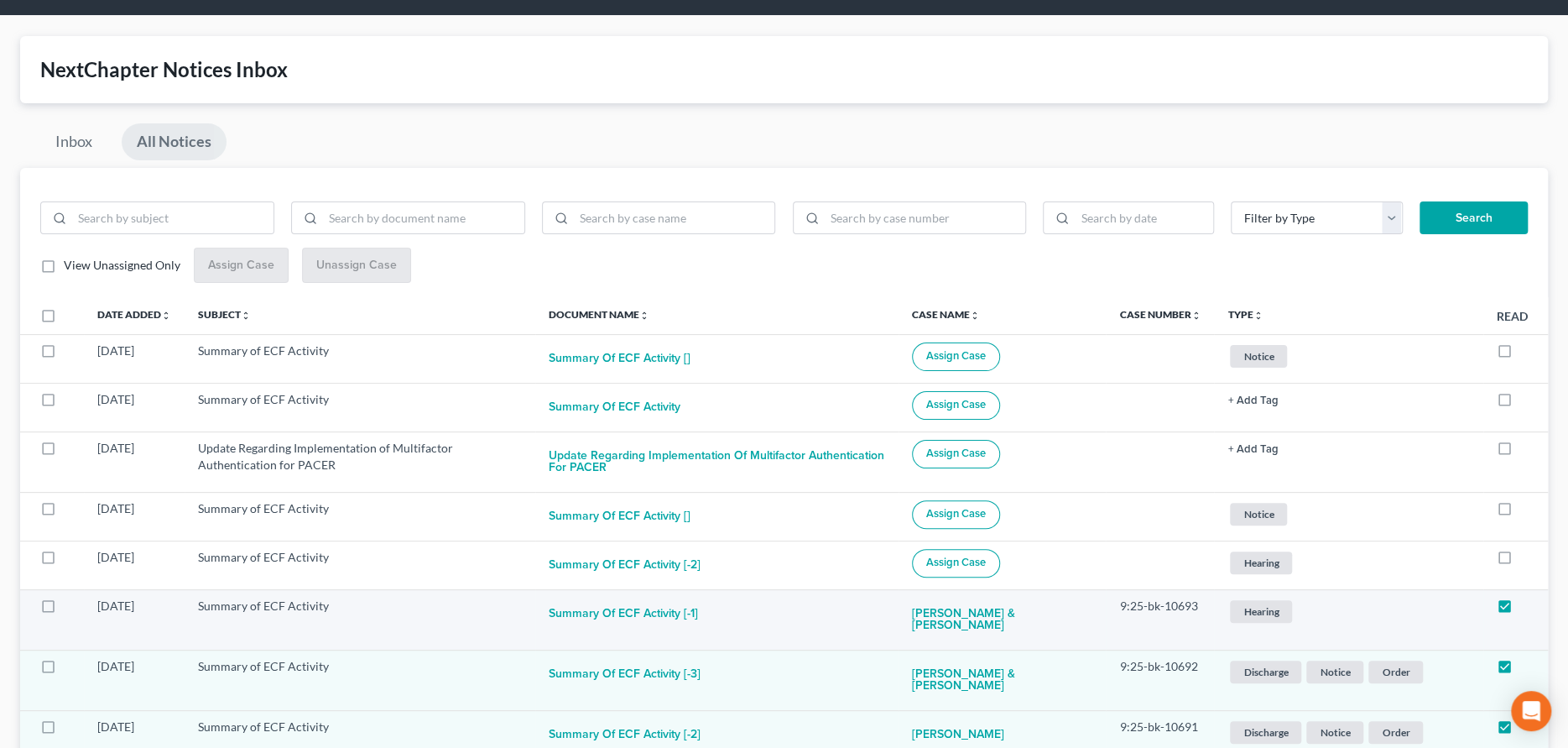
click at [1259, 615] on span "Hearing" at bounding box center [1260, 611] width 62 height 22
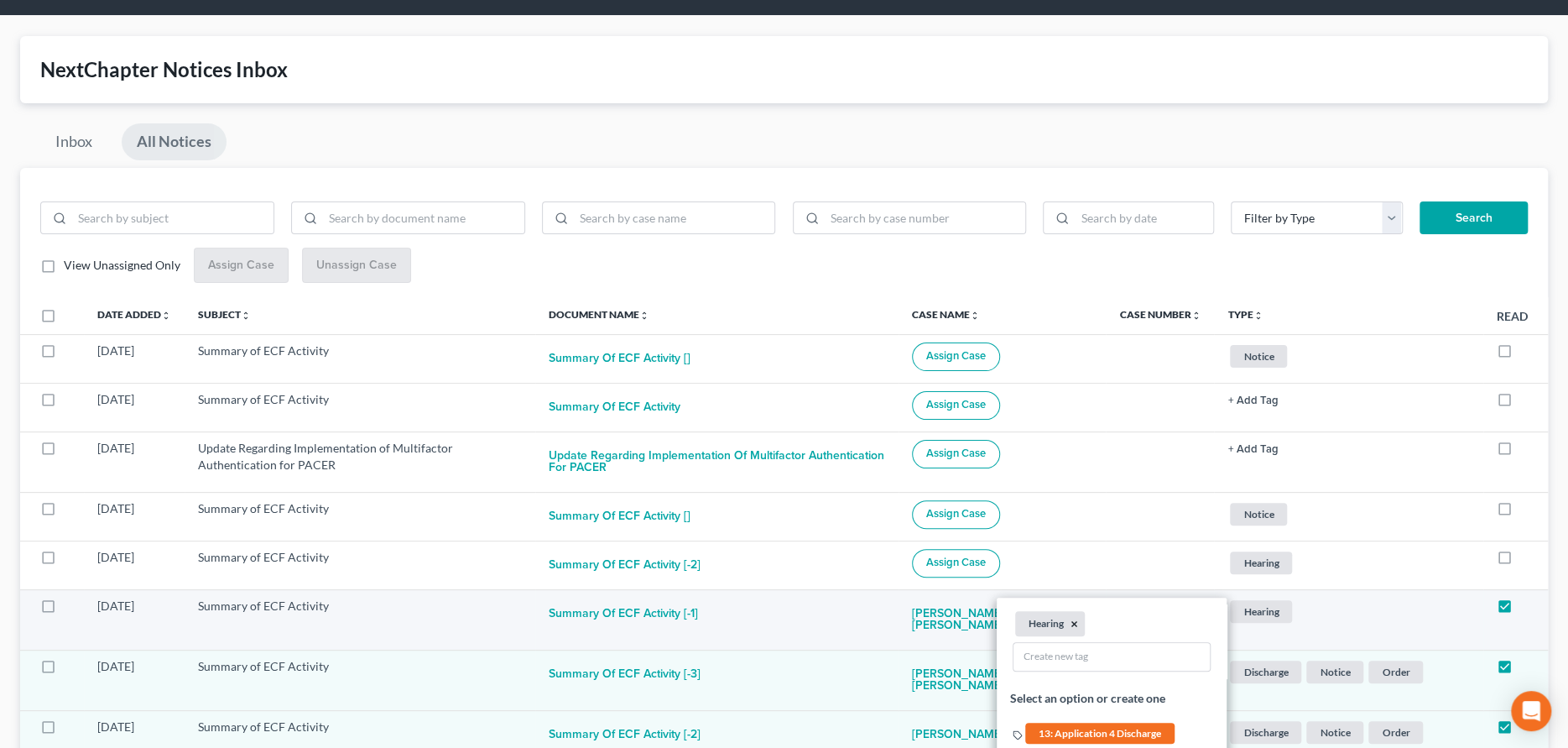
click at [1071, 624] on button "×" at bounding box center [1075, 623] width 7 height 15
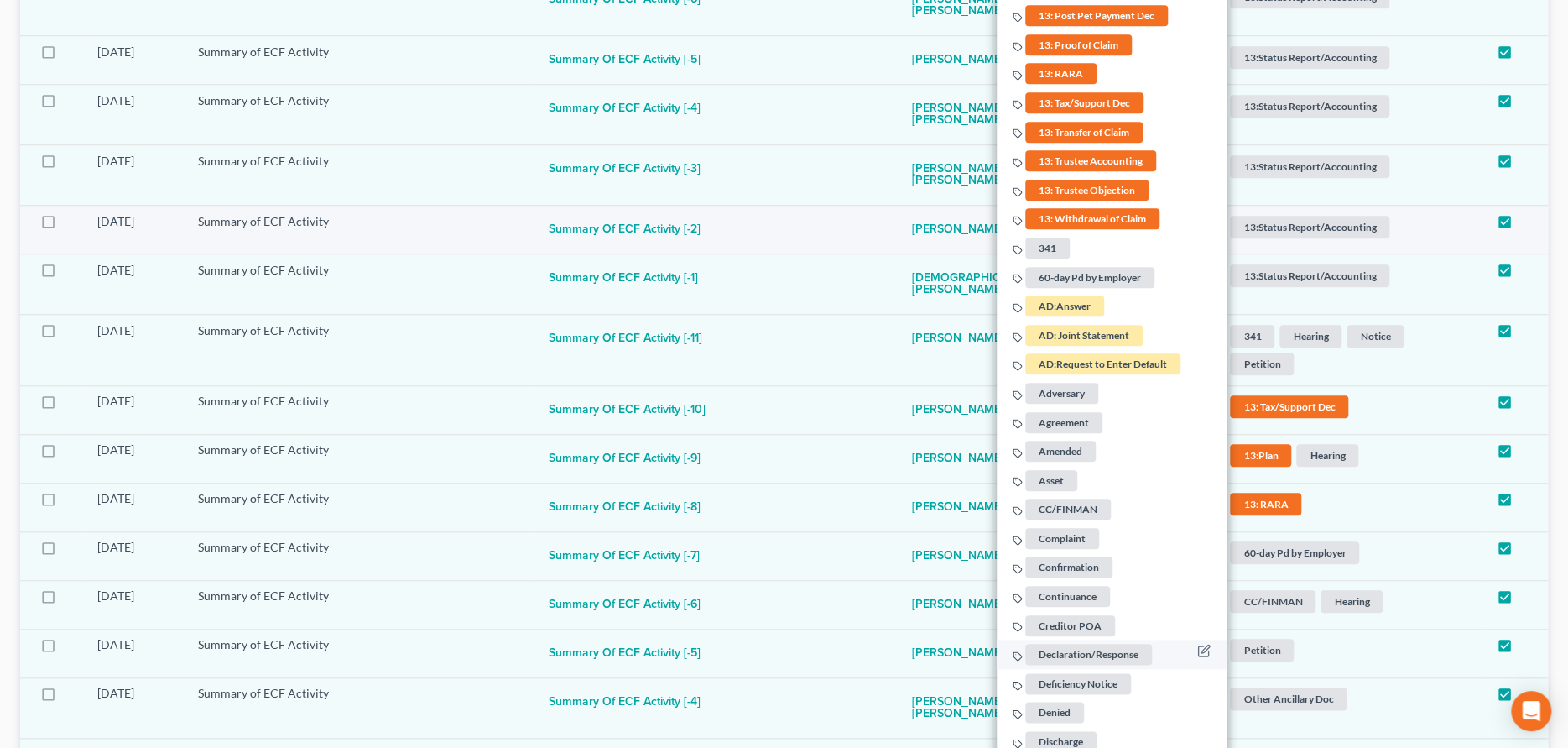
scroll to position [892, 0]
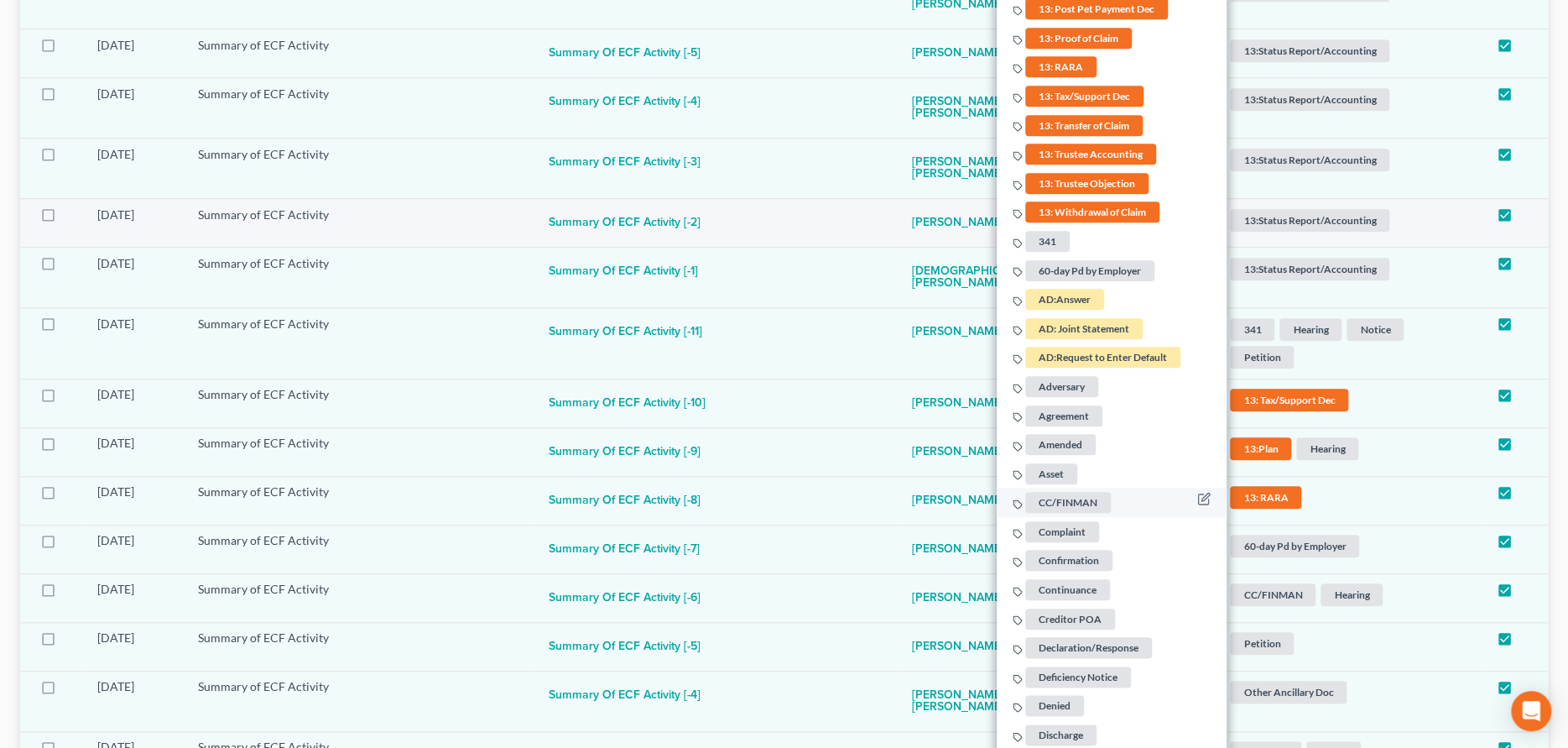
click at [1063, 500] on span "CC/FINMAN" at bounding box center [1068, 502] width 86 height 21
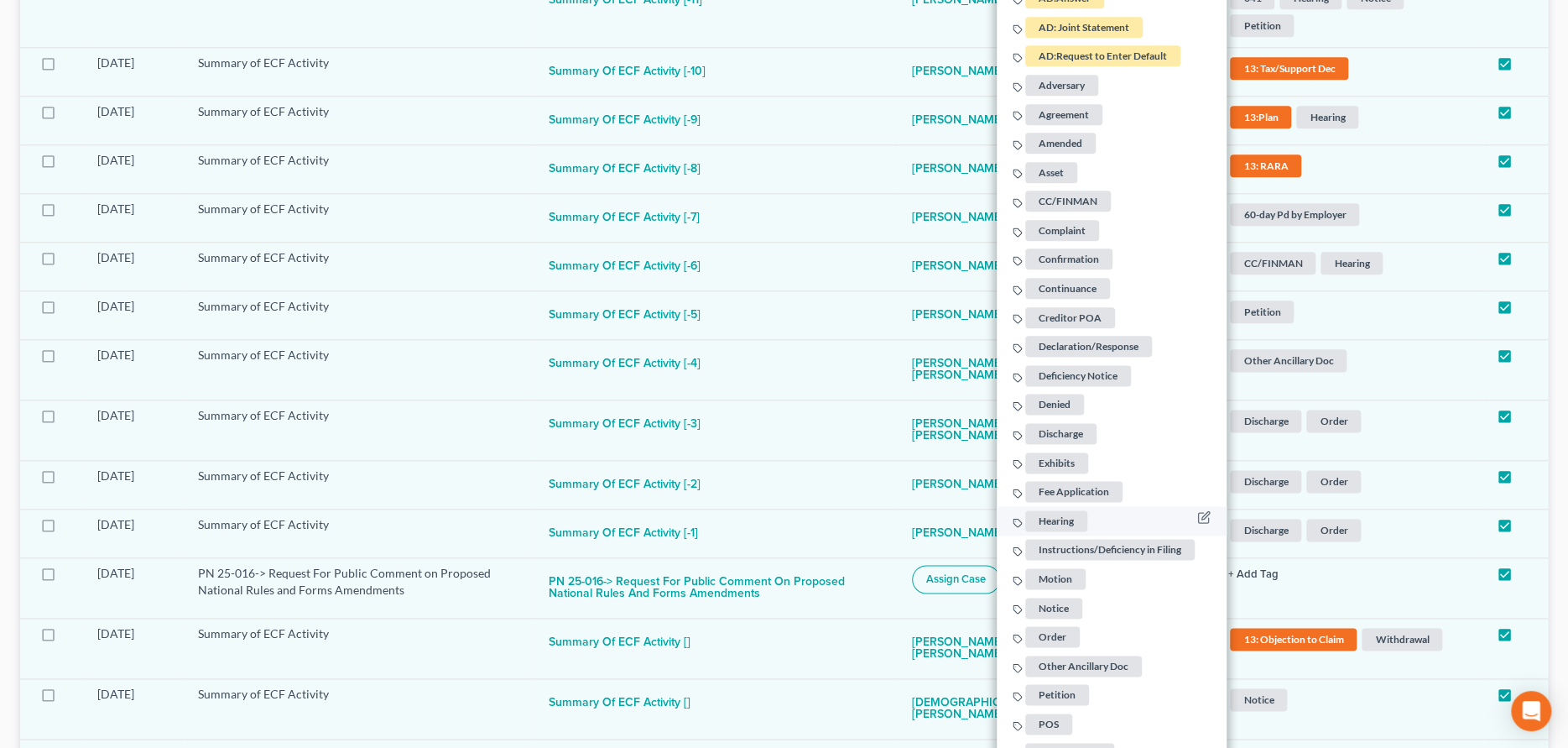
scroll to position [1227, 0]
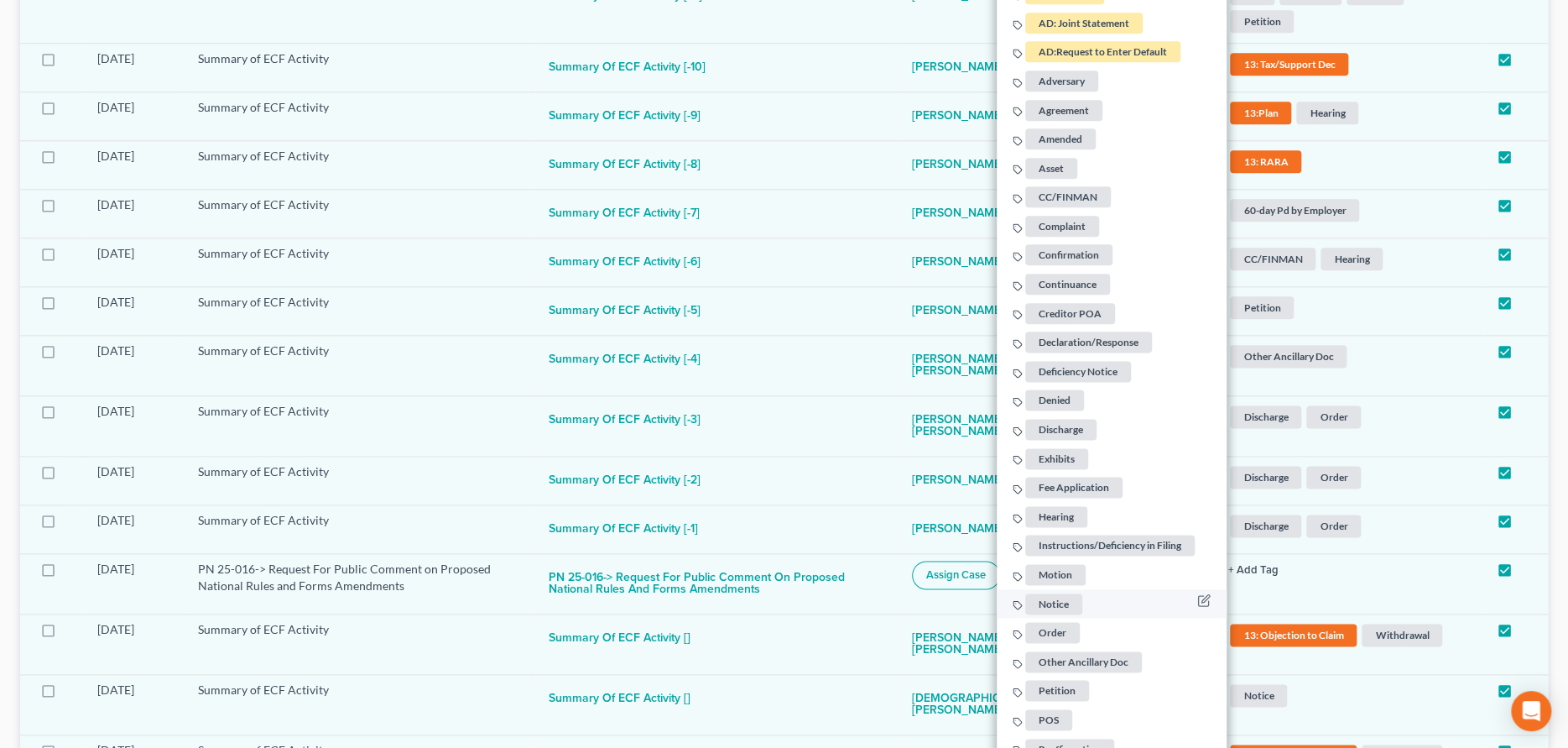
click at [1054, 597] on span "Notice" at bounding box center [1053, 603] width 57 height 21
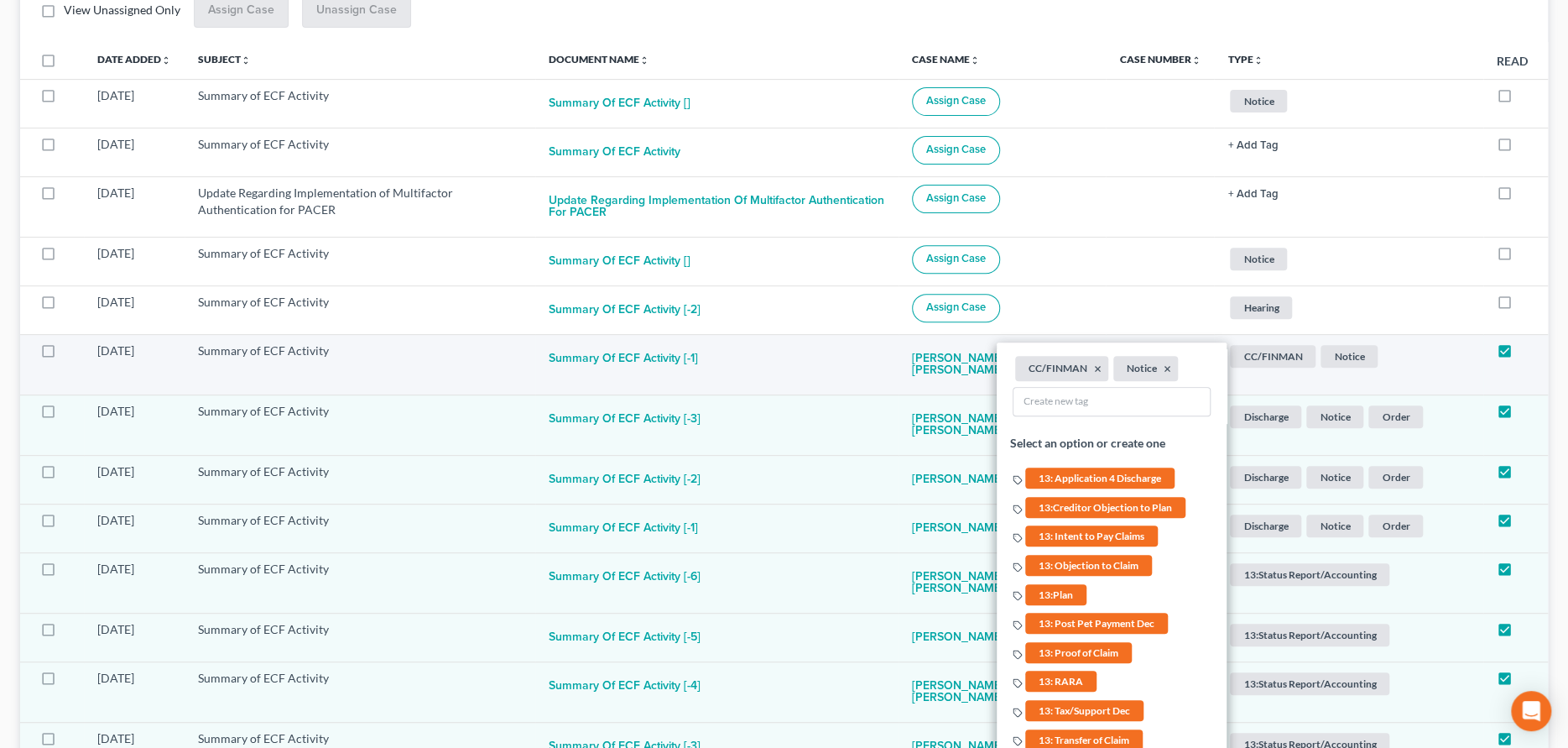
scroll to position [304, 0]
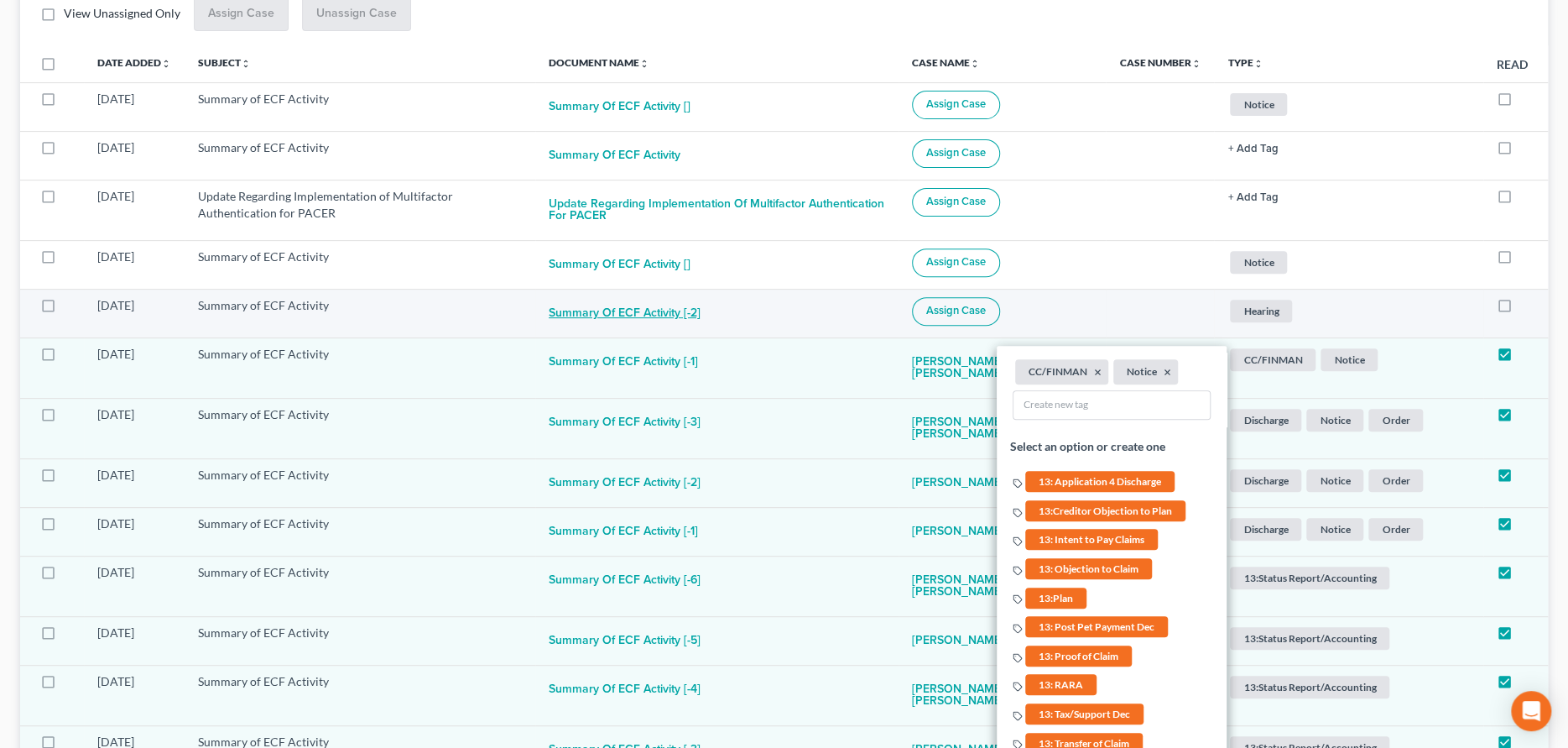
click at [661, 315] on button "Summary of ECF Activity [-2]" at bounding box center [624, 314] width 152 height 34
checkbox input "true"
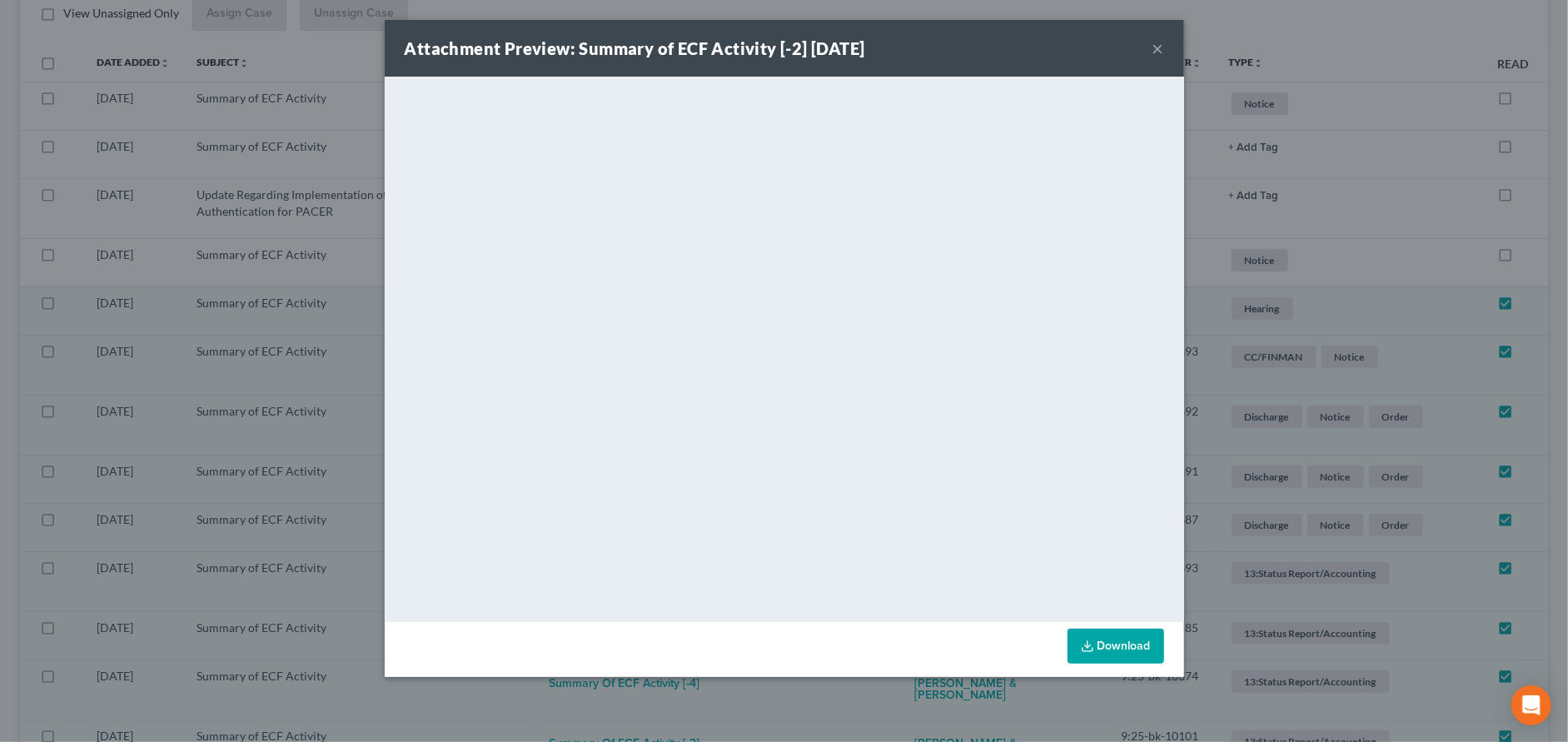
click at [1155, 44] on button "×" at bounding box center [1158, 48] width 12 height 20
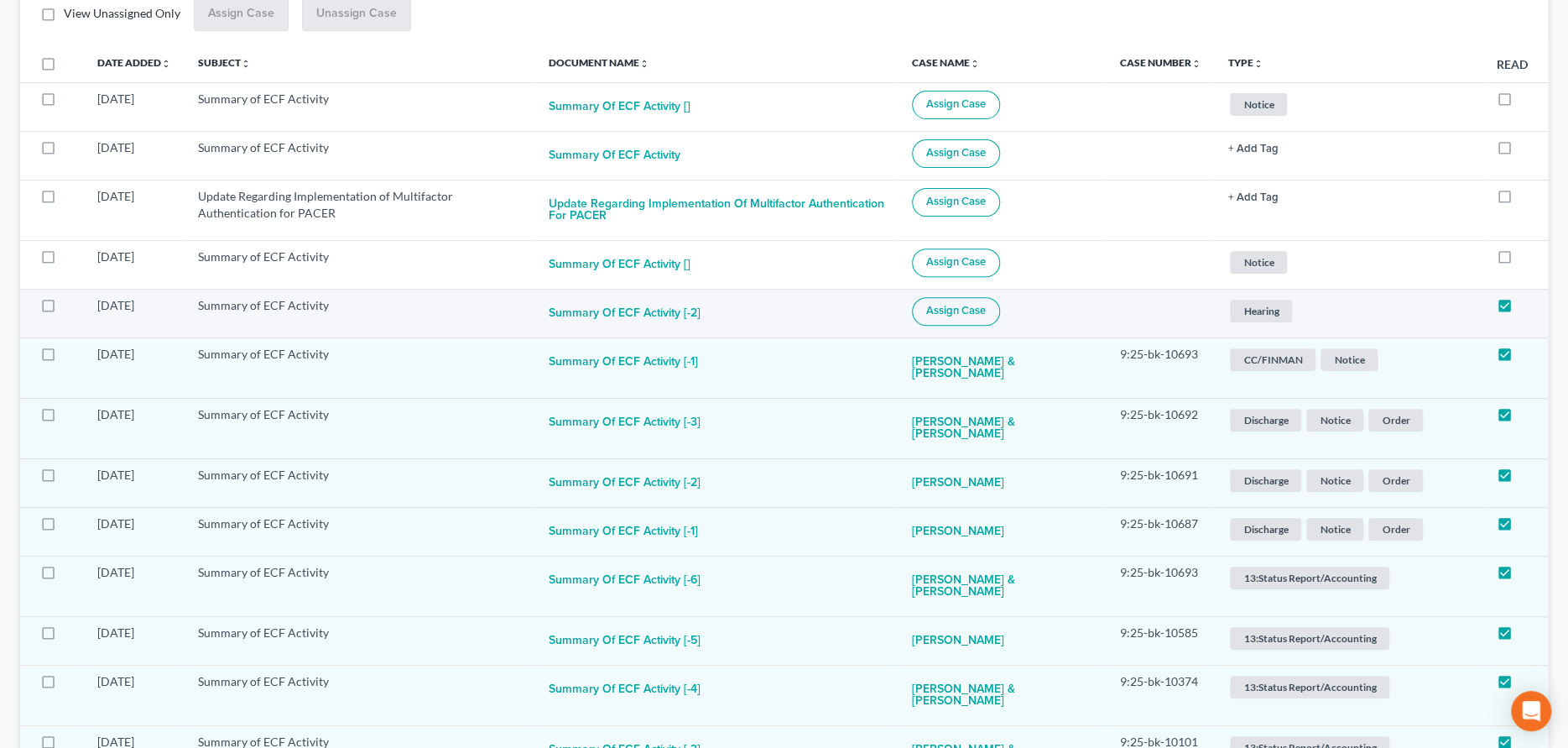
click at [975, 314] on span "Assign Case" at bounding box center [956, 311] width 60 height 13
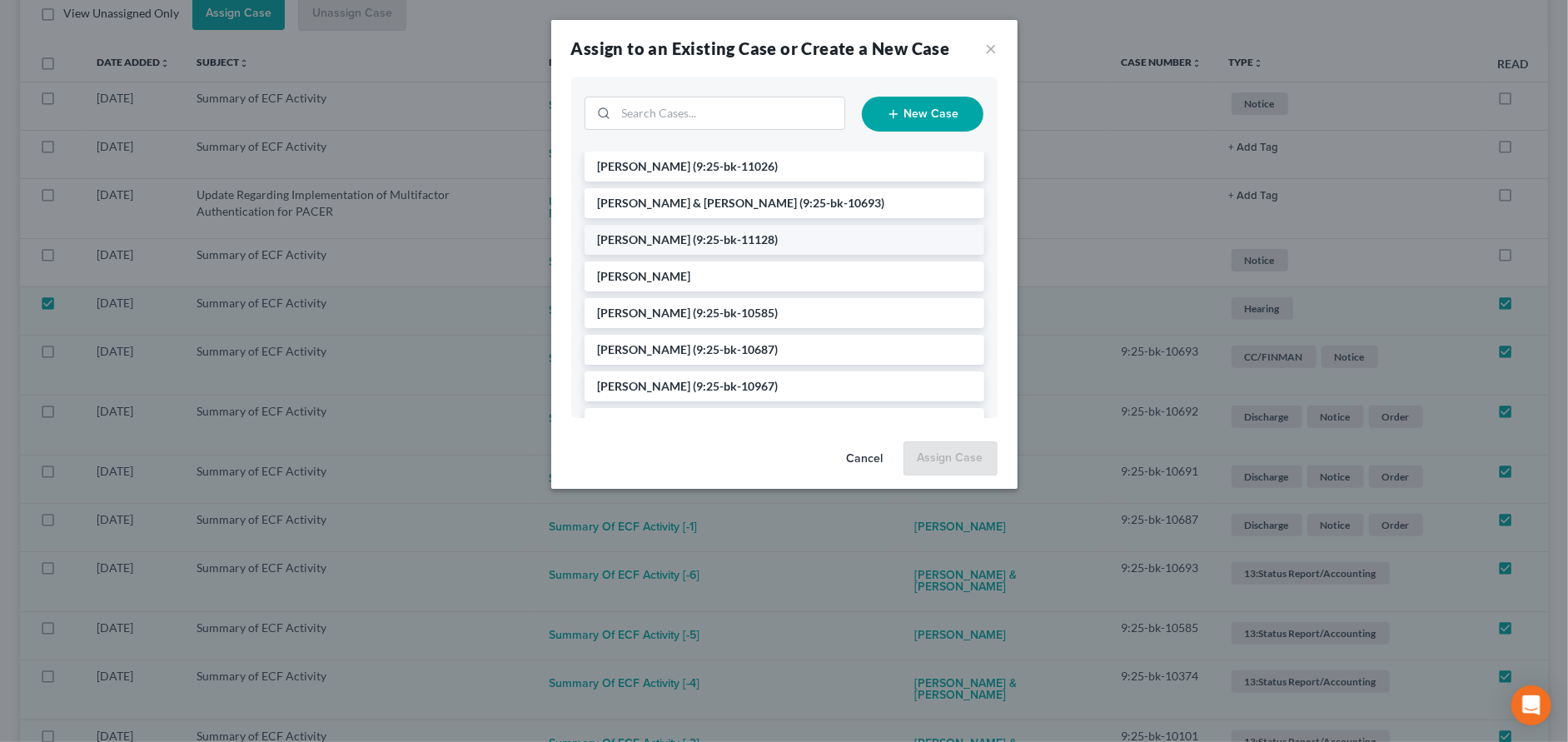
click at [674, 243] on span "[PERSON_NAME]" at bounding box center [644, 239] width 93 height 14
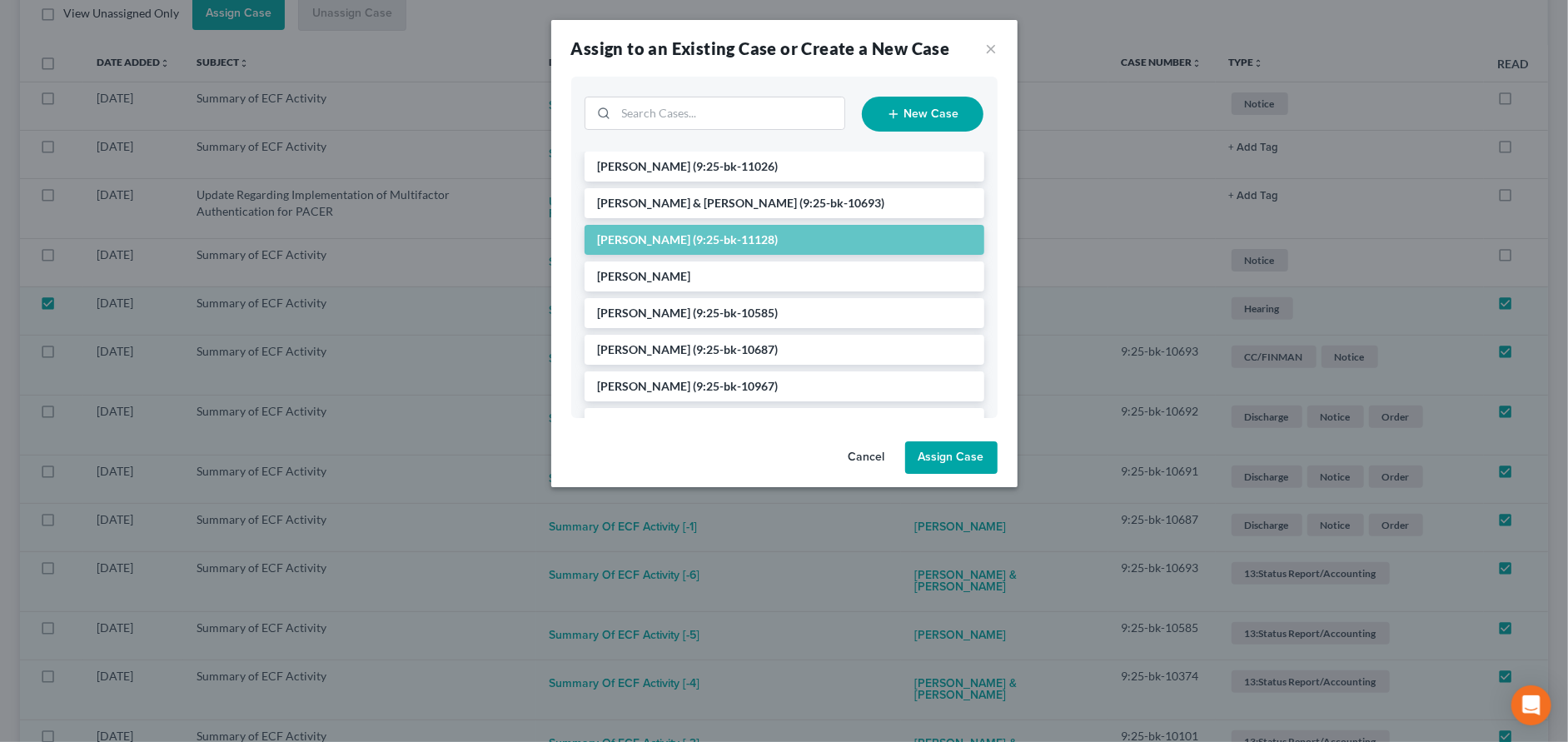
click at [949, 453] on button "Assign Case" at bounding box center [952, 458] width 93 height 33
checkbox input "false"
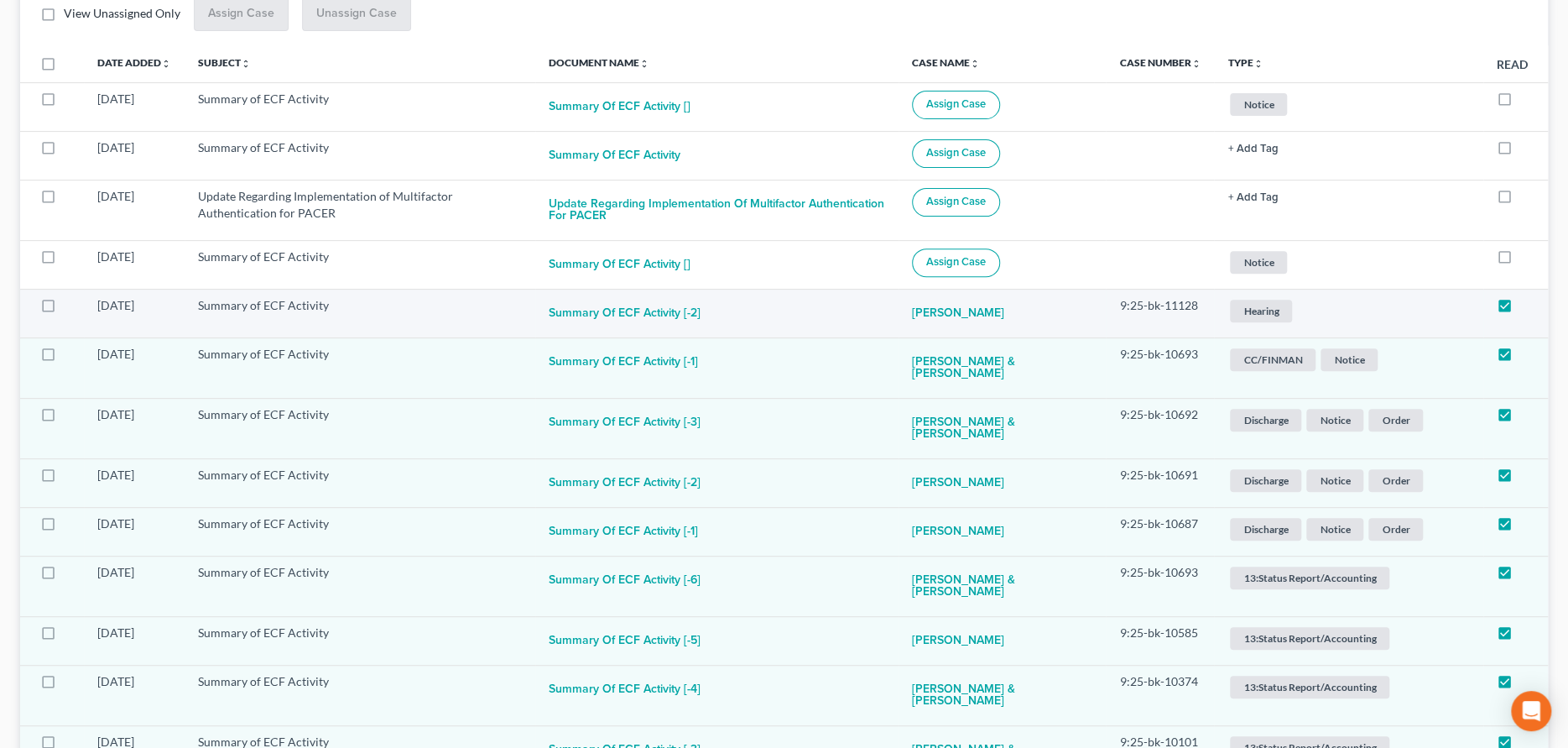
click at [1258, 315] on span "Hearing" at bounding box center [1260, 311] width 62 height 22
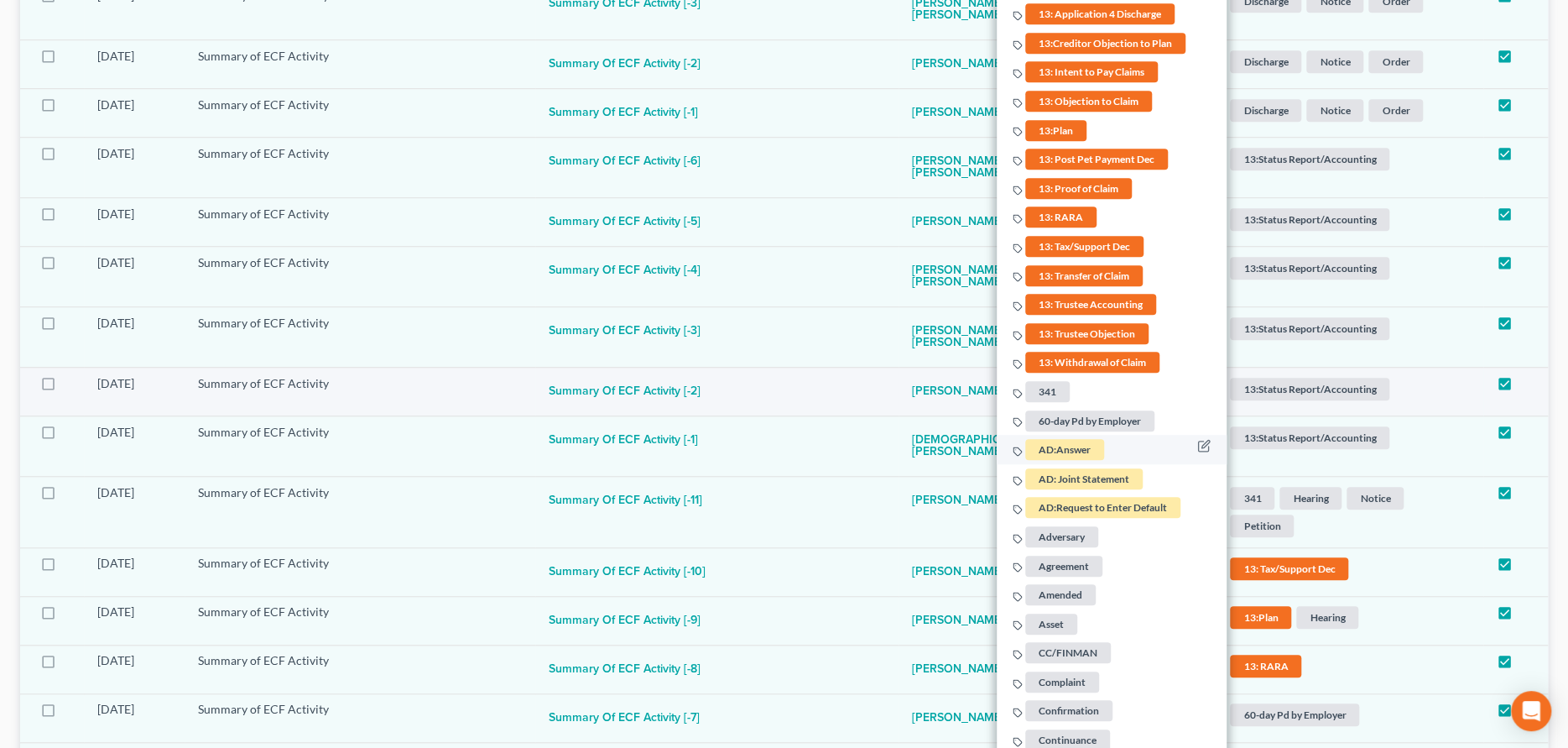
scroll to position [724, 0]
click at [1051, 384] on span "341" at bounding box center [1048, 391] width 45 height 21
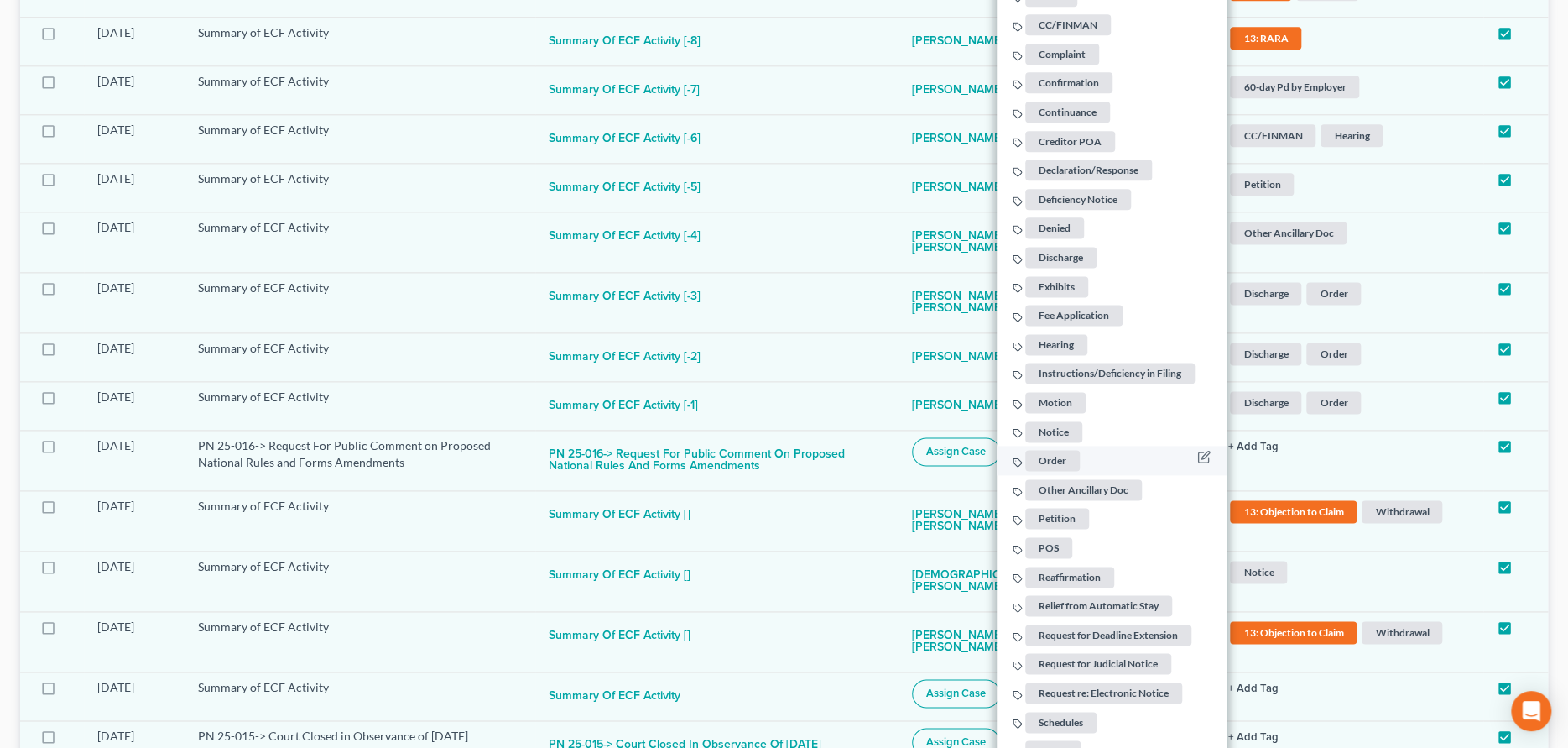
scroll to position [1395, 0]
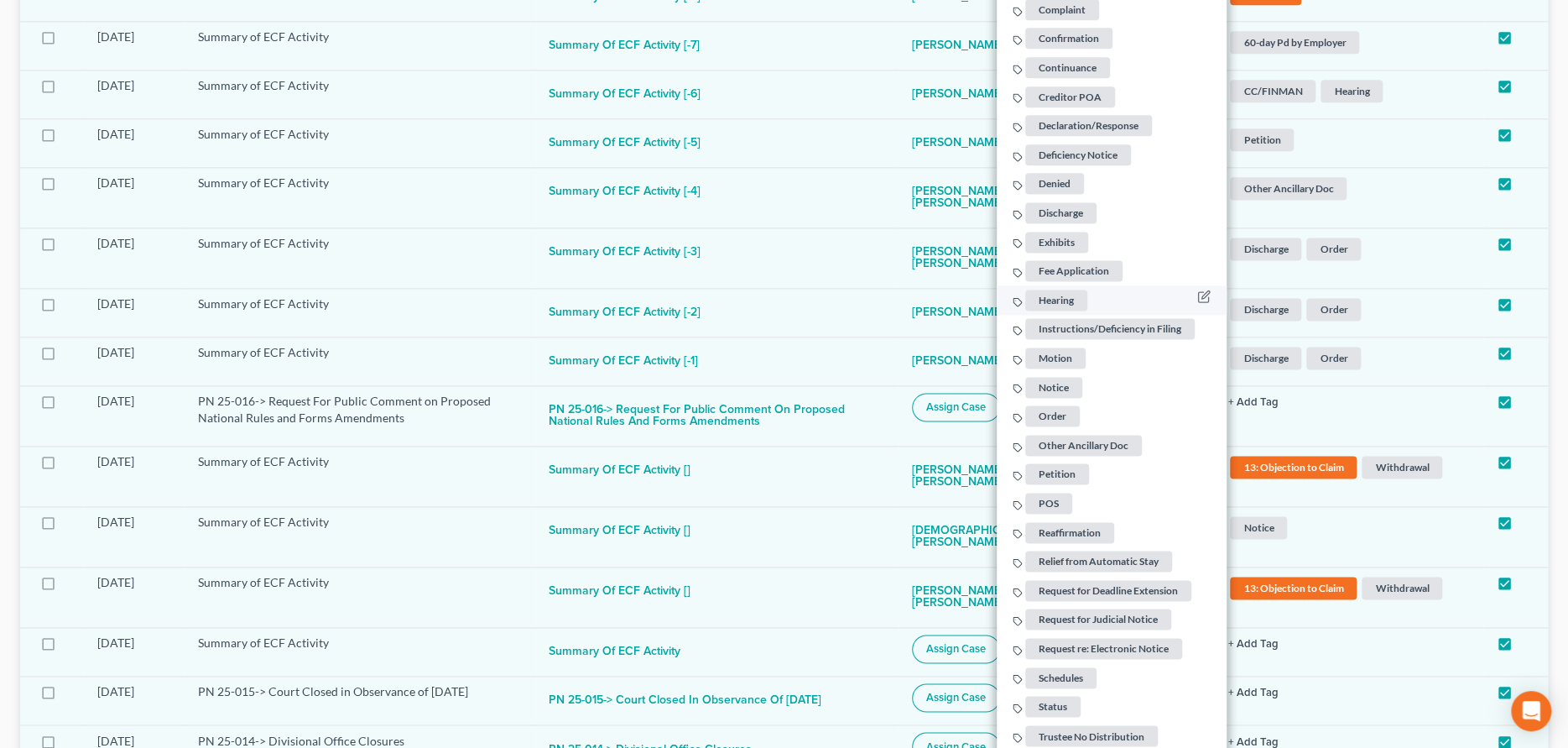
click at [1054, 298] on span "Hearing" at bounding box center [1056, 299] width 62 height 21
click at [1052, 467] on span "Petition" at bounding box center [1057, 474] width 63 height 21
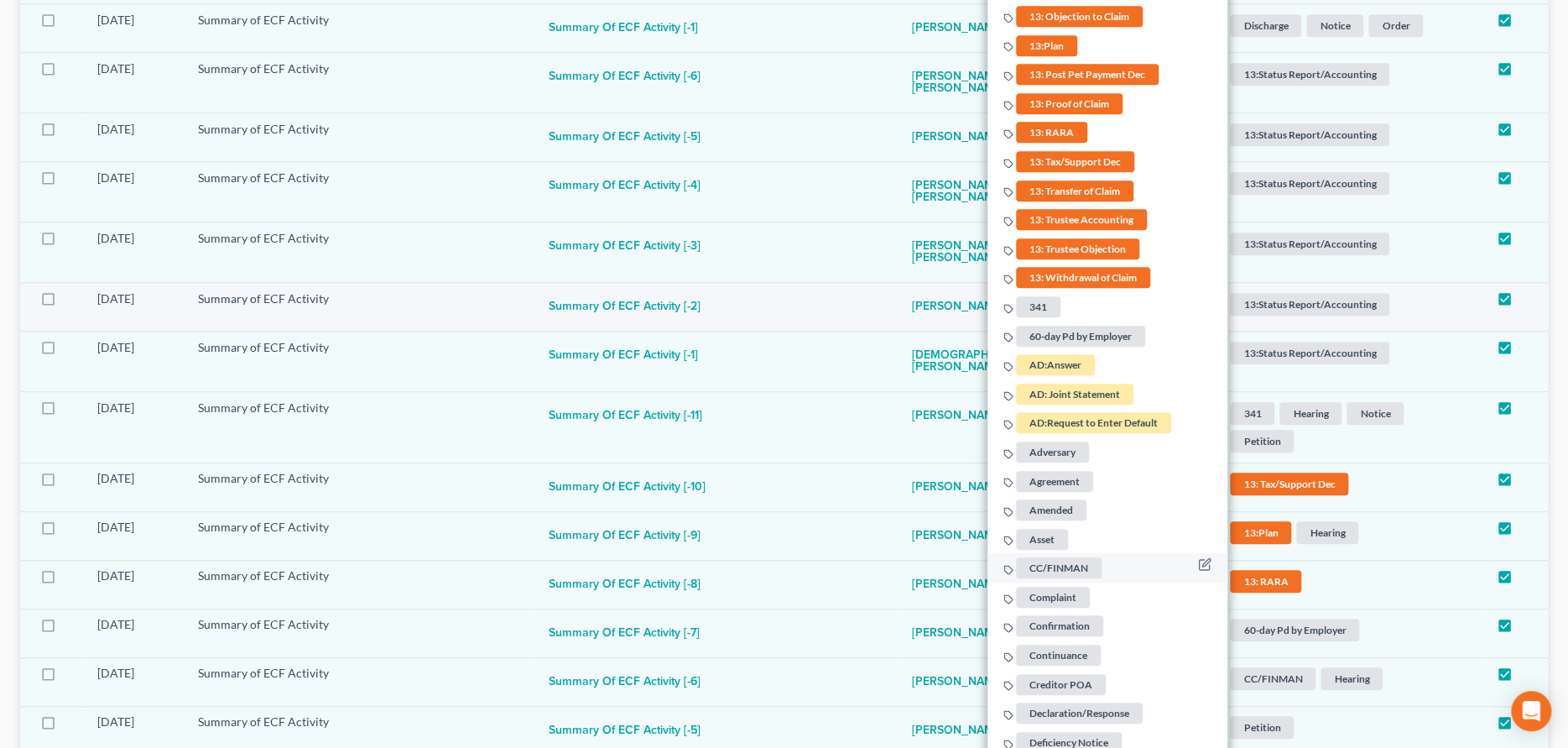
scroll to position [388, 0]
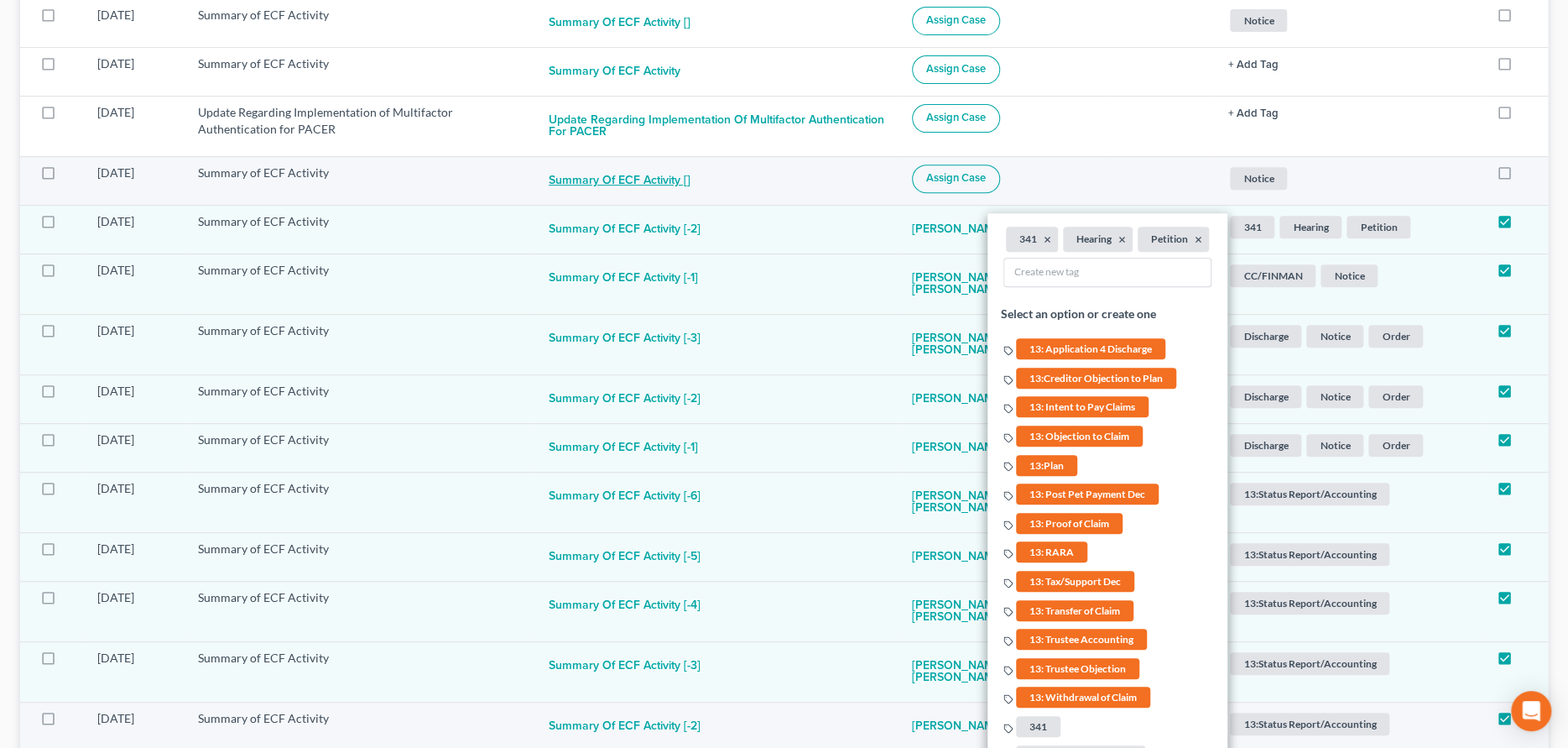
click at [640, 180] on button "Summary of ECF Activity []" at bounding box center [619, 181] width 142 height 34
checkbox input "true"
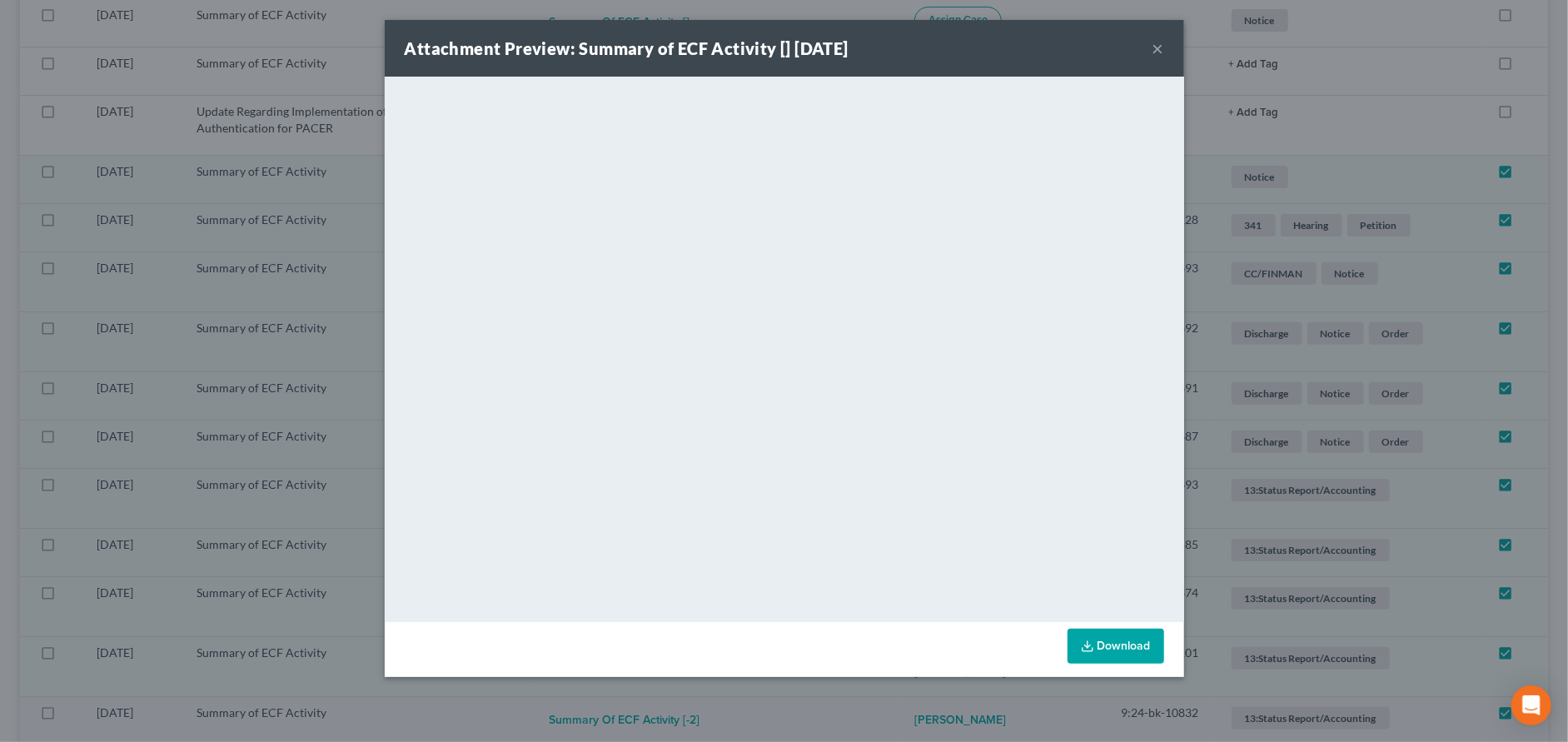
click at [1161, 47] on button "×" at bounding box center [1158, 48] width 12 height 20
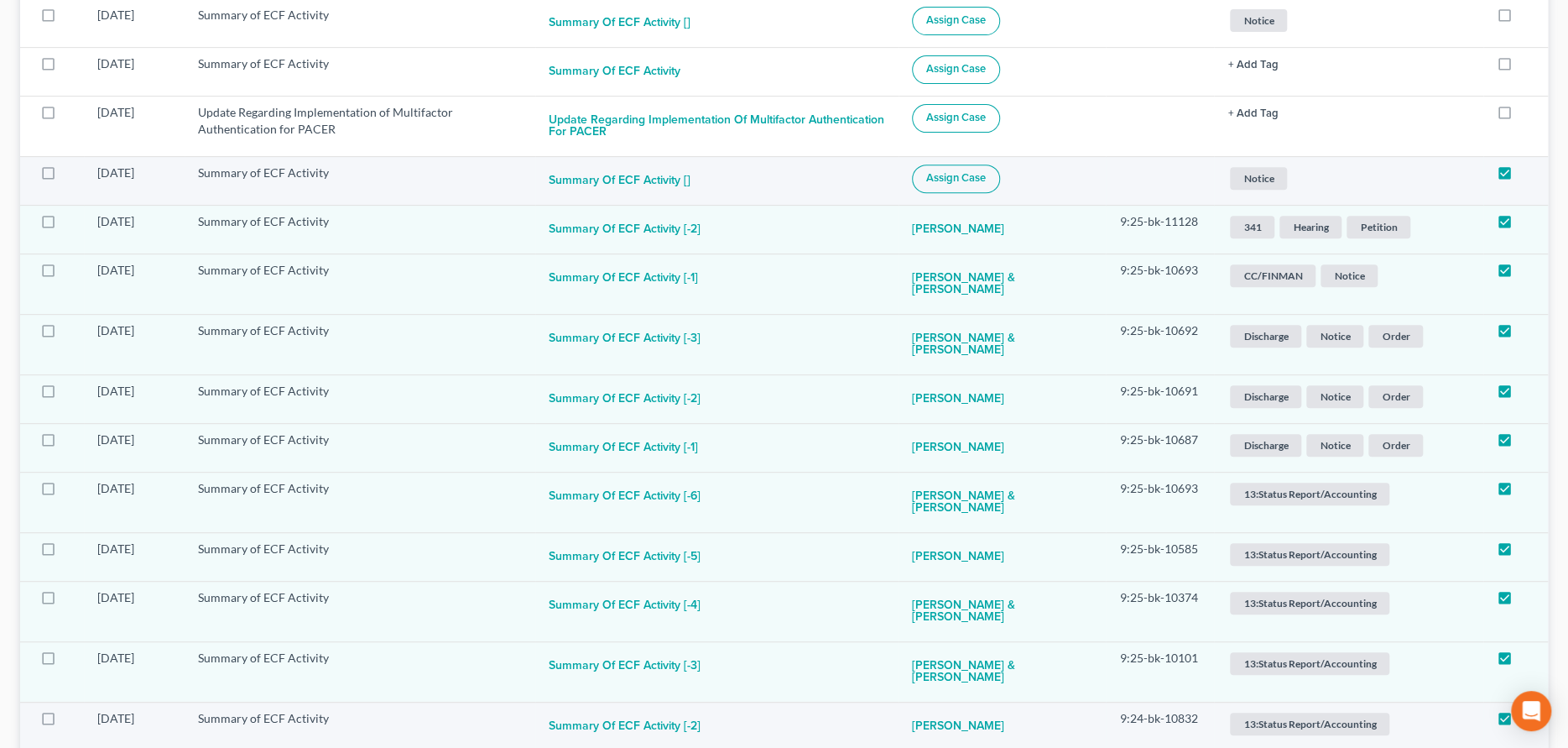
click at [973, 173] on span "Assign Case" at bounding box center [956, 178] width 60 height 13
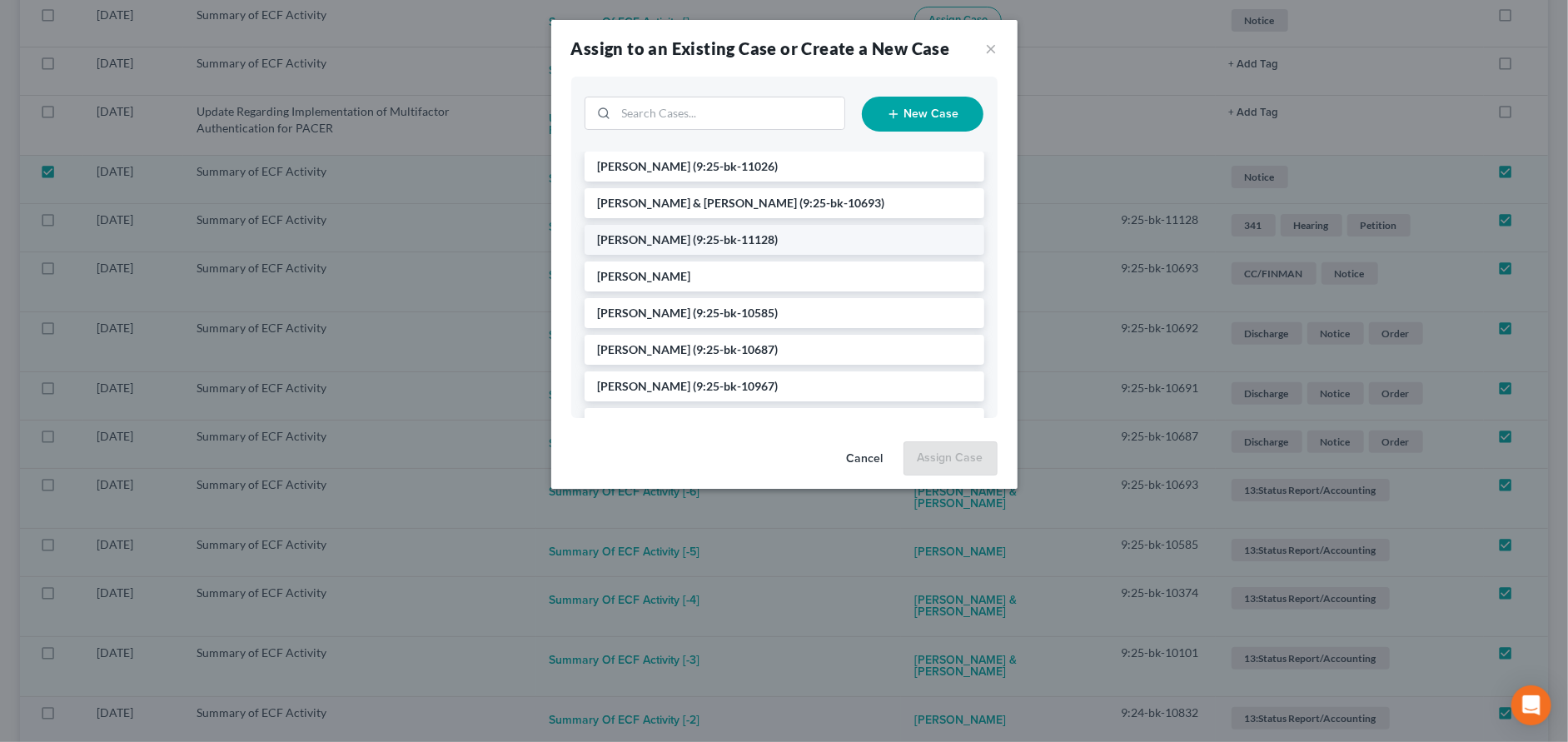
click at [694, 241] on span "(9:25-bk-11128)" at bounding box center [737, 239] width 85 height 14
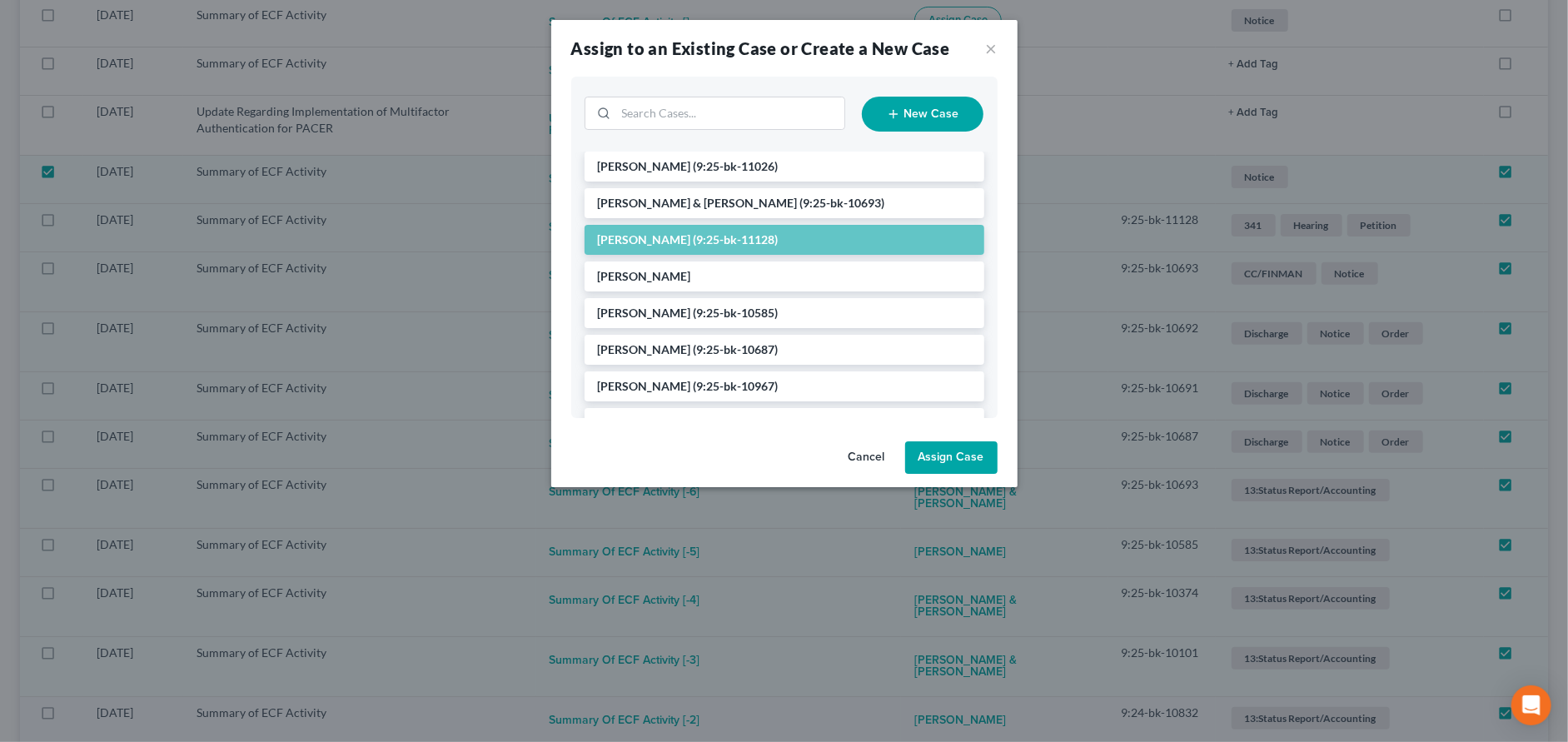
click at [963, 462] on button "Assign Case" at bounding box center [952, 458] width 93 height 33
checkbox input "false"
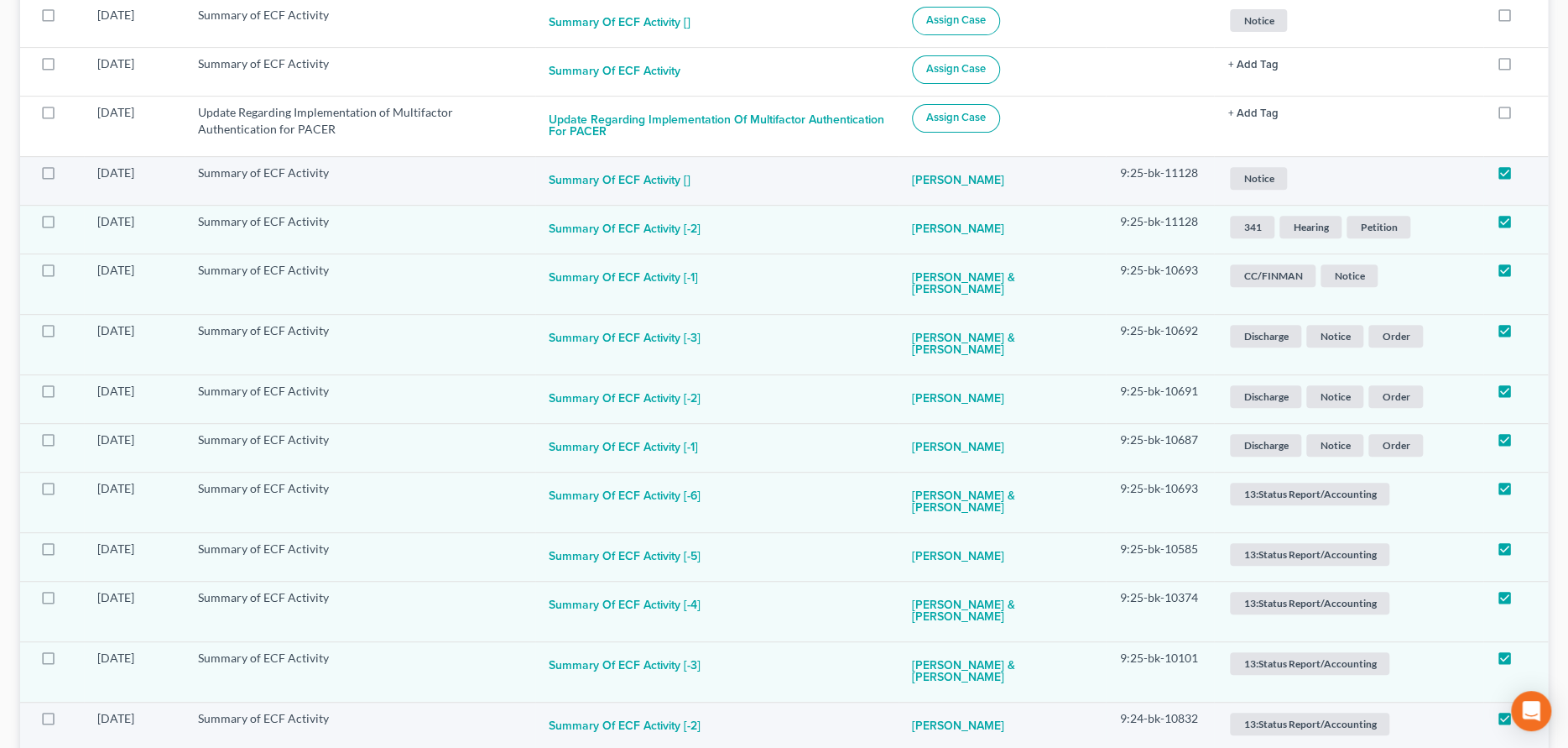
click at [1266, 182] on span "Notice" at bounding box center [1258, 178] width 57 height 22
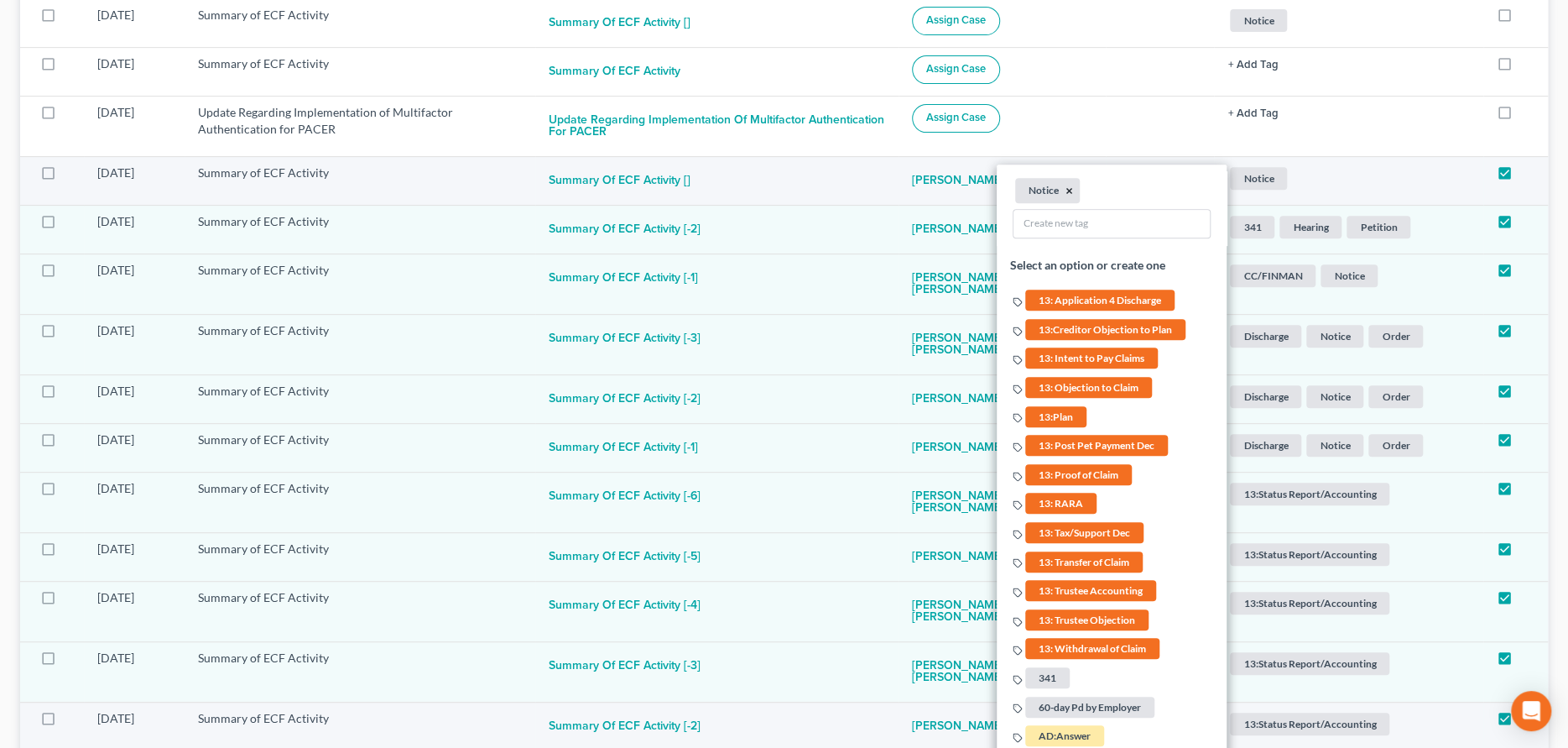
click at [1067, 189] on button "×" at bounding box center [1070, 190] width 7 height 15
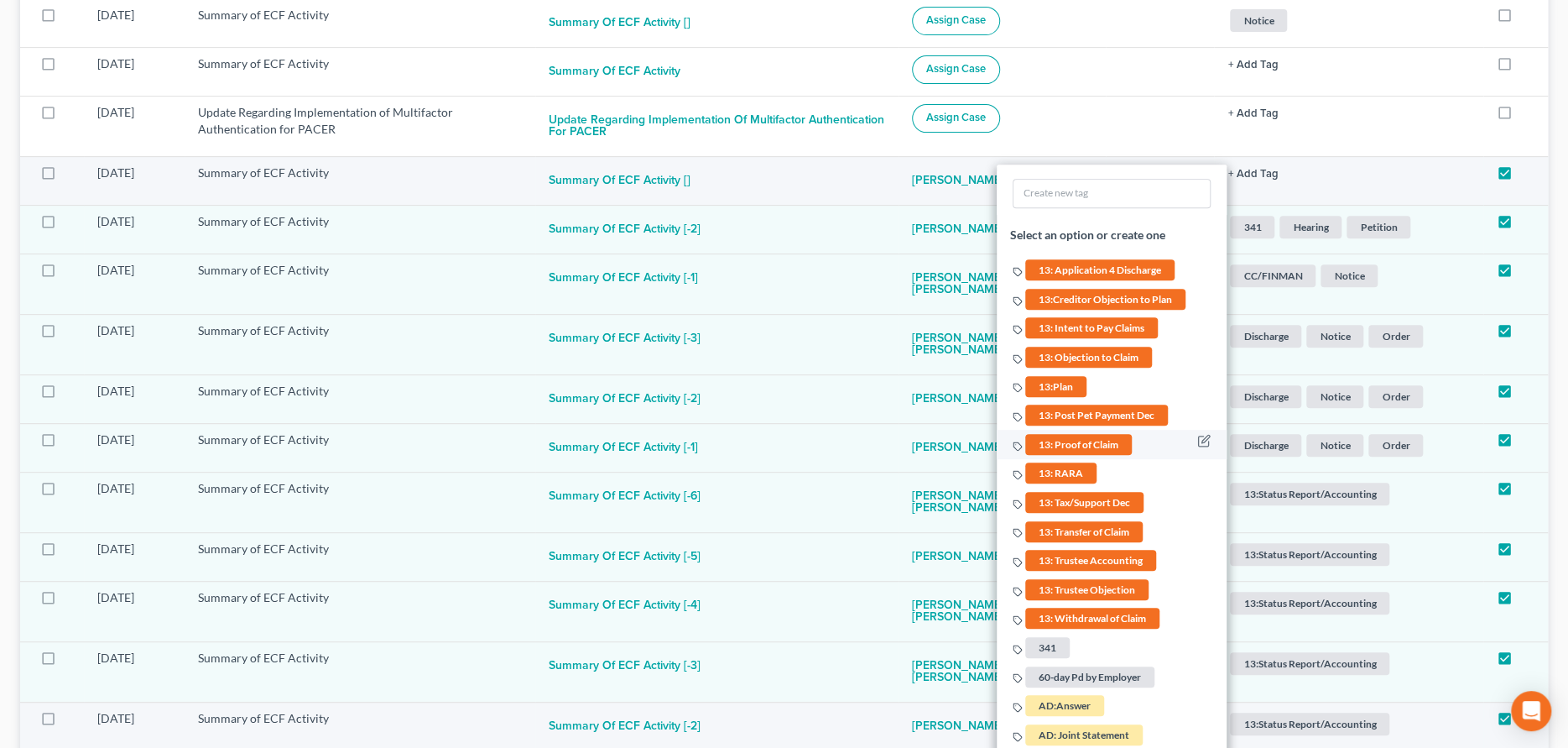
click at [1076, 439] on span "13: Proof of Claim" at bounding box center [1079, 443] width 106 height 21
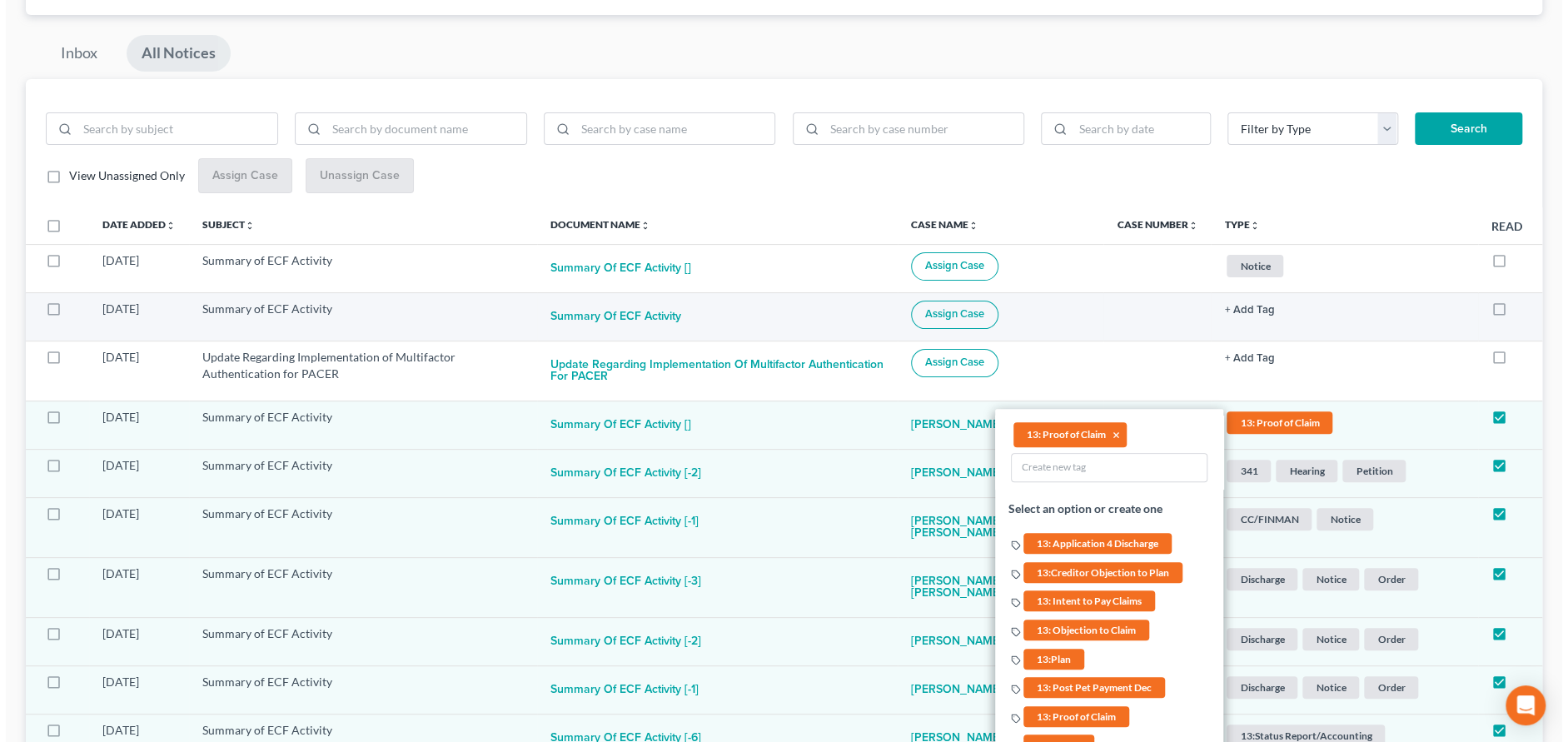
scroll to position [135, 0]
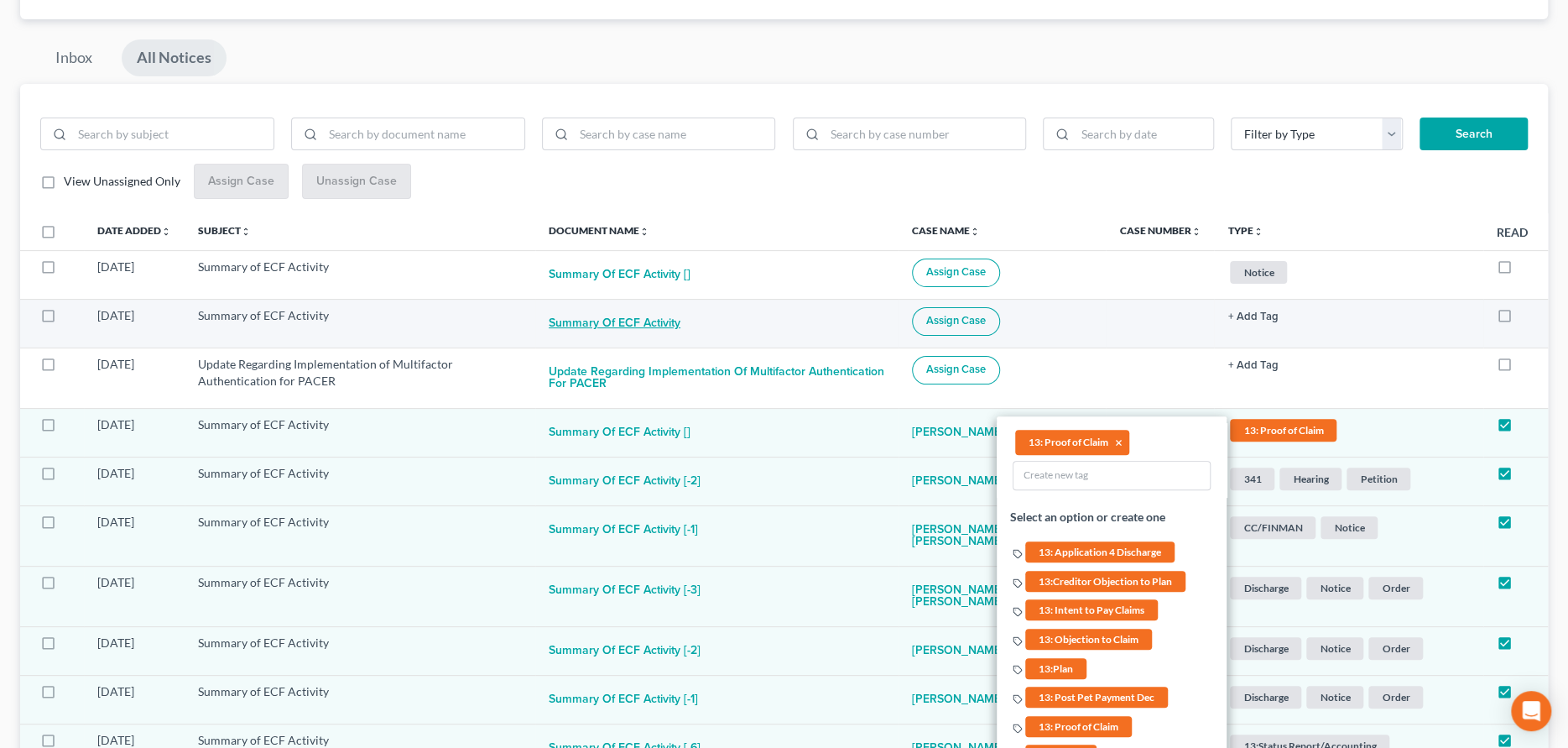
click at [680, 318] on button "Summary of ECF Activity" at bounding box center [613, 324] width 131 height 34
checkbox input "true"
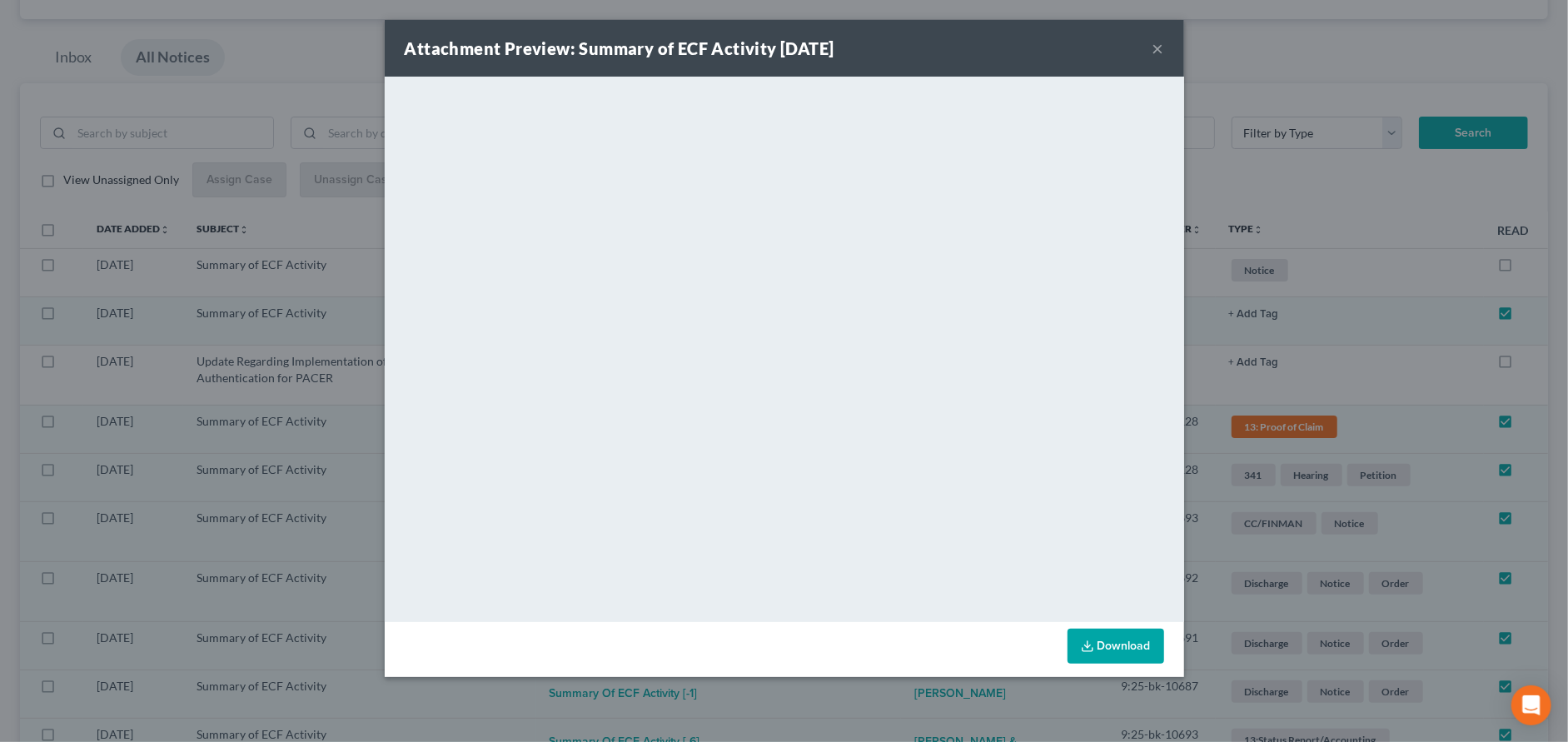
click at [1155, 45] on button "×" at bounding box center [1158, 48] width 12 height 20
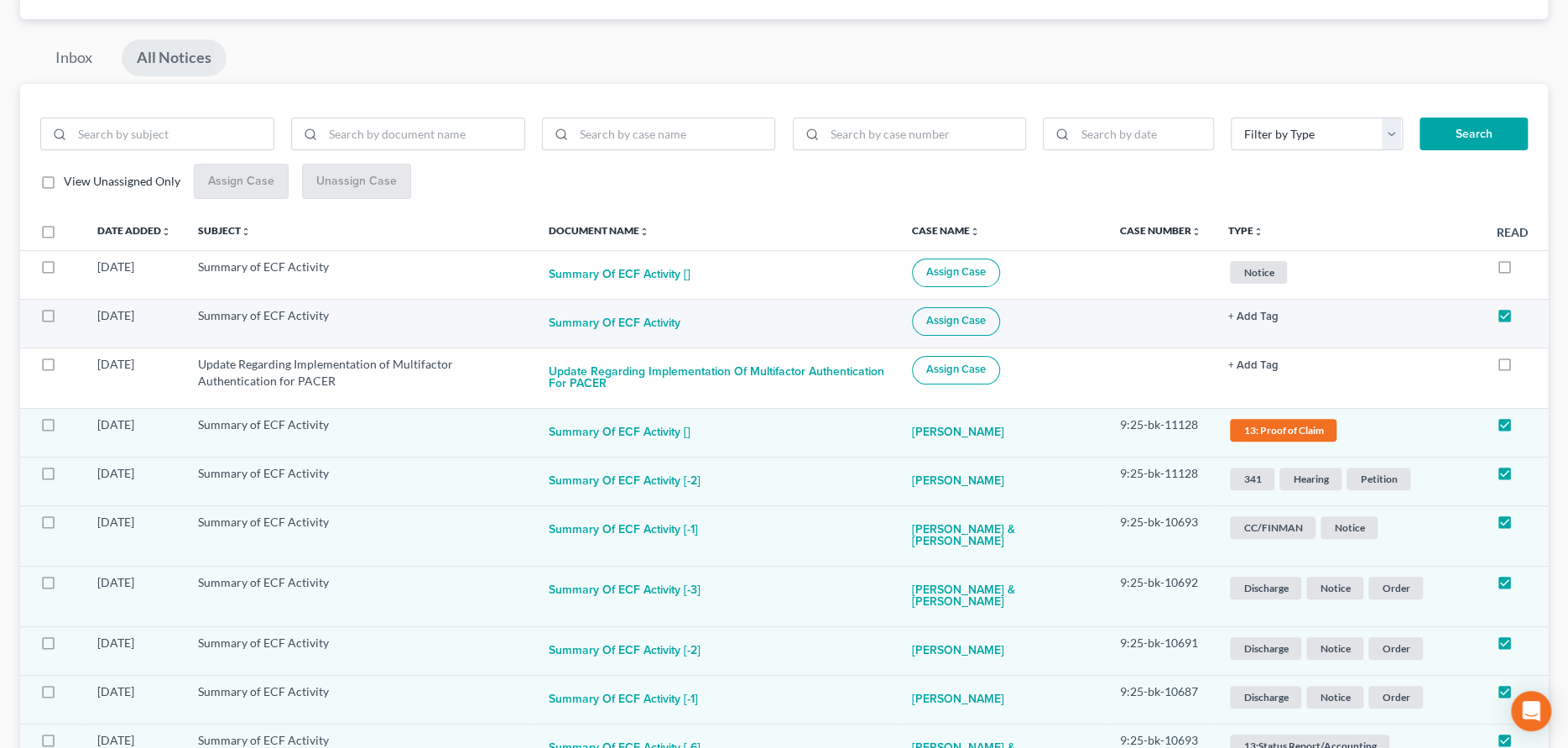
click at [985, 320] on span "Assign Case" at bounding box center [956, 321] width 60 height 13
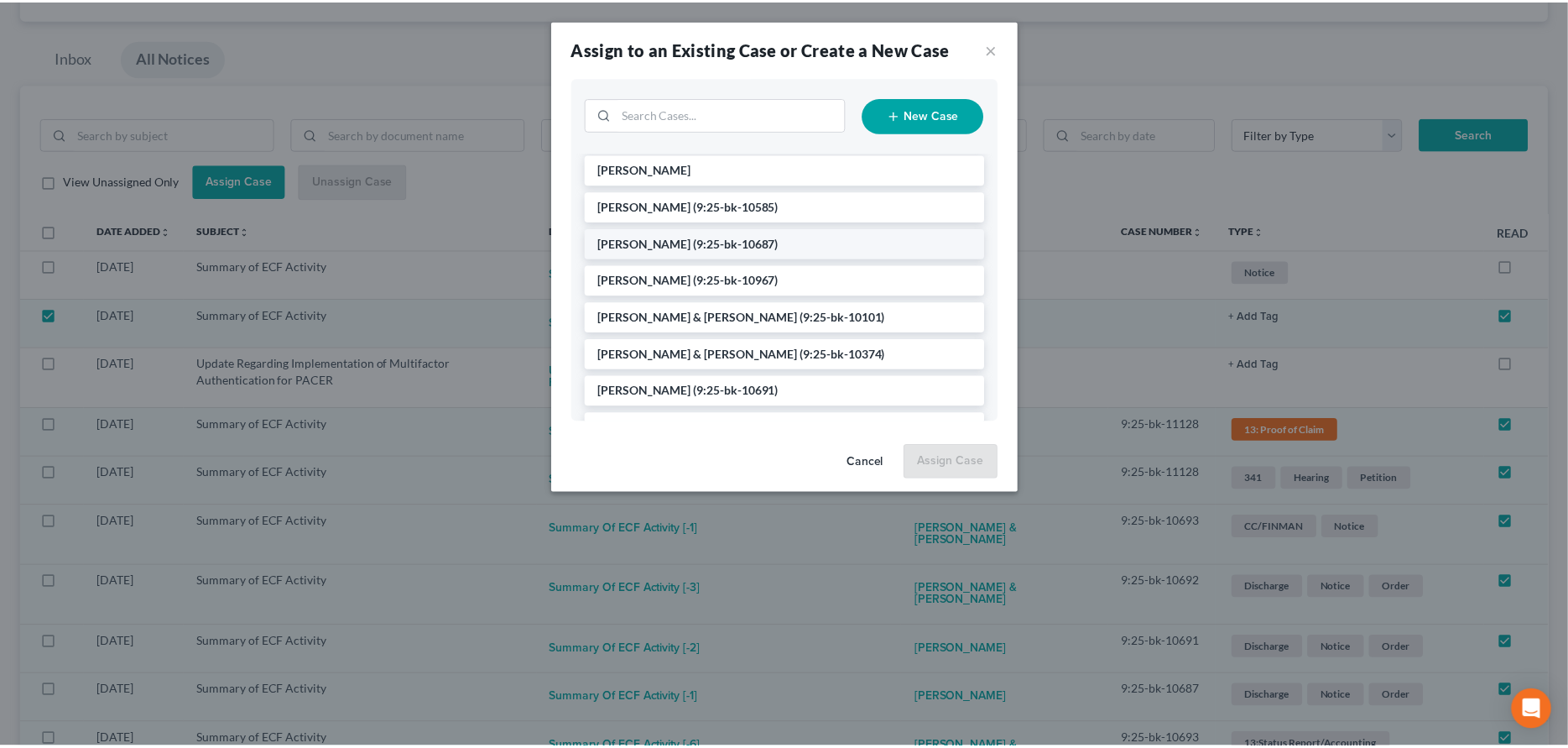
scroll to position [168, 0]
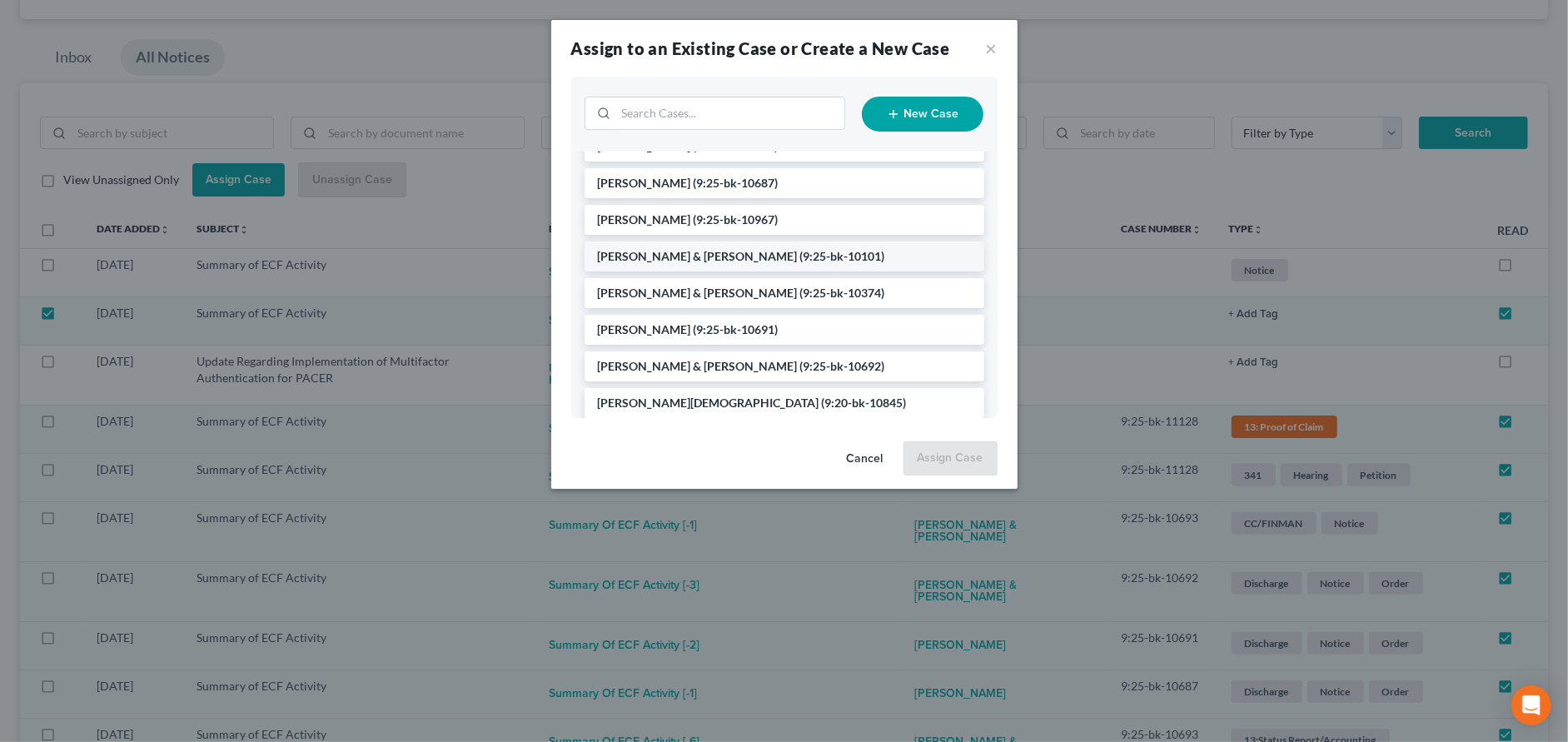
click at [696, 254] on span "[PERSON_NAME] & [PERSON_NAME]" at bounding box center [698, 255] width 200 height 14
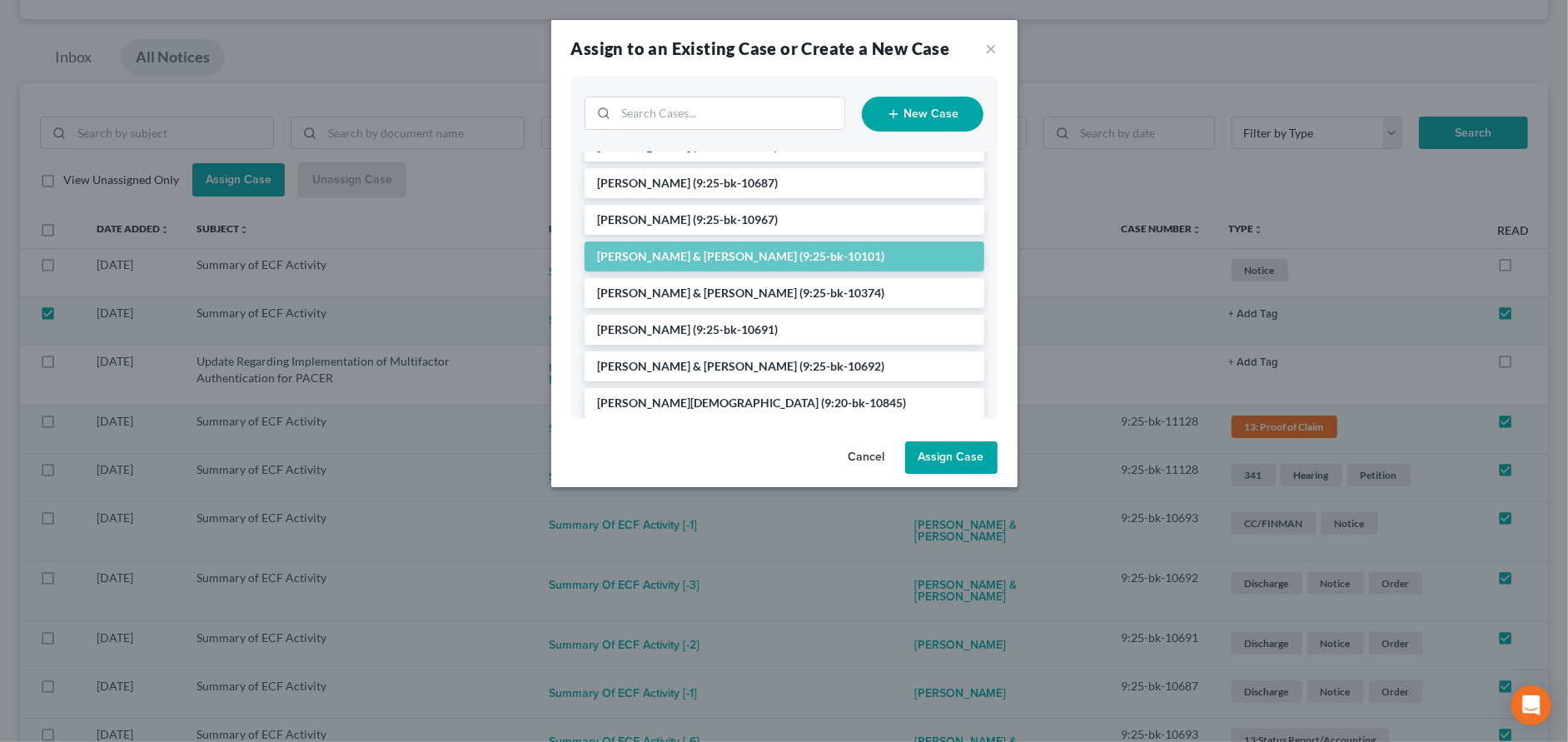
click at [934, 459] on button "Assign Case" at bounding box center [952, 458] width 93 height 33
checkbox input "false"
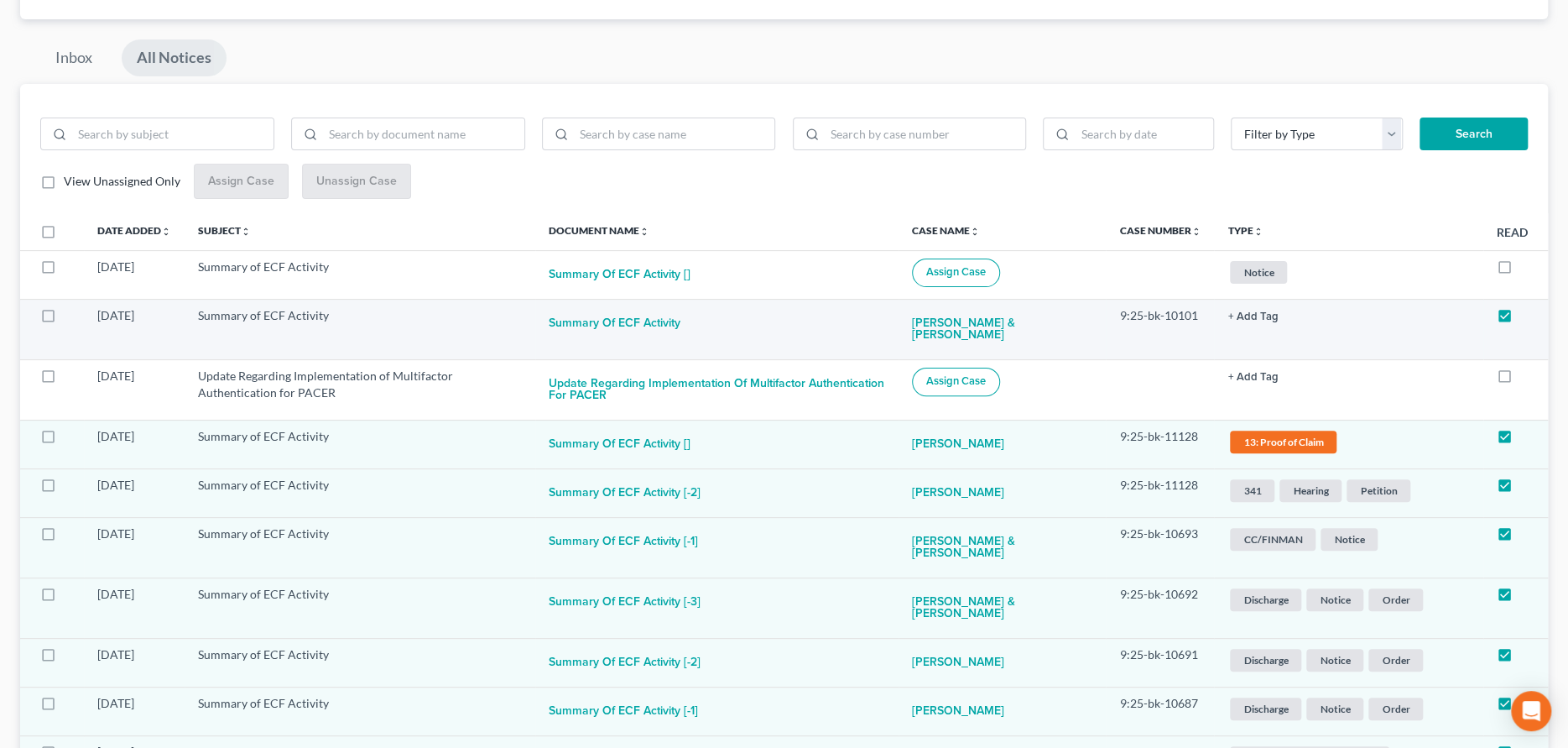
click at [1257, 316] on button "+ Add Tag" at bounding box center [1252, 317] width 50 height 11
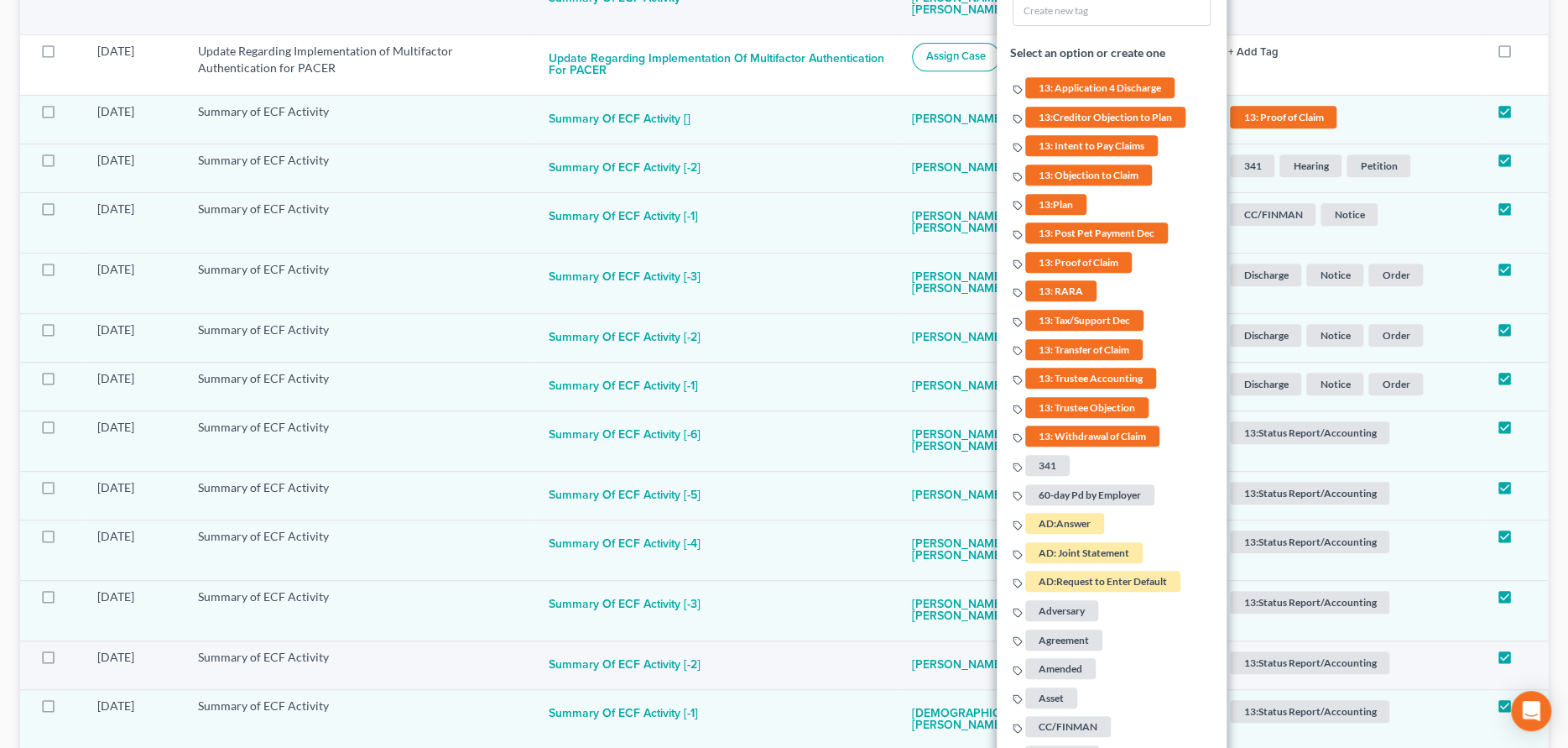
scroll to position [472, 0]
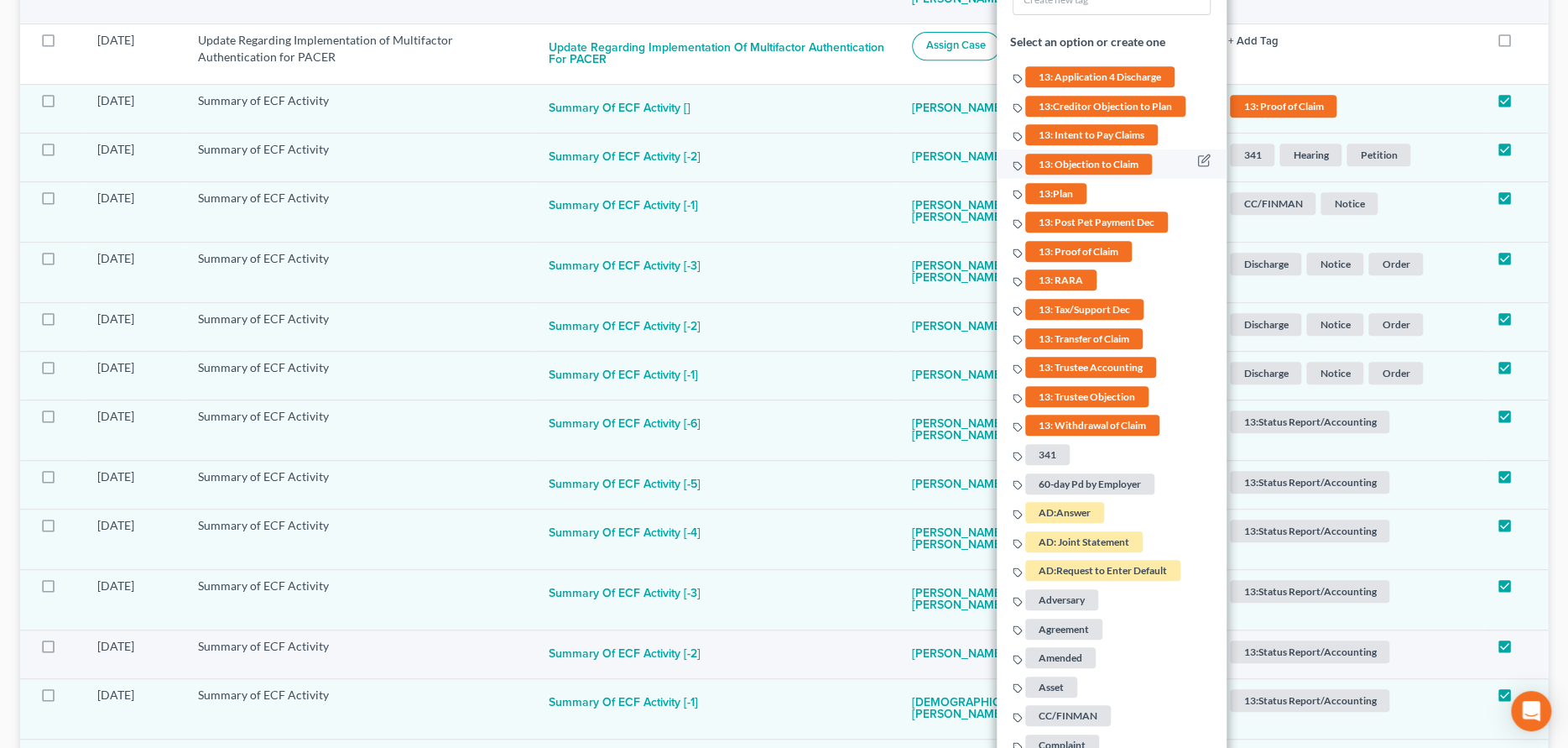
click at [1097, 157] on span "13: Objection to Claim" at bounding box center [1089, 164] width 127 height 21
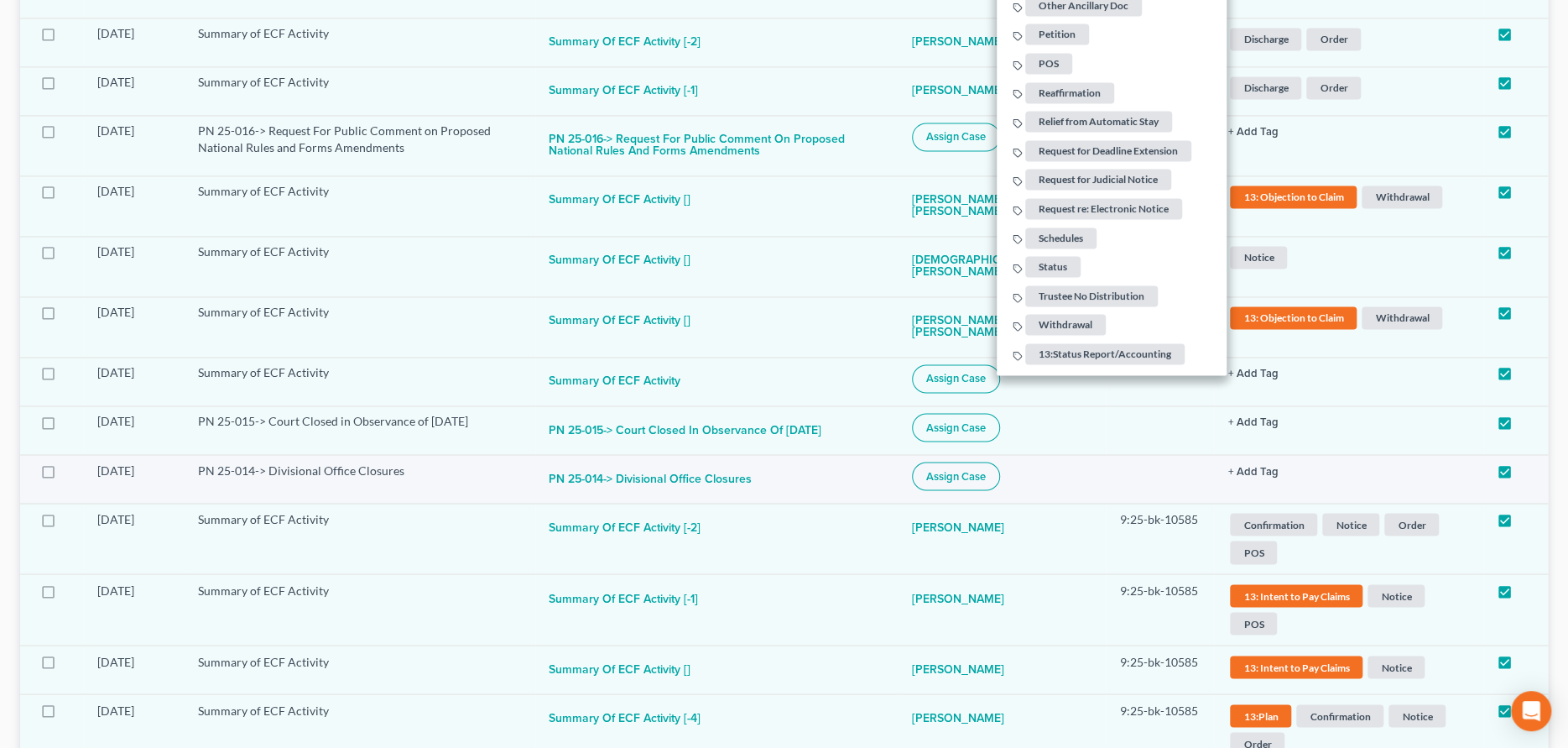
scroll to position [1646, 0]
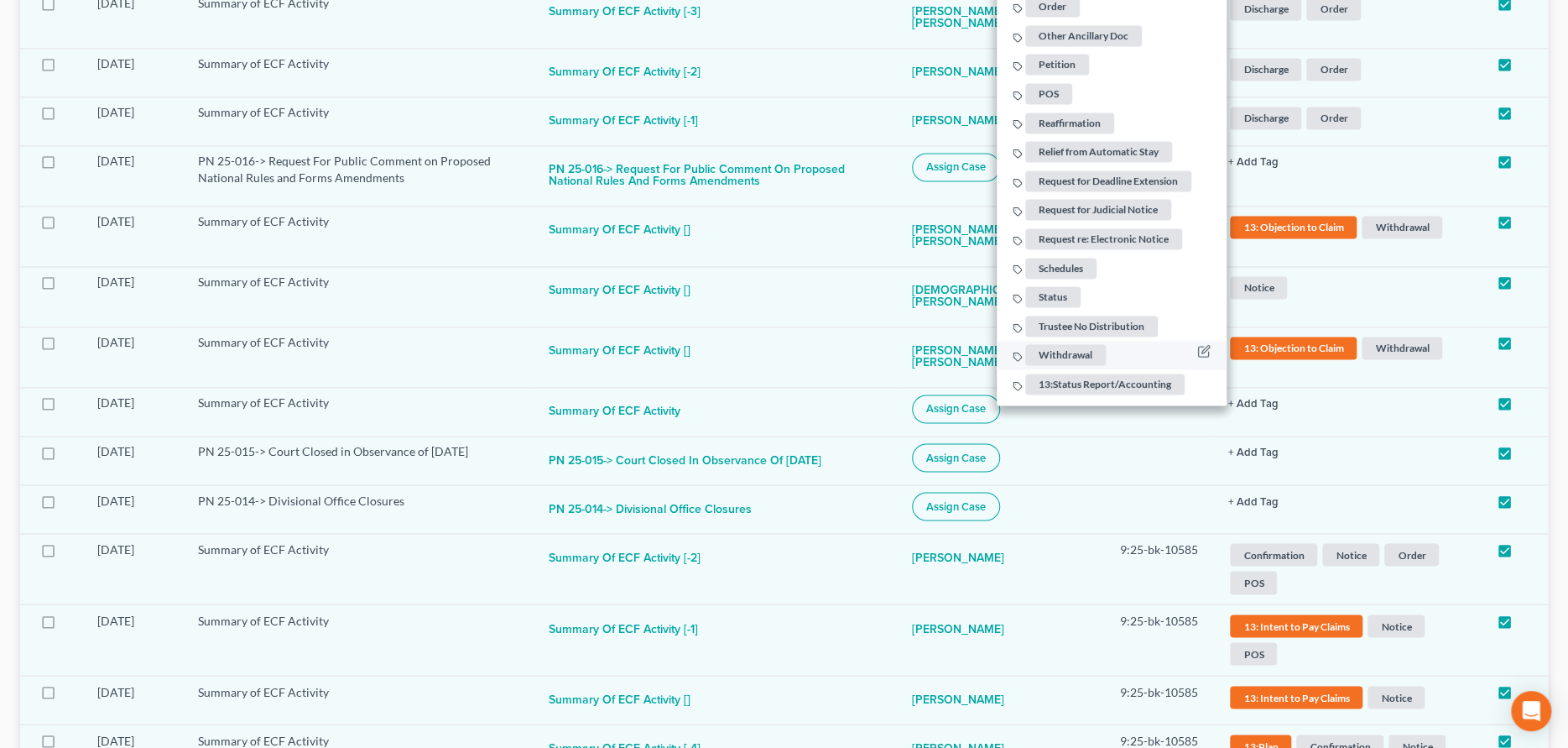
click at [1074, 345] on span "Withdrawal" at bounding box center [1066, 354] width 80 height 21
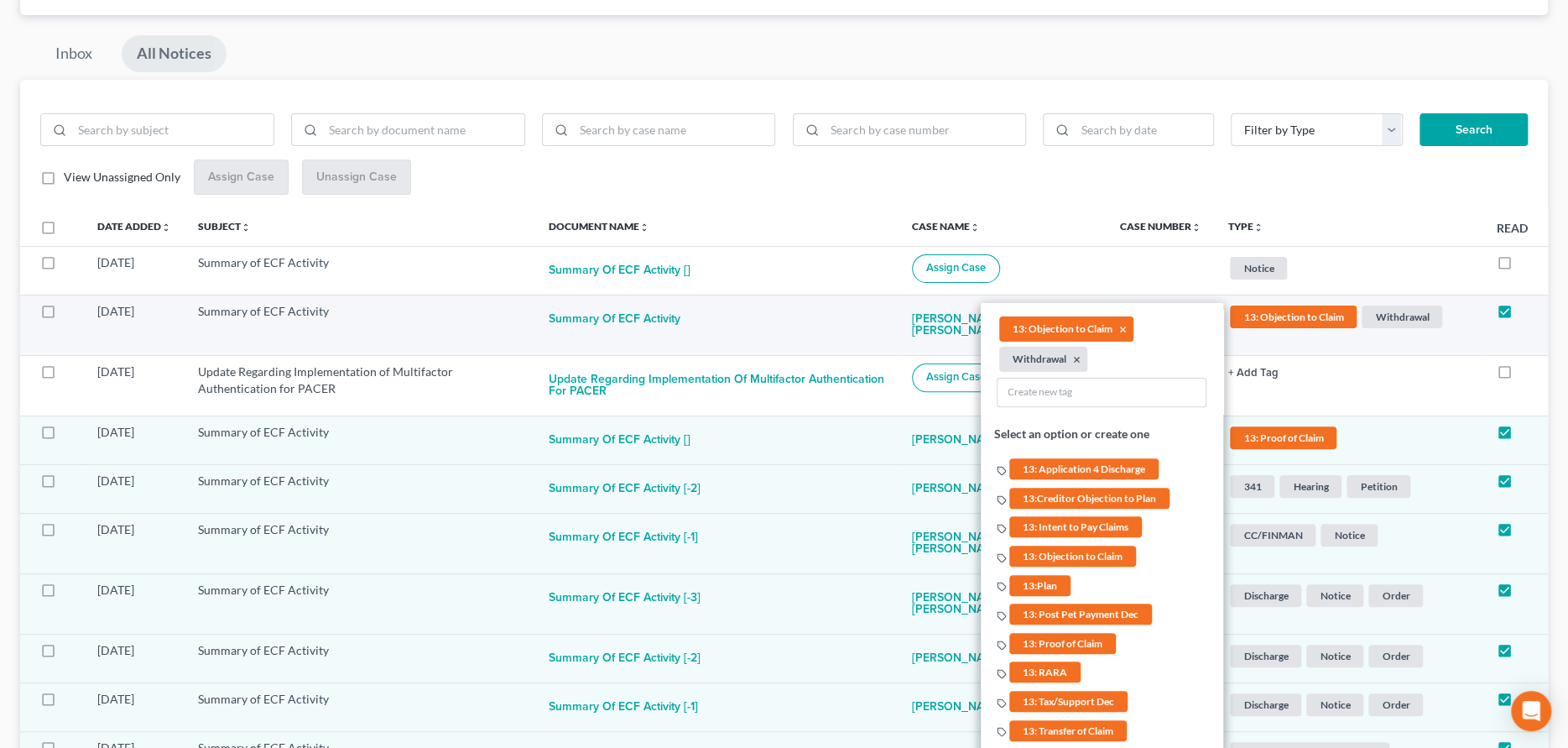
scroll to position [136, 0]
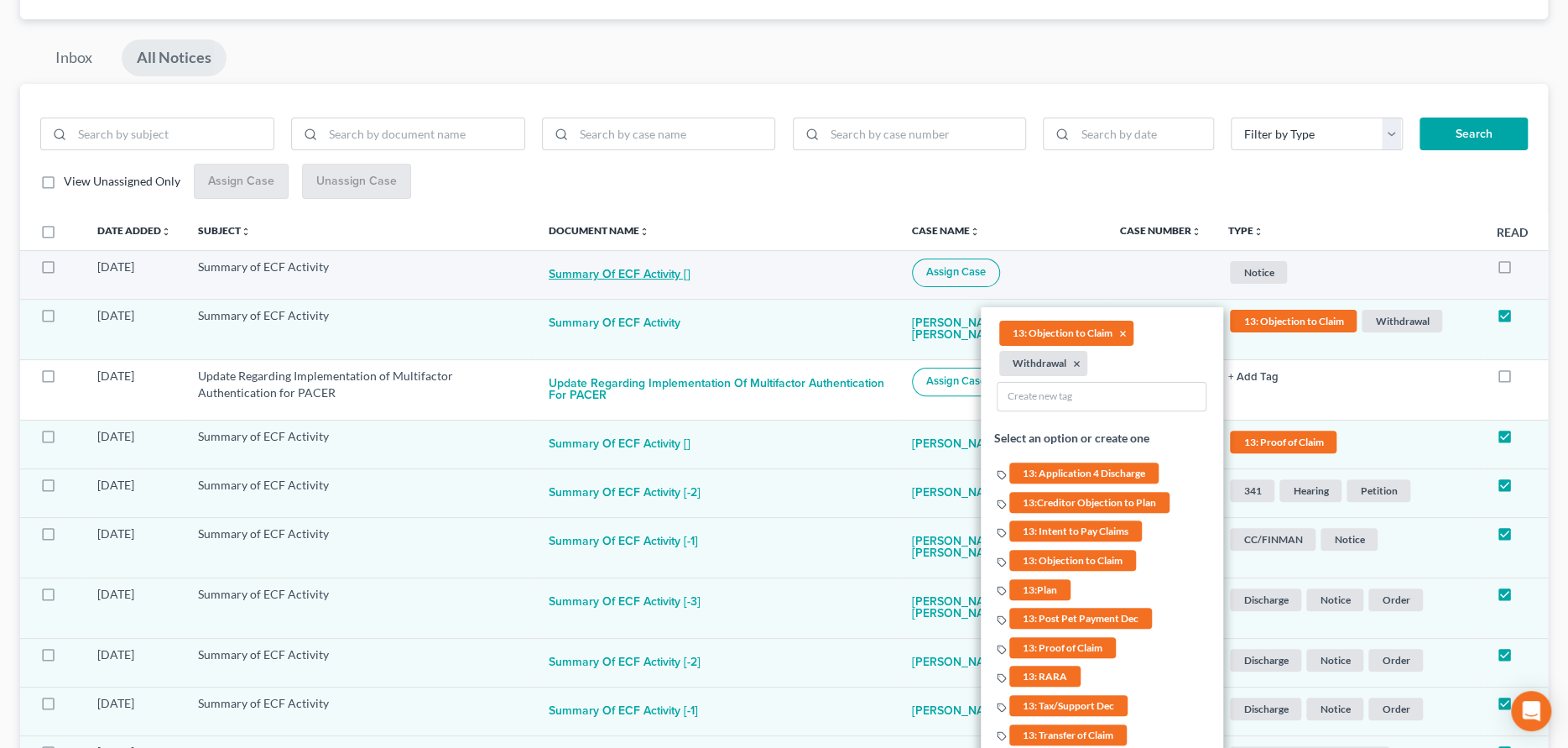
click at [649, 276] on button "Summary of ECF Activity []" at bounding box center [619, 275] width 142 height 34
checkbox input "true"
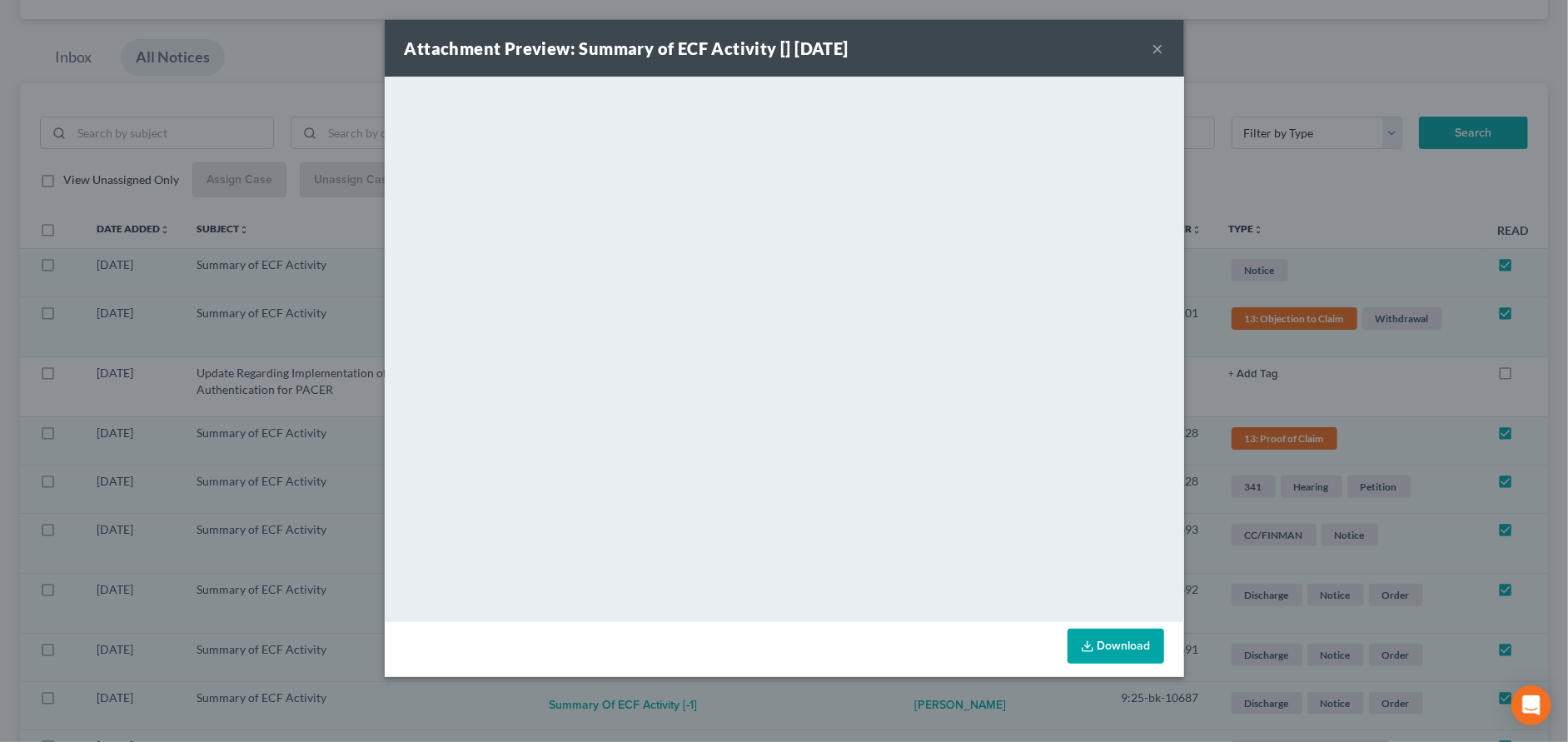
click at [1151, 45] on div "Attachment Preview: Summary of ECF Activity [] [DATE] ×" at bounding box center [785, 48] width 800 height 56
click at [1158, 47] on button "×" at bounding box center [1158, 48] width 12 height 20
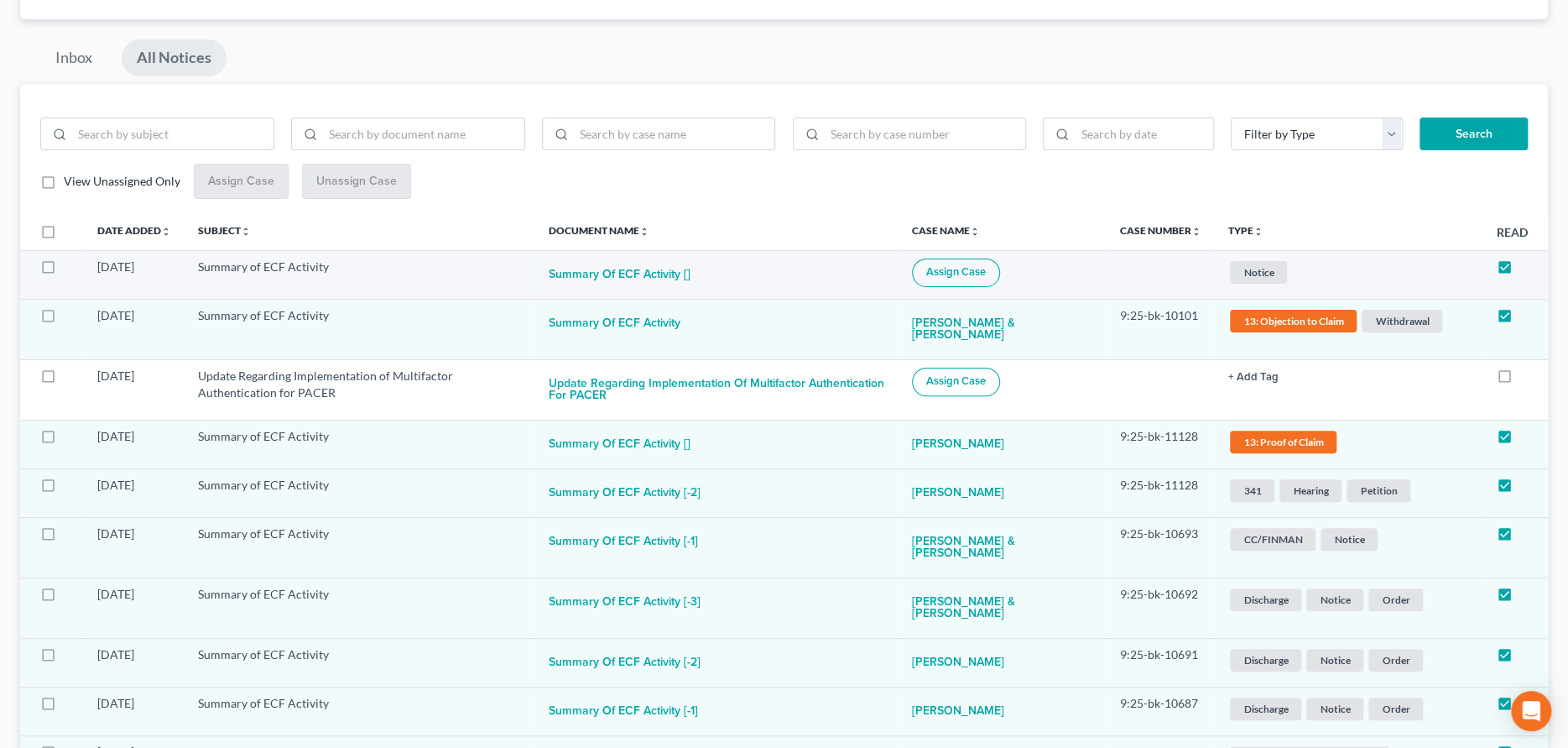
click at [980, 267] on span "Assign Case" at bounding box center [956, 271] width 60 height 13
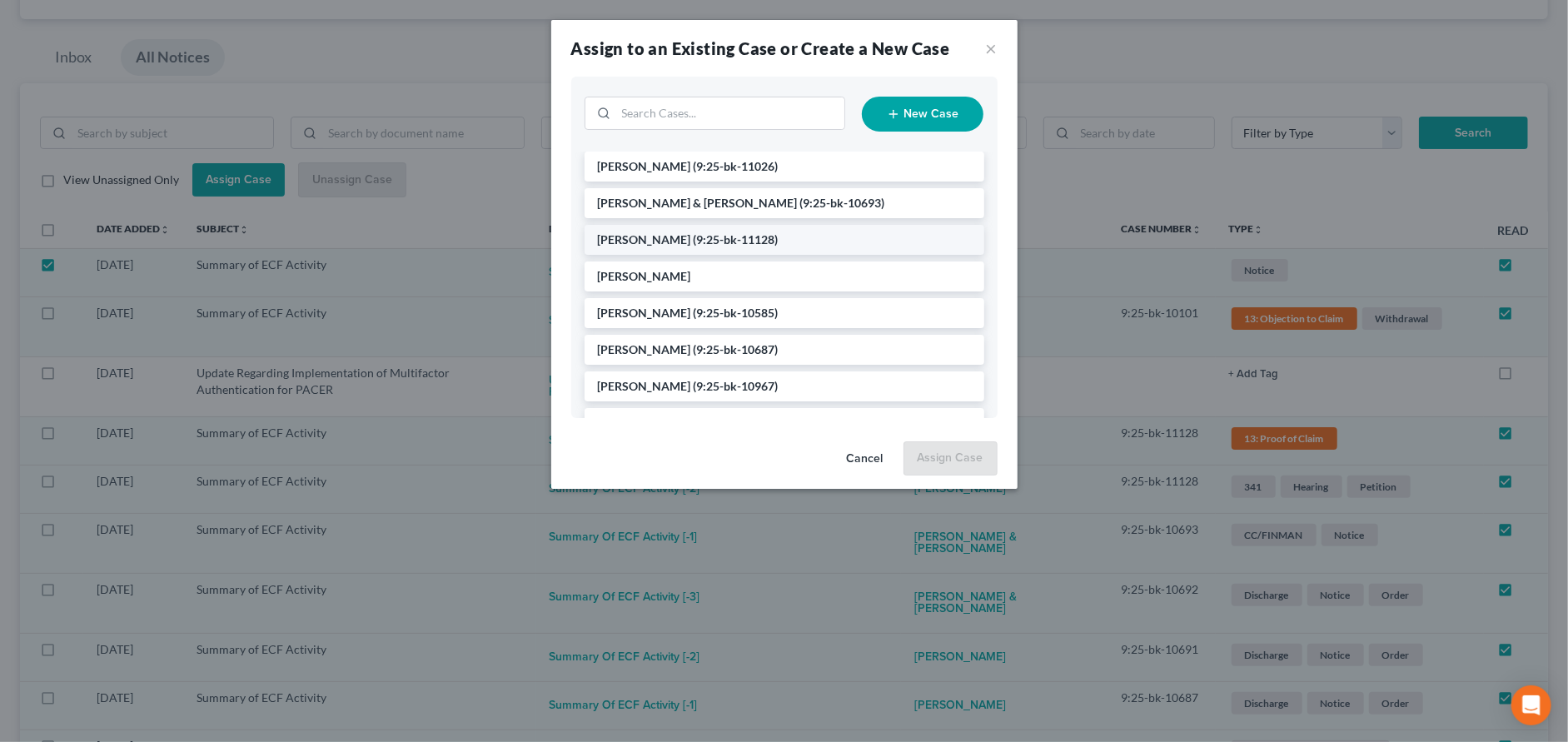
click at [714, 236] on span "(9:25-bk-11128)" at bounding box center [737, 239] width 85 height 14
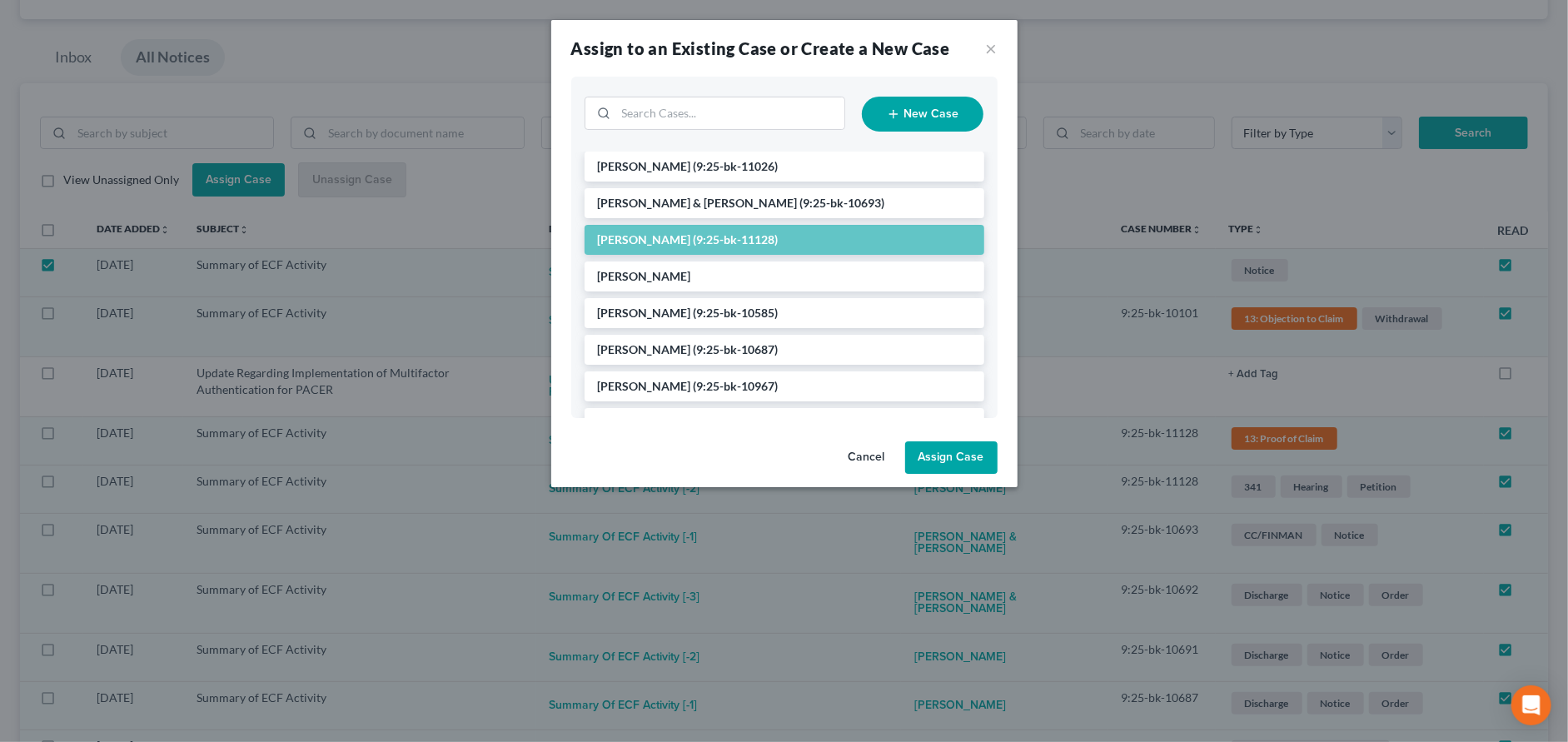
click at [940, 464] on button "Assign Case" at bounding box center [952, 458] width 93 height 33
checkbox input "false"
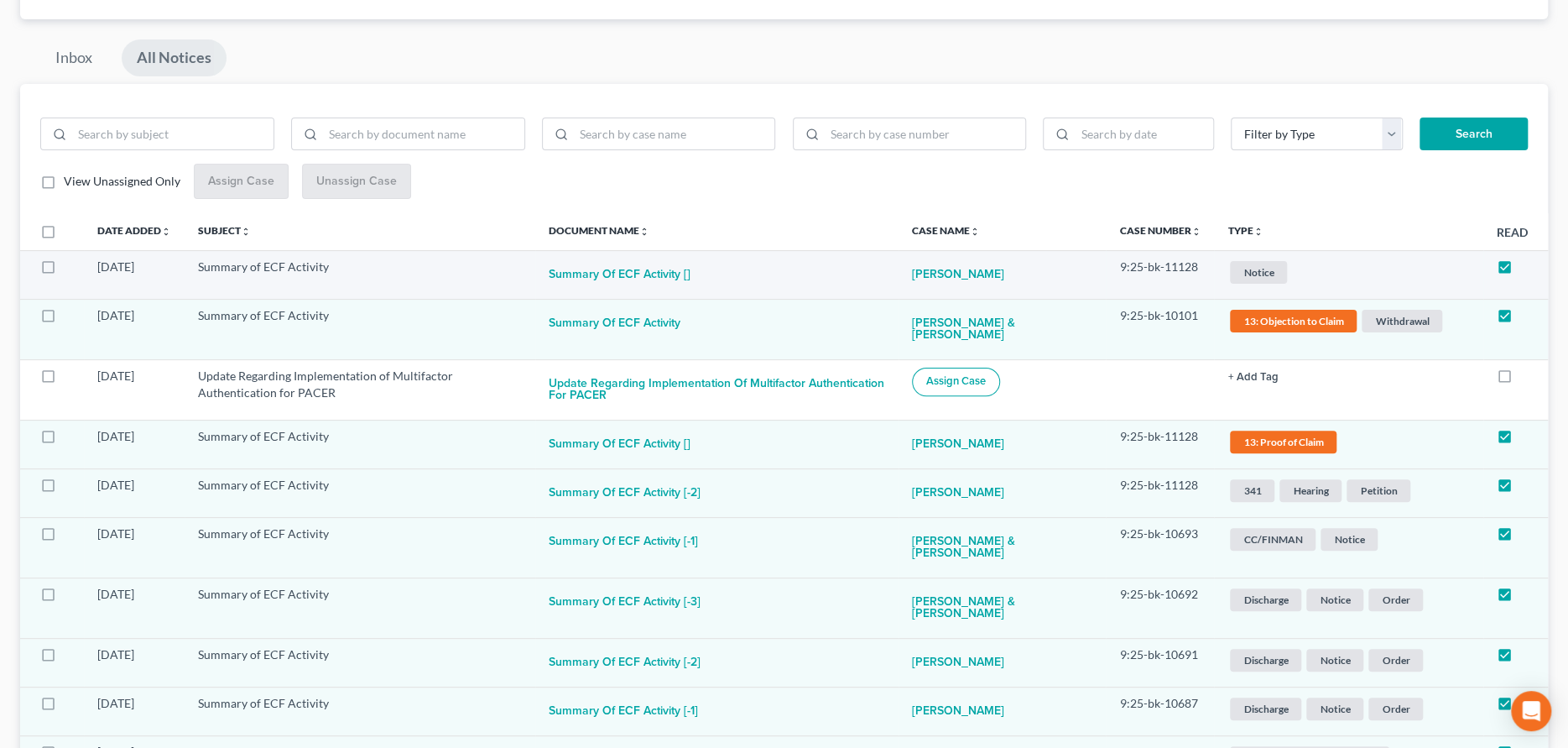
click at [1255, 270] on span "Notice" at bounding box center [1258, 272] width 57 height 22
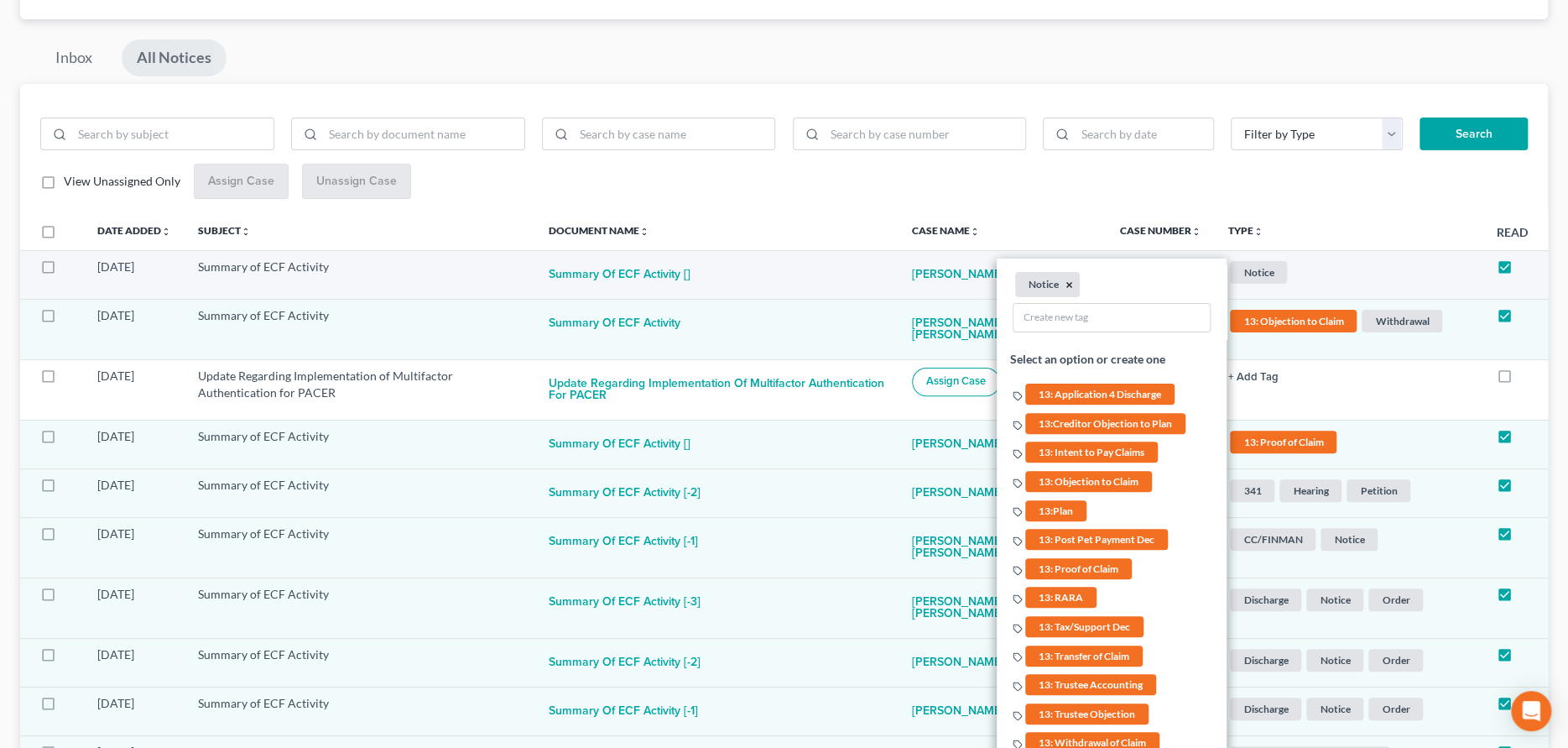
click at [1066, 282] on button "×" at bounding box center [1070, 284] width 7 height 15
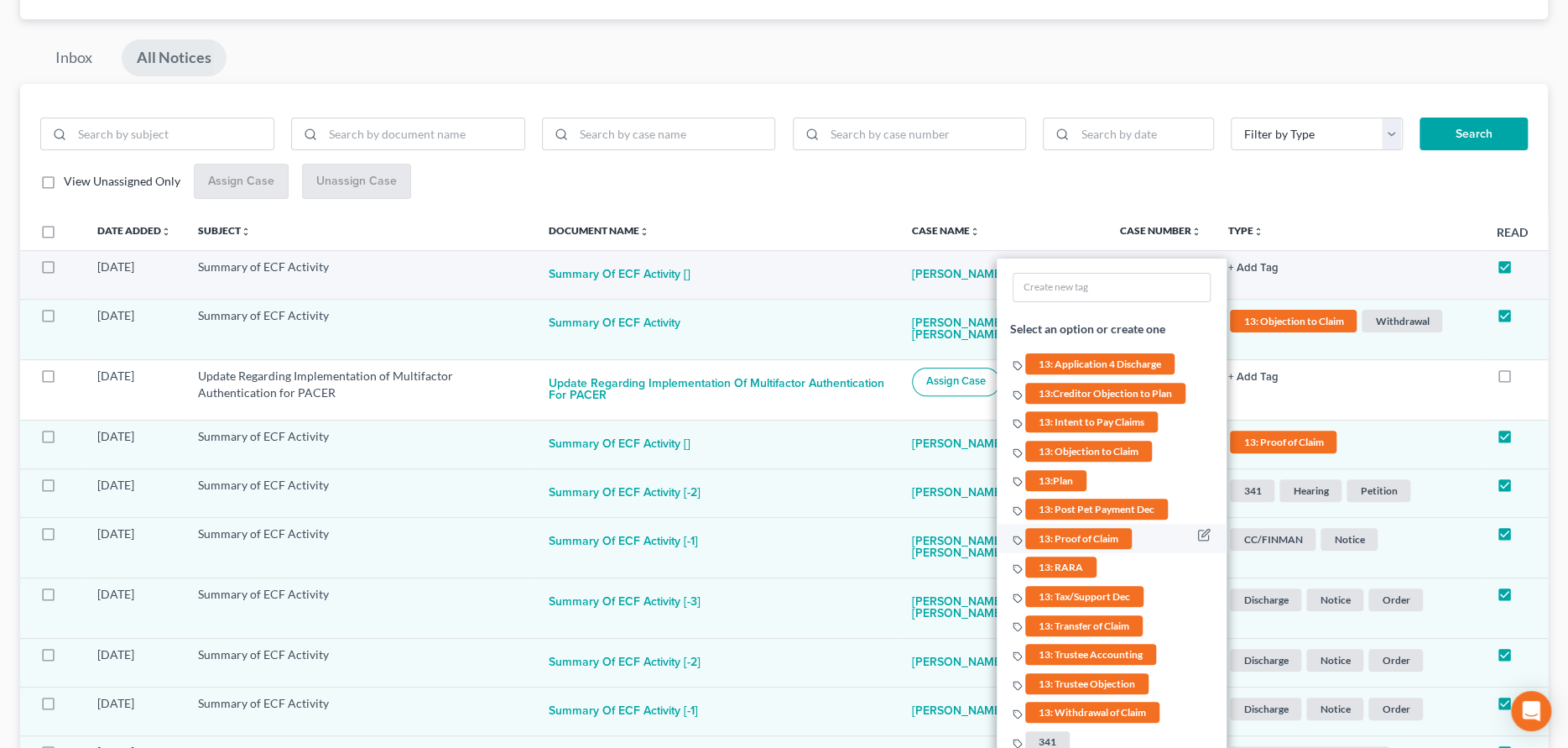
click at [1058, 533] on span "13: Proof of Claim" at bounding box center [1079, 537] width 106 height 21
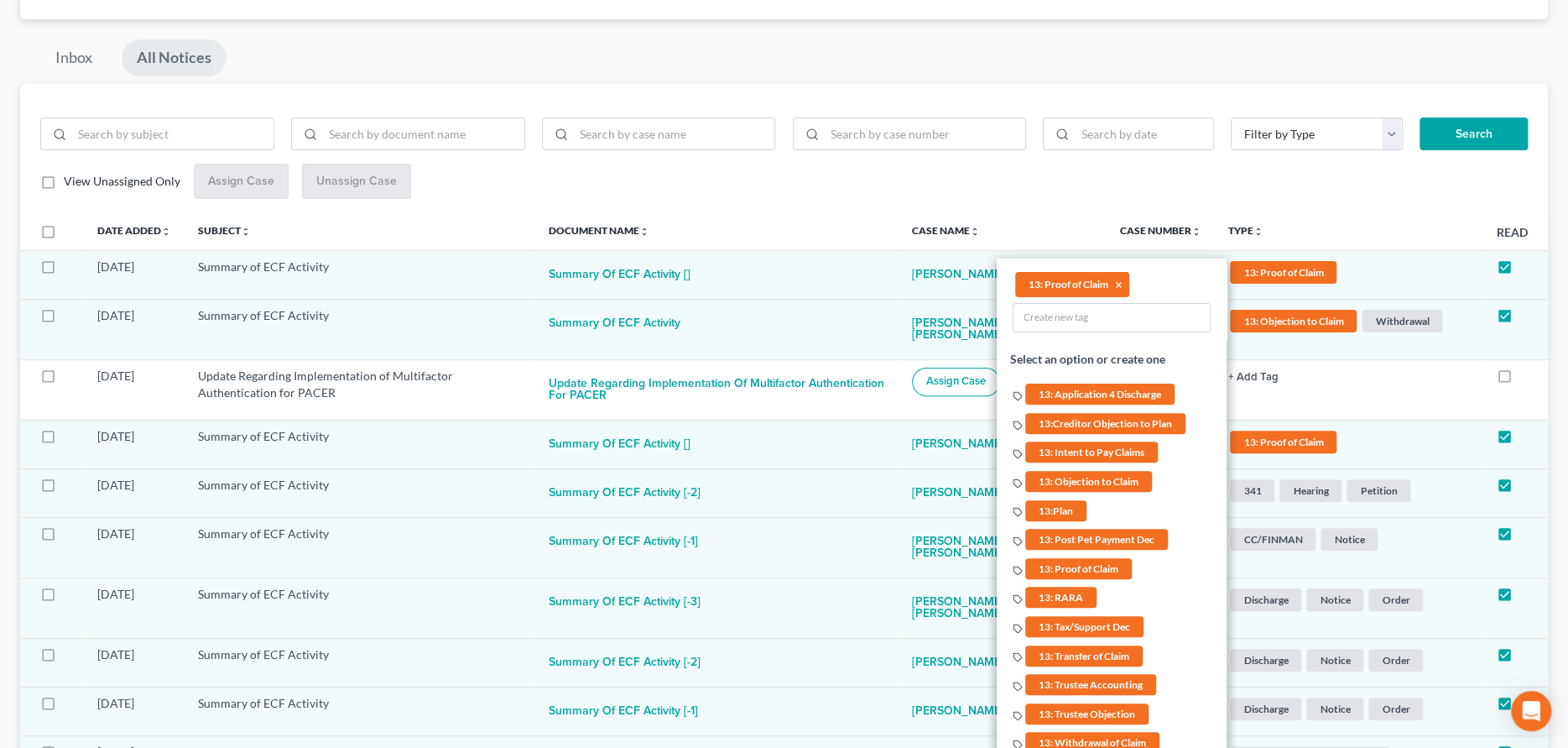
click at [1289, 198] on div "View Unassigned Only Assign Case Unassign Case" at bounding box center [783, 181] width 1487 height 36
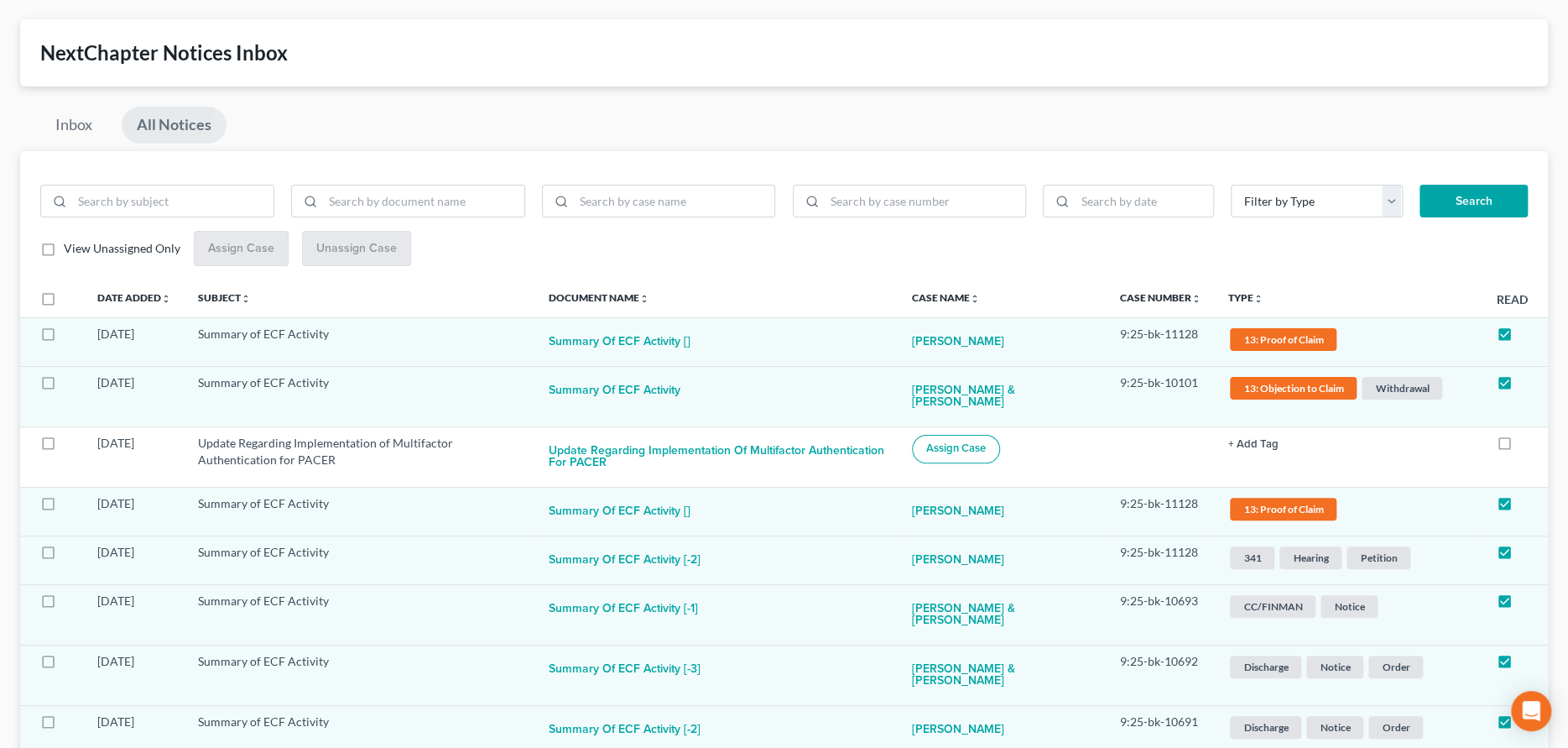
scroll to position [0, 0]
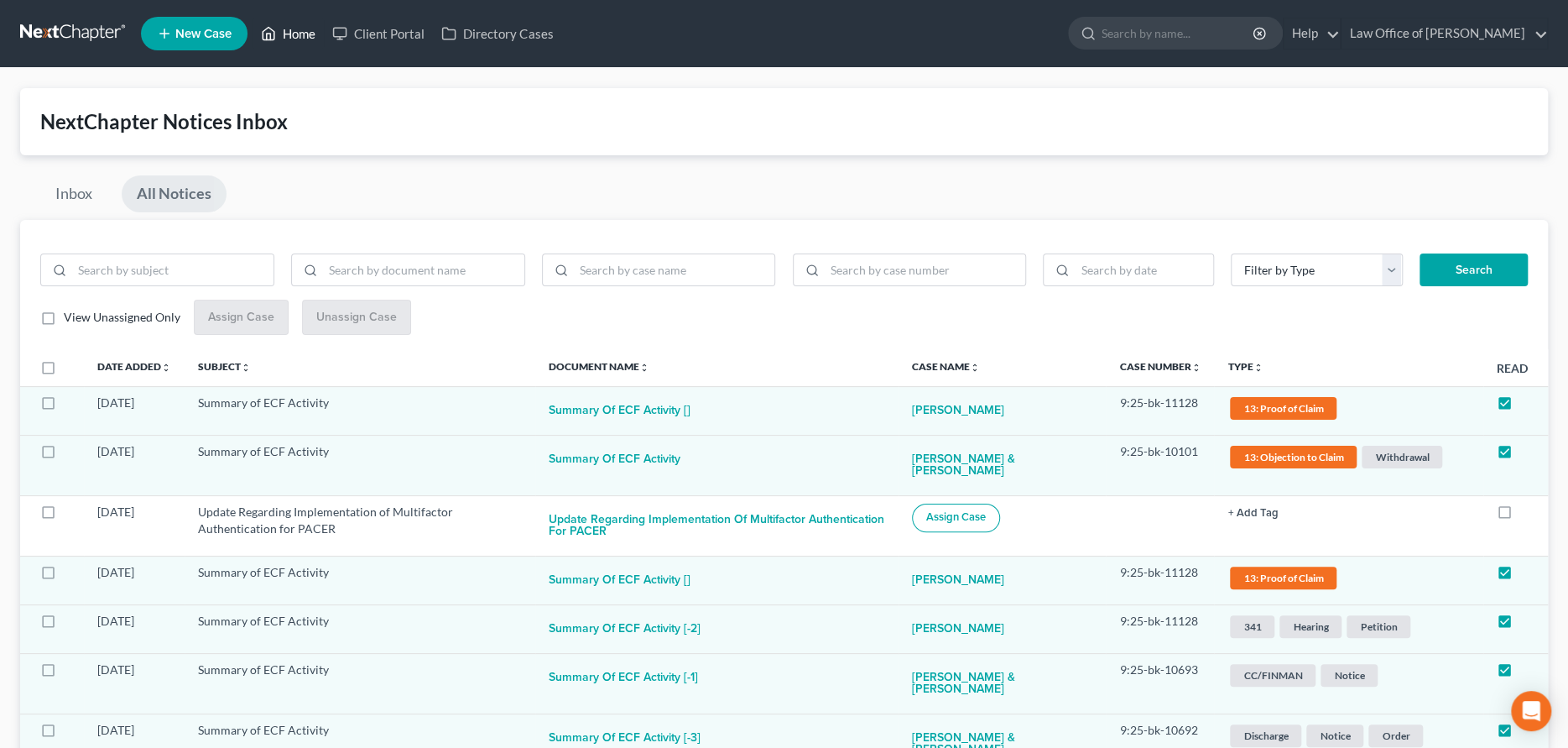
click at [293, 28] on link "Home" at bounding box center [288, 34] width 71 height 30
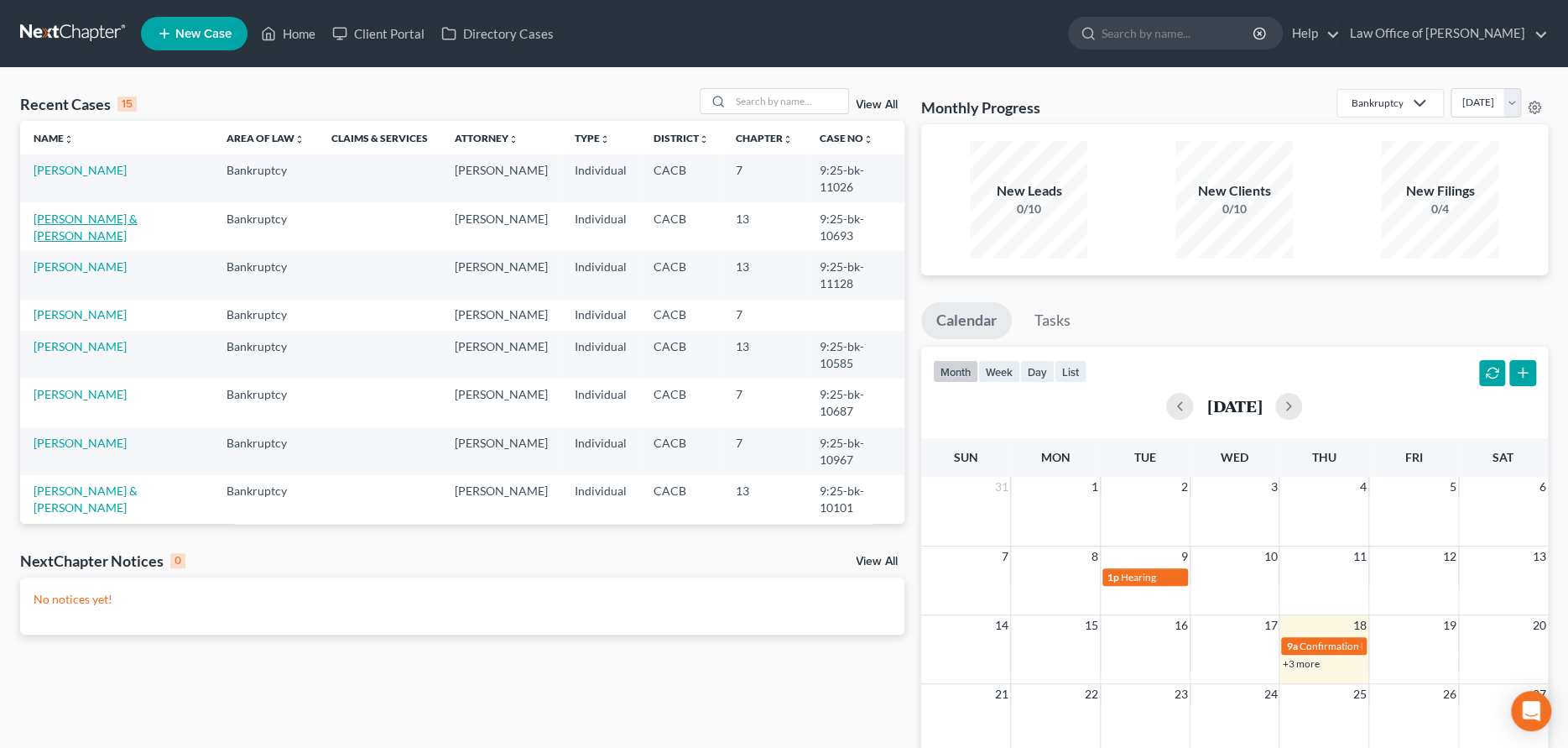
click at [92, 219] on link "[PERSON_NAME] & [PERSON_NAME]" at bounding box center [86, 227] width 104 height 31
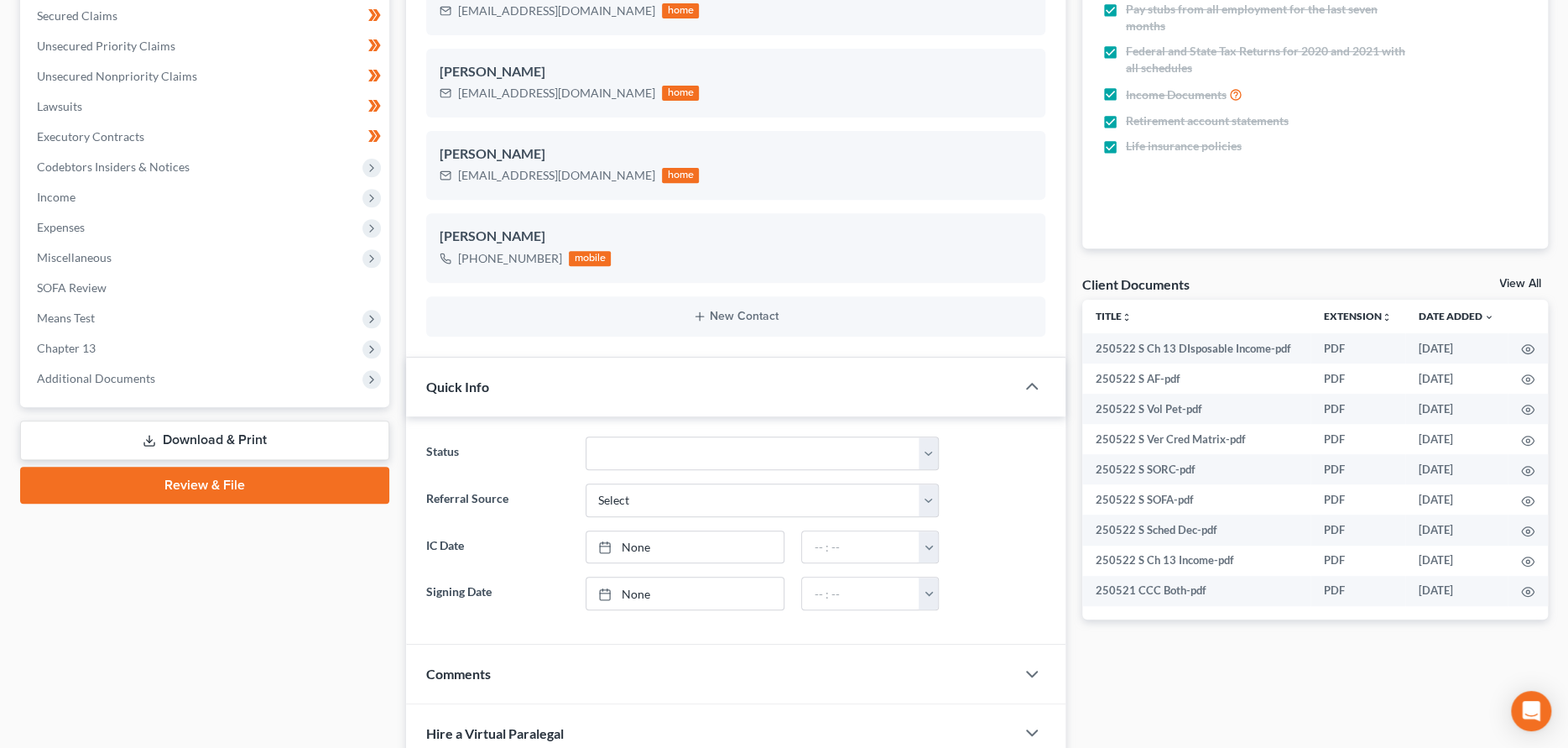
scroll to position [420, 0]
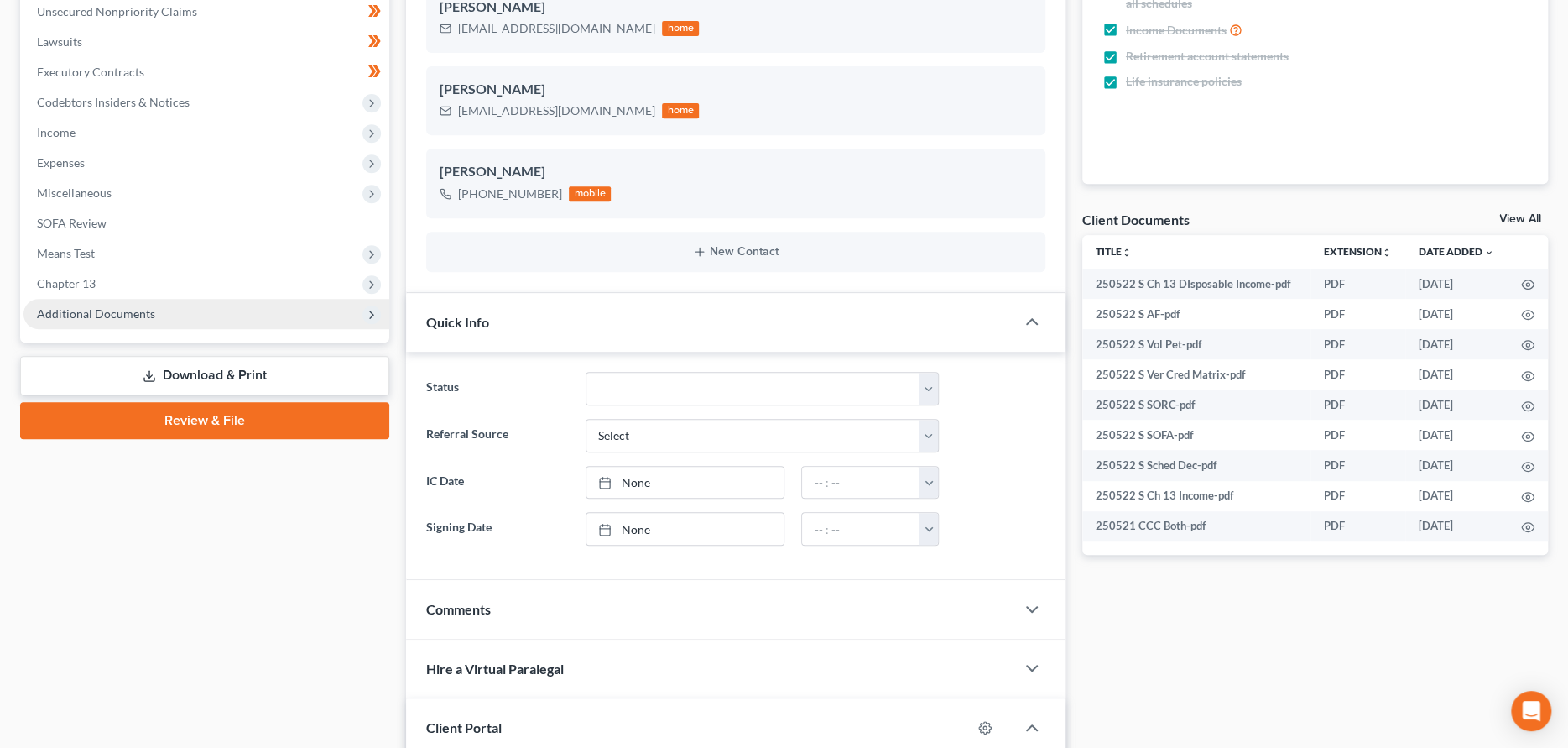
click at [179, 308] on span "Additional Documents" at bounding box center [206, 313] width 365 height 30
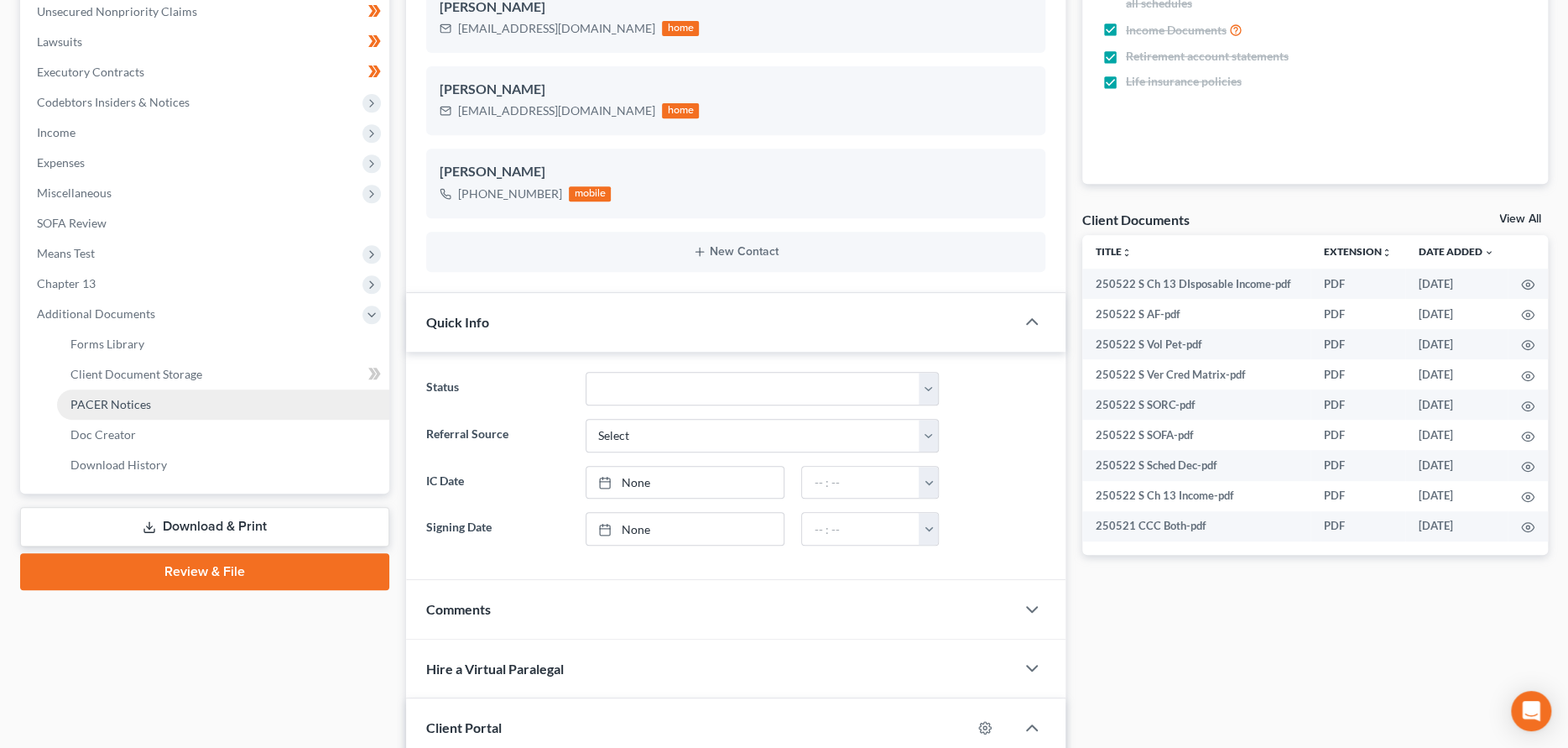
click at [129, 398] on span "PACER Notices" at bounding box center [111, 404] width 80 height 14
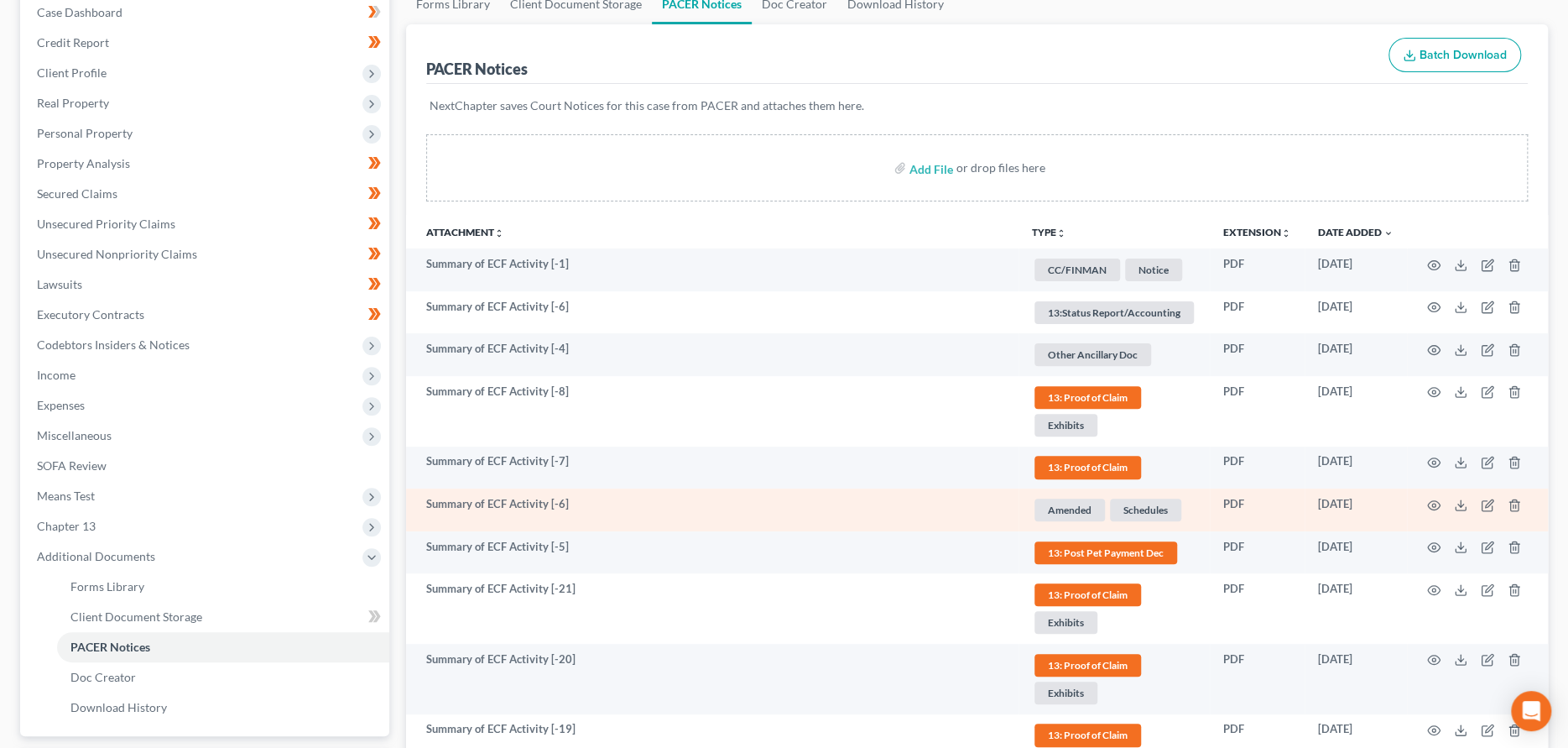
scroll to position [252, 0]
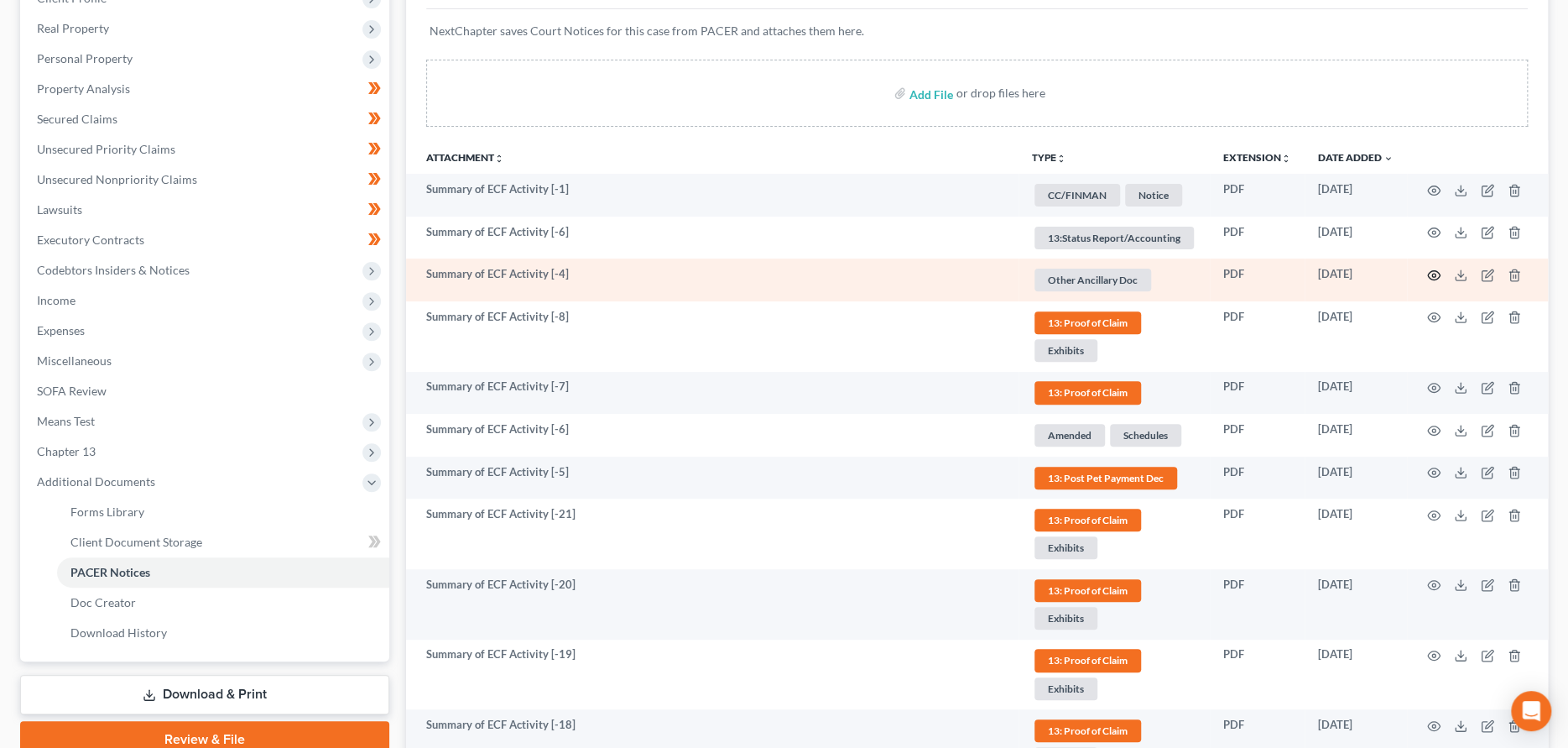
click at [1433, 274] on icon "button" at bounding box center [1434, 275] width 13 height 13
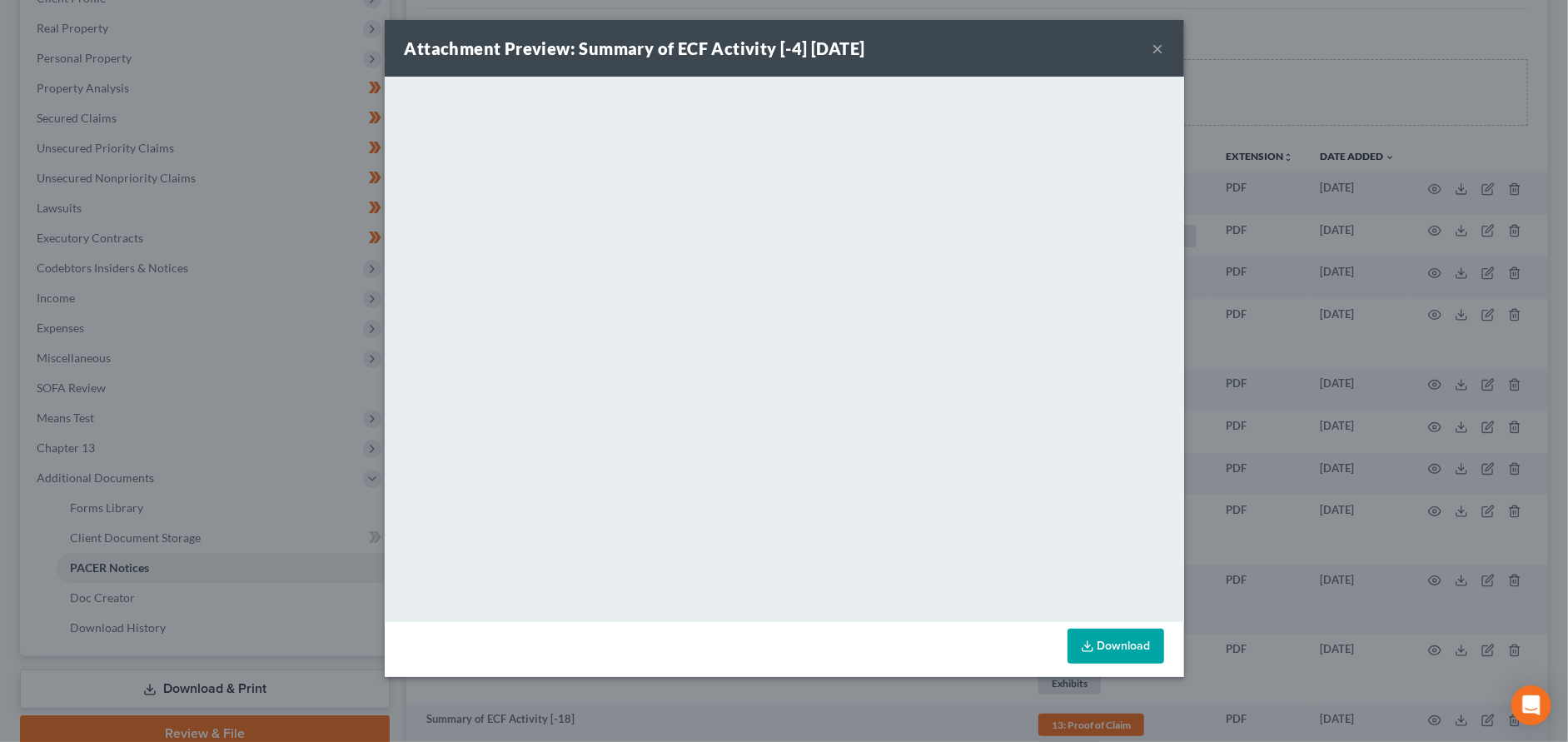
click at [1159, 43] on button "×" at bounding box center [1158, 48] width 12 height 20
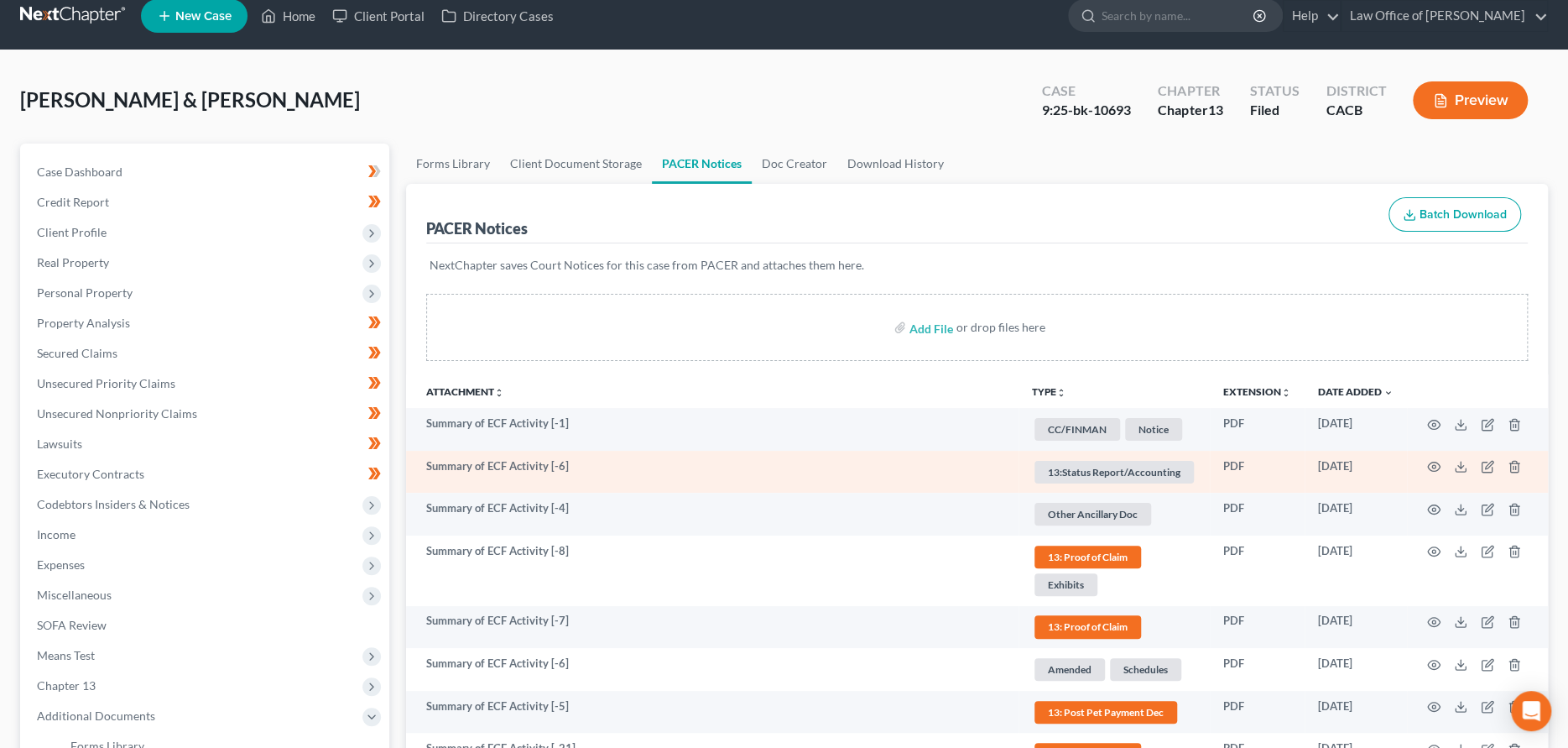
scroll to position [0, 0]
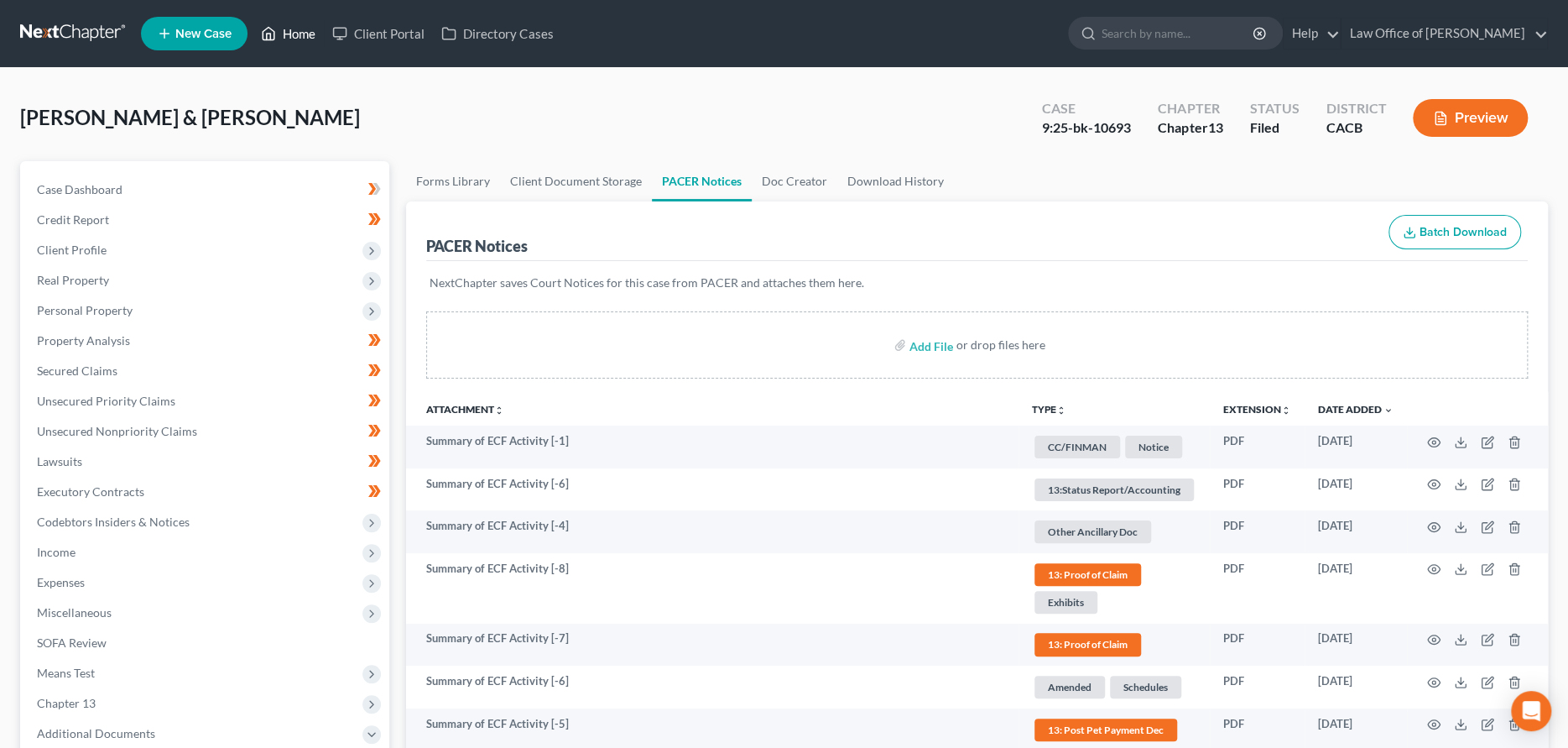
click at [290, 28] on link "Home" at bounding box center [288, 34] width 71 height 30
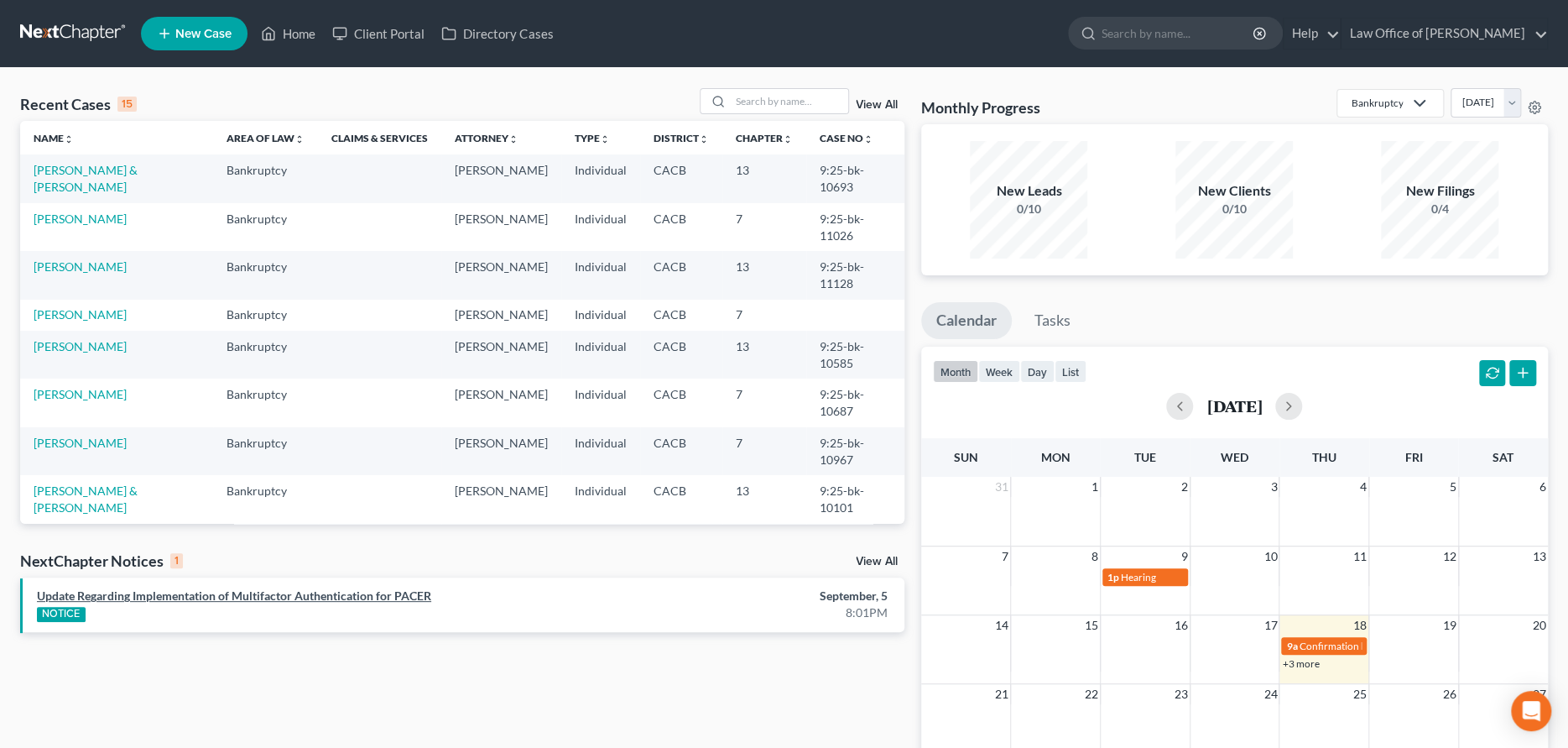
click at [330, 592] on link "Update Regarding Implementation of Multifactor Authentication for PACER" at bounding box center [234, 595] width 394 height 14
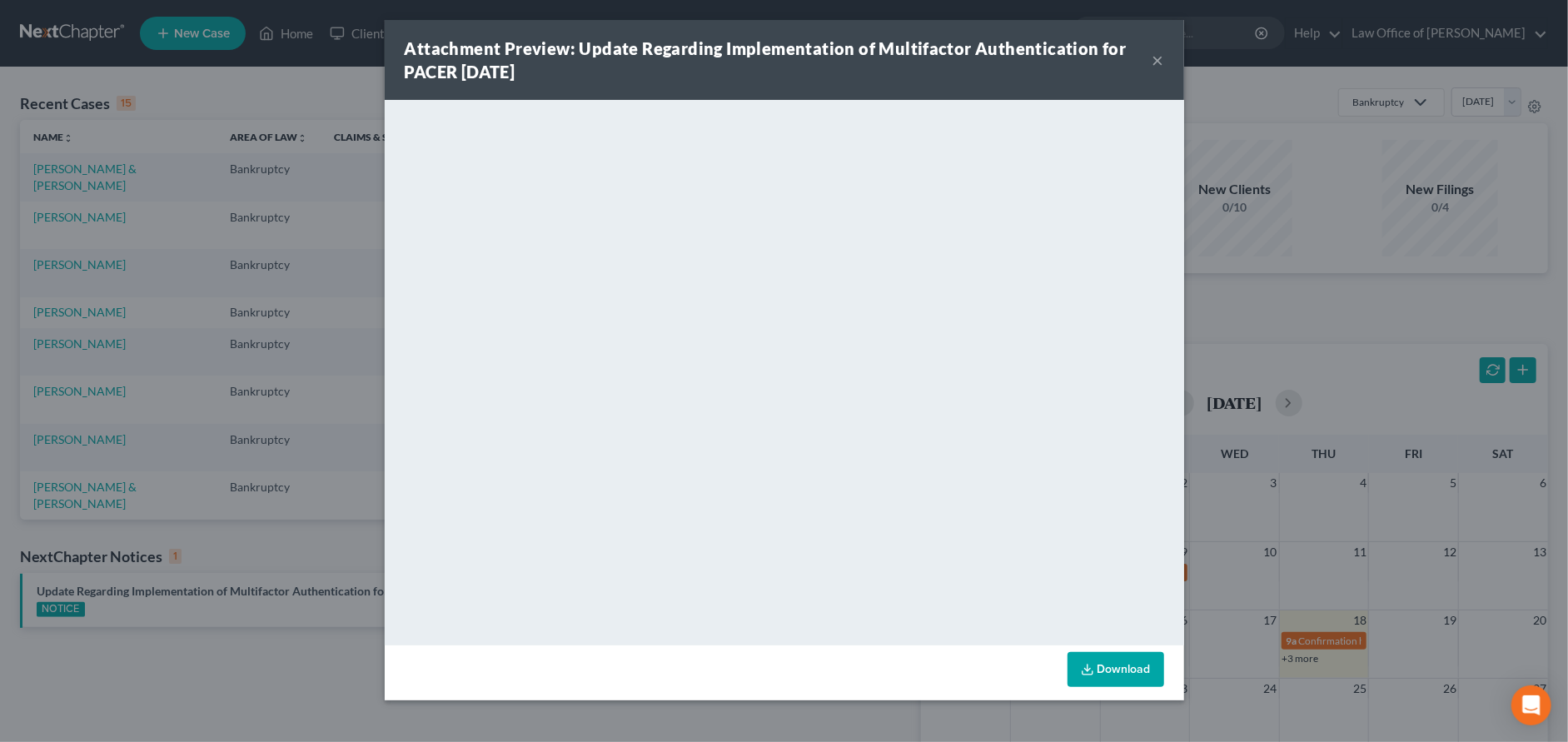
click at [1151, 55] on div "Attachment Preview: Update Regarding Implementation of Multifactor Authenticati…" at bounding box center [778, 60] width 748 height 46
click at [1157, 61] on button "×" at bounding box center [1158, 60] width 12 height 20
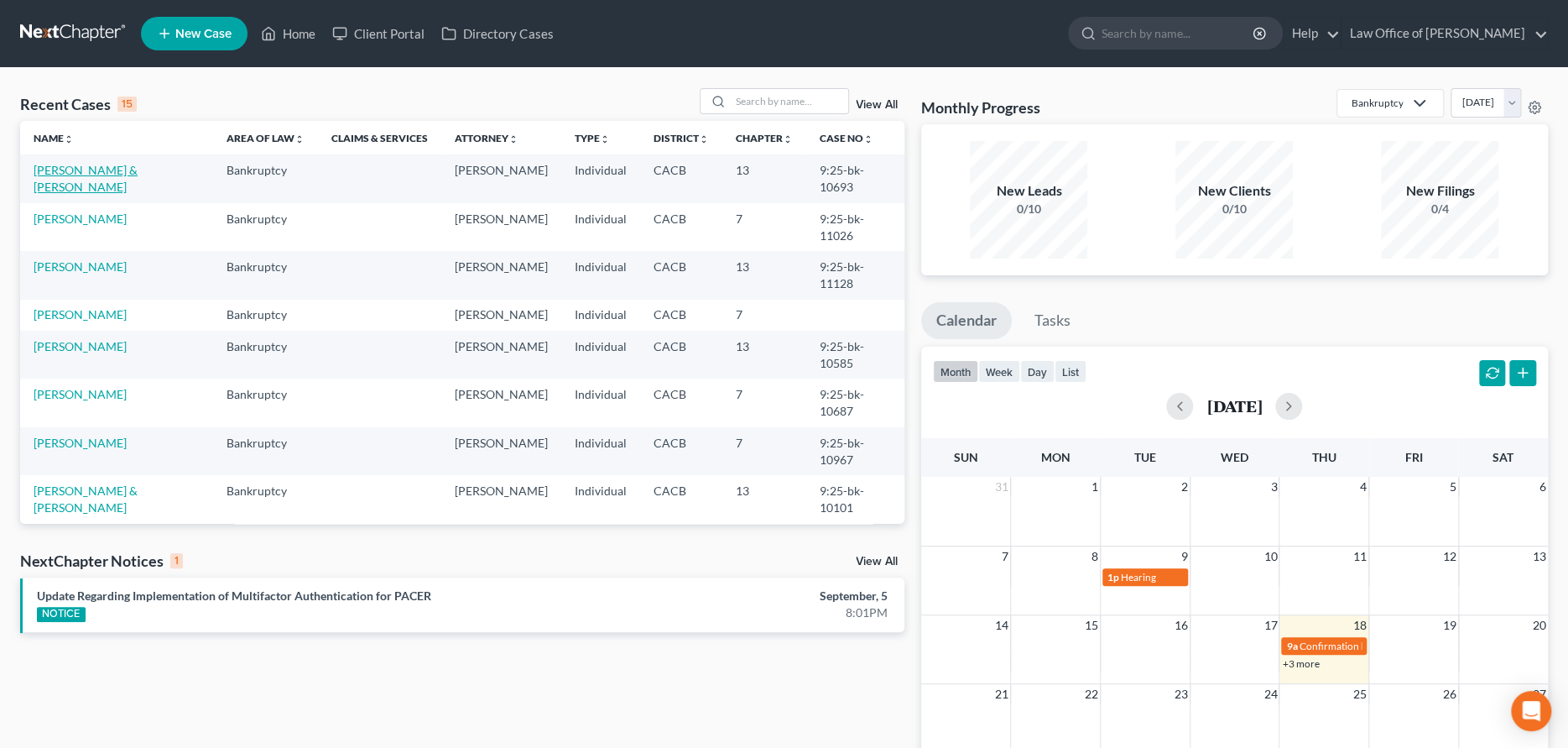
click at [92, 171] on link "[PERSON_NAME] & [PERSON_NAME]" at bounding box center [86, 178] width 104 height 31
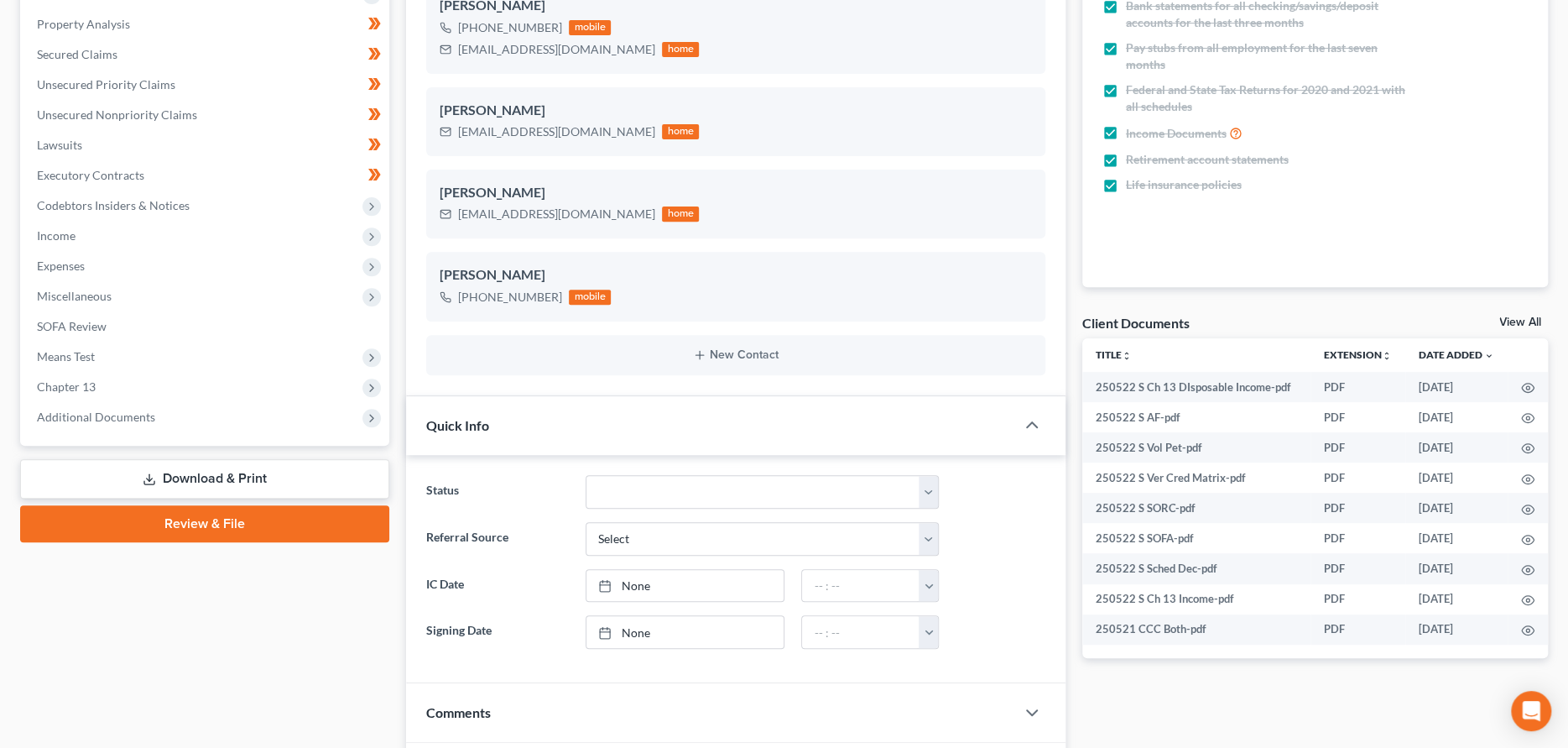
scroll to position [336, 0]
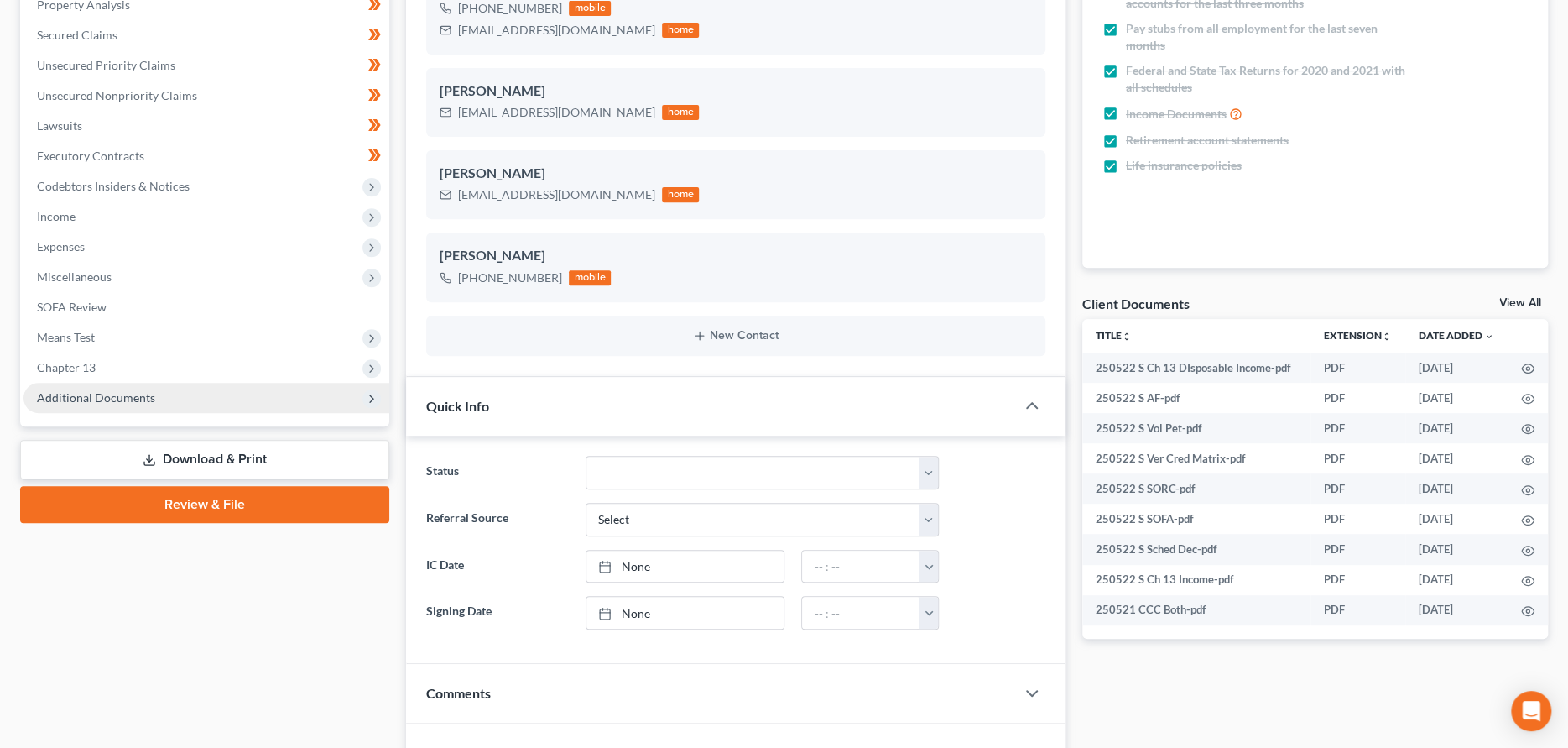
click at [144, 395] on span "Additional Documents" at bounding box center [96, 396] width 118 height 14
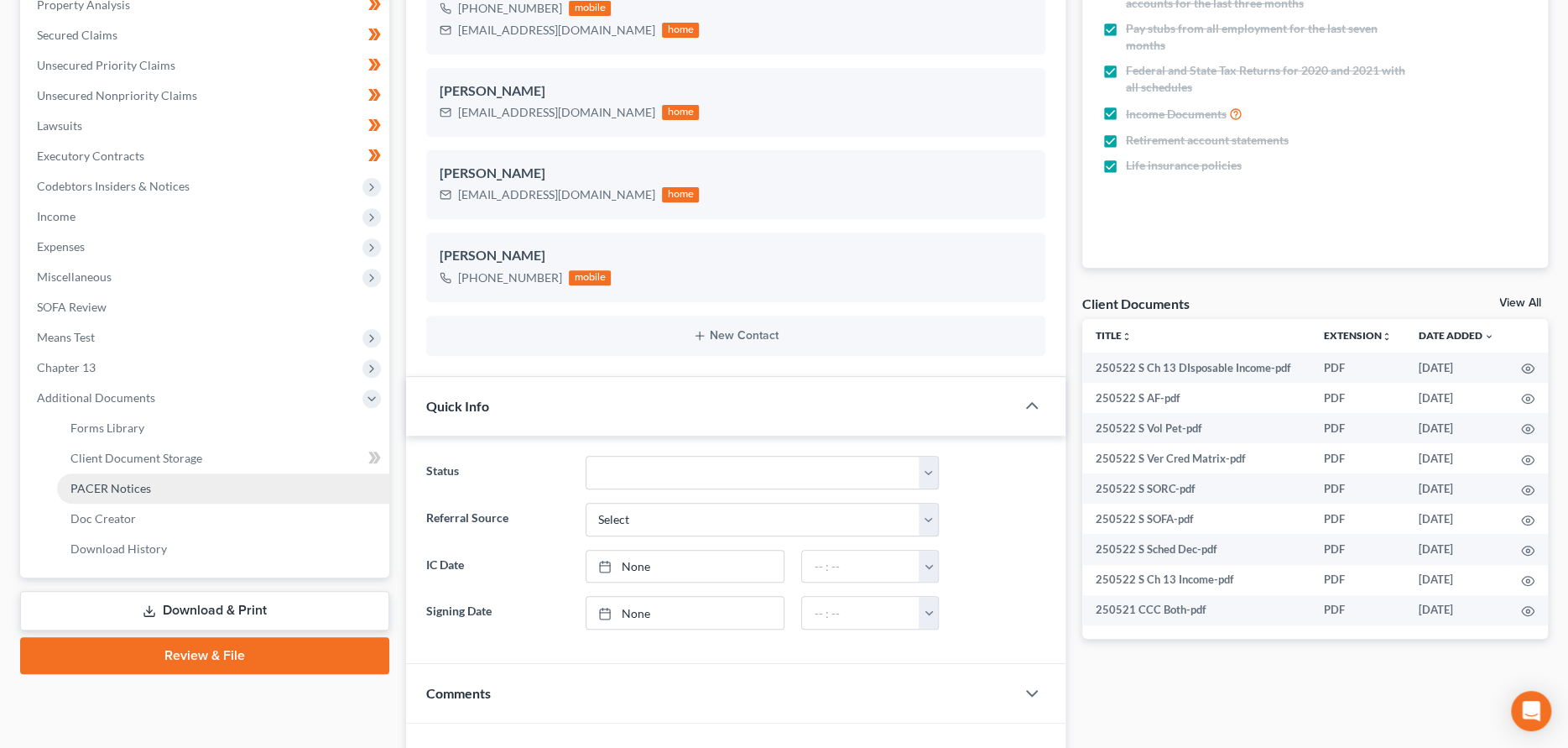
click at [122, 481] on span "PACER Notices" at bounding box center [111, 488] width 80 height 14
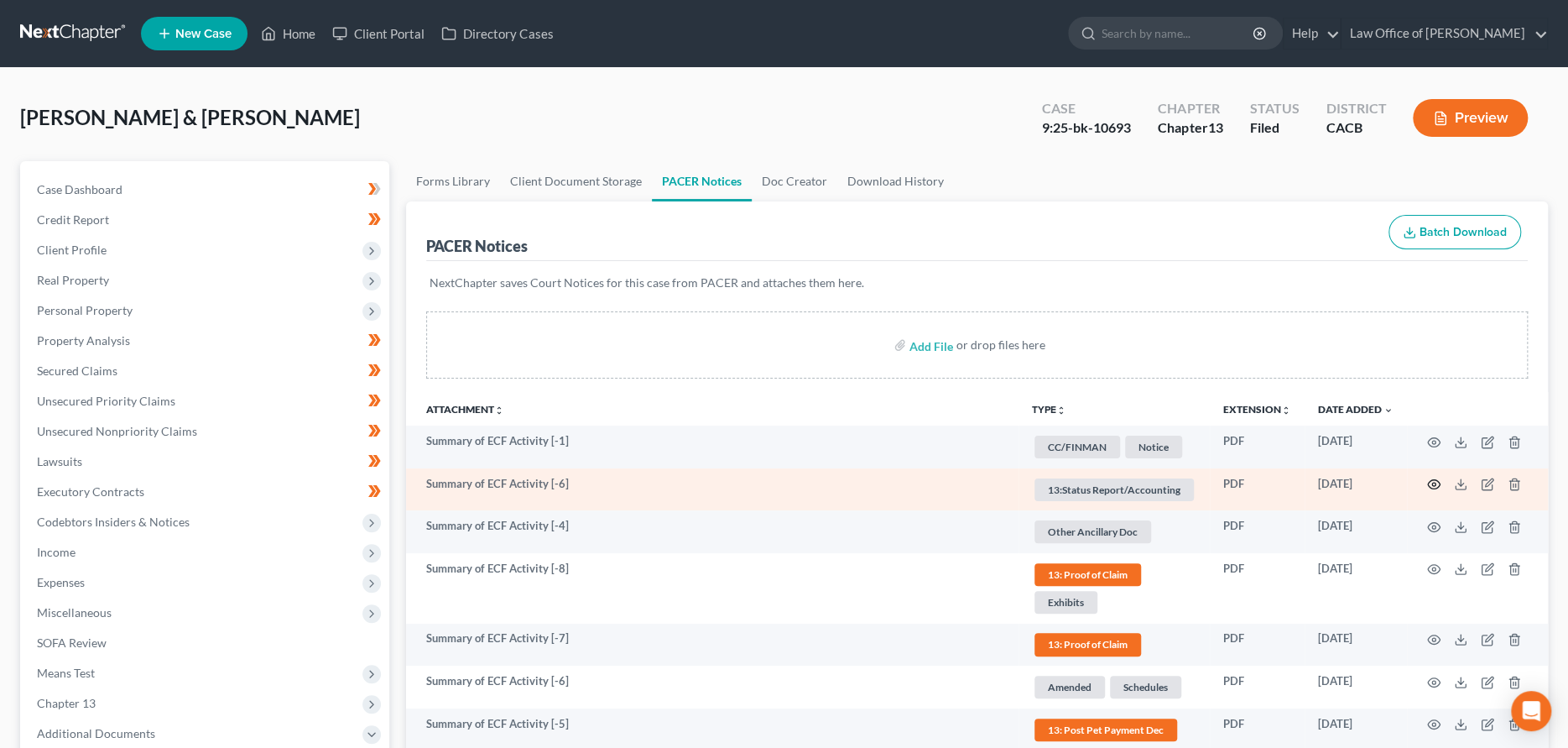
click at [1433, 482] on circle "button" at bounding box center [1434, 484] width 4 height 4
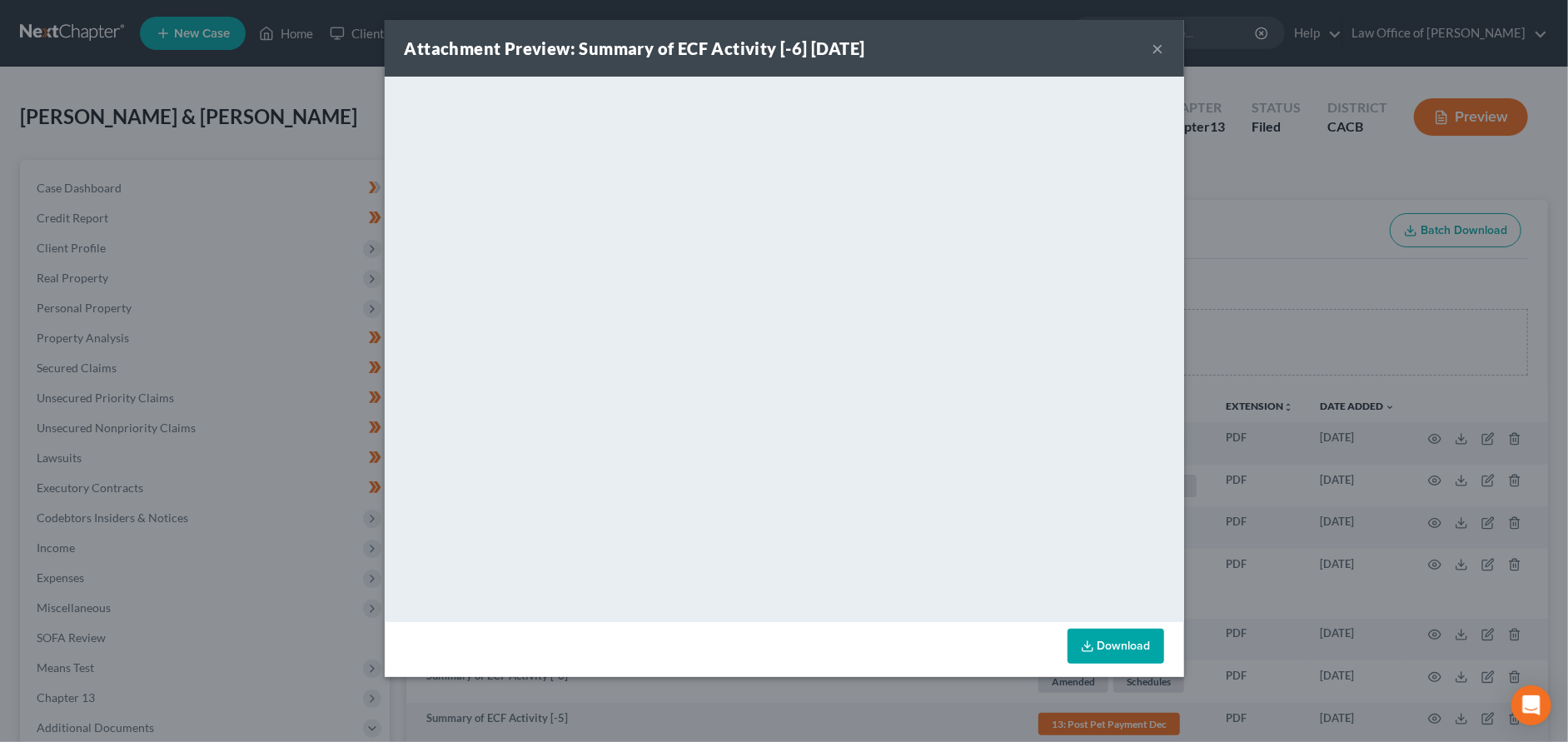
drag, startPoint x: 1161, startPoint y: 45, endPoint x: 1111, endPoint y: 66, distance: 54.2
click at [1161, 45] on button "×" at bounding box center [1158, 48] width 12 height 20
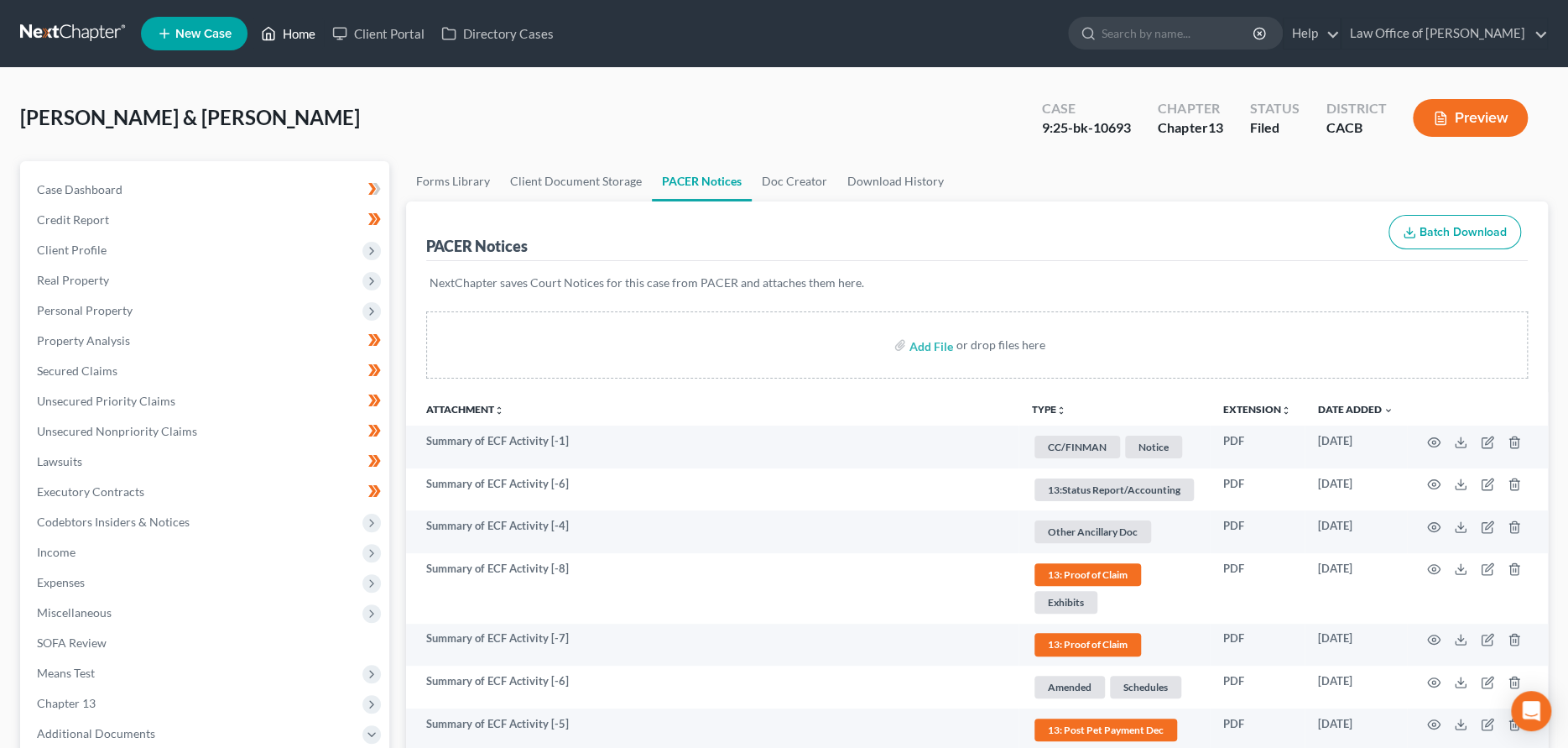
click at [293, 29] on link "Home" at bounding box center [288, 34] width 71 height 30
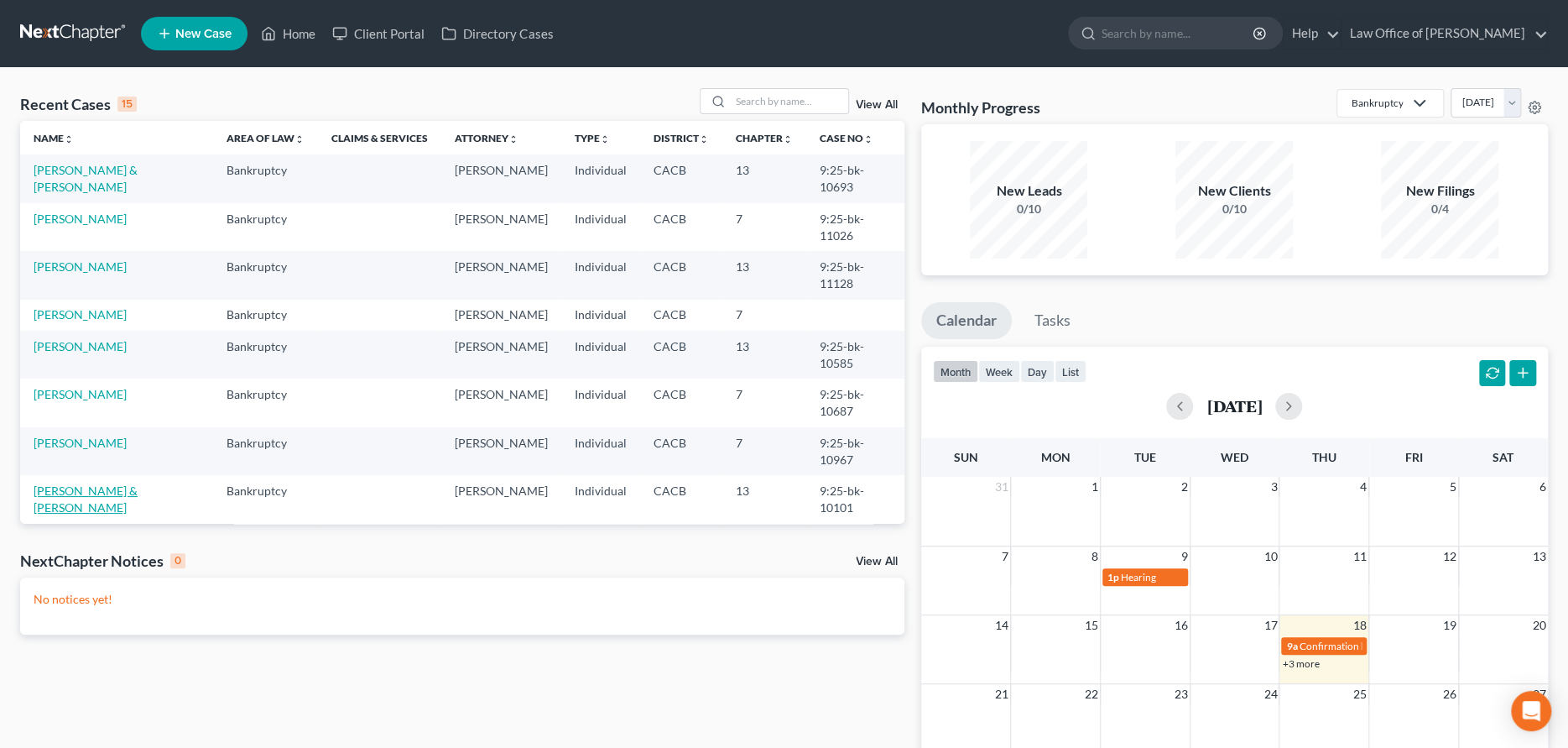
click at [89, 502] on link "[PERSON_NAME] & [PERSON_NAME]" at bounding box center [86, 498] width 104 height 31
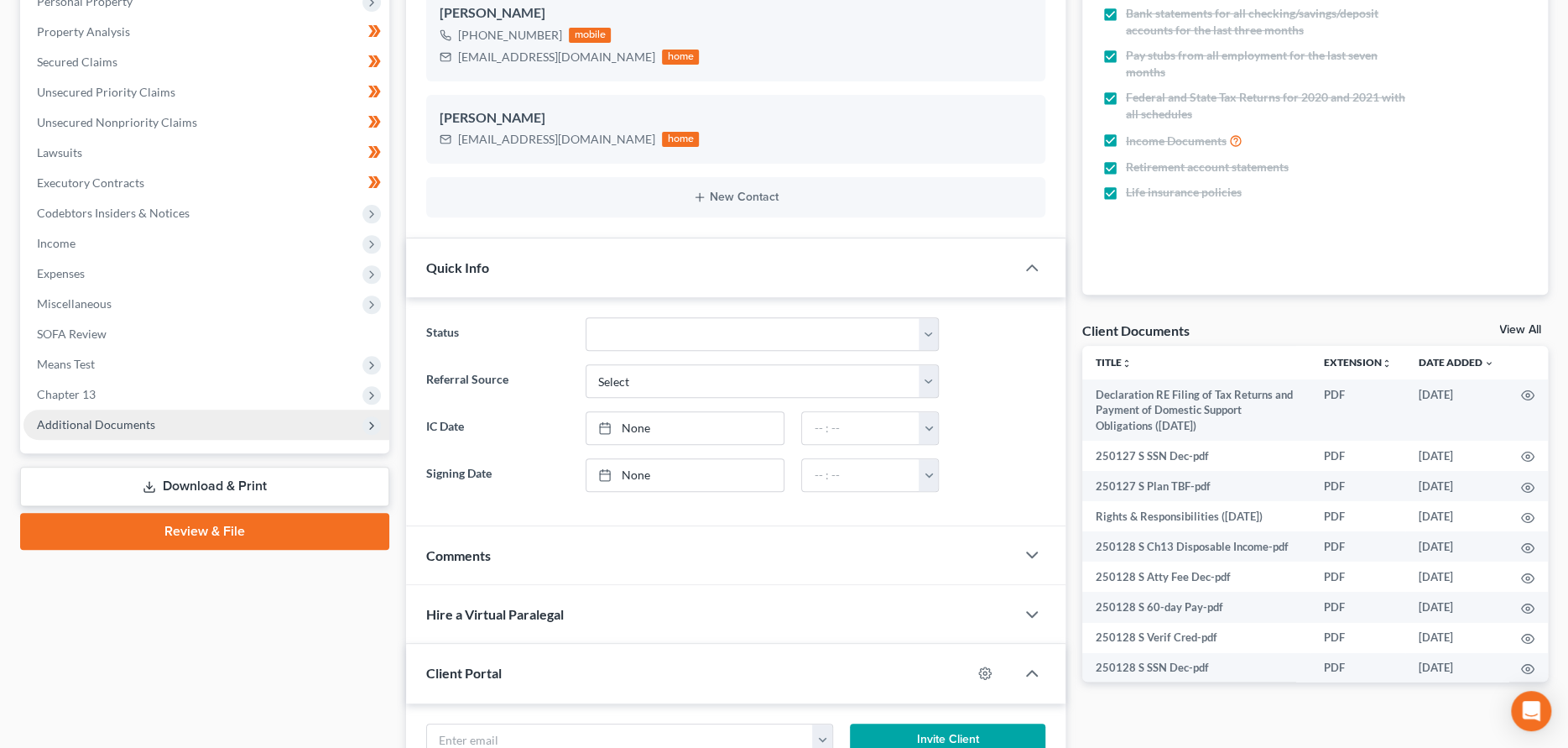
scroll to position [336, 0]
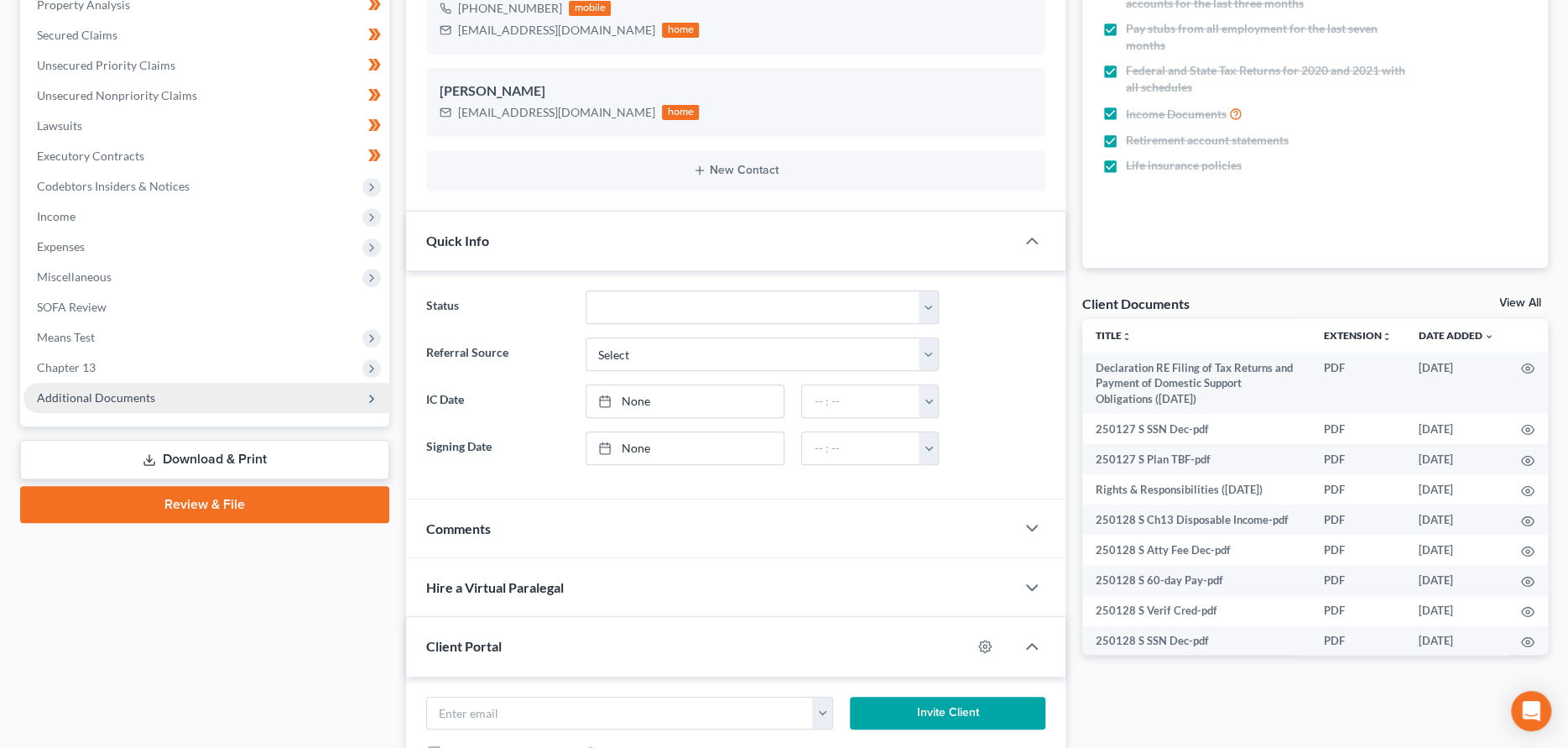
click at [92, 400] on span "Additional Documents" at bounding box center [96, 396] width 118 height 14
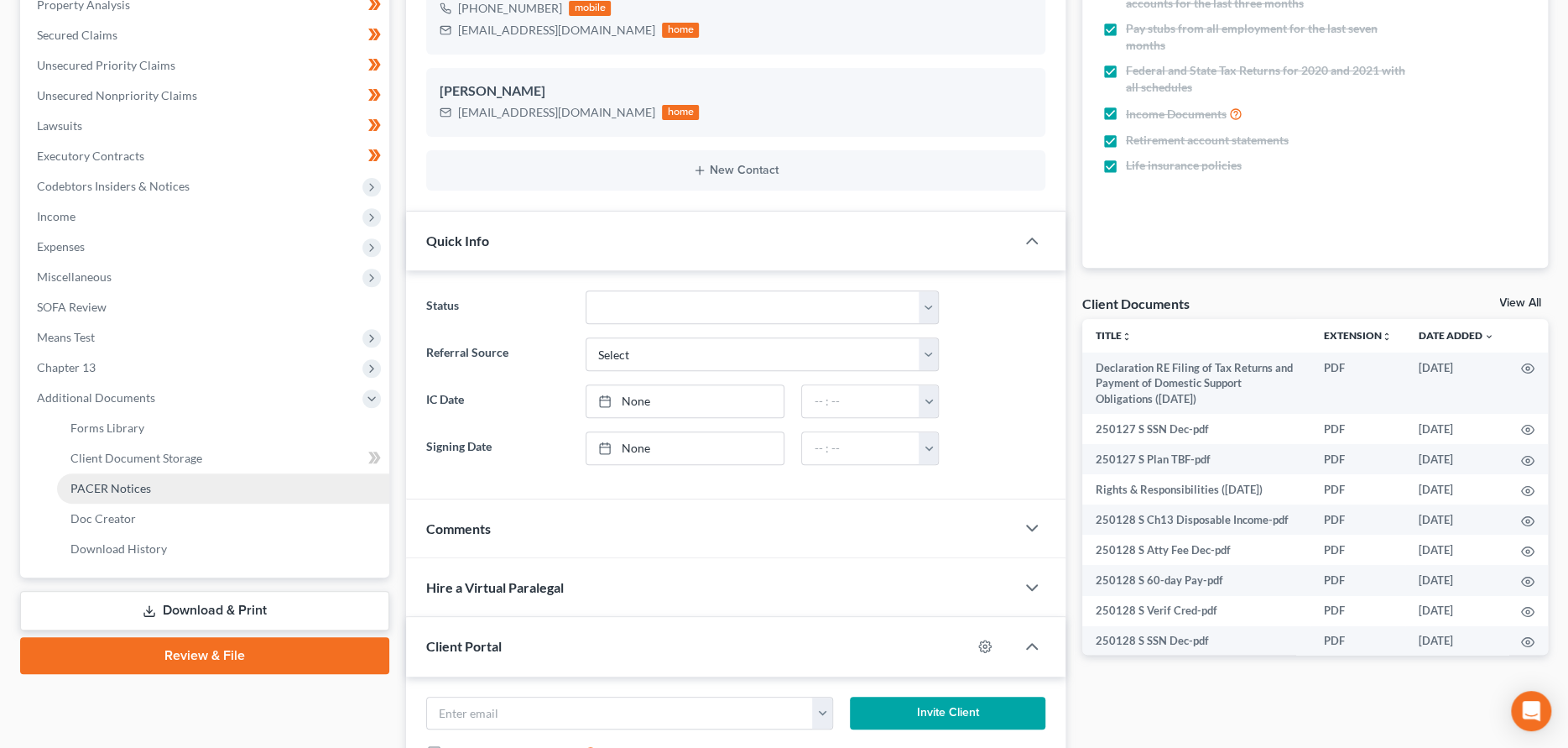
click at [113, 485] on span "PACER Notices" at bounding box center [111, 488] width 80 height 14
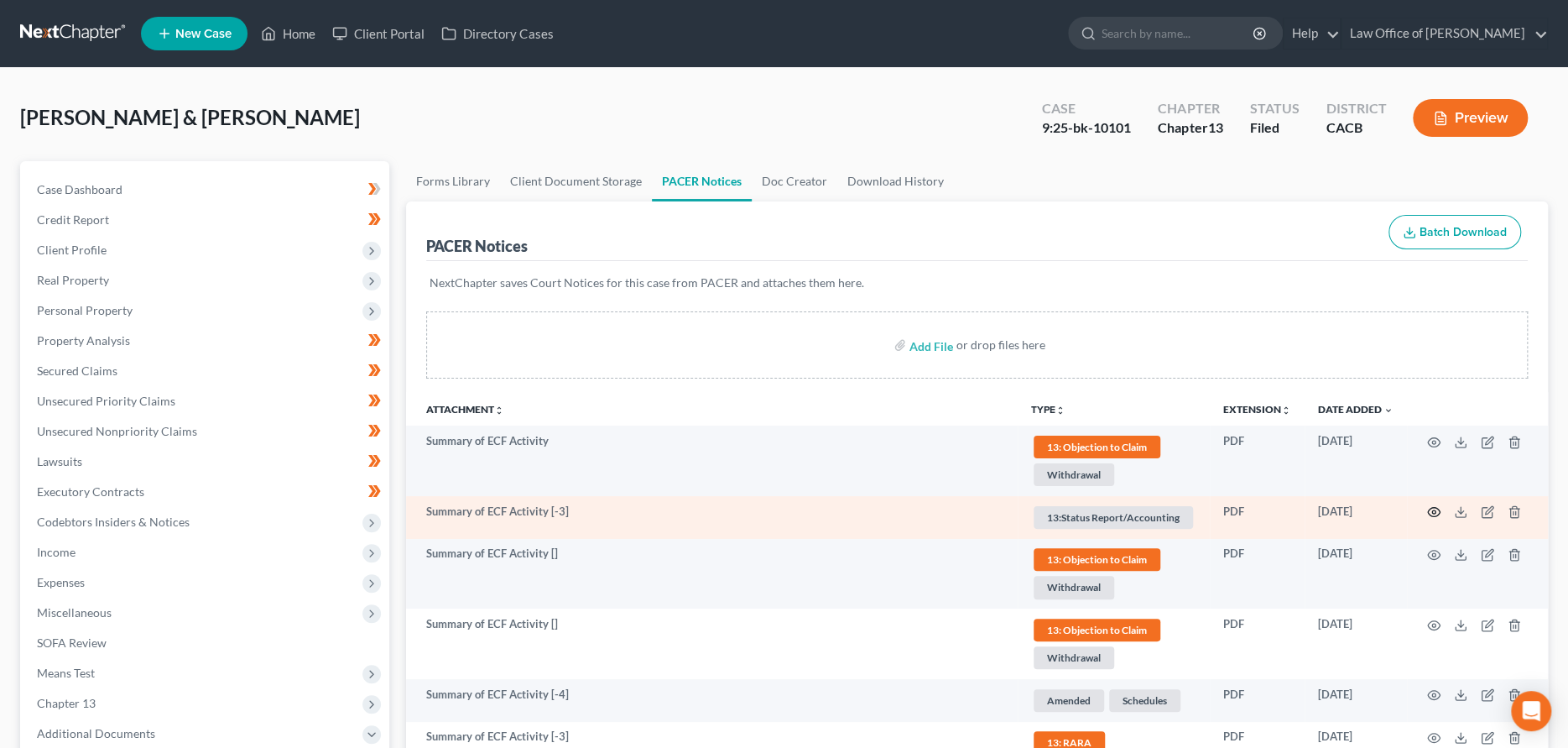
click at [1436, 514] on icon "button" at bounding box center [1434, 512] width 13 height 13
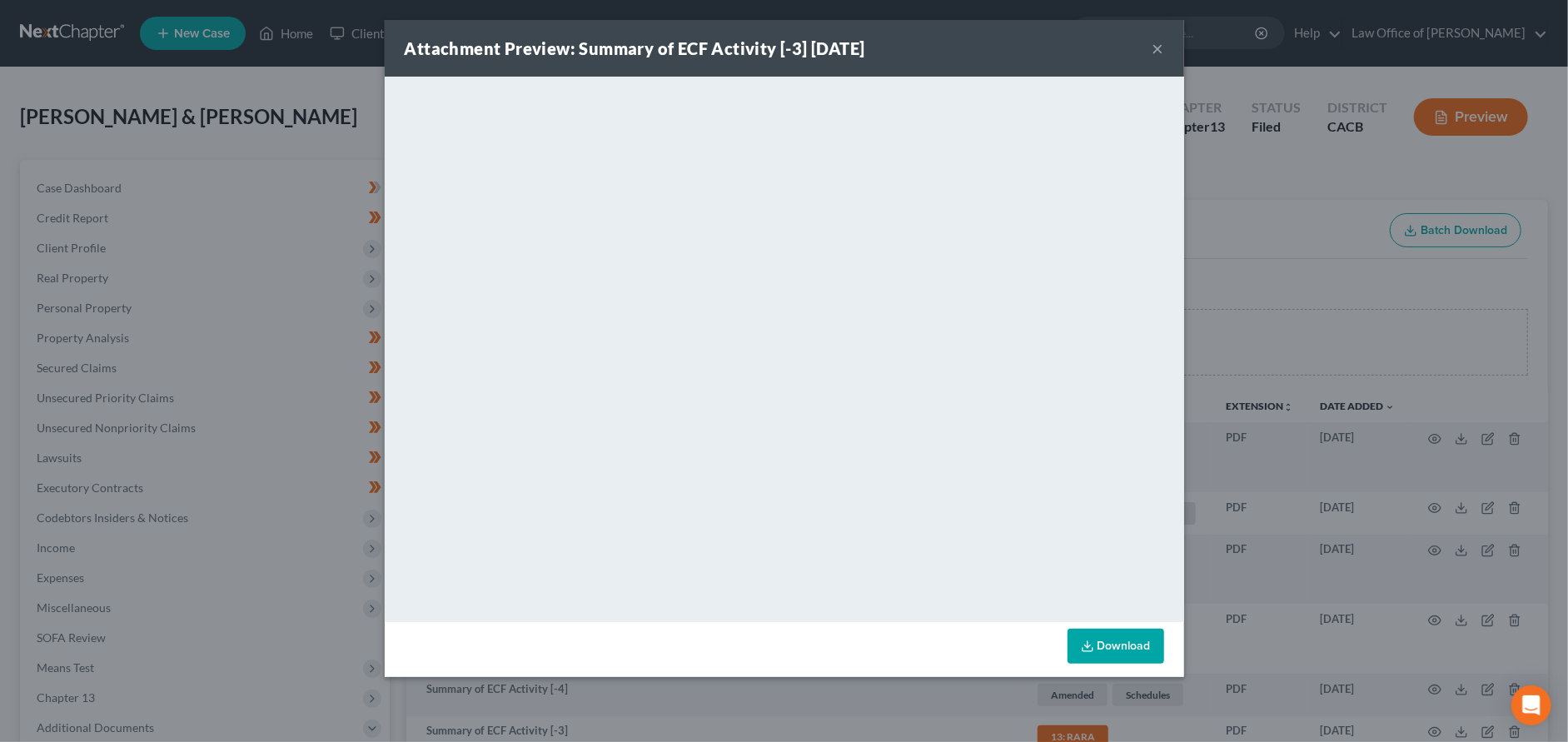
click at [1156, 50] on button "×" at bounding box center [1158, 48] width 12 height 20
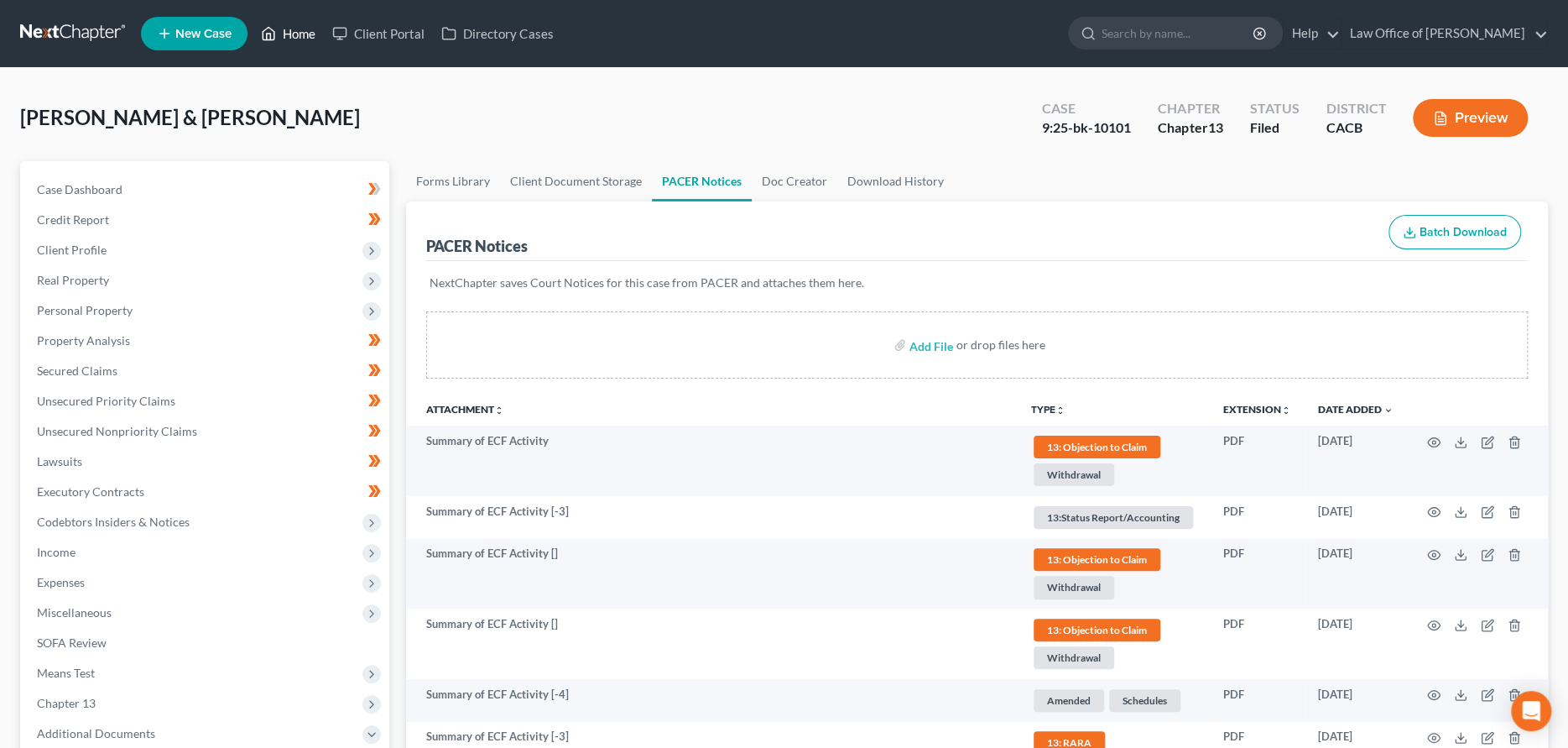
click at [299, 29] on link "Home" at bounding box center [288, 34] width 71 height 30
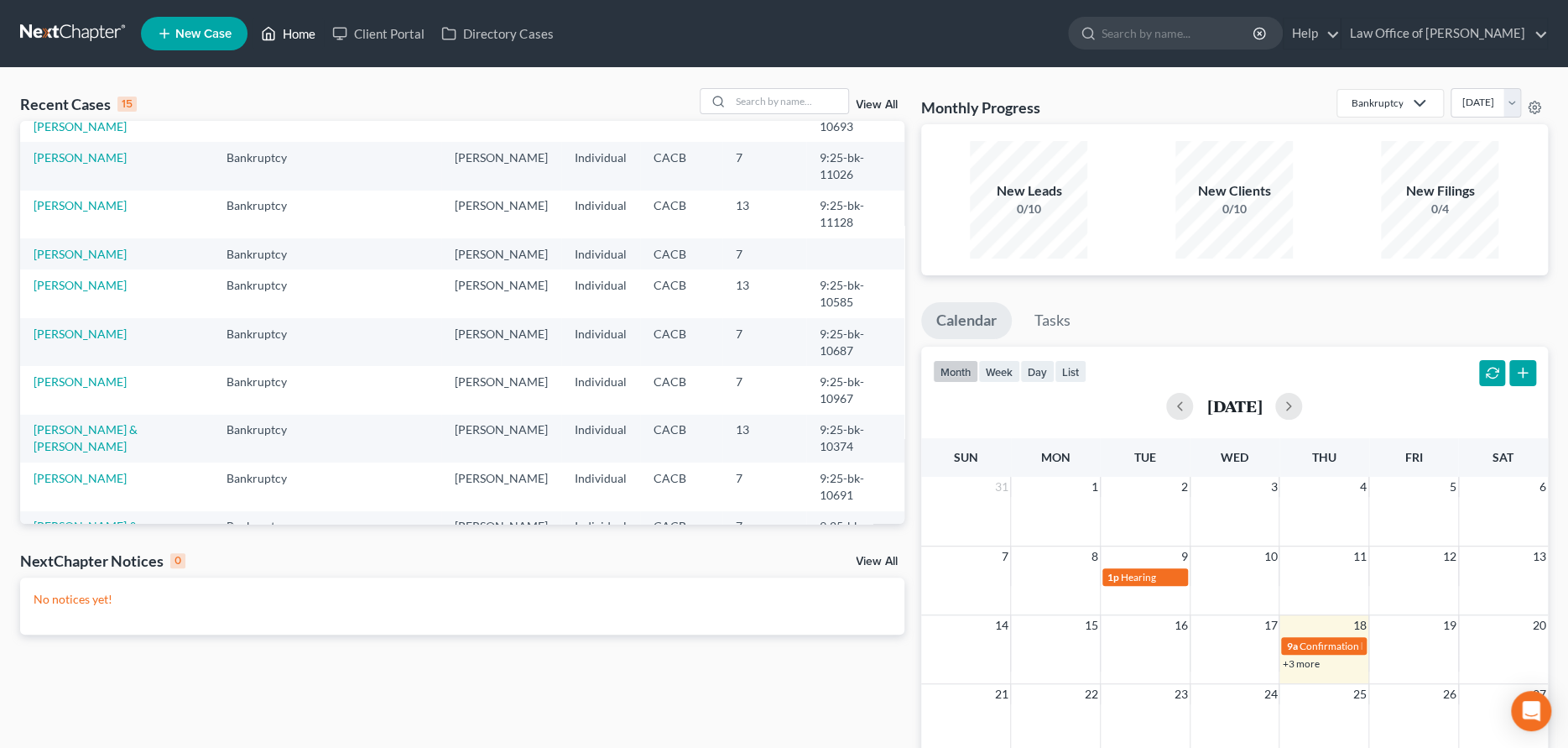
scroll to position [168, 0]
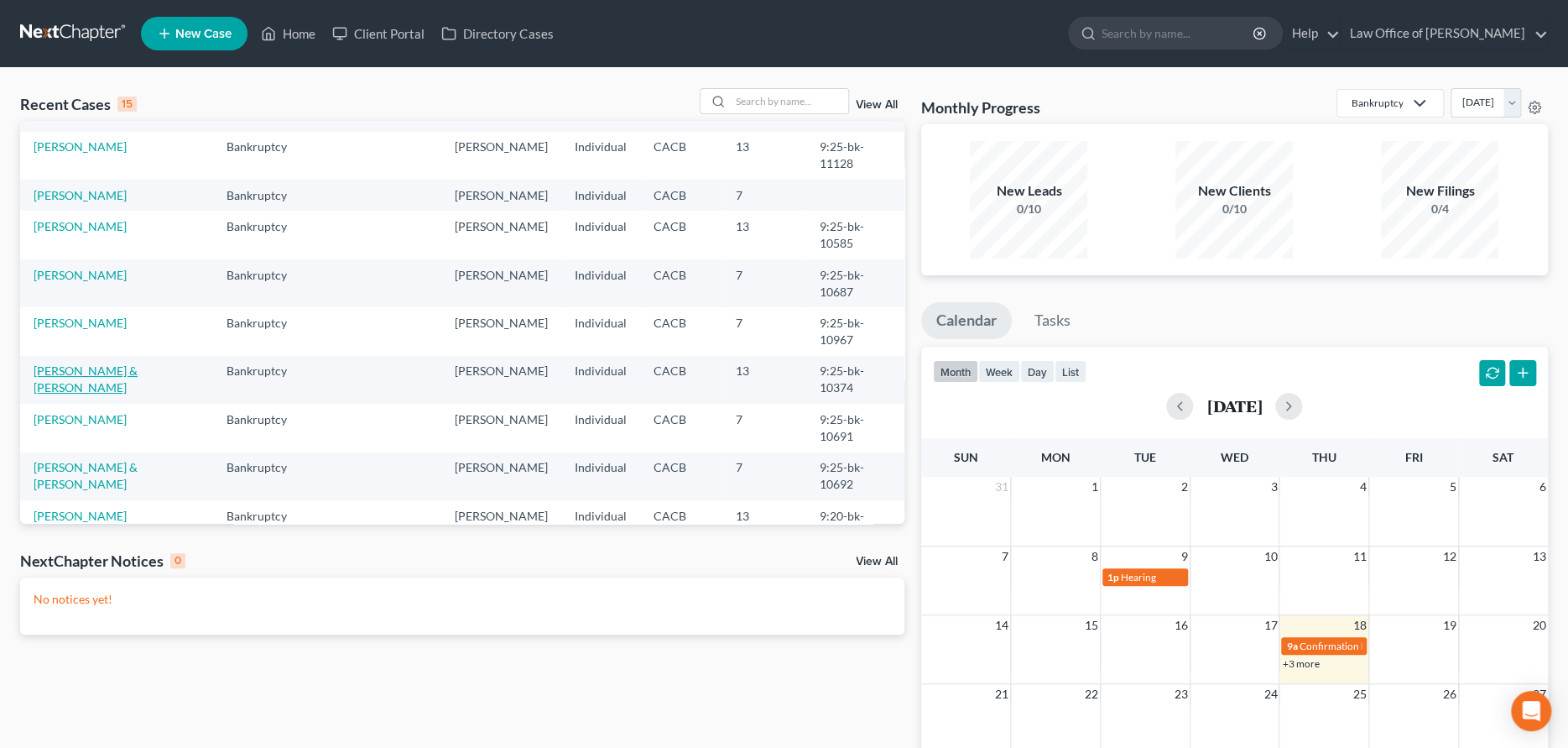
click at [67, 389] on link "[PERSON_NAME] & [PERSON_NAME]" at bounding box center [86, 379] width 104 height 31
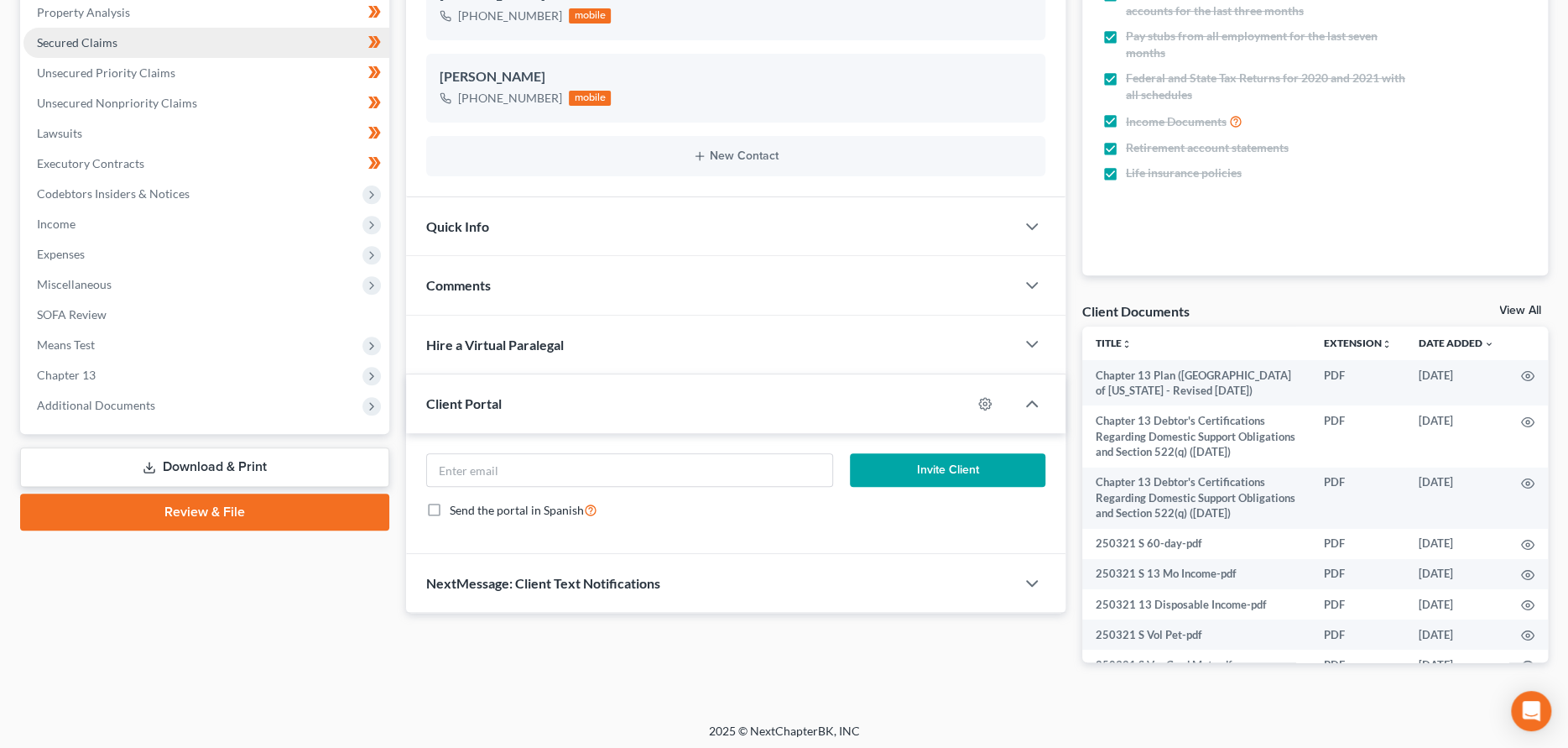
scroll to position [332, 0]
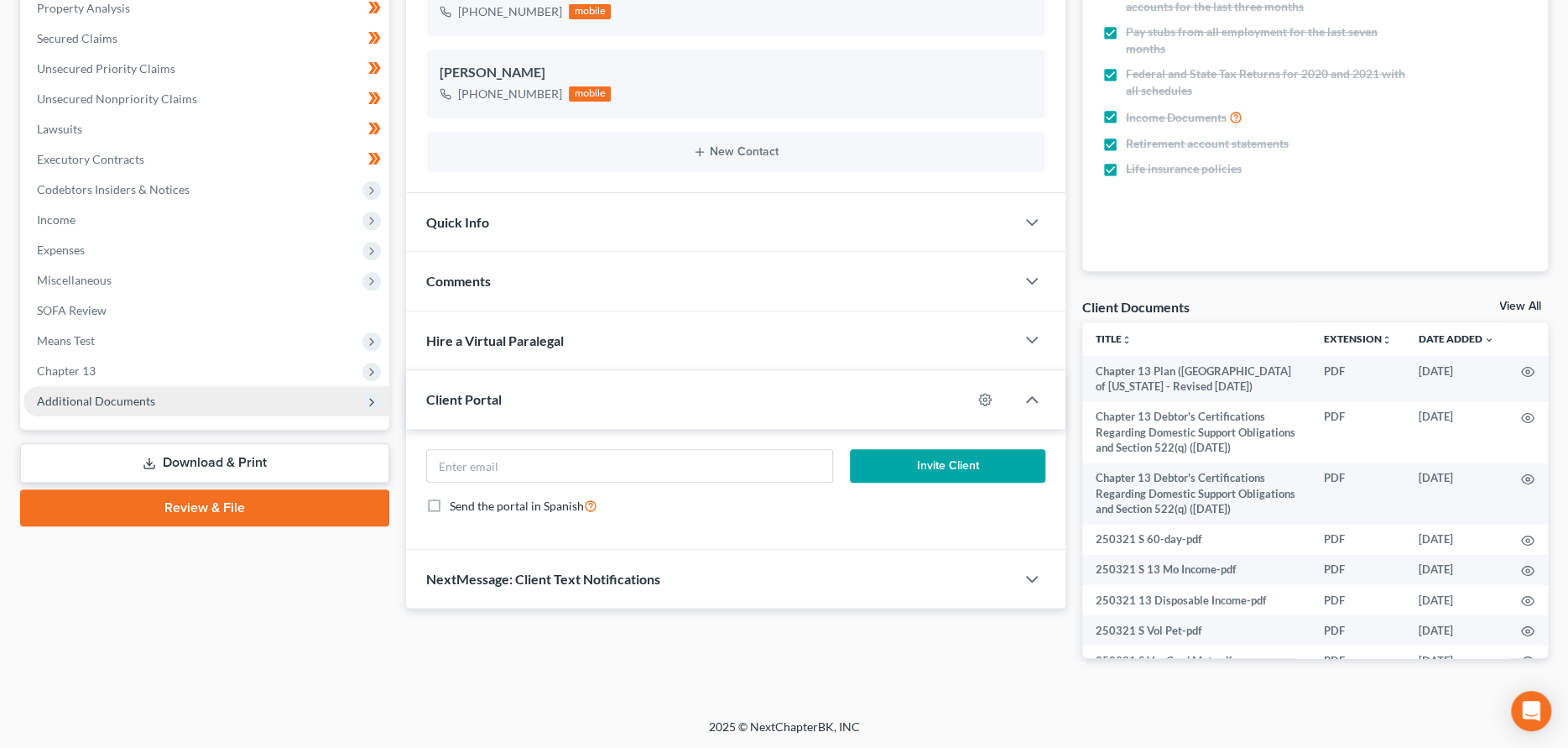
click at [132, 398] on span "Additional Documents" at bounding box center [96, 400] width 118 height 14
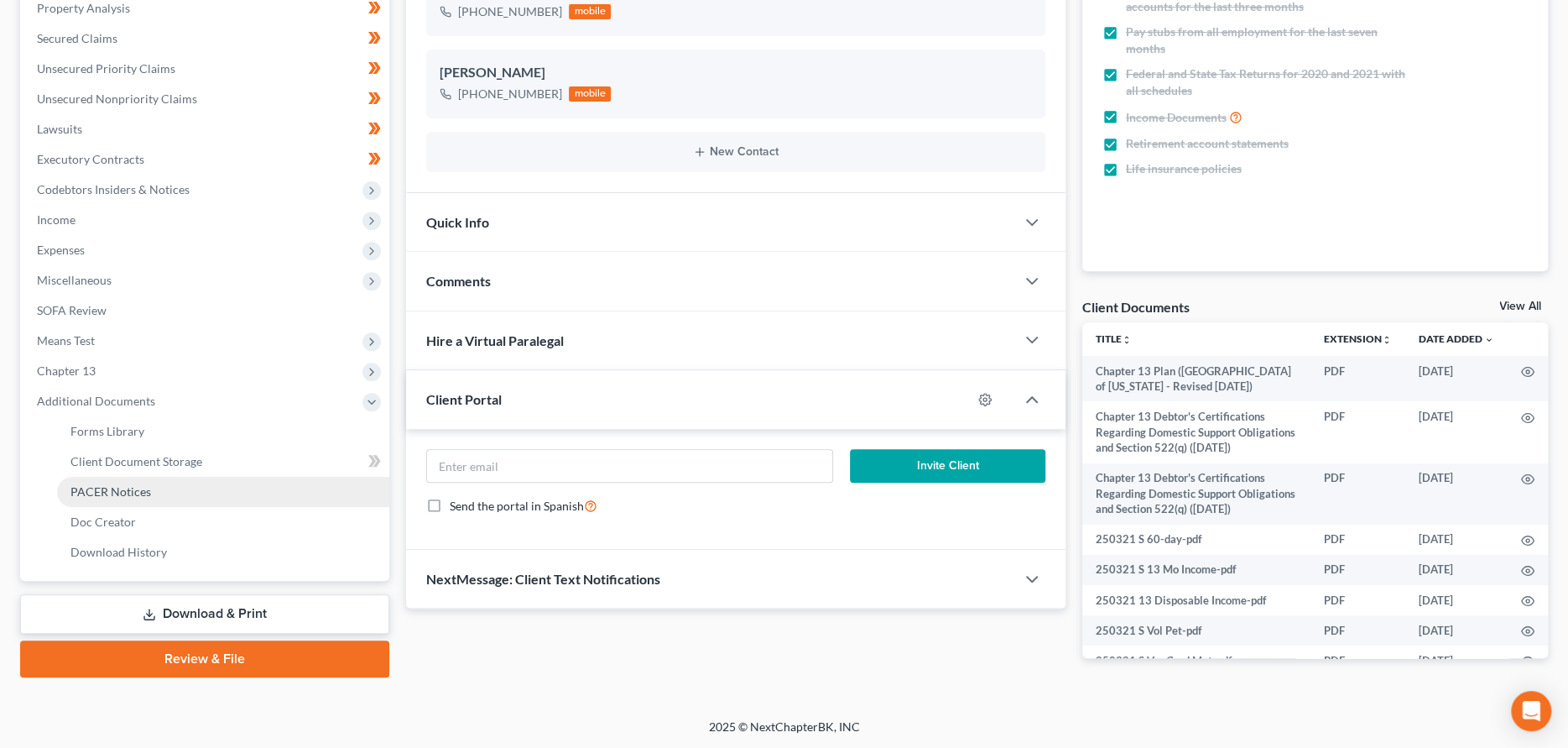
click at [130, 492] on span "PACER Notices" at bounding box center [111, 491] width 80 height 14
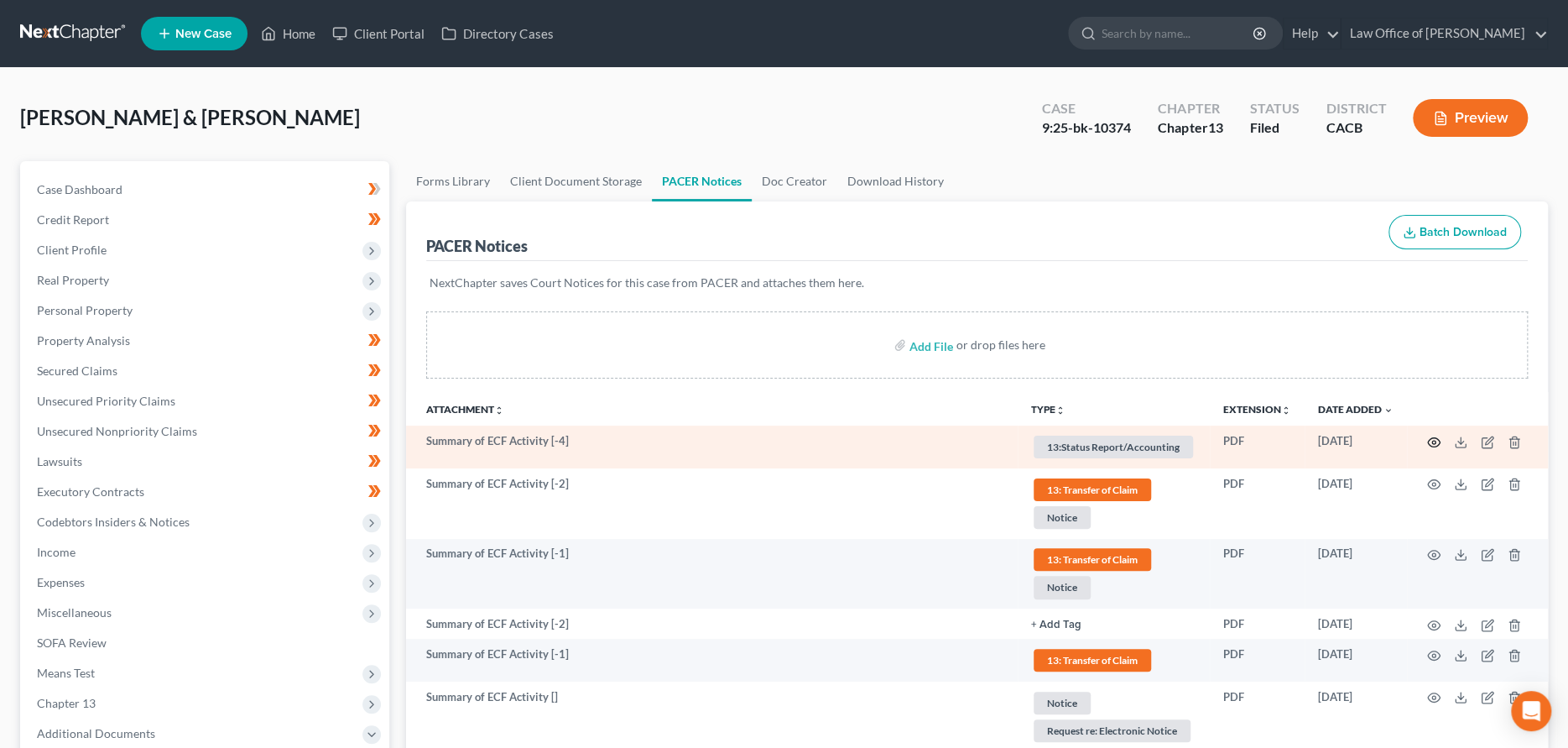
click at [1436, 440] on icon "button" at bounding box center [1434, 442] width 13 height 13
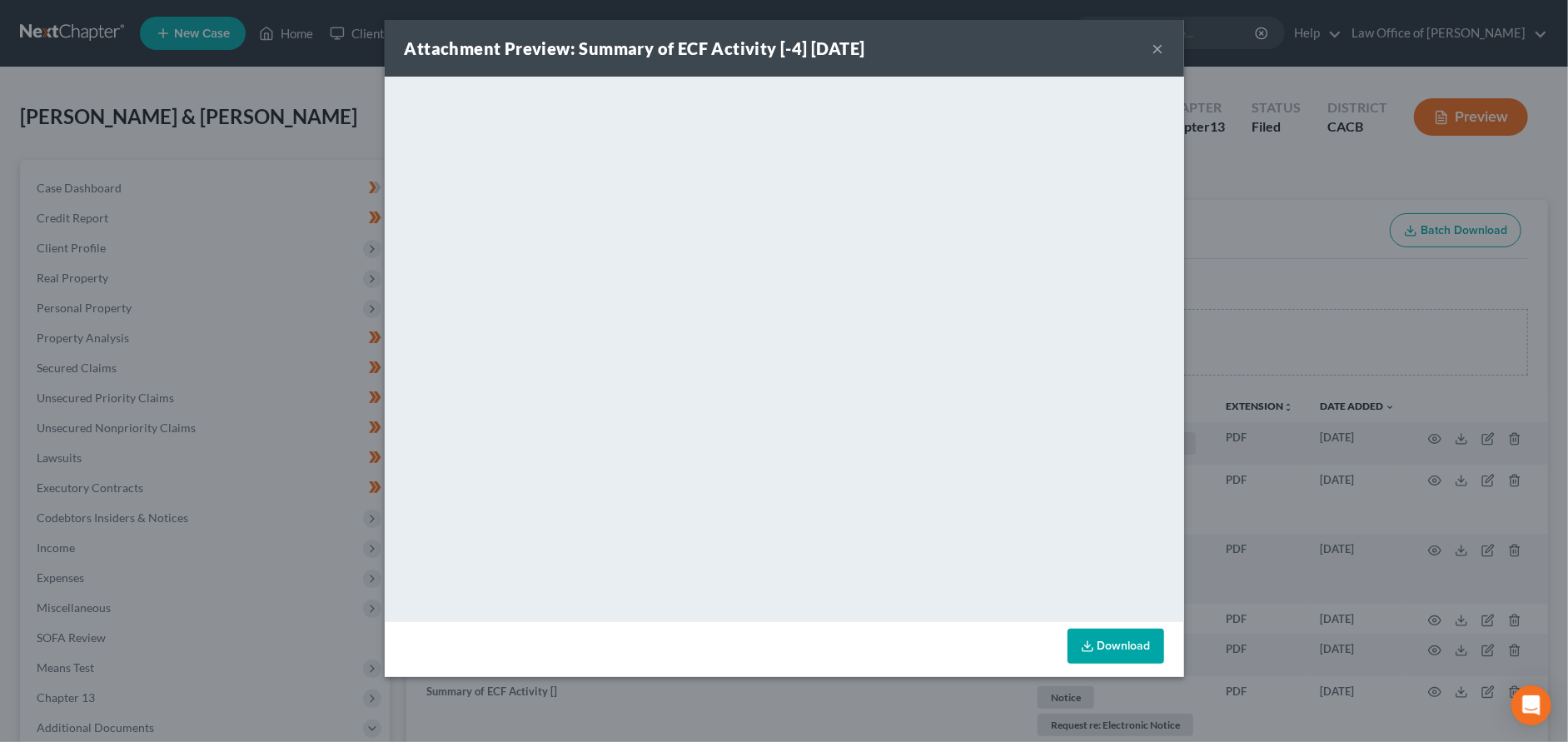
click at [1155, 51] on button "×" at bounding box center [1158, 48] width 12 height 20
